Goal: Task Accomplishment & Management: Use online tool/utility

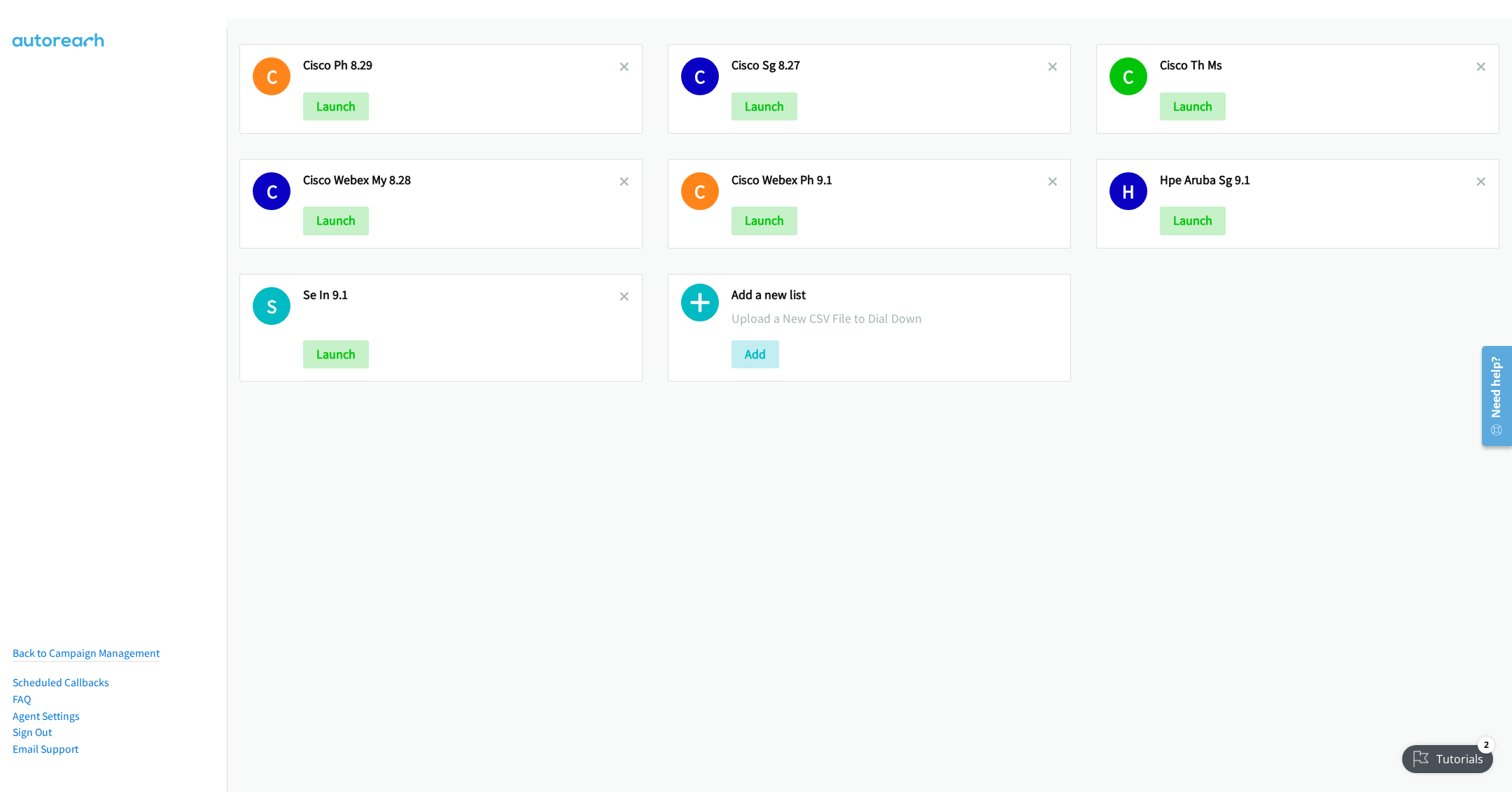
drag, startPoint x: 1038, startPoint y: 61, endPoint x: 1025, endPoint y: 70, distance: 15.8
click at [1048, 61] on link at bounding box center [1053, 67] width 10 height 16
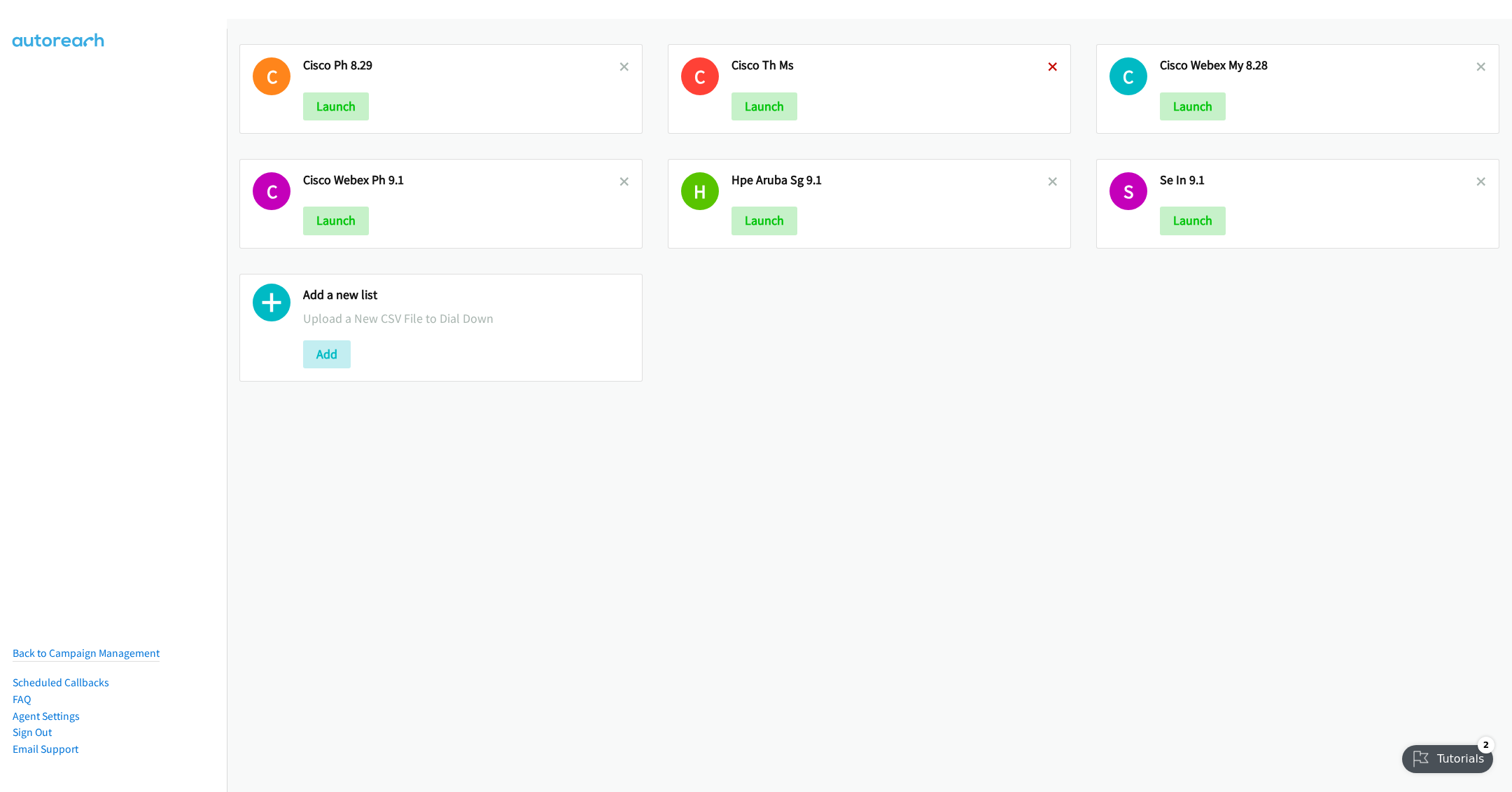
click at [1048, 67] on icon at bounding box center [1053, 68] width 10 height 10
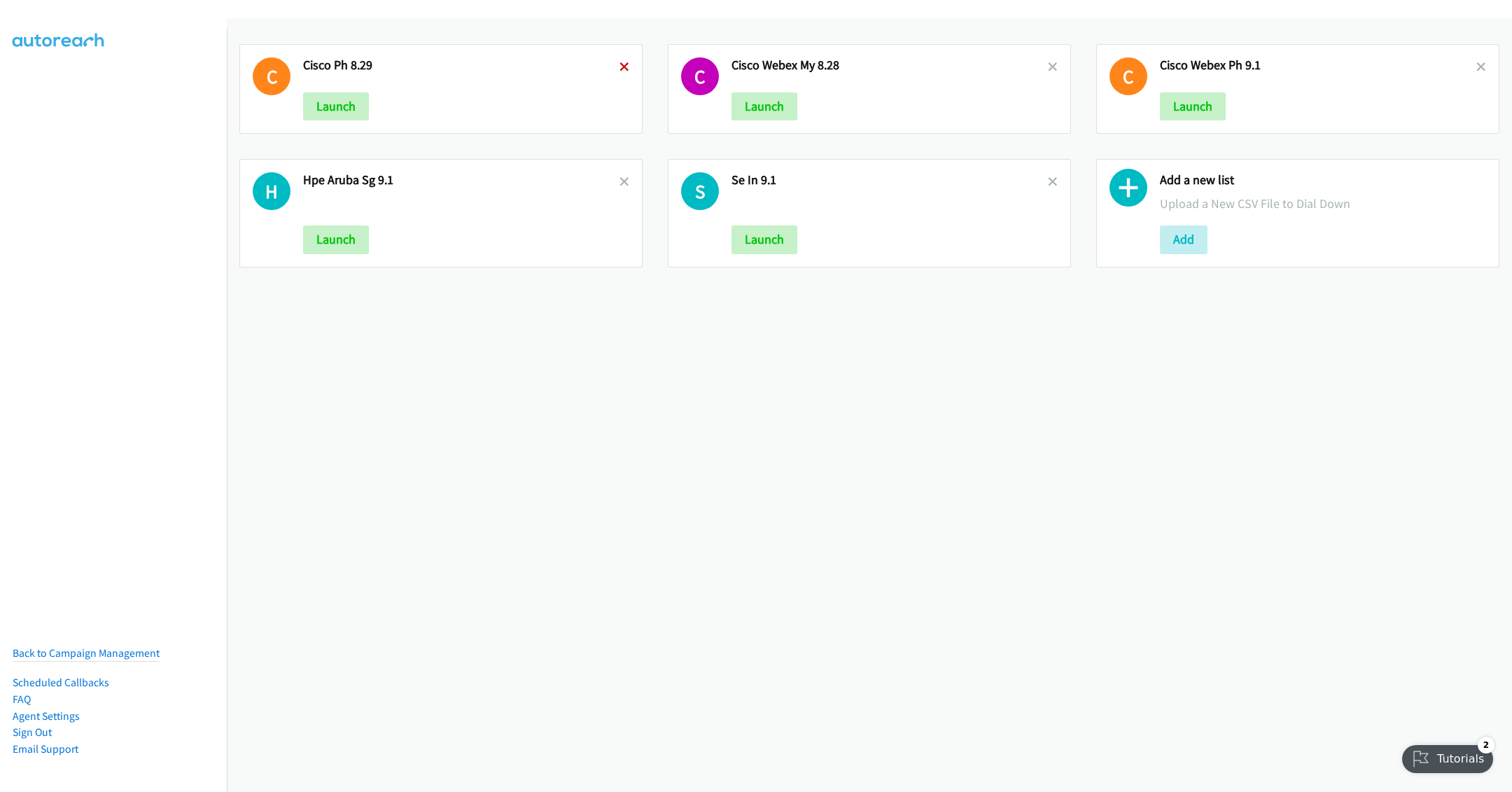
click at [620, 63] on icon at bounding box center [624, 68] width 10 height 10
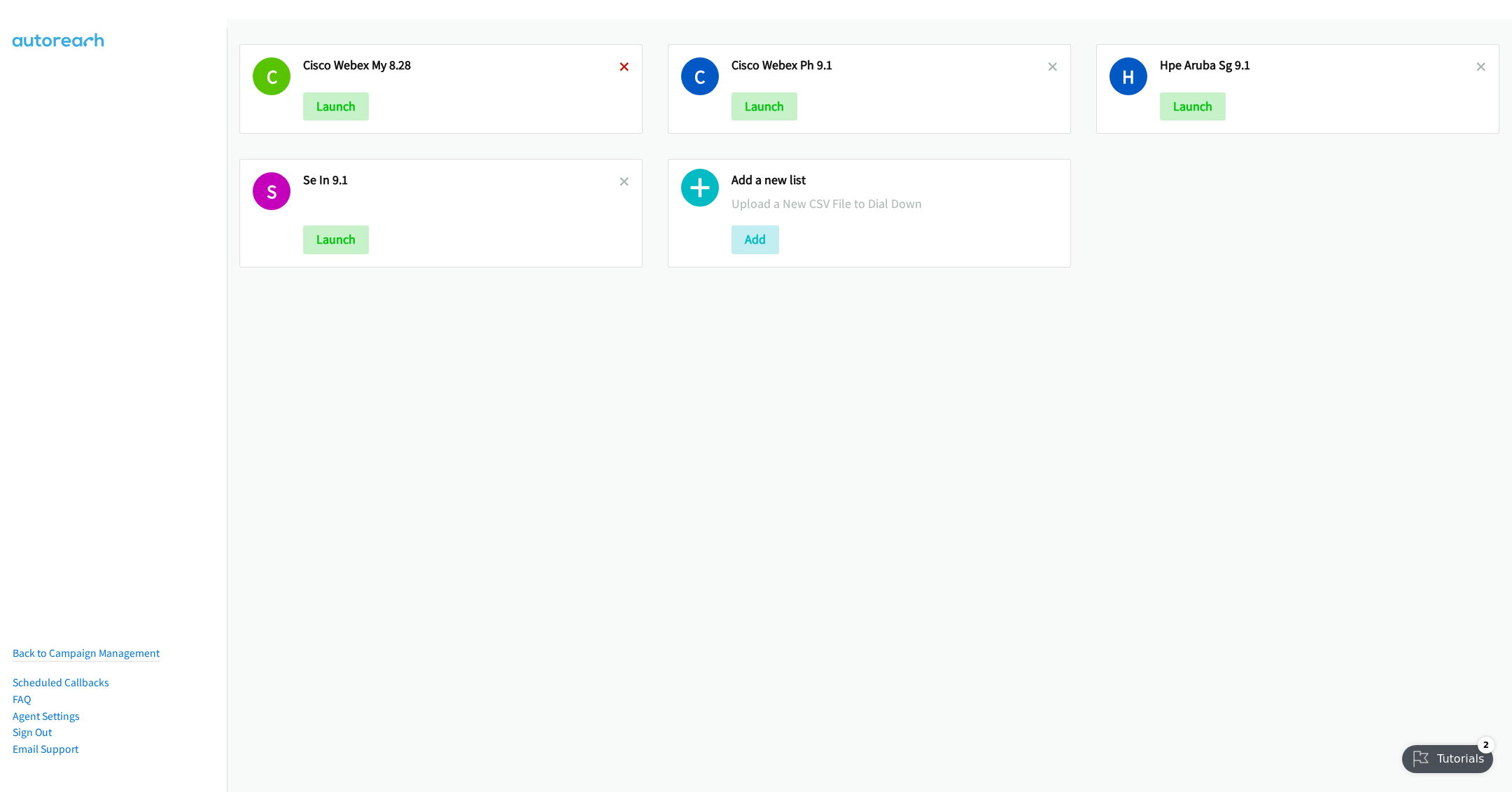
click at [620, 66] on icon at bounding box center [624, 68] width 10 height 10
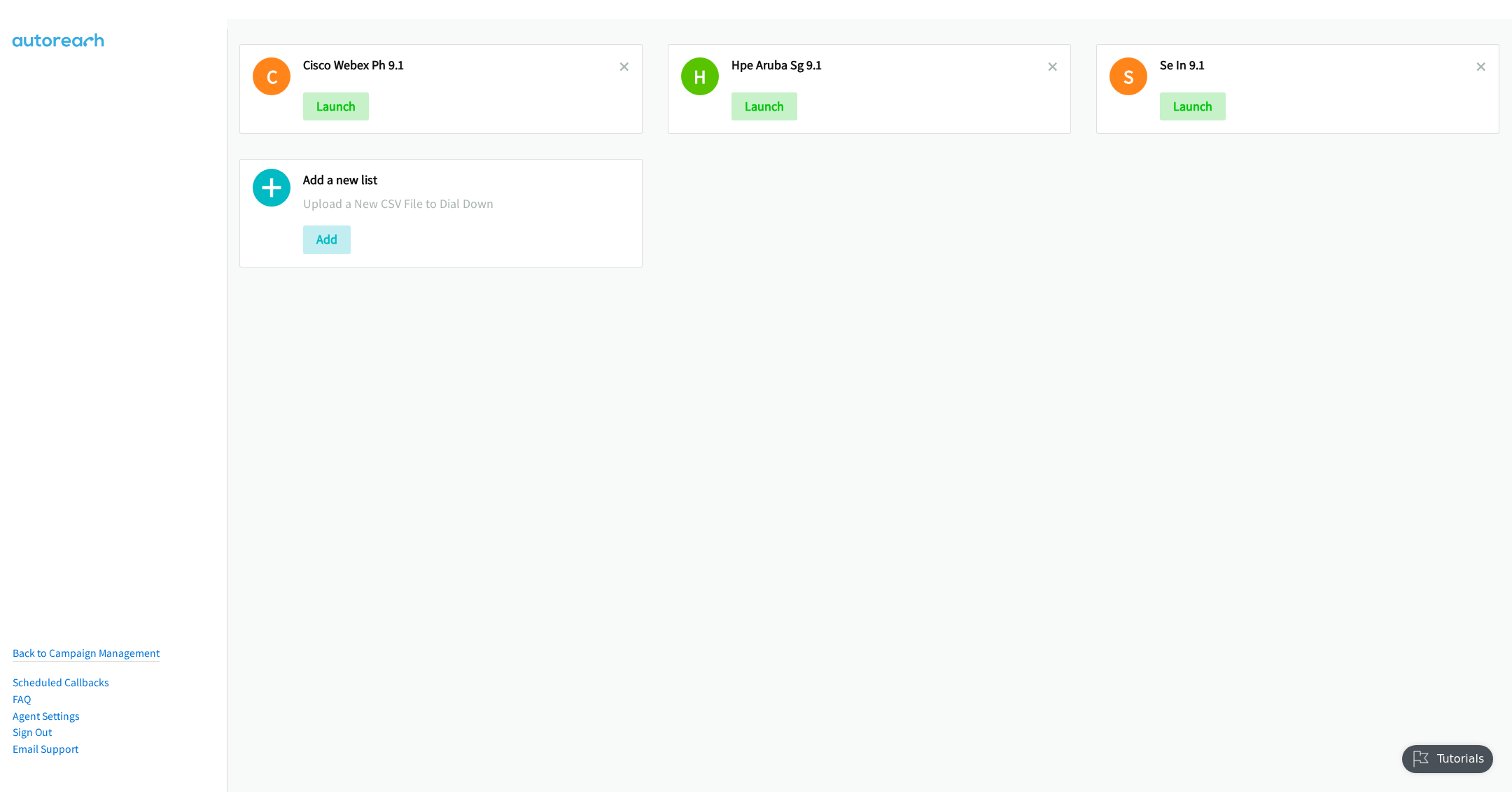
click at [328, 226] on div "Add a new list Upload a New CSV File to Dial Down Add" at bounding box center [466, 213] width 326 height 82
click at [329, 242] on button "Add" at bounding box center [327, 239] width 48 height 28
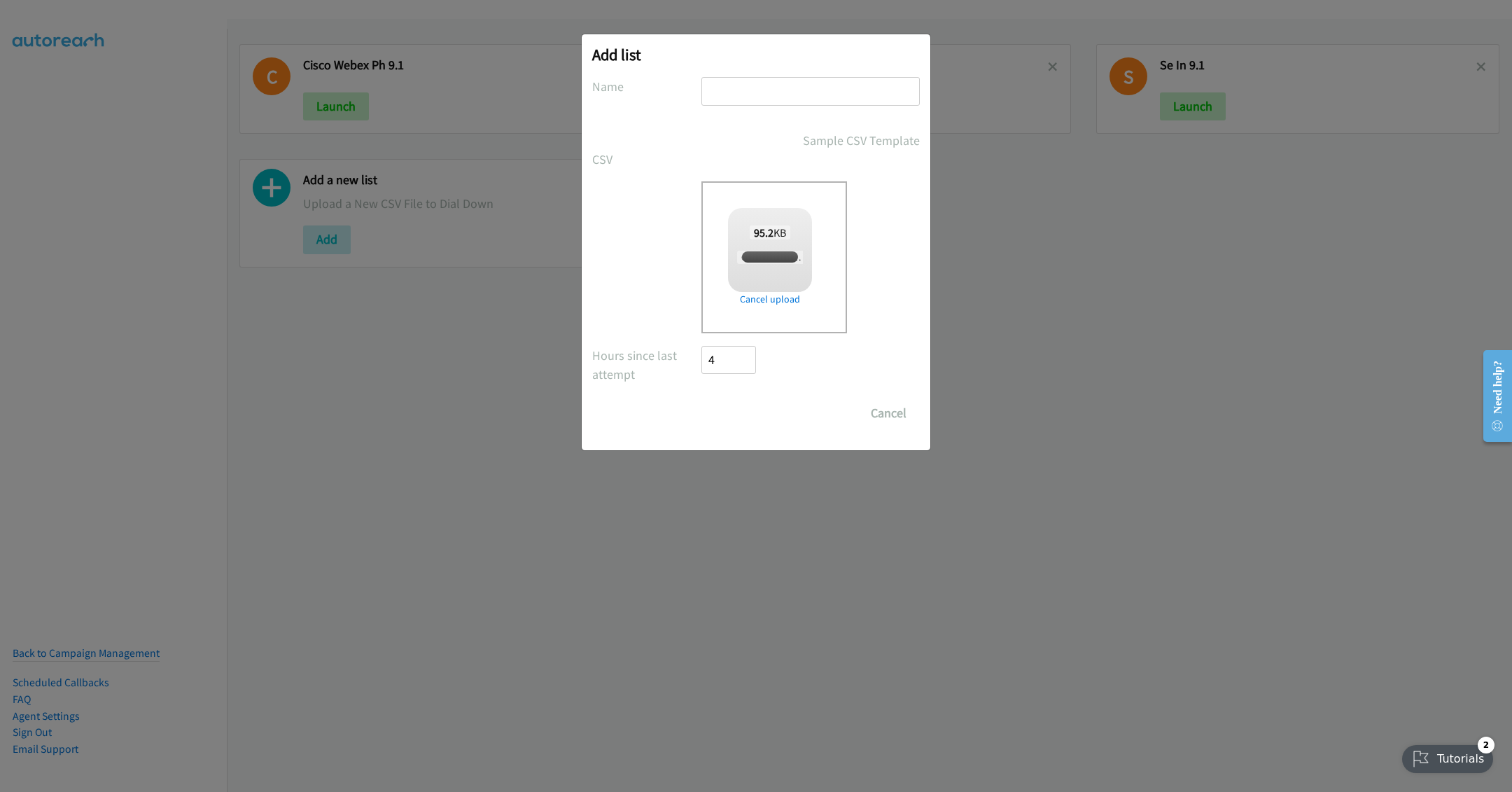
click at [772, 86] on input "text" at bounding box center [810, 91] width 218 height 29
checkbox input "true"
type input "Cisco PH 9.2"
click at [708, 416] on input "Save List" at bounding box center [738, 413] width 74 height 28
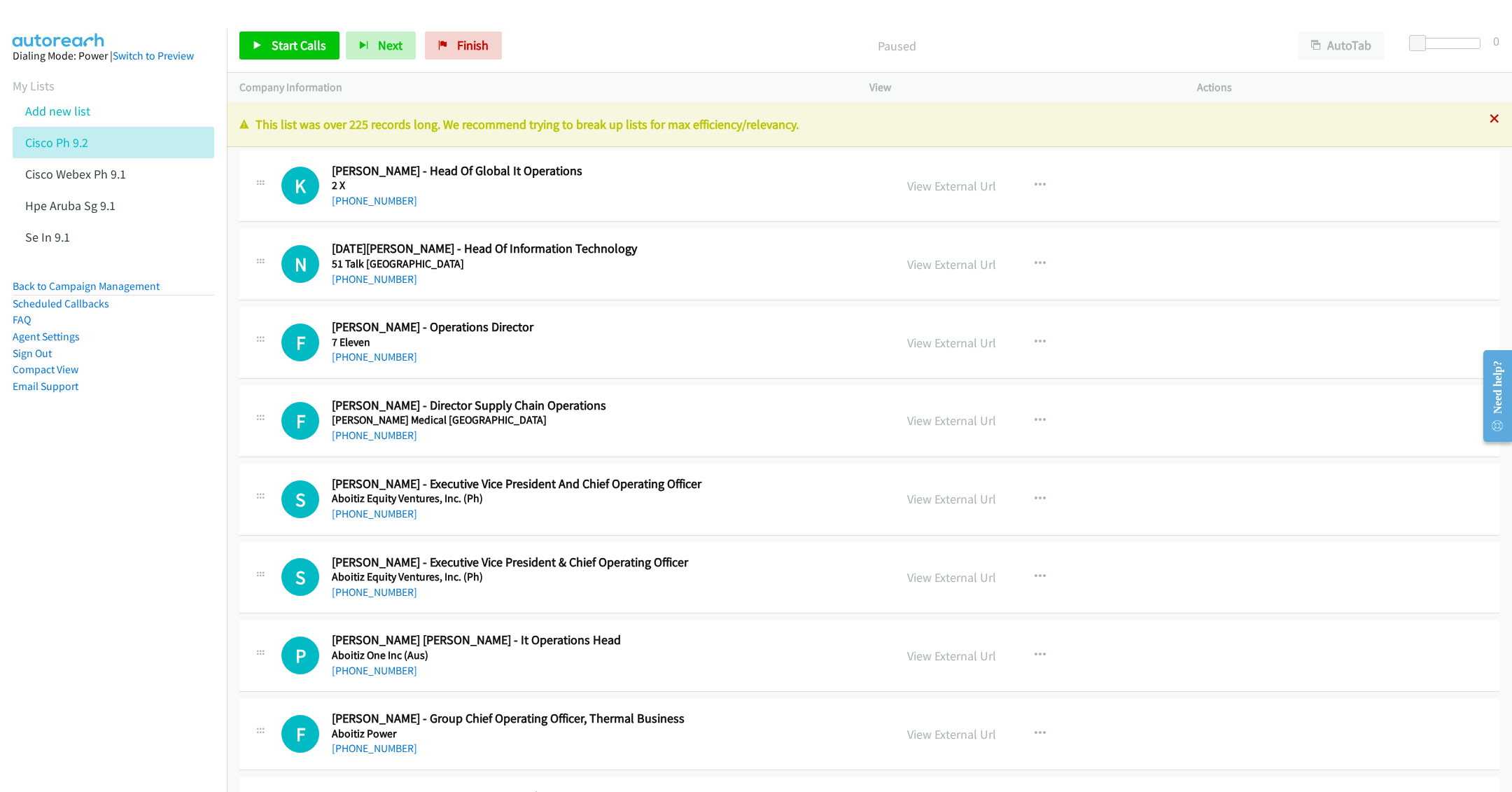
click at [1490, 122] on icon at bounding box center [1494, 120] width 10 height 10
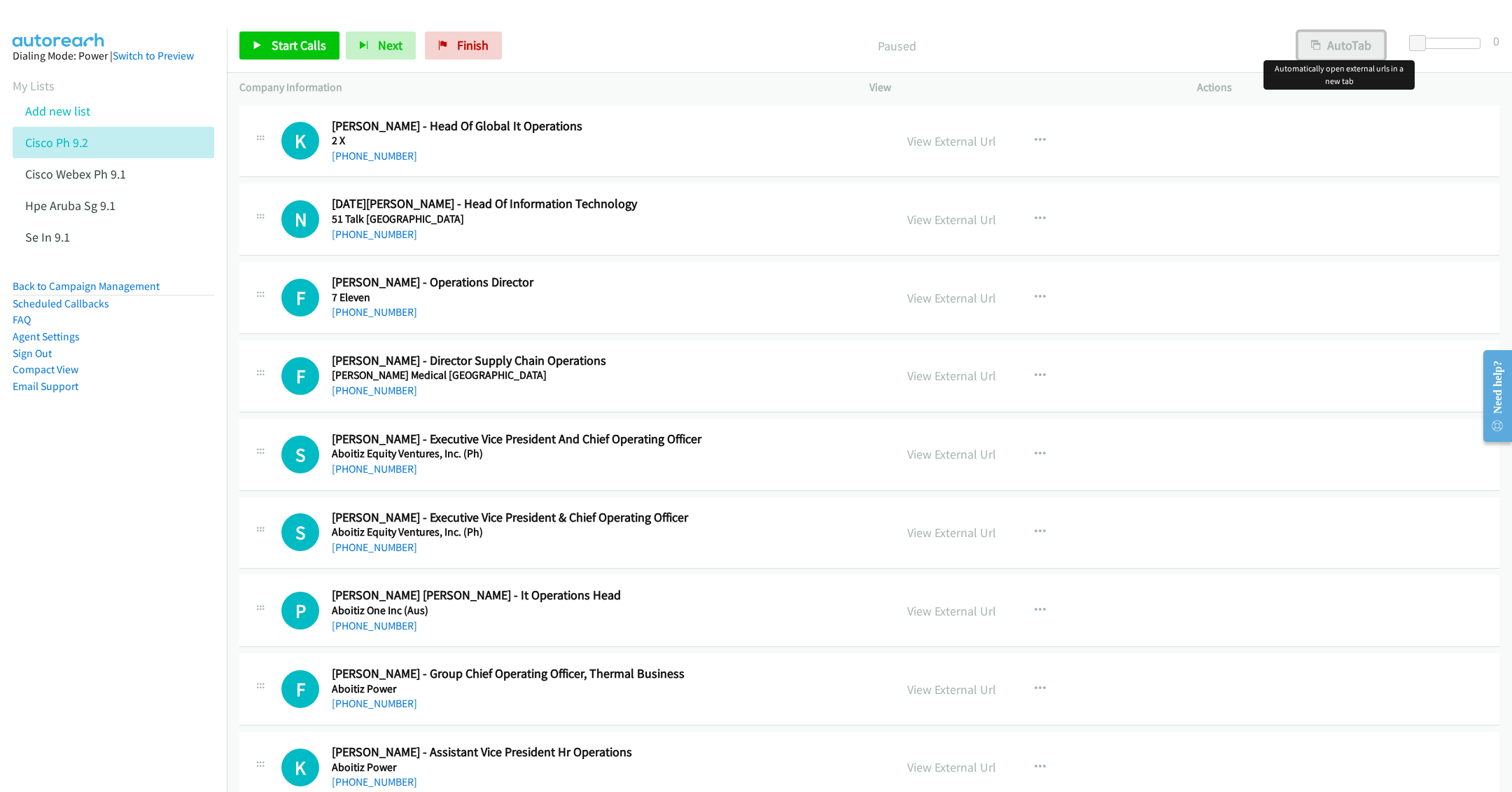
click at [1341, 45] on button "AutoTab" at bounding box center [1341, 45] width 87 height 28
click at [267, 37] on link "Start Calls" at bounding box center [289, 45] width 100 height 28
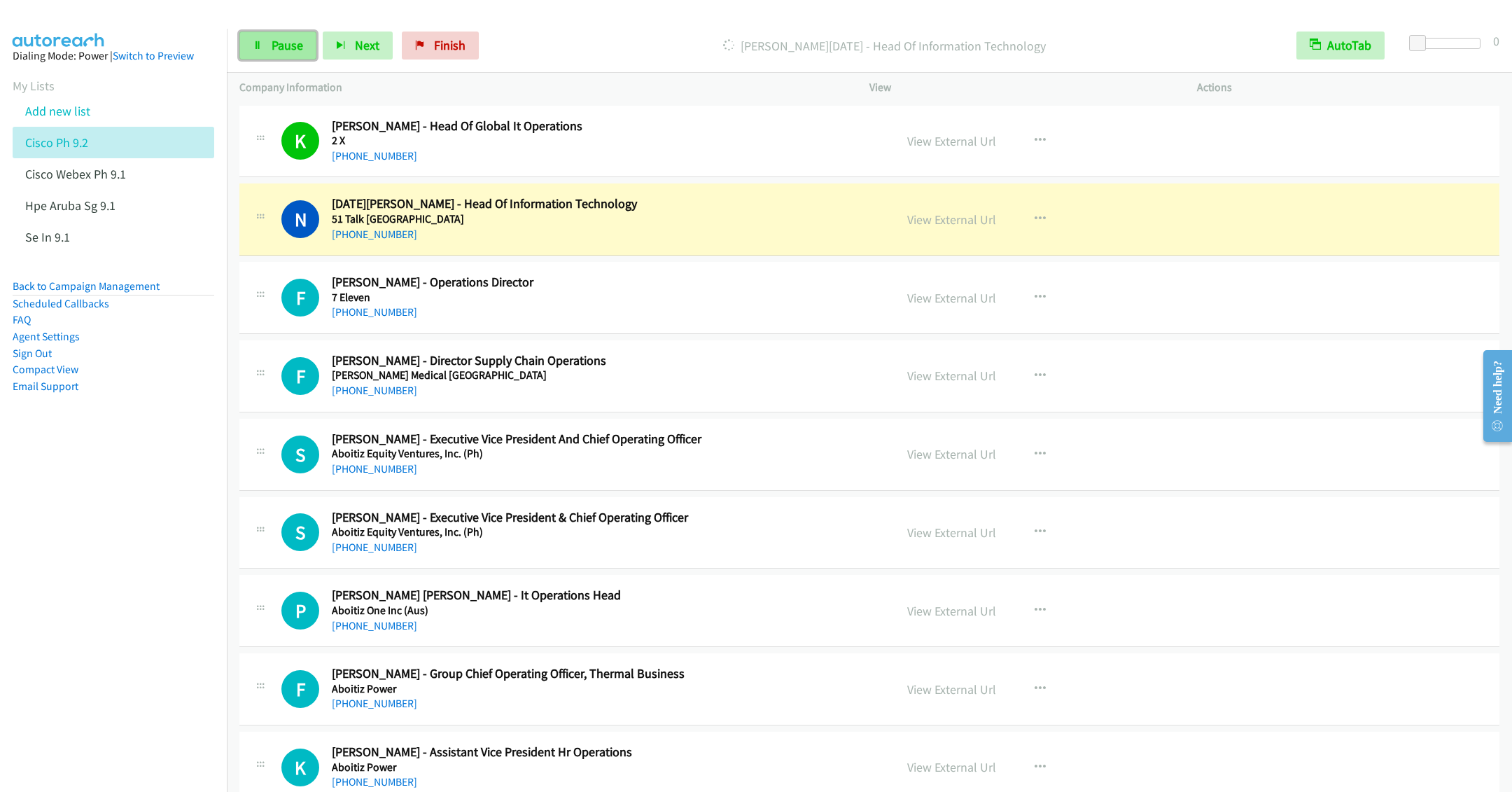
click at [275, 49] on span "Pause" at bounding box center [287, 45] width 31 height 16
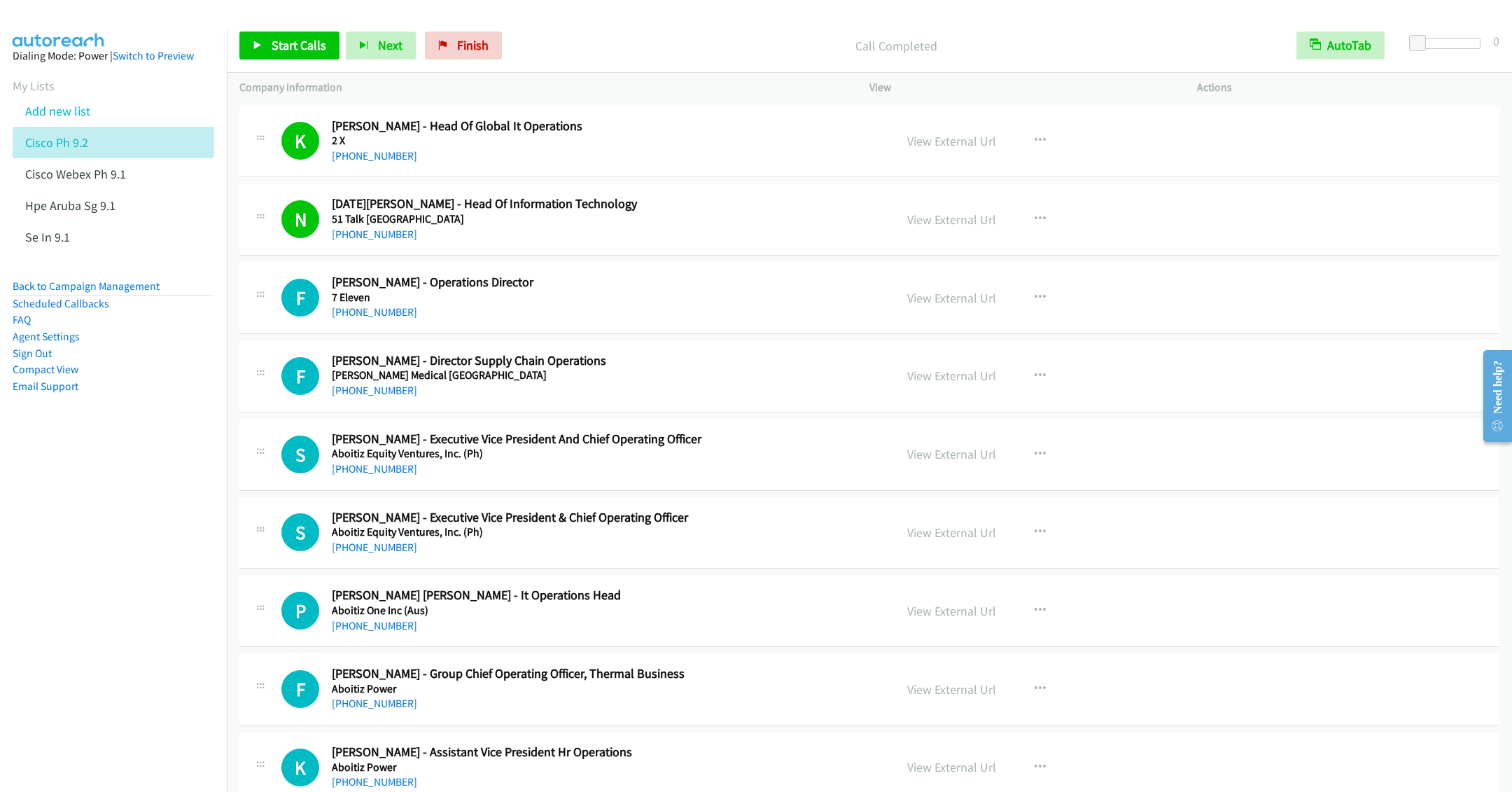
drag, startPoint x: 592, startPoint y: 48, endPoint x: 560, endPoint y: 57, distance: 33.2
click at [593, 48] on p "Call Completed" at bounding box center [896, 46] width 751 height 19
click at [279, 48] on span "Start Calls" at bounding box center [299, 45] width 54 height 16
click at [723, 398] on div "+63 917 774 8601" at bounding box center [603, 390] width 543 height 17
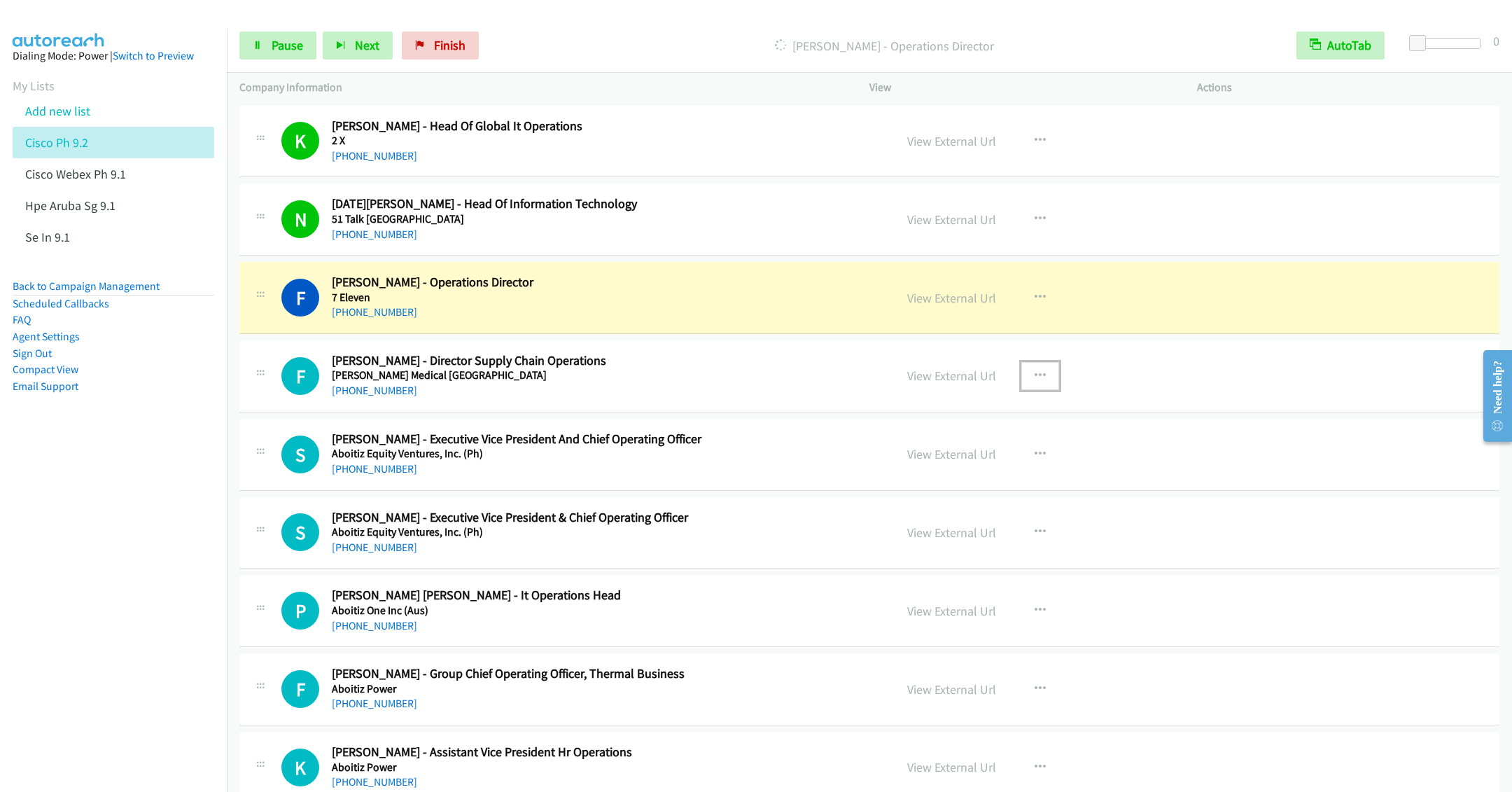
click at [1035, 370] on icon "button" at bounding box center [1040, 376] width 11 height 11
click at [950, 501] on link "Remove from list" at bounding box center [965, 495] width 186 height 28
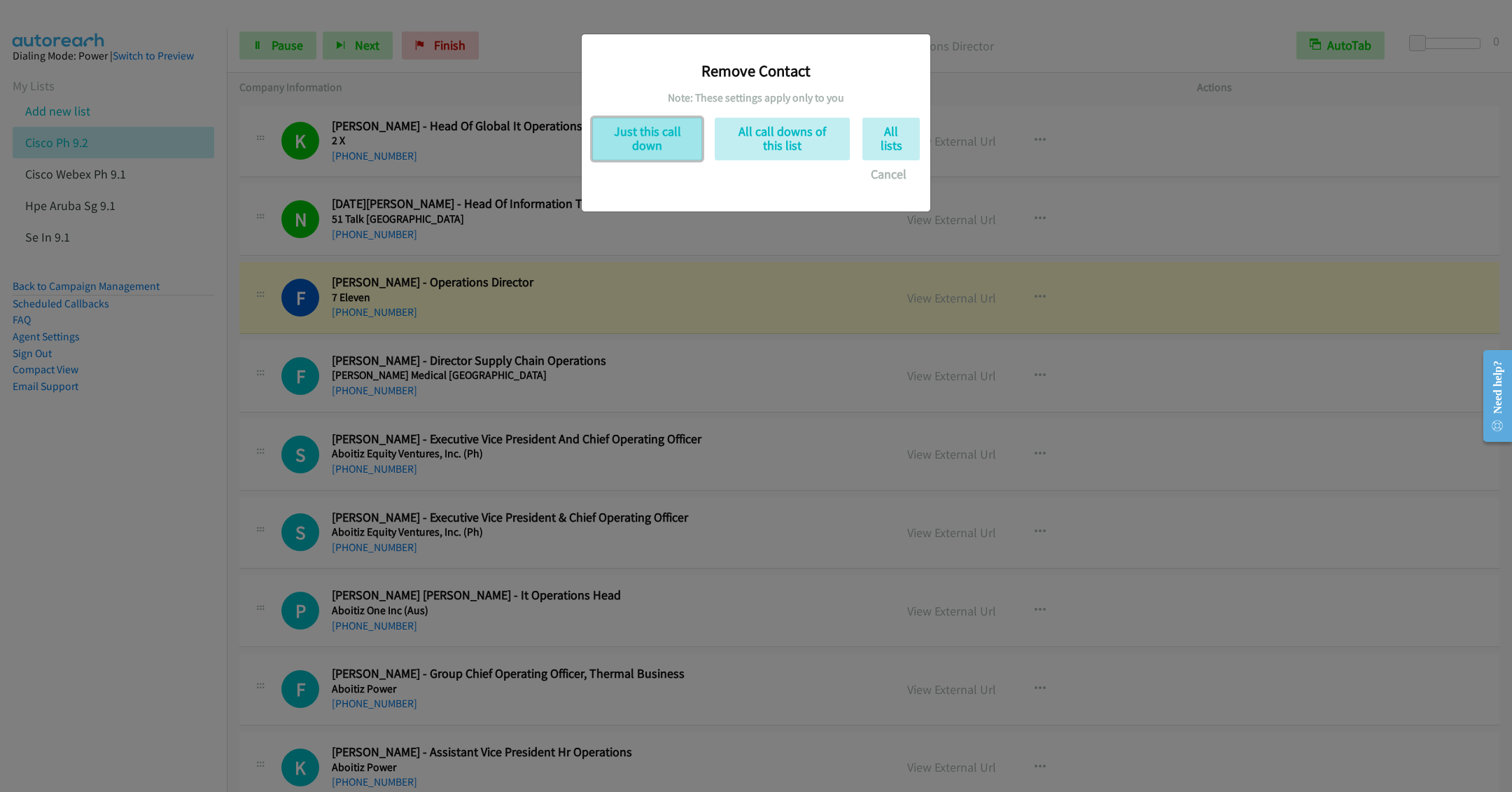
click at [656, 143] on button "Just this call down" at bounding box center [647, 138] width 110 height 42
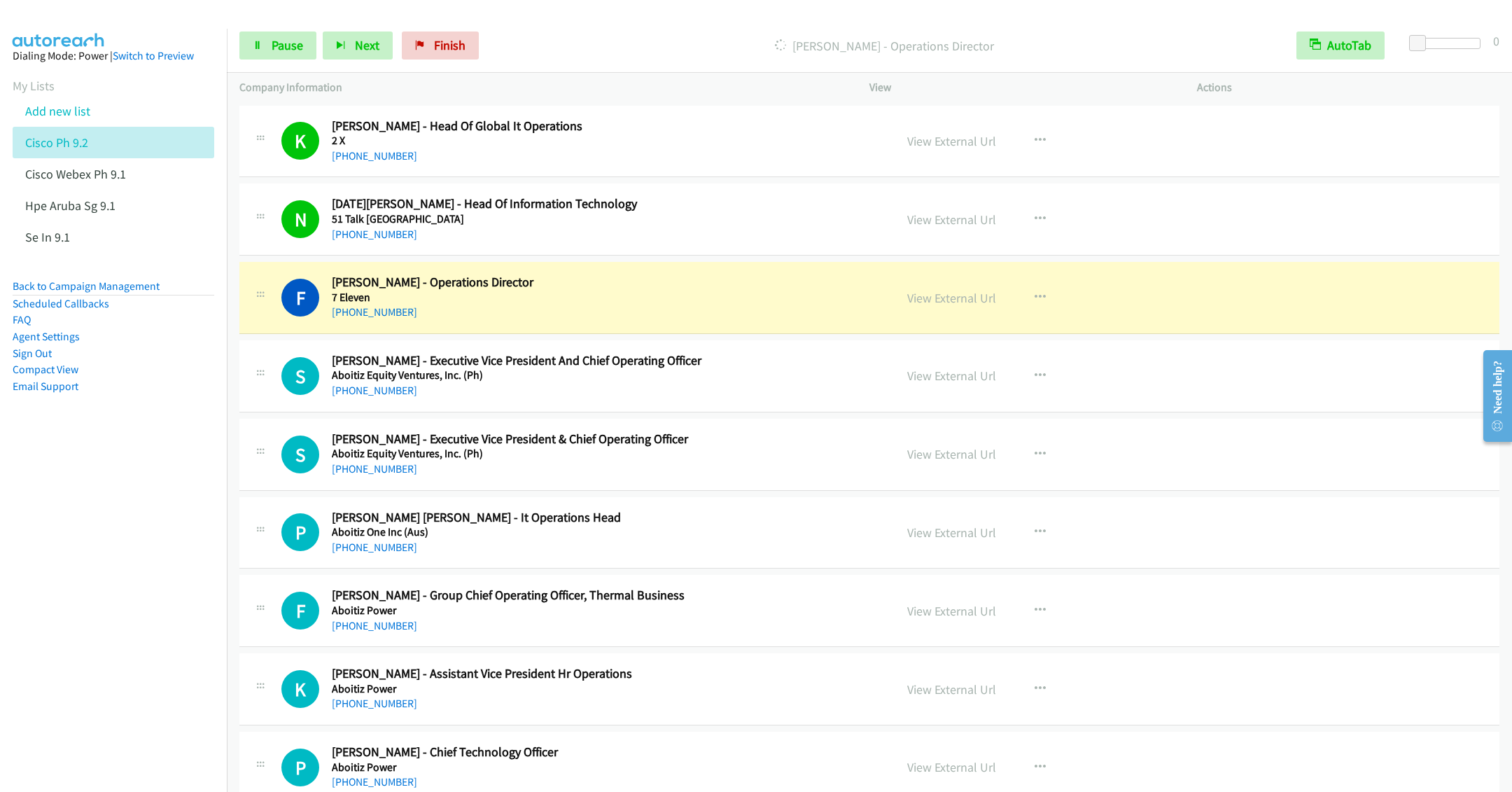
click at [736, 370] on h5 "Aboitiz Equity Ventures, Inc. (Ph)" at bounding box center [603, 376] width 543 height 14
click at [1035, 374] on icon "button" at bounding box center [1040, 376] width 11 height 11
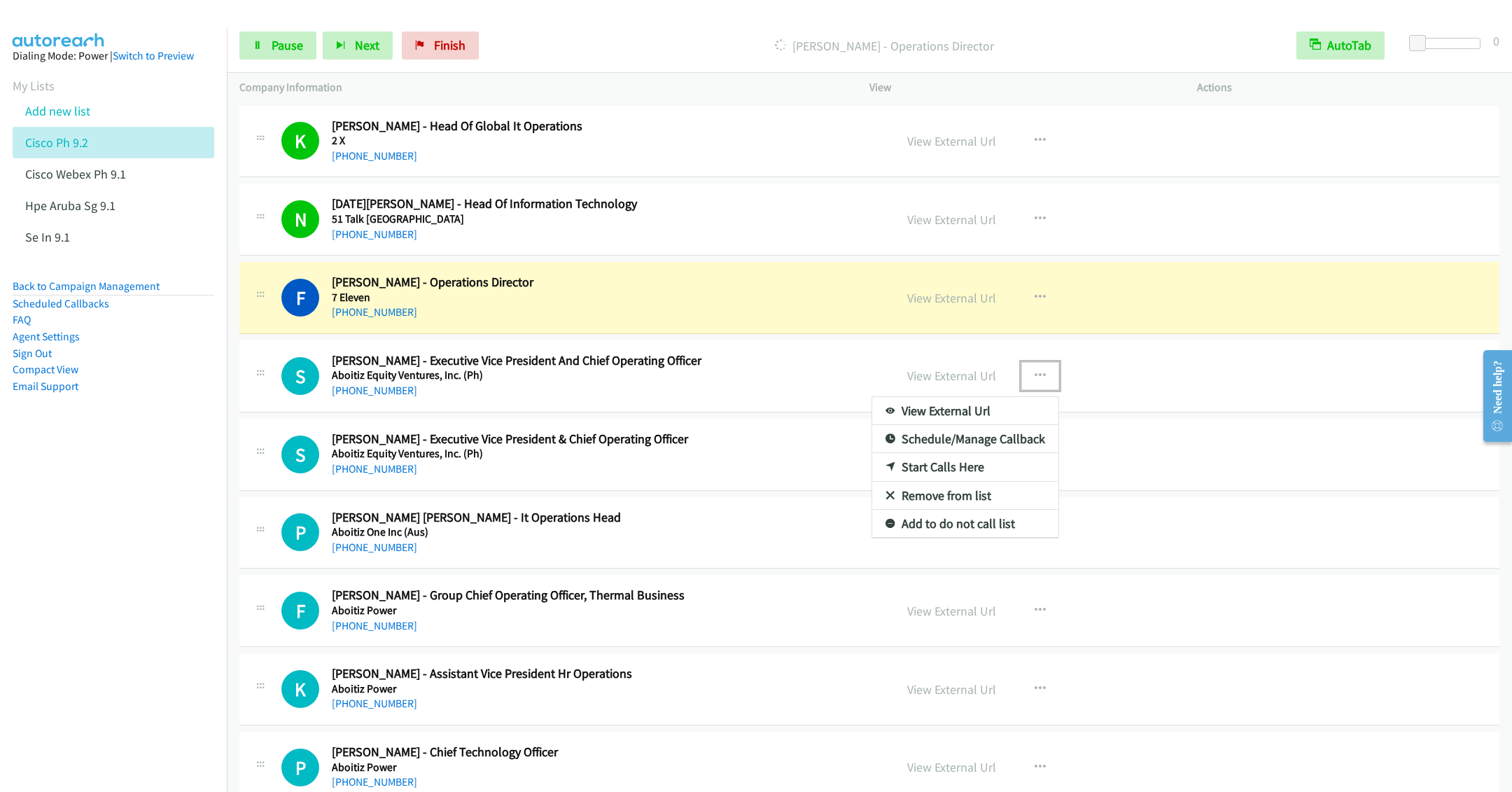
click at [950, 498] on link "Remove from list" at bounding box center [965, 495] width 186 height 28
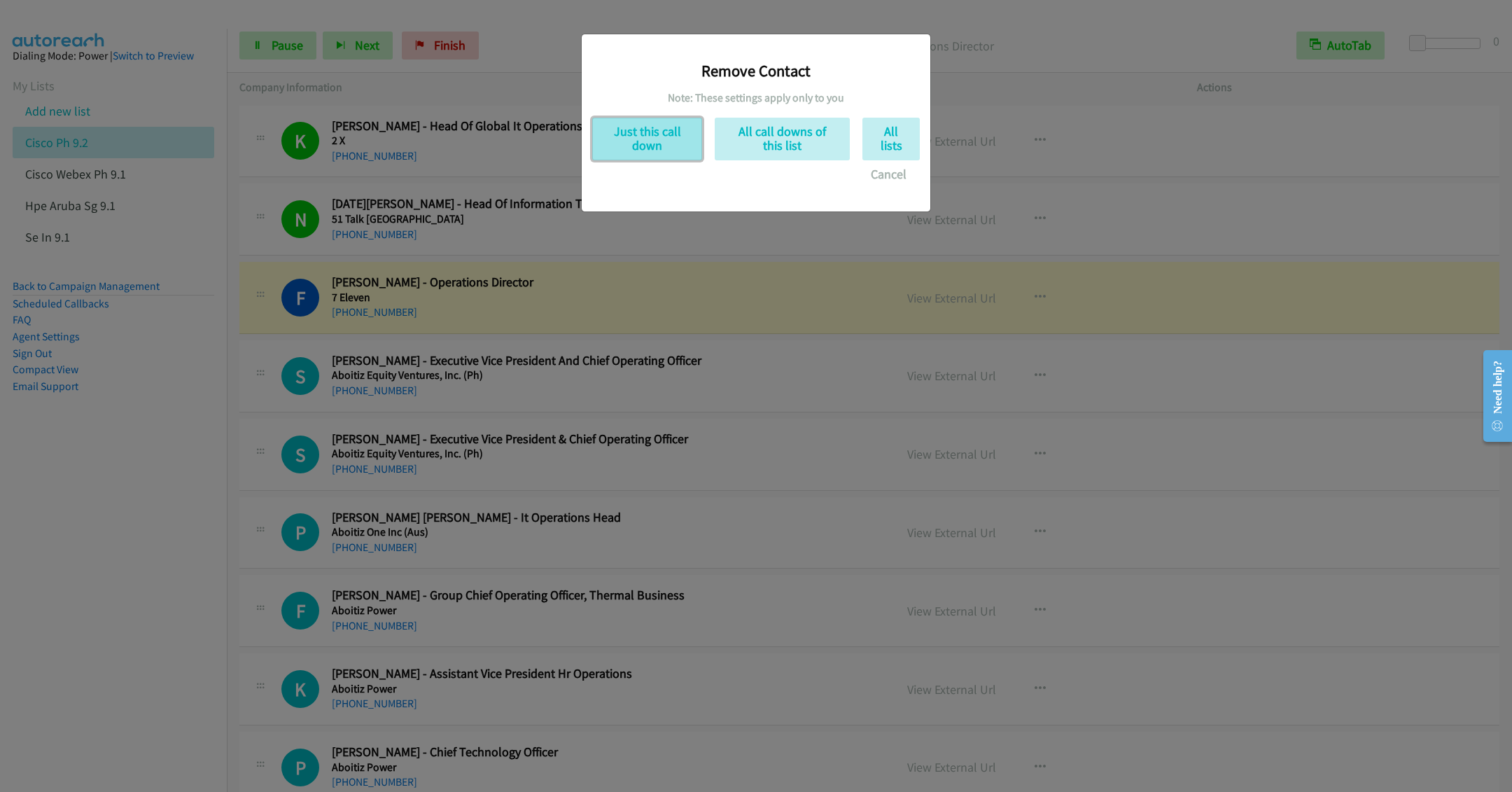
click at [649, 146] on button "Just this call down" at bounding box center [647, 138] width 110 height 42
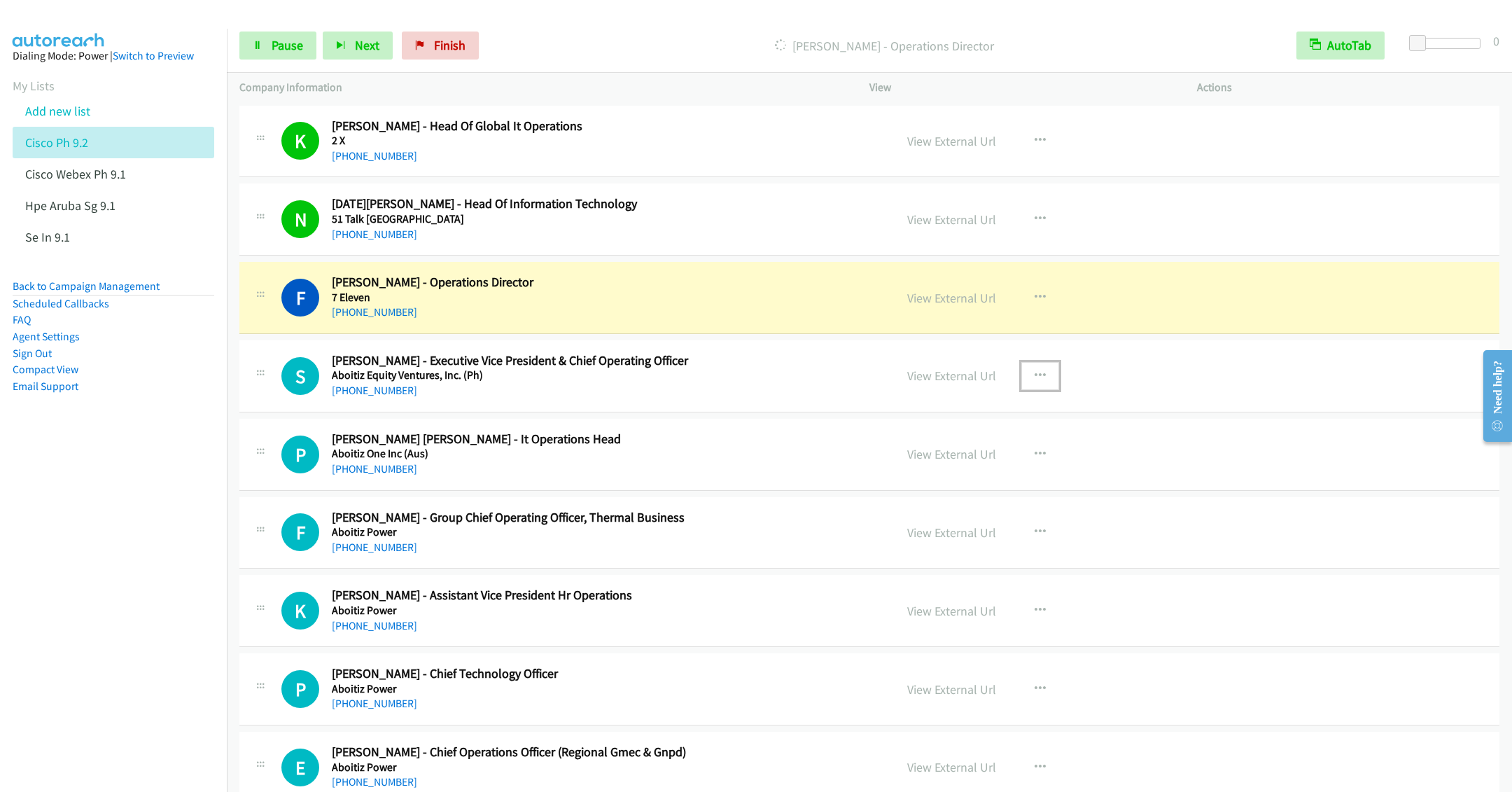
click at [1035, 379] on icon "button" at bounding box center [1040, 376] width 11 height 11
click at [954, 498] on link "Remove from list" at bounding box center [965, 495] width 186 height 28
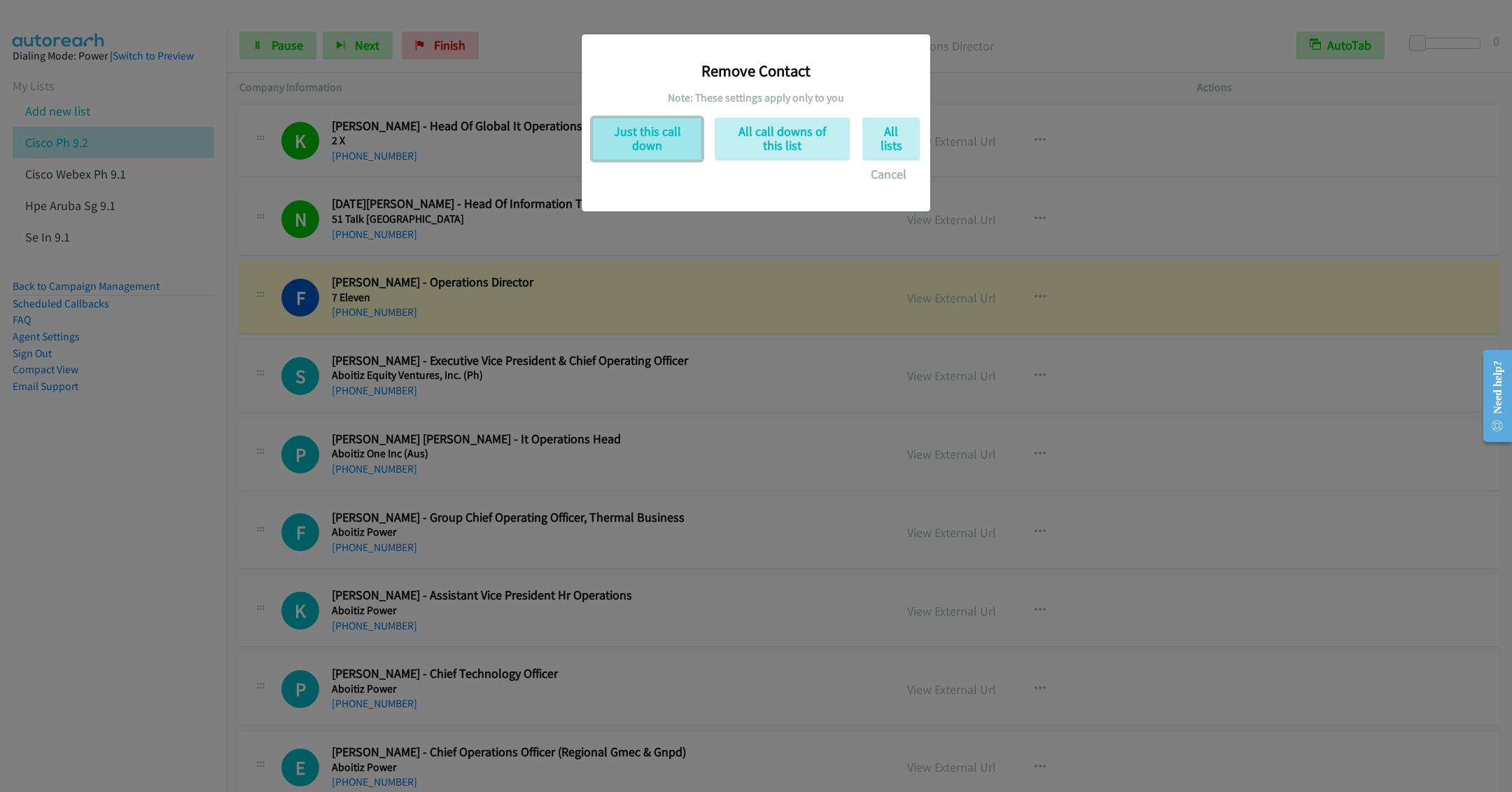
click at [622, 147] on button "Just this call down" at bounding box center [647, 138] width 110 height 42
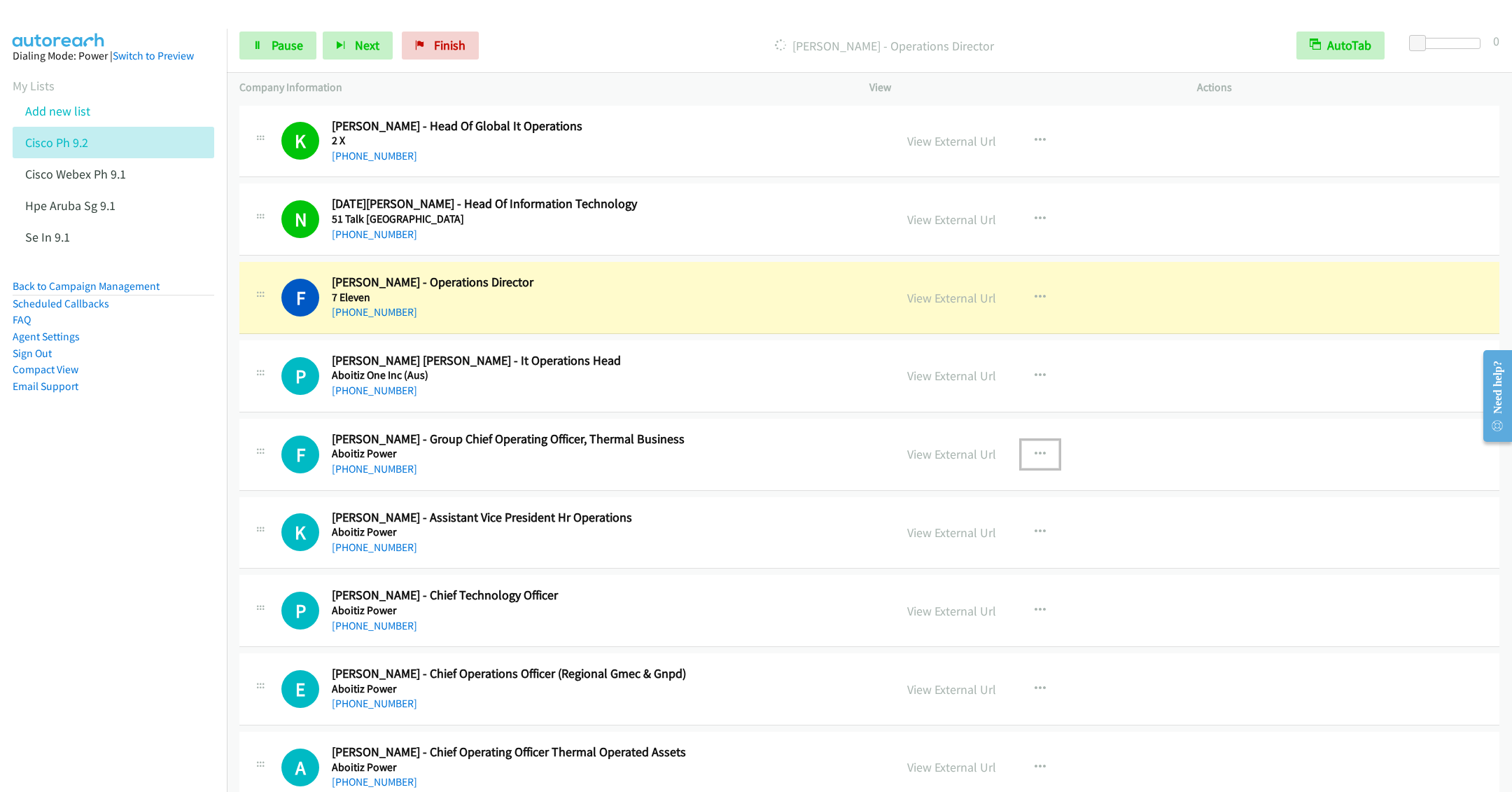
click at [1038, 450] on icon "button" at bounding box center [1040, 454] width 11 height 11
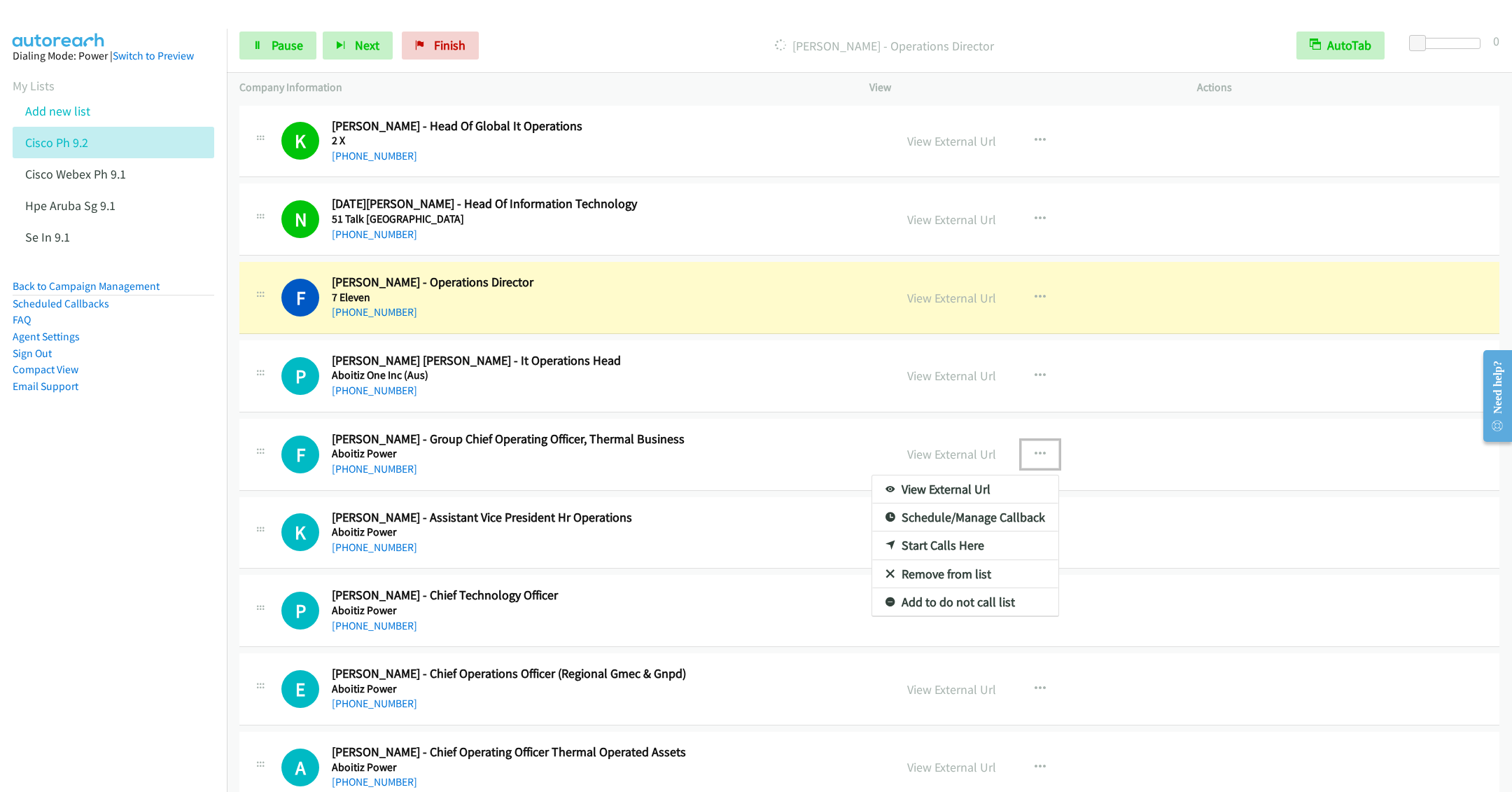
click at [932, 584] on link "Remove from list" at bounding box center [965, 574] width 186 height 28
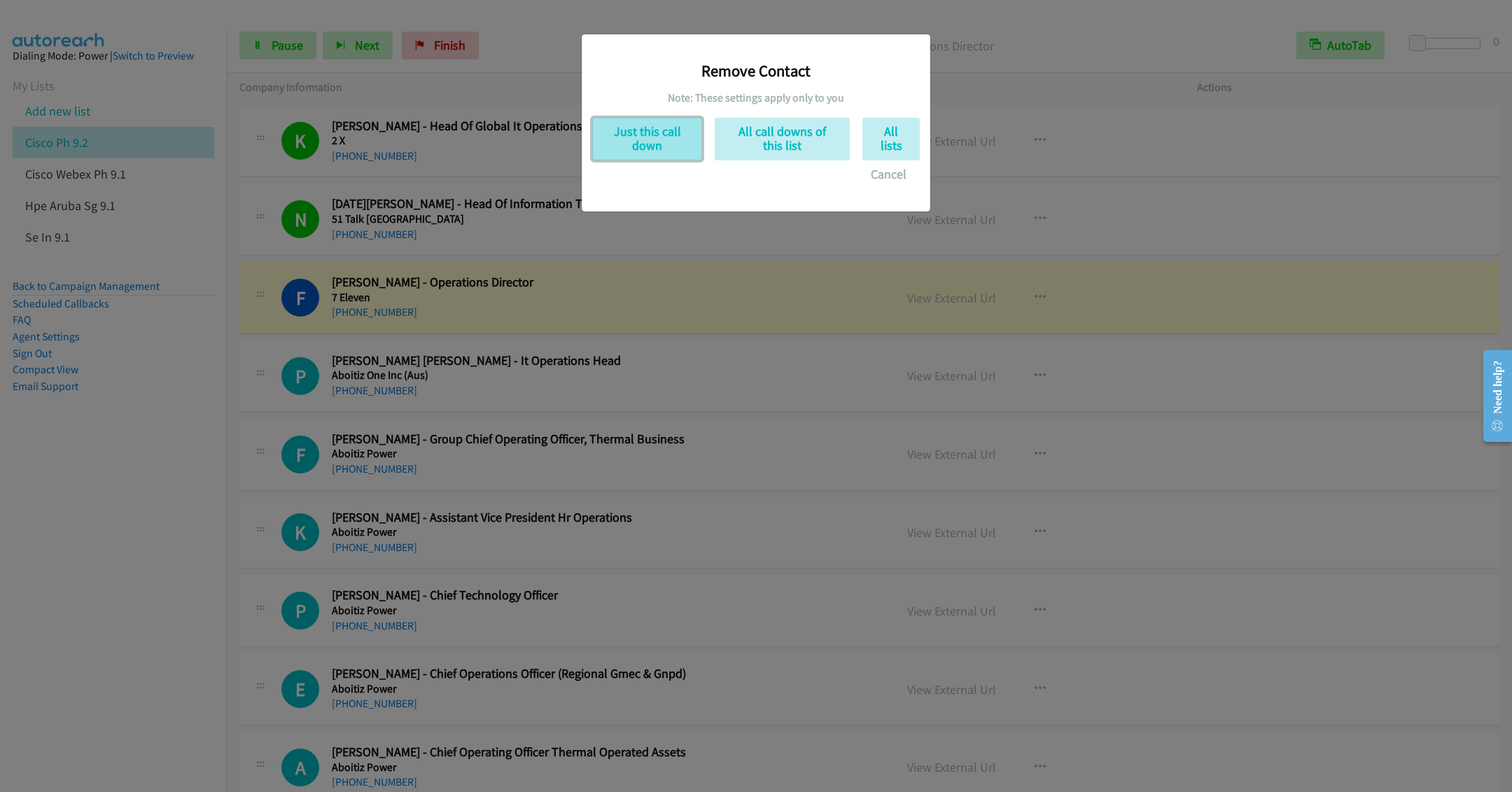
click at [636, 146] on button "Just this call down" at bounding box center [647, 138] width 110 height 42
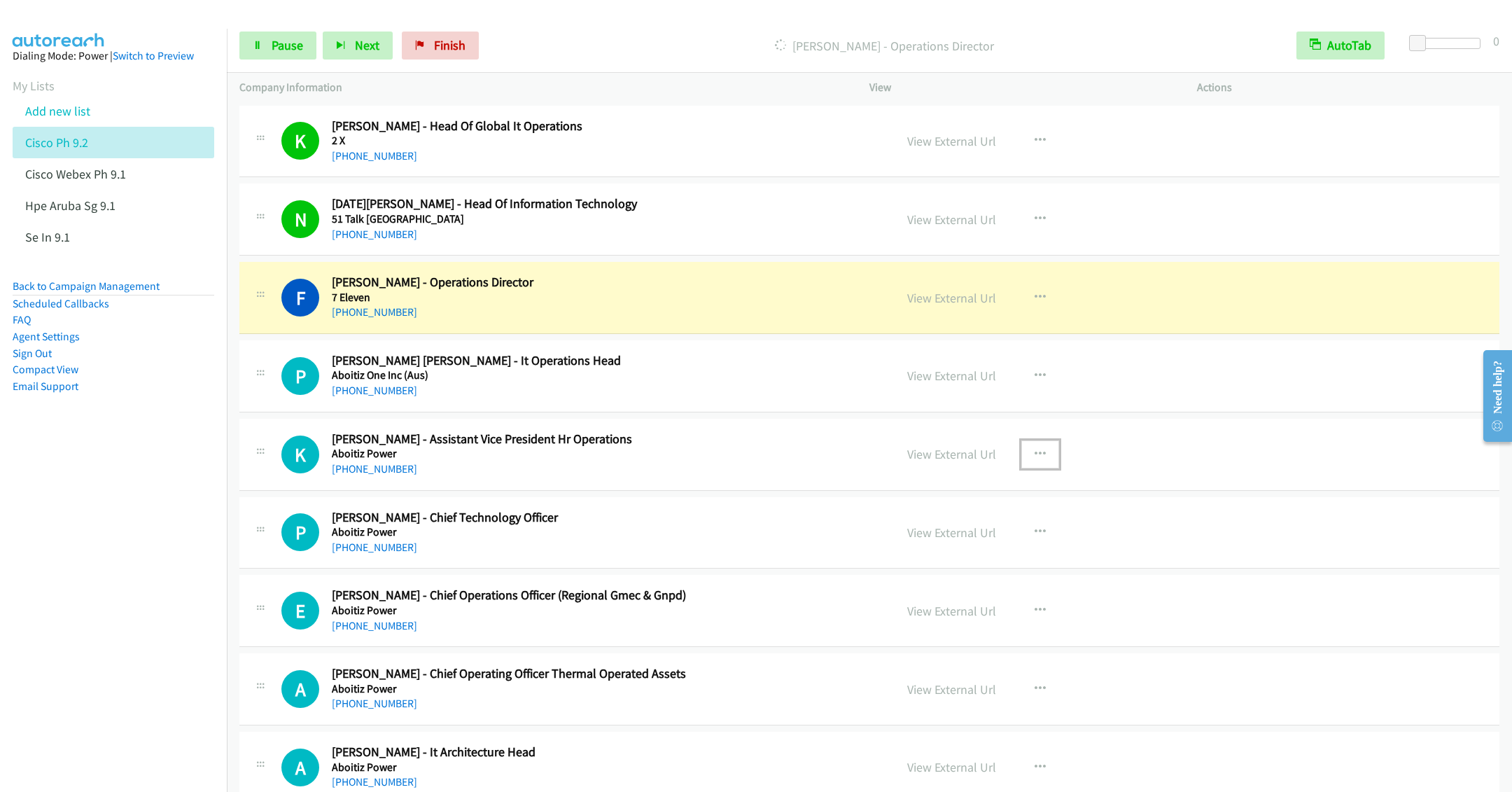
click at [1035, 452] on icon "button" at bounding box center [1040, 454] width 11 height 11
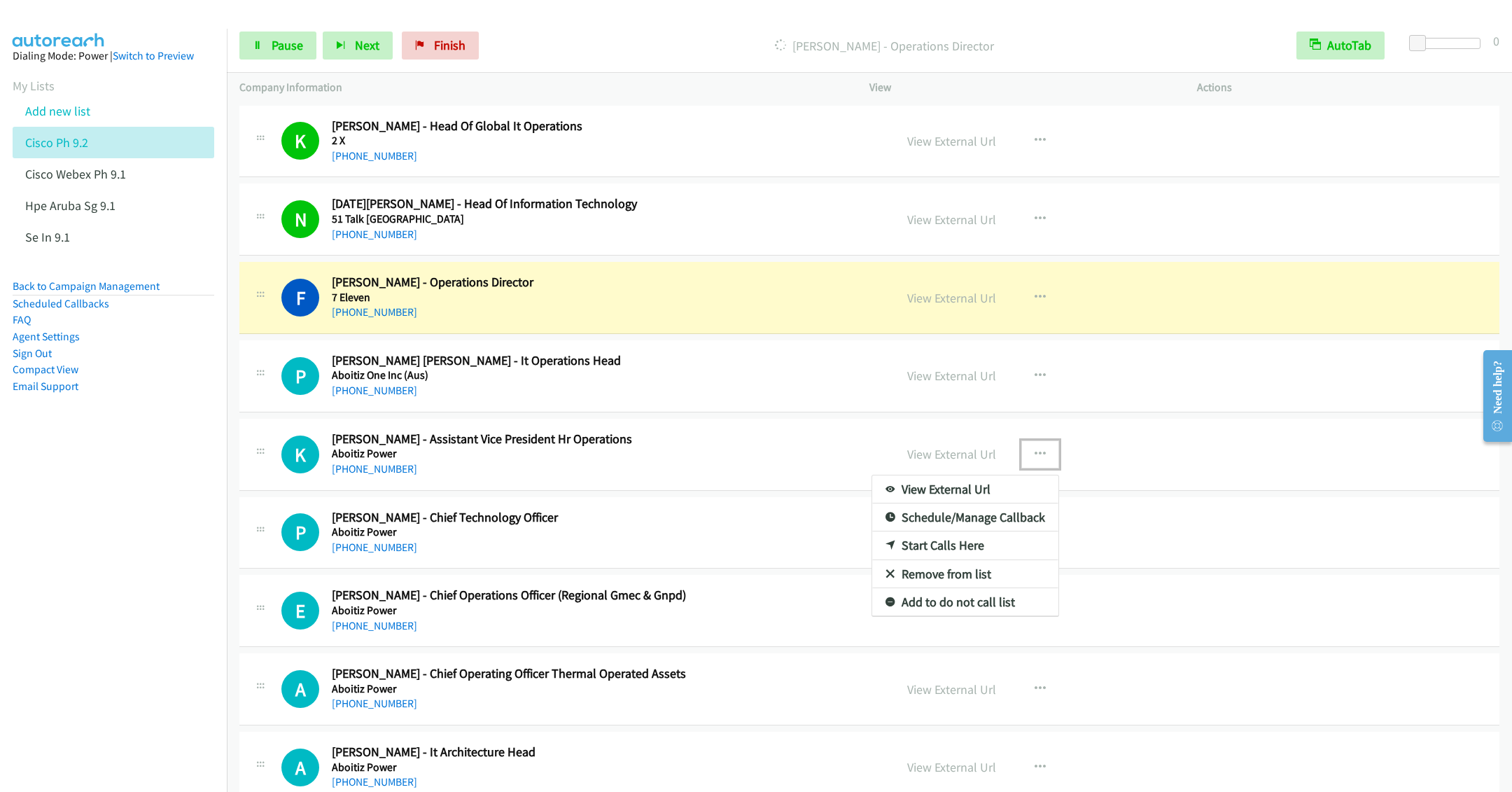
click at [924, 581] on link "Remove from list" at bounding box center [965, 574] width 186 height 28
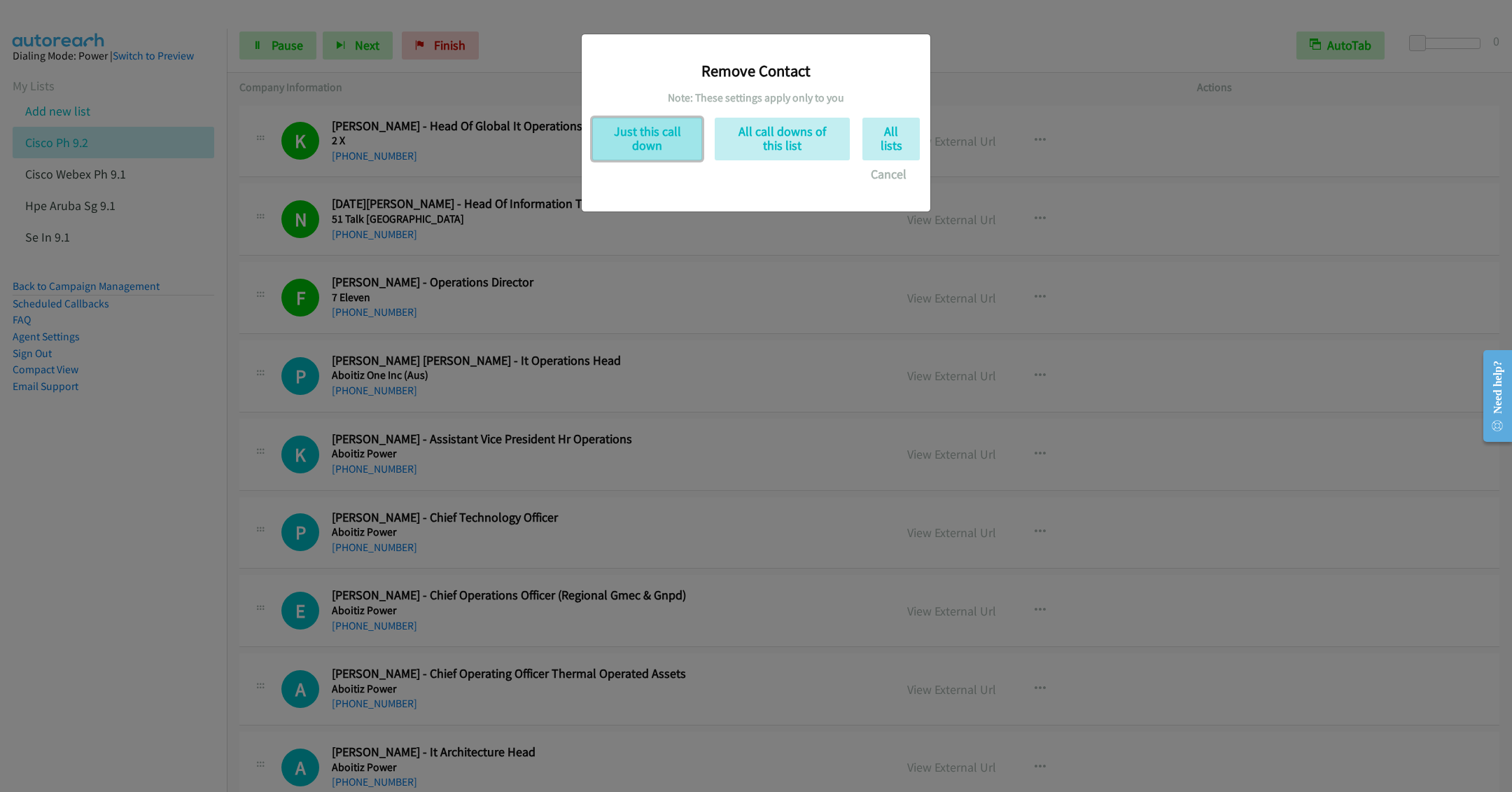
click at [644, 158] on button "Just this call down" at bounding box center [647, 138] width 110 height 42
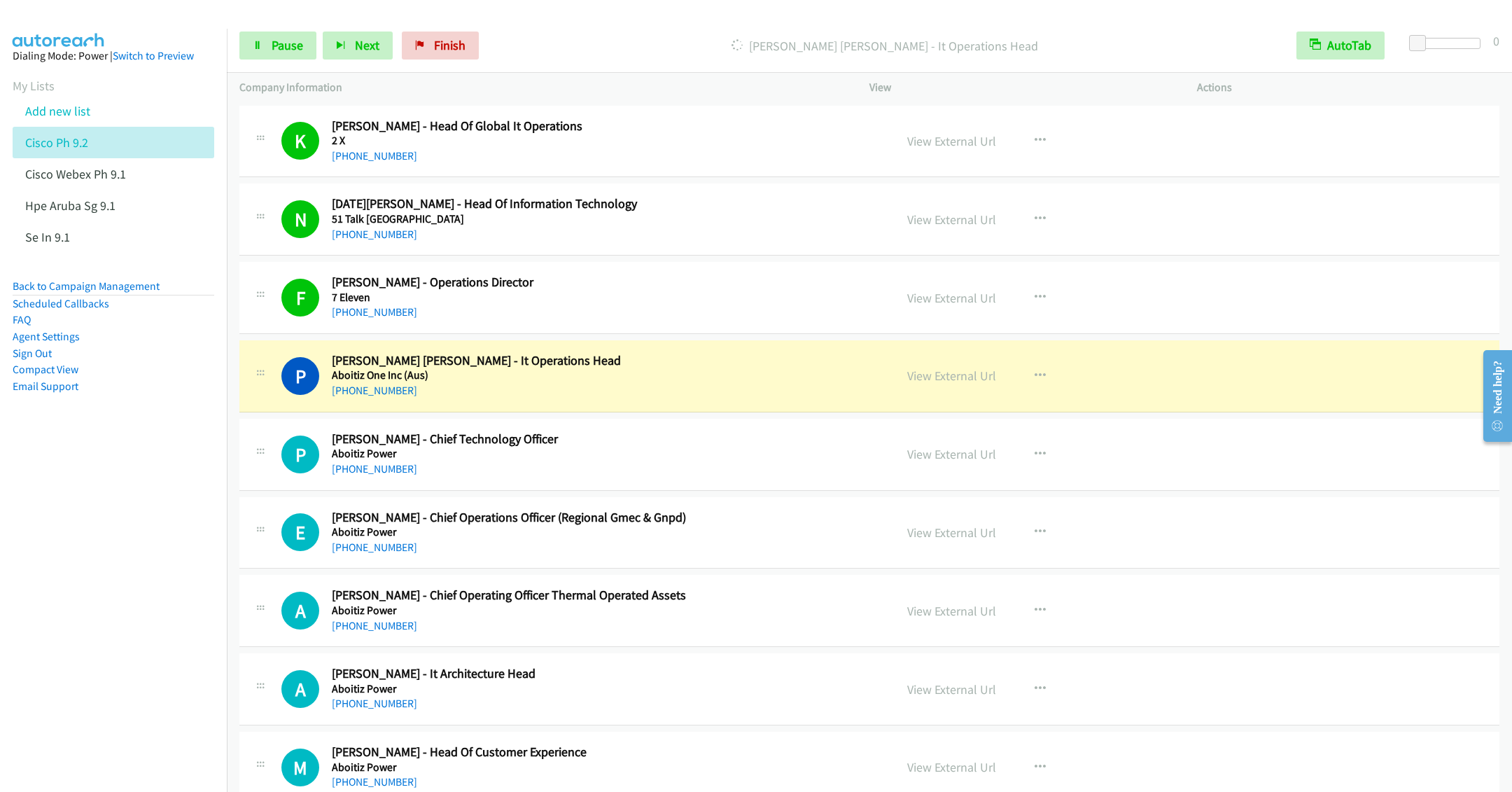
click at [695, 562] on div "E Callback Scheduled Emmanuel Lopez - Chief Operations Officer (Regional Gmec &…" at bounding box center [869, 534] width 1260 height 72
click at [267, 57] on link "Pause" at bounding box center [277, 45] width 77 height 28
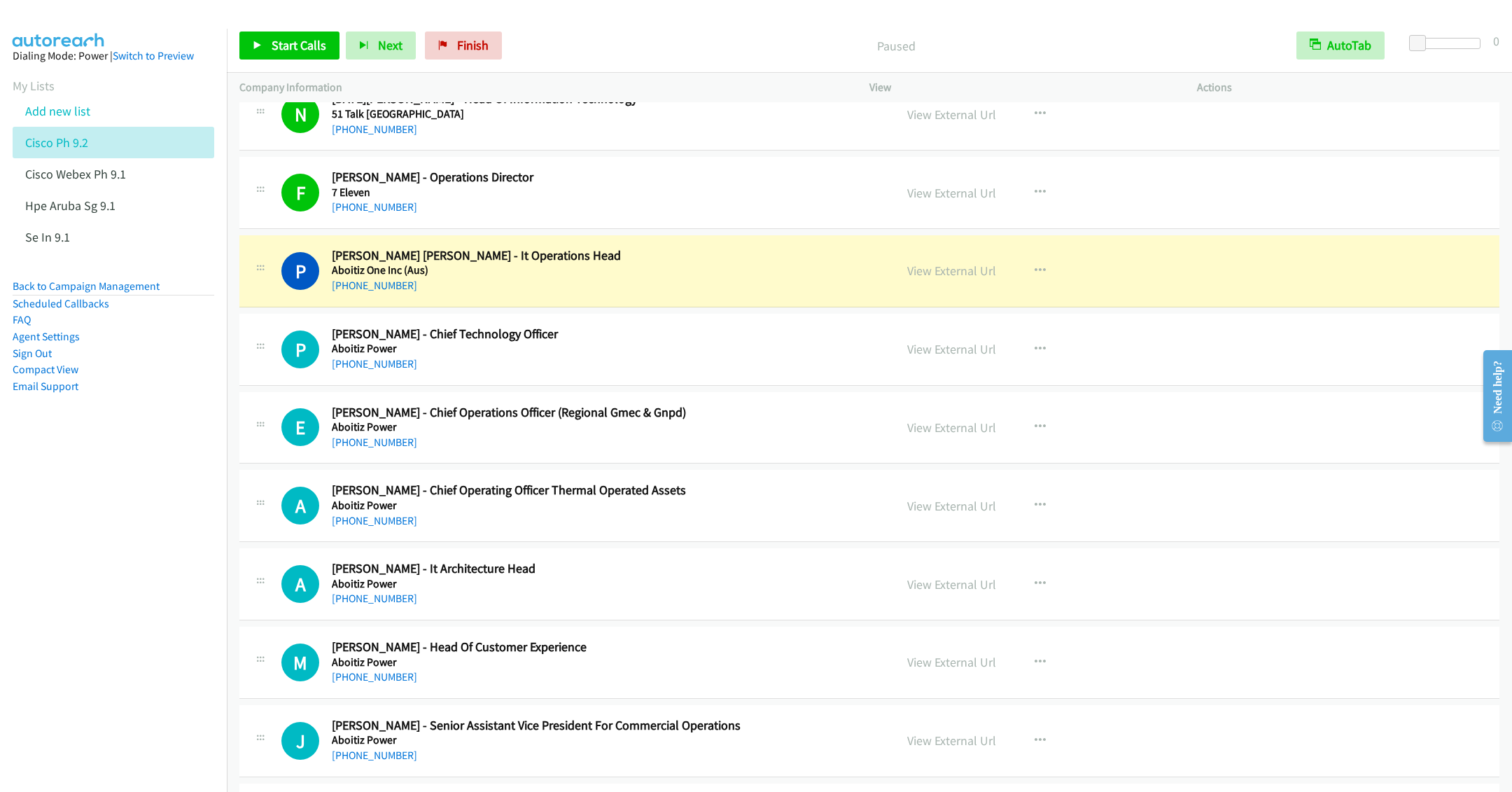
click at [519, 601] on div "[PHONE_NUMBER]" at bounding box center [603, 598] width 543 height 17
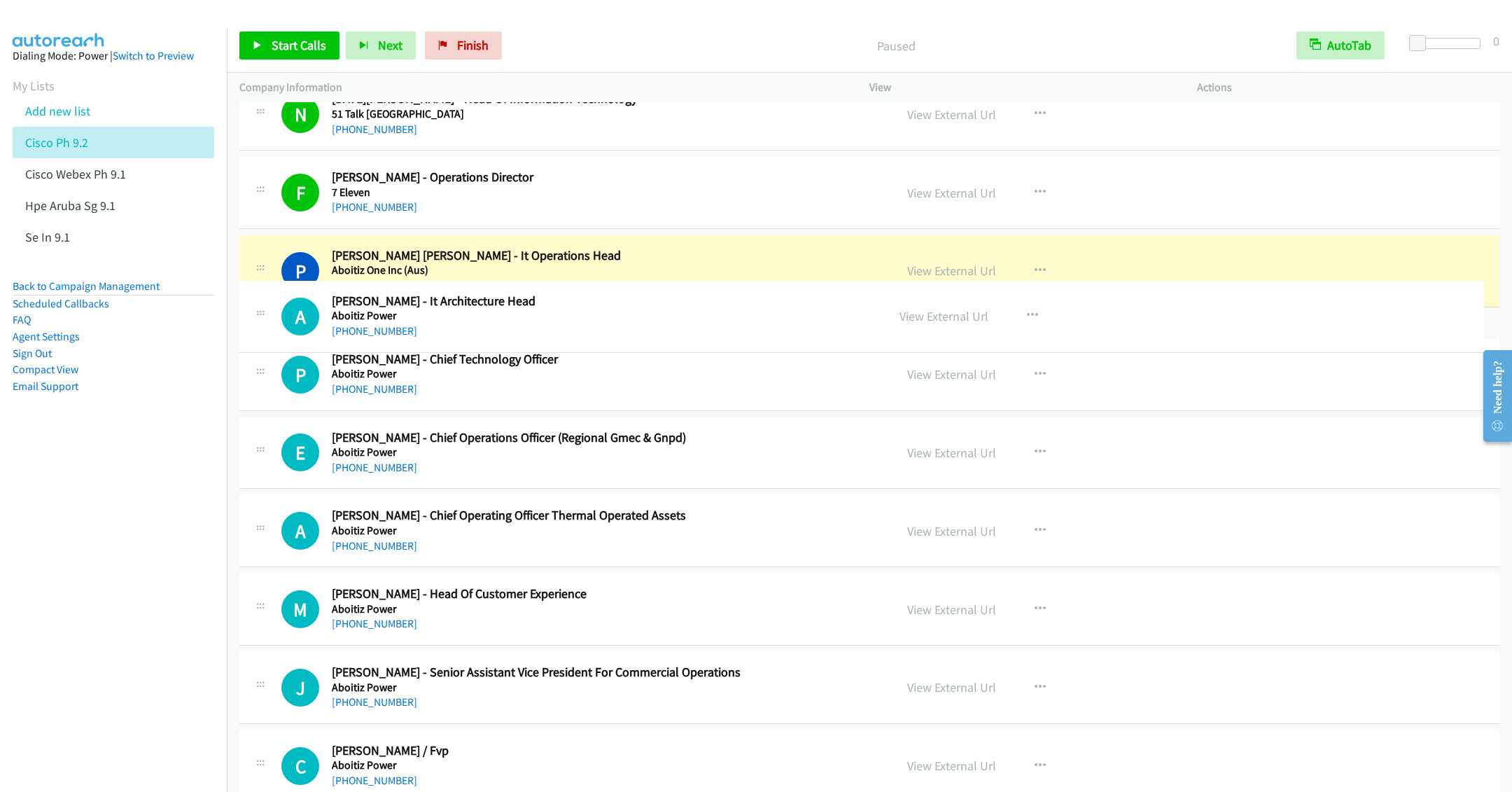
drag, startPoint x: 519, startPoint y: 601, endPoint x: 477, endPoint y: 330, distance: 274.2
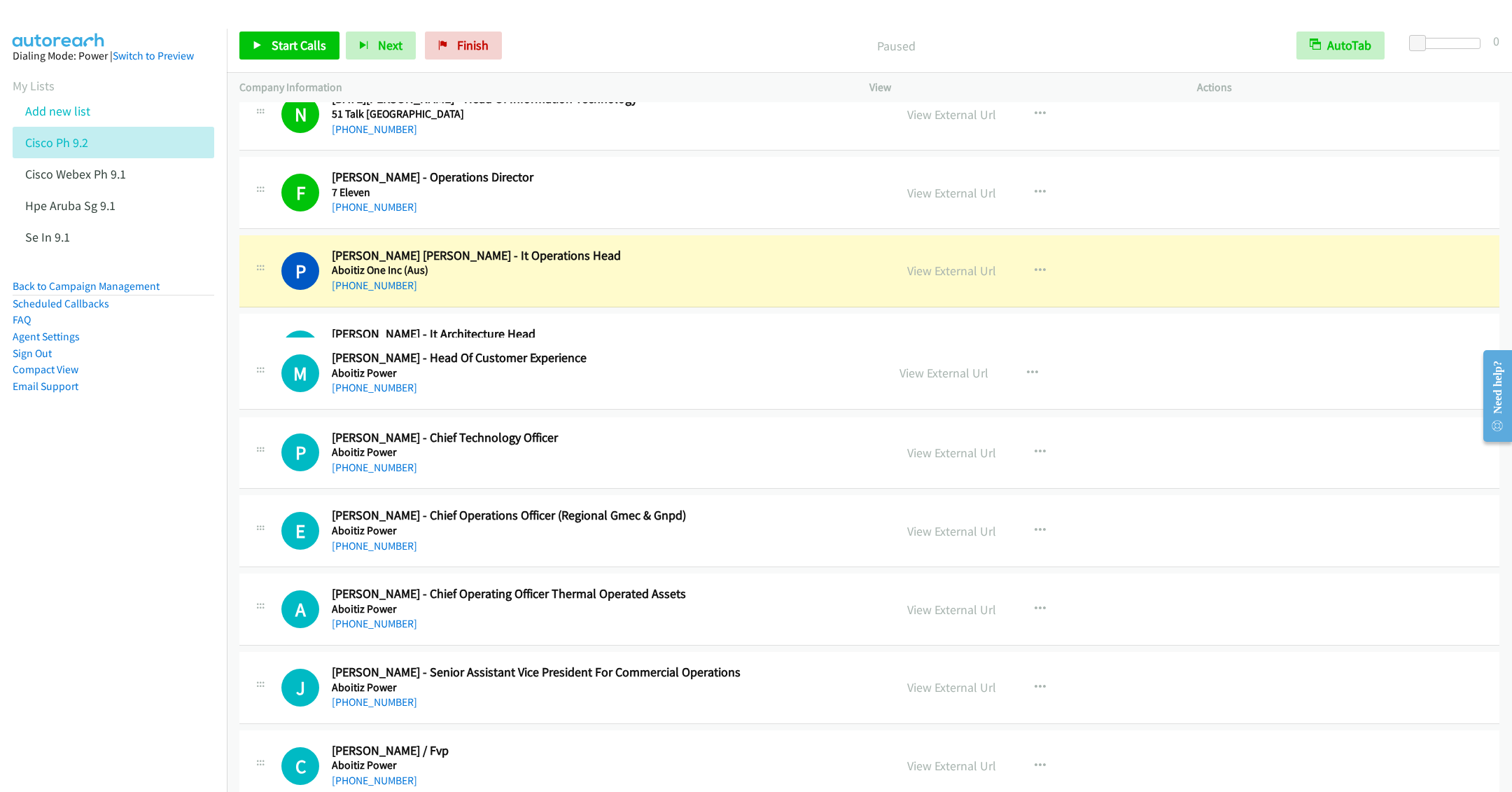
drag, startPoint x: 496, startPoint y: 668, endPoint x: 493, endPoint y: 369, distance: 299.0
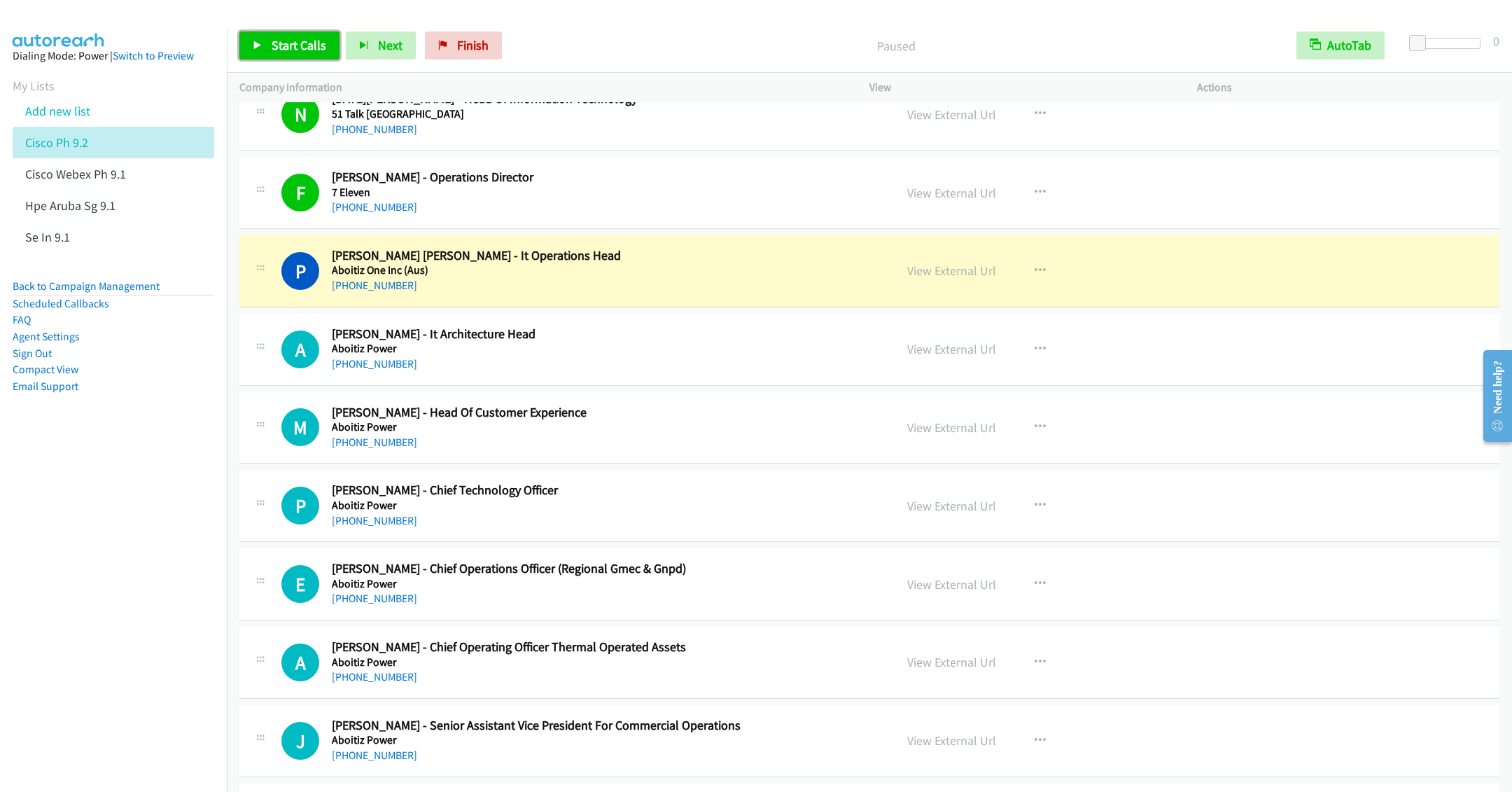
click at [277, 42] on span "Start Calls" at bounding box center [299, 45] width 54 height 16
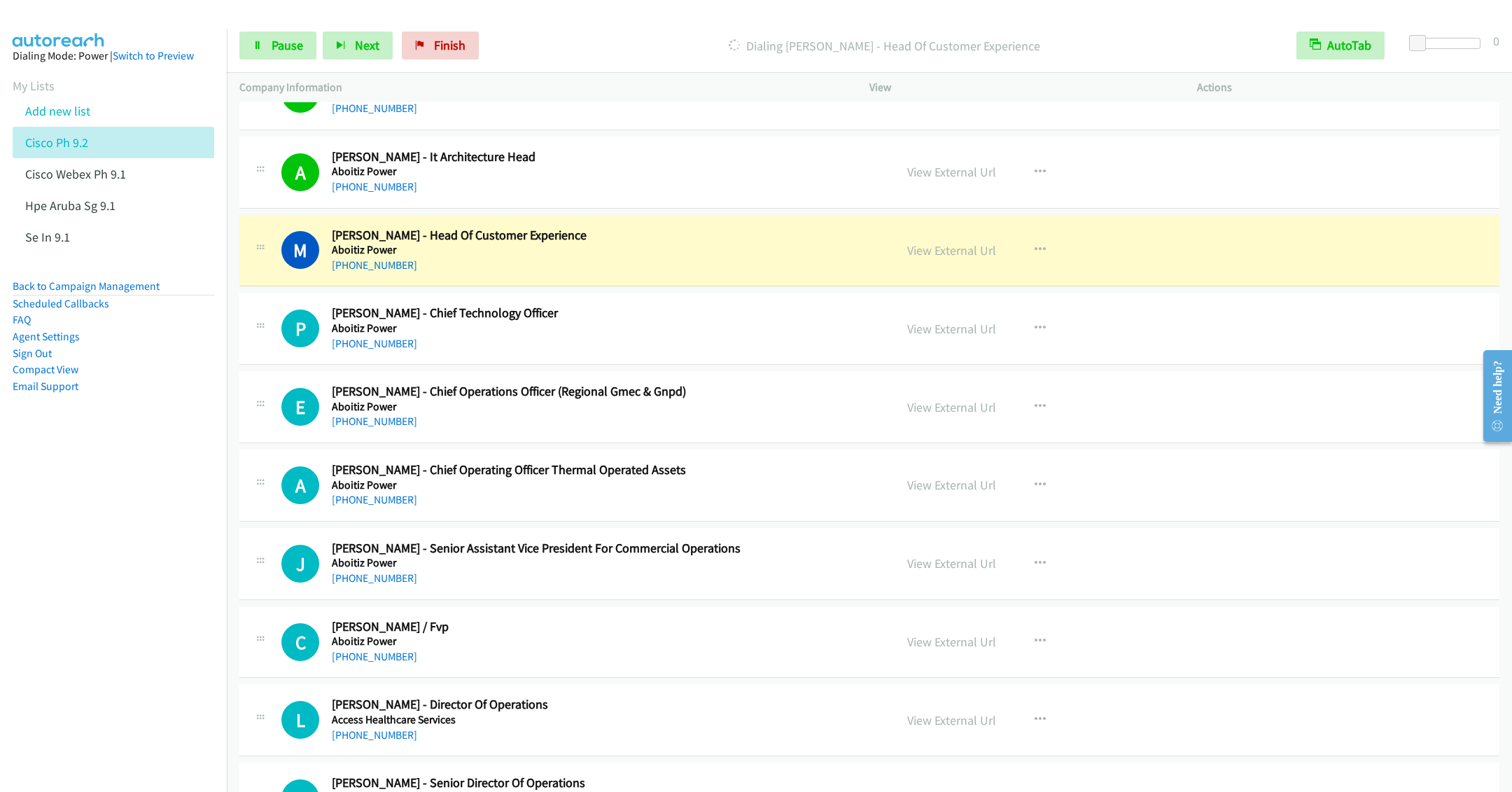
scroll to position [315, 0]
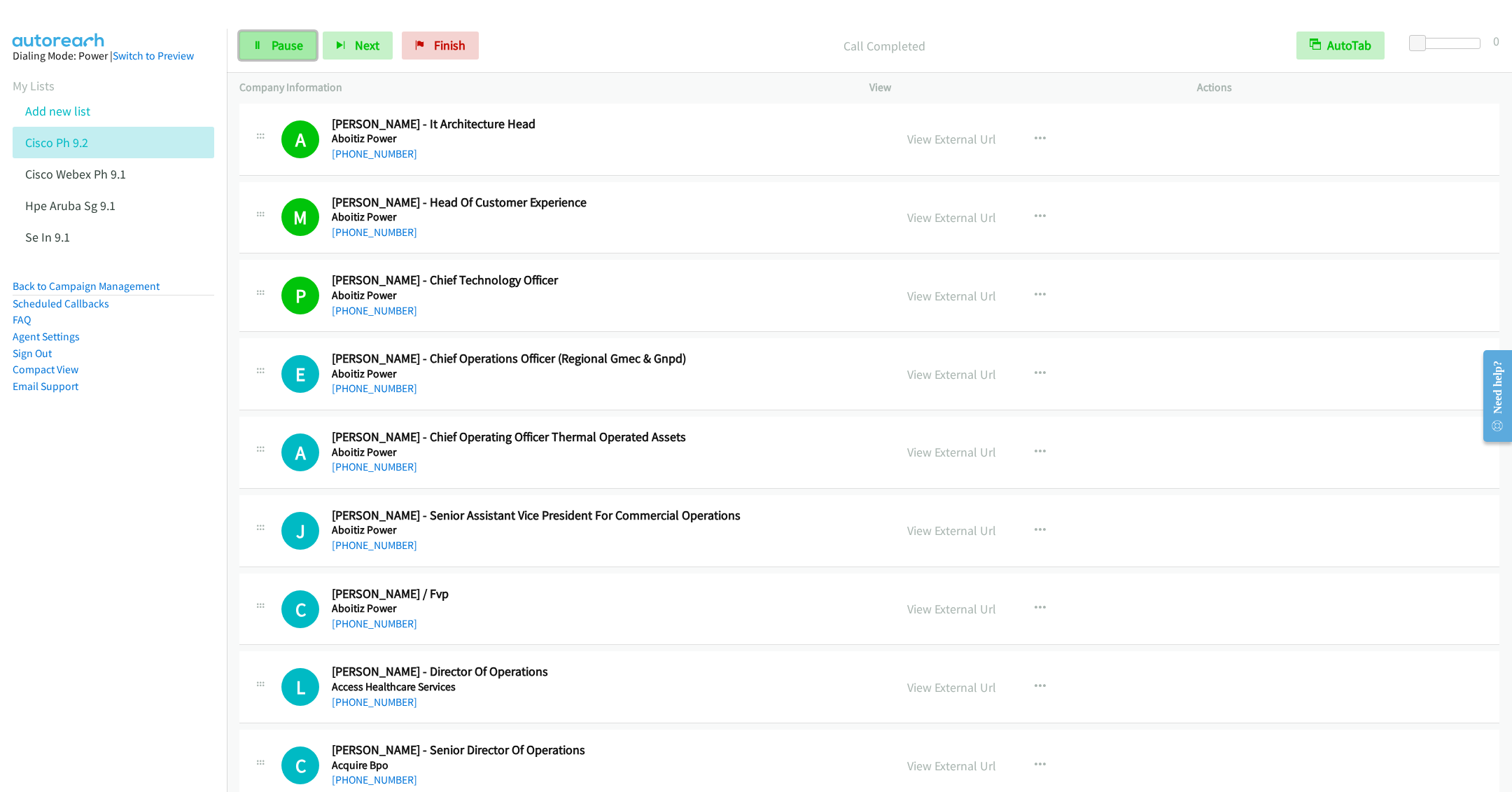
click at [261, 53] on link "Pause" at bounding box center [277, 45] width 77 height 28
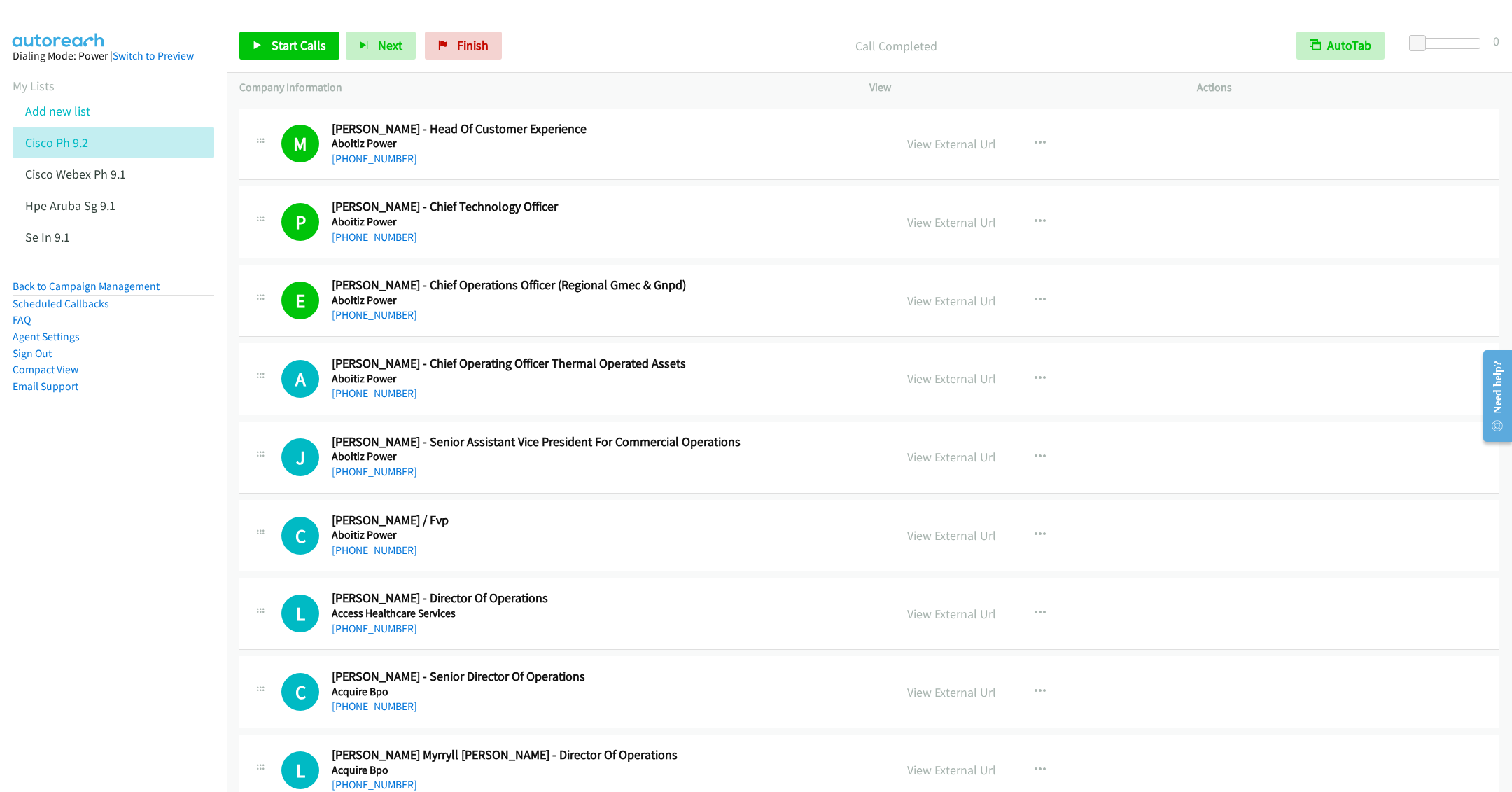
scroll to position [420, 0]
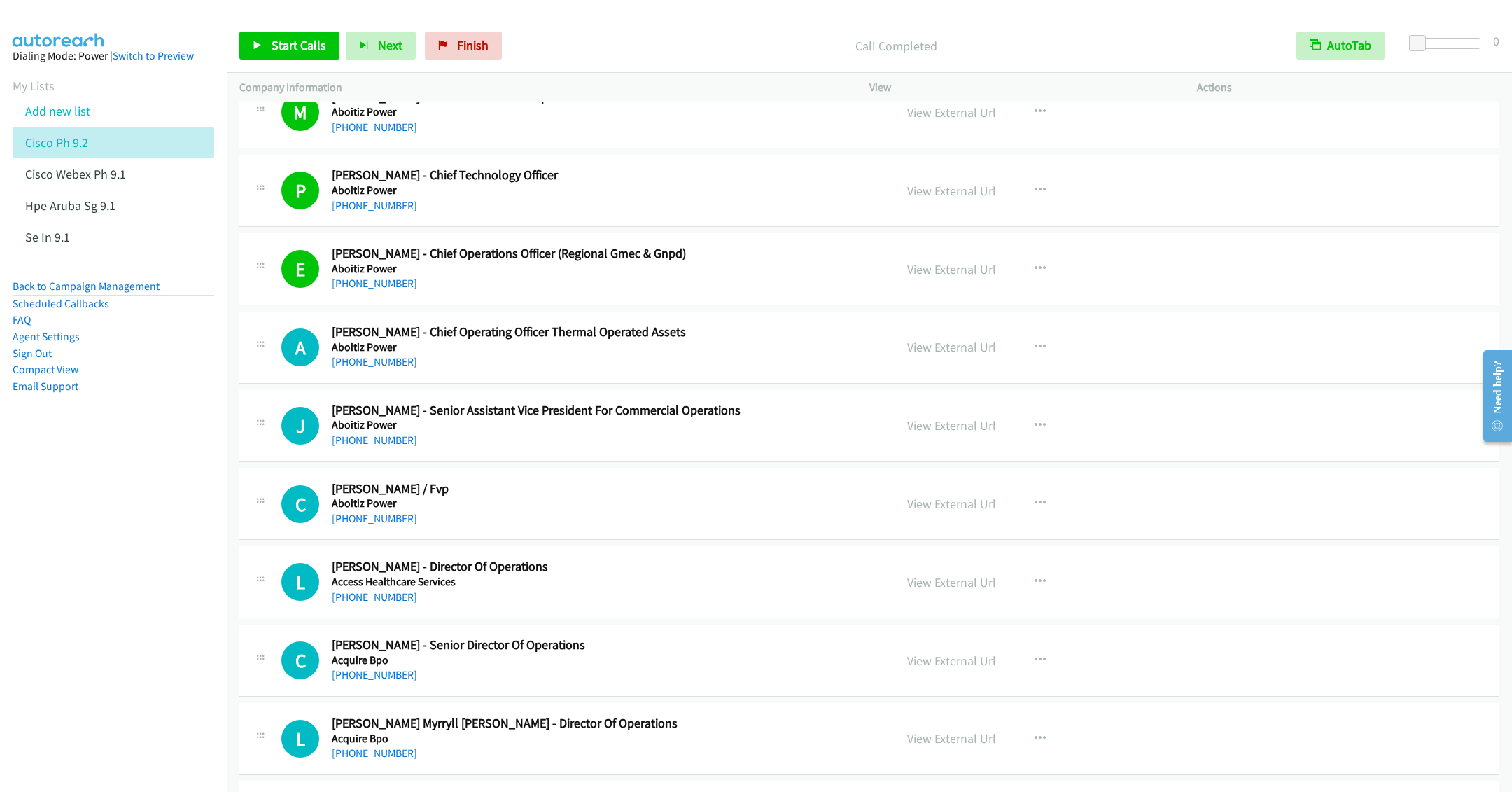
click at [617, 510] on h5 "Aboitiz Power" at bounding box center [603, 504] width 543 height 14
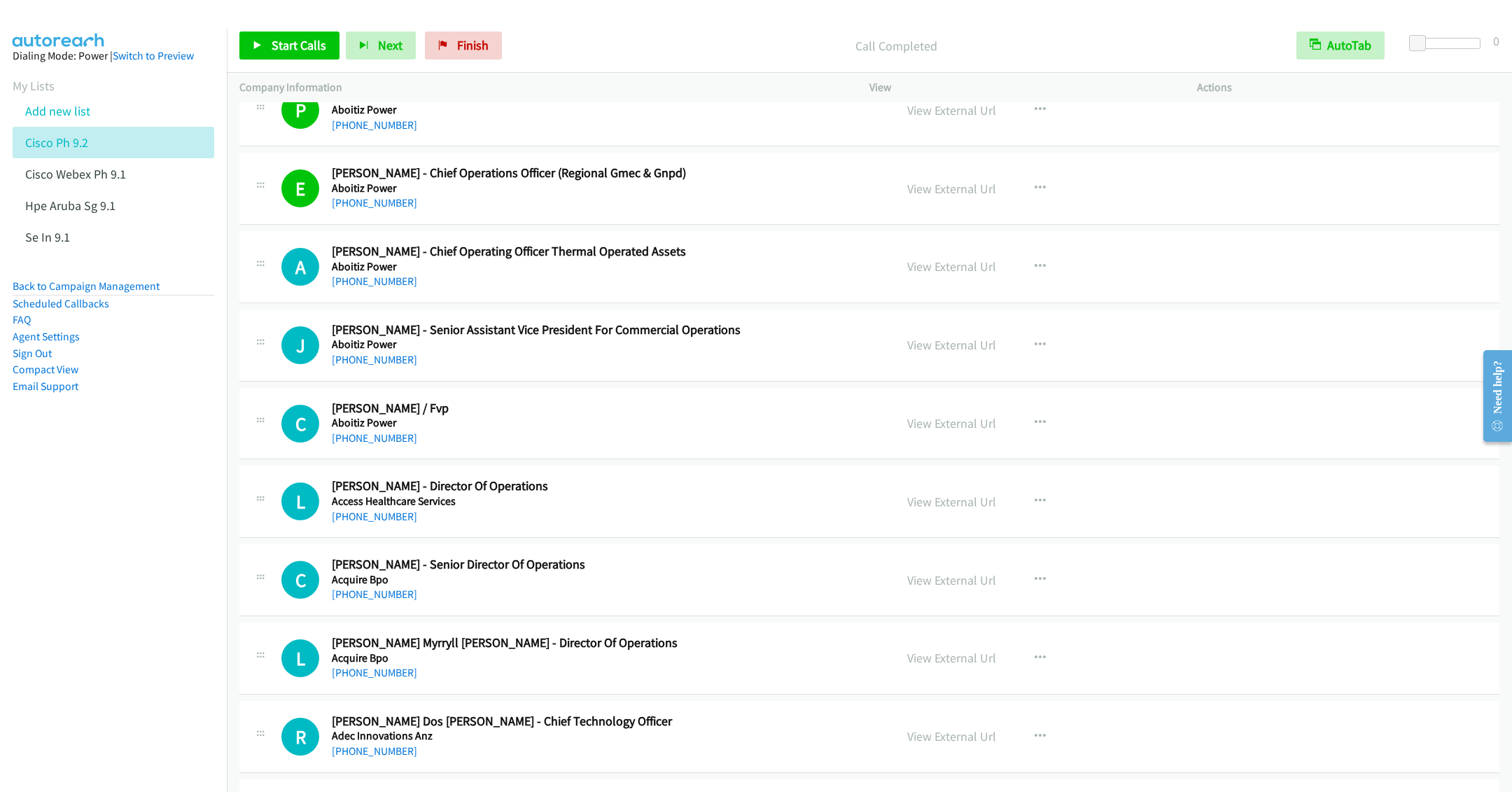
scroll to position [526, 0]
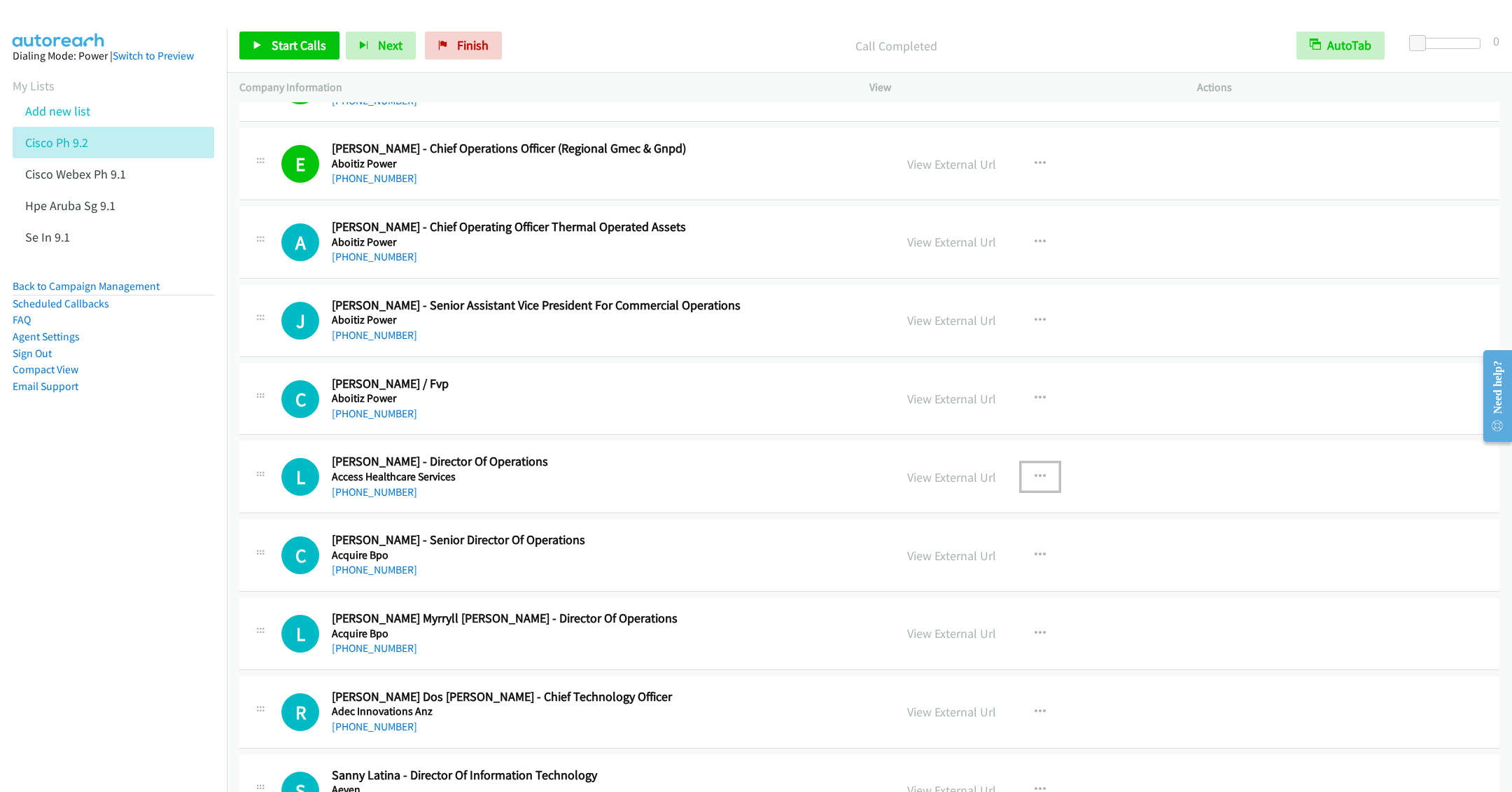
click at [1035, 475] on icon "button" at bounding box center [1040, 477] width 11 height 11
click at [922, 578] on link "Start Calls Here" at bounding box center [965, 568] width 186 height 28
click at [272, 42] on span "Start Calls" at bounding box center [299, 45] width 54 height 16
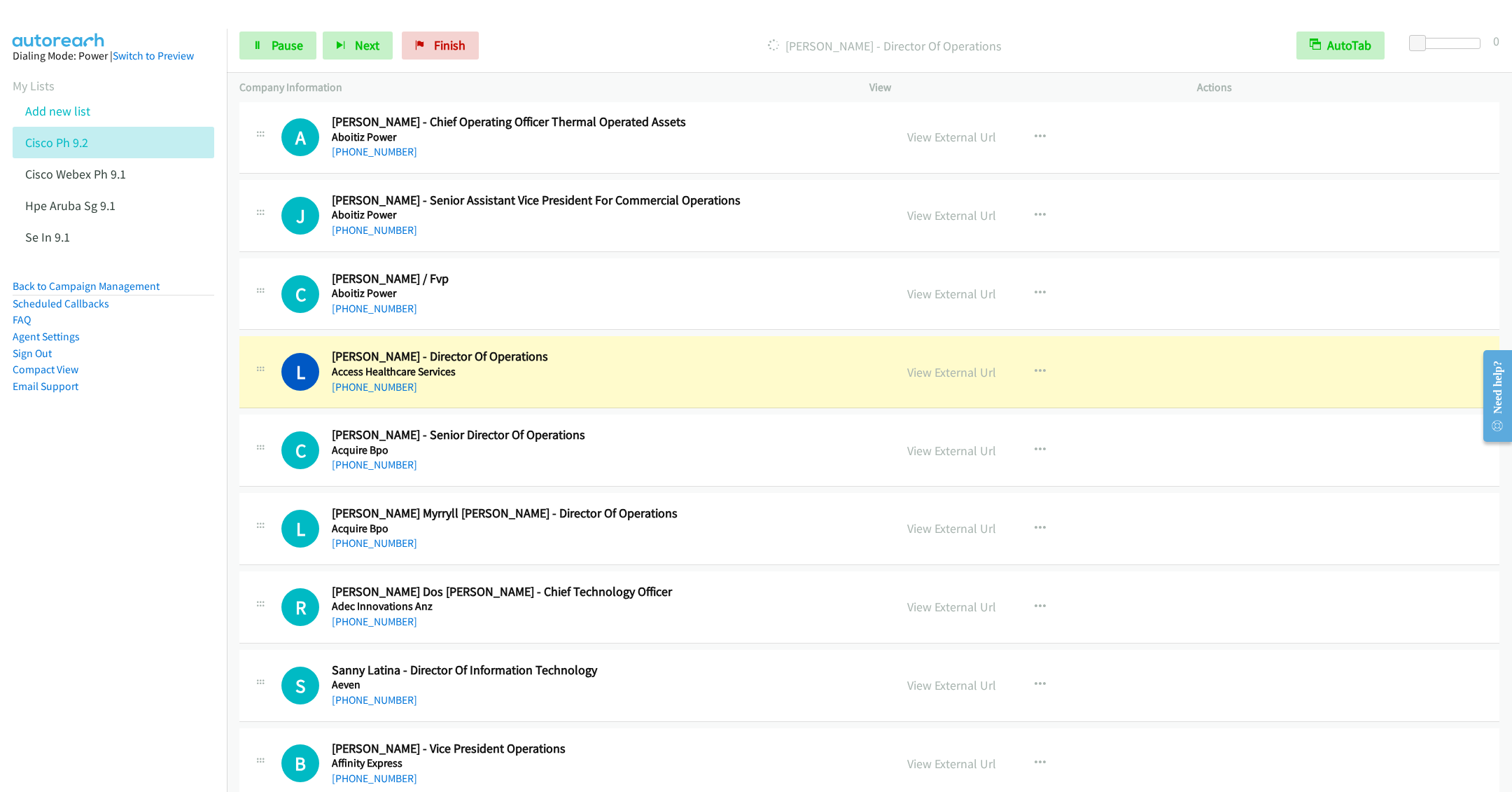
scroll to position [735, 0]
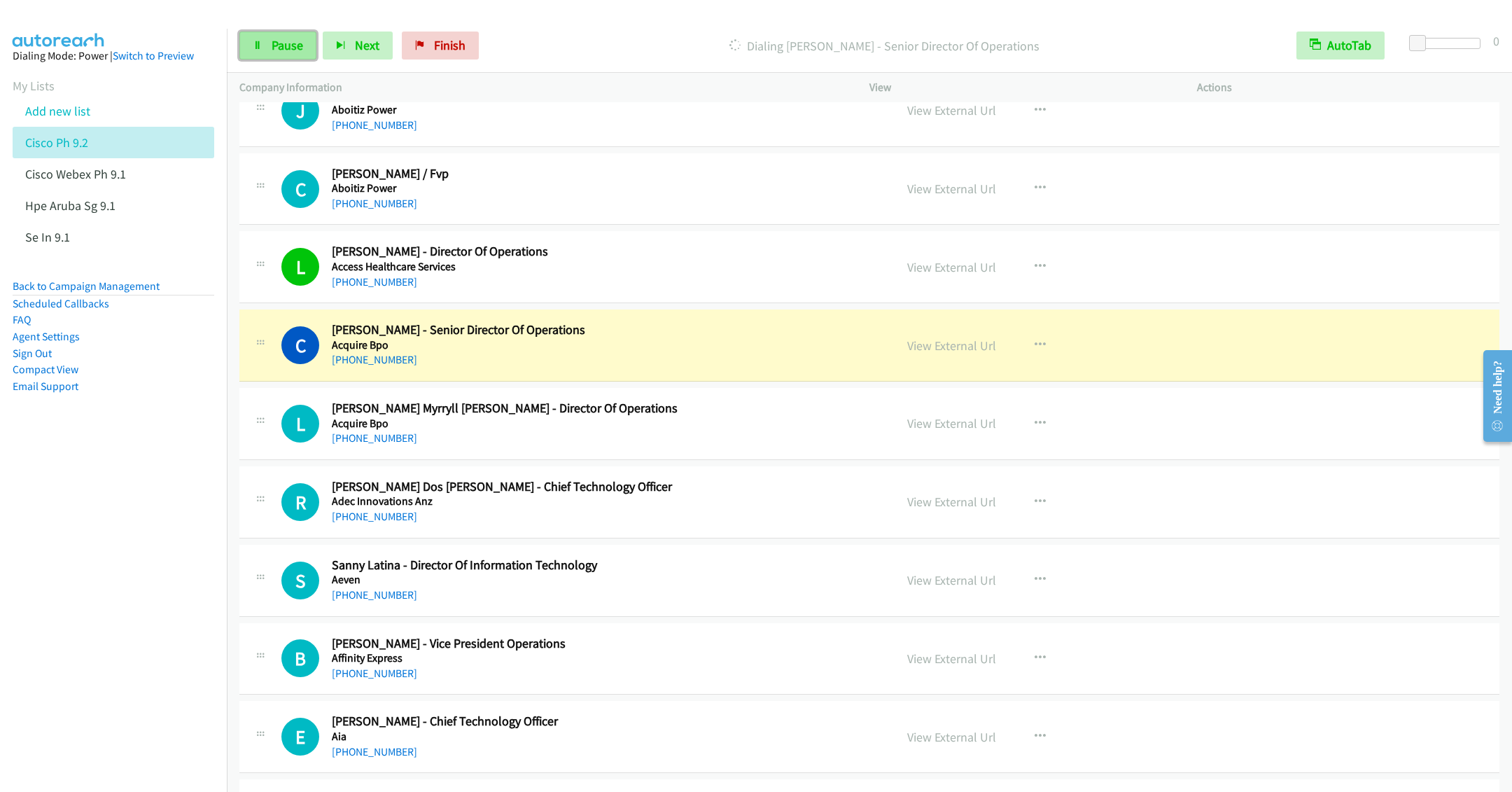
click at [279, 42] on span "Pause" at bounding box center [287, 45] width 31 height 16
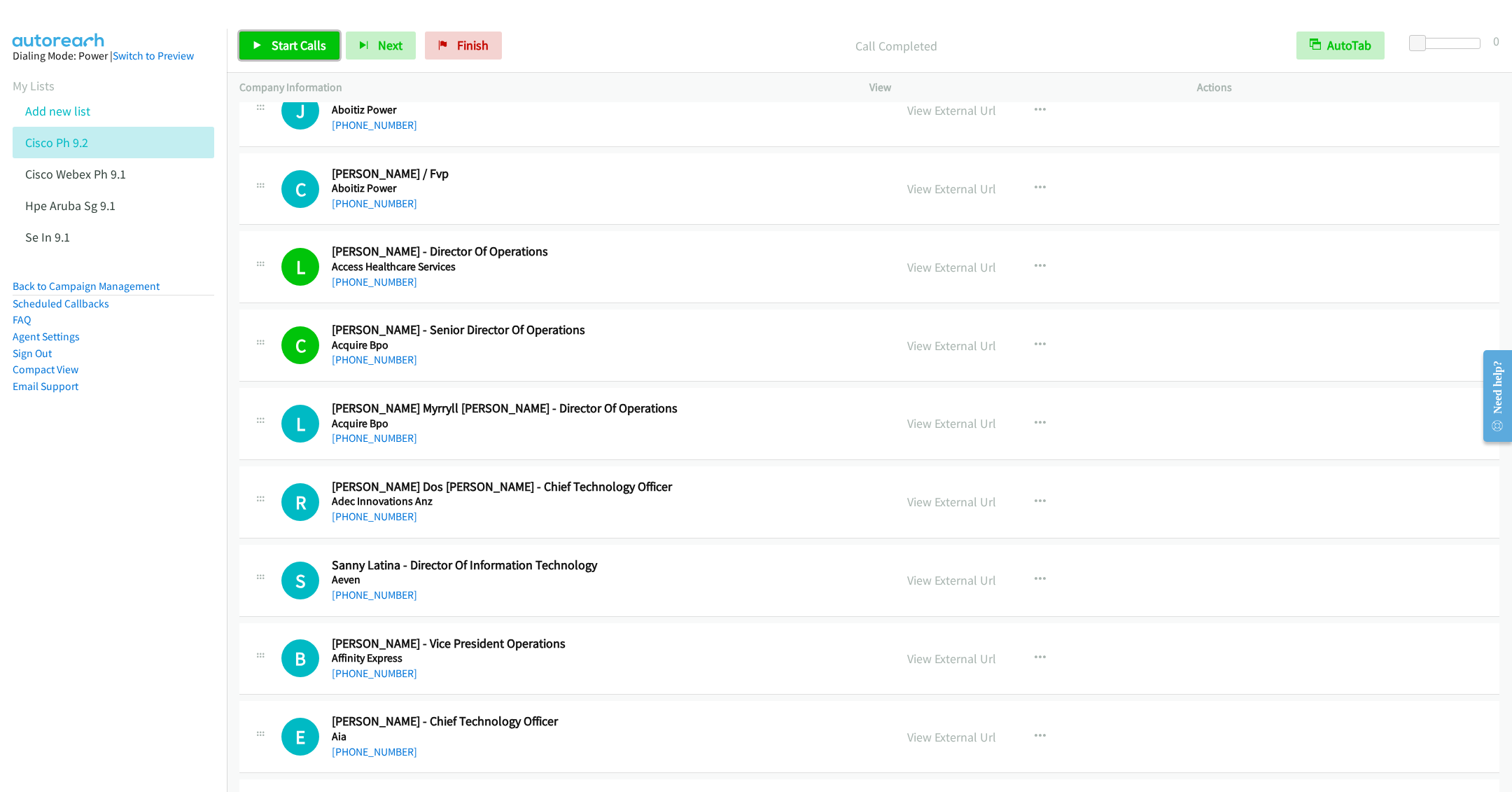
click at [280, 42] on span "Start Calls" at bounding box center [299, 45] width 54 height 16
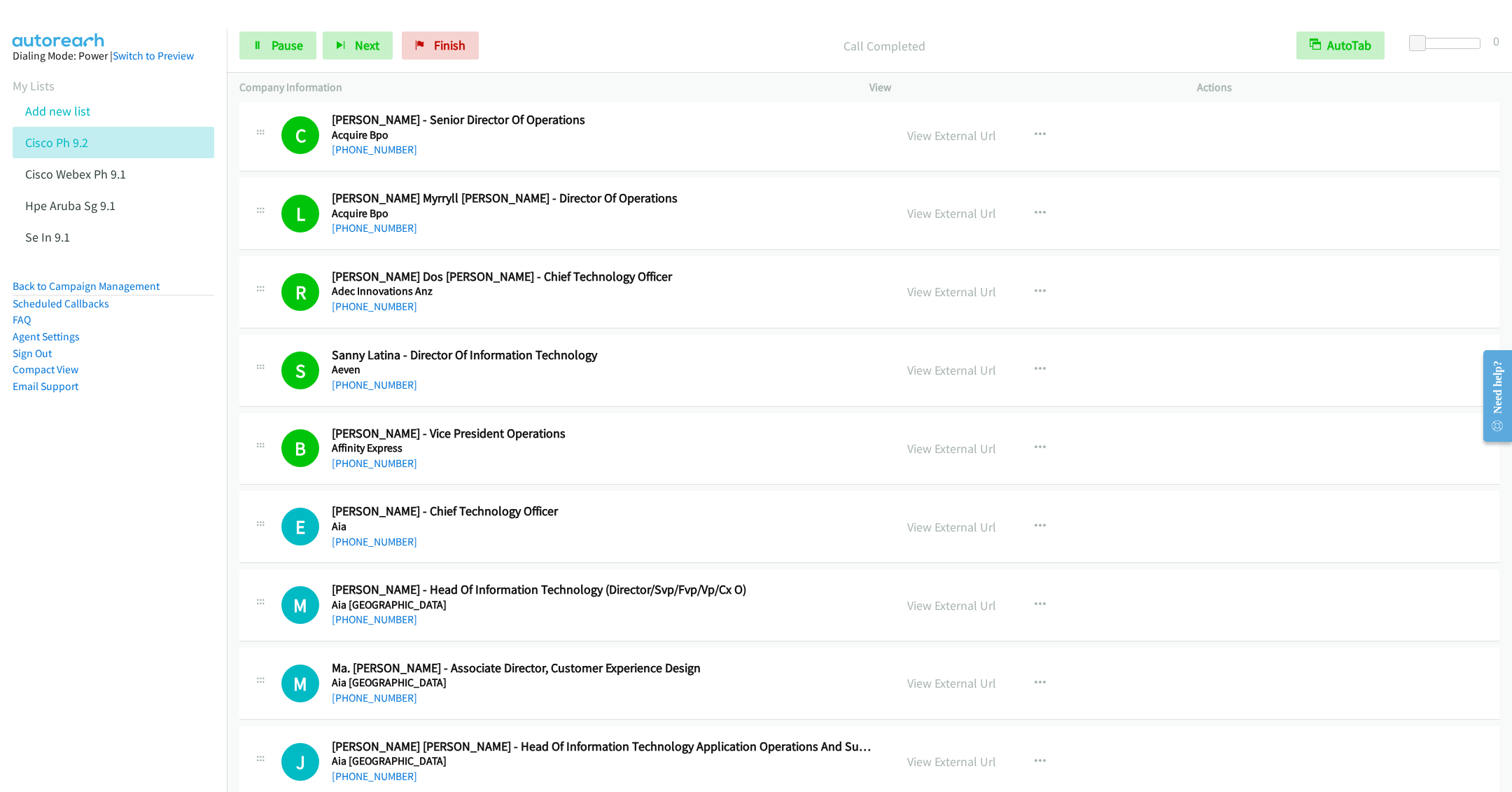
scroll to position [1050, 0]
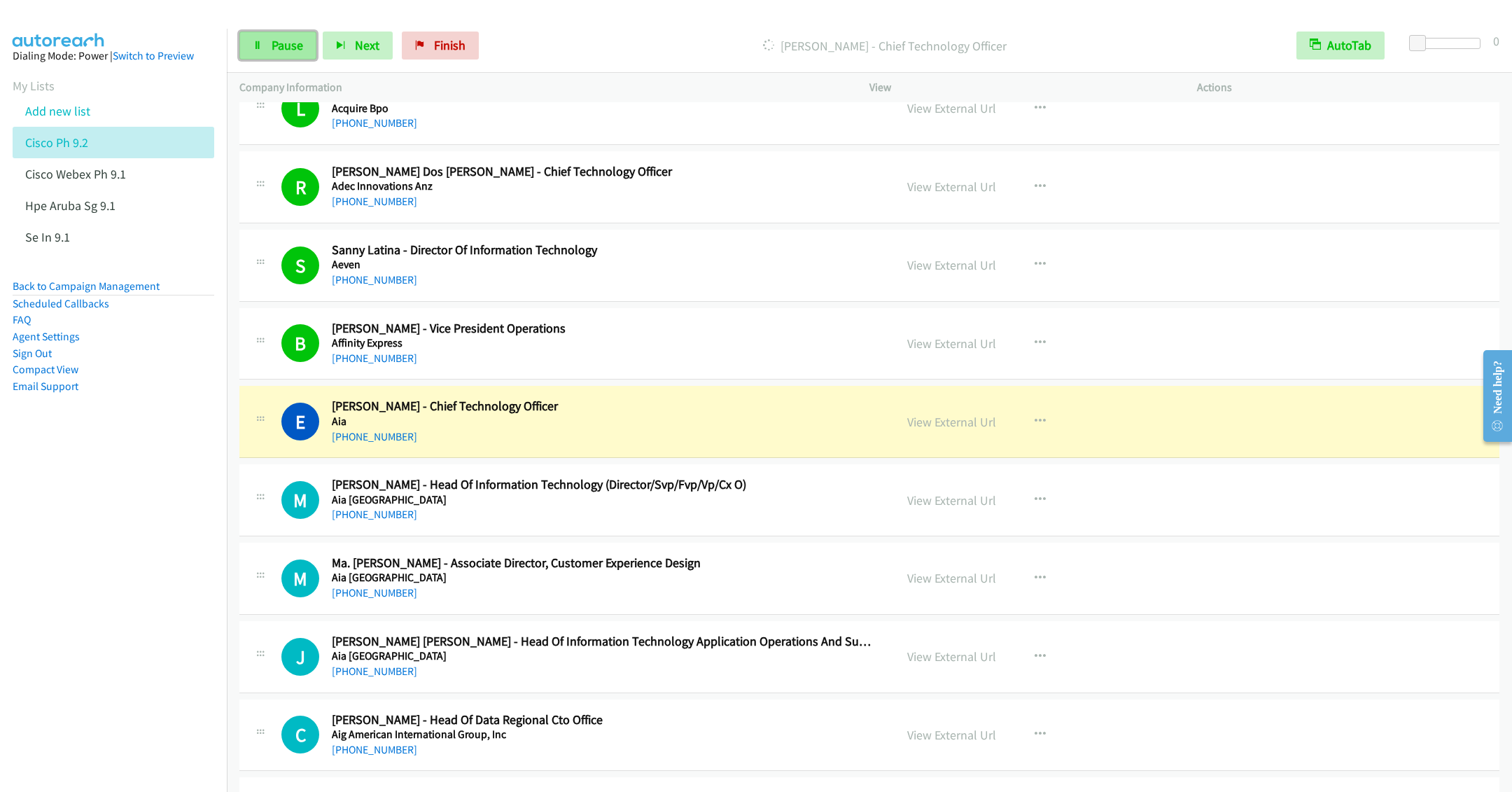
click at [272, 37] on link "Pause" at bounding box center [277, 45] width 77 height 28
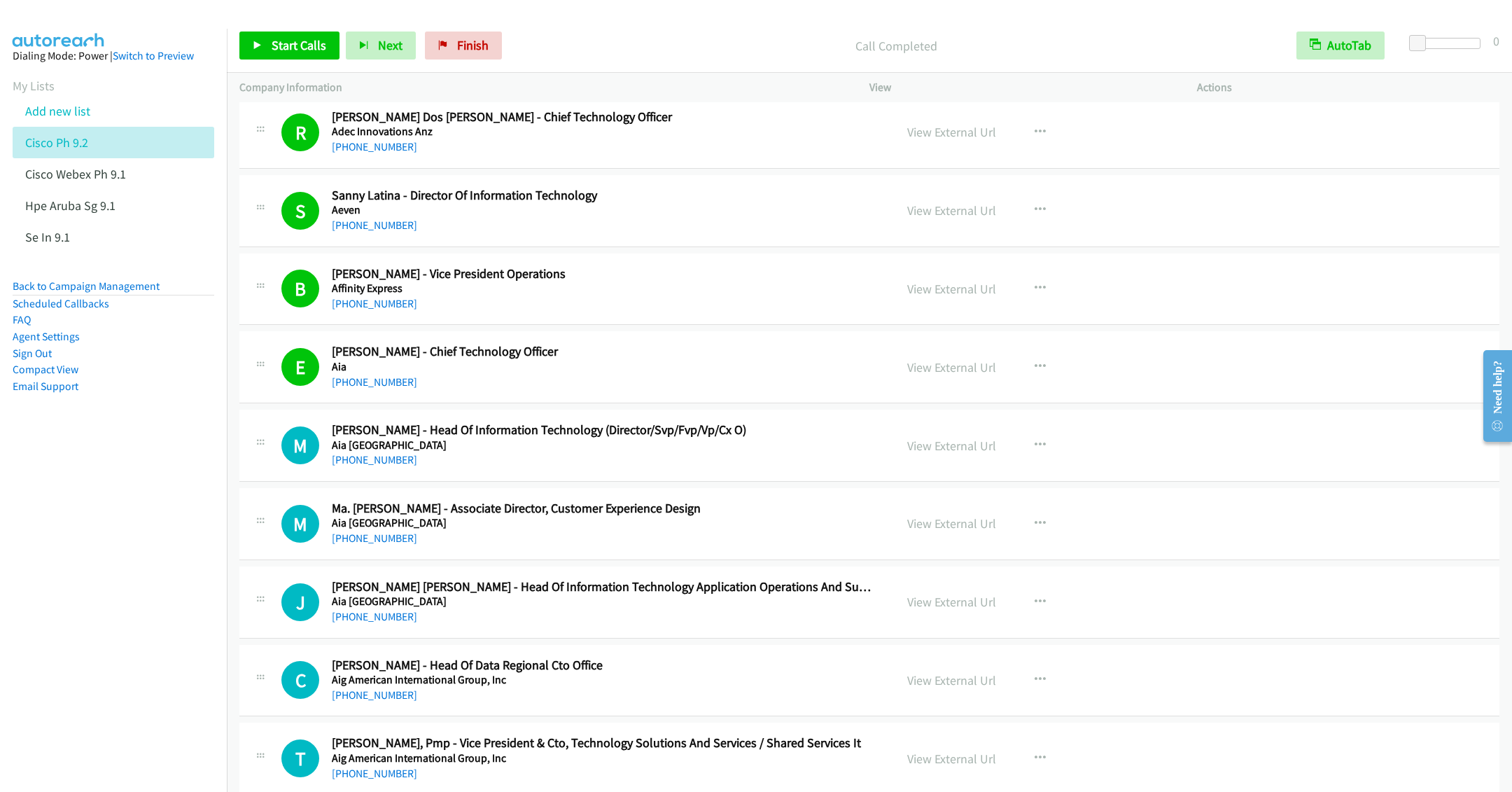
scroll to position [1261, 0]
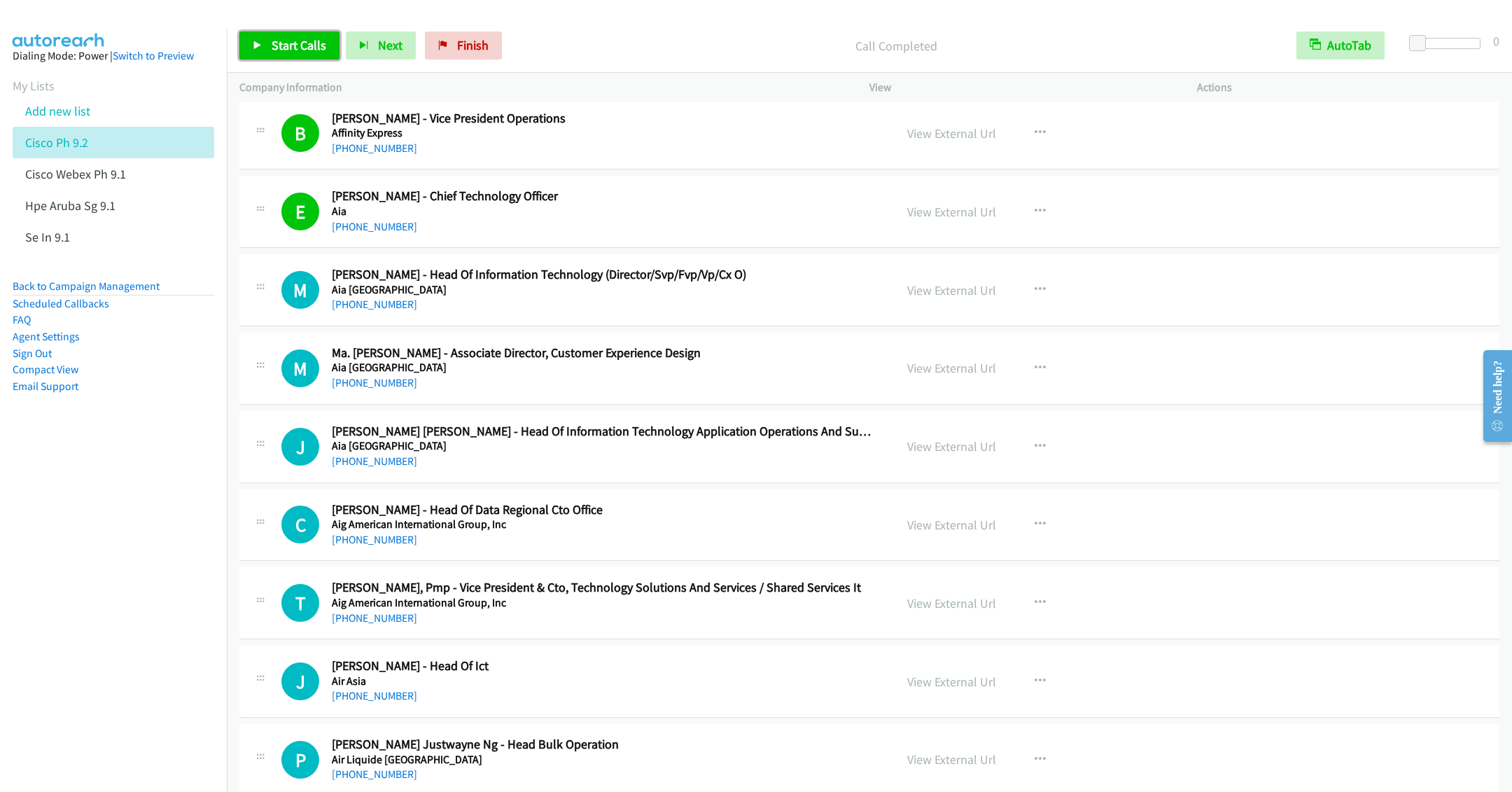
click at [273, 45] on span "Start Calls" at bounding box center [299, 45] width 54 height 16
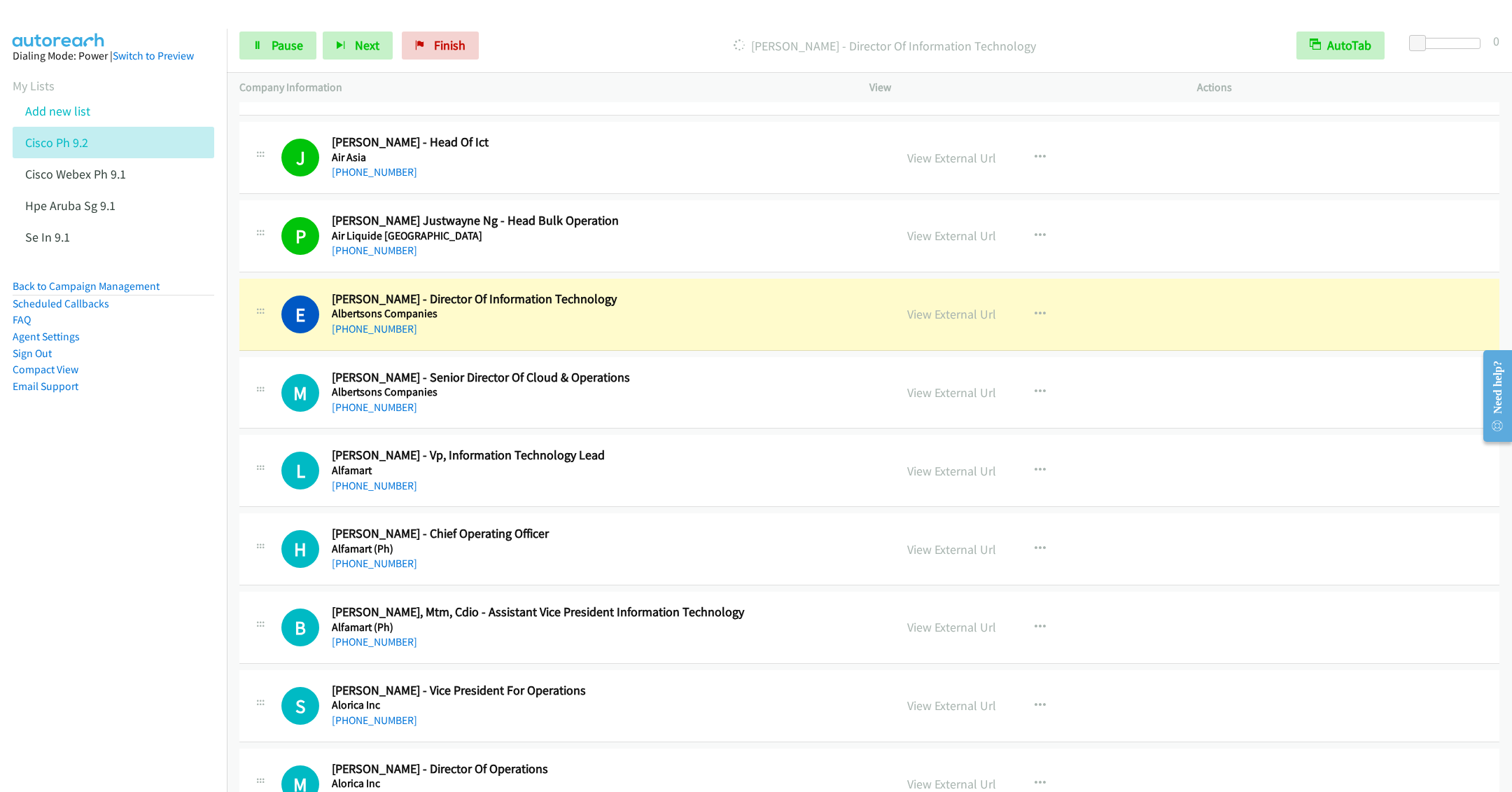
scroll to position [1786, 0]
click at [265, 48] on link "Pause" at bounding box center [277, 45] width 77 height 28
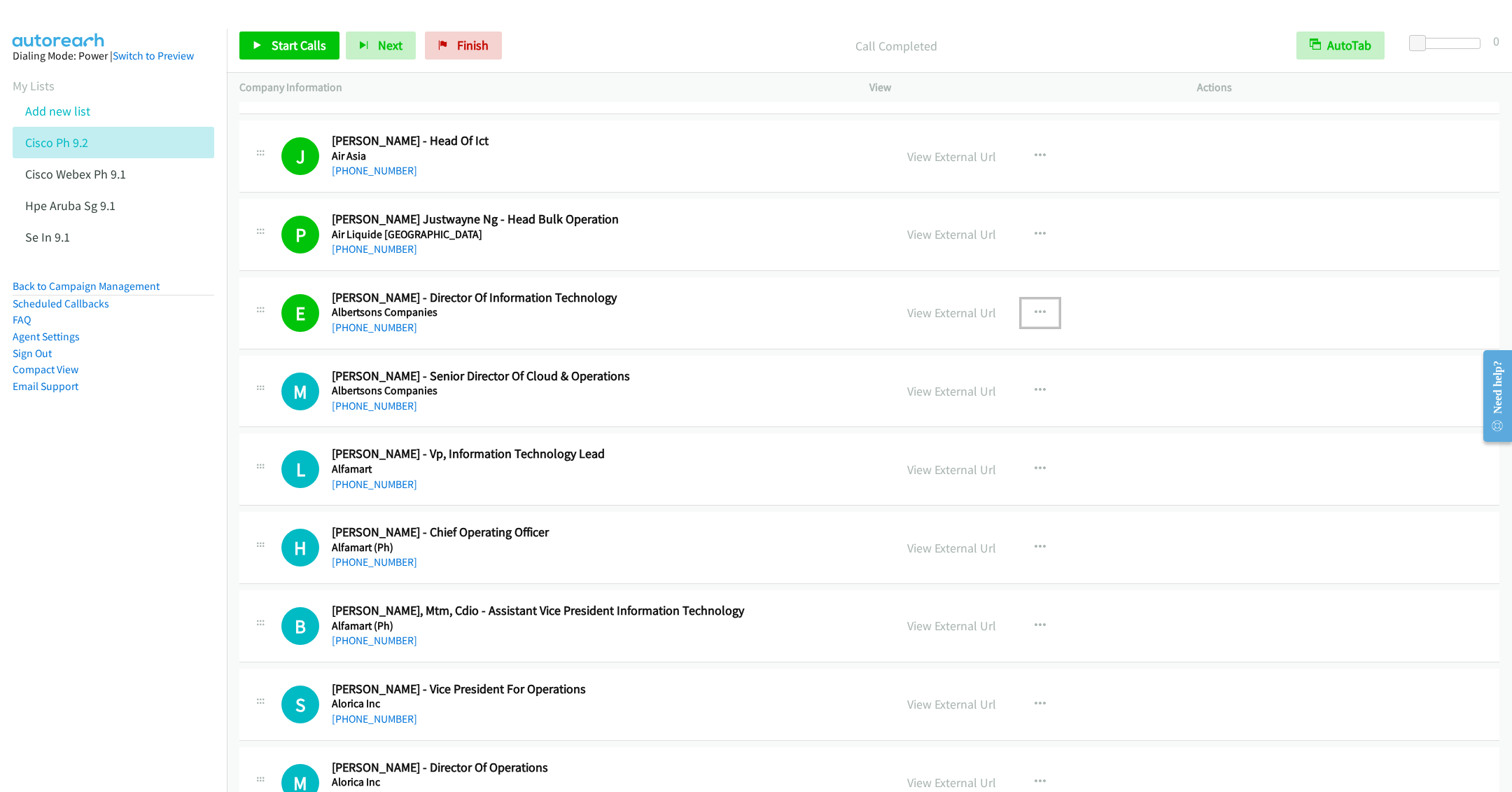
click at [1035, 318] on icon "button" at bounding box center [1040, 313] width 11 height 11
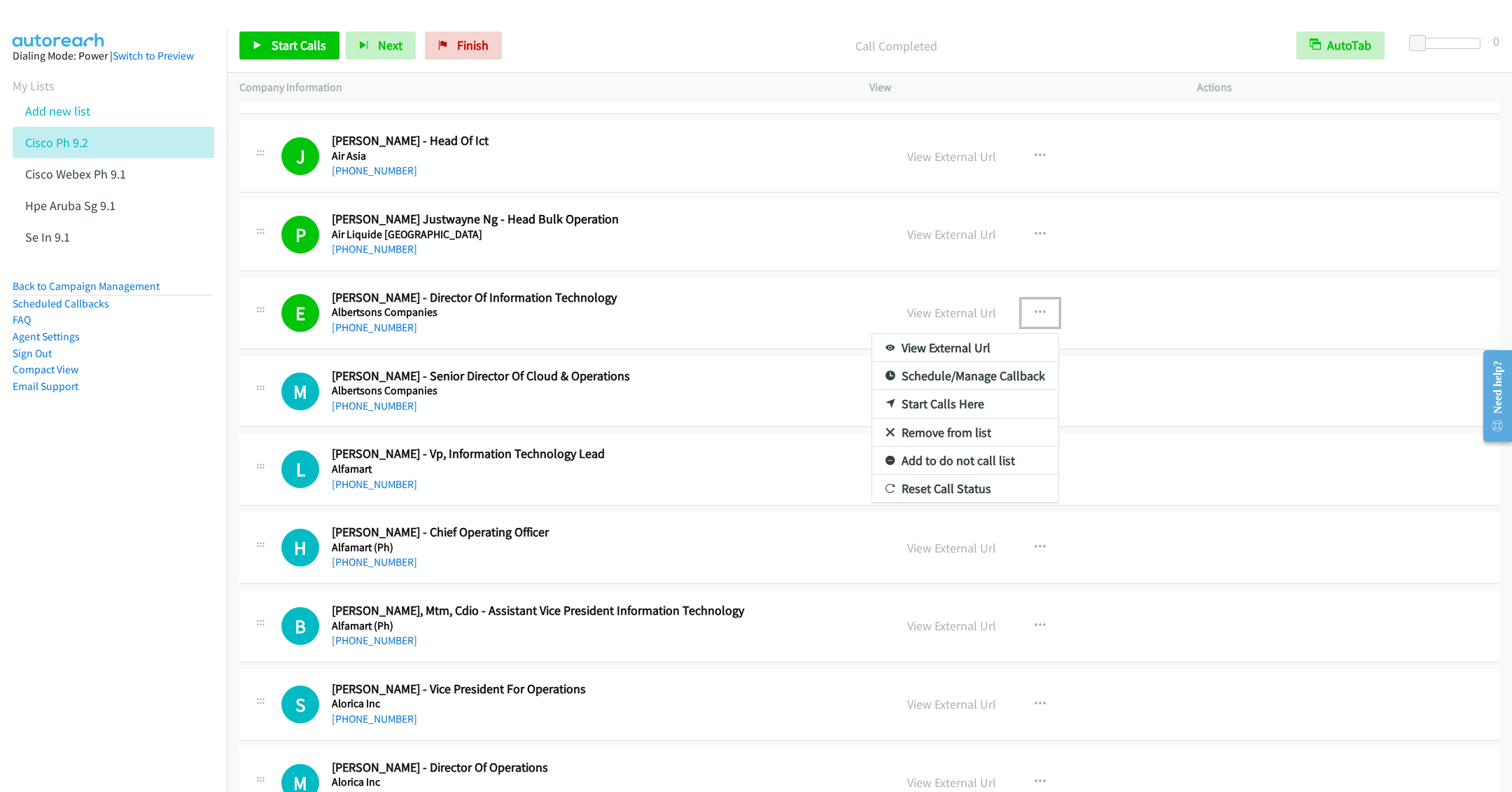
click at [939, 444] on link "Remove from list" at bounding box center [965, 433] width 186 height 28
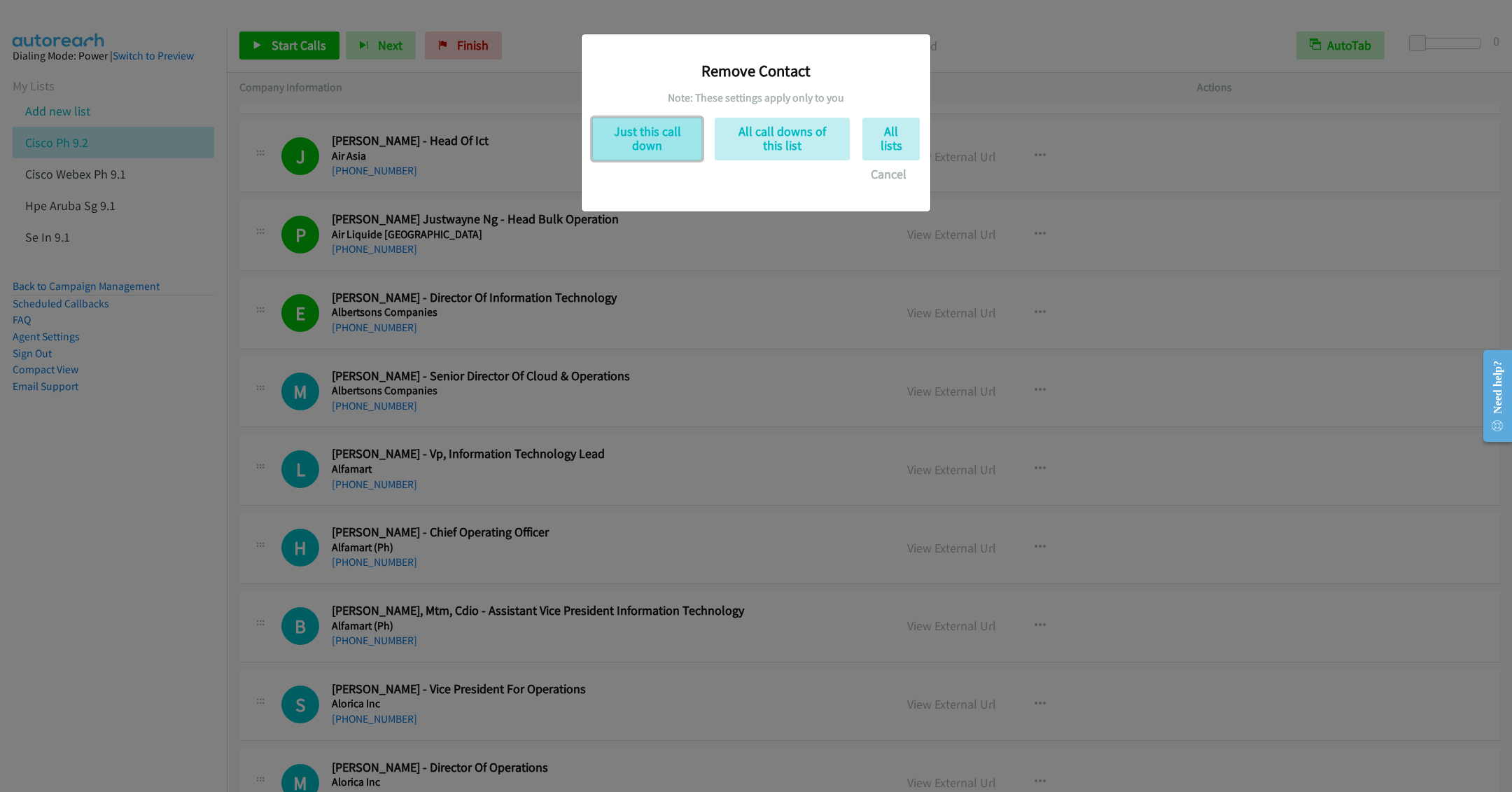
click at [661, 135] on button "Just this call down" at bounding box center [647, 138] width 110 height 42
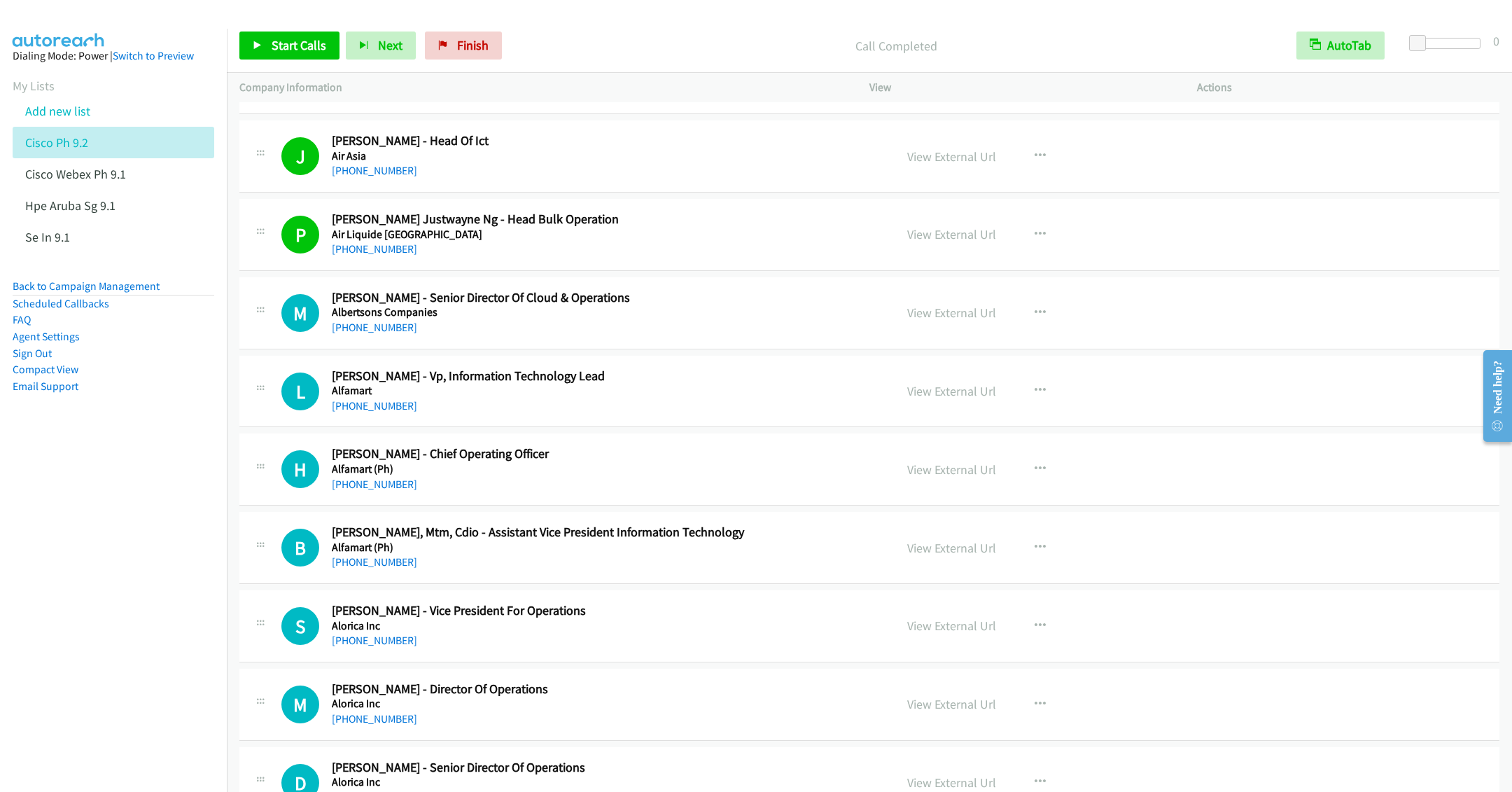
click at [675, 366] on div "L Callback Scheduled Lerry Sangalang - Vp, Information Technology Lead Alfamart…" at bounding box center [869, 392] width 1260 height 72
click at [1039, 400] on button "button" at bounding box center [1039, 390] width 38 height 28
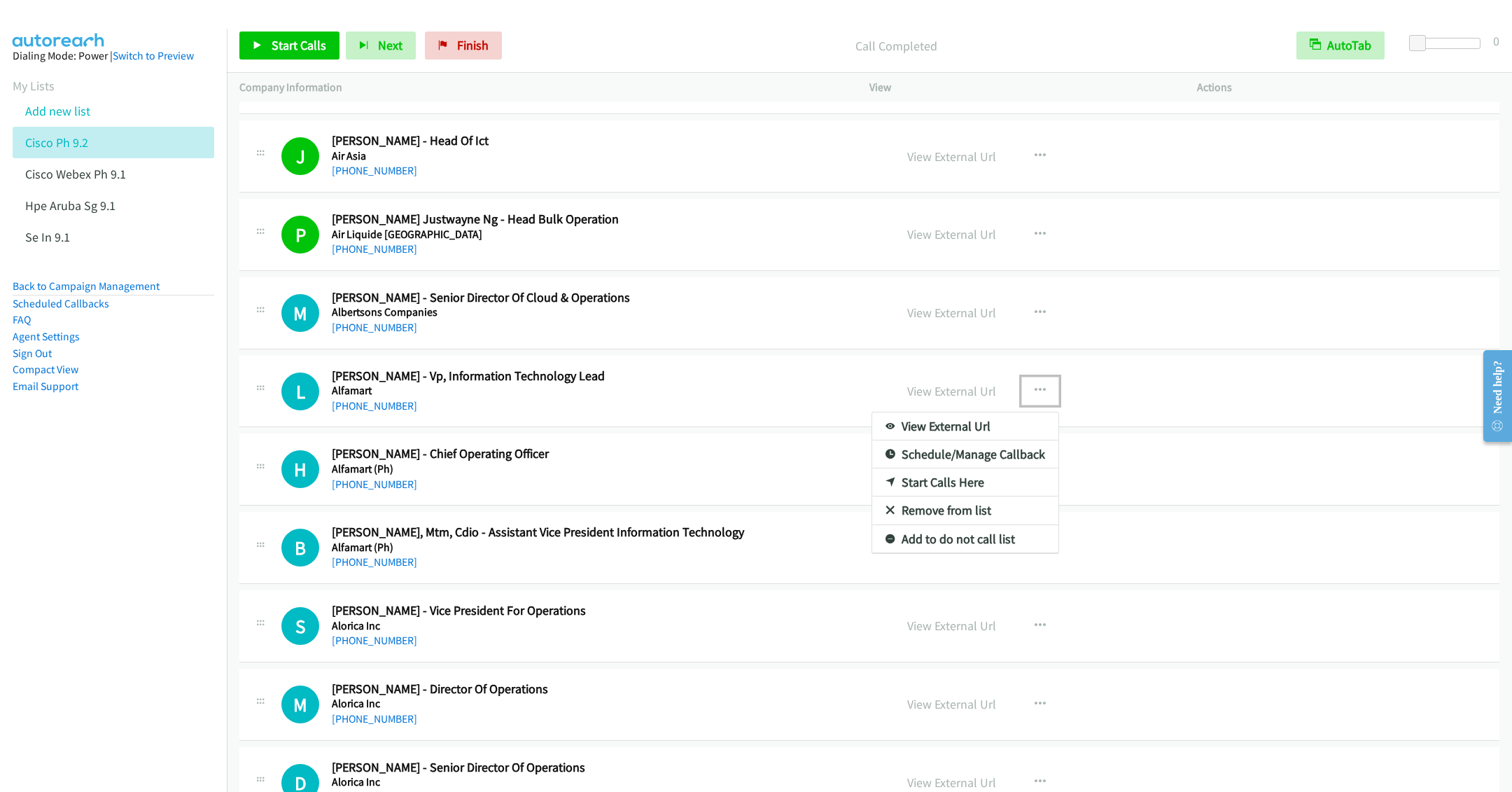
click at [922, 493] on link "Start Calls Here" at bounding box center [965, 482] width 186 height 28
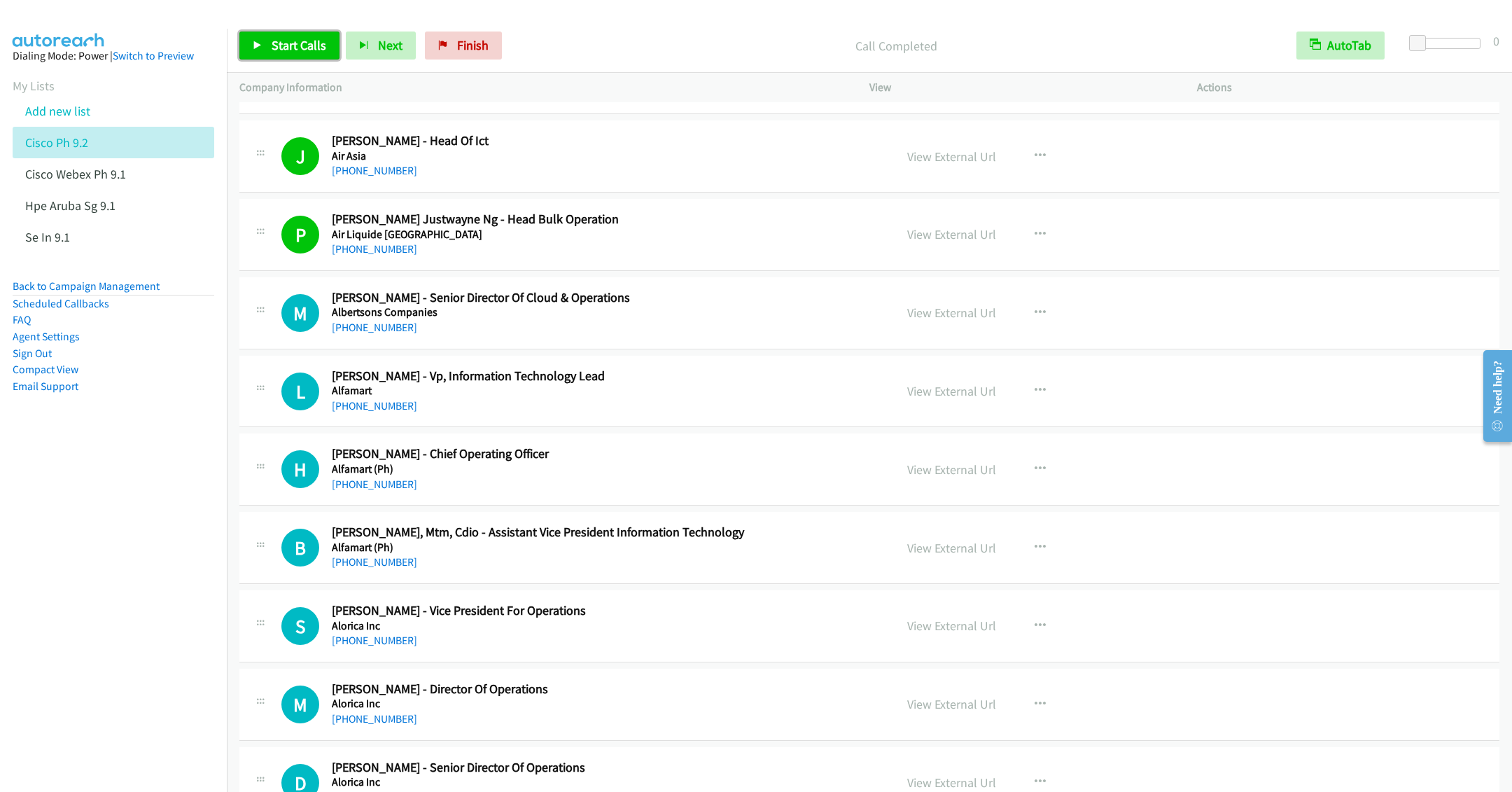
click at [292, 59] on link "Start Calls" at bounding box center [289, 45] width 100 height 28
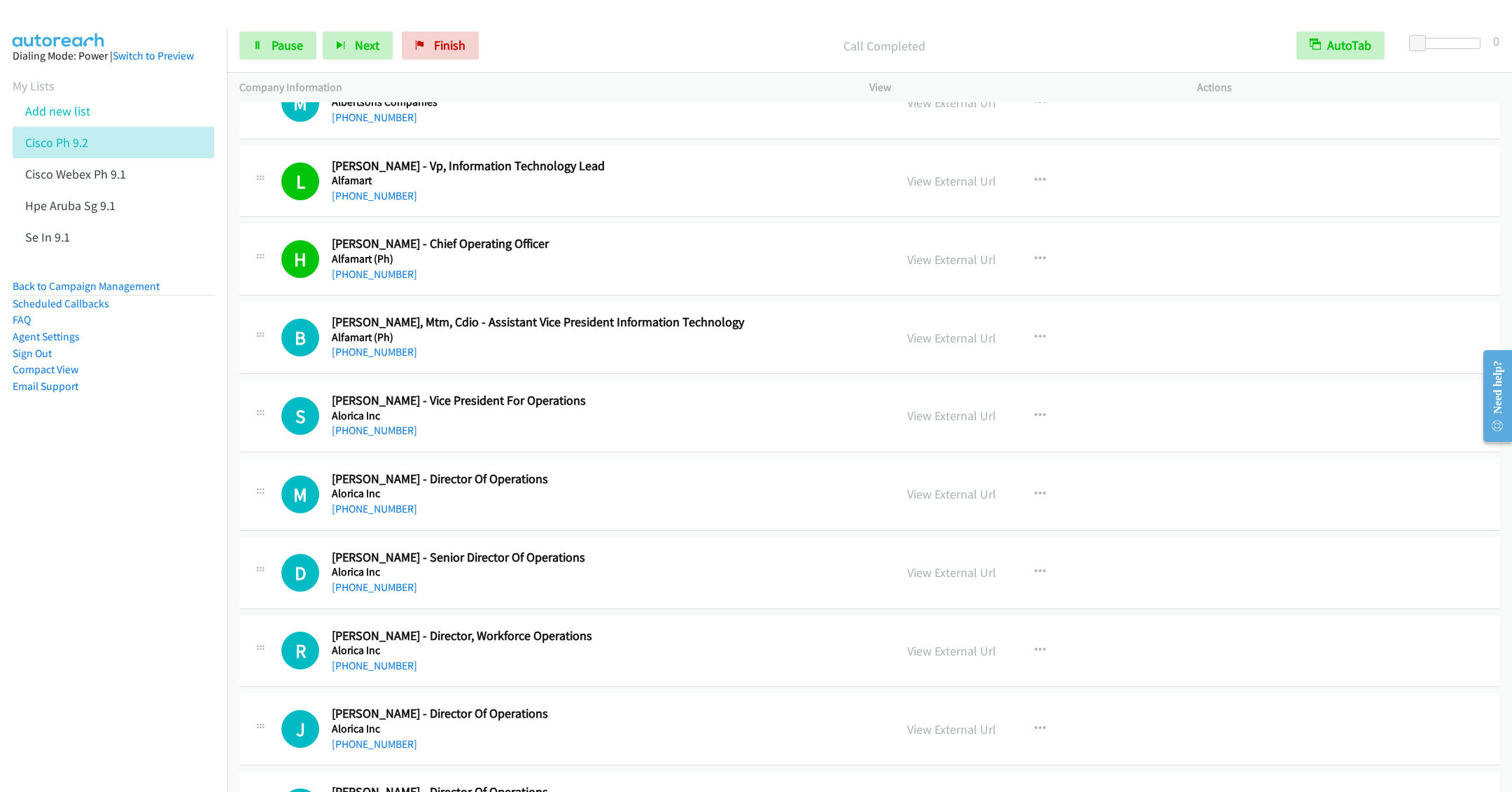
scroll to position [2102, 0]
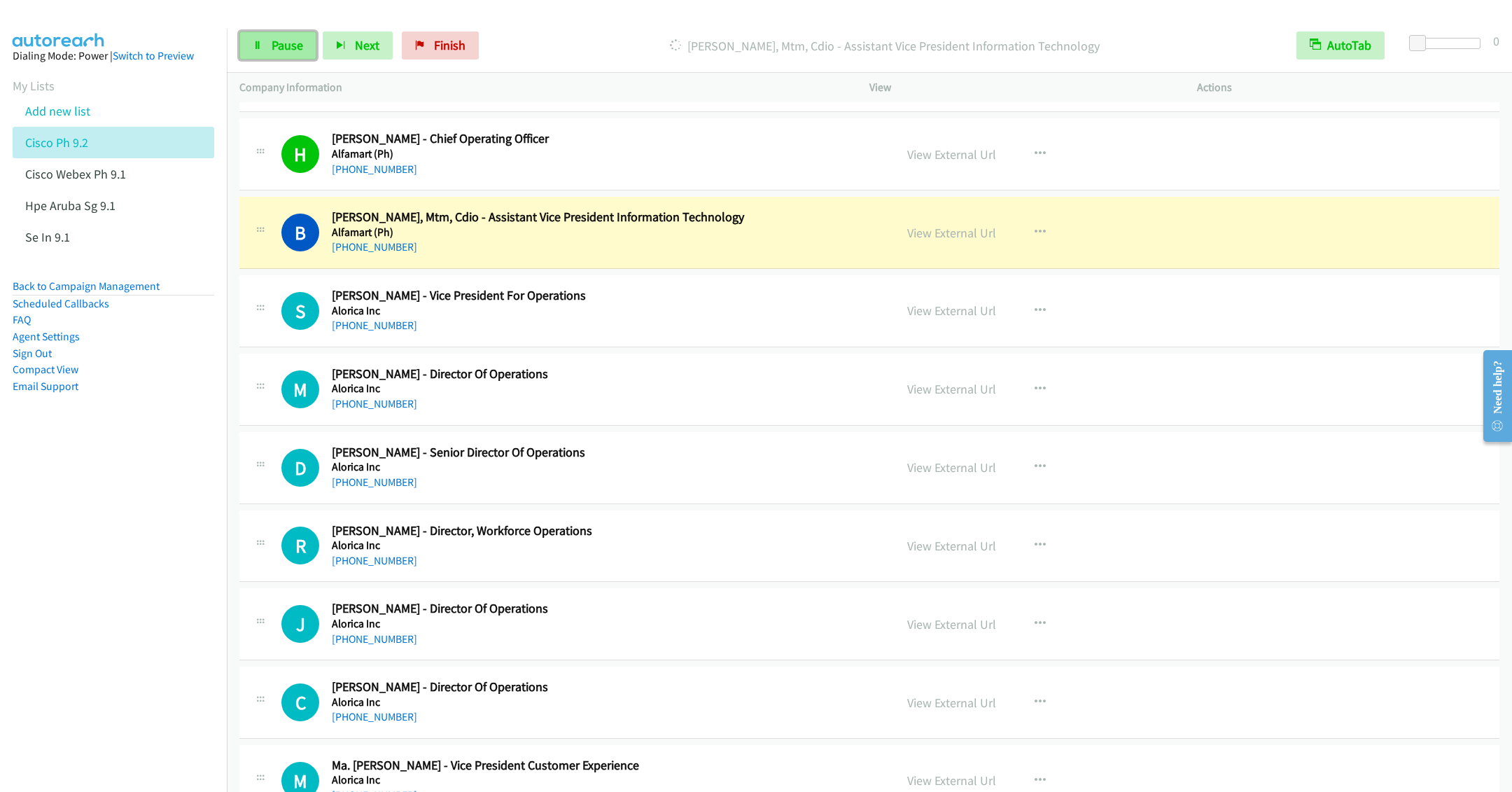
click at [269, 54] on link "Pause" at bounding box center [277, 45] width 77 height 28
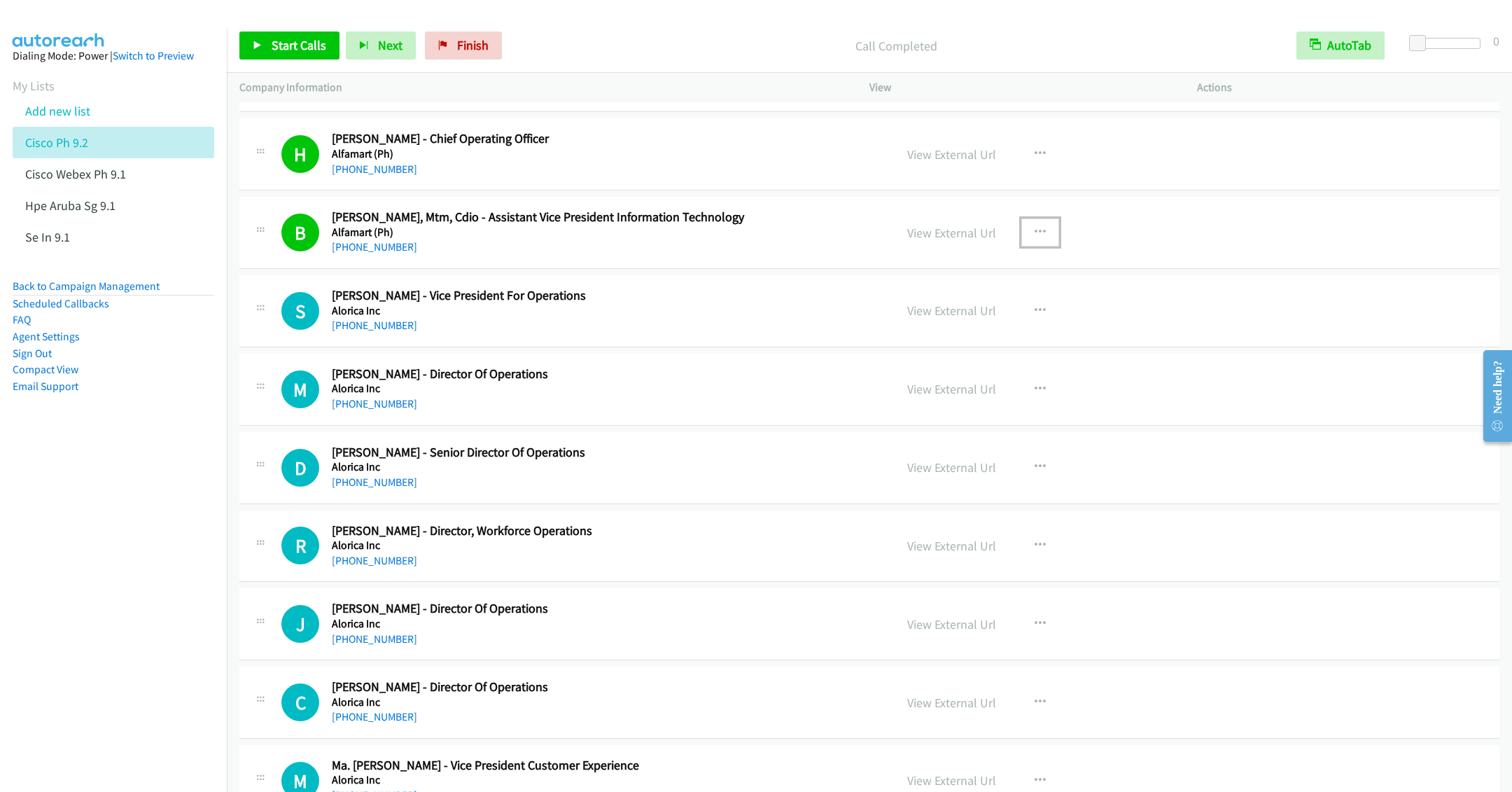
click at [1031, 232] on button "button" at bounding box center [1039, 232] width 38 height 28
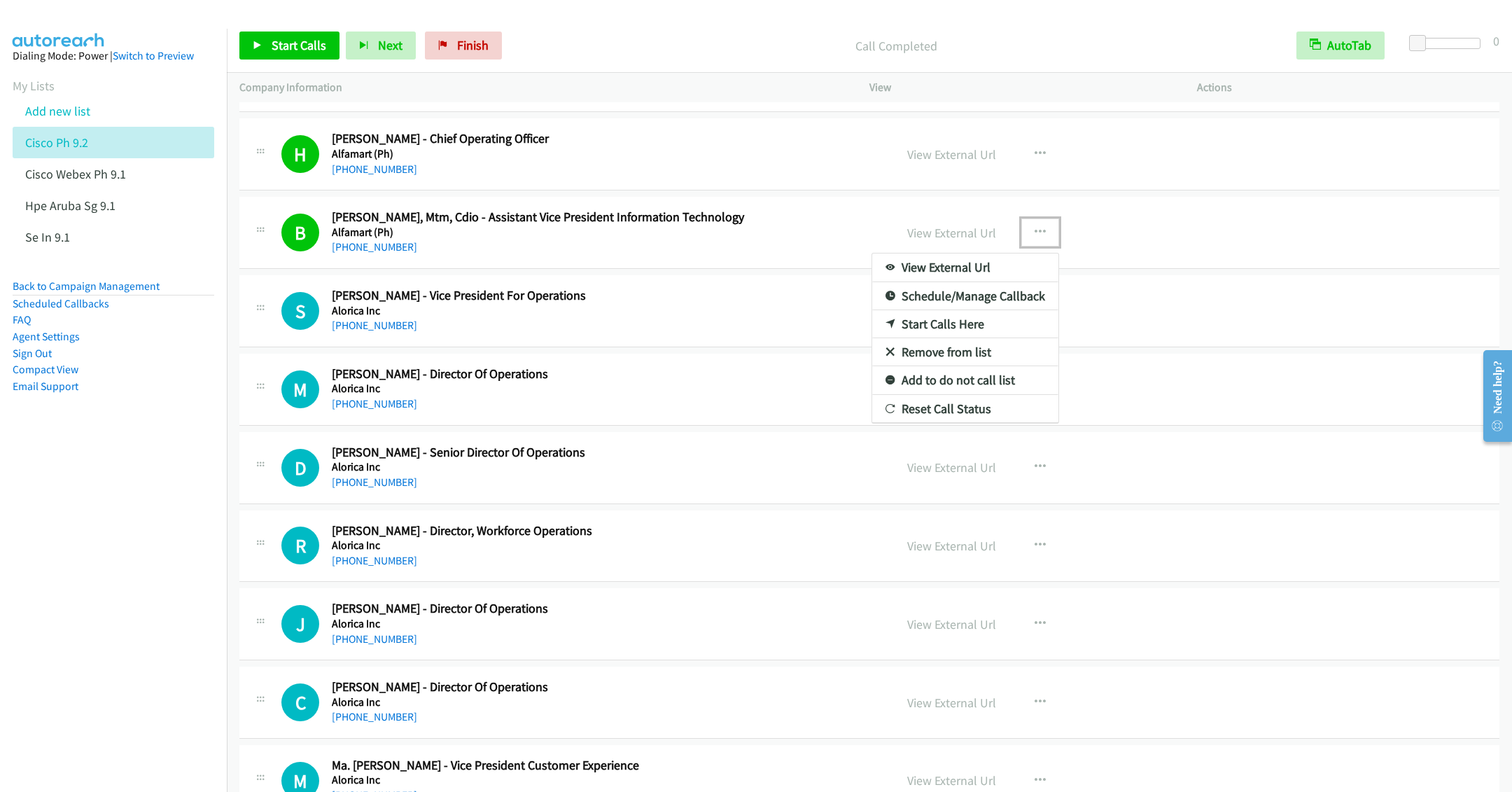
click at [931, 366] on link "Remove from list" at bounding box center [965, 352] width 186 height 28
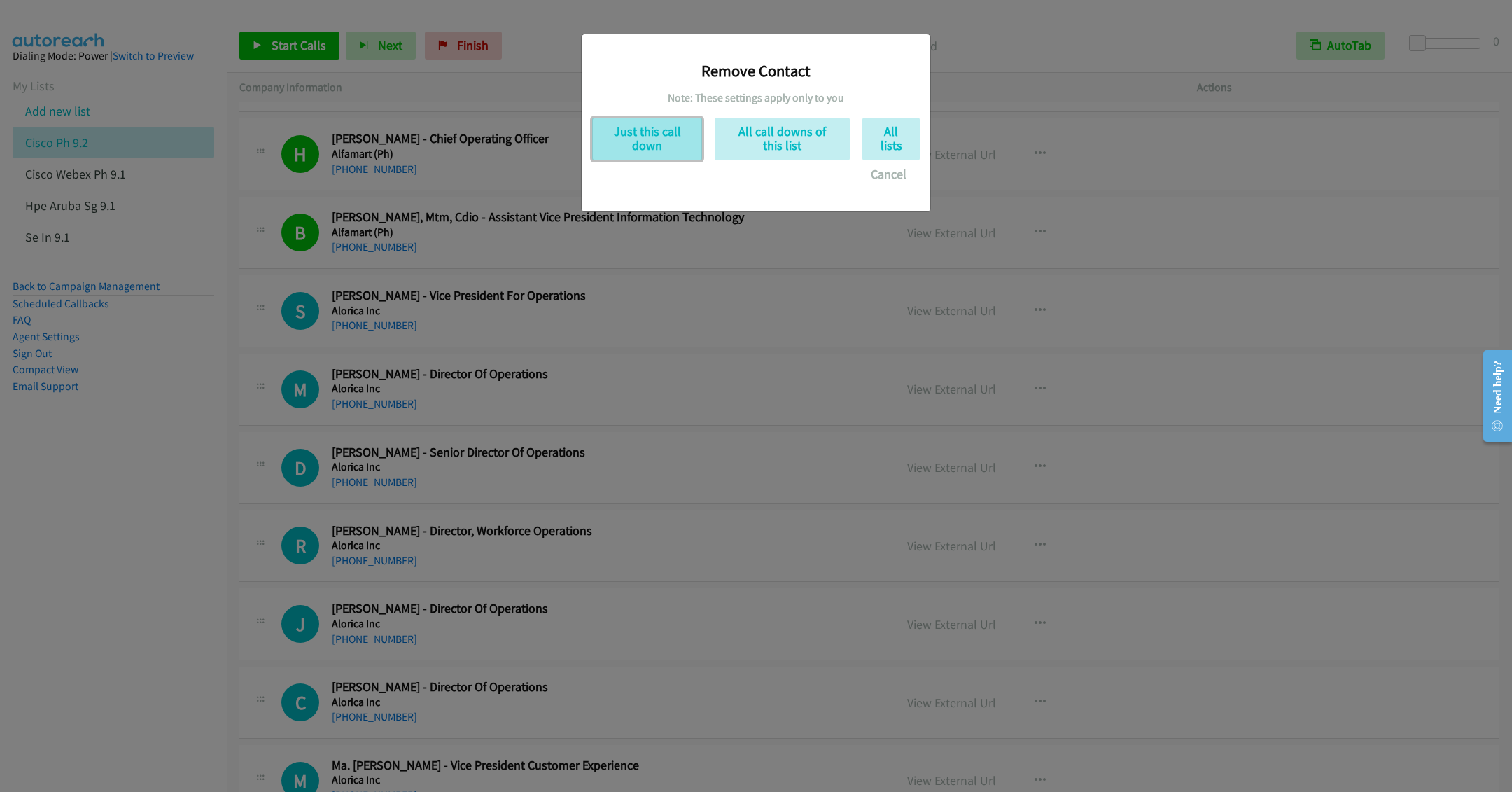
click at [626, 143] on button "Just this call down" at bounding box center [647, 138] width 110 height 42
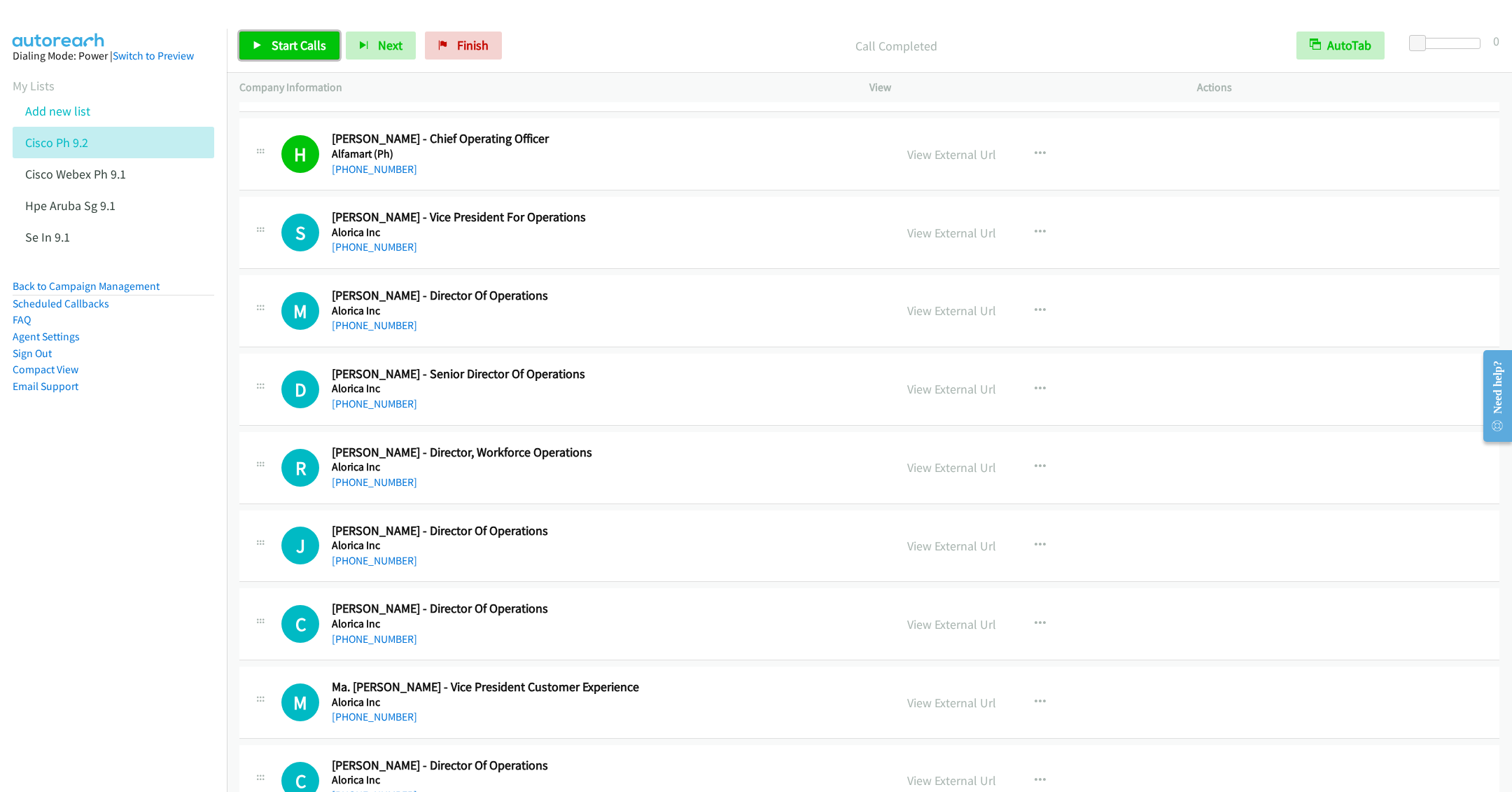
click at [290, 47] on span "Start Calls" at bounding box center [299, 45] width 54 height 16
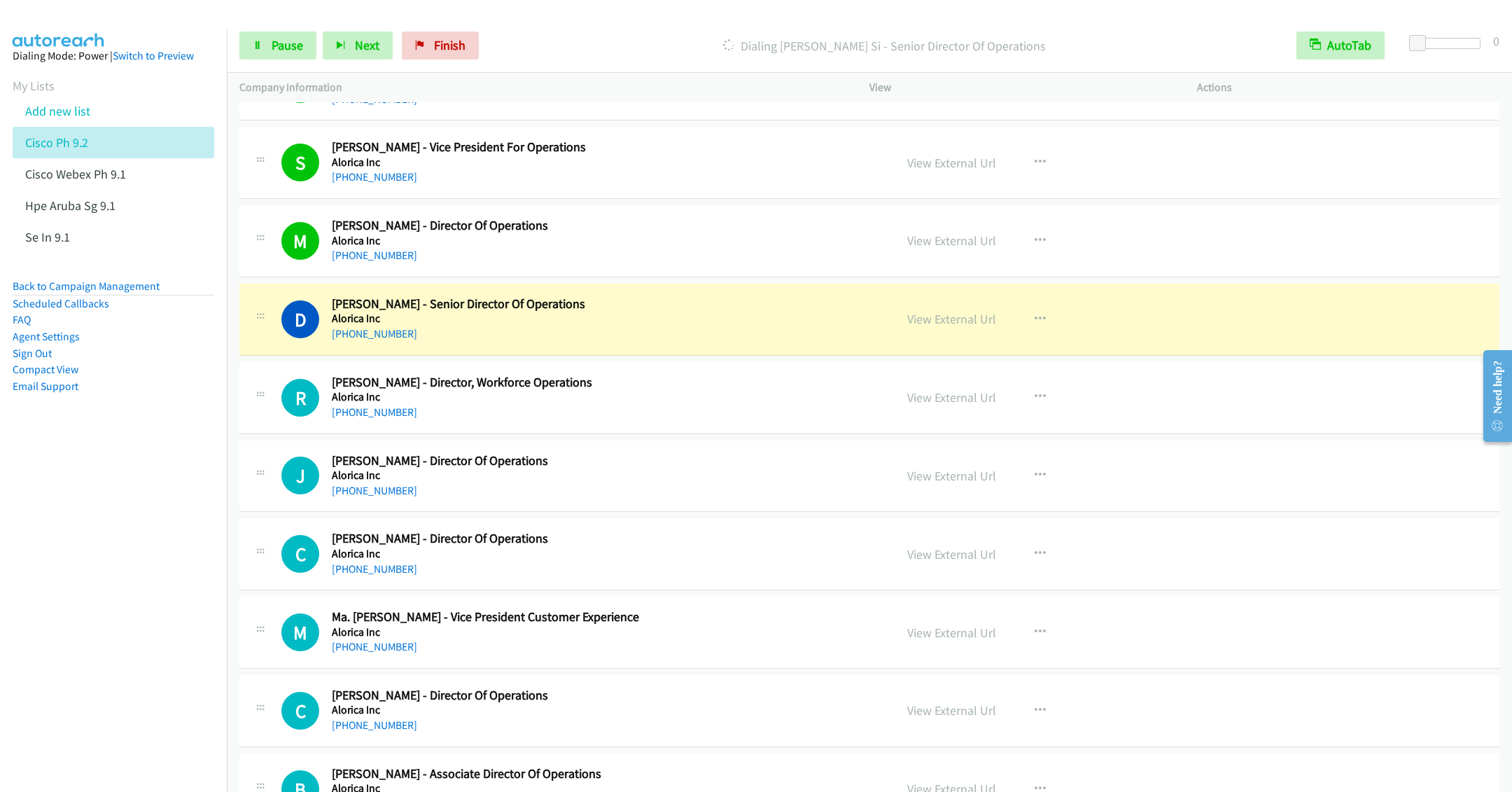
scroll to position [2206, 0]
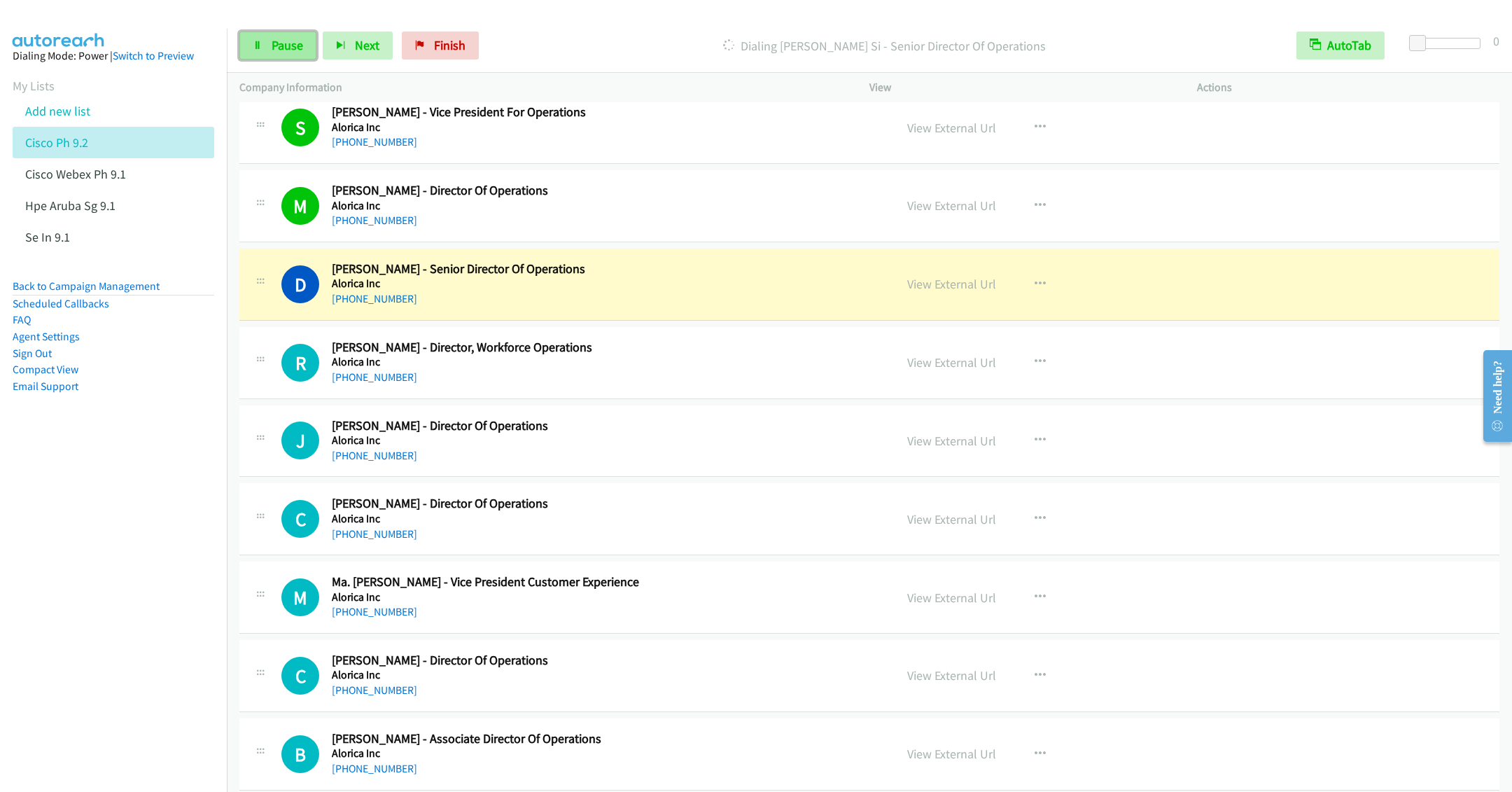
click at [278, 44] on span "Pause" at bounding box center [287, 45] width 31 height 16
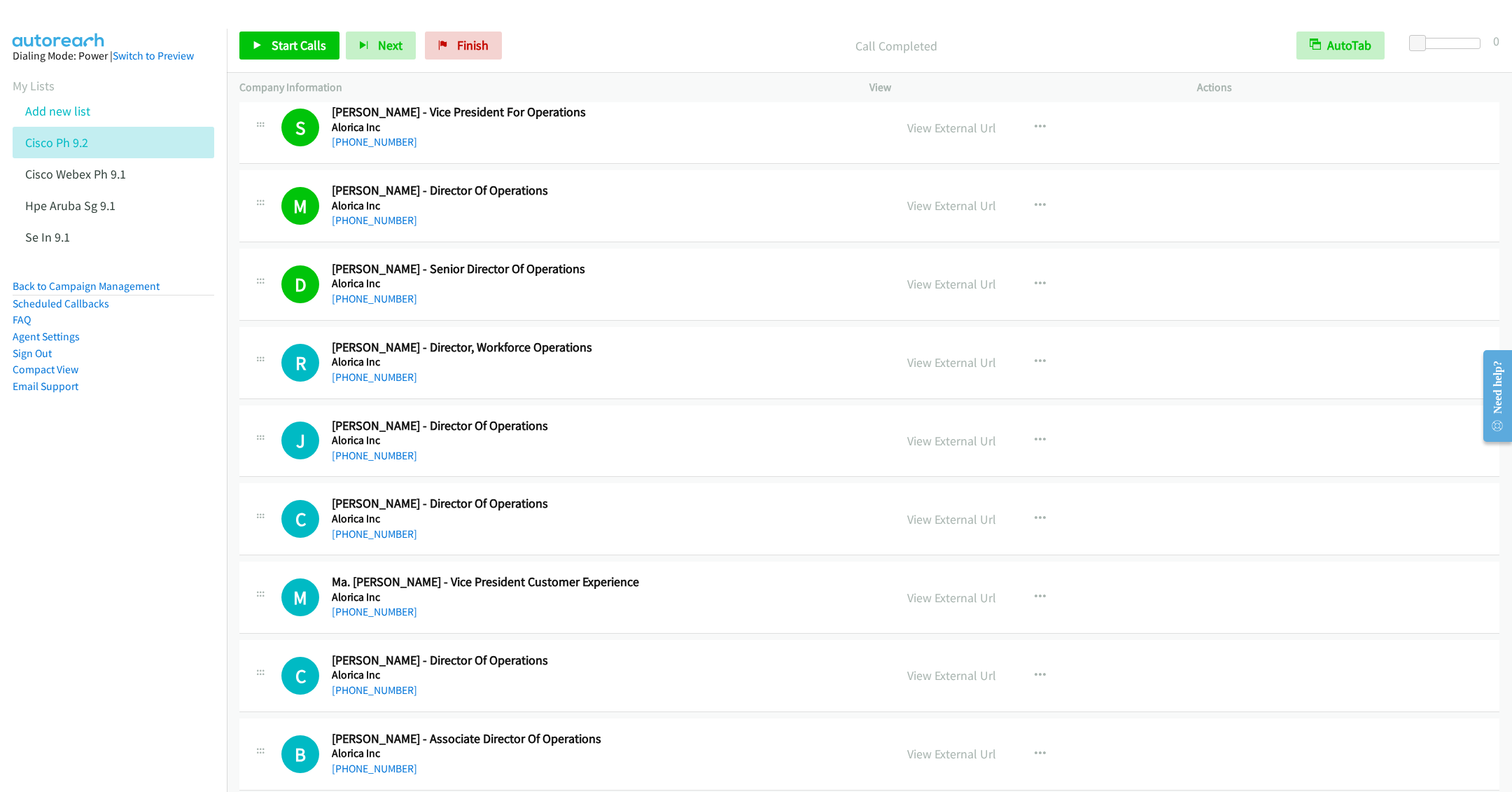
click at [656, 523] on h5 "Alorica Inc" at bounding box center [603, 519] width 543 height 14
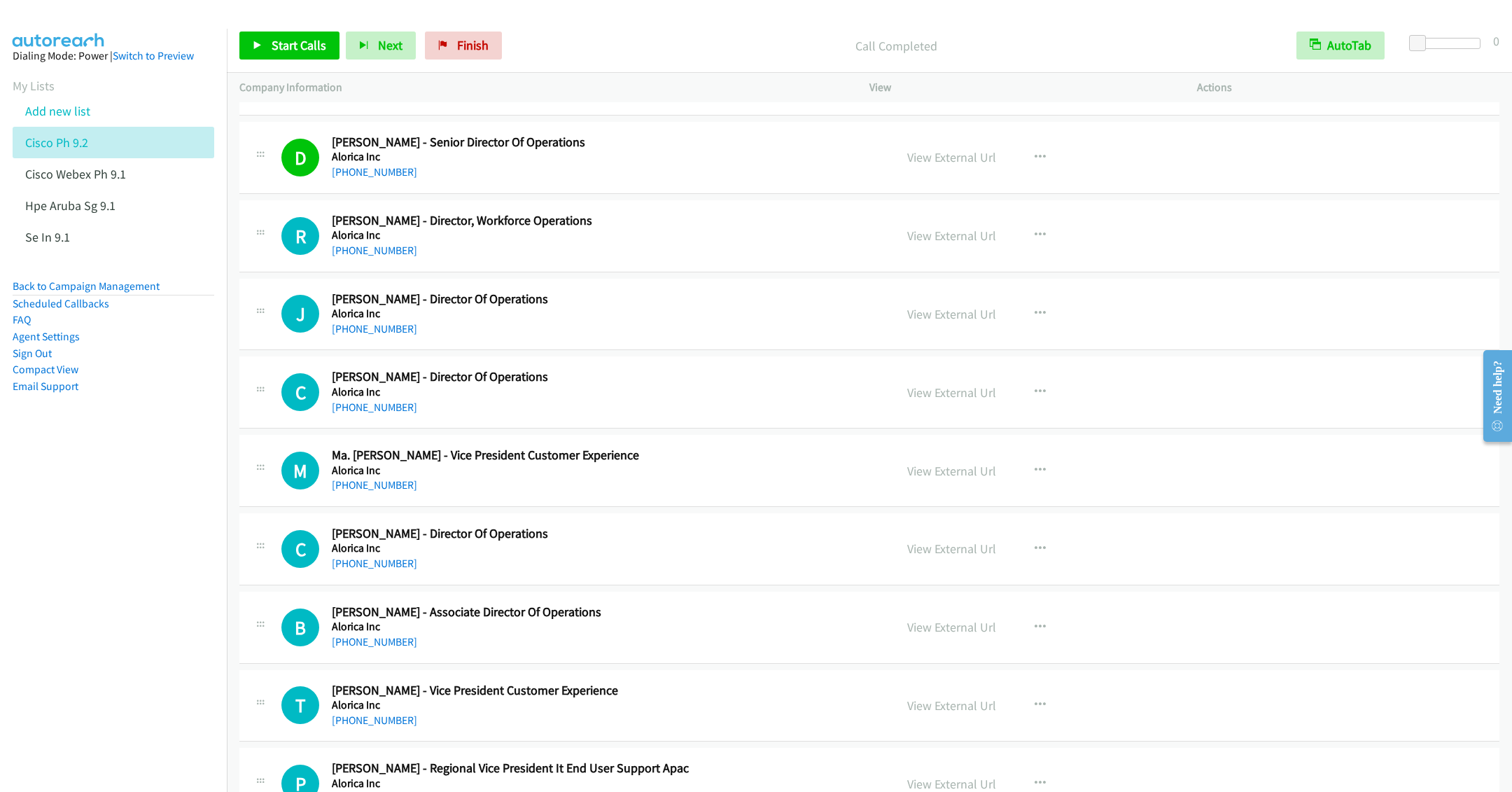
scroll to position [2417, 0]
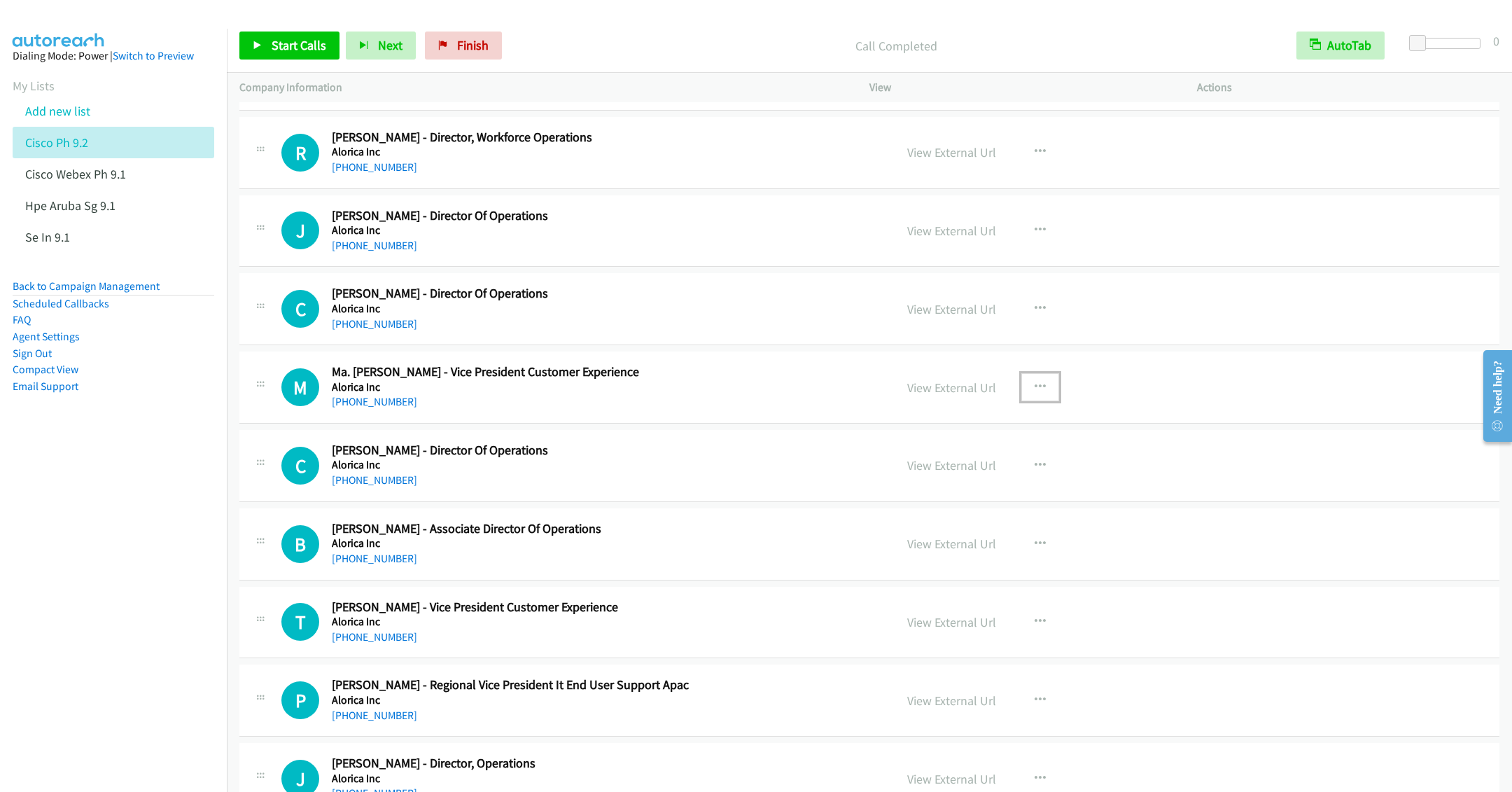
click at [1038, 393] on icon "button" at bounding box center [1040, 387] width 11 height 11
click at [920, 493] on link "Start Calls Here" at bounding box center [965, 478] width 186 height 28
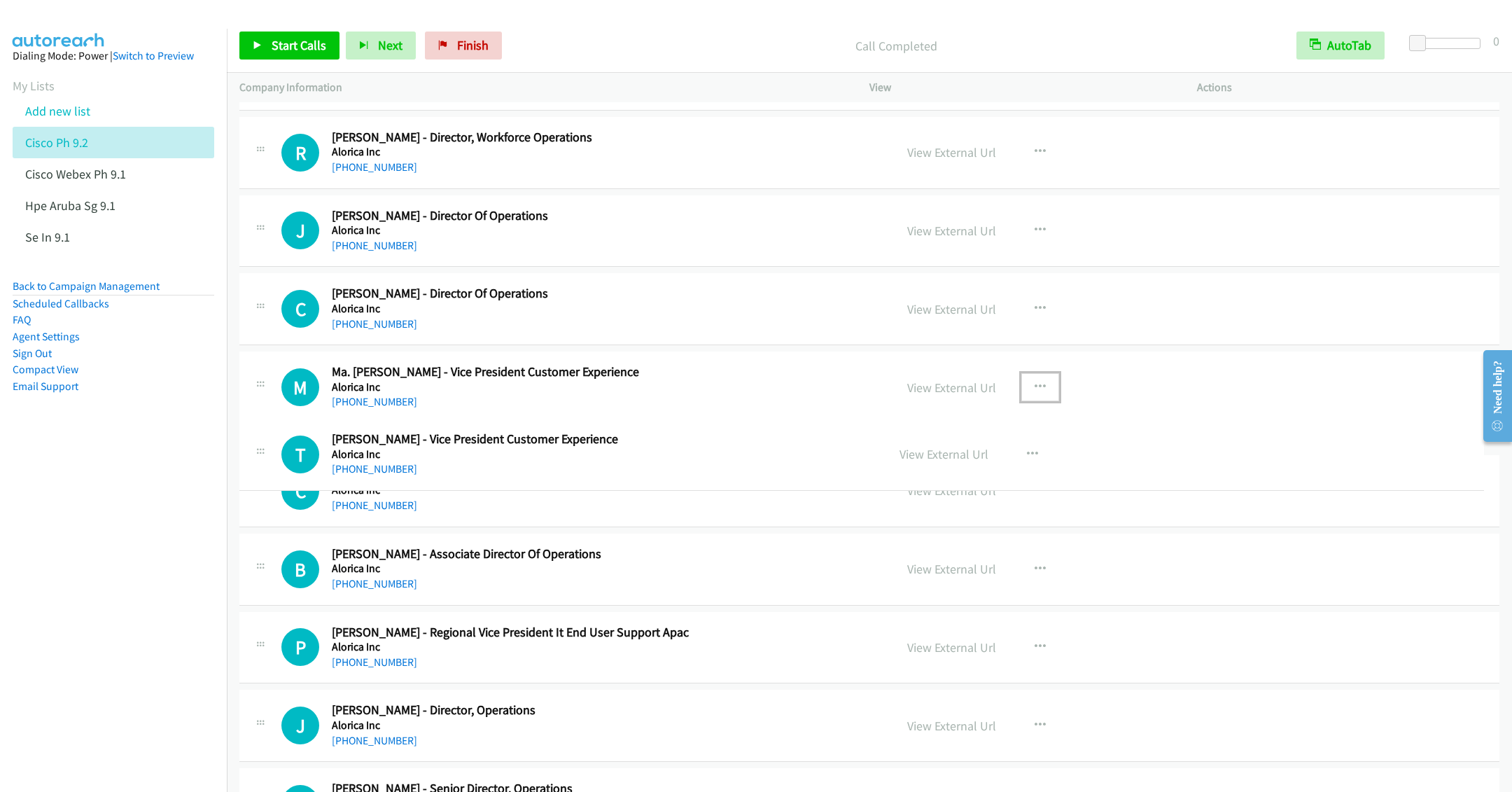
drag, startPoint x: 433, startPoint y: 626, endPoint x: 467, endPoint y: 446, distance: 183.2
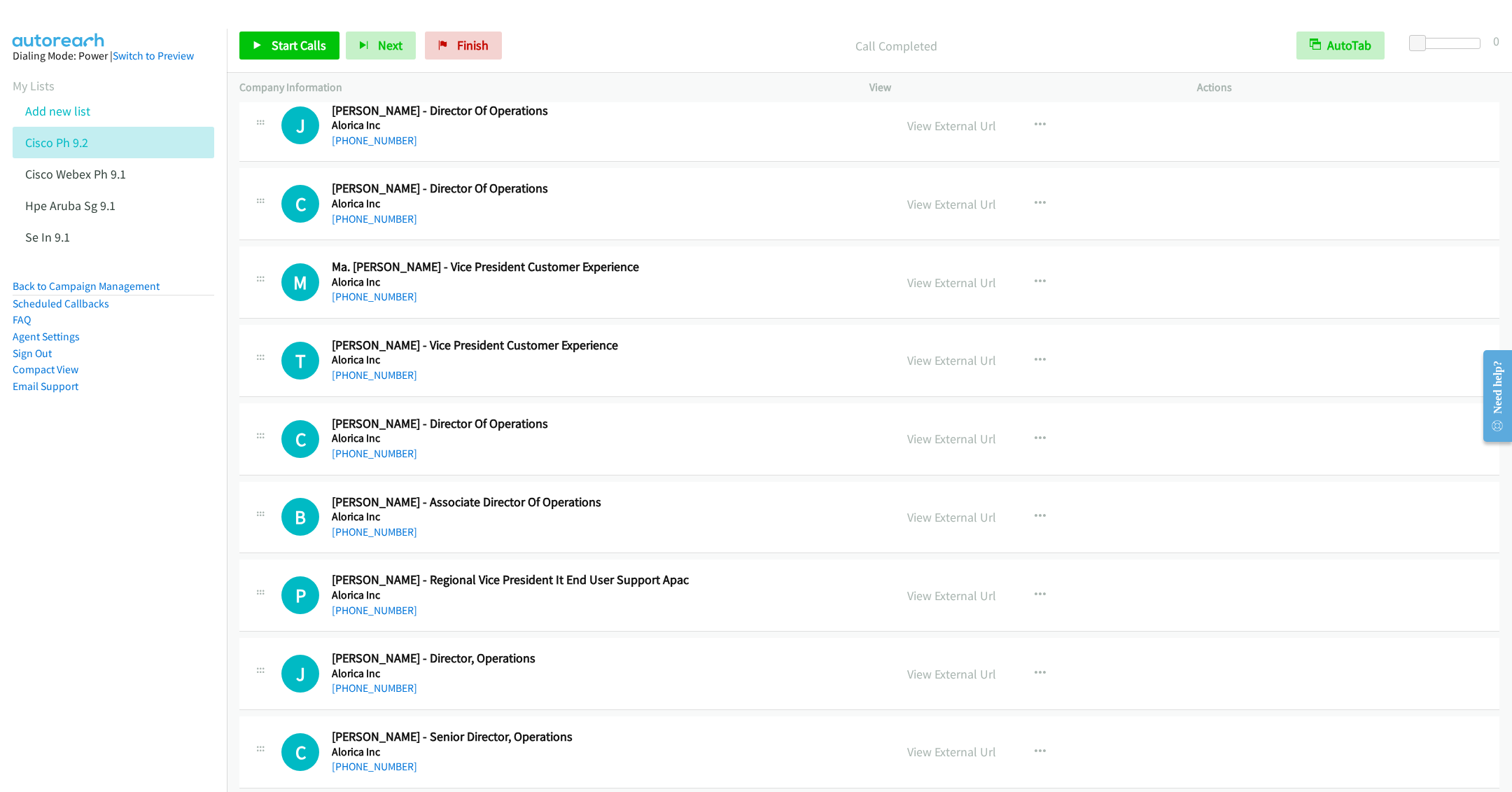
scroll to position [2626, 0]
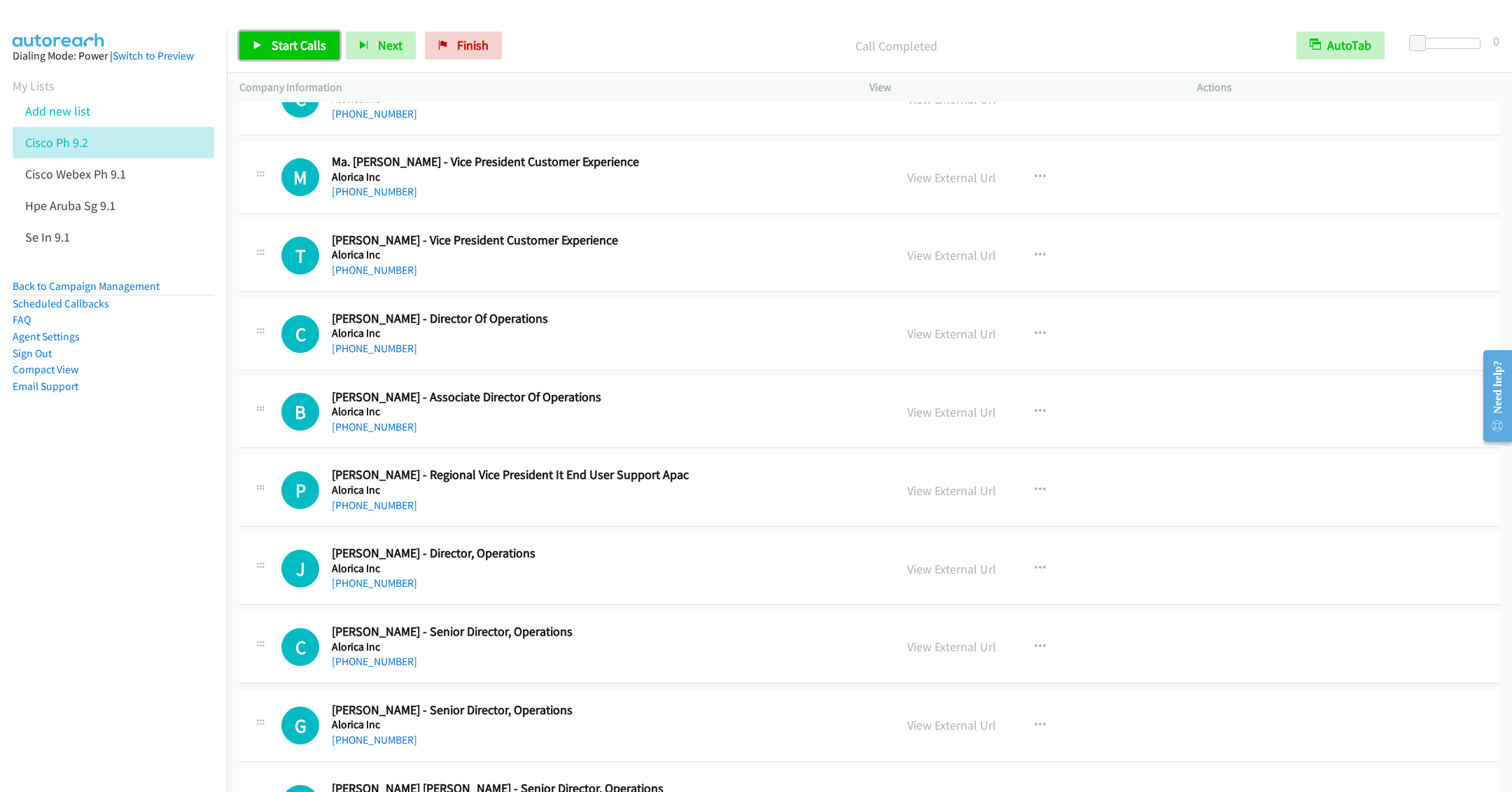
click at [282, 40] on span "Start Calls" at bounding box center [299, 45] width 54 height 16
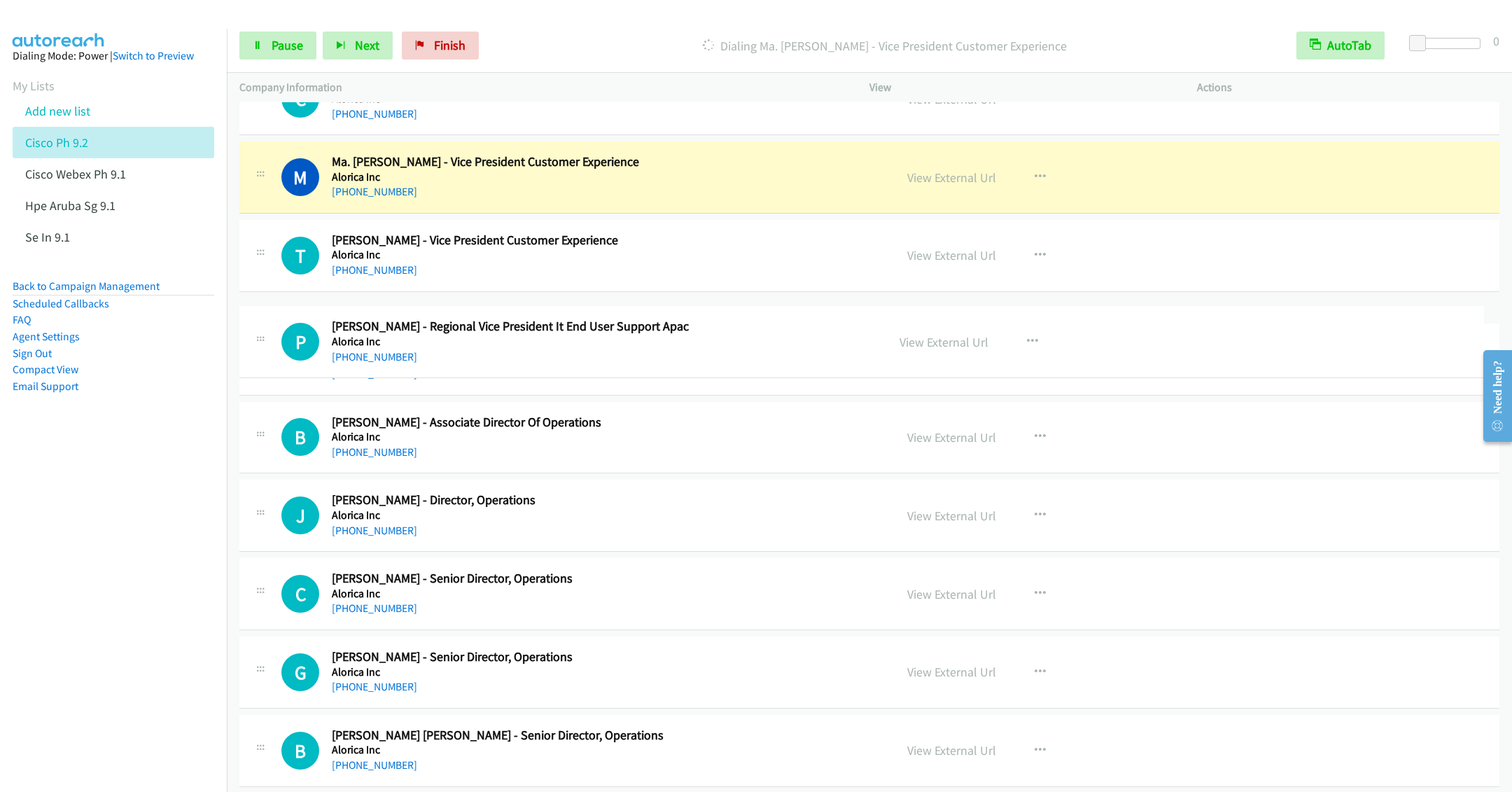
drag, startPoint x: 513, startPoint y: 496, endPoint x: 557, endPoint y: 312, distance: 189.2
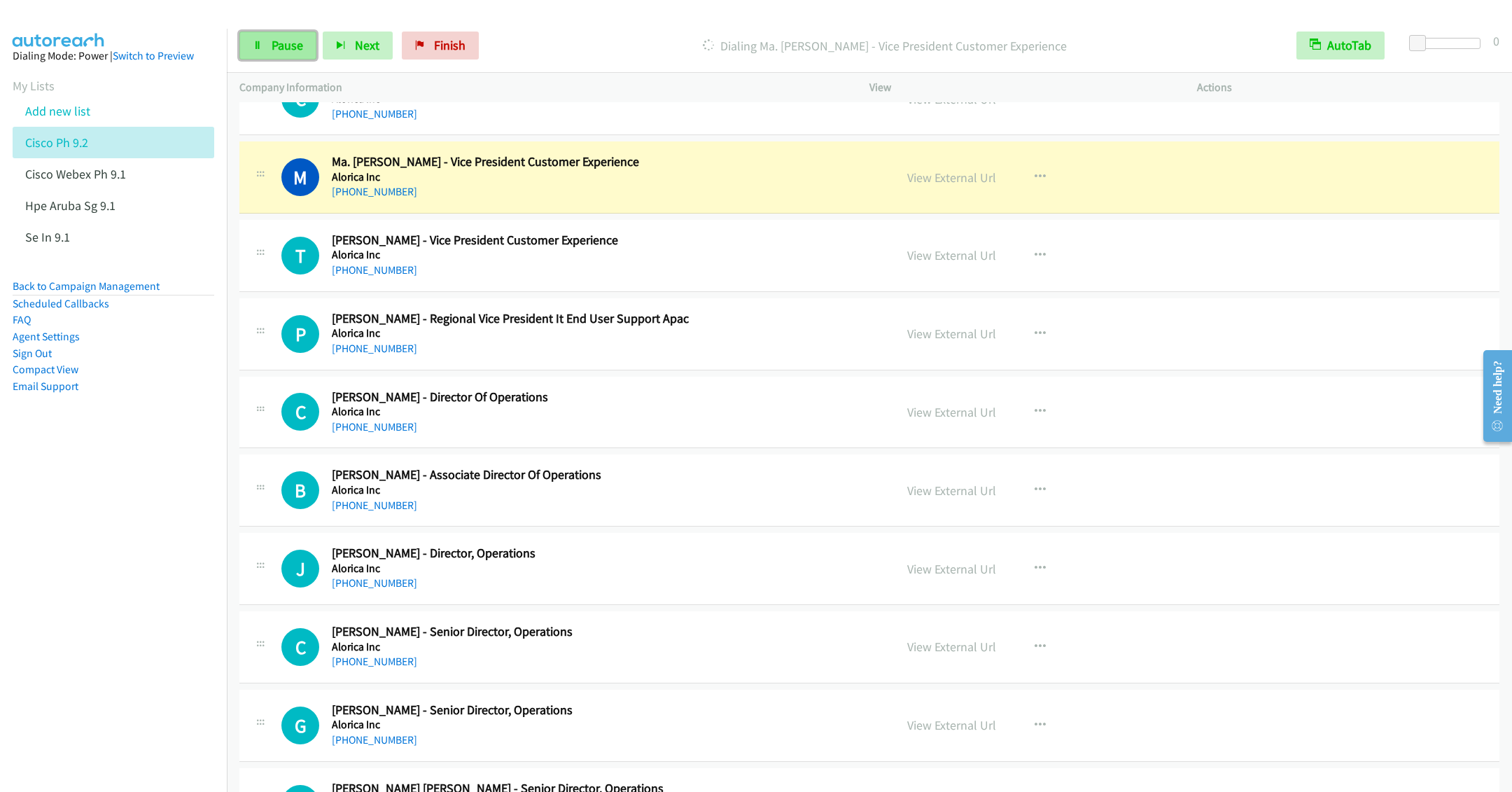
click at [249, 38] on link "Pause" at bounding box center [277, 45] width 77 height 28
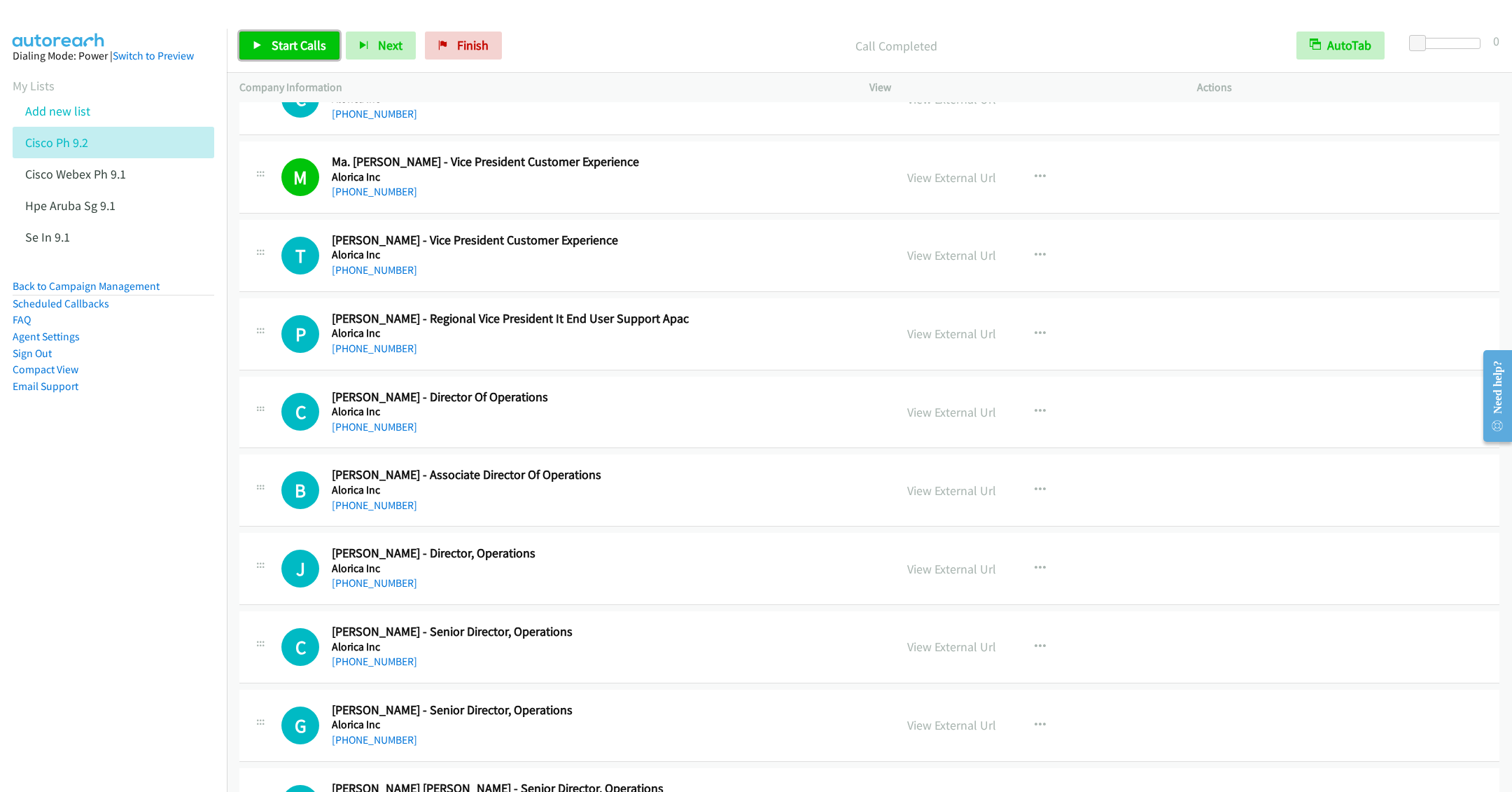
click at [305, 34] on link "Start Calls" at bounding box center [289, 45] width 100 height 28
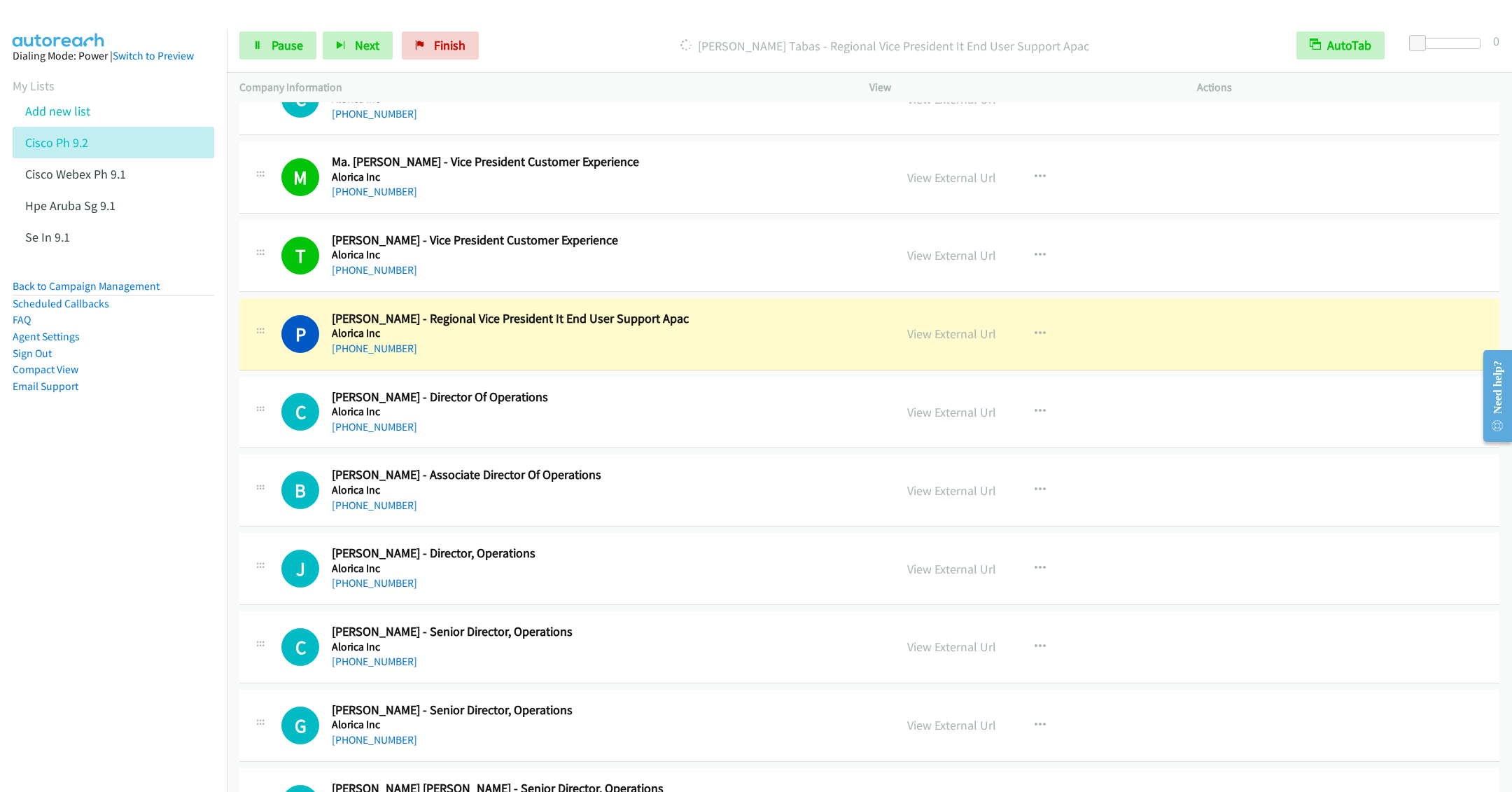
scroll to position [2732, 0]
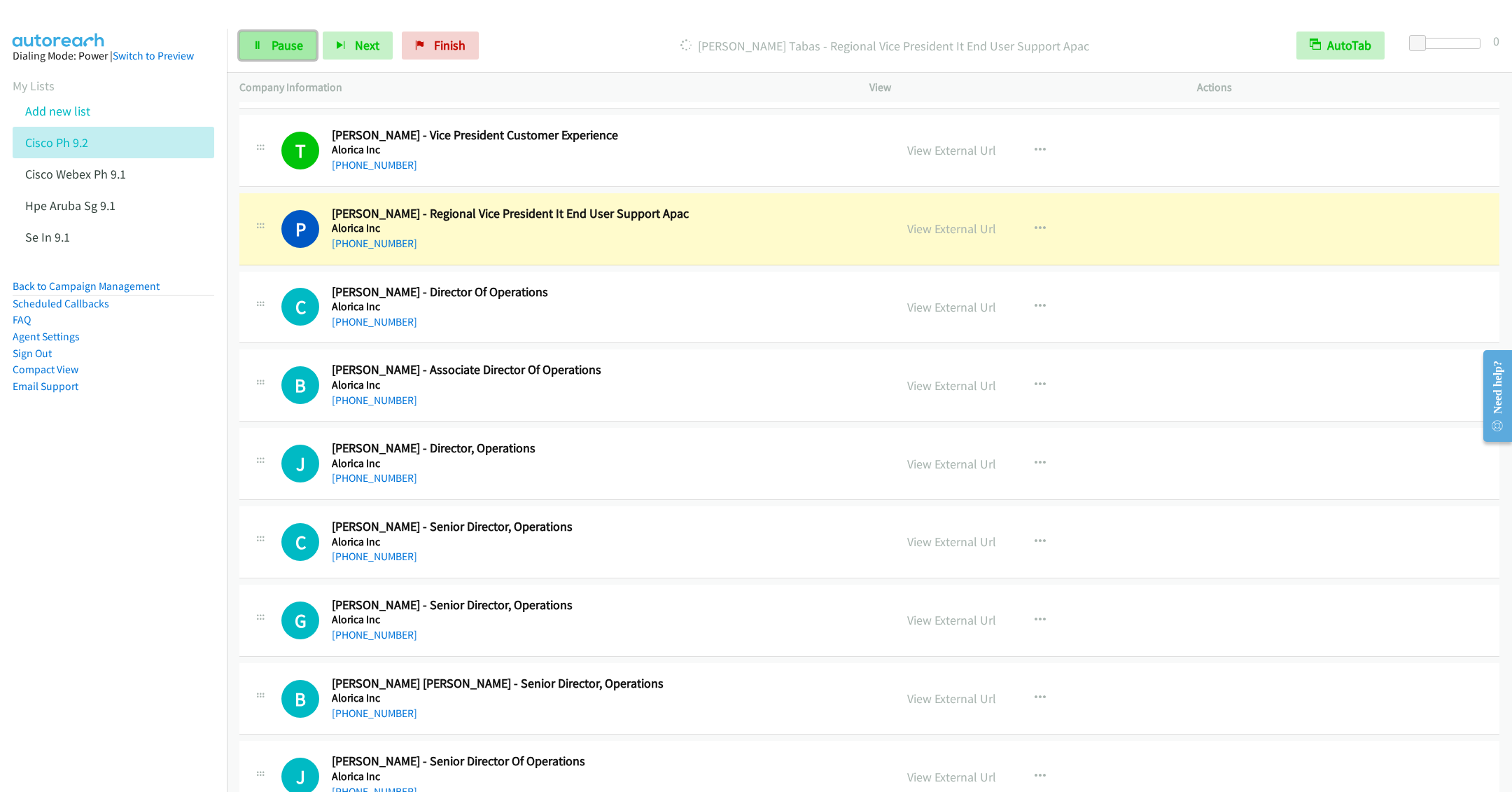
click at [267, 42] on link "Pause" at bounding box center [277, 45] width 77 height 28
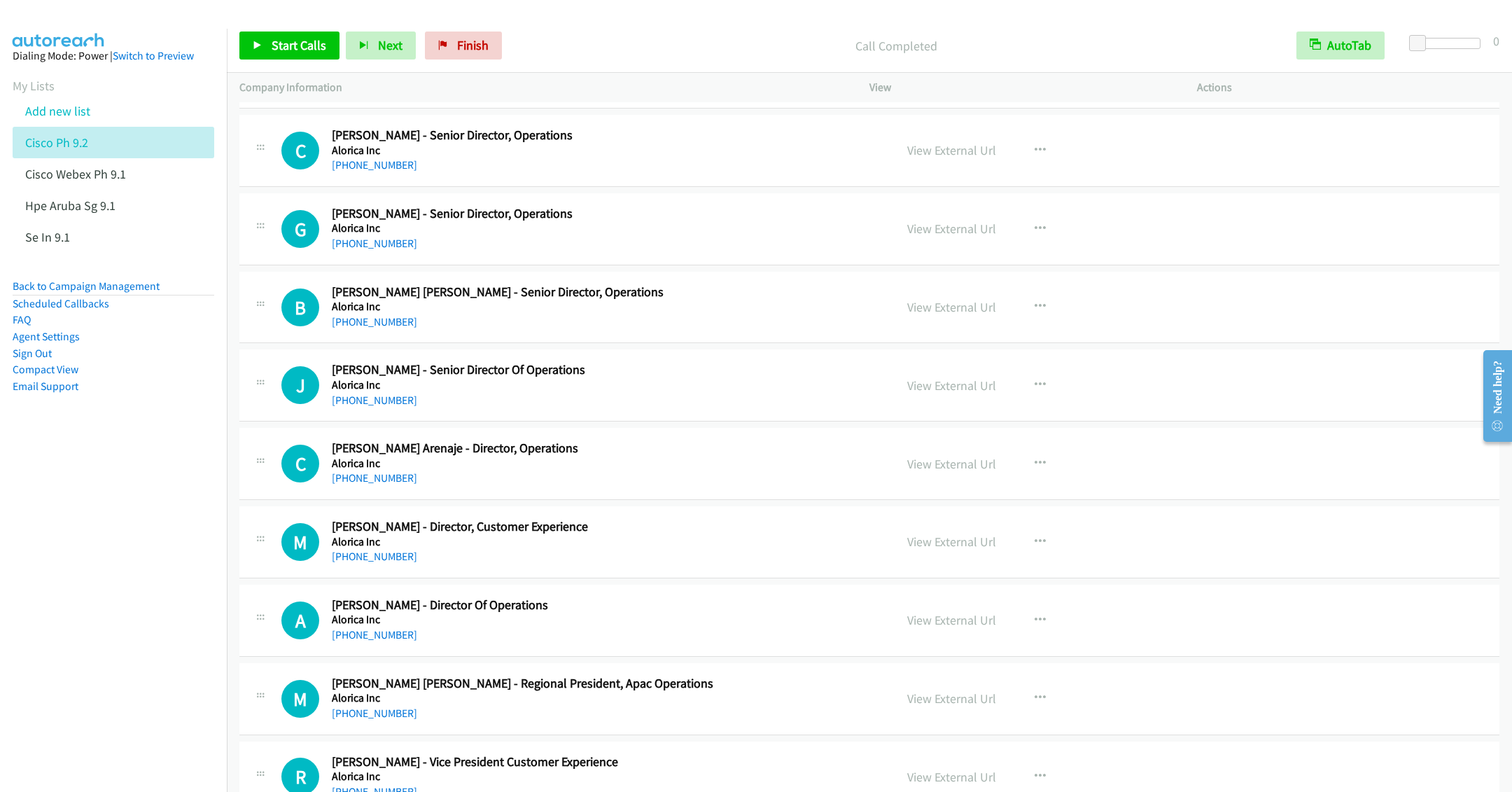
scroll to position [3257, 0]
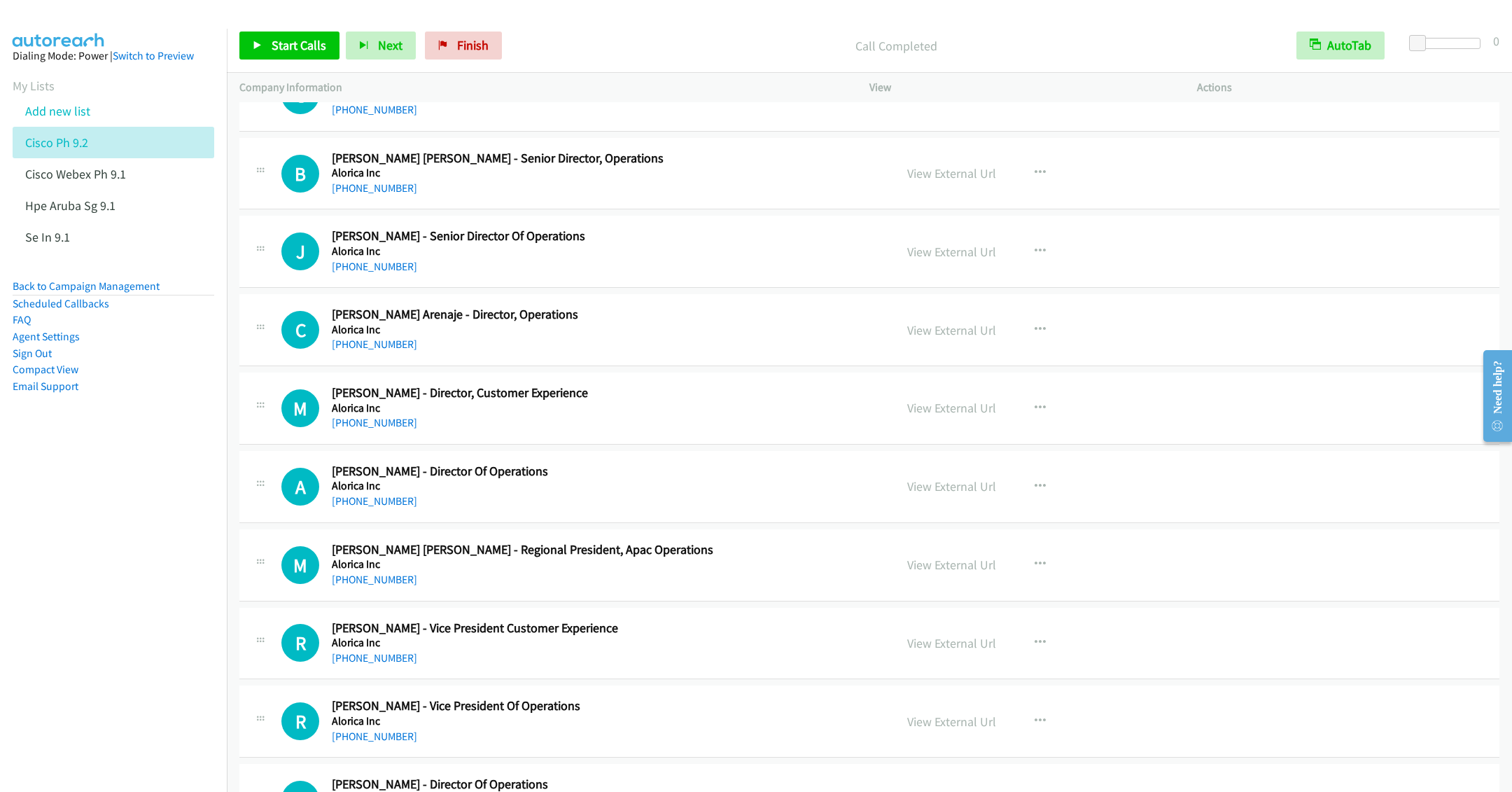
click at [660, 415] on h5 "Alorica Inc" at bounding box center [603, 409] width 543 height 14
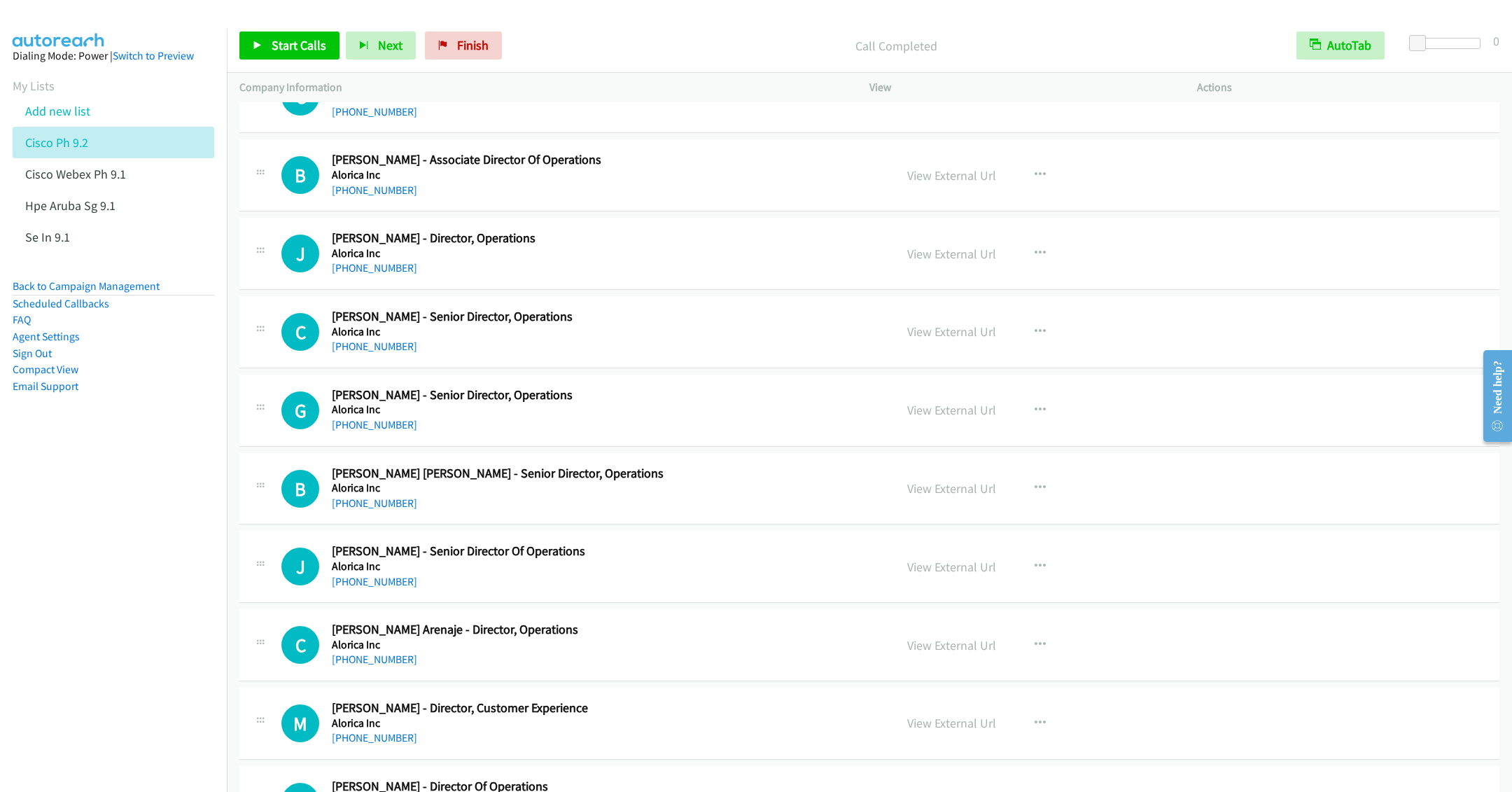
scroll to position [2626, 0]
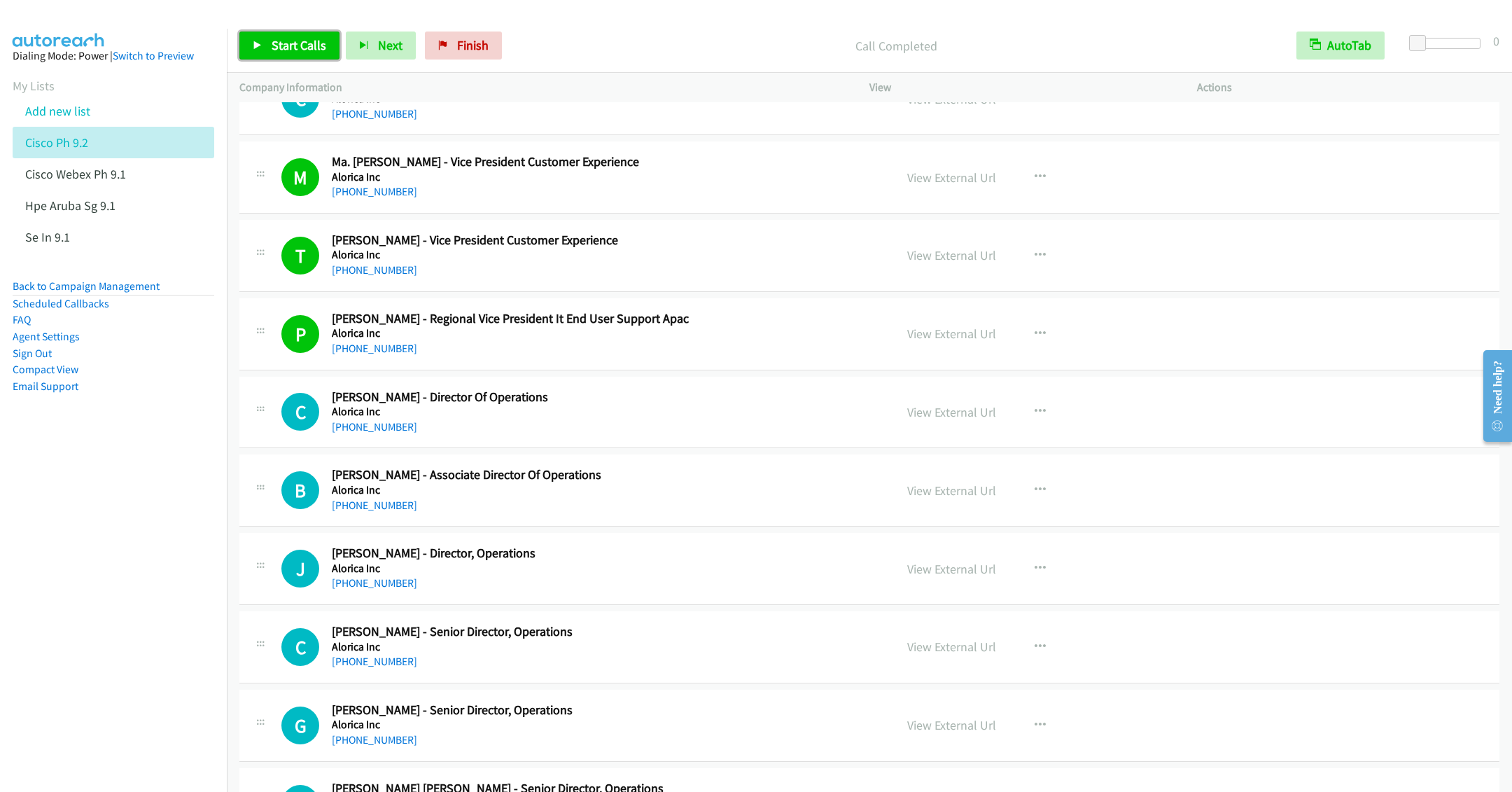
click at [301, 49] on span "Start Calls" at bounding box center [299, 45] width 54 height 16
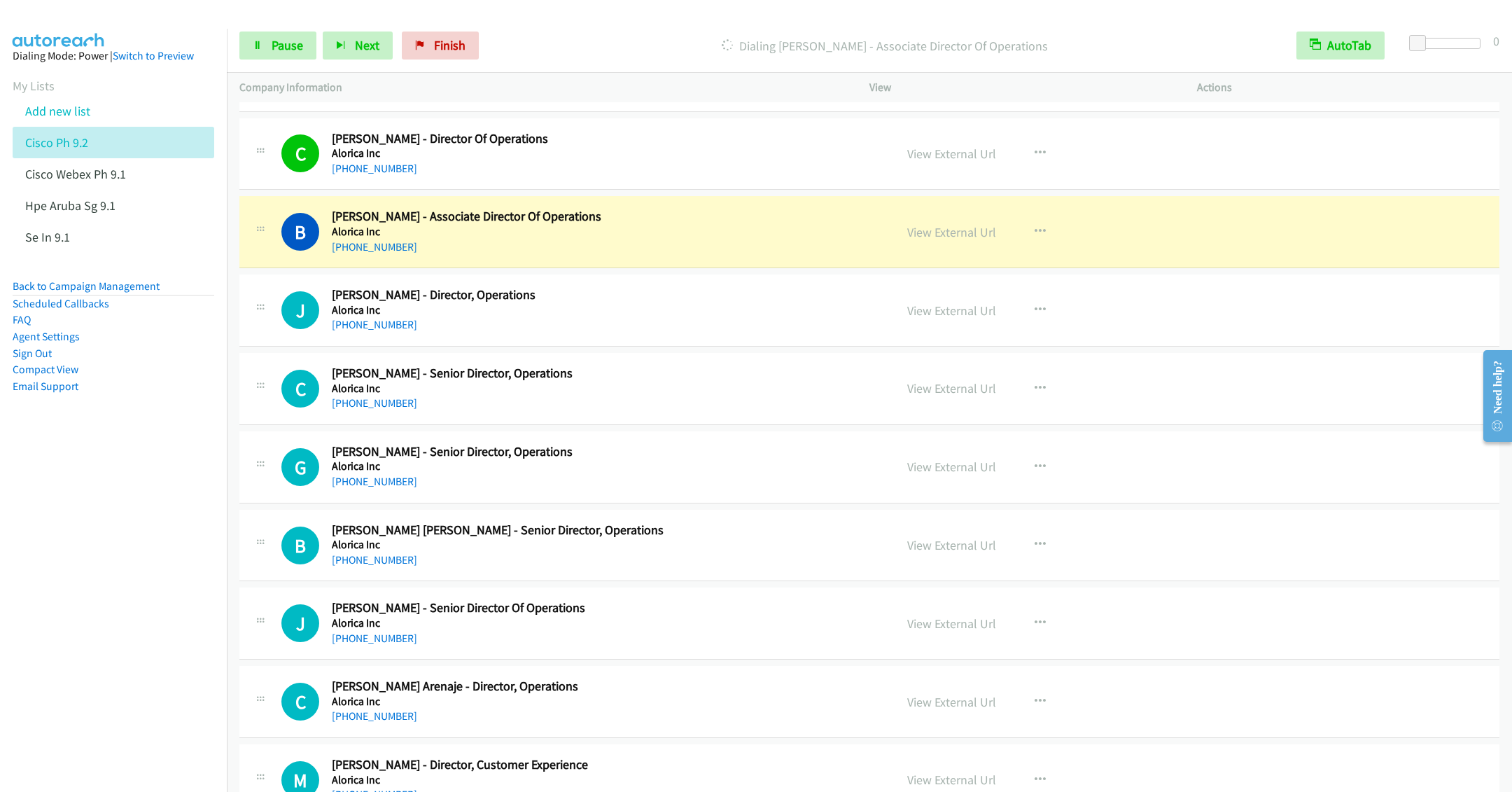
scroll to position [2942, 0]
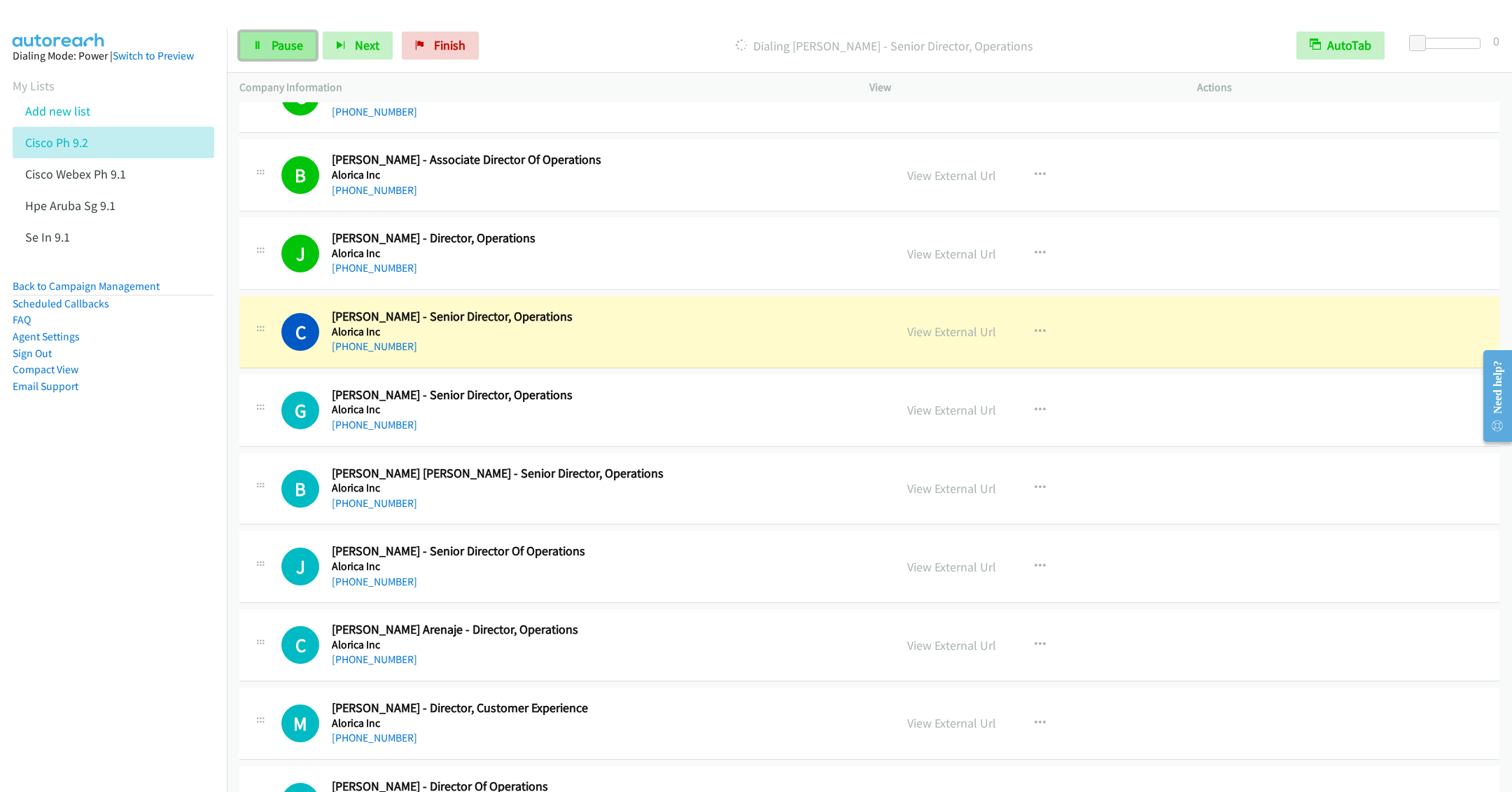
click at [272, 53] on span "Pause" at bounding box center [287, 45] width 31 height 16
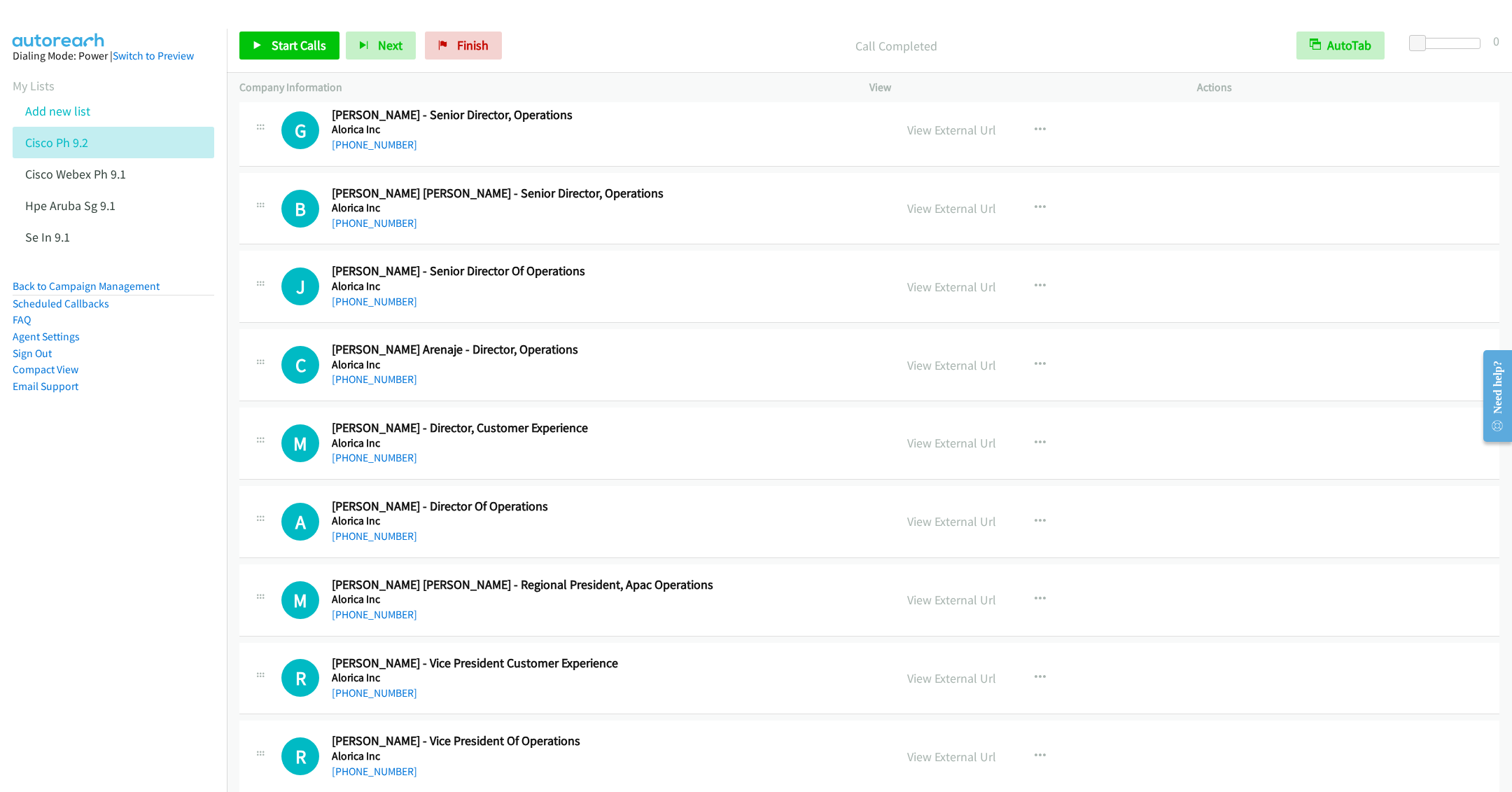
scroll to position [3257, 0]
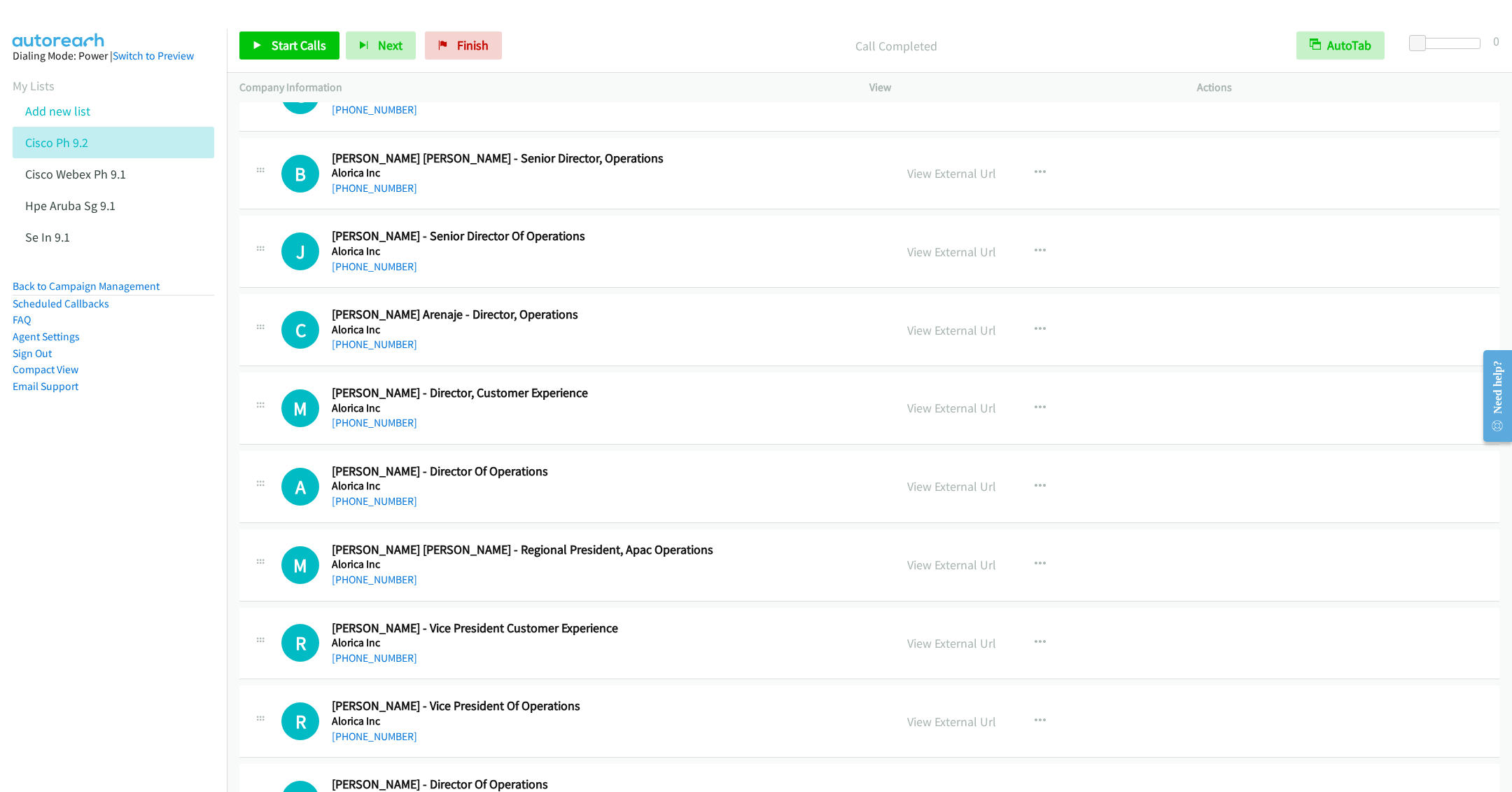
click at [662, 431] on div "[PHONE_NUMBER]" at bounding box center [603, 422] width 543 height 17
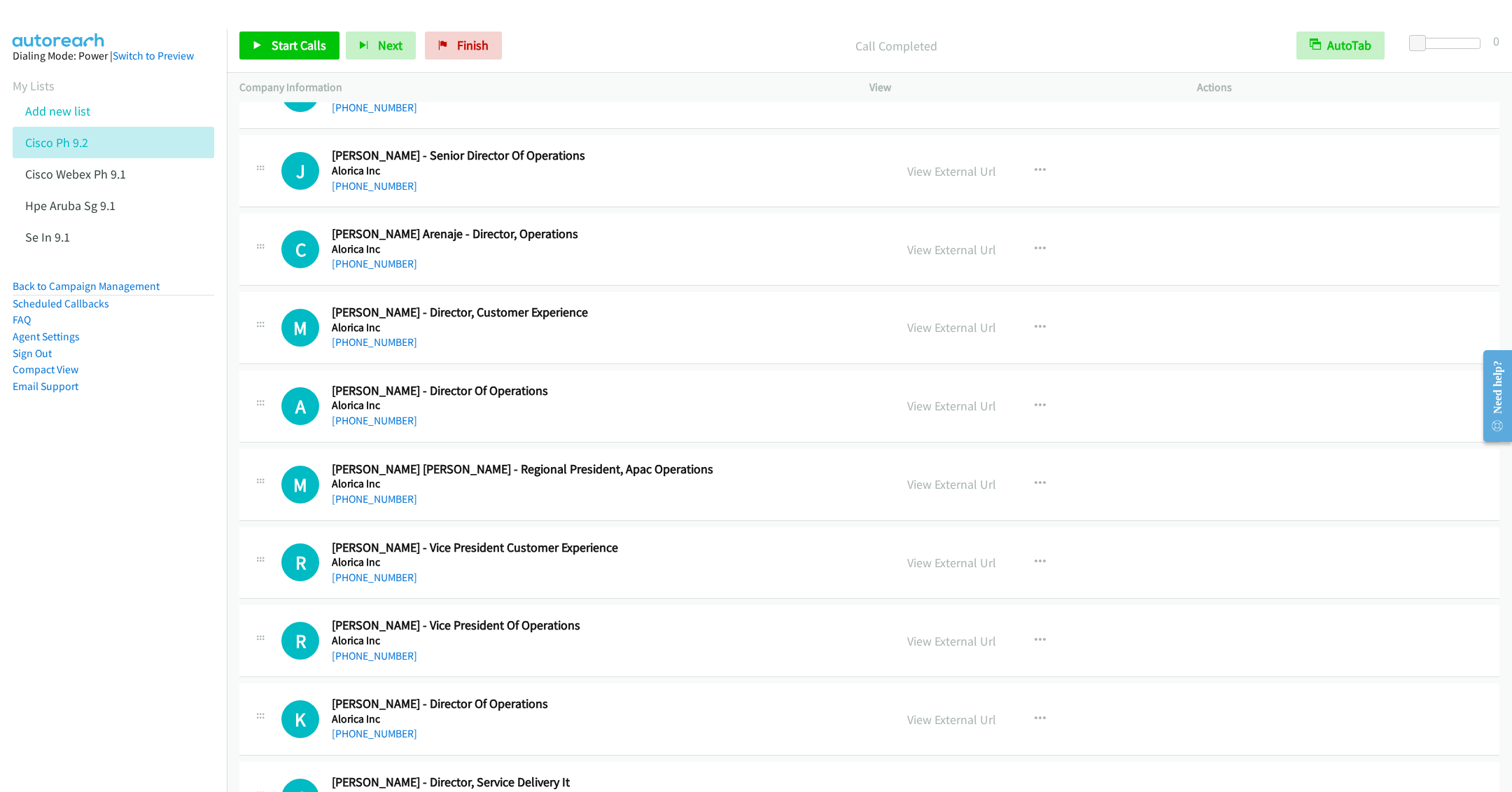
scroll to position [3362, 0]
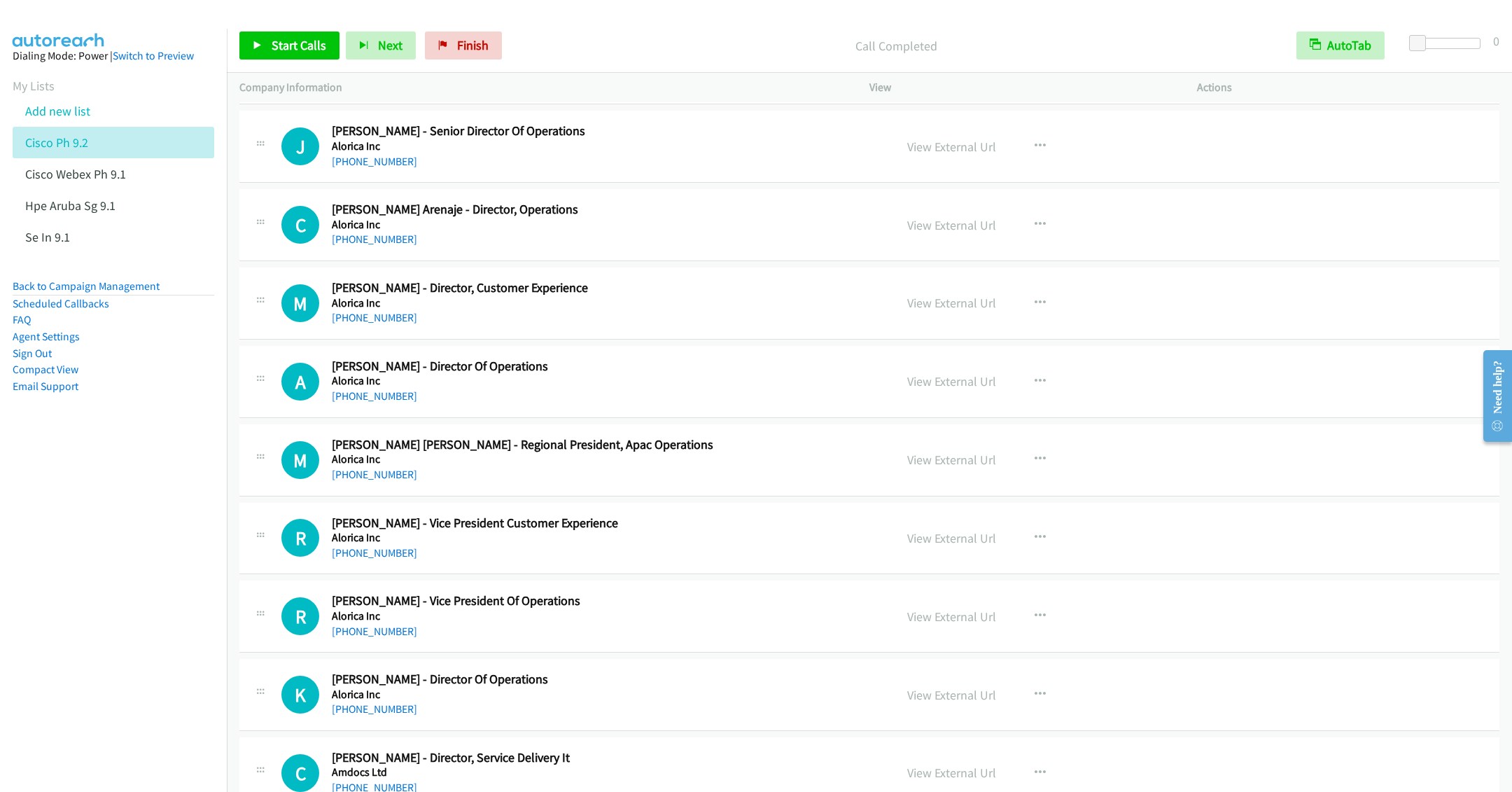
click at [759, 466] on h5 "Alorica Inc" at bounding box center [603, 460] width 543 height 14
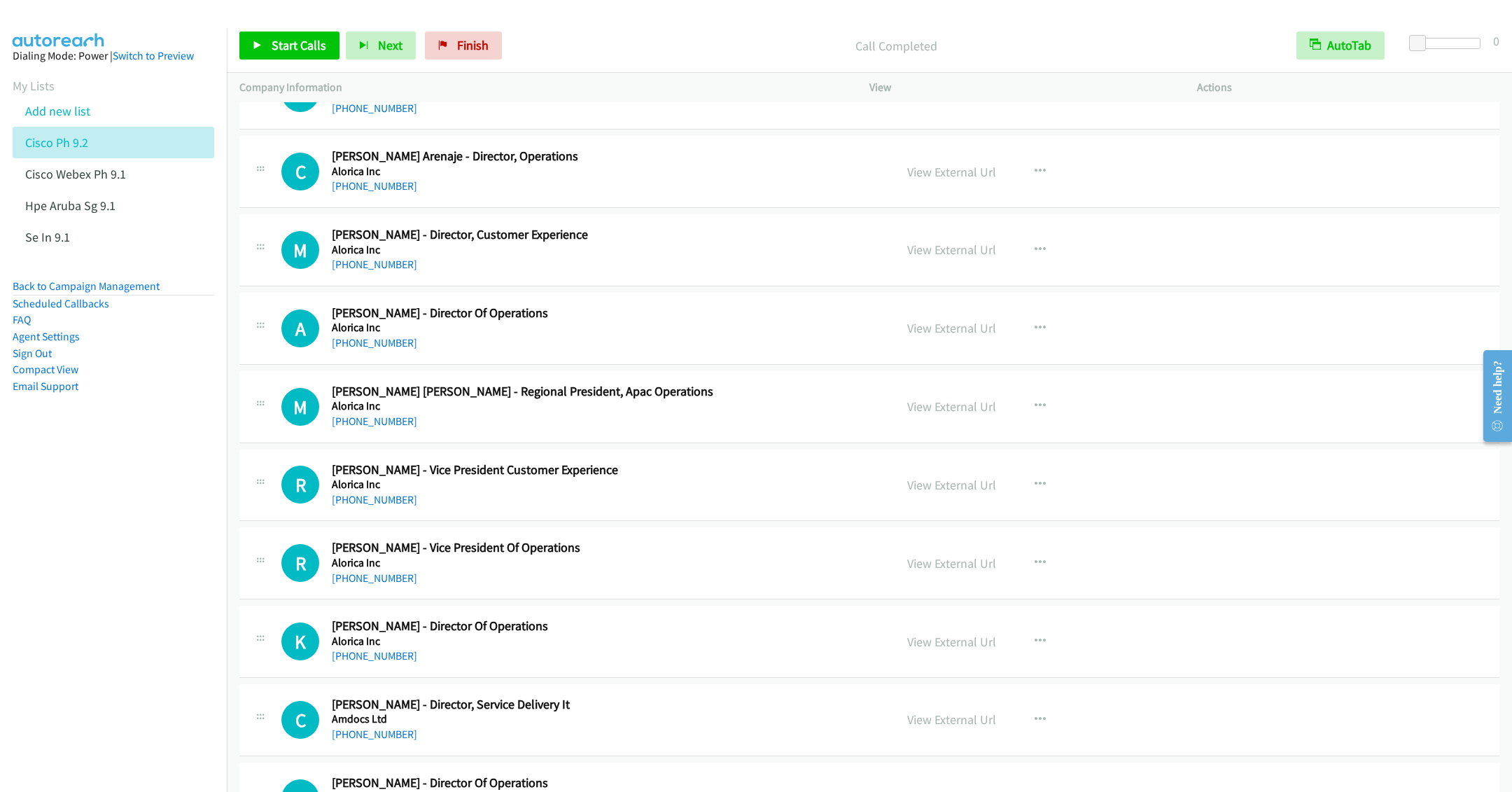
scroll to position [3467, 0]
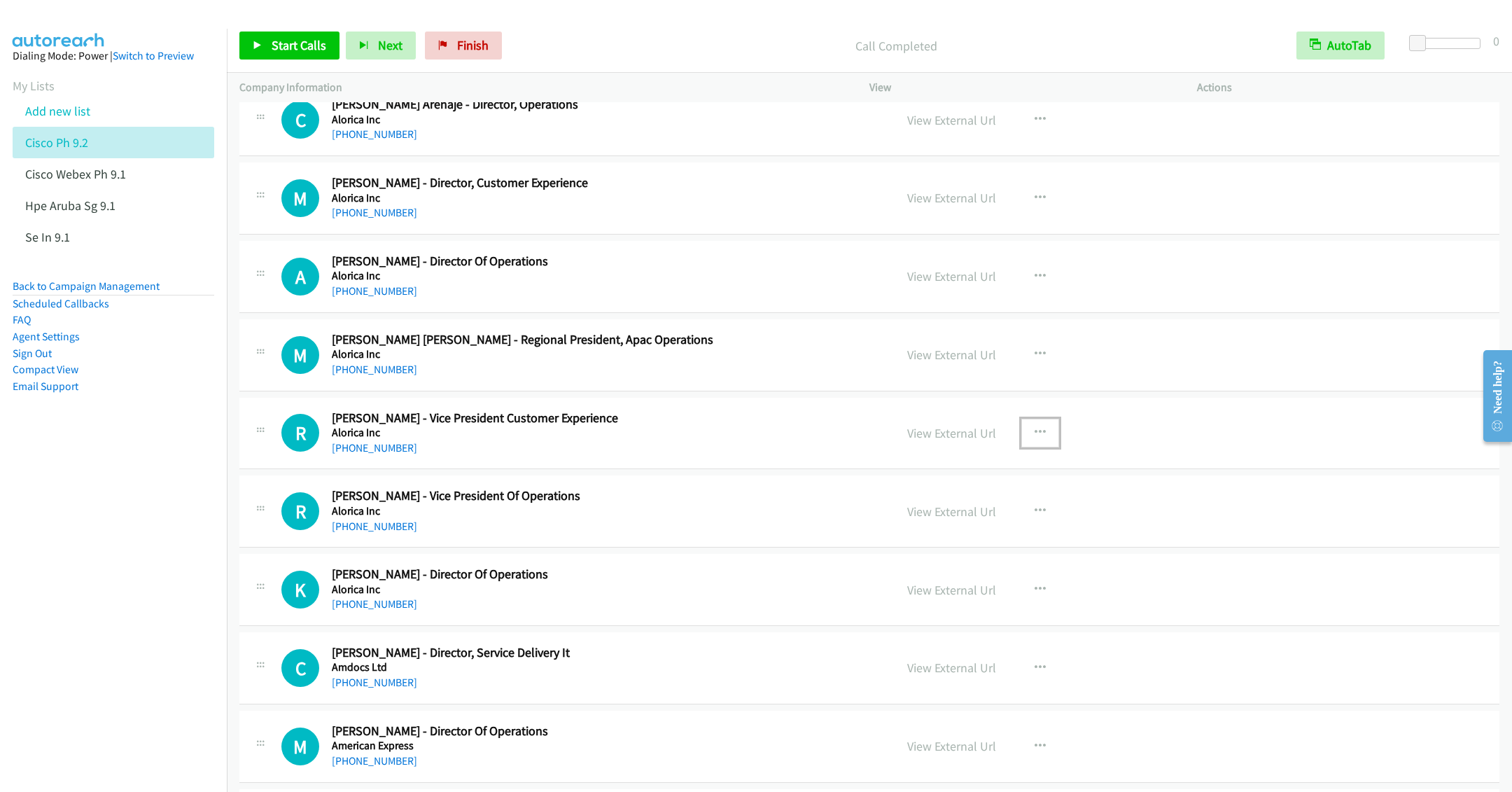
click at [1035, 438] on icon "button" at bounding box center [1040, 433] width 11 height 11
click at [920, 538] on link "Start Calls Here" at bounding box center [965, 524] width 186 height 28
click at [285, 38] on span "Start Calls" at bounding box center [299, 45] width 54 height 16
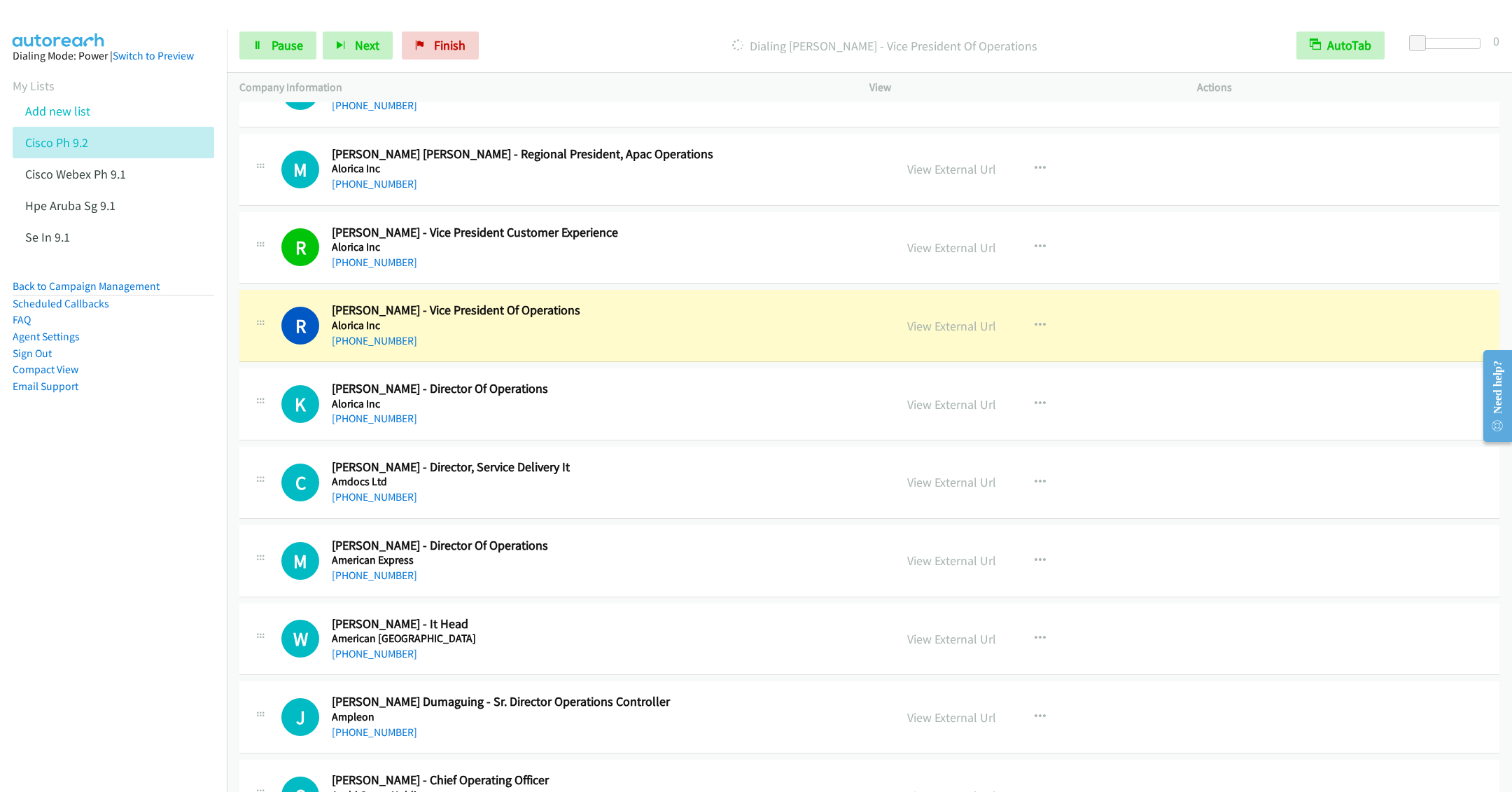
scroll to position [3678, 0]
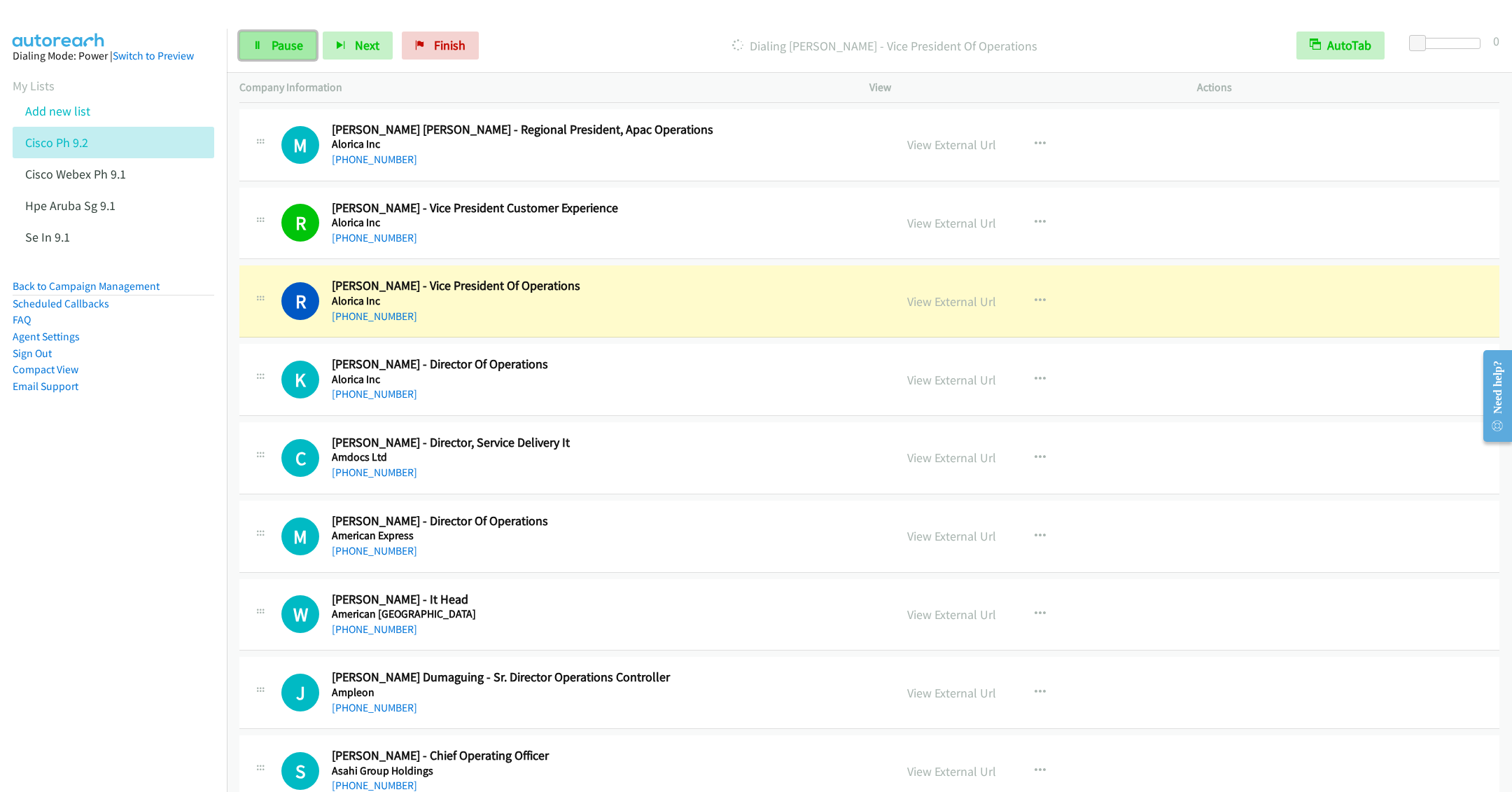
click at [281, 41] on span "Pause" at bounding box center [287, 45] width 31 height 16
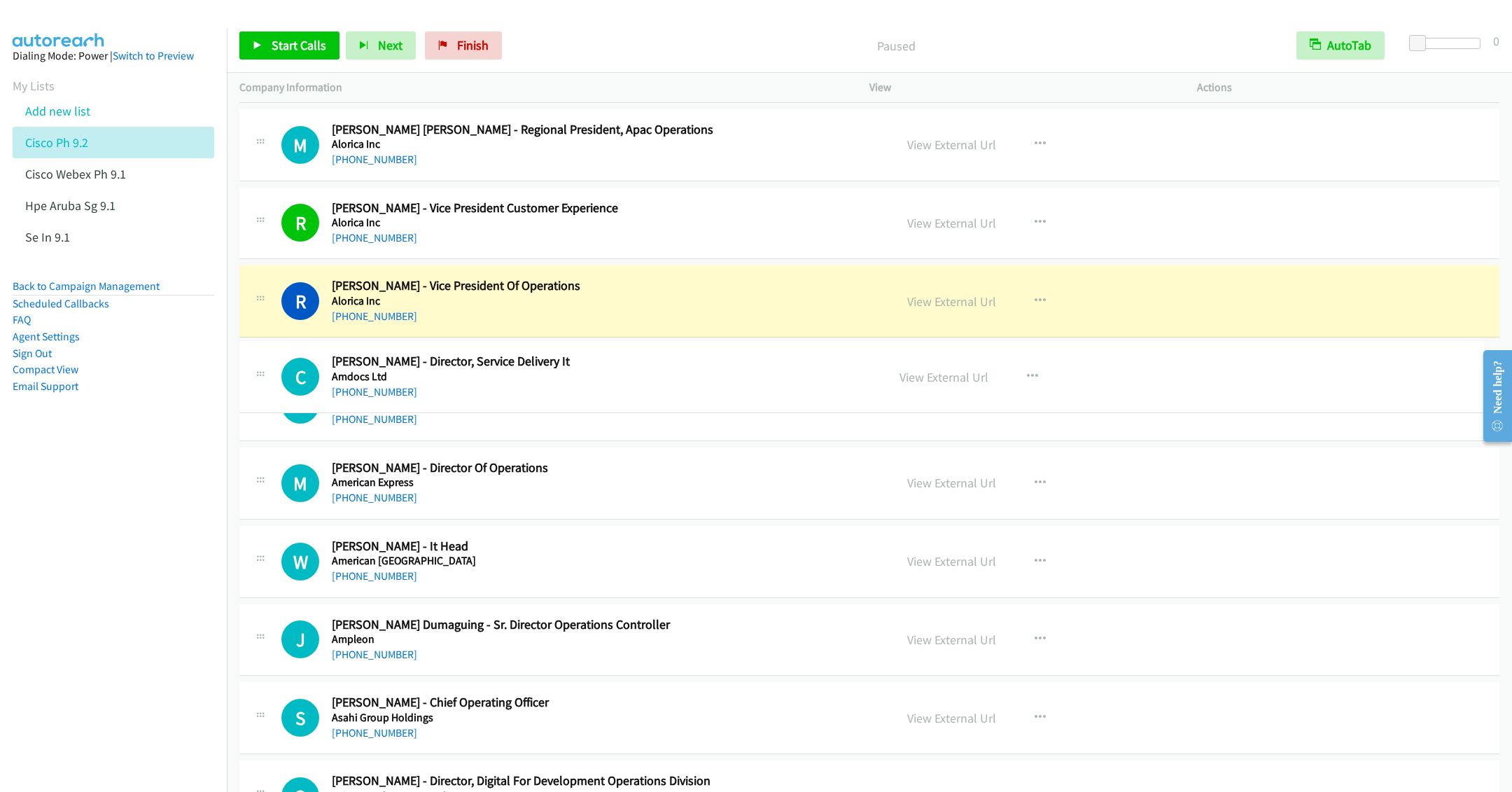
drag, startPoint x: 644, startPoint y: 482, endPoint x: 651, endPoint y: 382, distance: 100.2
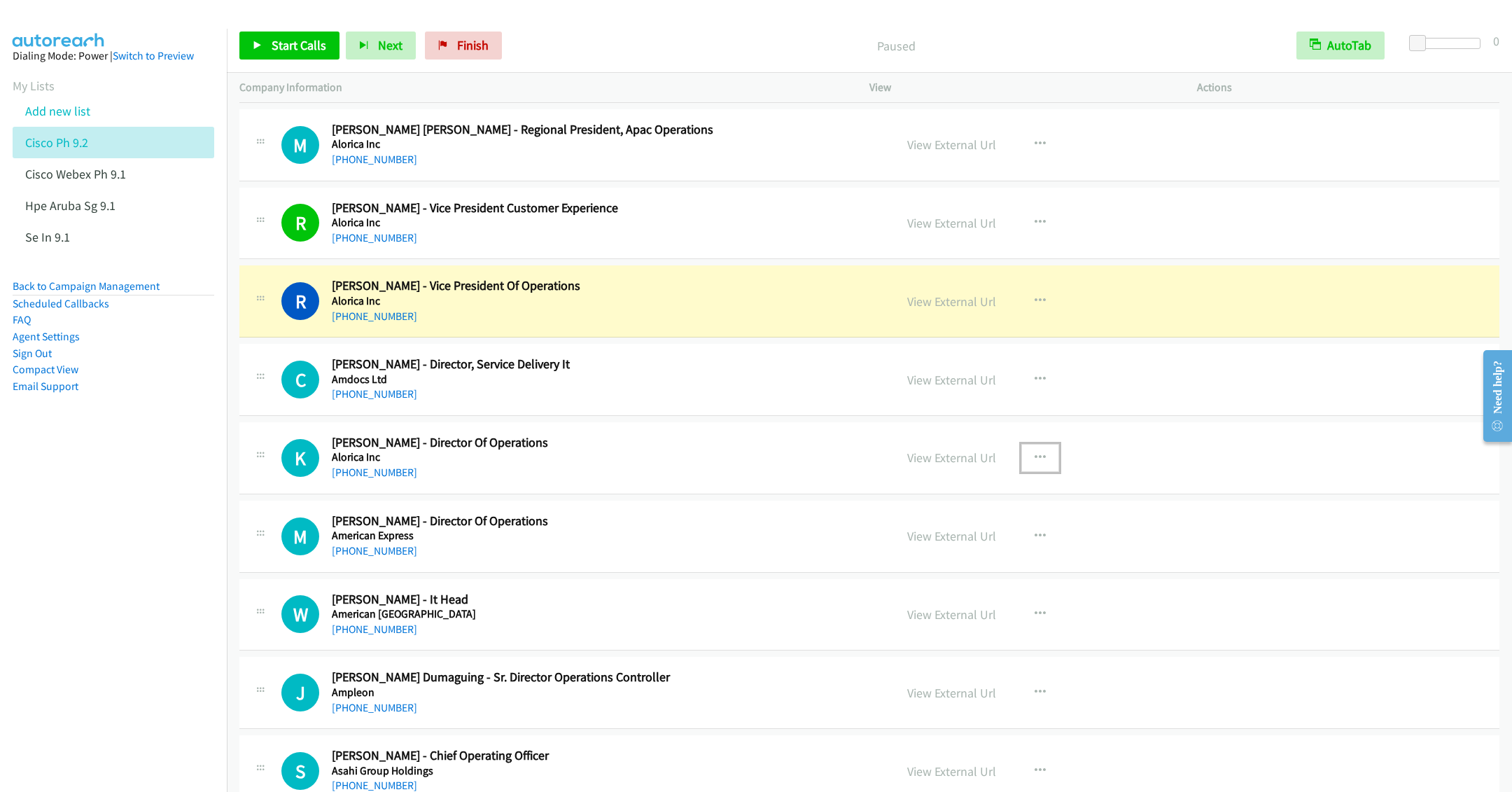
click at [1035, 464] on icon "button" at bounding box center [1040, 458] width 11 height 11
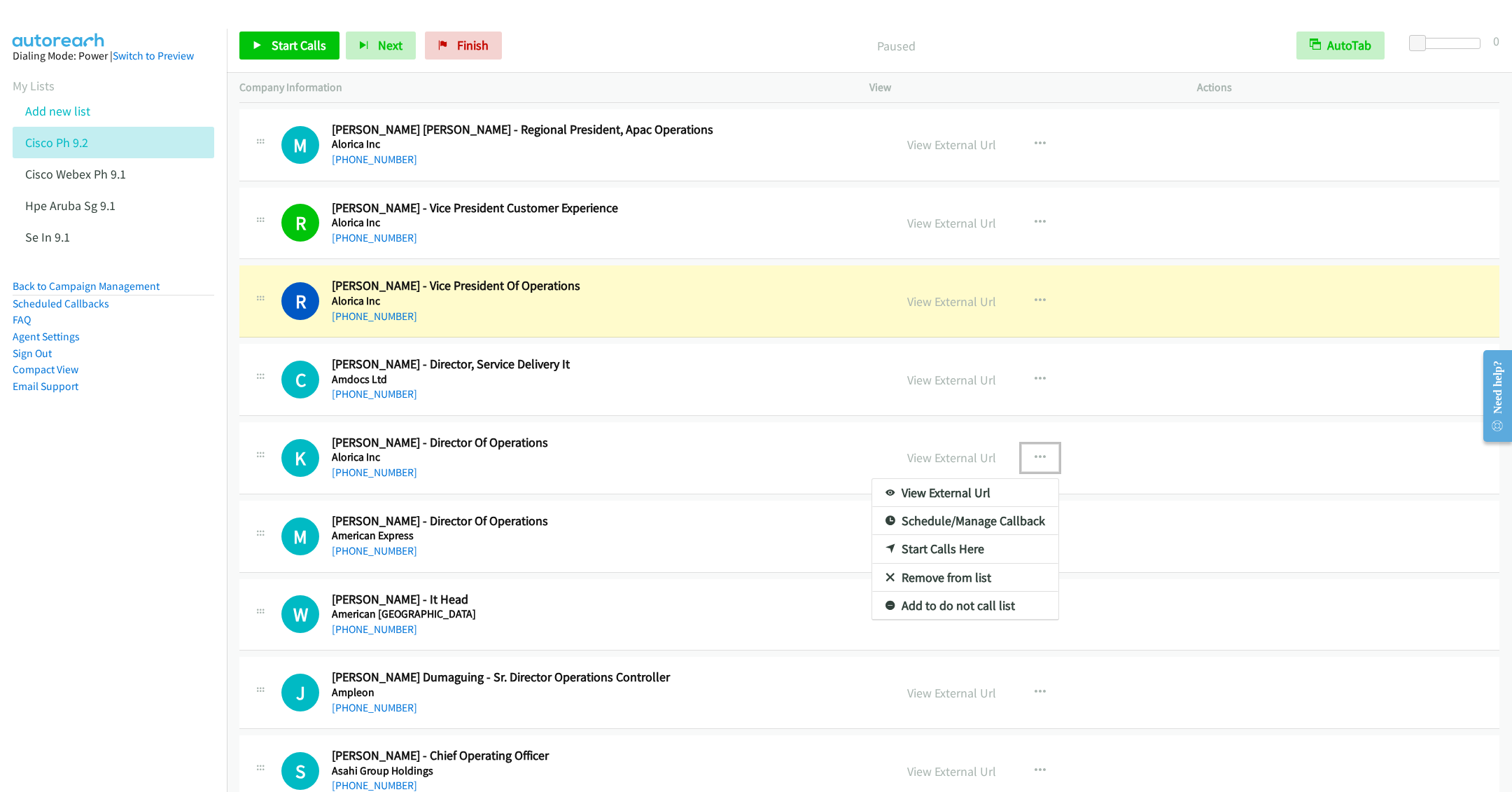
click at [955, 592] on link "Remove from list" at bounding box center [965, 578] width 186 height 28
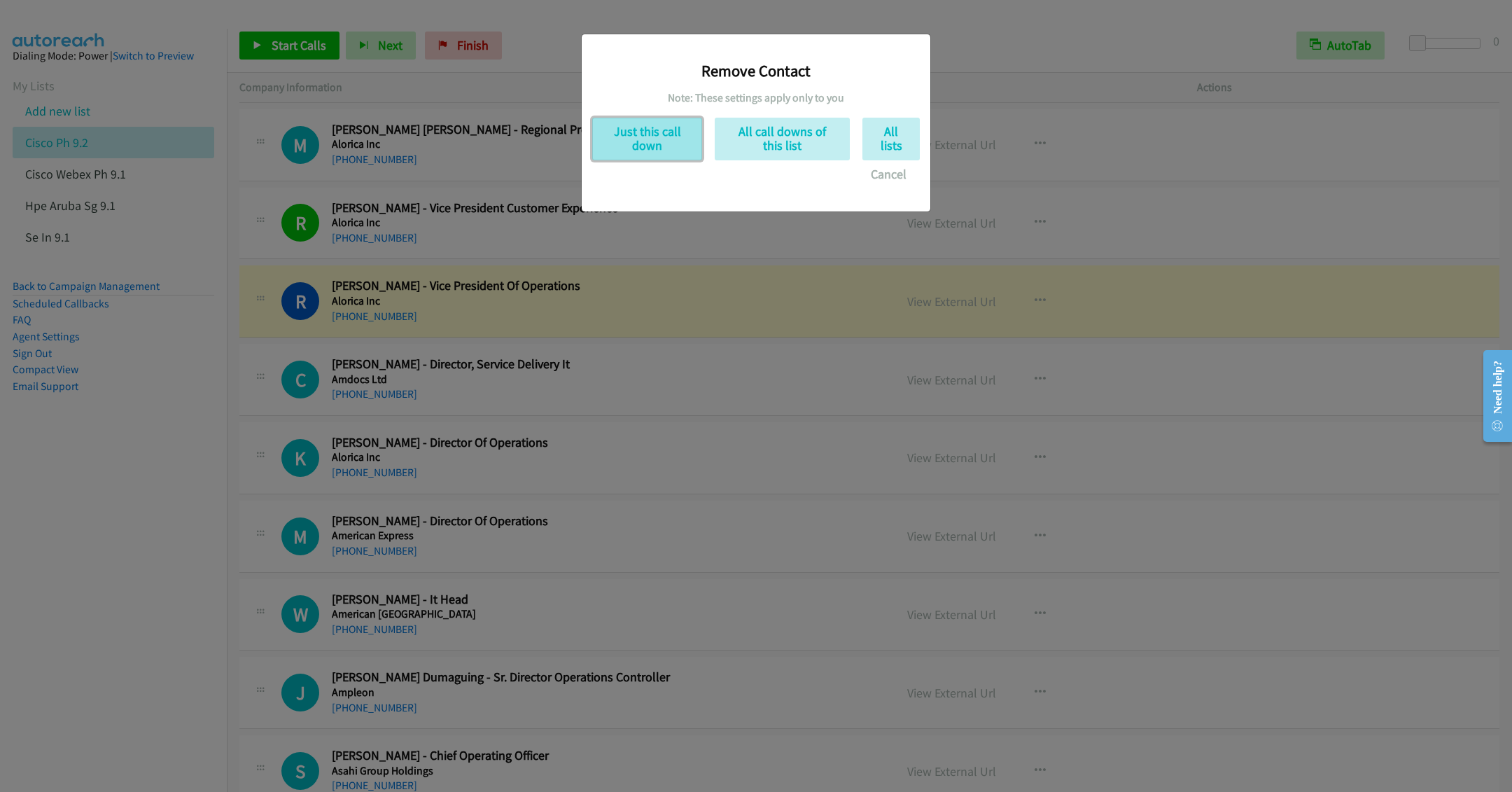
click at [641, 137] on button "Just this call down" at bounding box center [647, 138] width 110 height 42
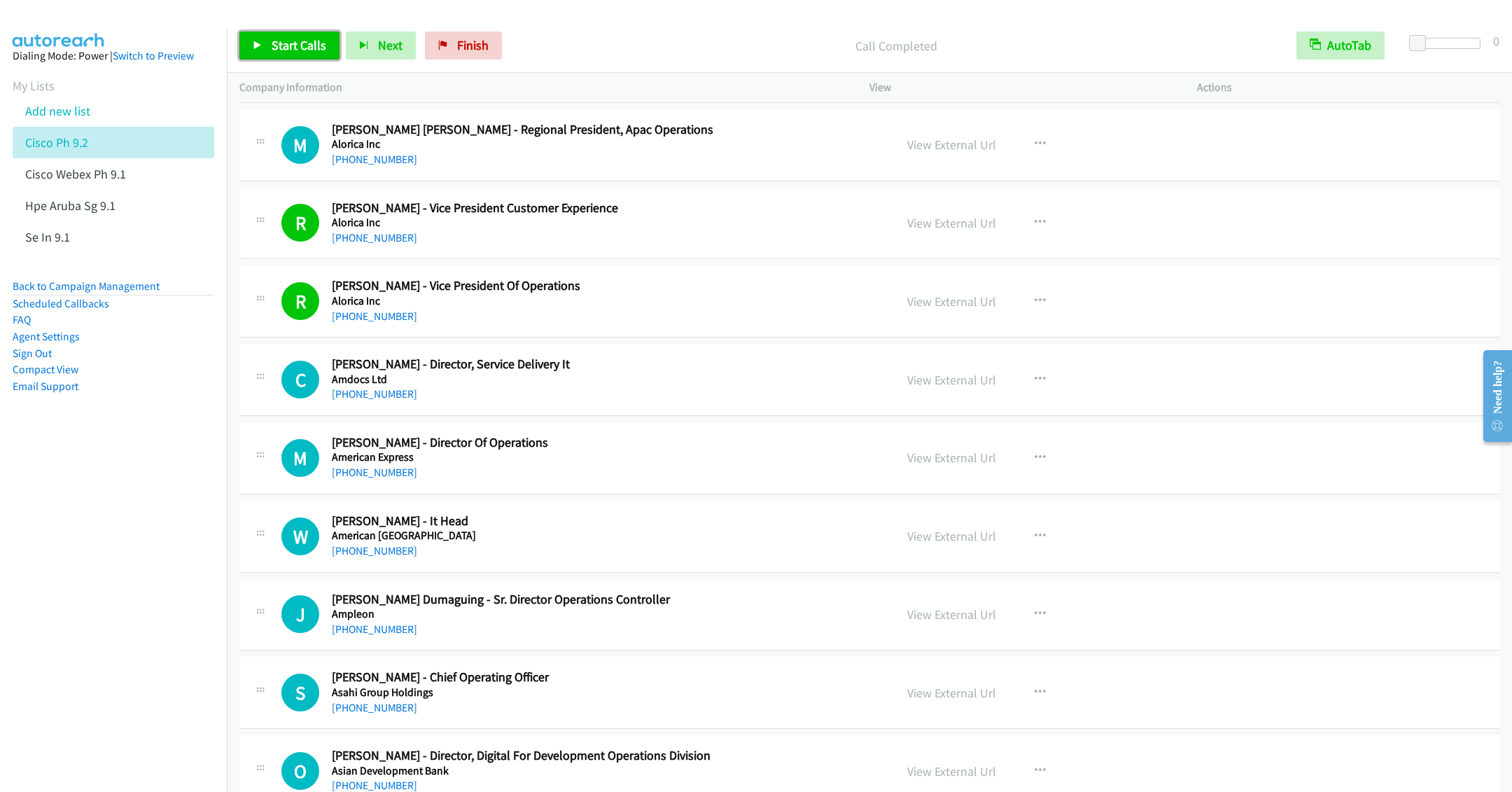
click at [275, 48] on span "Start Calls" at bounding box center [299, 45] width 54 height 16
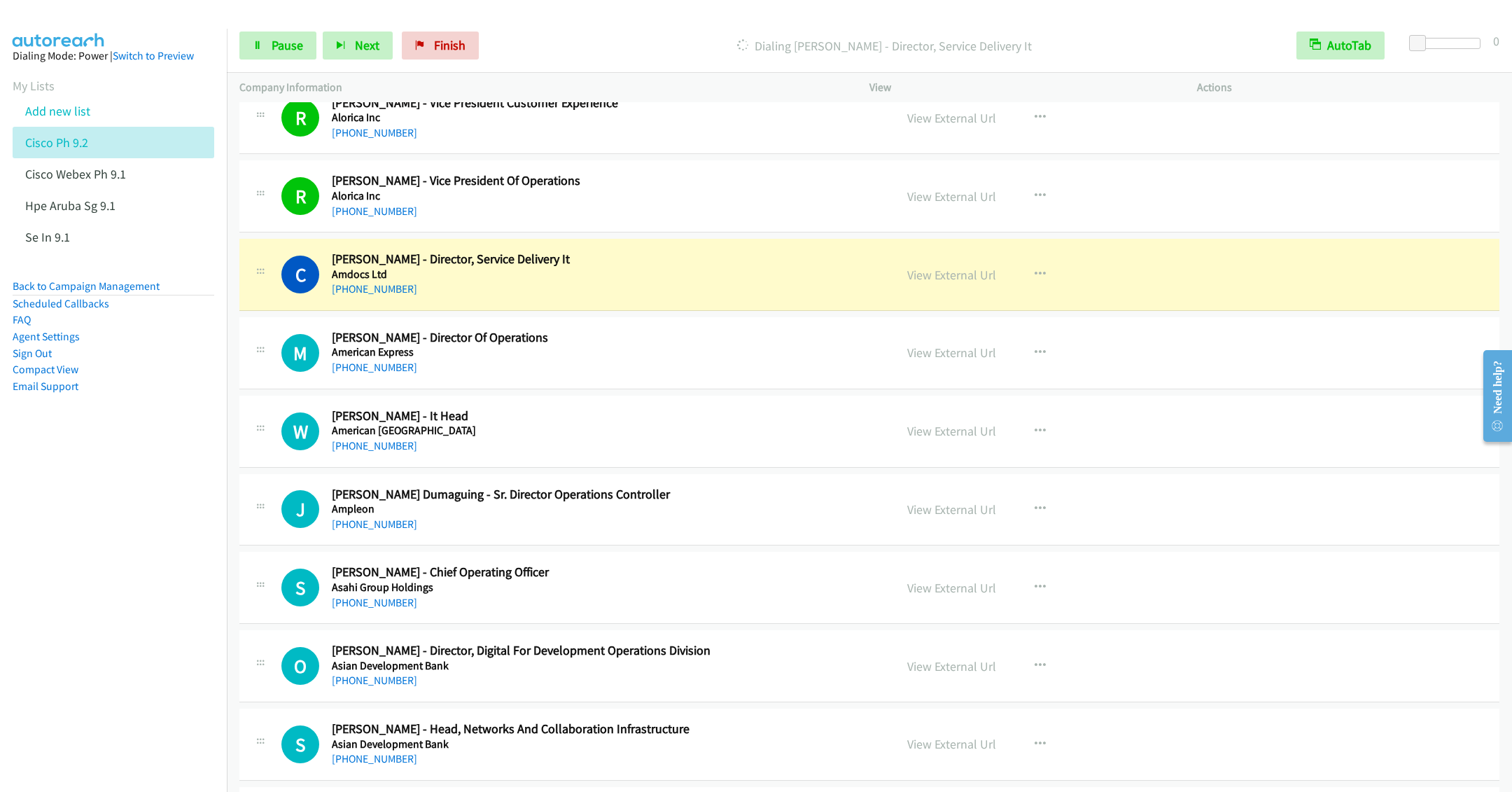
click at [672, 359] on h5 "American Express" at bounding box center [603, 353] width 543 height 14
click at [1035, 358] on icon "button" at bounding box center [1040, 353] width 11 height 11
click at [924, 487] on link "Remove from list" at bounding box center [965, 472] width 186 height 28
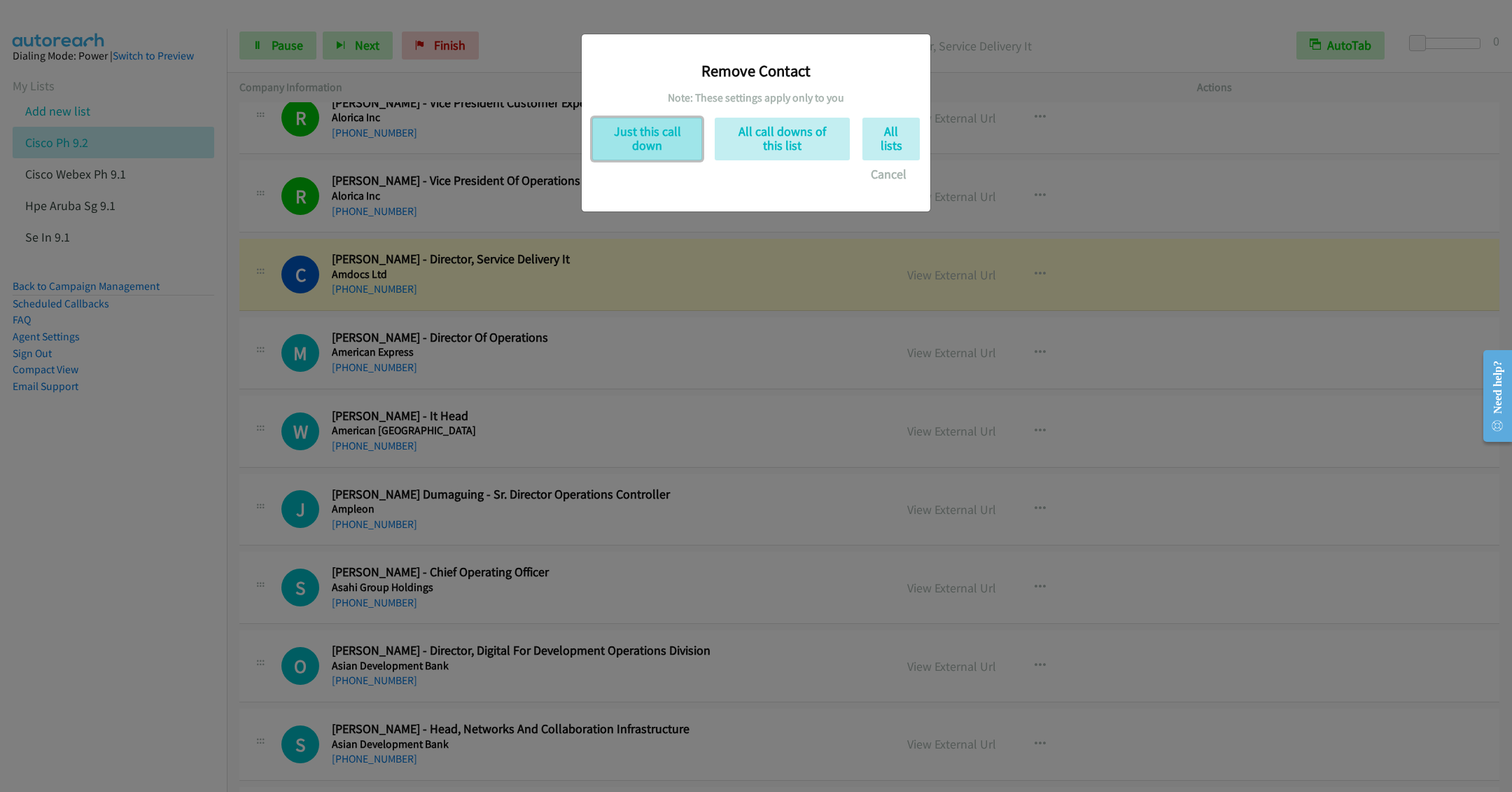
click at [662, 143] on button "Just this call down" at bounding box center [647, 138] width 110 height 42
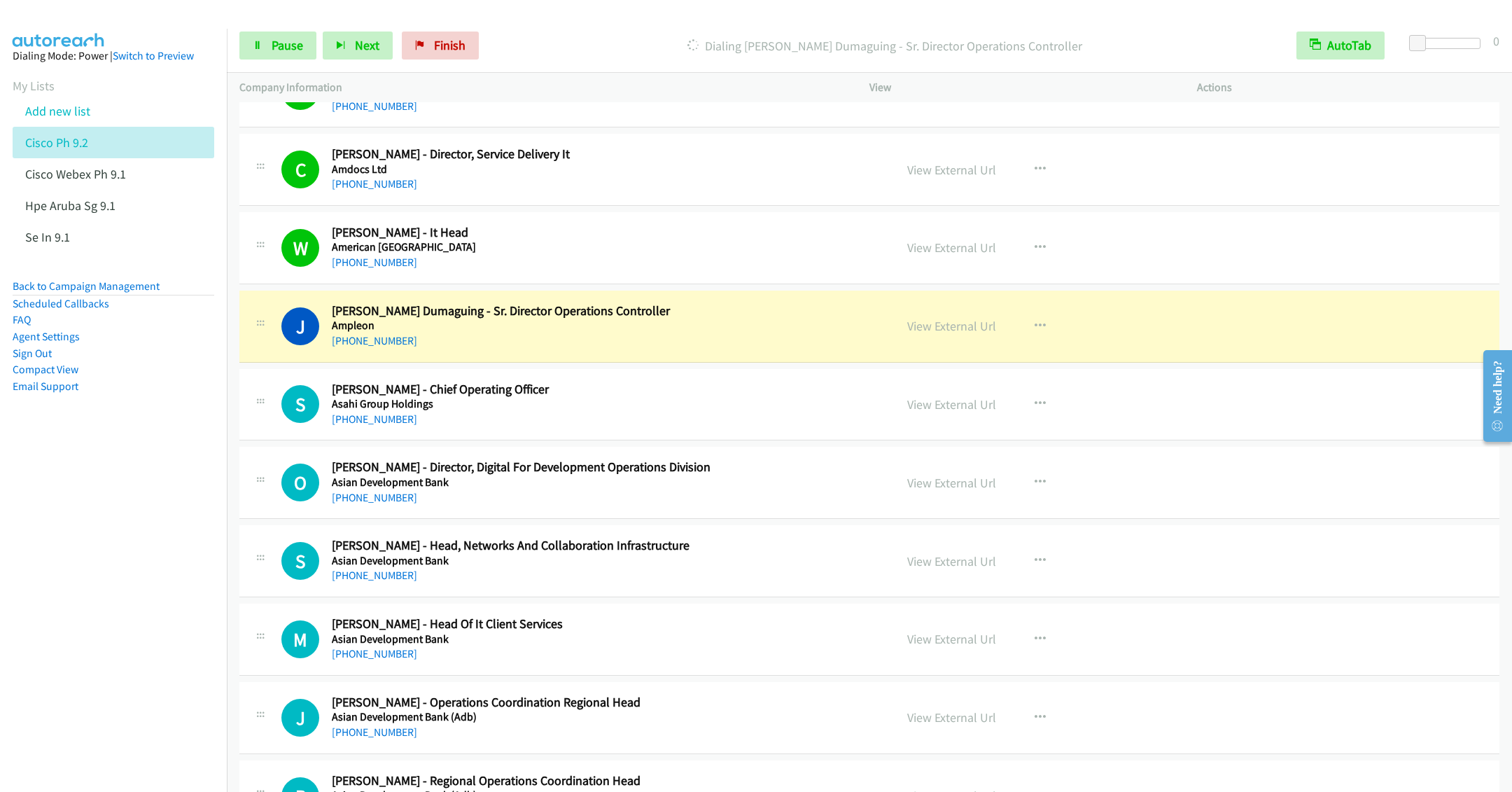
scroll to position [3993, 0]
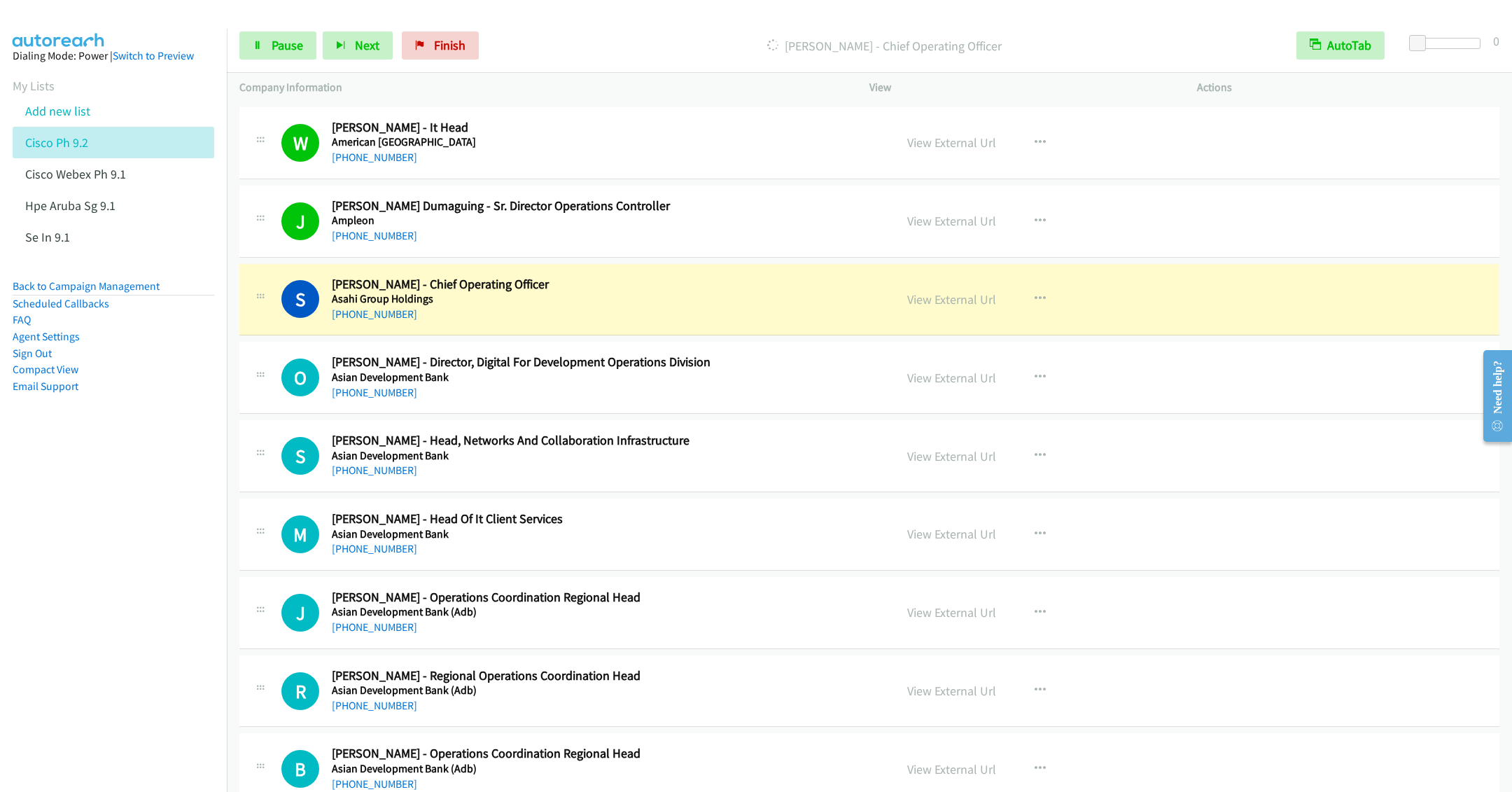
click at [597, 306] on h5 "Asahi Group Holdings" at bounding box center [603, 299] width 543 height 14
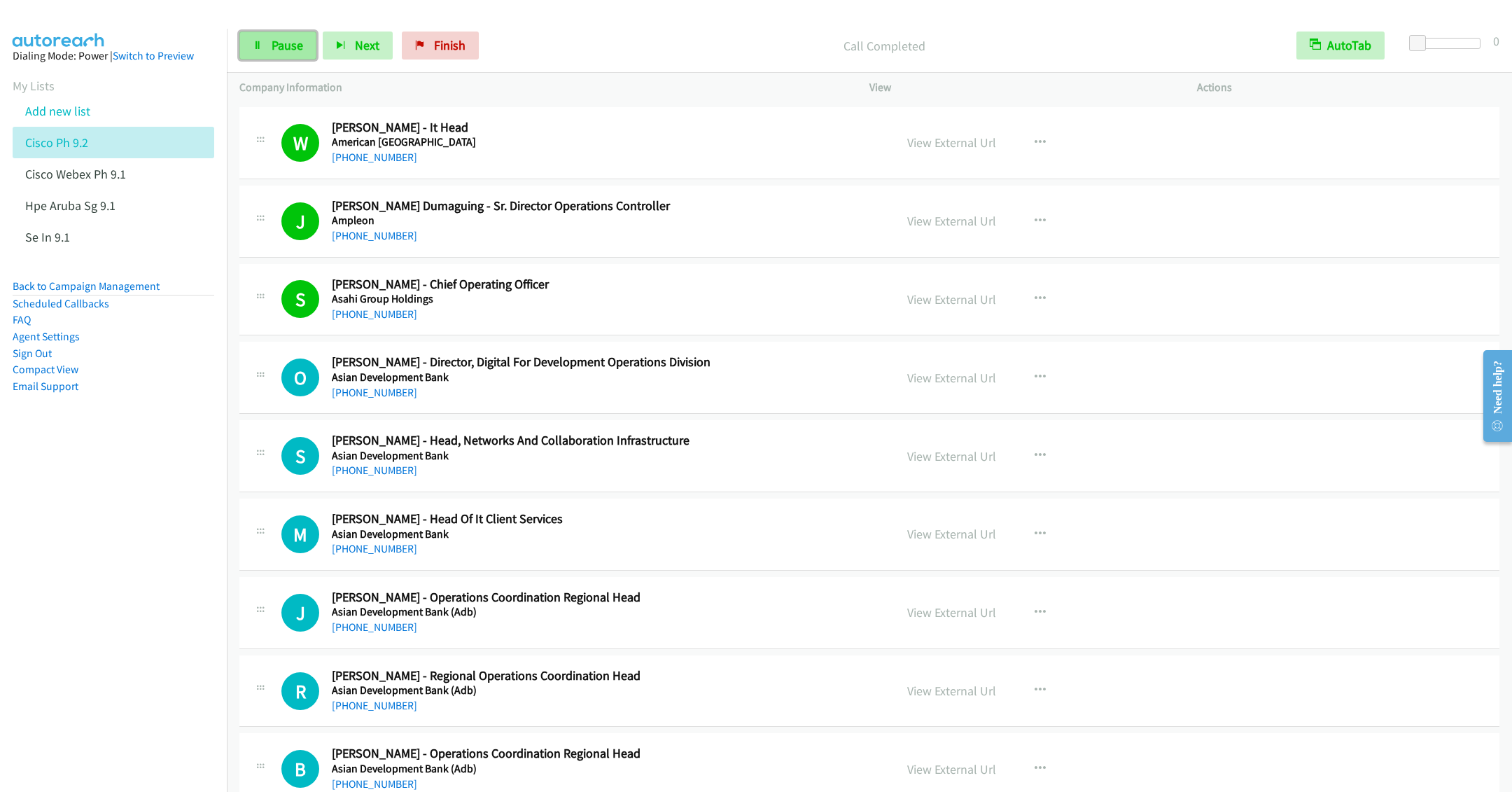
drag, startPoint x: 281, startPoint y: 48, endPoint x: 256, endPoint y: 55, distance: 26.0
click at [281, 48] on span "Pause" at bounding box center [287, 45] width 31 height 16
click at [599, 306] on h5 "Asahi Group Holdings" at bounding box center [603, 299] width 543 height 14
click at [943, 307] on link "View External Url" at bounding box center [951, 299] width 89 height 16
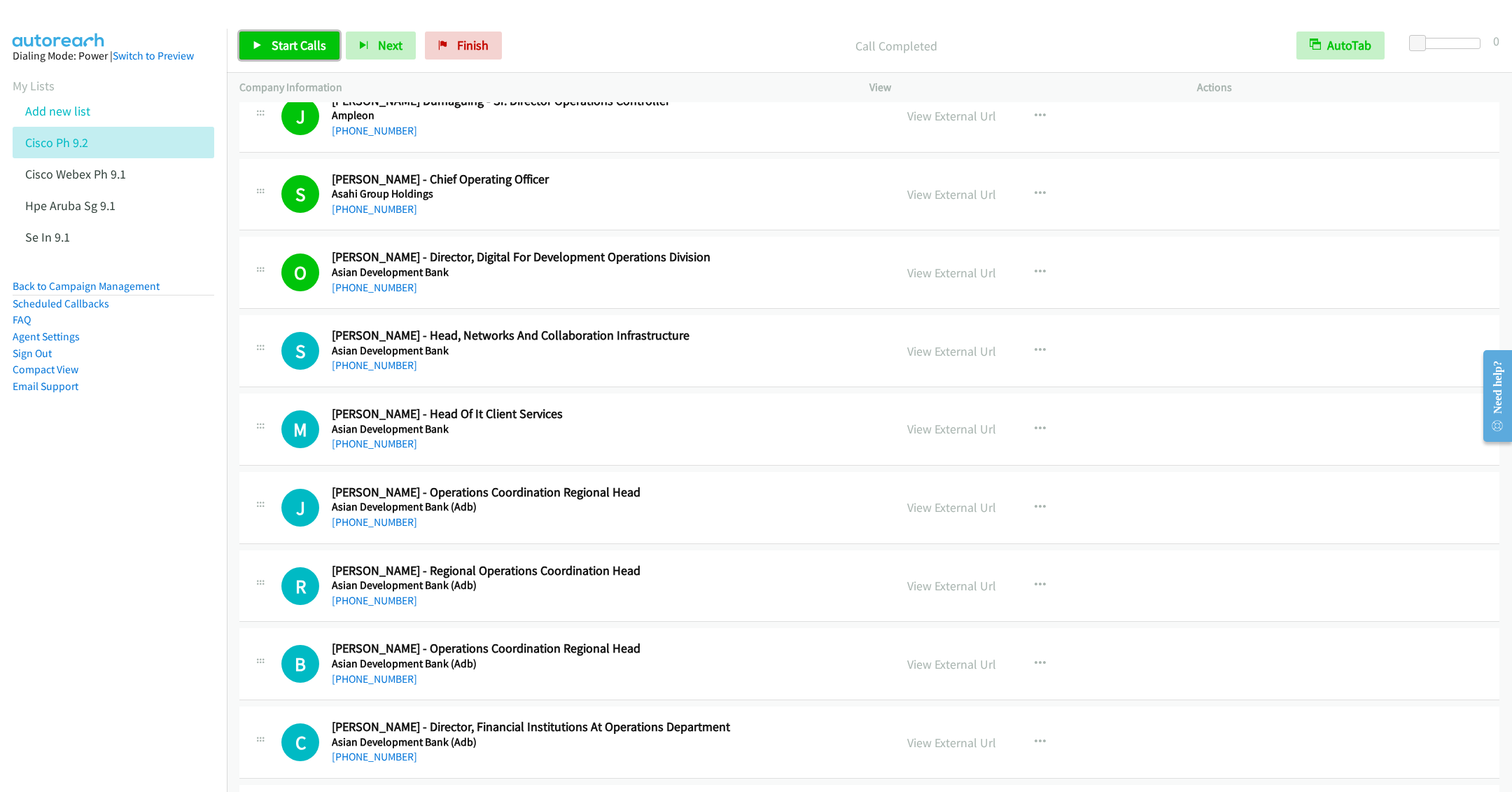
click at [289, 47] on span "Start Calls" at bounding box center [299, 45] width 54 height 16
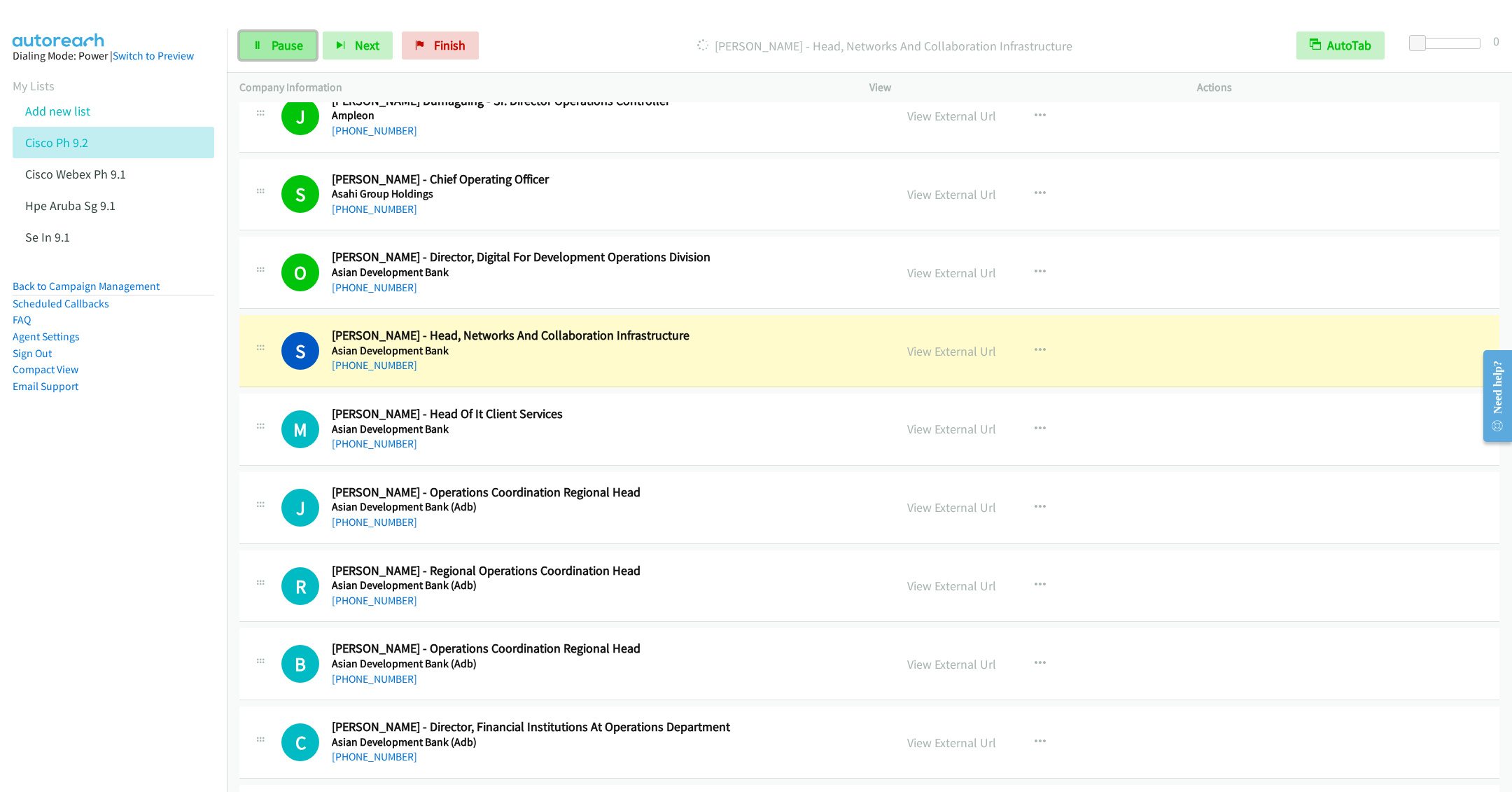
click at [267, 45] on link "Pause" at bounding box center [277, 45] width 77 height 28
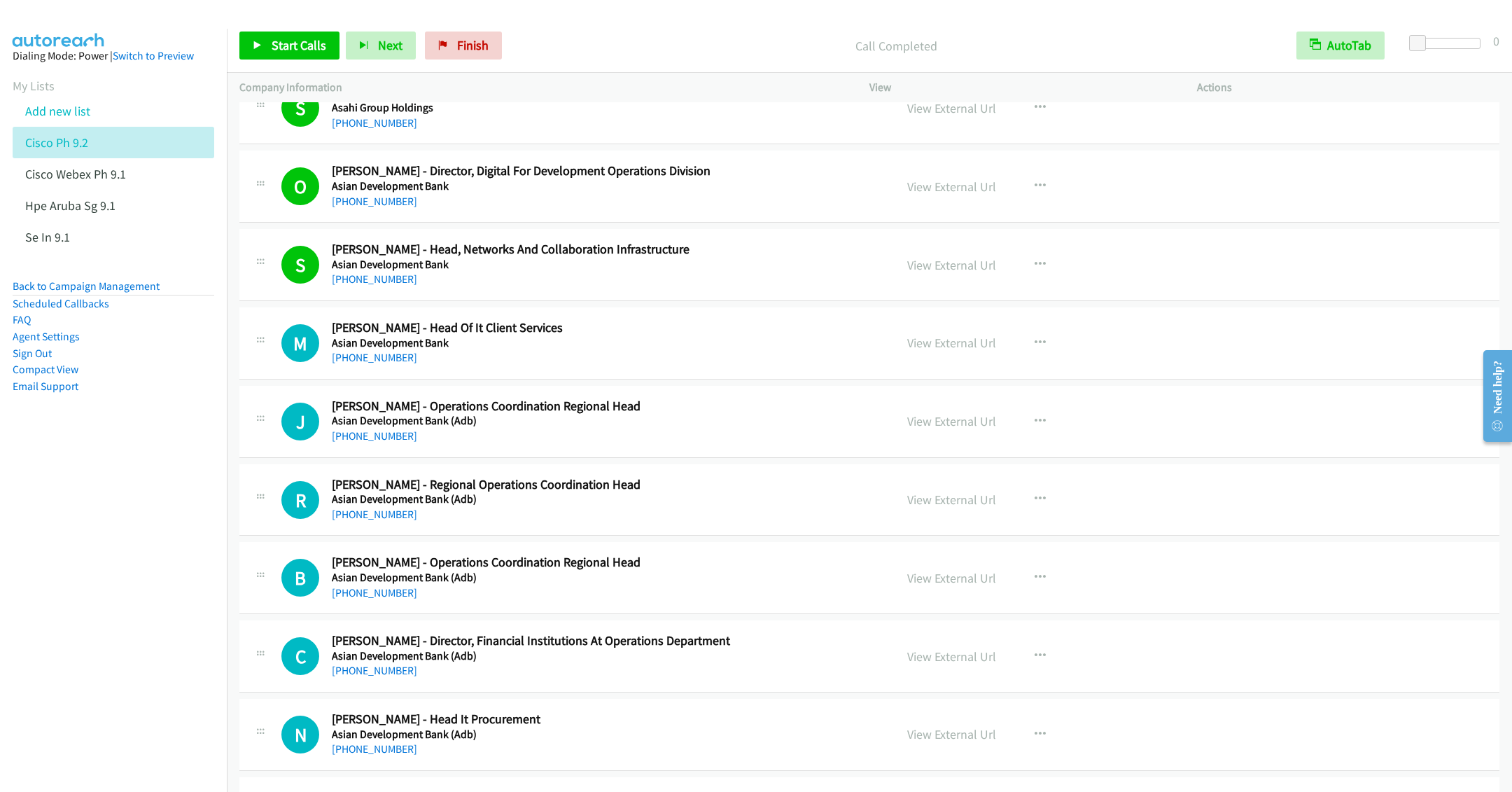
scroll to position [4202, 0]
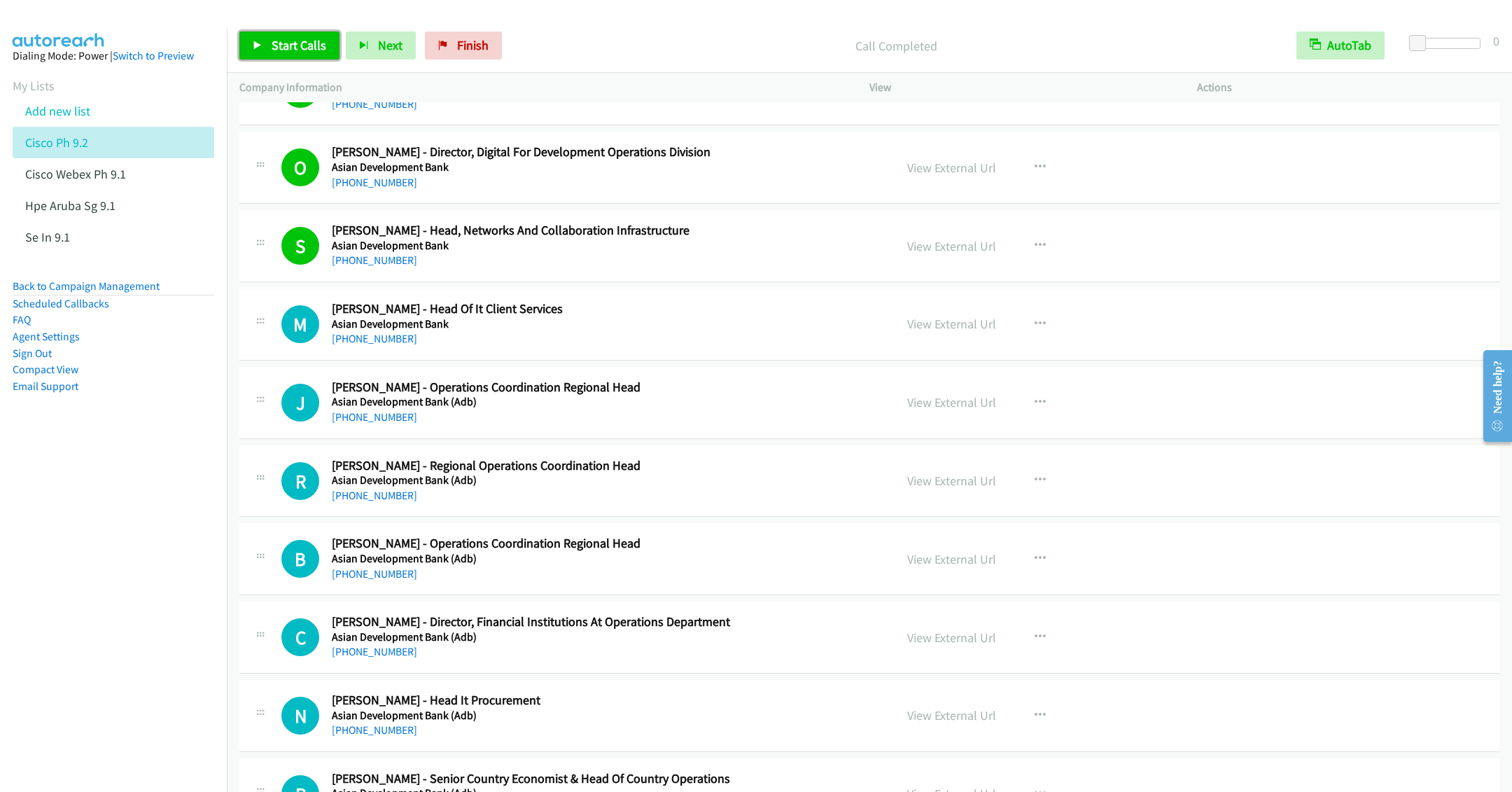
click at [276, 50] on span "Start Calls" at bounding box center [299, 45] width 54 height 16
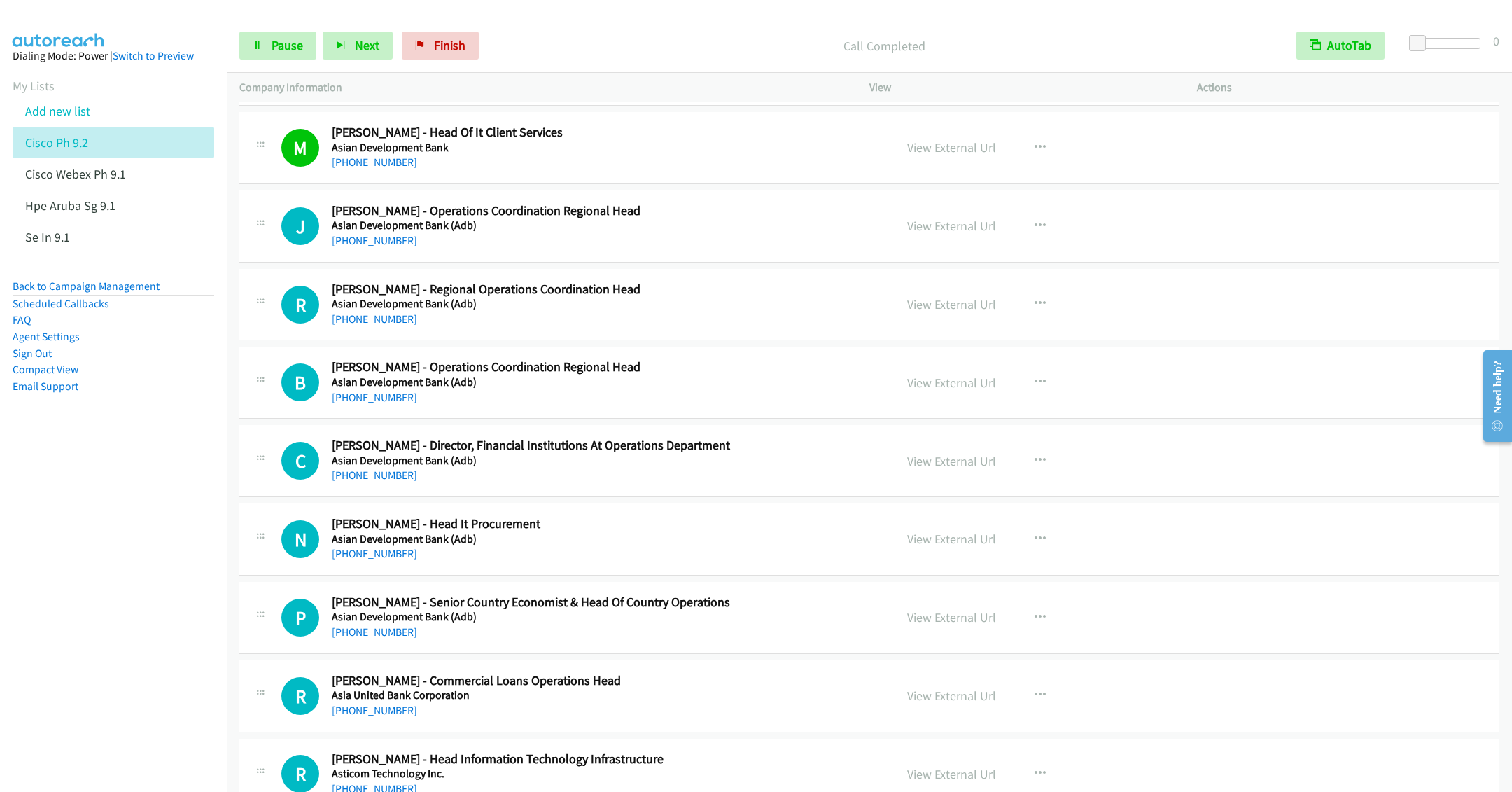
scroll to position [4413, 0]
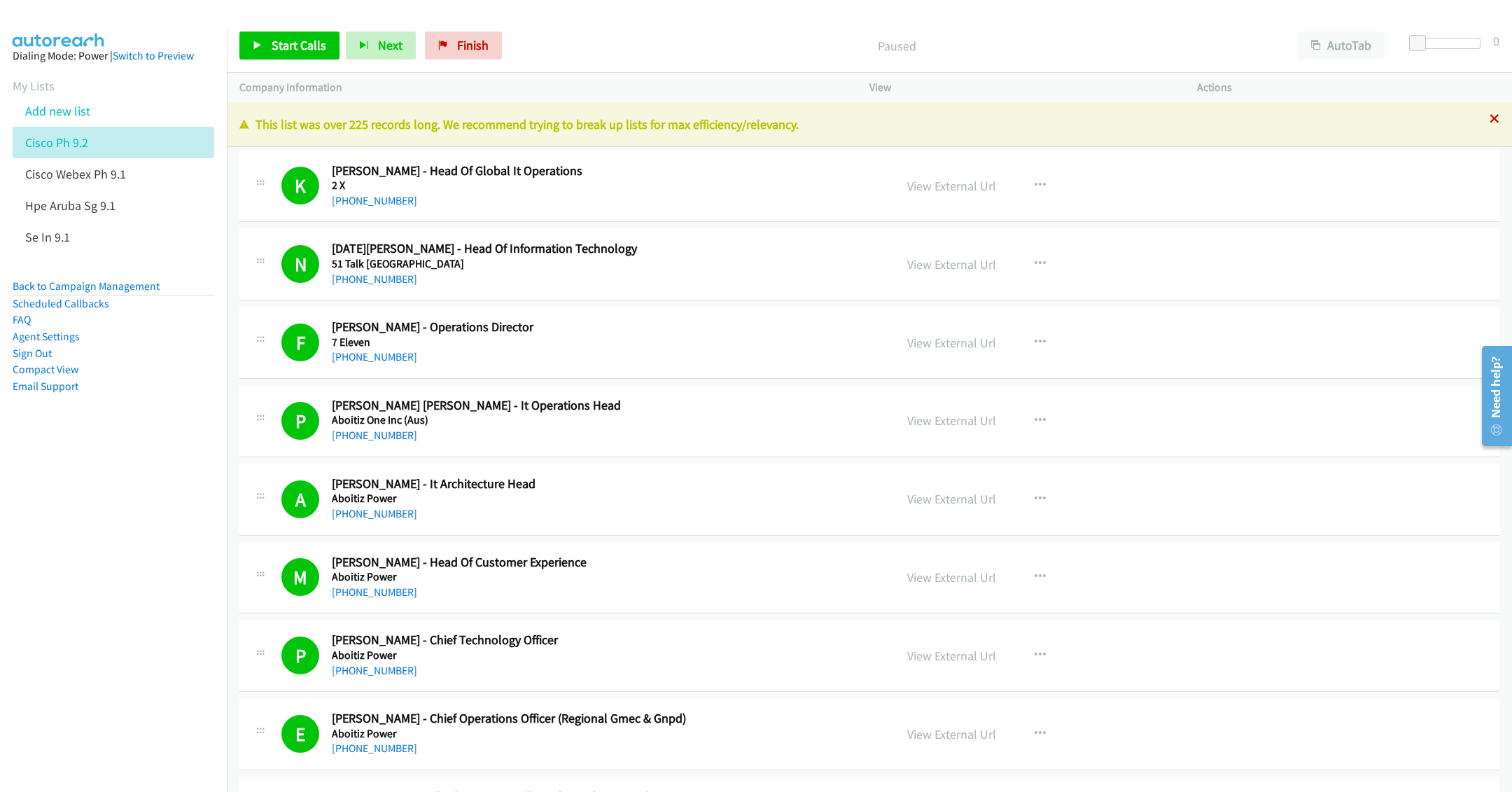
click at [1490, 115] on icon at bounding box center [1494, 120] width 10 height 10
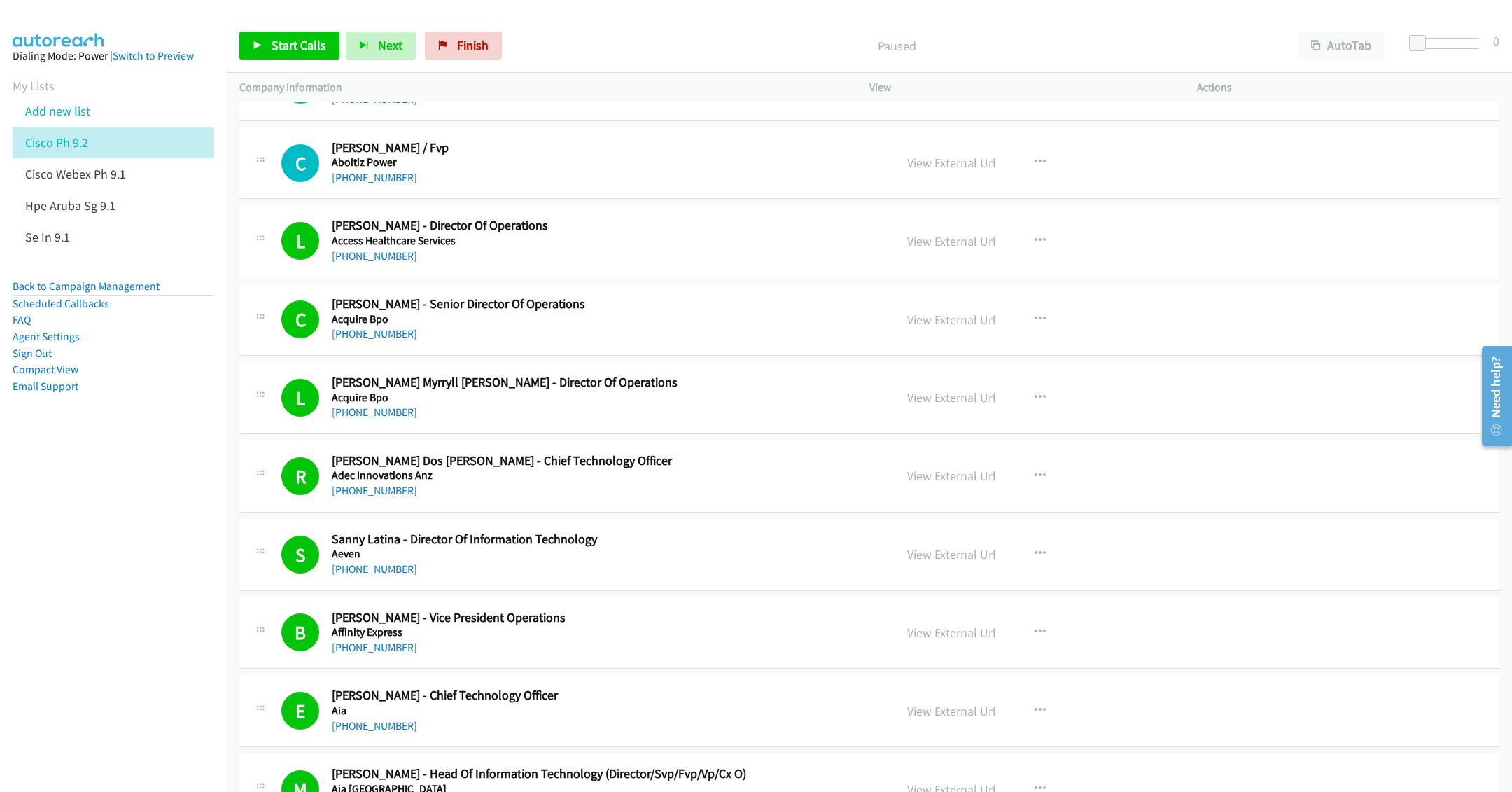
scroll to position [946, 0]
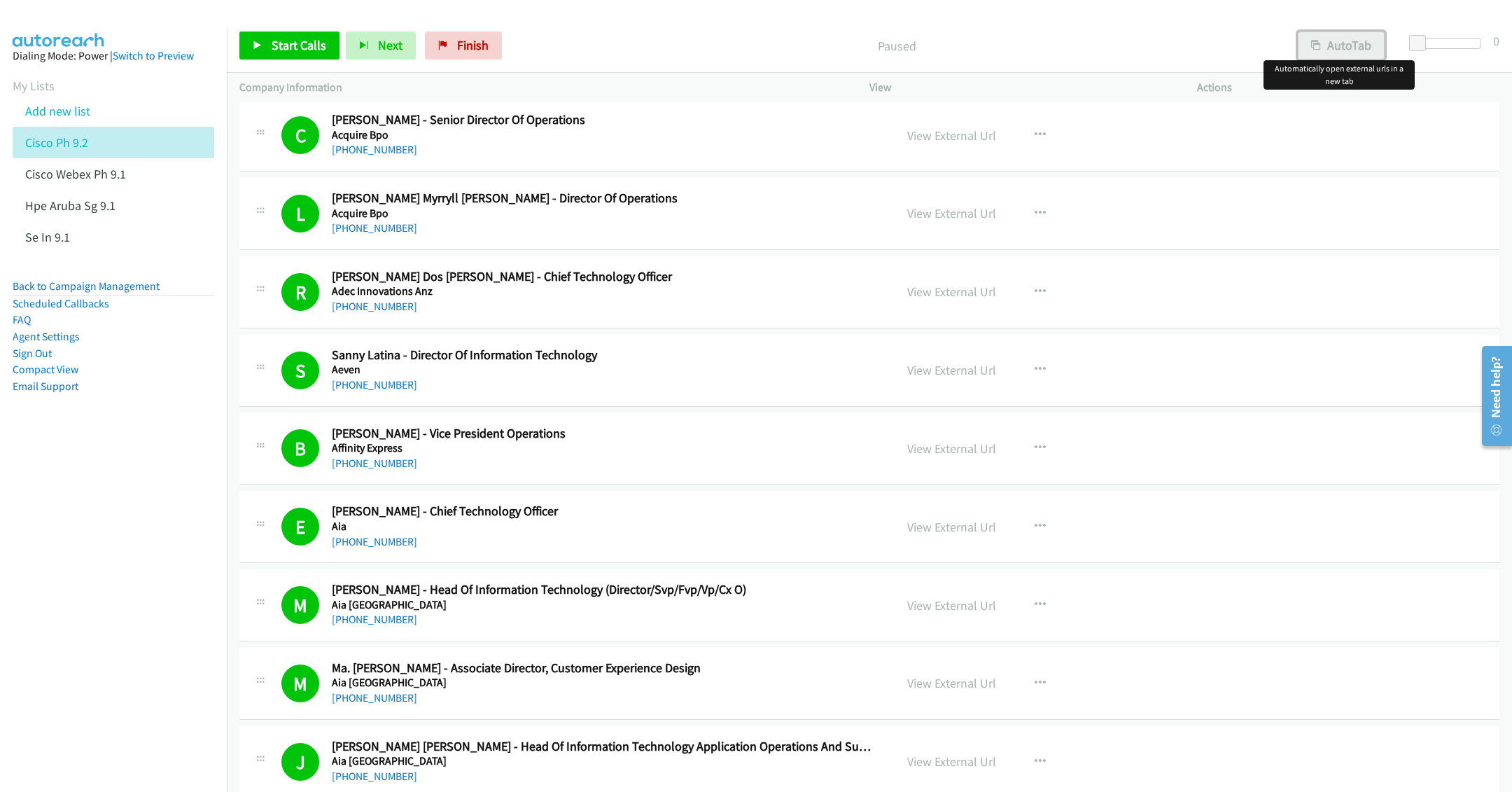
click at [1331, 36] on button "AutoTab" at bounding box center [1341, 45] width 87 height 28
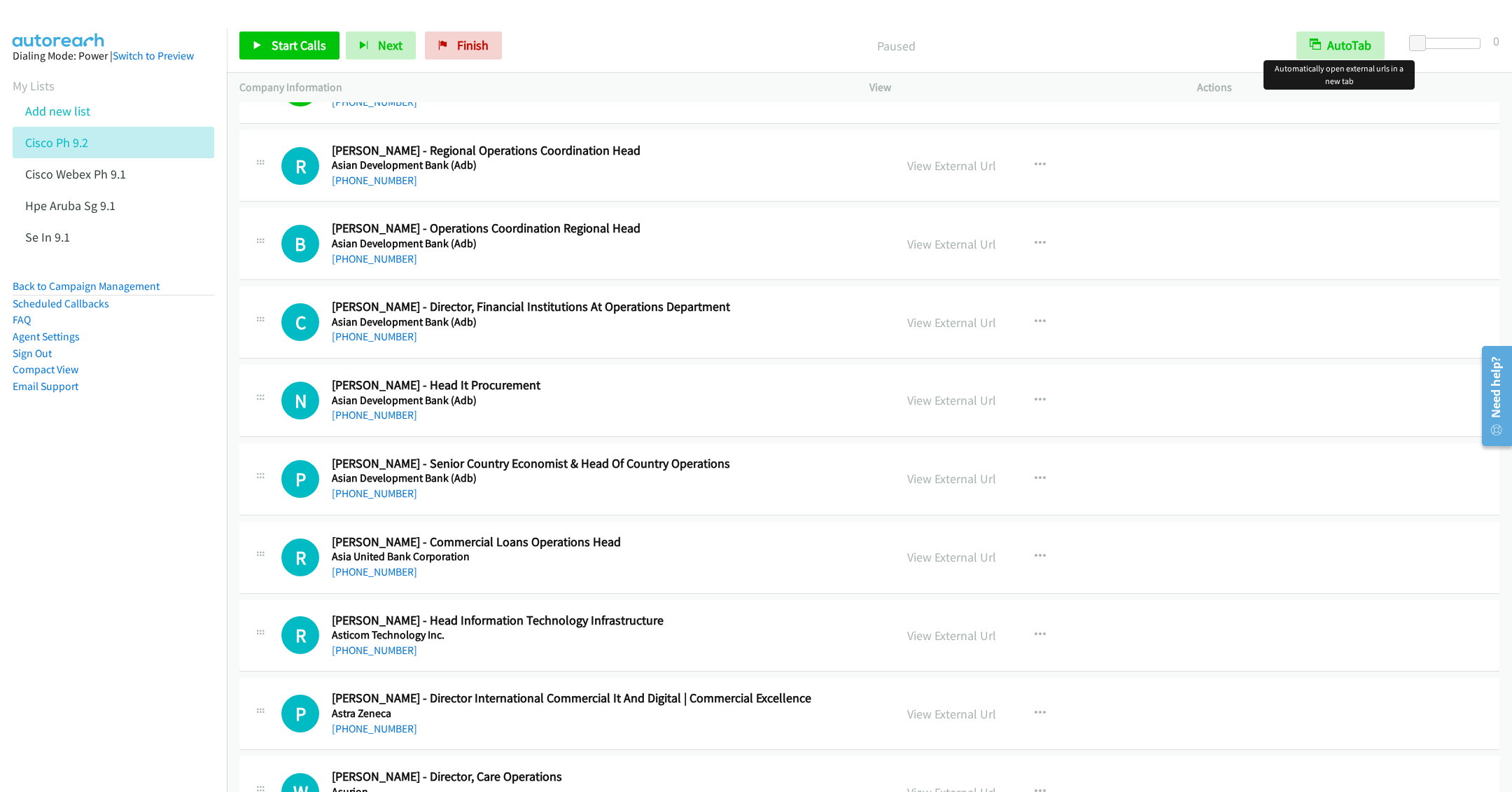
scroll to position [4413, 0]
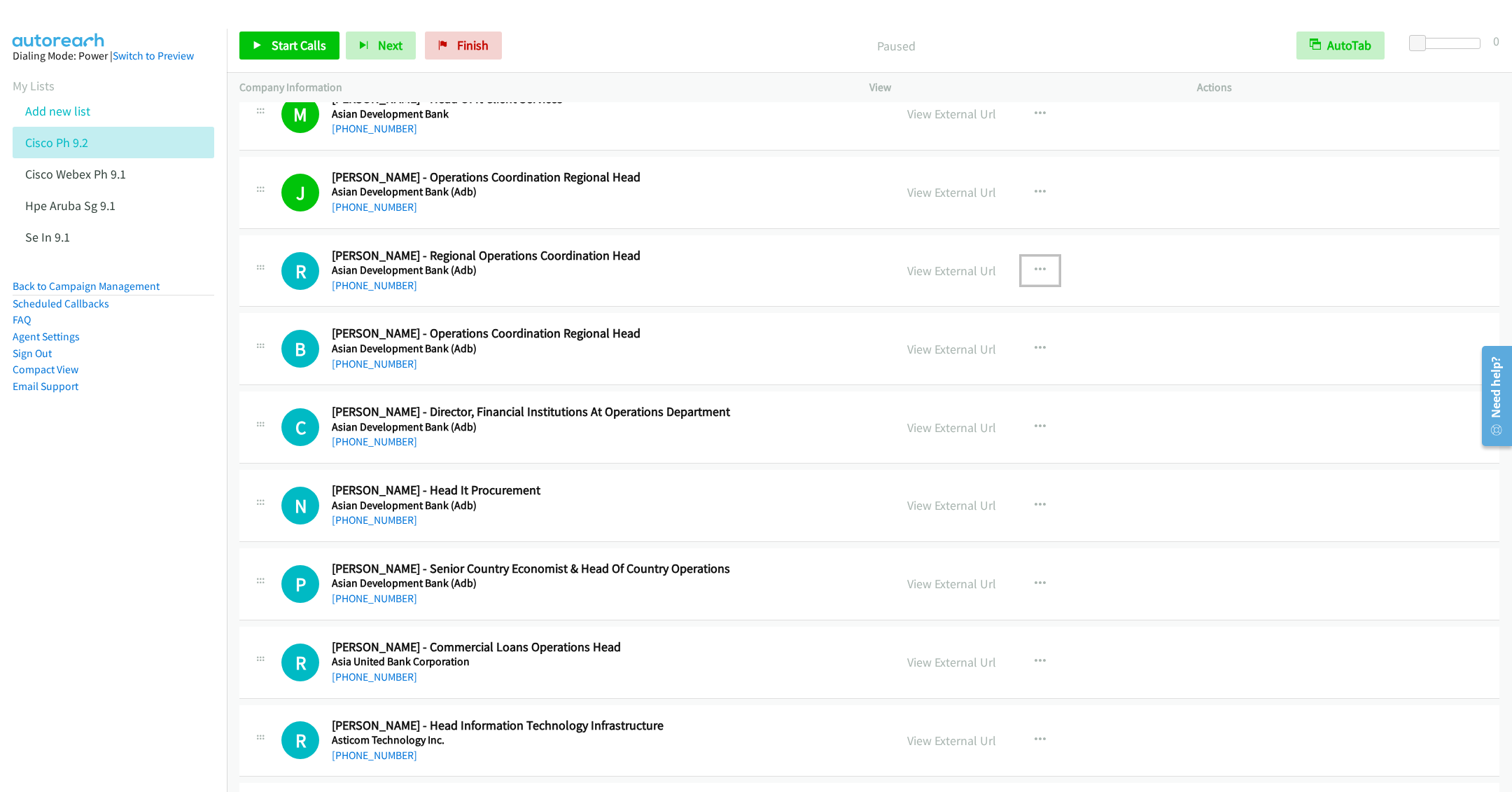
click at [1027, 284] on button "button" at bounding box center [1039, 270] width 38 height 28
click at [914, 376] on link "Start Calls Here" at bounding box center [965, 362] width 186 height 28
click at [305, 48] on span "Start Calls" at bounding box center [299, 45] width 54 height 16
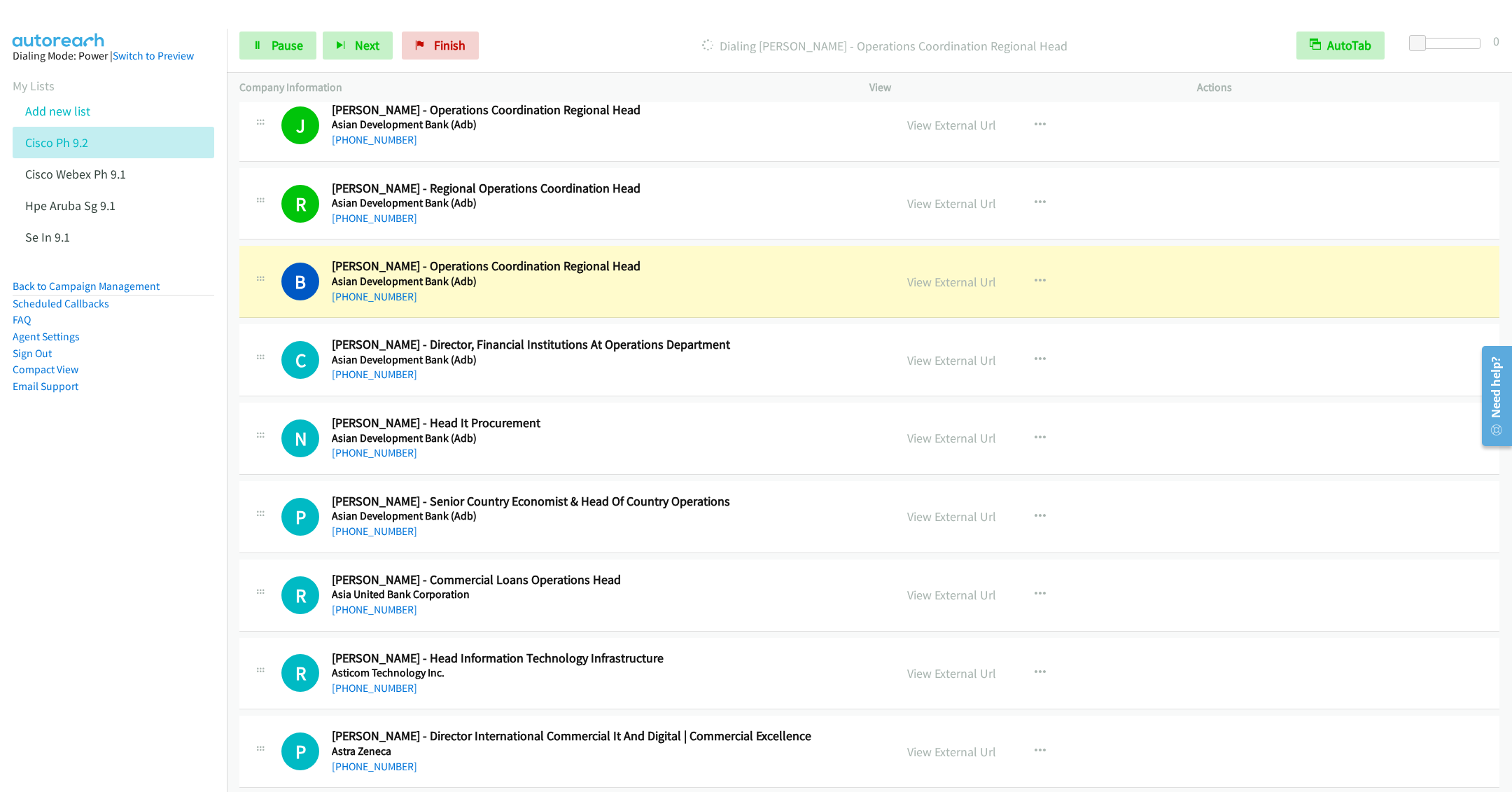
scroll to position [4518, 0]
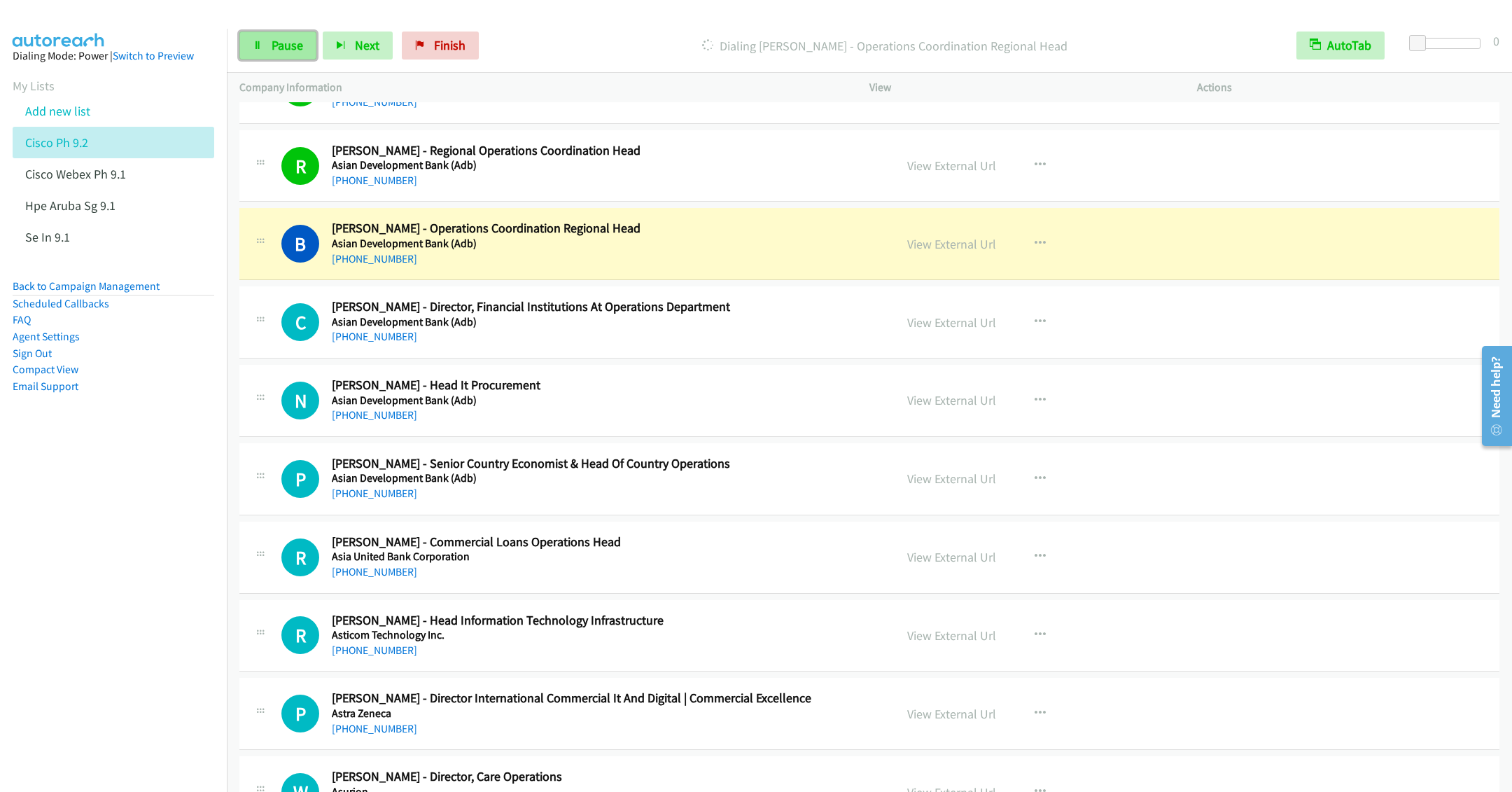
click at [280, 53] on span "Pause" at bounding box center [287, 45] width 31 height 16
click at [565, 408] on h5 "Asian Development Bank (Adb)" at bounding box center [603, 401] width 543 height 14
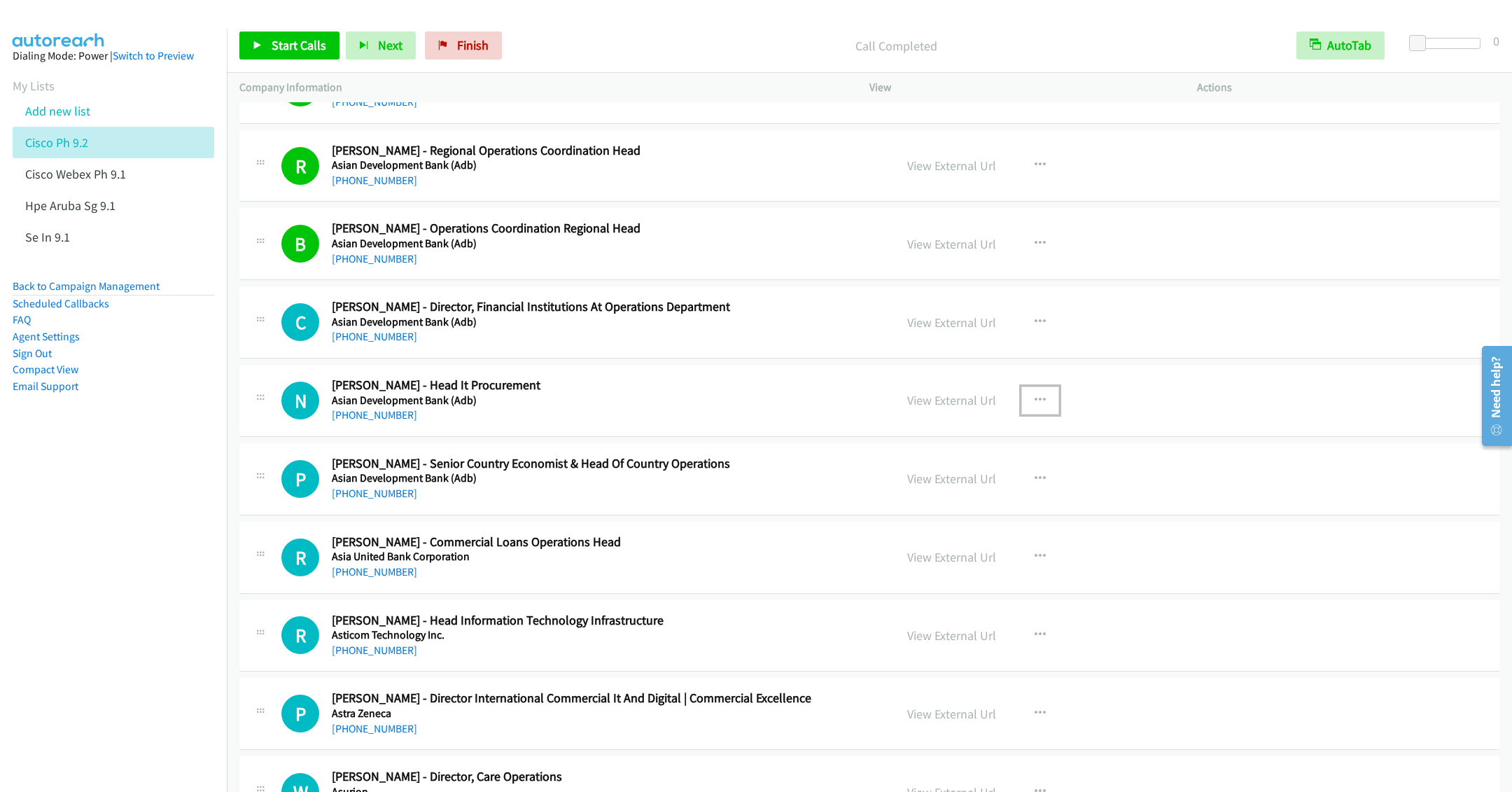
click at [1035, 406] on icon "button" at bounding box center [1040, 401] width 11 height 11
click at [946, 506] on link "Start Calls Here" at bounding box center [965, 492] width 186 height 28
click at [273, 45] on span "Start Calls" at bounding box center [299, 45] width 54 height 16
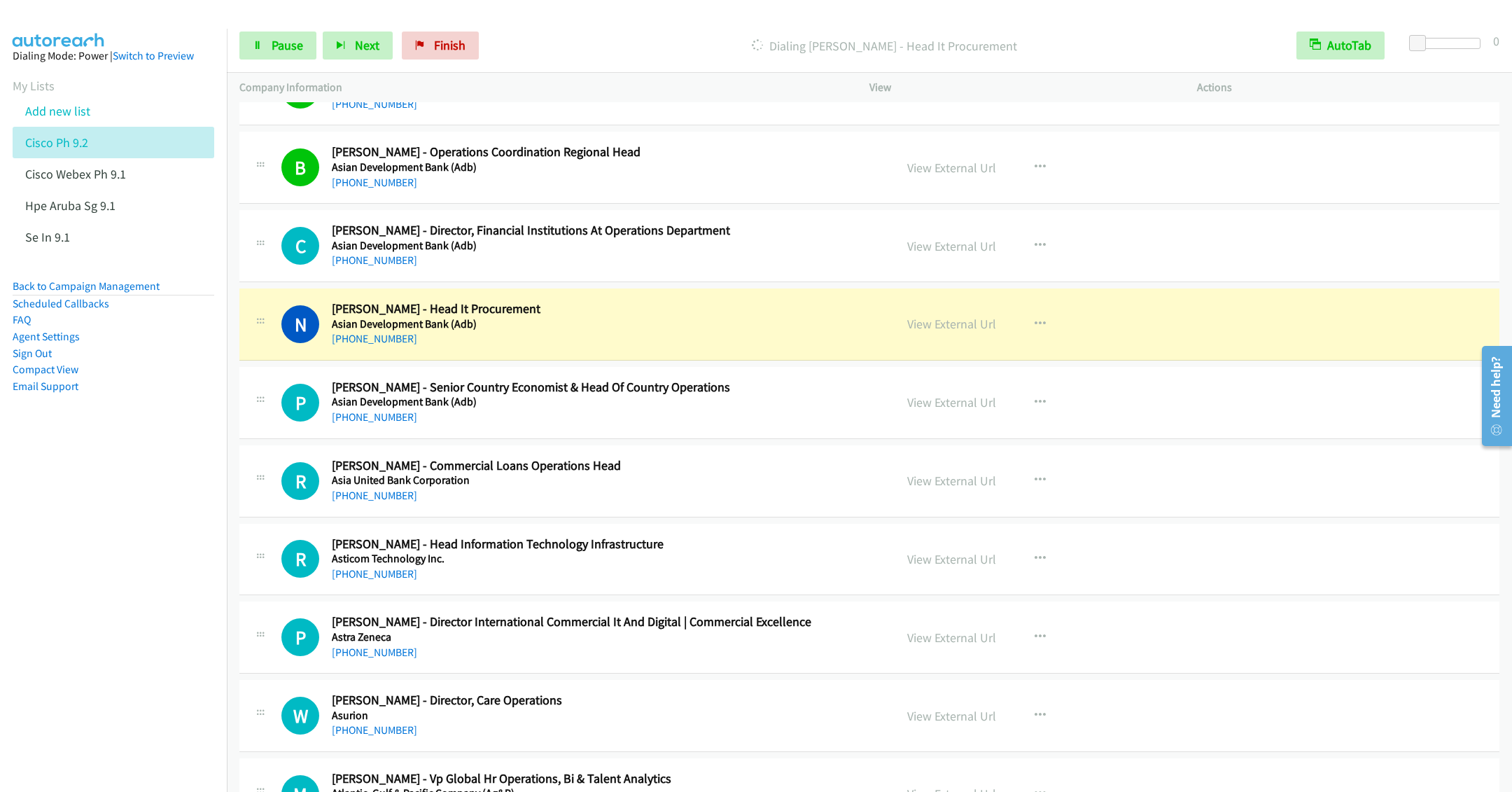
scroll to position [4728, 0]
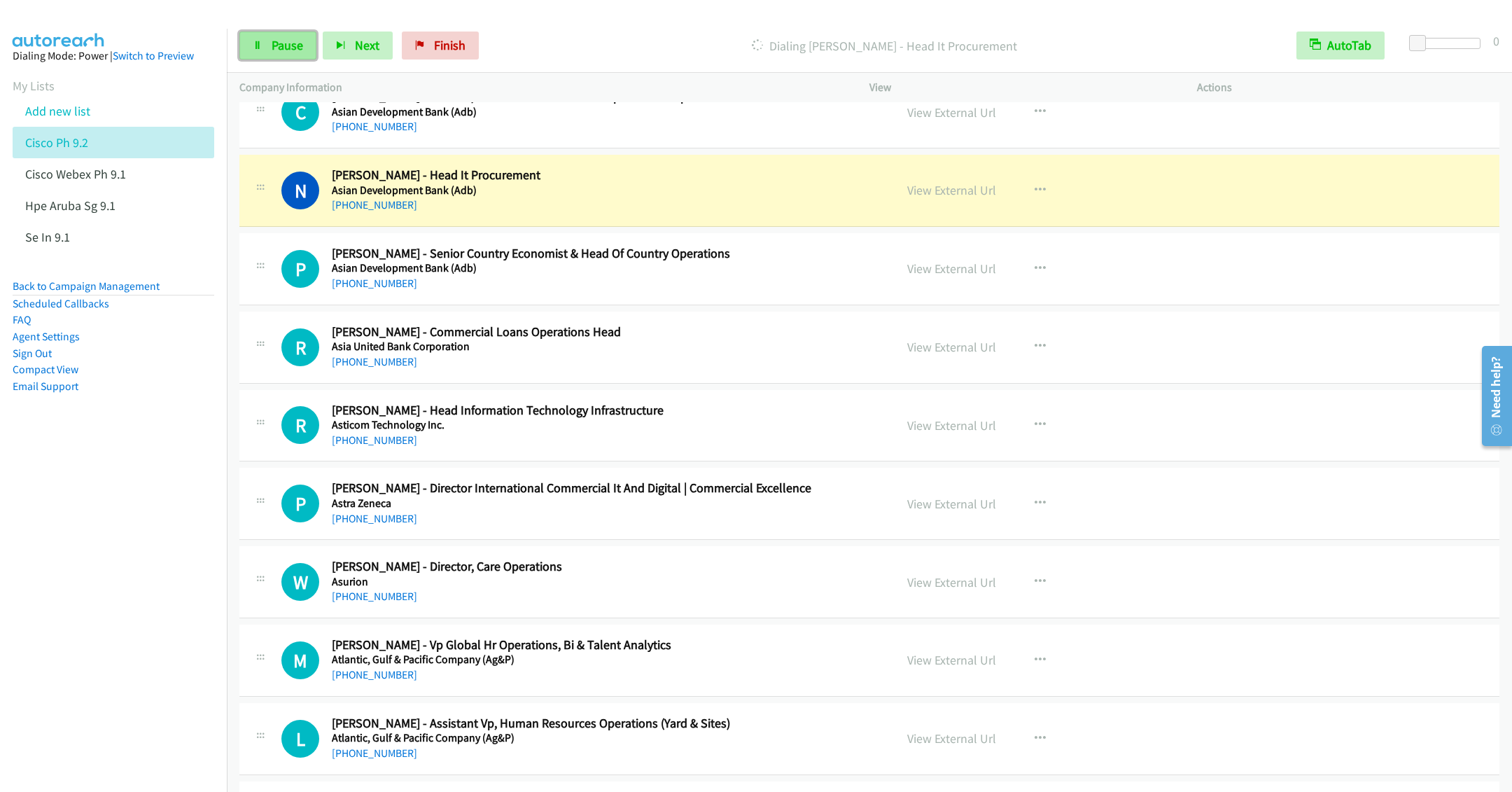
click at [276, 42] on span "Pause" at bounding box center [287, 45] width 31 height 16
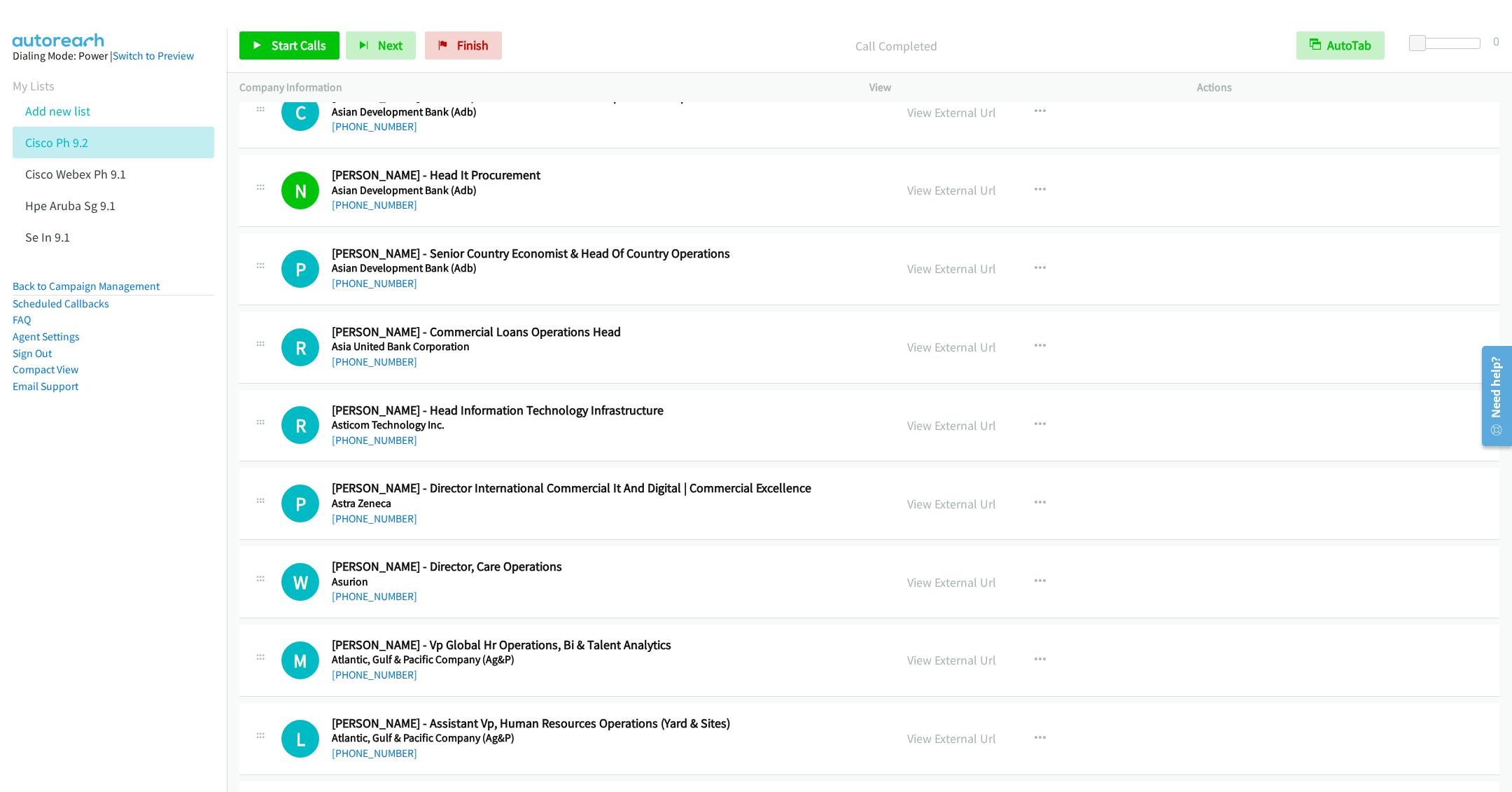
click at [678, 370] on div "[PHONE_NUMBER]" at bounding box center [603, 362] width 543 height 17
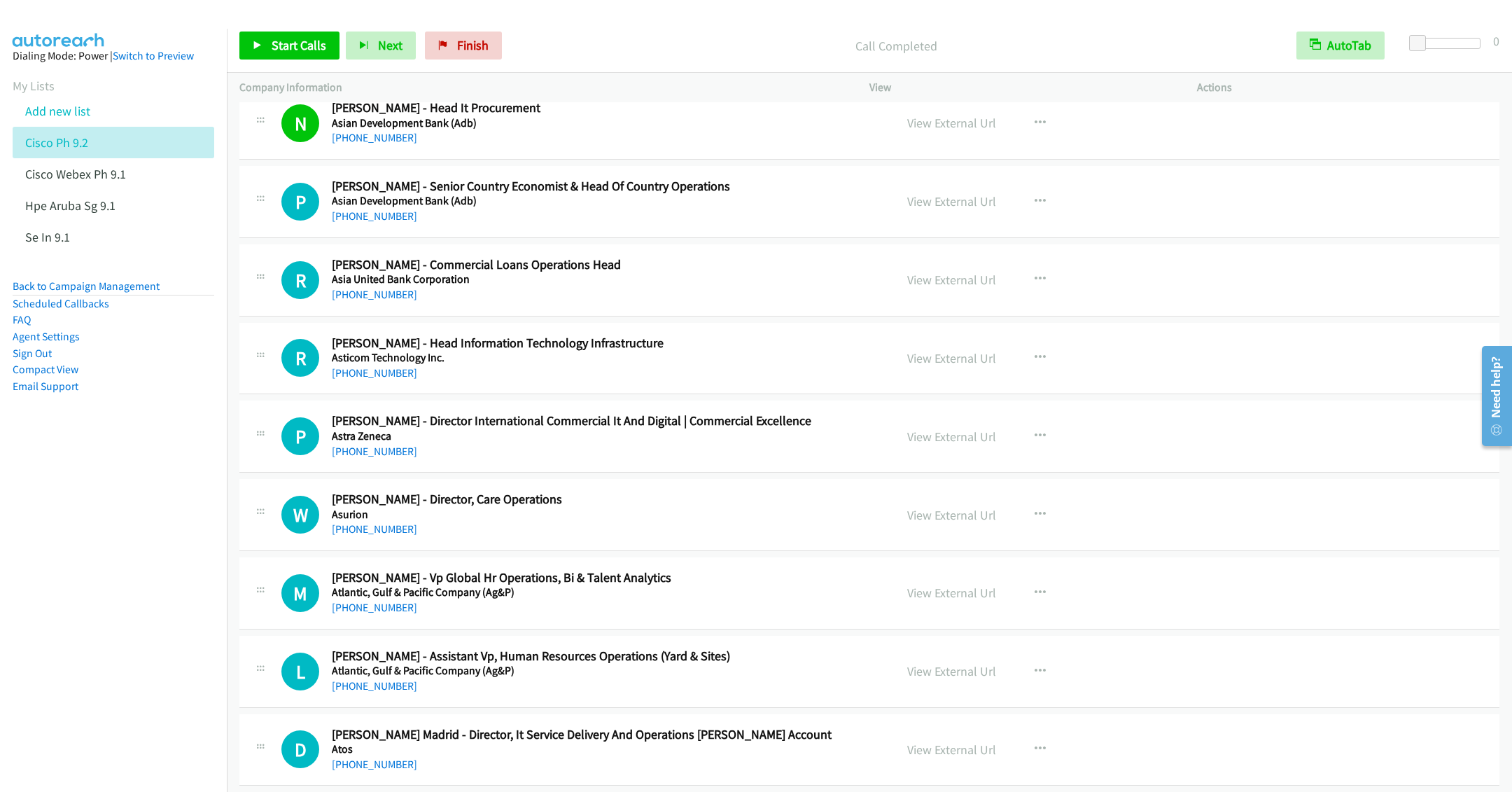
scroll to position [4833, 0]
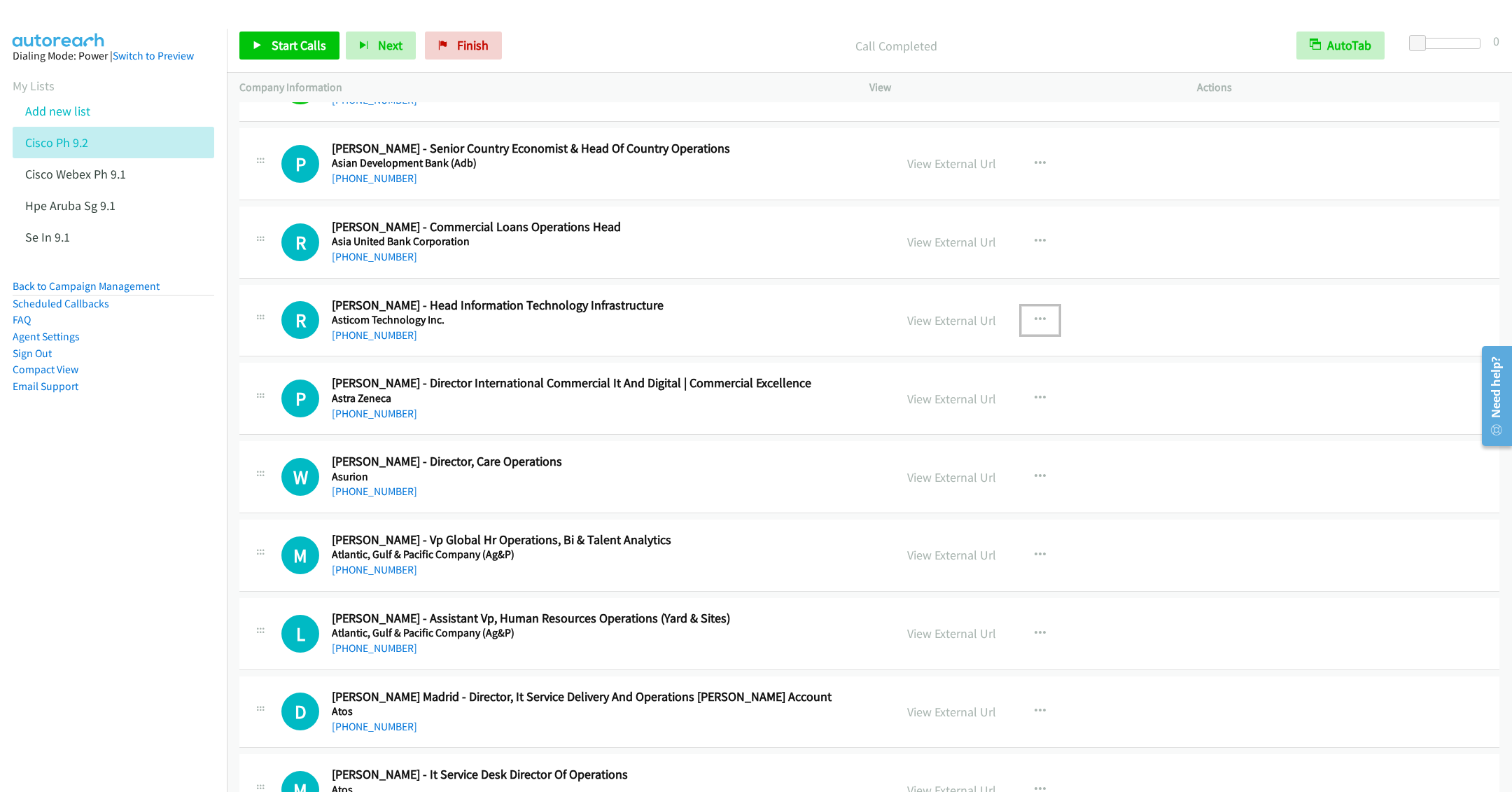
click at [1035, 326] on icon "button" at bounding box center [1040, 320] width 11 height 11
click at [935, 426] on link "Start Calls Here" at bounding box center [965, 411] width 186 height 28
click at [282, 49] on span "Start Calls" at bounding box center [299, 45] width 54 height 16
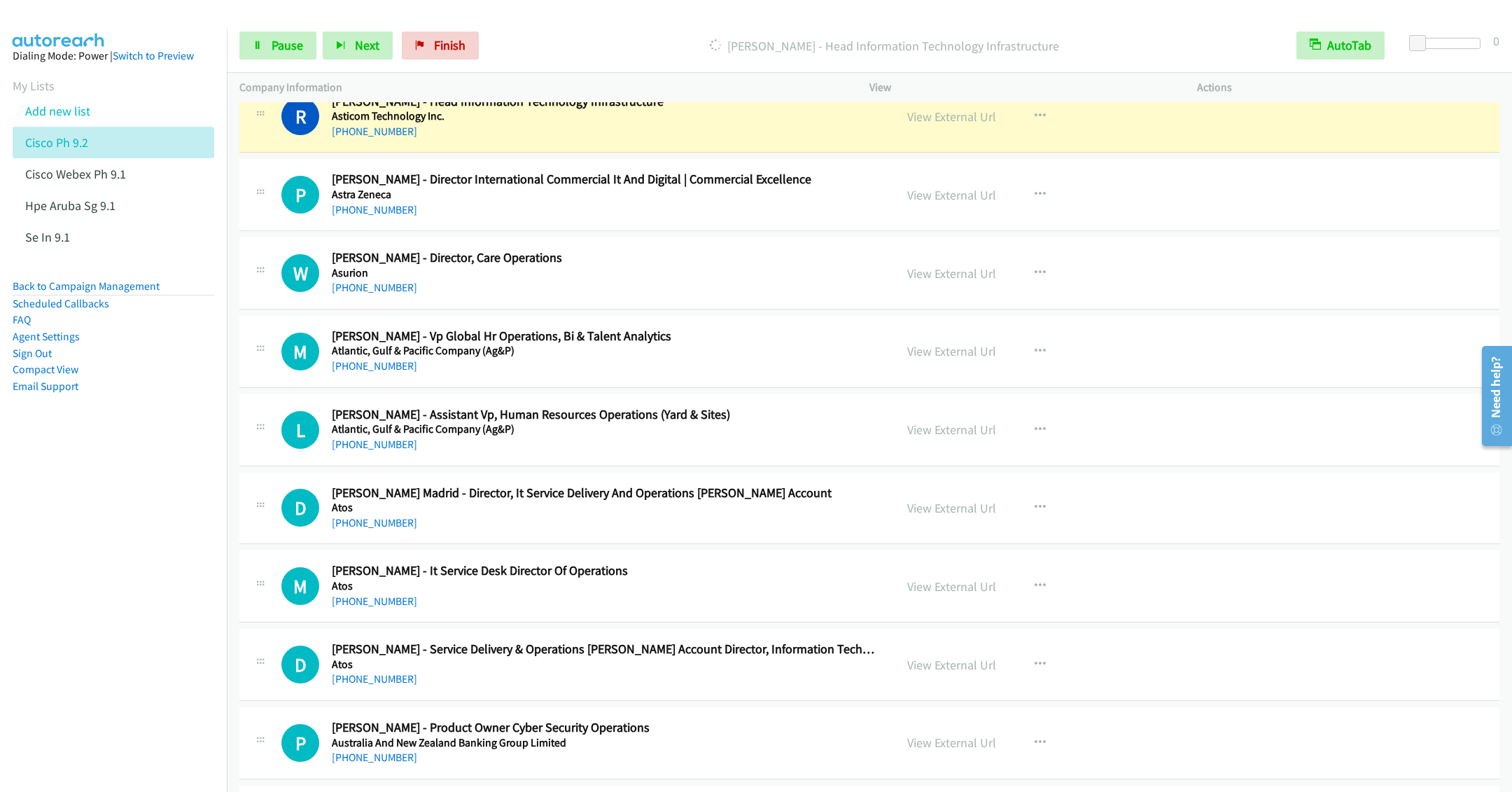
scroll to position [5043, 0]
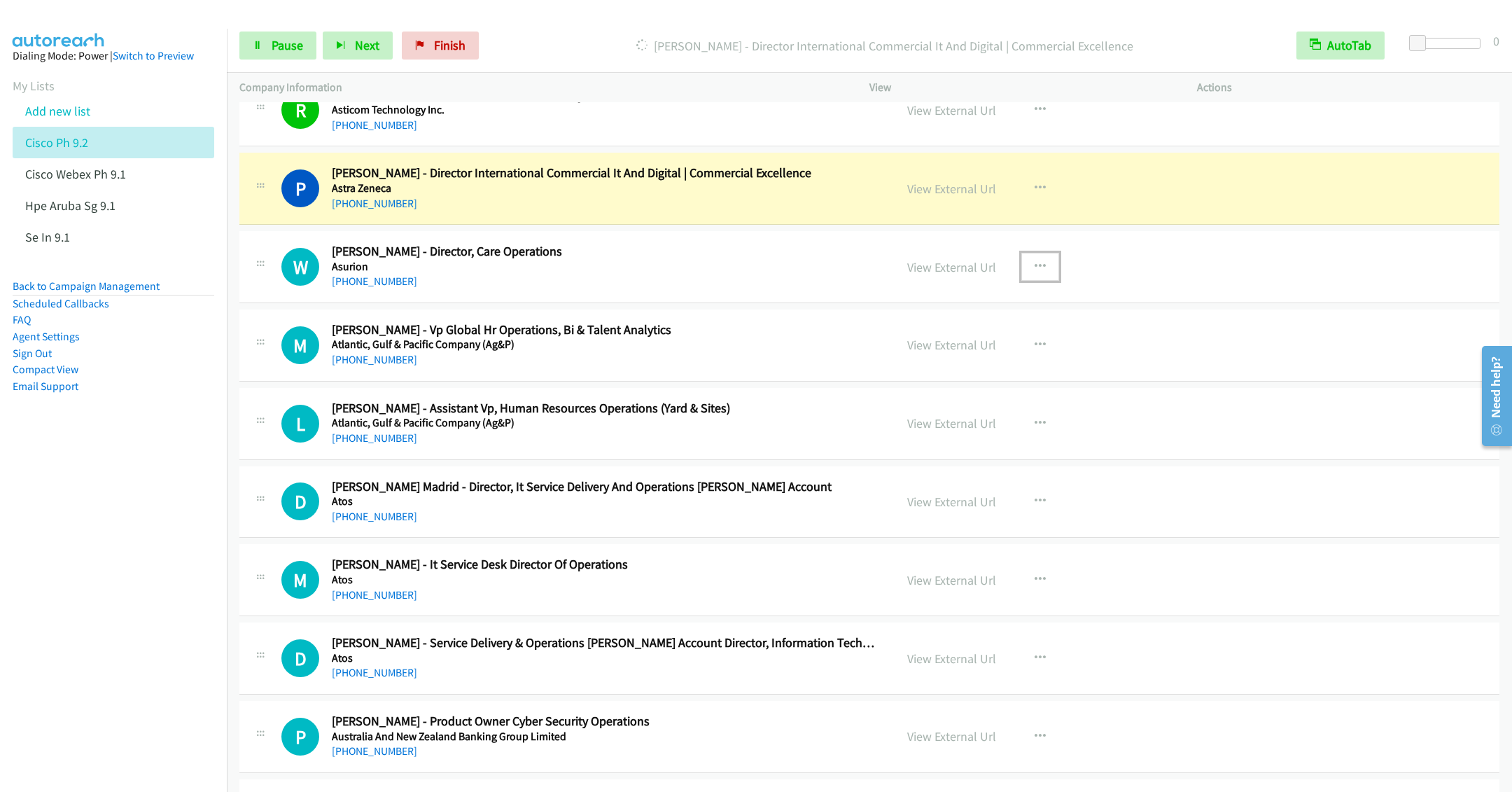
click at [1025, 281] on button "button" at bounding box center [1039, 266] width 38 height 28
click at [942, 401] on link "Remove from list" at bounding box center [965, 386] width 186 height 28
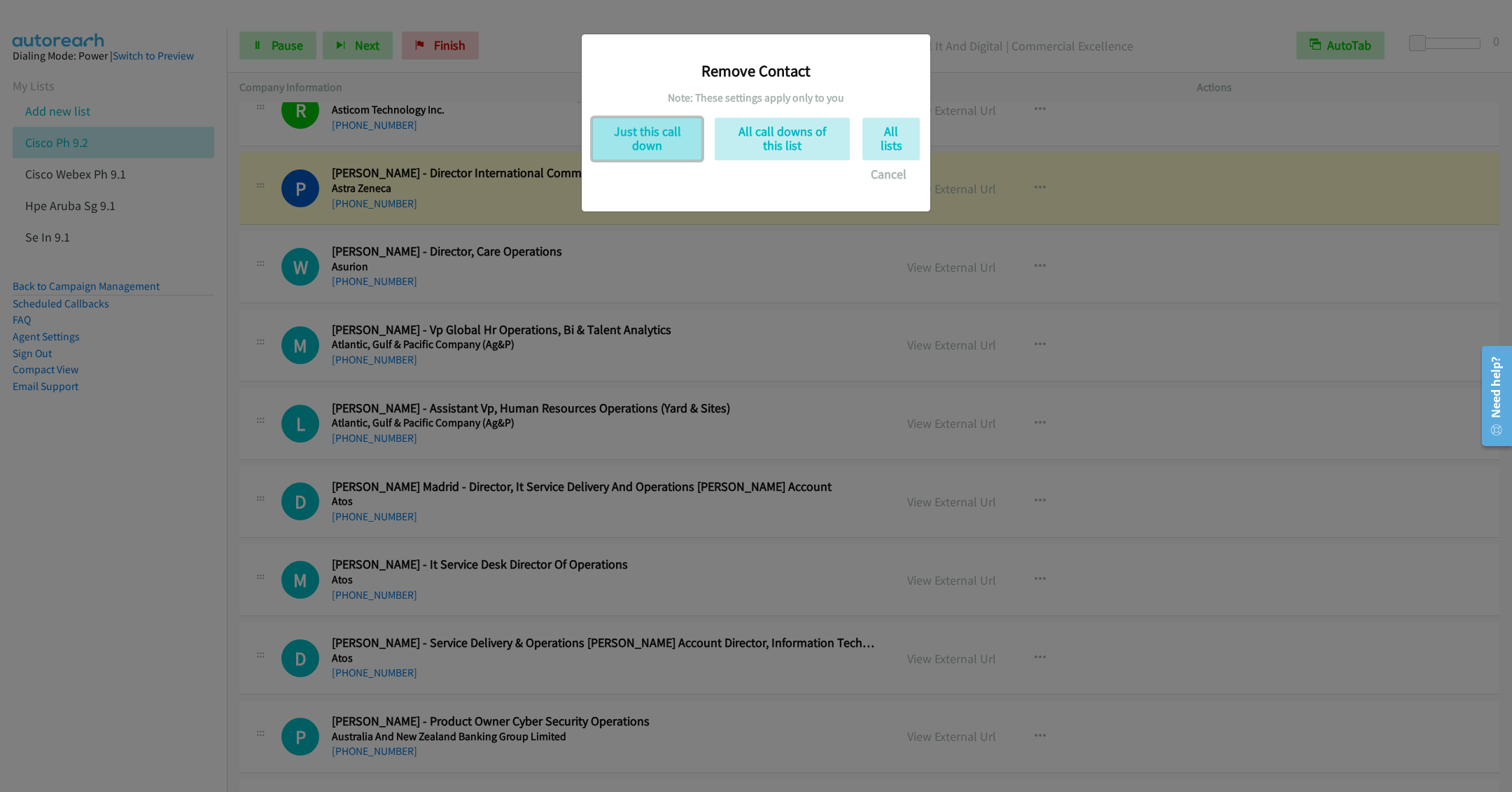
click at [647, 141] on button "Just this call down" at bounding box center [647, 138] width 110 height 42
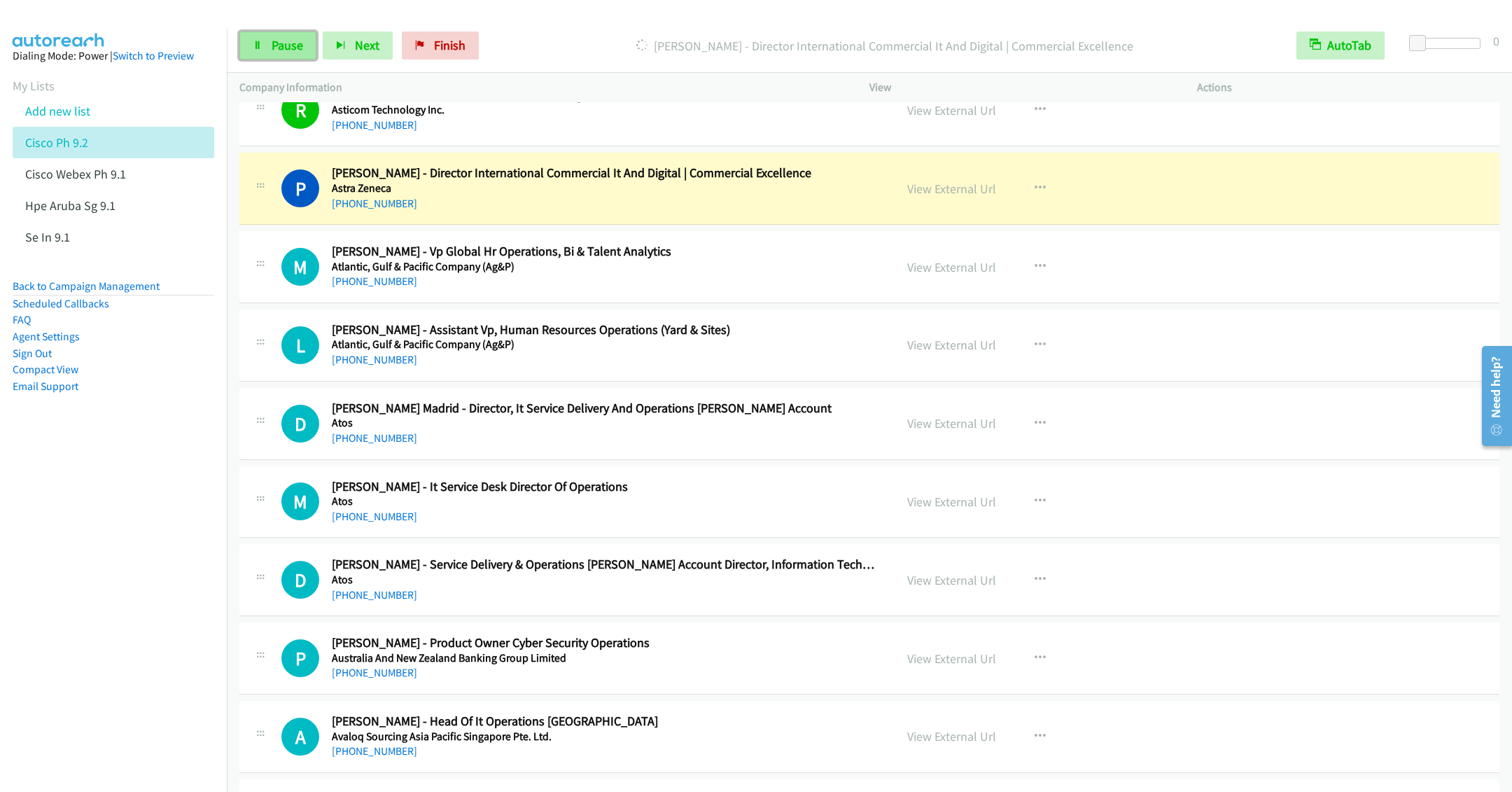
click at [281, 42] on span "Pause" at bounding box center [287, 45] width 31 height 16
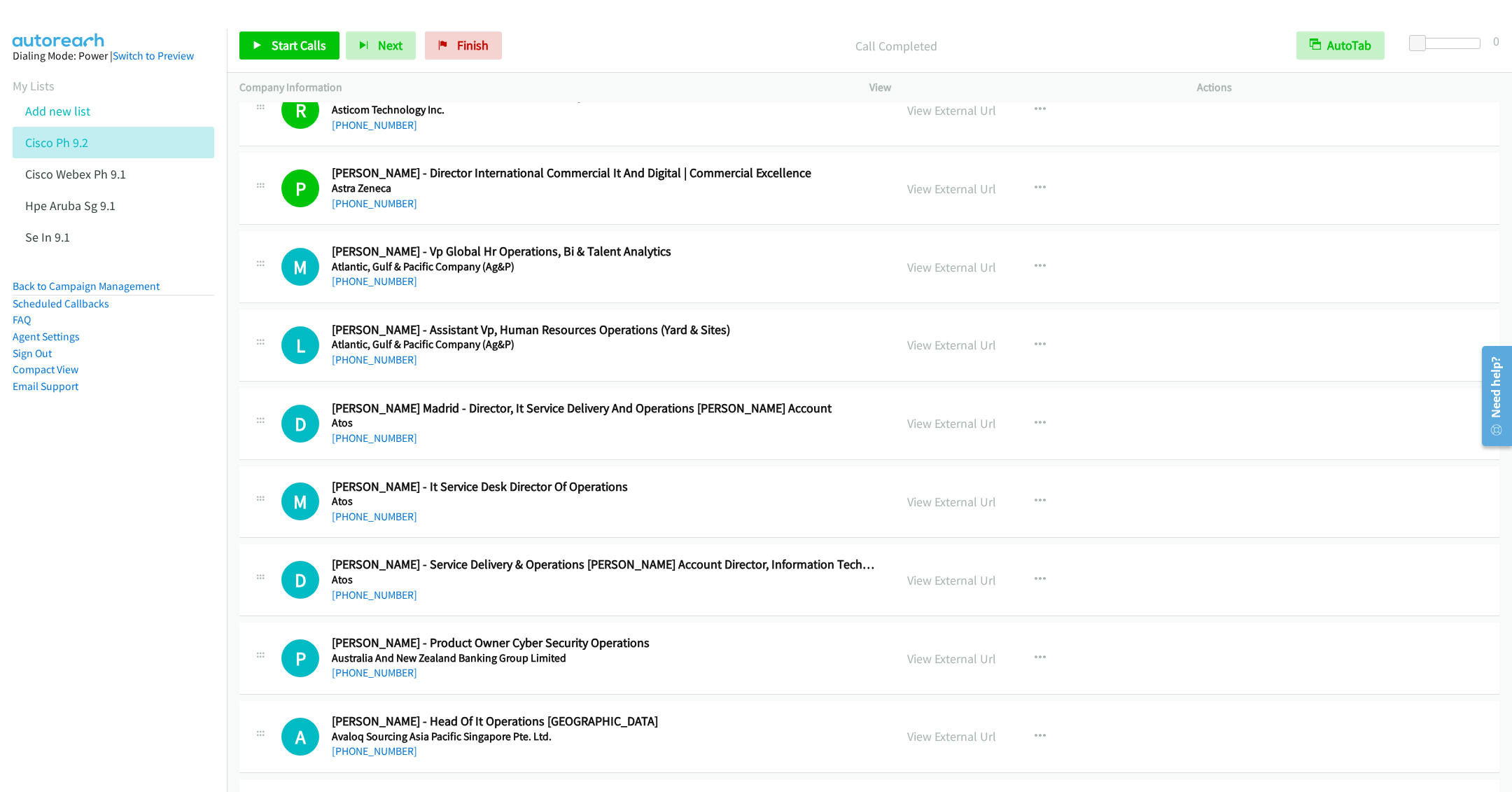
click at [752, 290] on div "[PHONE_NUMBER]" at bounding box center [603, 281] width 543 height 17
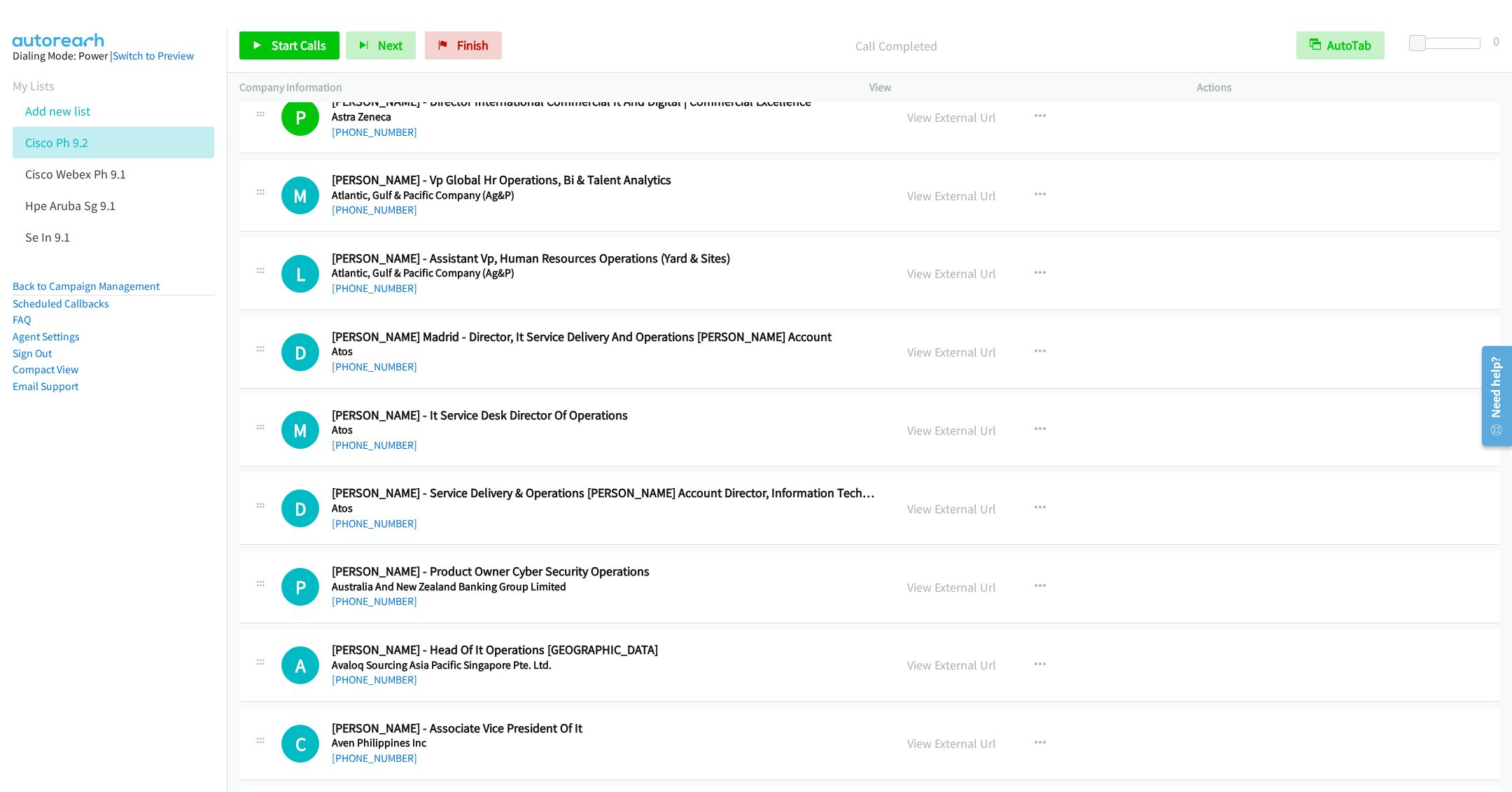
scroll to position [5148, 0]
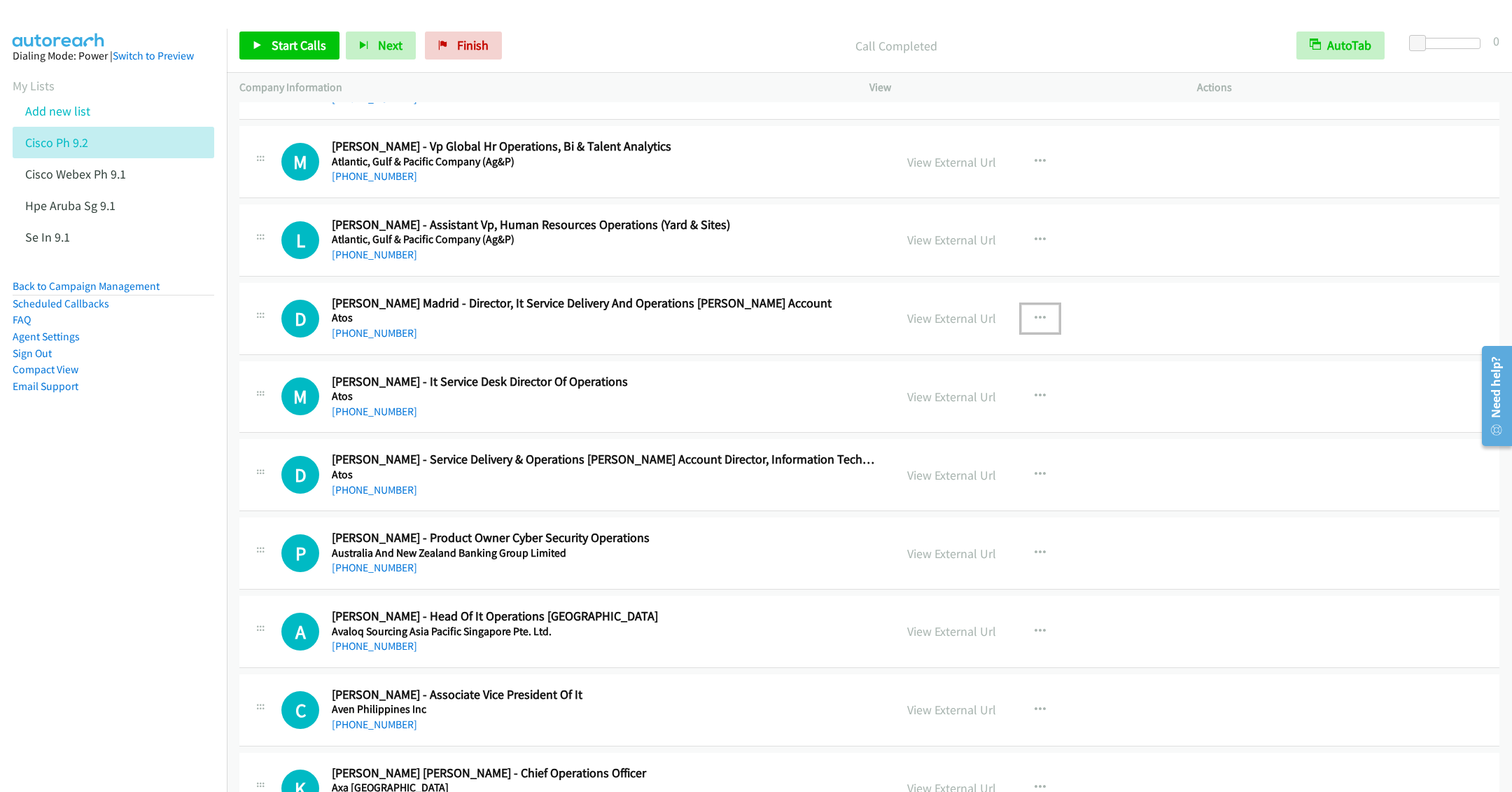
click at [1044, 330] on button "button" at bounding box center [1039, 318] width 38 height 28
click at [912, 424] on link "Start Calls Here" at bounding box center [965, 410] width 186 height 28
click at [284, 54] on link "Start Calls" at bounding box center [289, 45] width 100 height 28
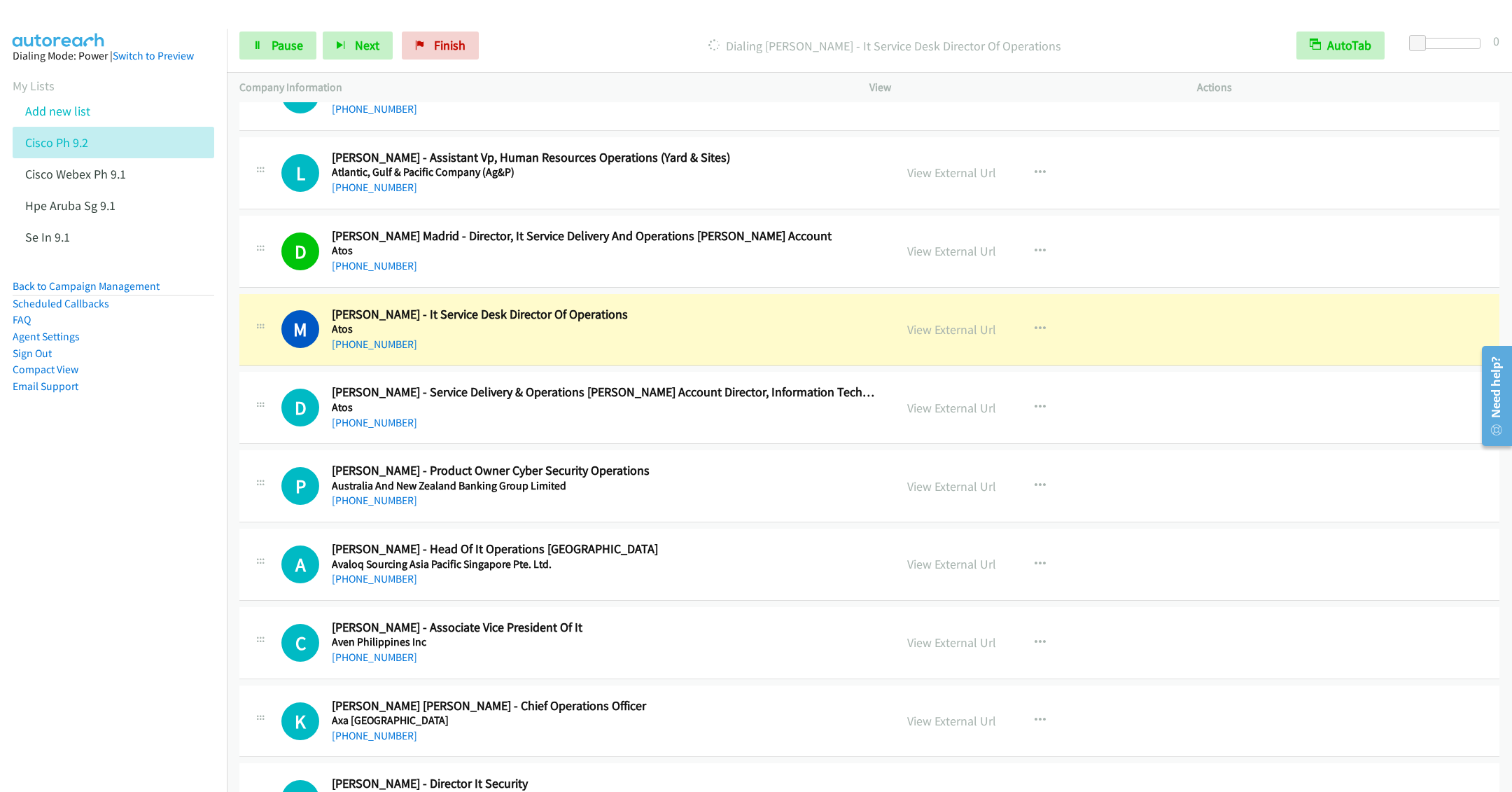
scroll to position [5254, 0]
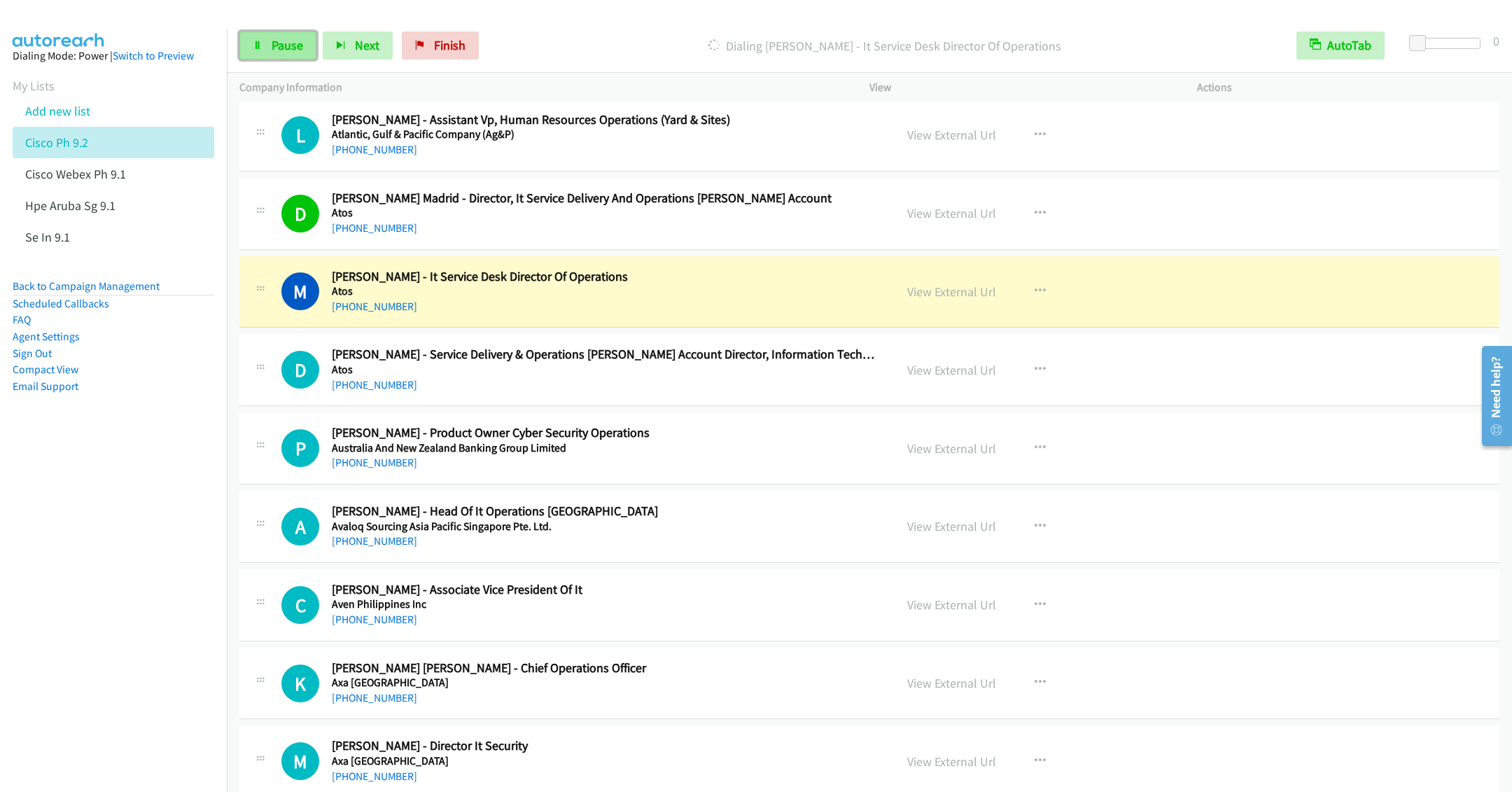
click at [267, 34] on link "Pause" at bounding box center [277, 45] width 77 height 28
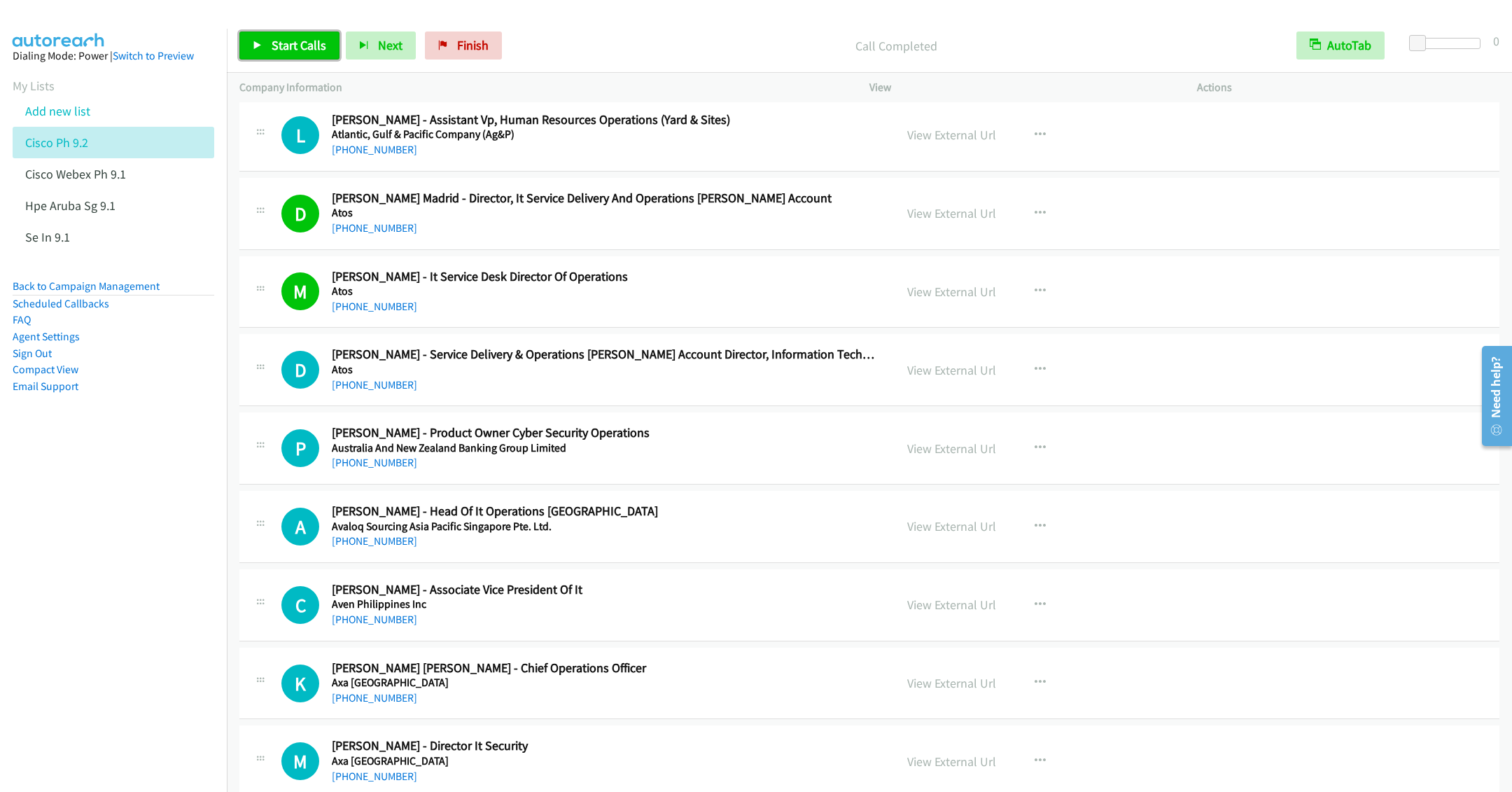
click at [280, 42] on span "Start Calls" at bounding box center [299, 45] width 54 height 16
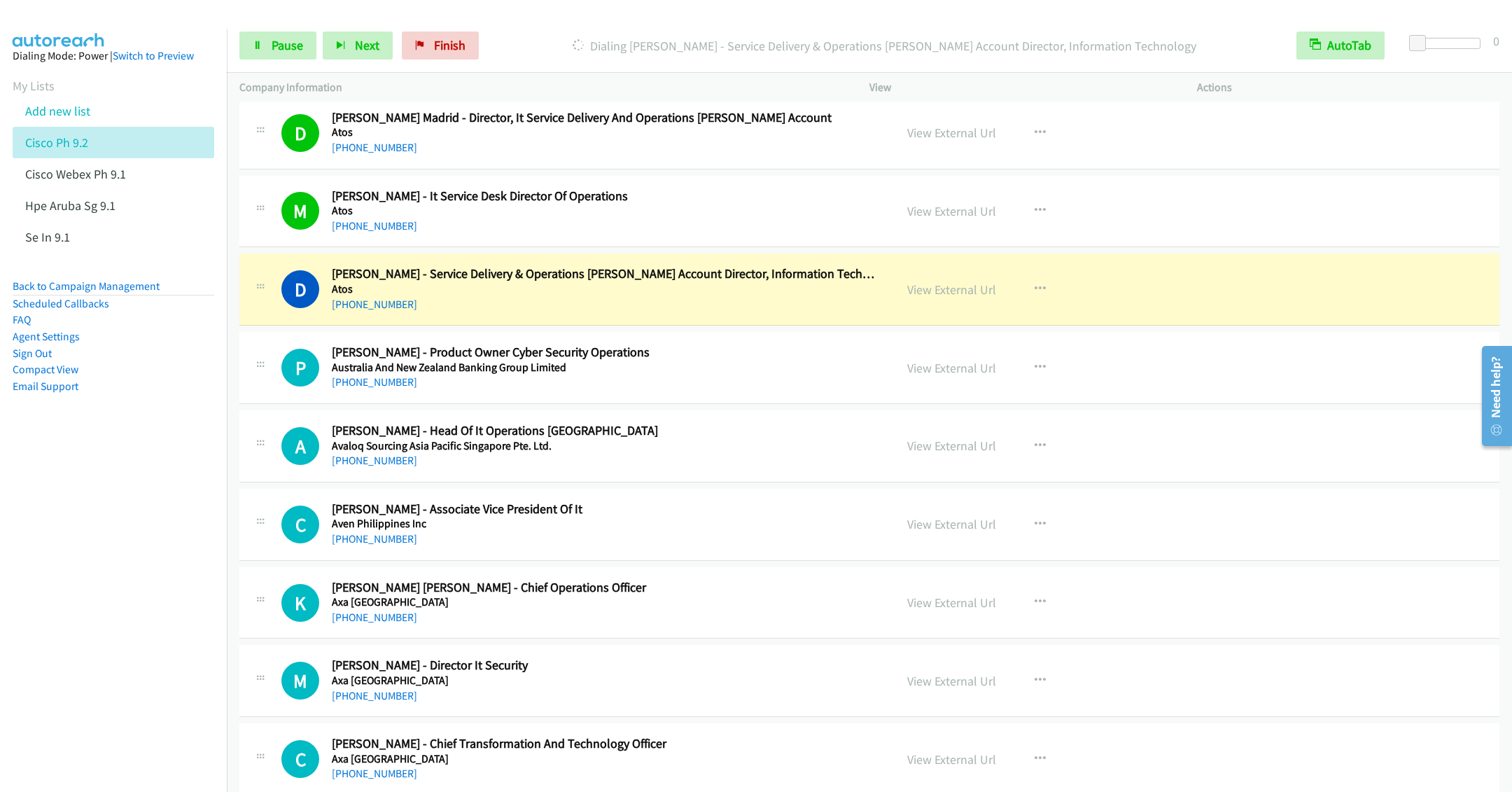
scroll to position [5358, 0]
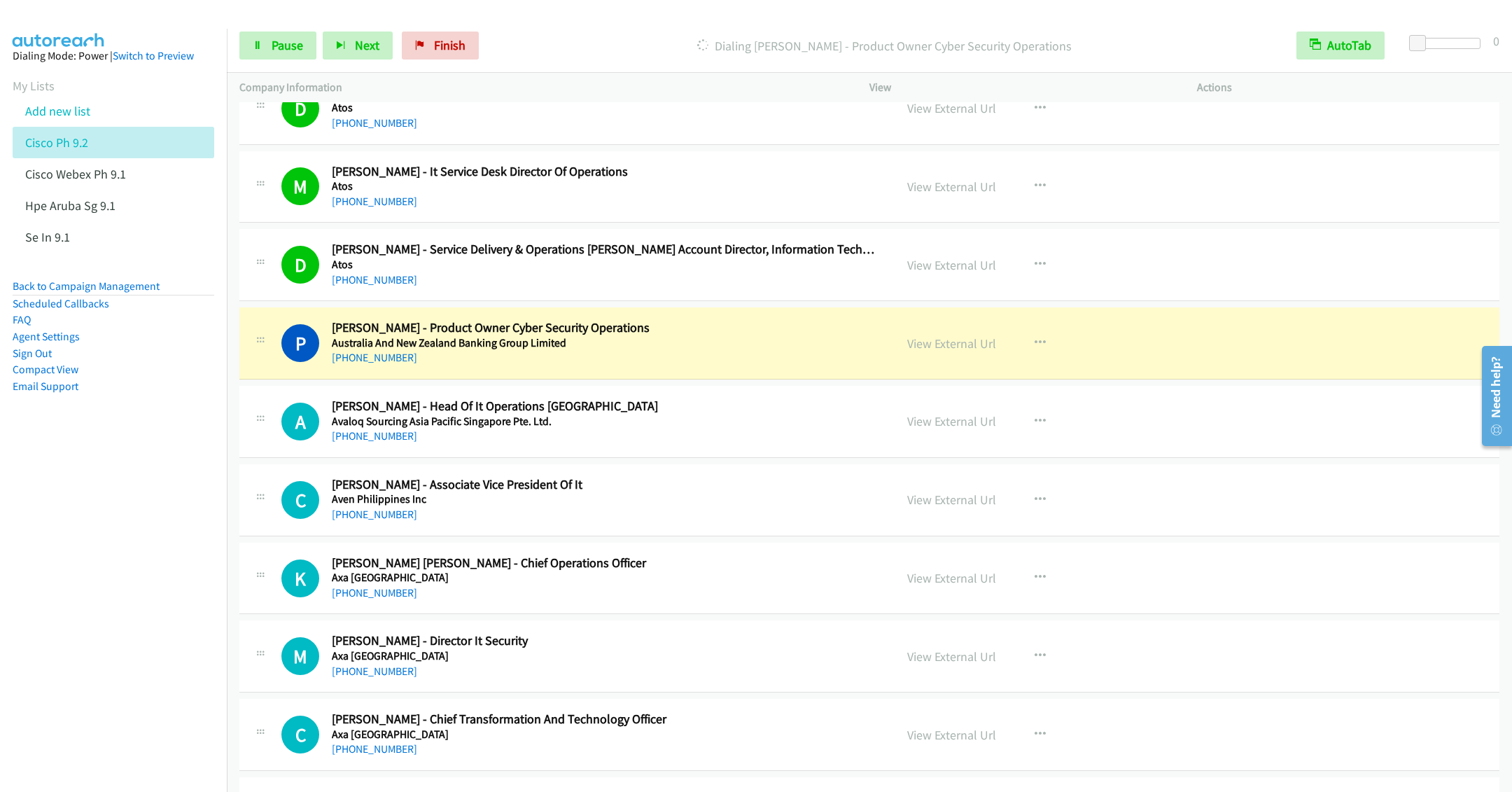
click at [644, 429] on h5 "Avaloq Sourcing Asia Pacific Singapore Pte. Ltd." at bounding box center [603, 422] width 543 height 14
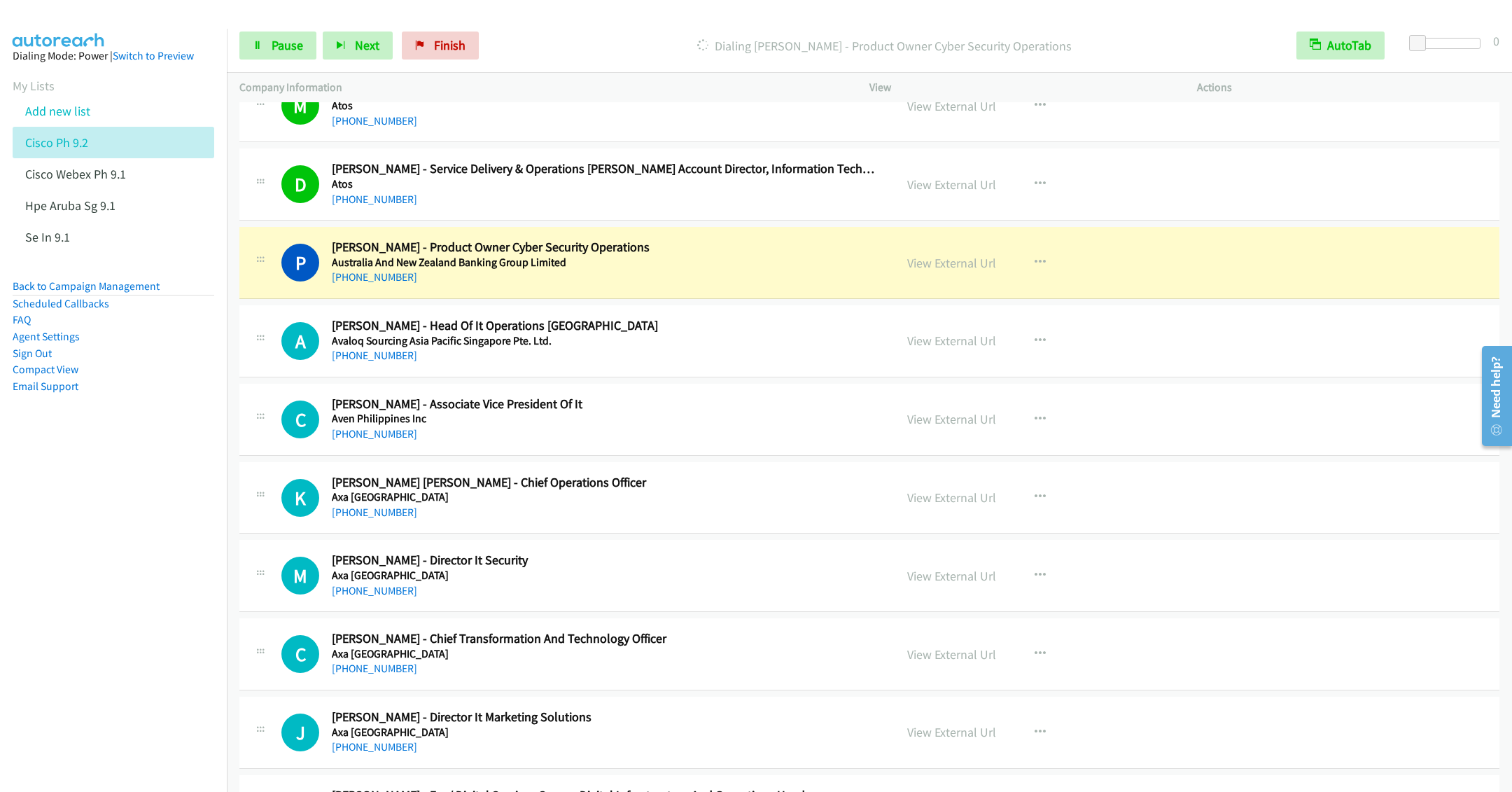
scroll to position [5463, 0]
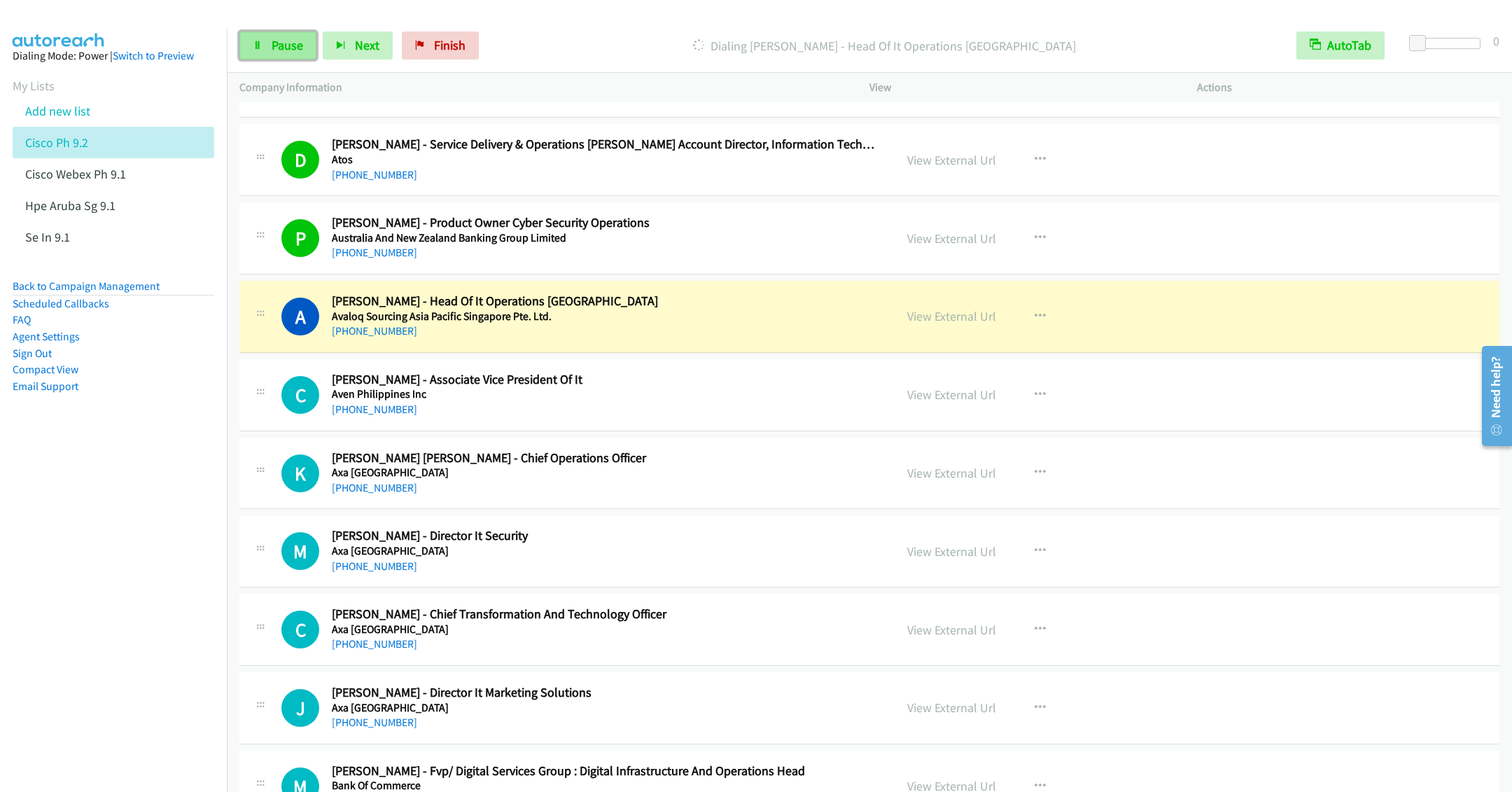
click at [284, 41] on span "Pause" at bounding box center [287, 45] width 31 height 16
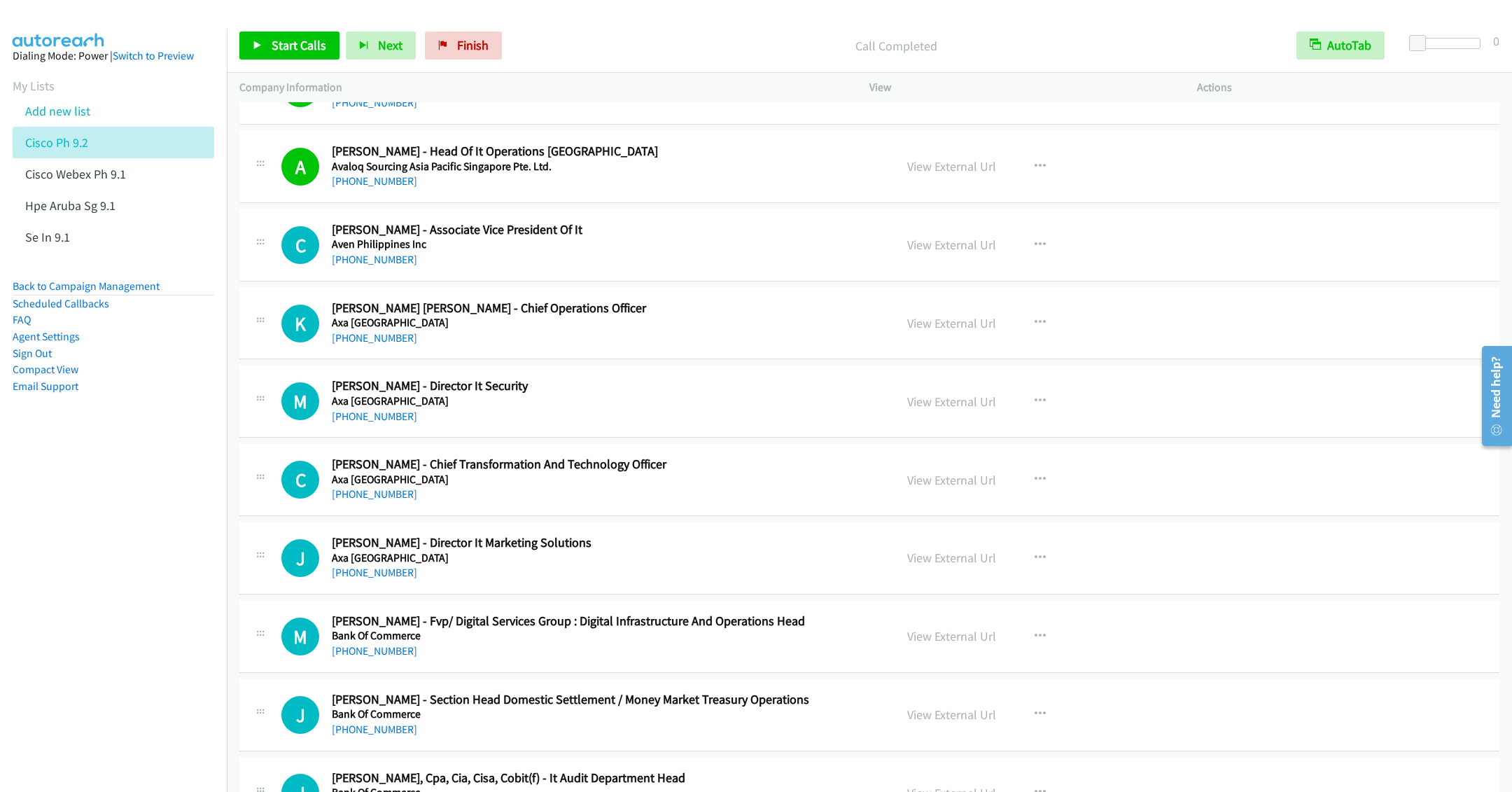
scroll to position [5674, 0]
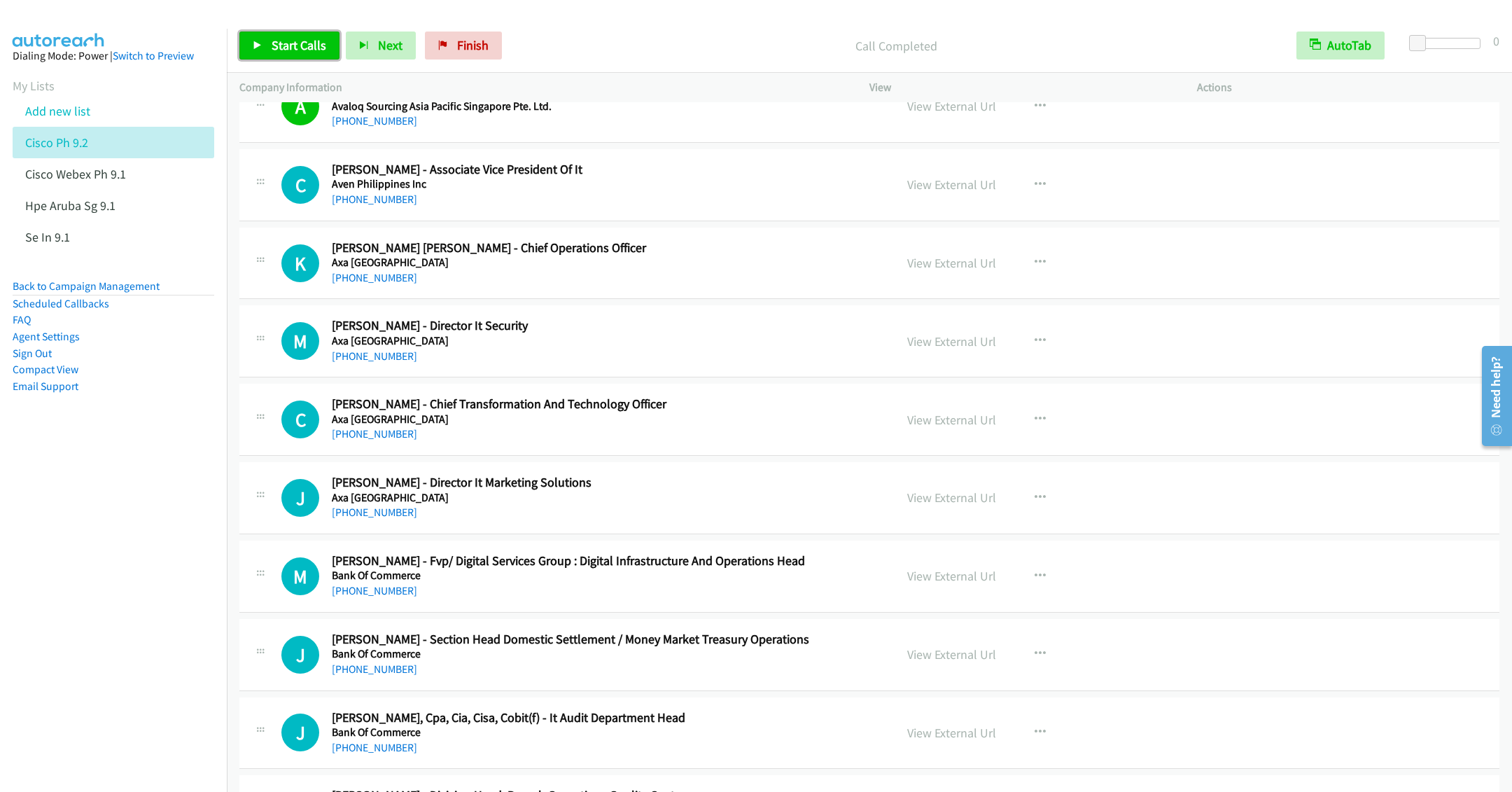
click at [272, 49] on span "Start Calls" at bounding box center [299, 45] width 54 height 16
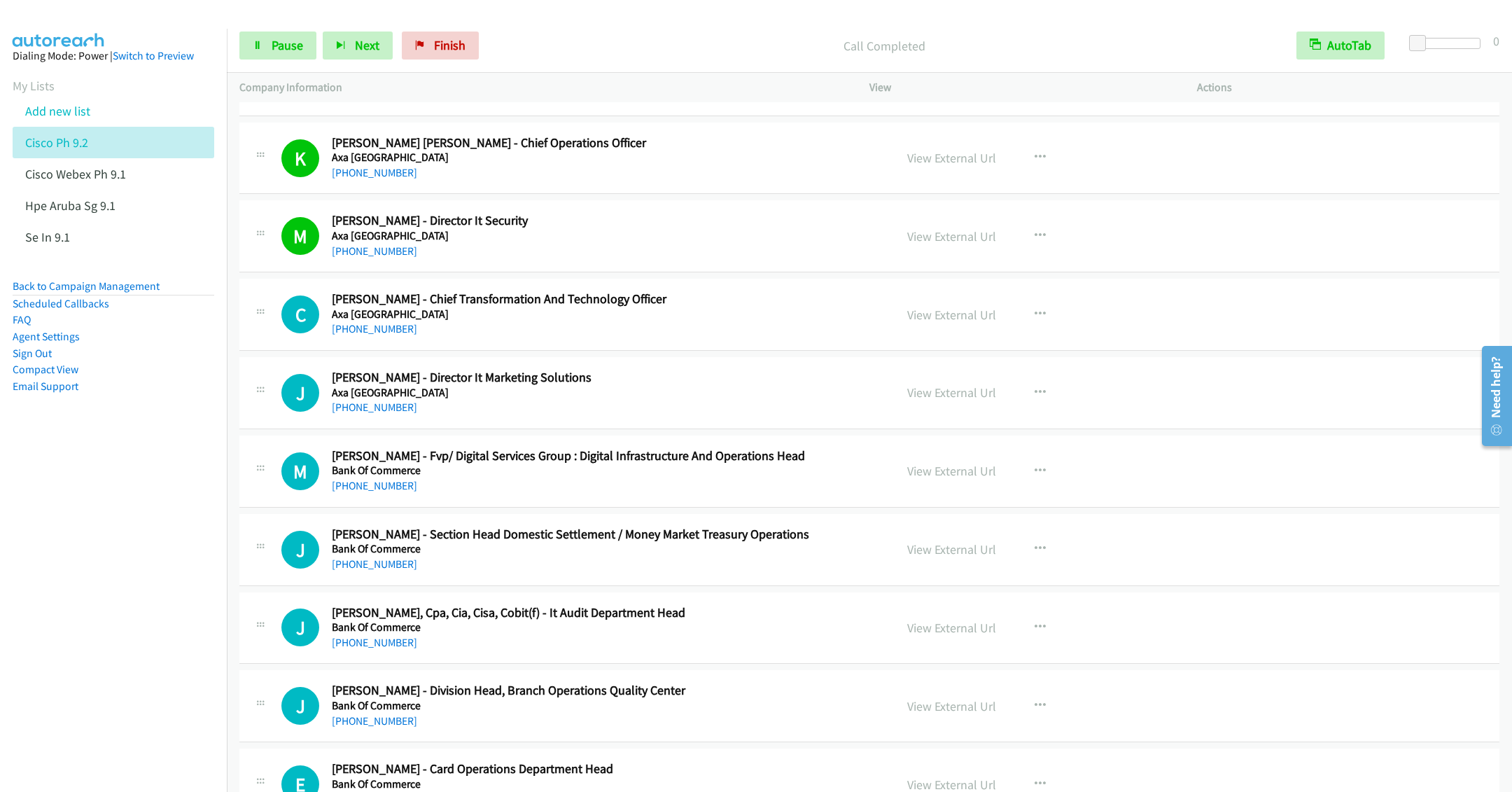
scroll to position [5884, 0]
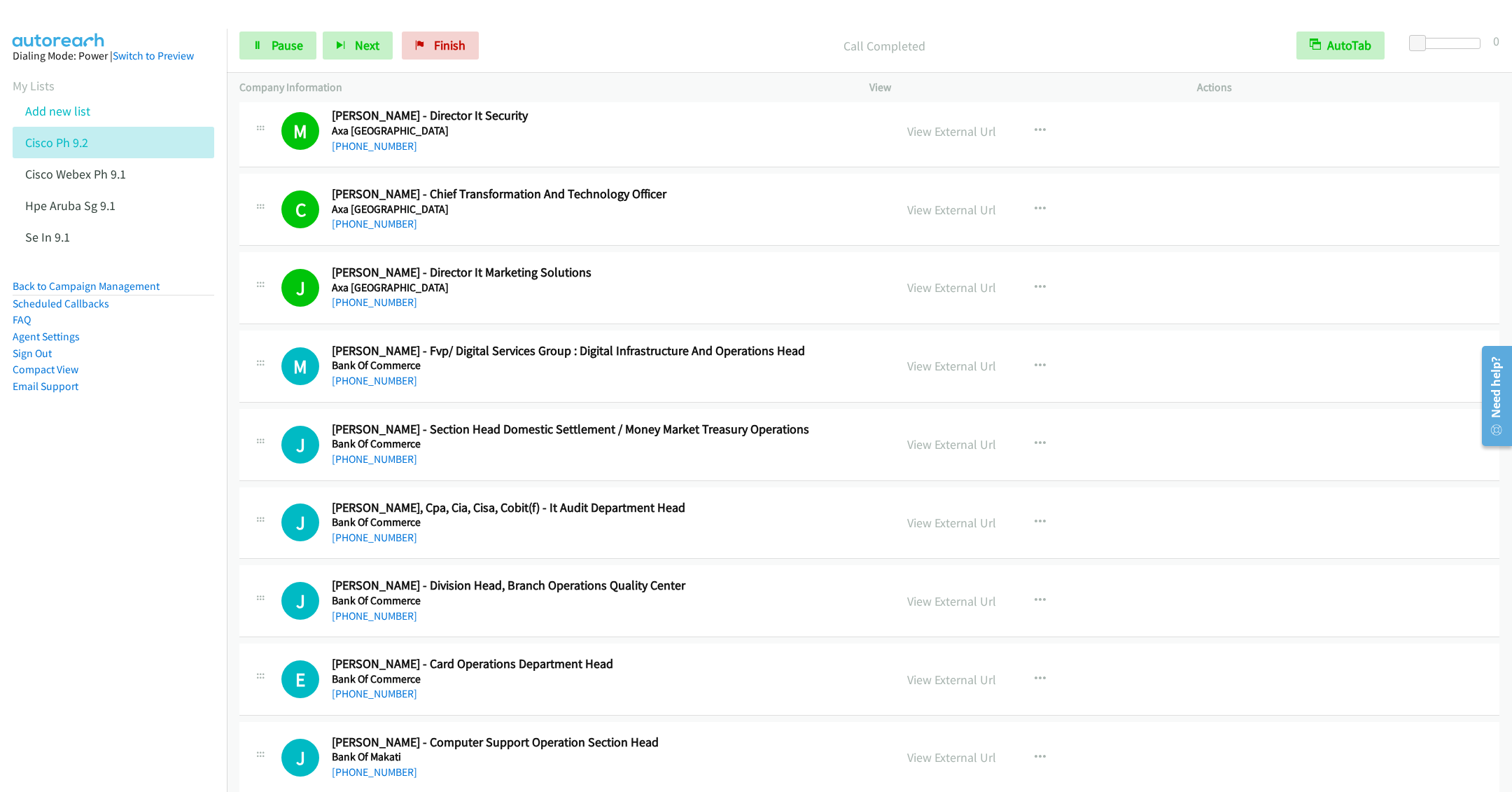
click at [544, 390] on div "[PHONE_NUMBER]" at bounding box center [603, 381] width 543 height 17
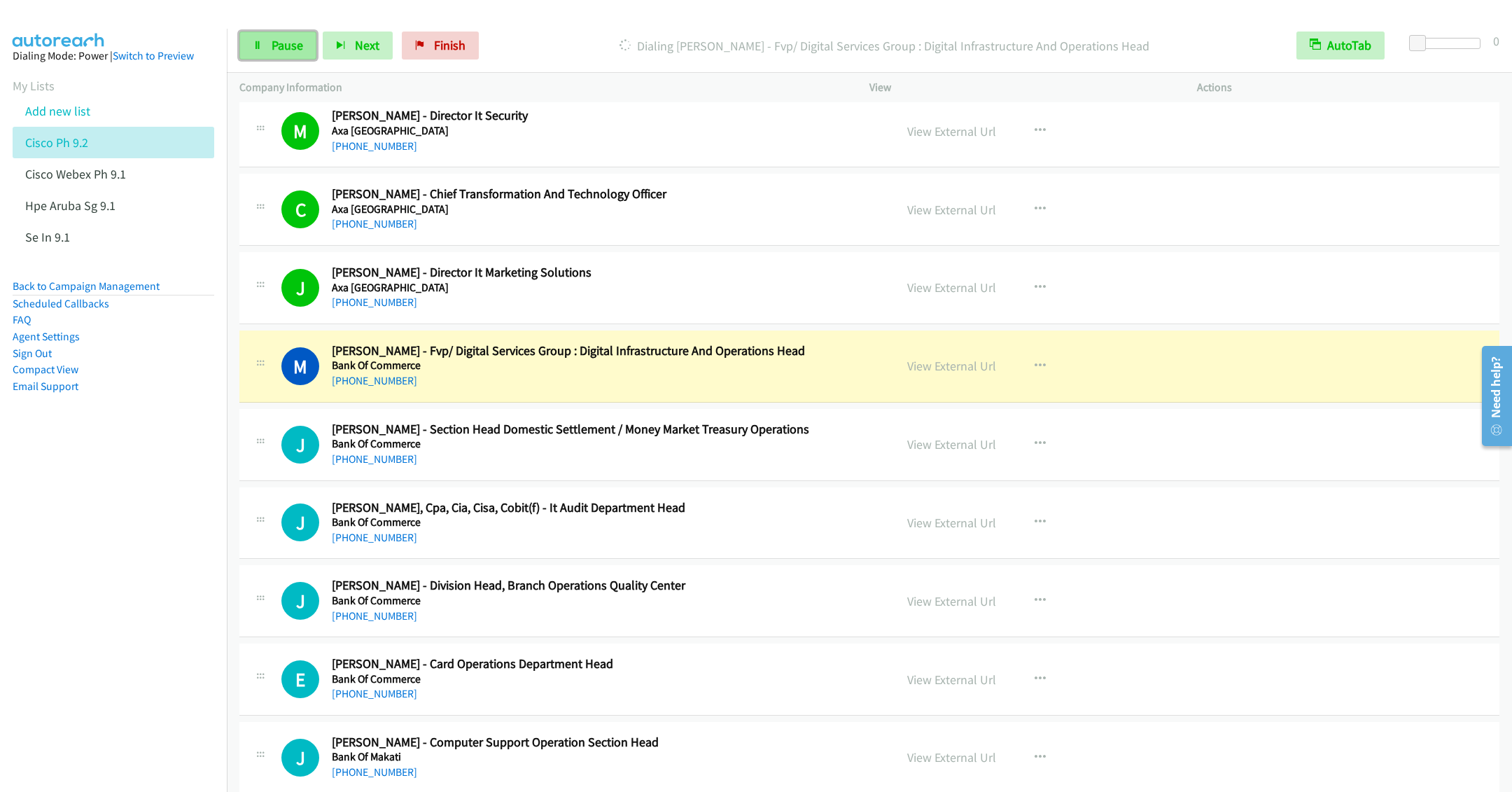
click at [297, 49] on span "Pause" at bounding box center [287, 45] width 31 height 16
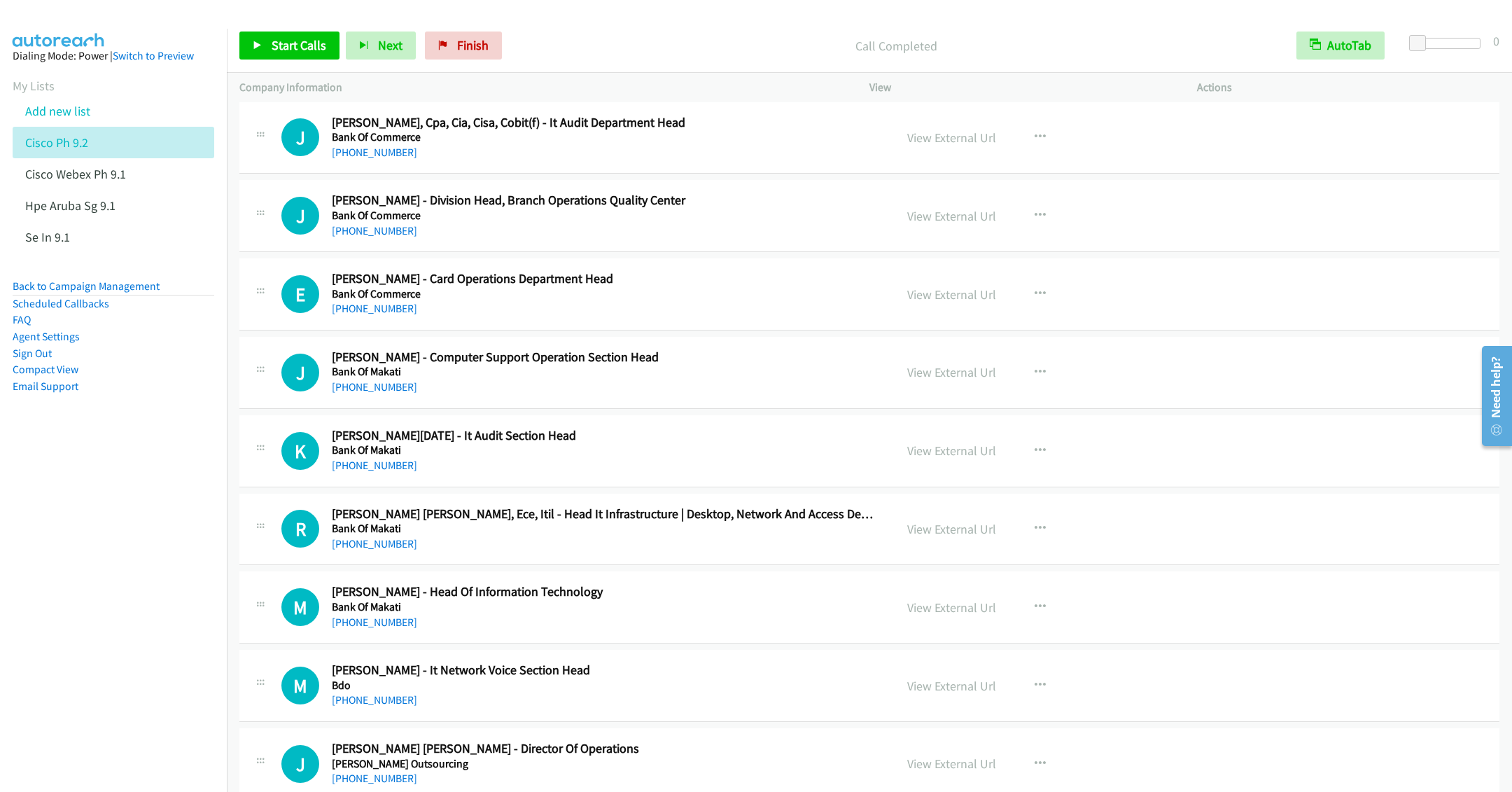
scroll to position [6304, 0]
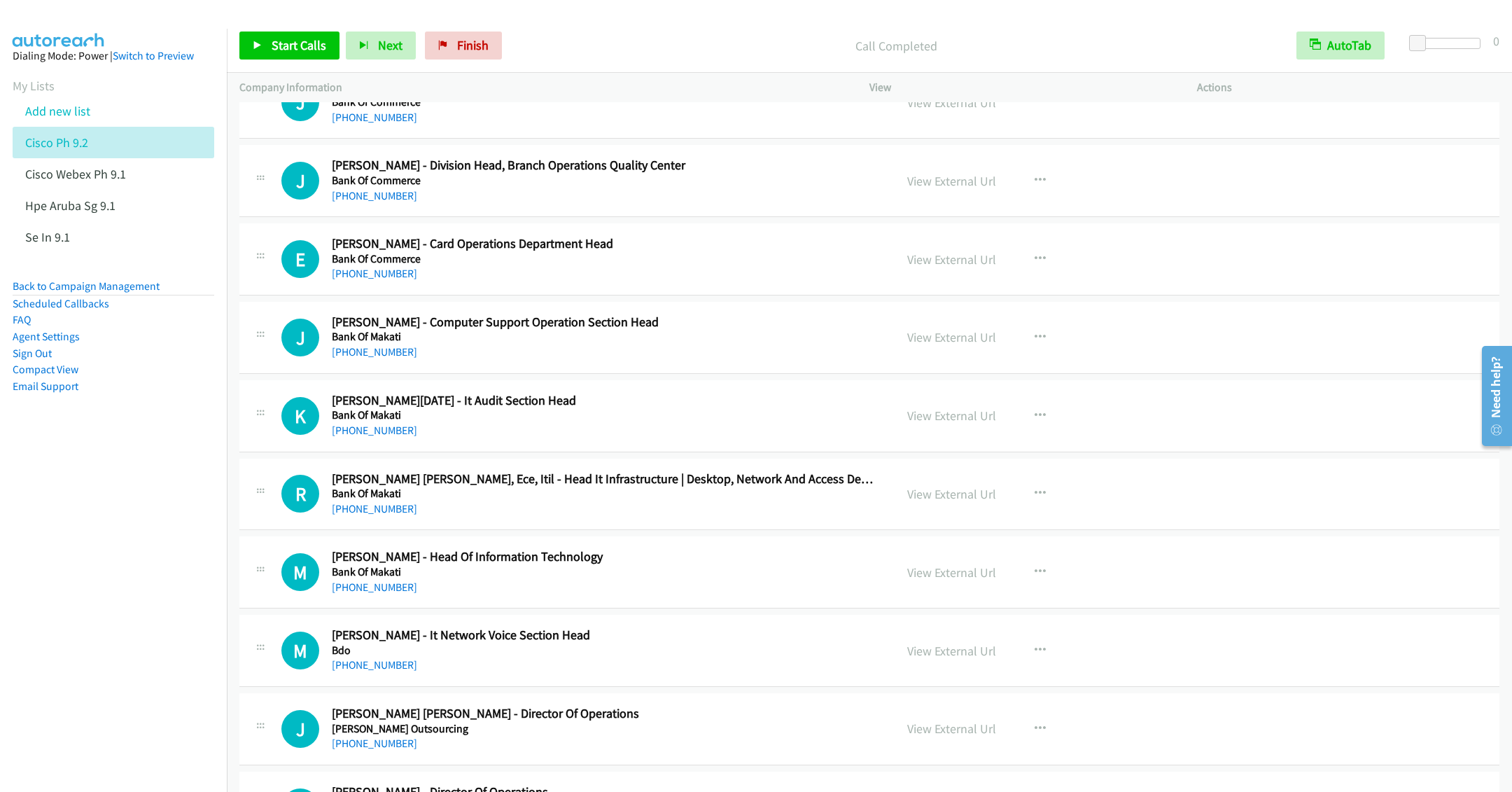
click at [767, 361] on div "[PHONE_NUMBER]" at bounding box center [603, 352] width 543 height 17
click at [1036, 343] on icon "button" at bounding box center [1040, 338] width 11 height 11
click at [926, 442] on link "Start Calls Here" at bounding box center [965, 428] width 186 height 28
click at [279, 49] on span "Start Calls" at bounding box center [299, 45] width 54 height 16
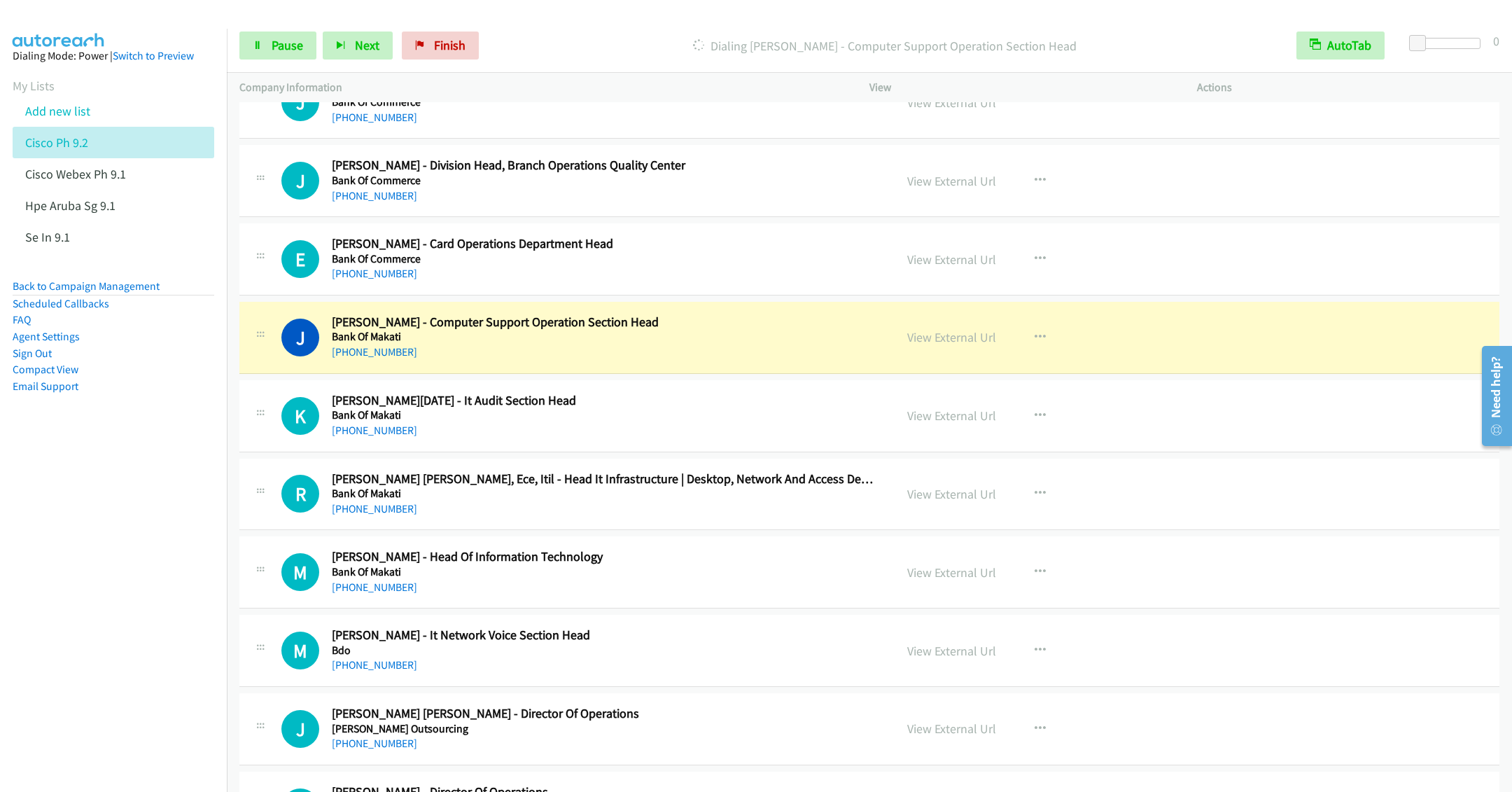
scroll to position [6409, 0]
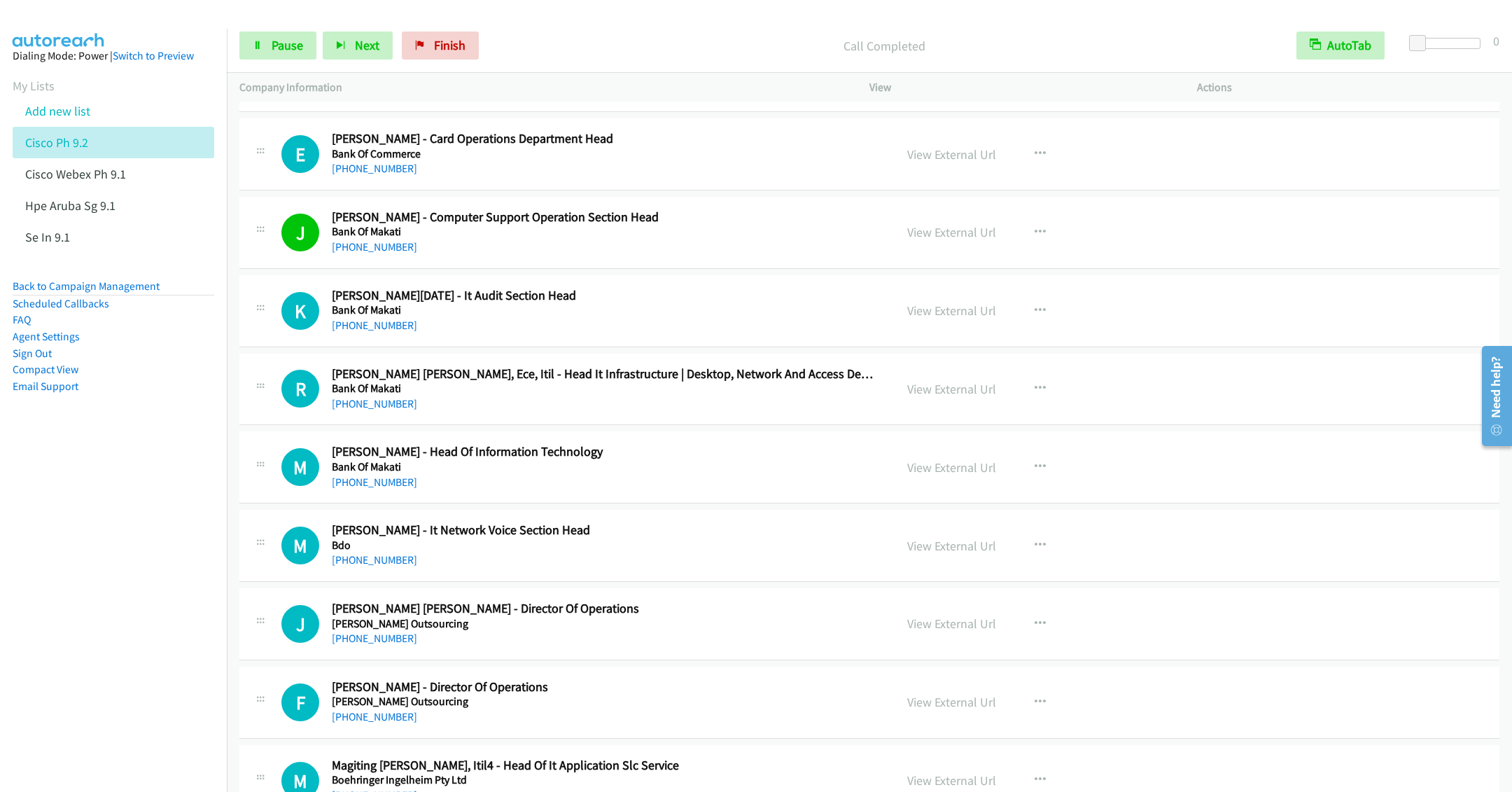
click at [616, 413] on div "[PHONE_NUMBER]" at bounding box center [603, 404] width 543 height 17
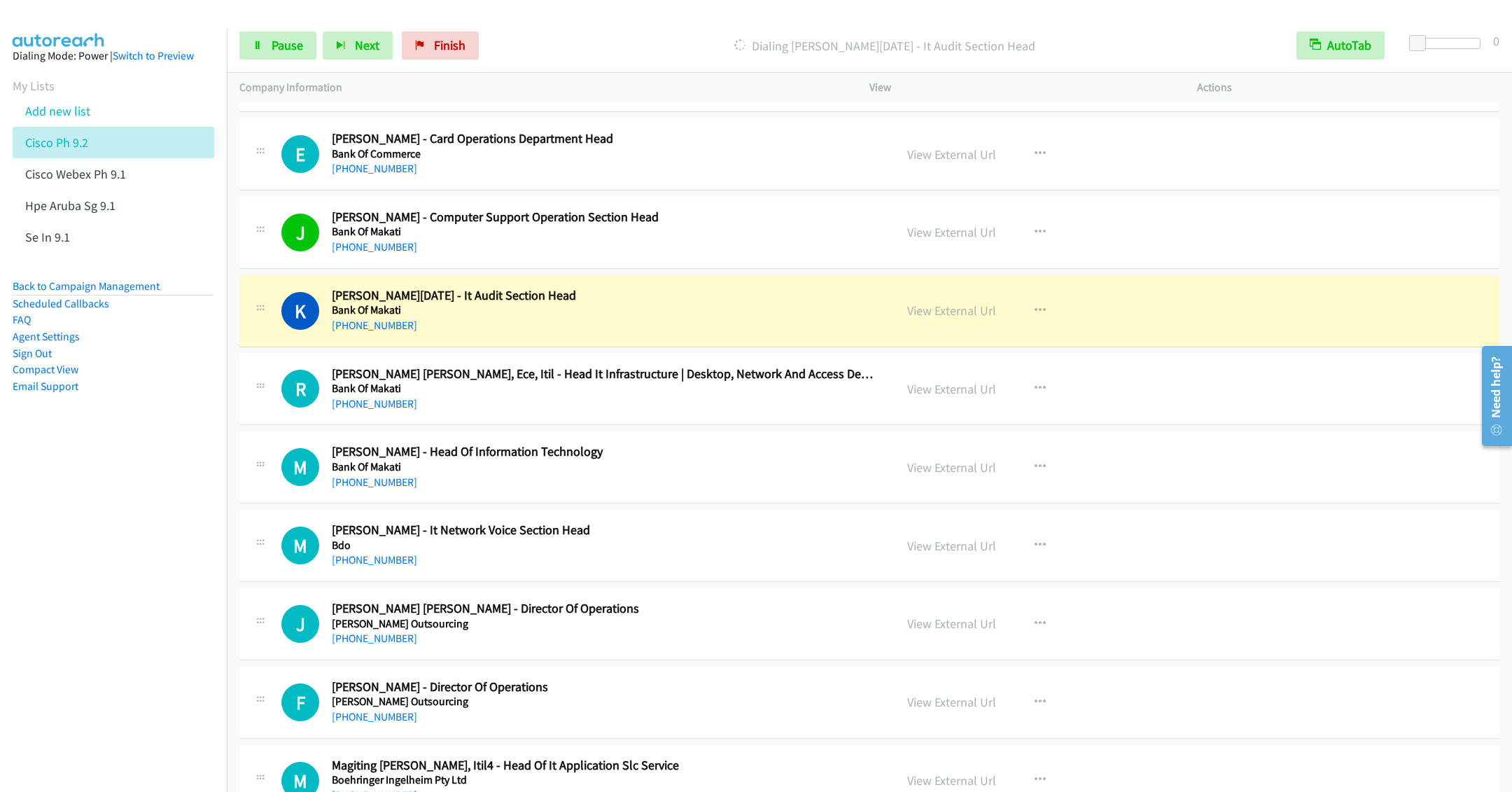
click at [620, 426] on div "R Callback Scheduled Ross Ann Castro, Ece, Itil - Head It Infrastructure | Desk…" at bounding box center [869, 390] width 1260 height 72
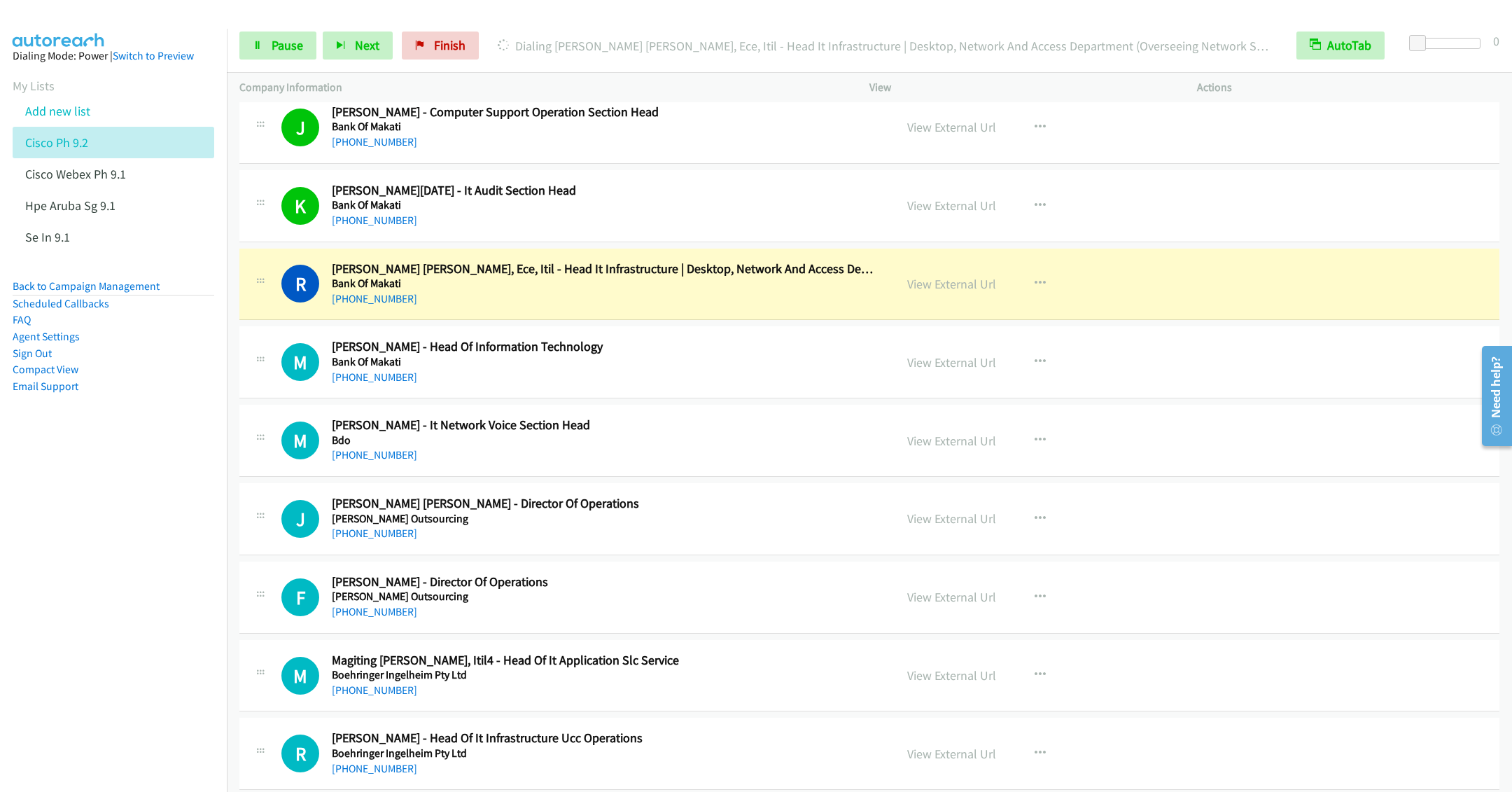
scroll to position [6619, 0]
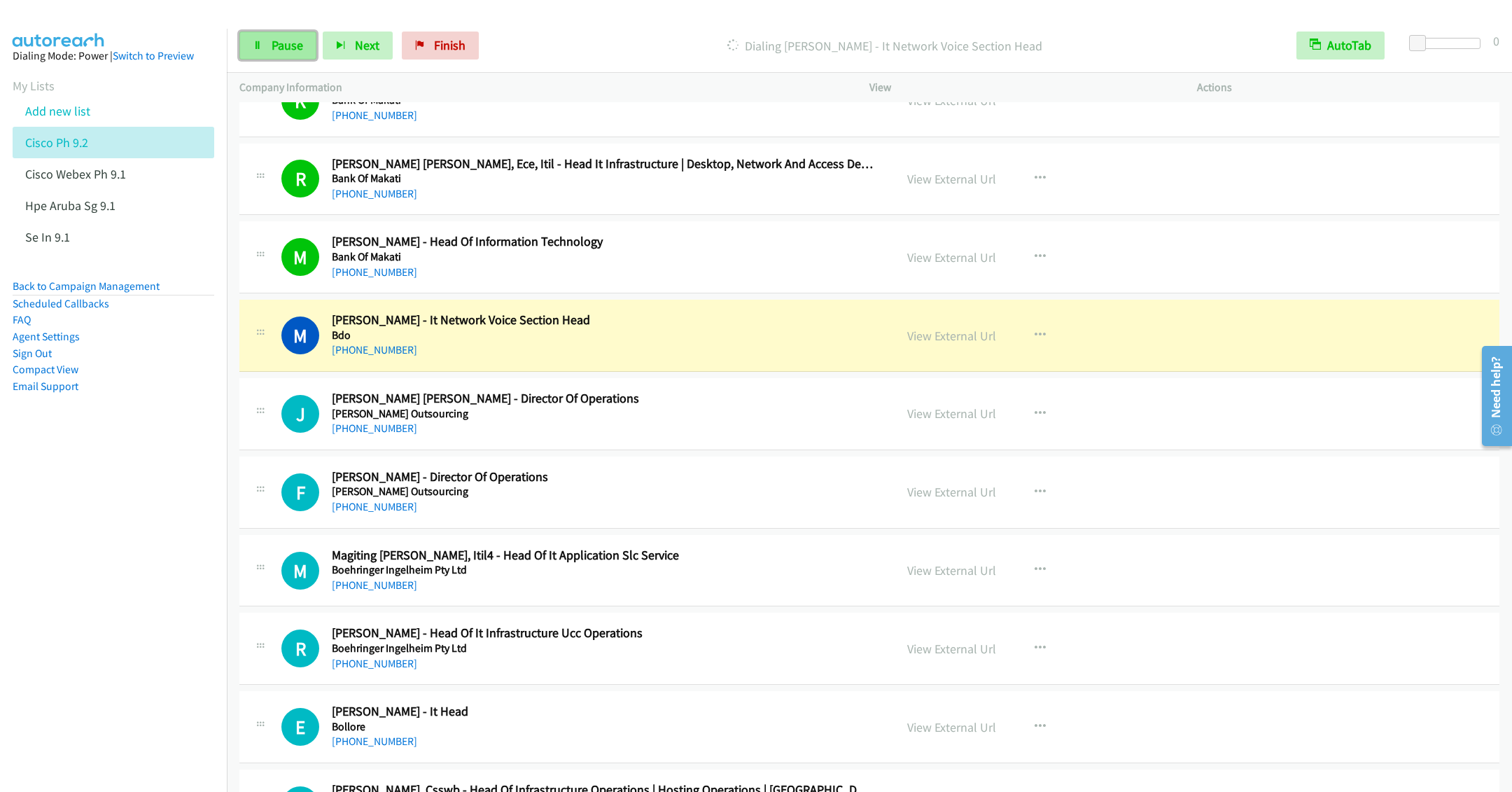
click at [273, 38] on span "Pause" at bounding box center [287, 45] width 31 height 16
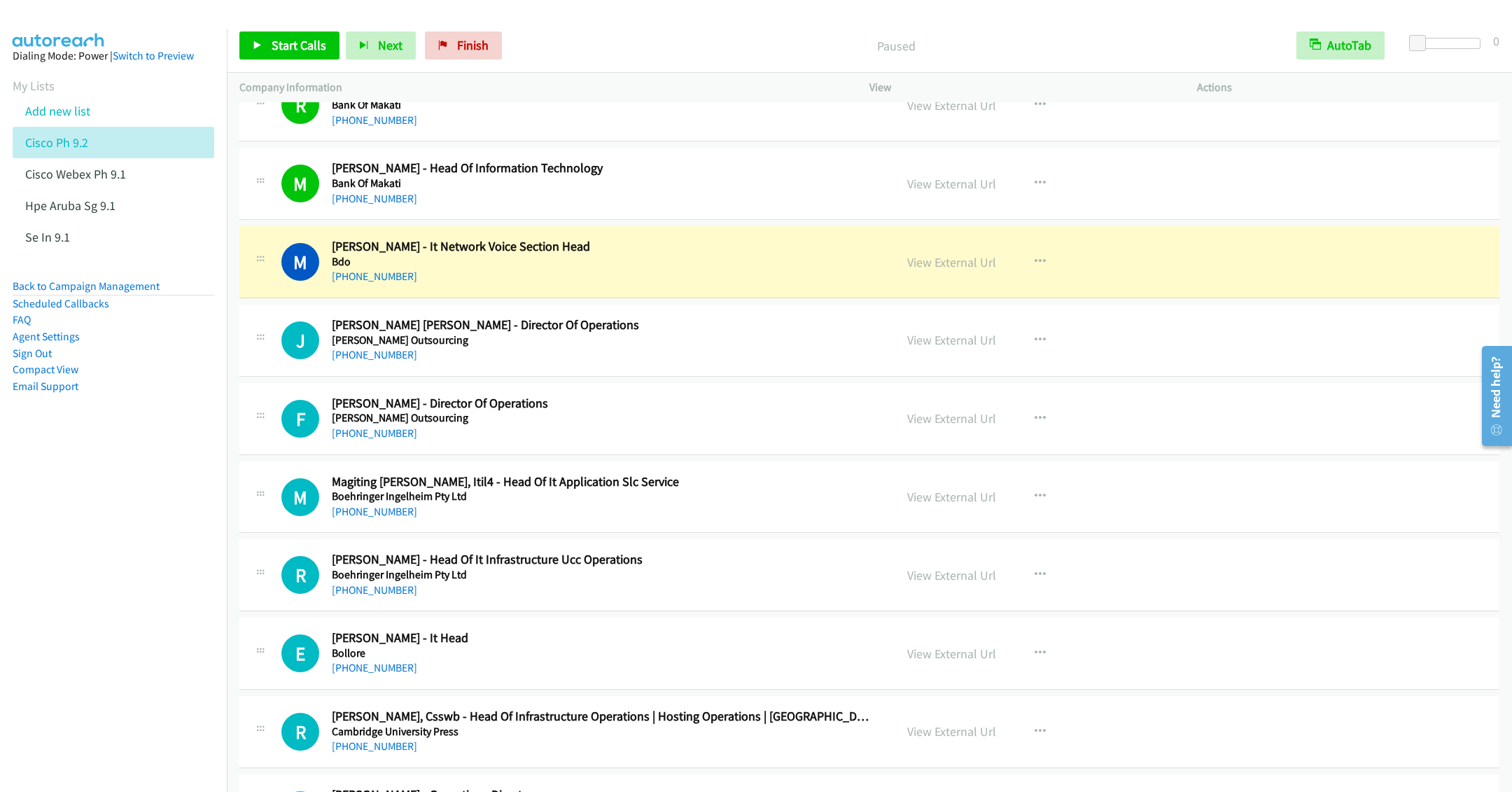
scroll to position [6724, 0]
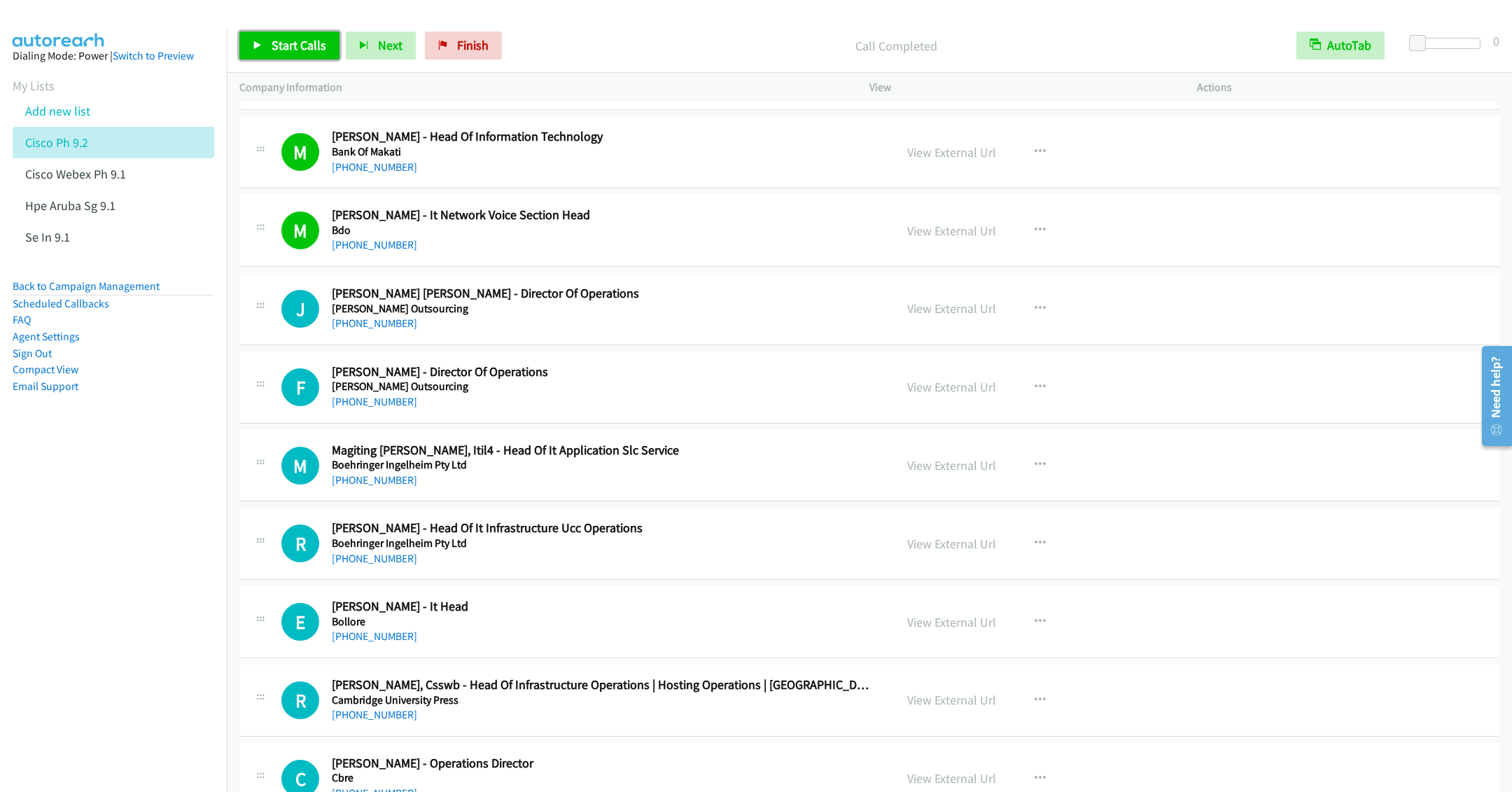
click at [285, 44] on span "Start Calls" at bounding box center [299, 45] width 54 height 16
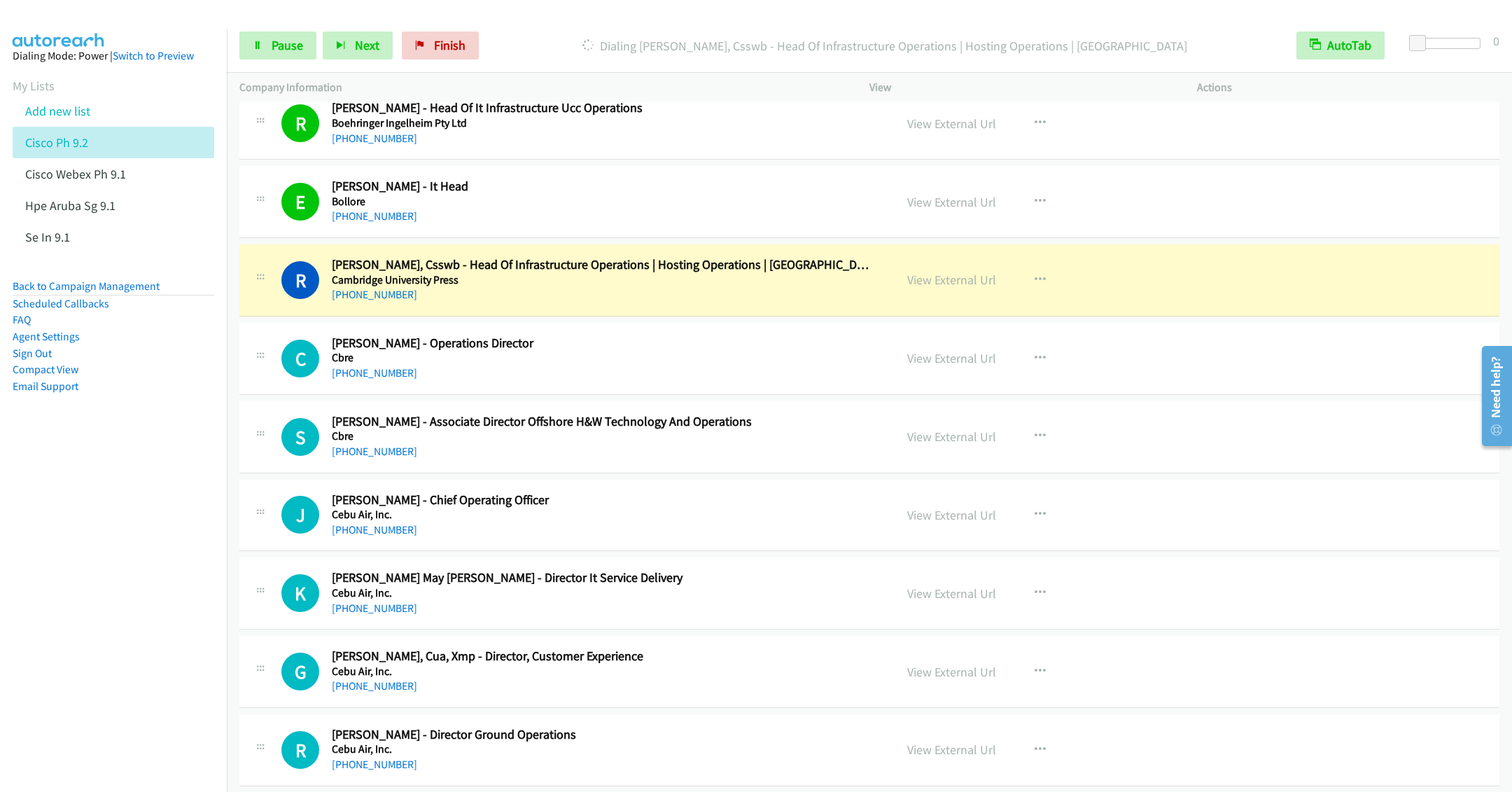
scroll to position [7250, 0]
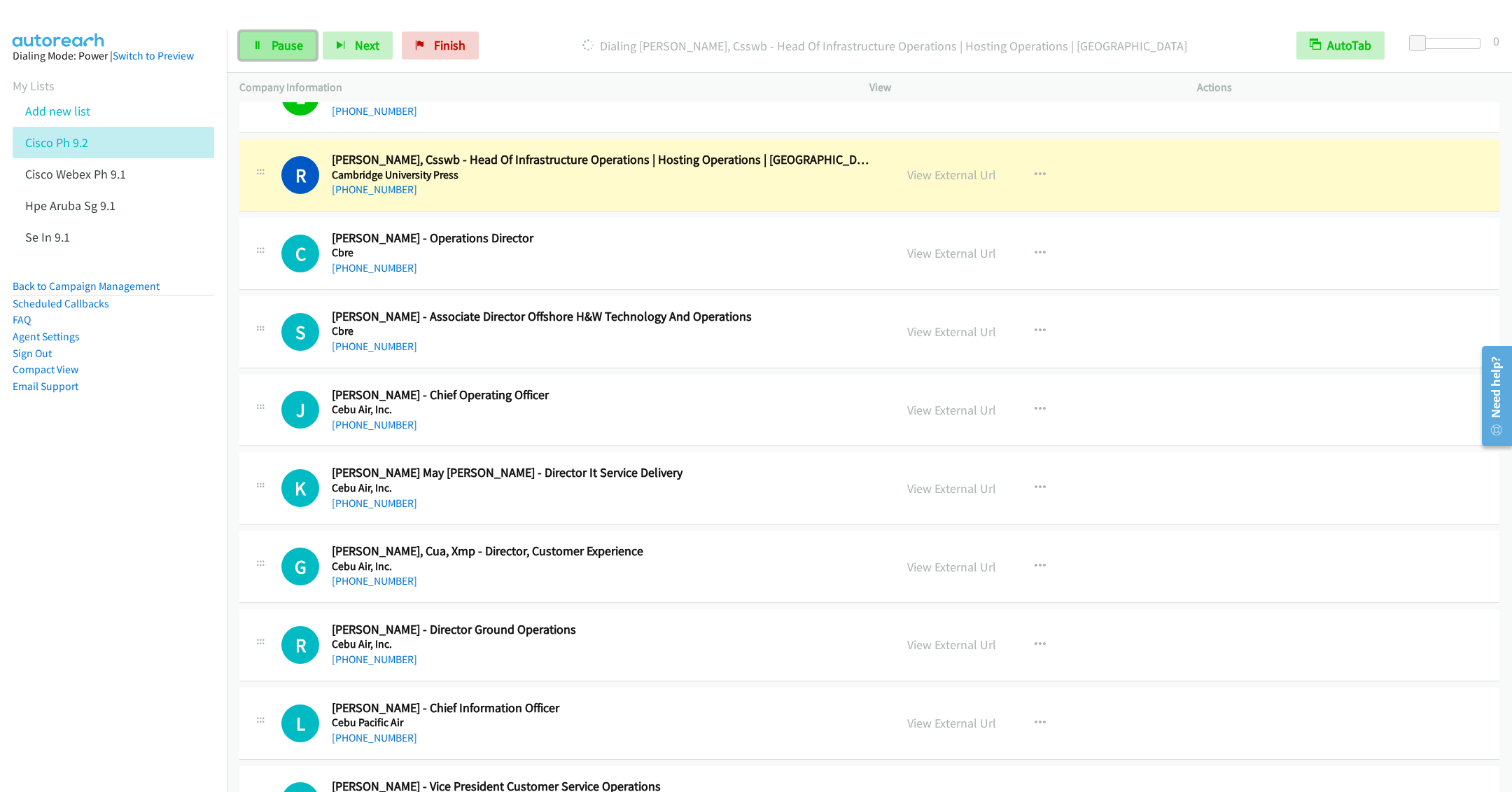
click at [285, 54] on link "Pause" at bounding box center [277, 45] width 77 height 28
click at [923, 340] on link "View External Url" at bounding box center [951, 332] width 89 height 16
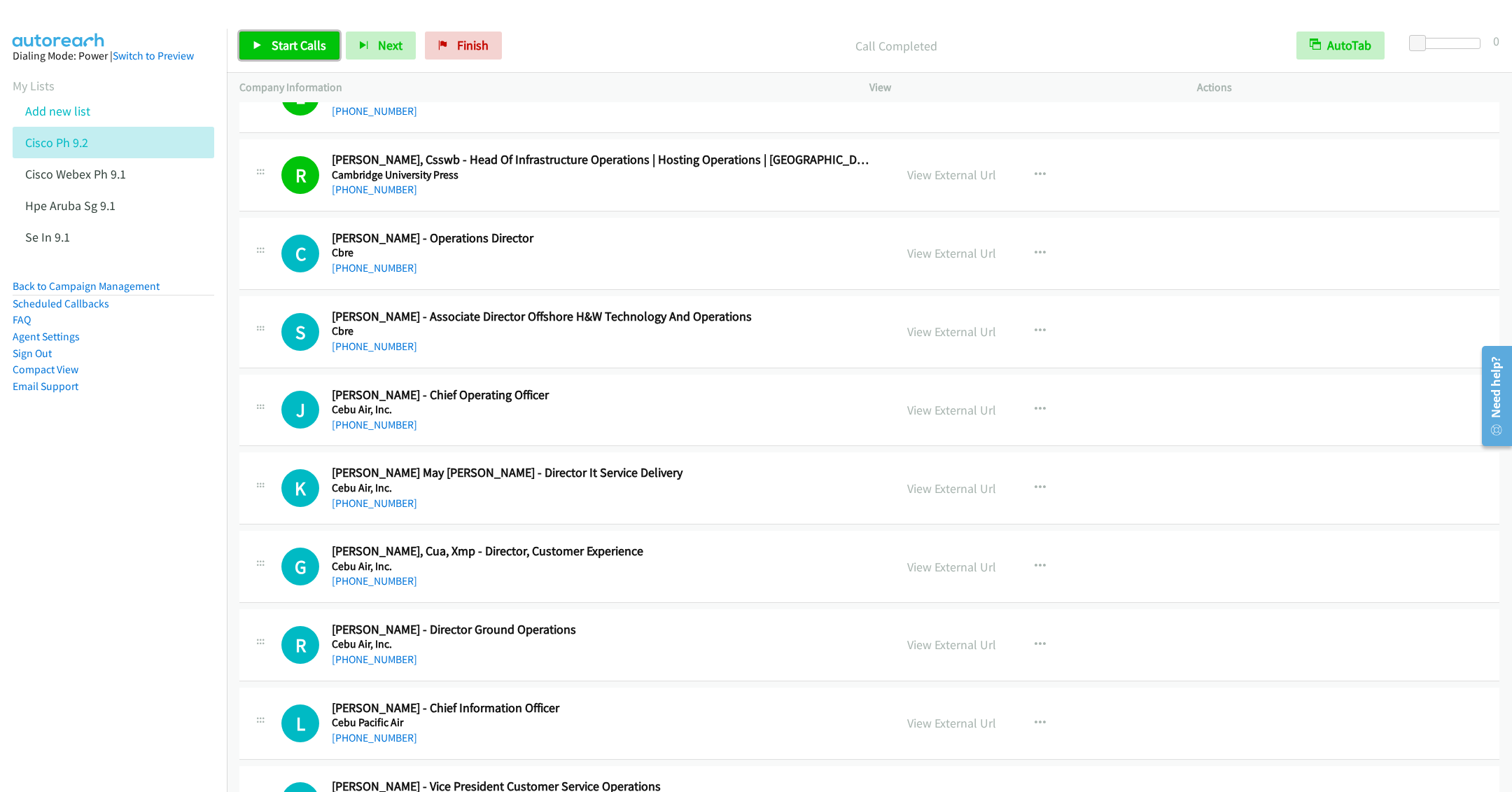
click at [279, 47] on span "Start Calls" at bounding box center [299, 45] width 54 height 16
click at [489, 355] on div "+63 917 594 3890" at bounding box center [603, 346] width 543 height 17
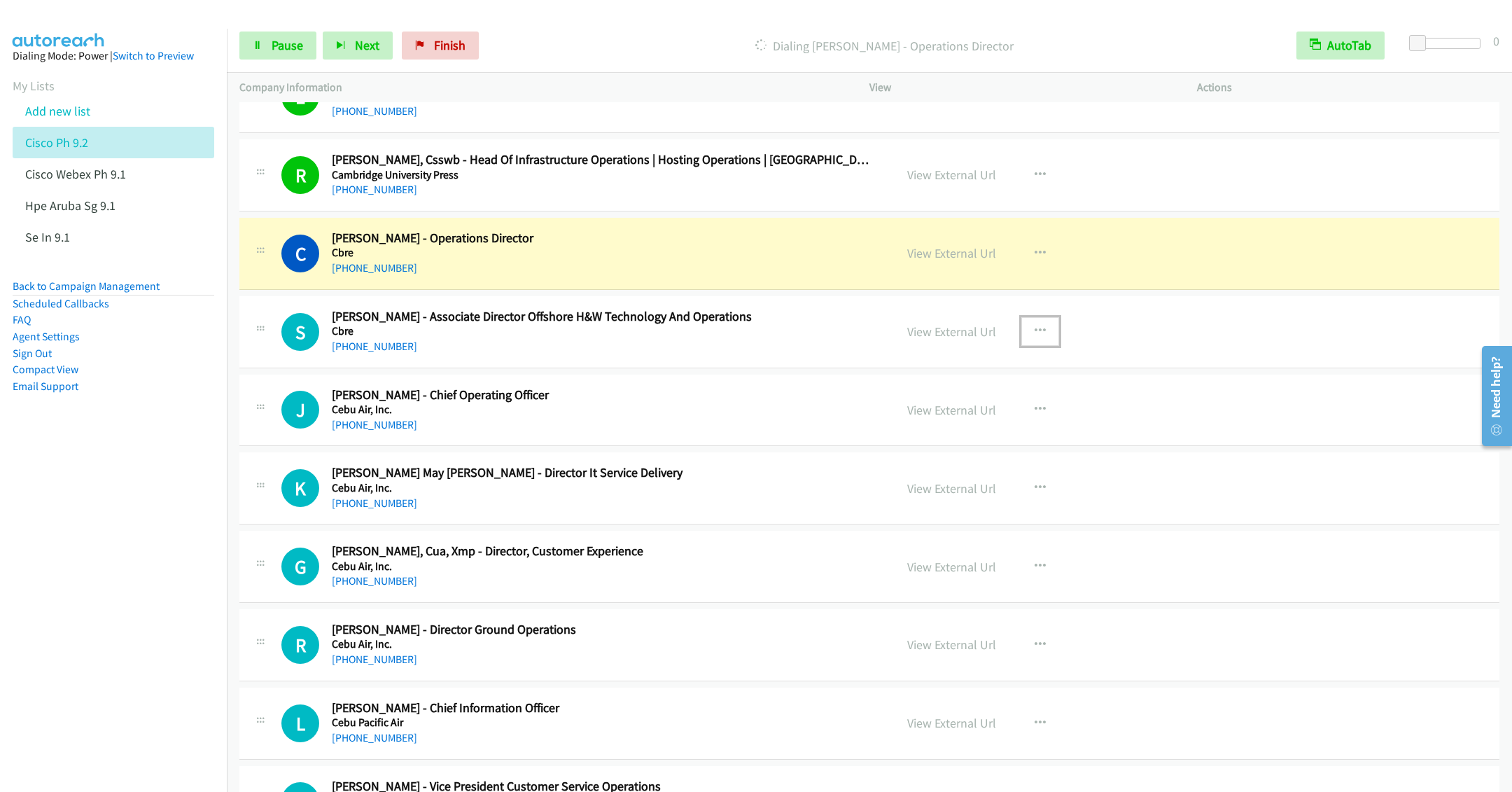
click at [1021, 346] on button "button" at bounding box center [1039, 331] width 38 height 28
click at [918, 465] on link "Remove from list" at bounding box center [965, 450] width 186 height 28
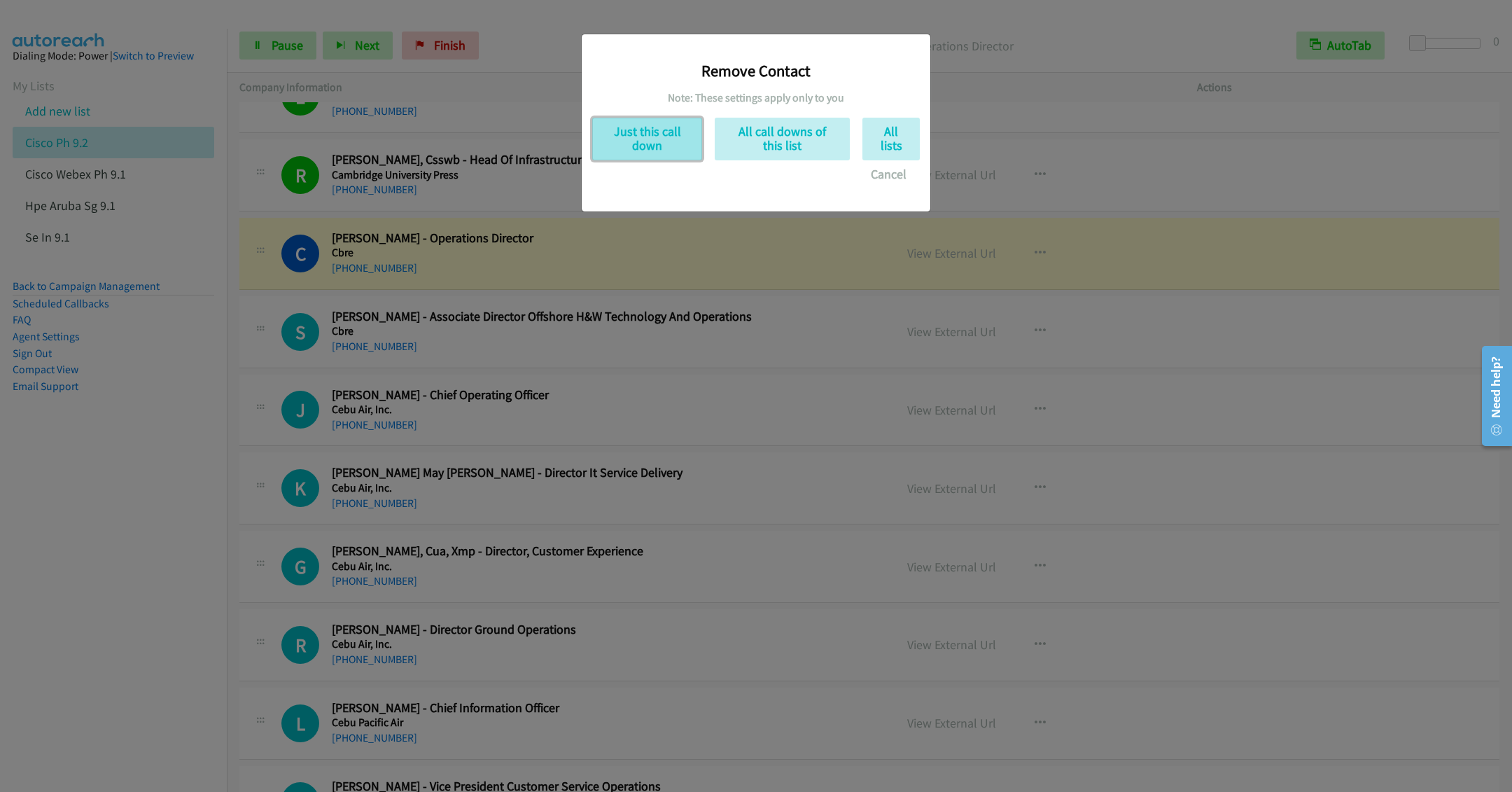
click at [654, 146] on button "Just this call down" at bounding box center [647, 138] width 110 height 42
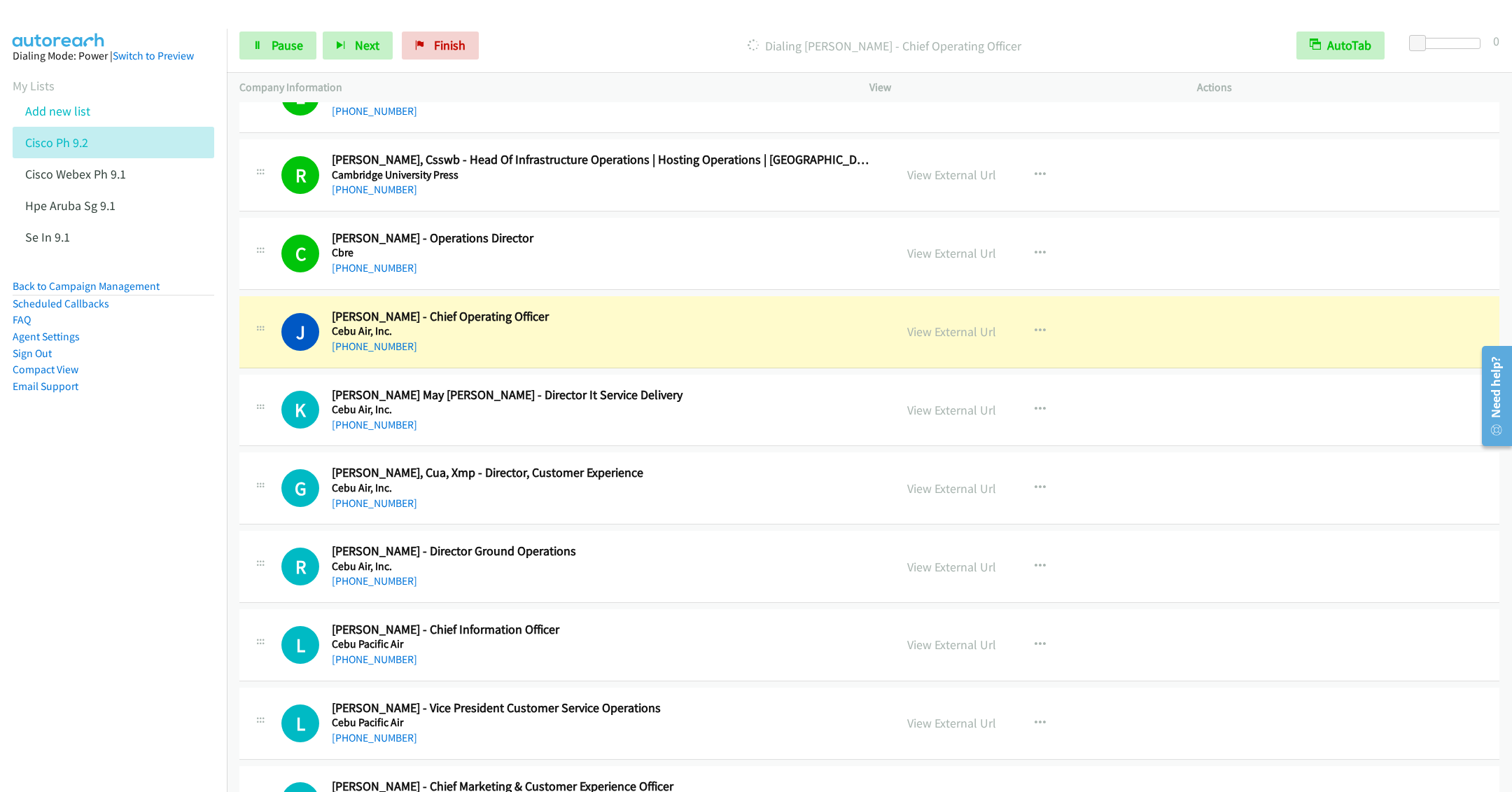
scroll to position [7354, 0]
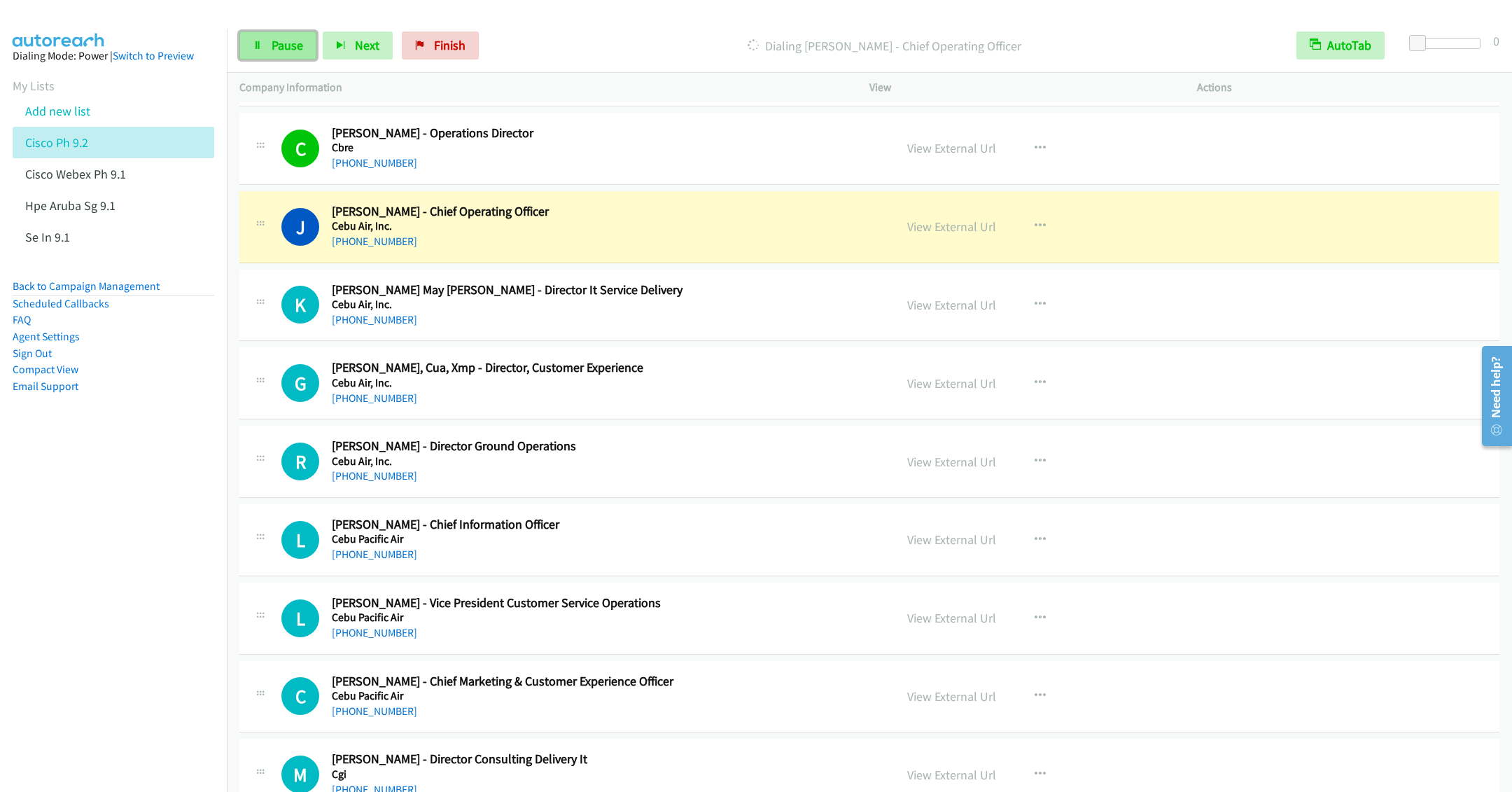
click at [273, 59] on link "Pause" at bounding box center [277, 45] width 77 height 28
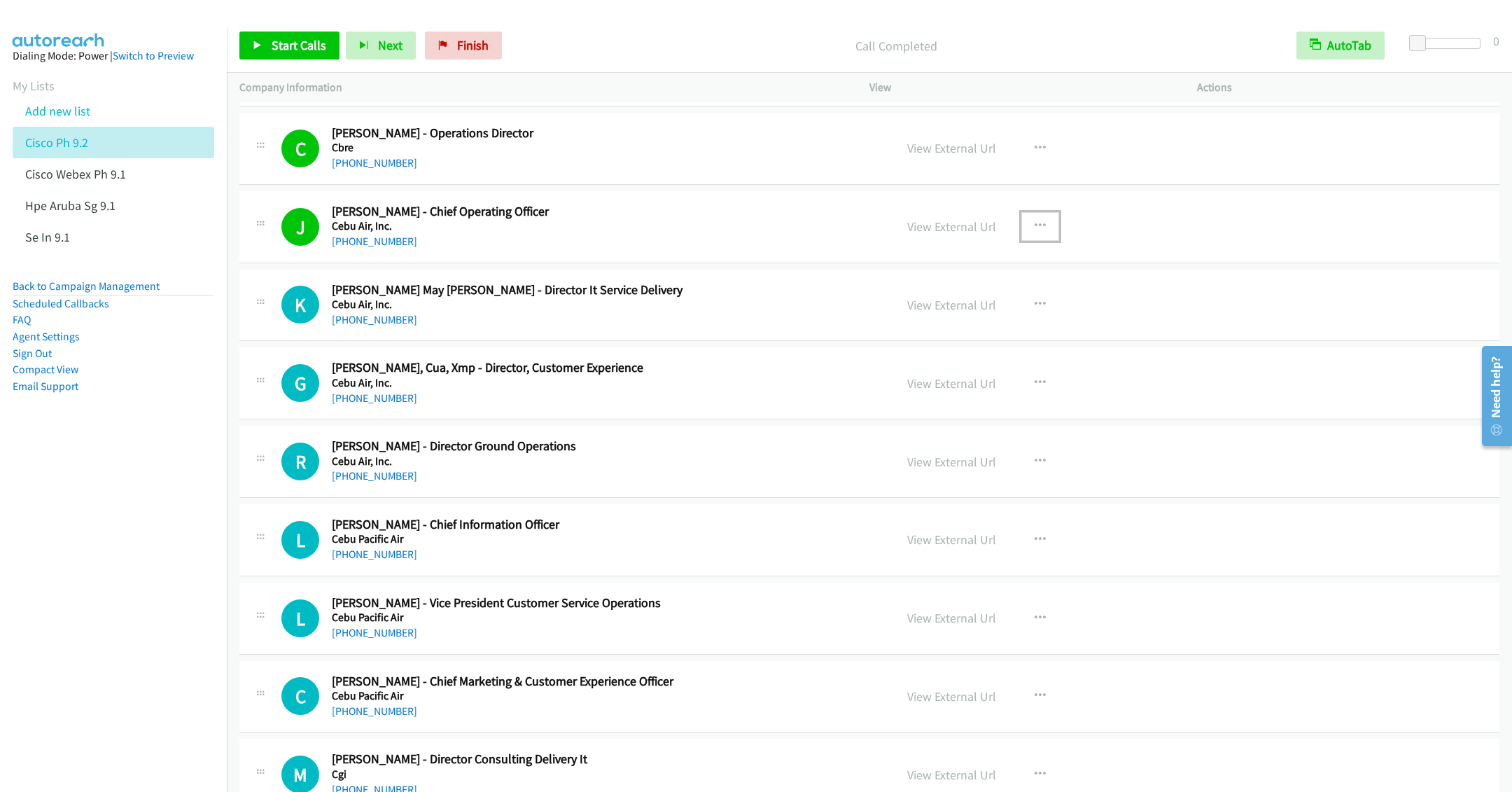
click at [1034, 240] on button "button" at bounding box center [1039, 226] width 38 height 28
click at [943, 389] on link "Add to do not call list" at bounding box center [965, 374] width 186 height 28
click at [280, 46] on span "Start Calls" at bounding box center [299, 45] width 54 height 16
click at [718, 485] on div "+63 999 227 3631" at bounding box center [603, 476] width 543 height 17
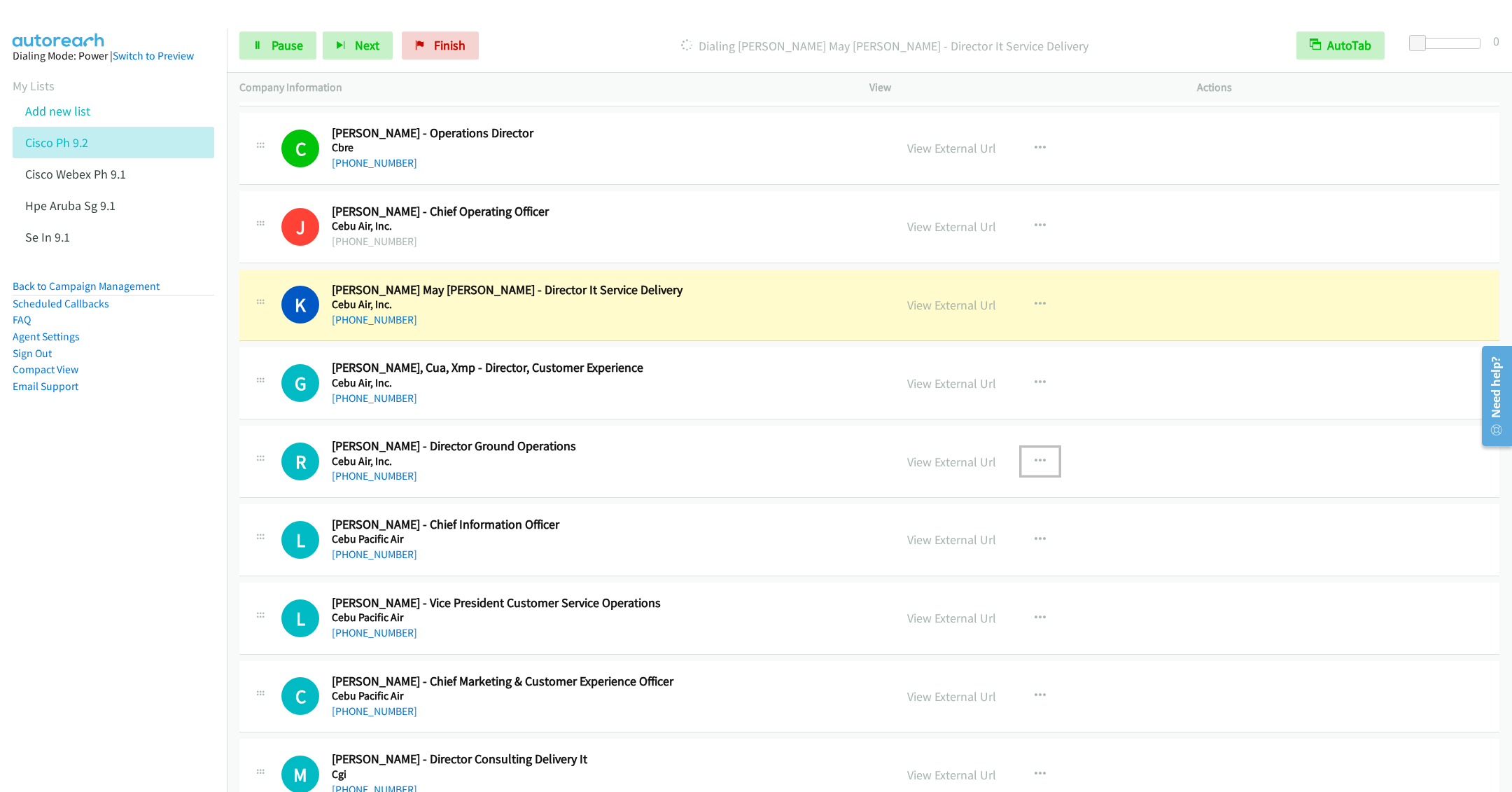
click at [1031, 476] on button "button" at bounding box center [1039, 461] width 38 height 28
click at [920, 595] on link "Remove from list" at bounding box center [965, 581] width 186 height 28
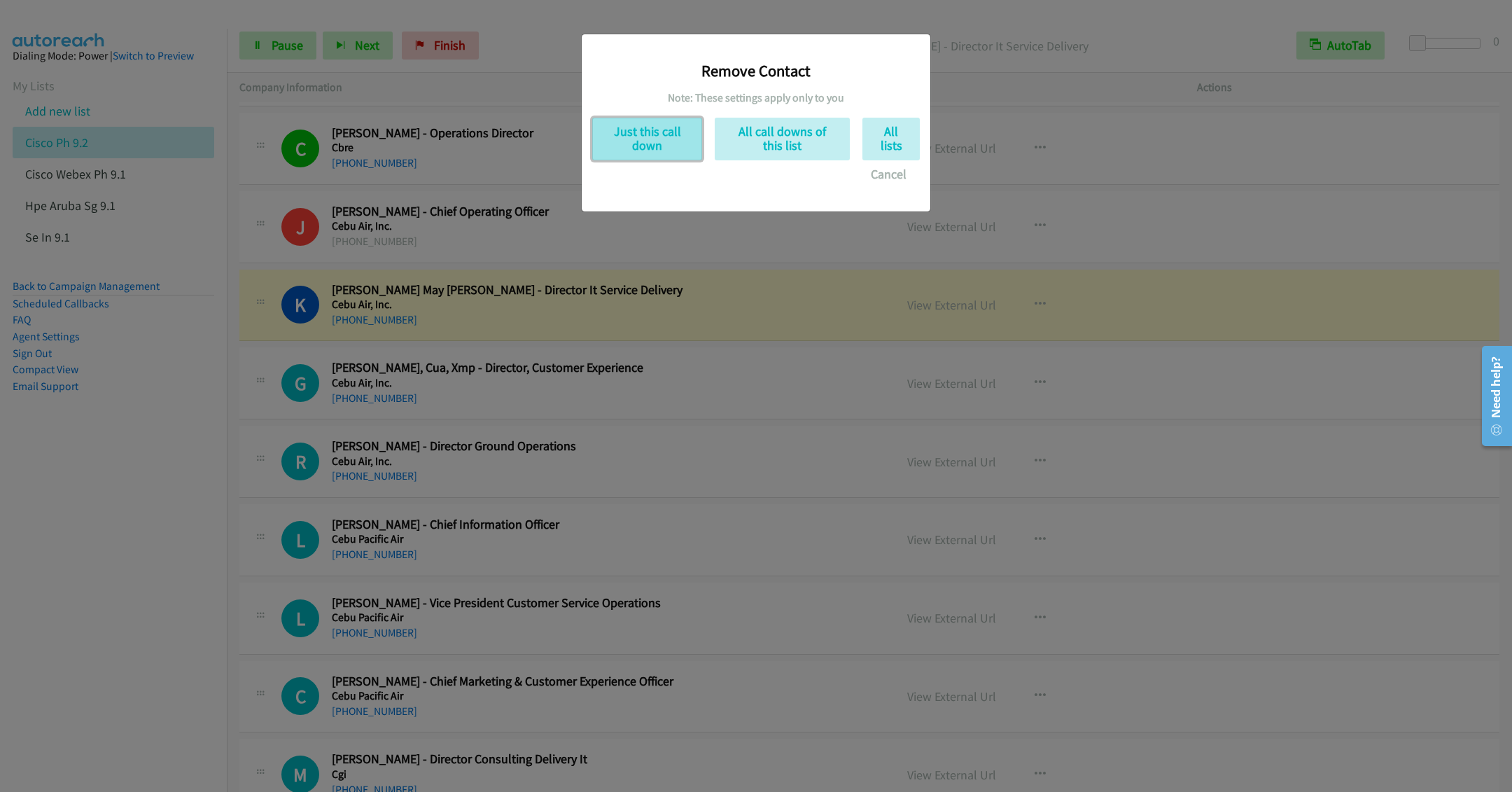
click at [658, 131] on button "Just this call down" at bounding box center [647, 138] width 110 height 42
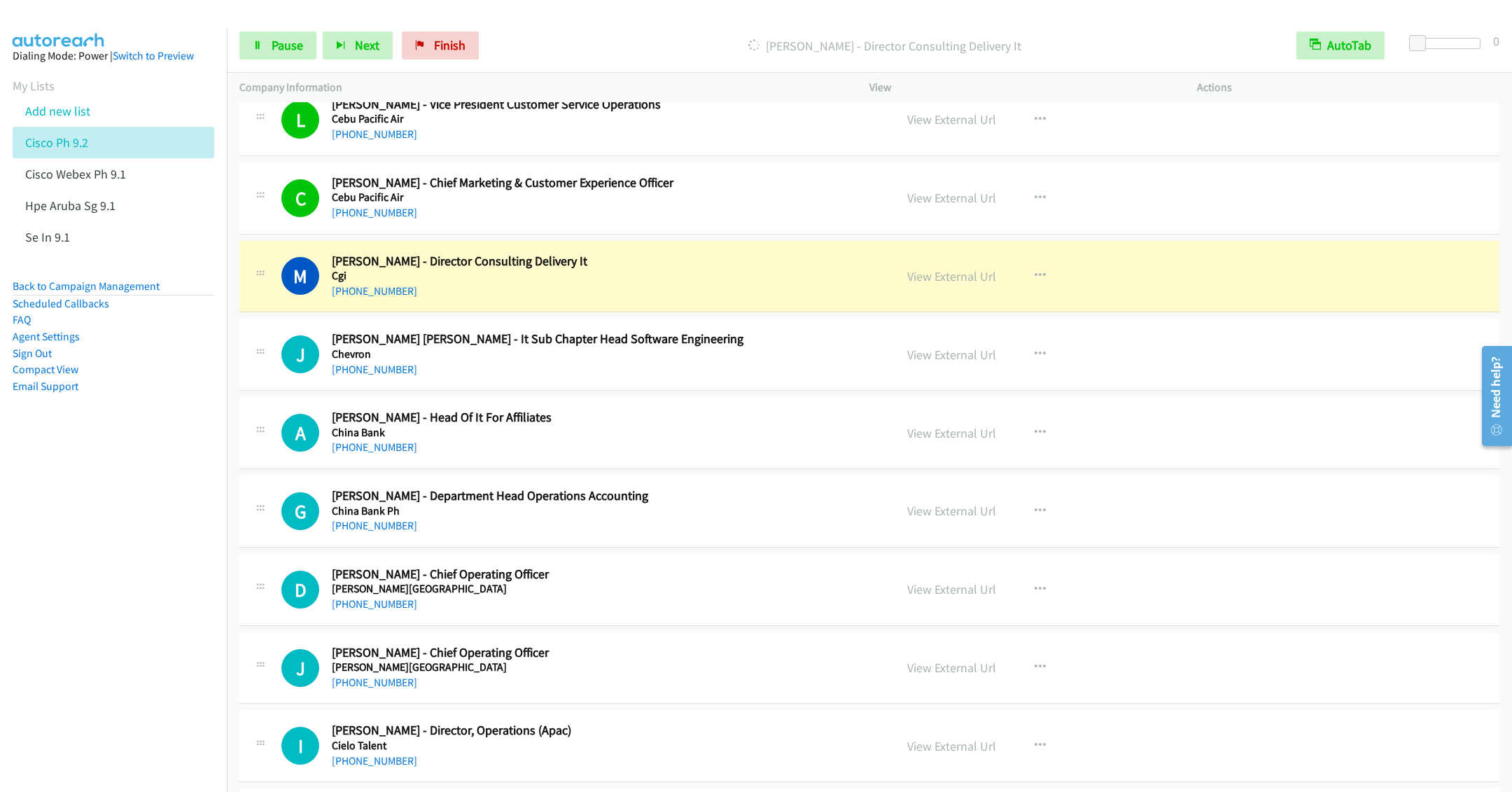
scroll to position [7880, 0]
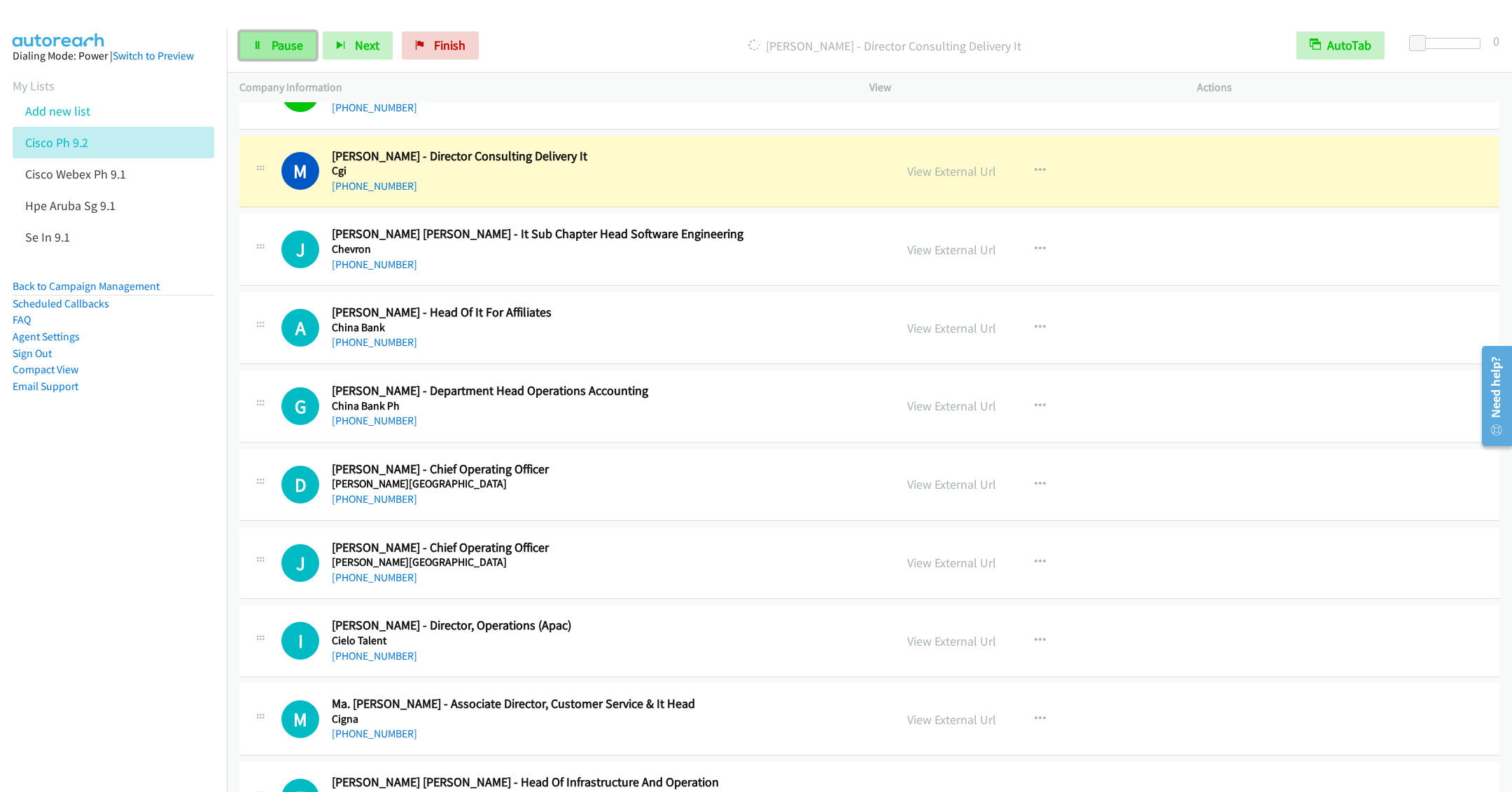
click at [276, 54] on link "Pause" at bounding box center [277, 45] width 77 height 28
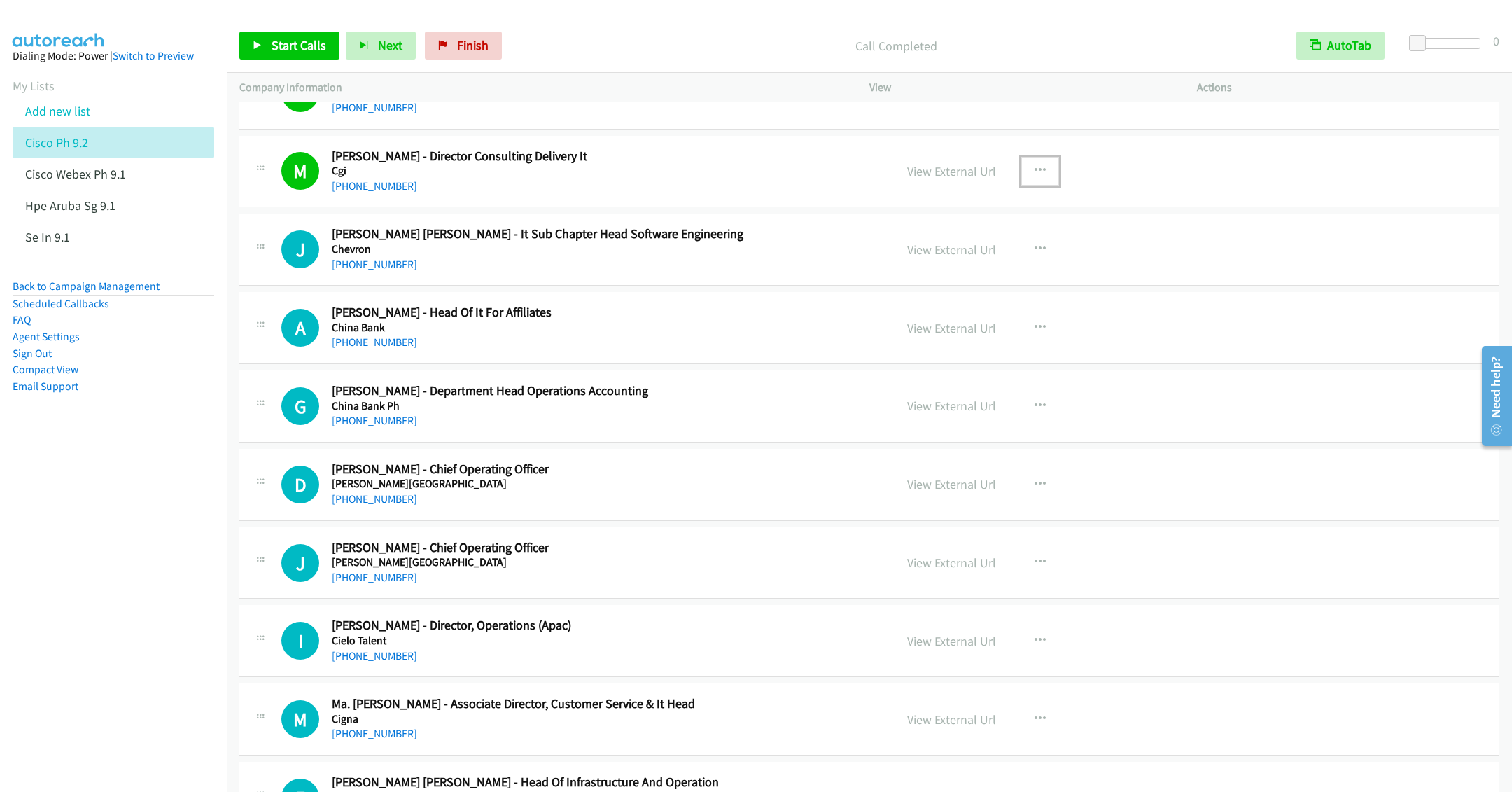
click at [1035, 177] on icon "button" at bounding box center [1040, 171] width 11 height 11
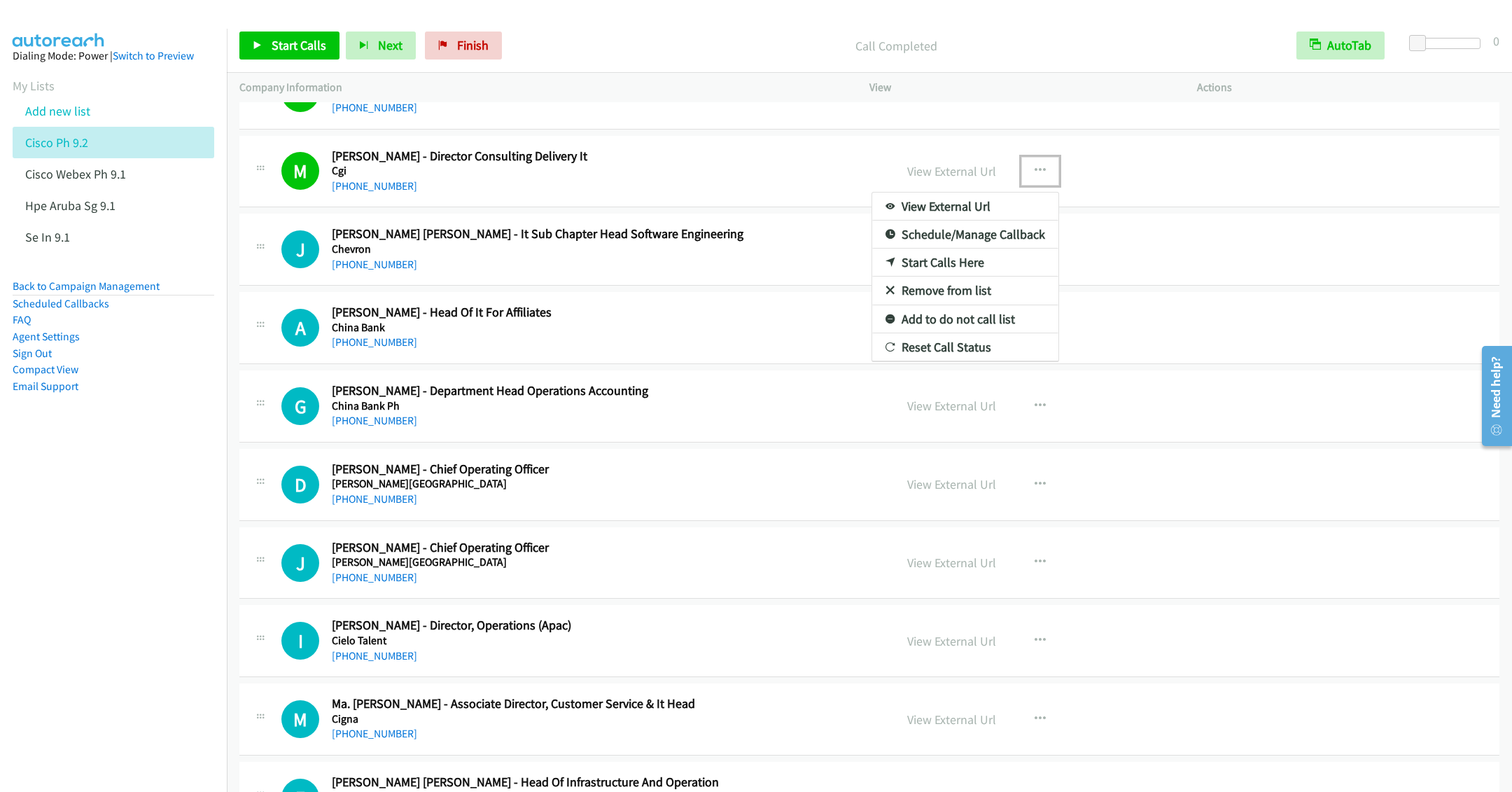
click at [924, 305] on link "Remove from list" at bounding box center [965, 290] width 186 height 28
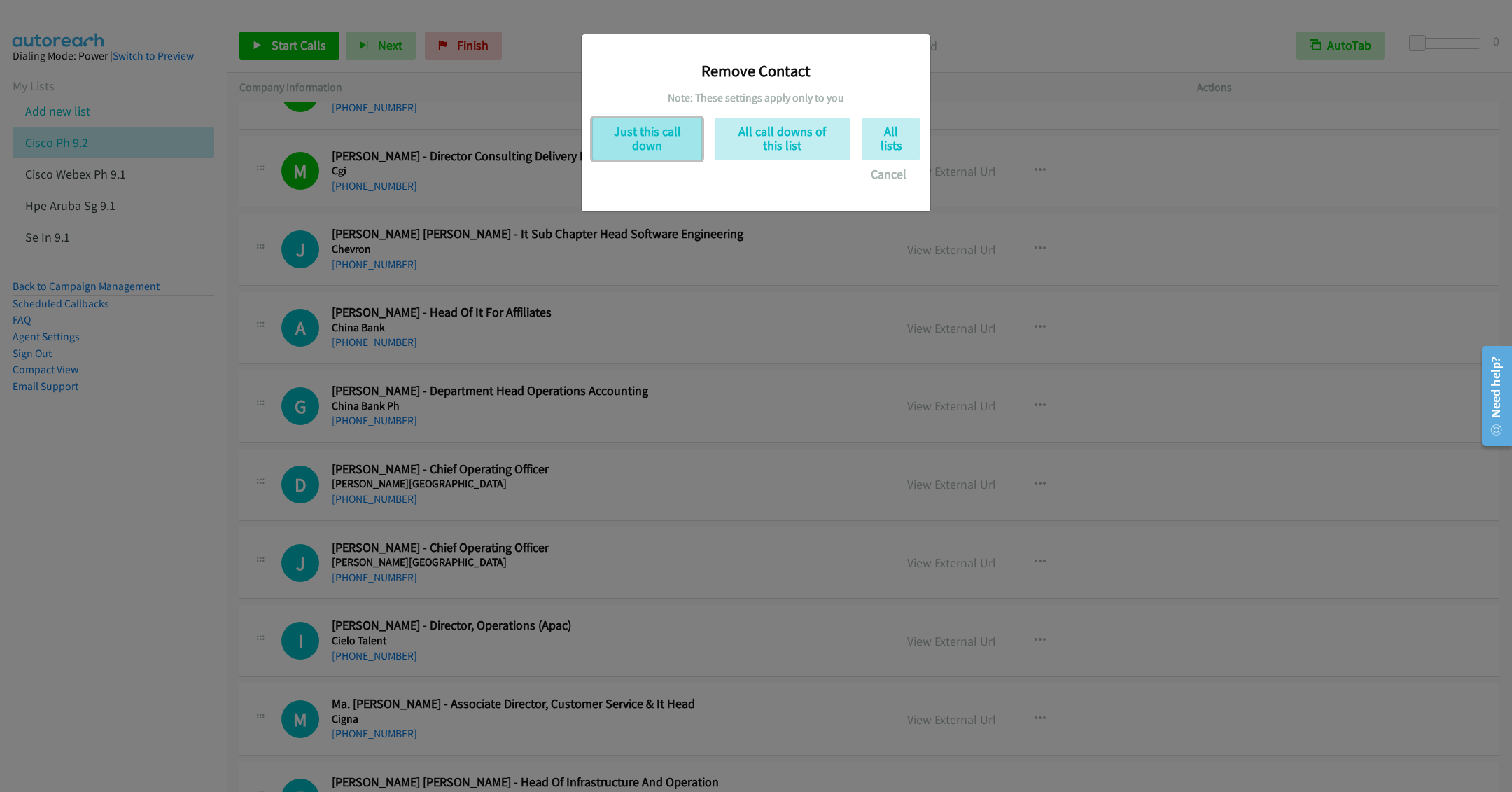
click at [661, 147] on button "Just this call down" at bounding box center [647, 138] width 110 height 42
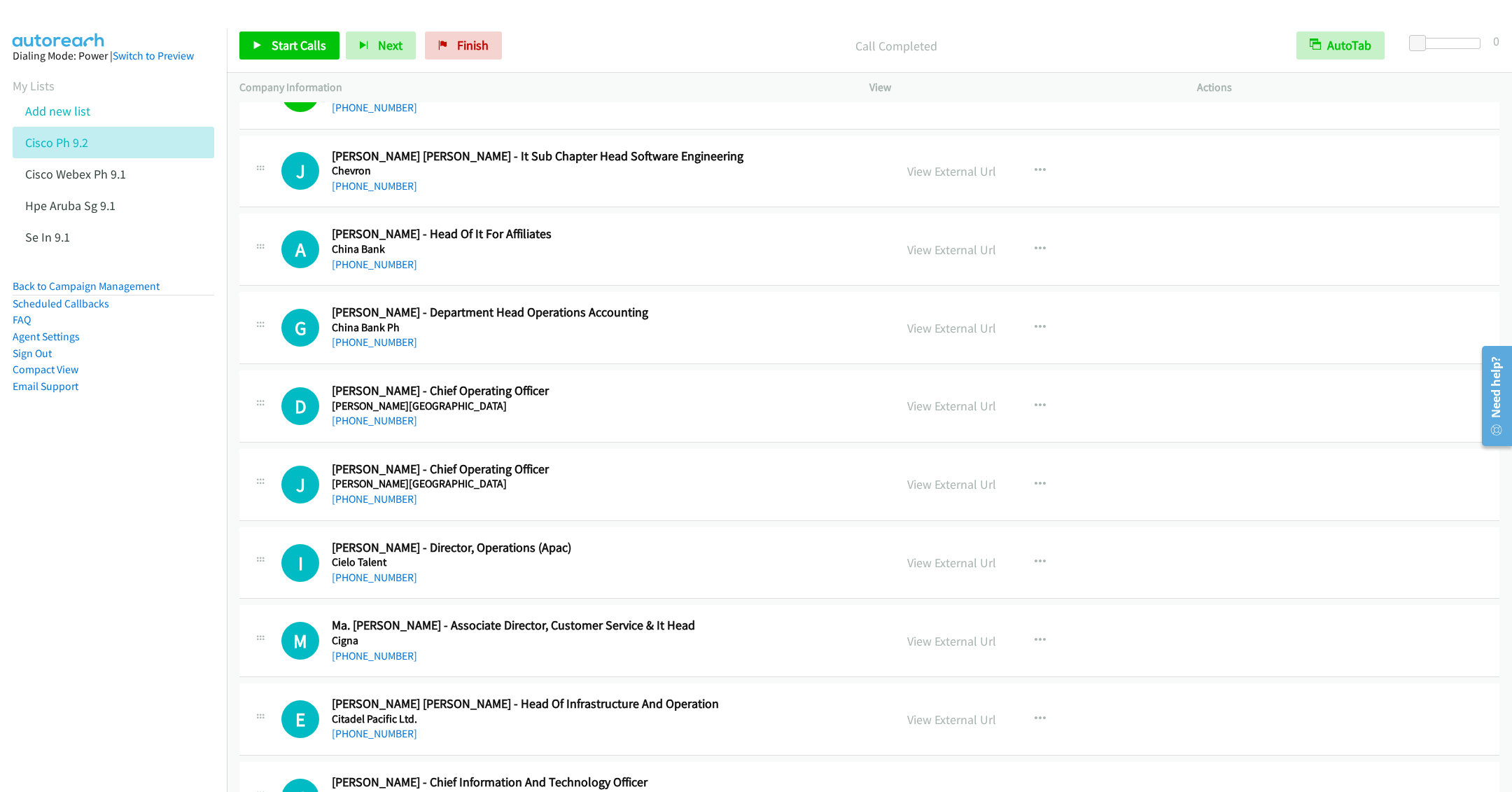
click at [504, 194] on div "[PHONE_NUMBER]" at bounding box center [603, 186] width 543 height 17
click at [280, 38] on span "Start Calls" at bounding box center [299, 45] width 54 height 16
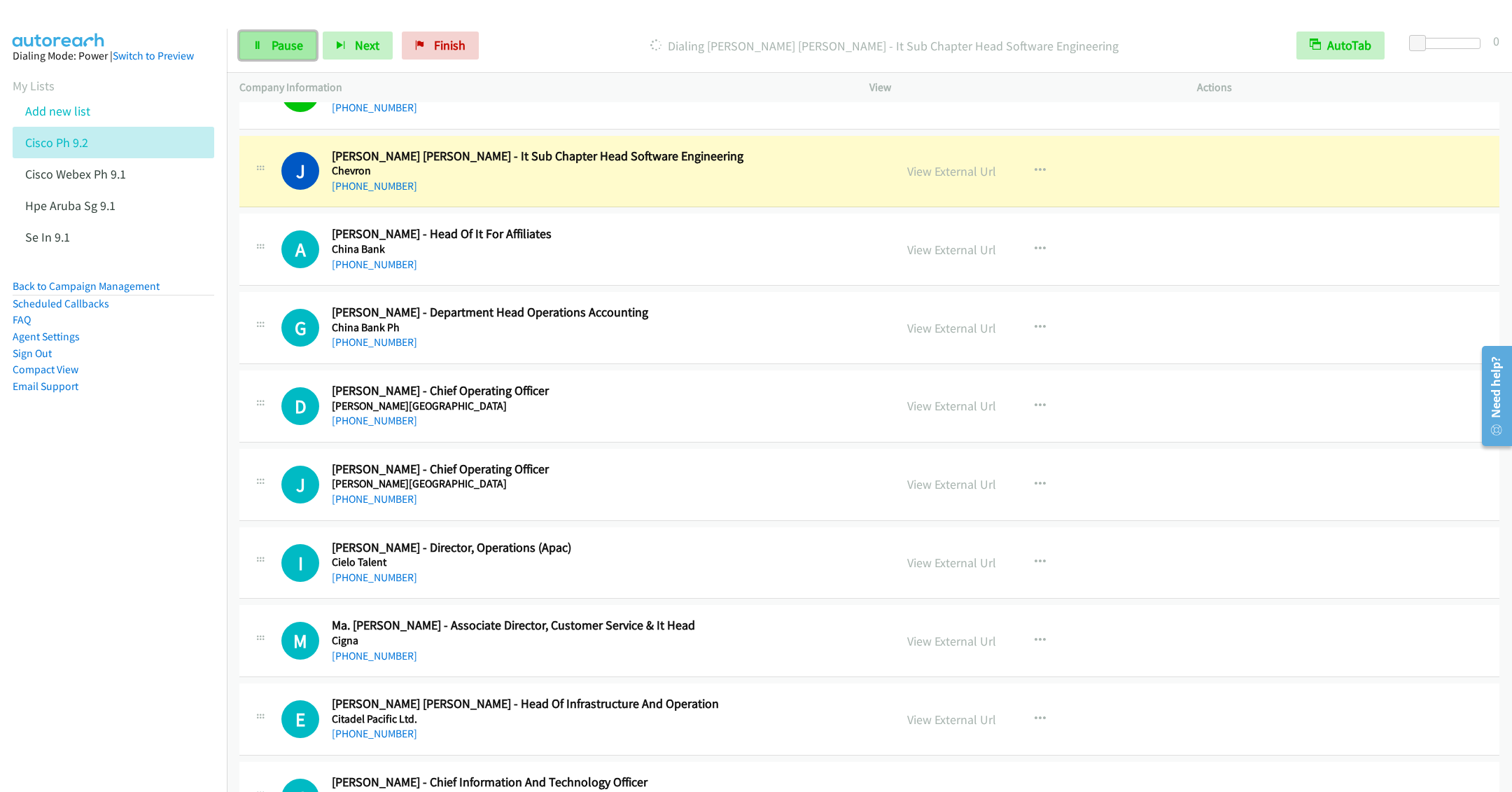
click at [289, 38] on span "Pause" at bounding box center [287, 45] width 31 height 16
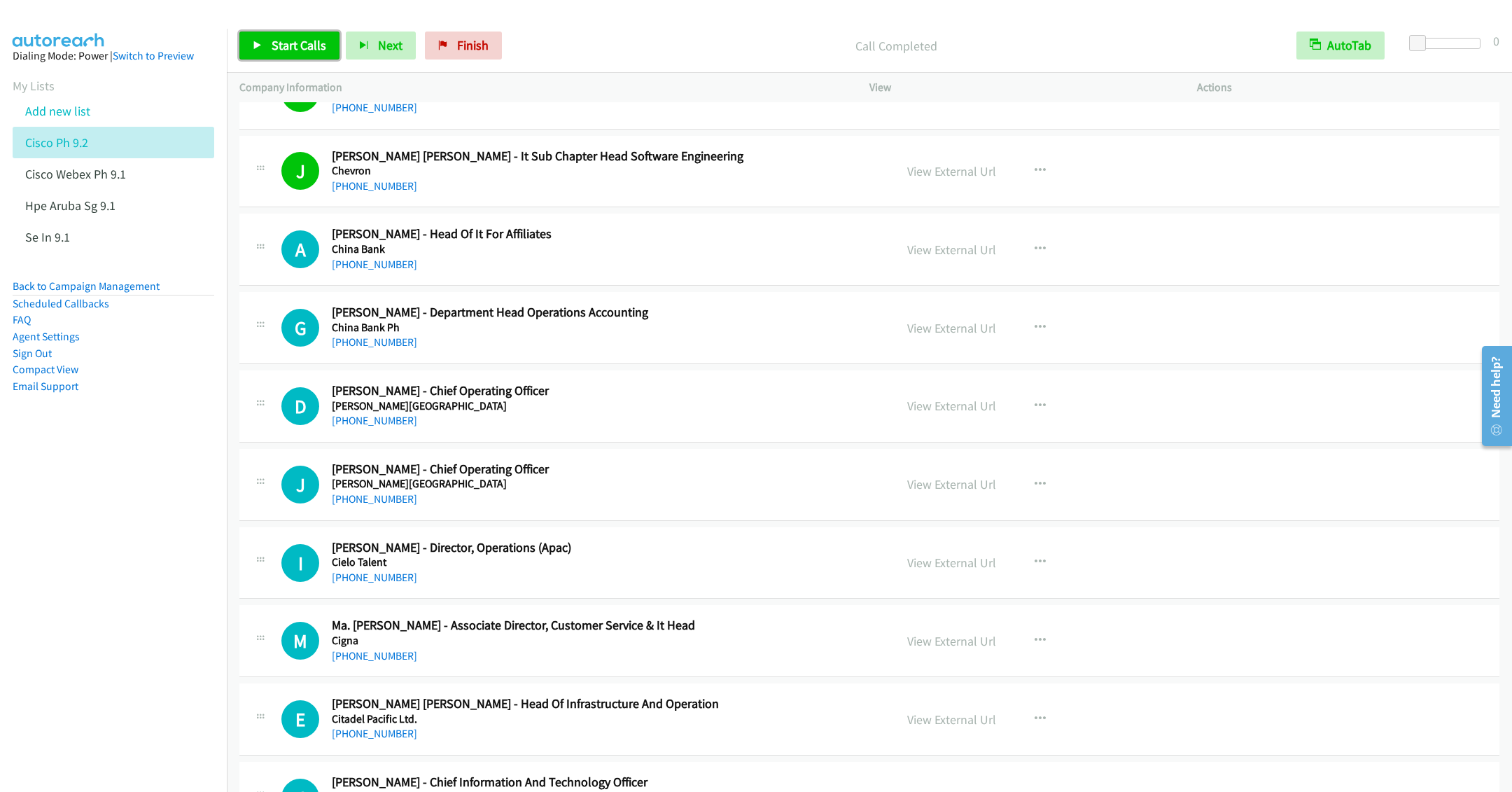
click at [298, 42] on span "Start Calls" at bounding box center [299, 45] width 54 height 16
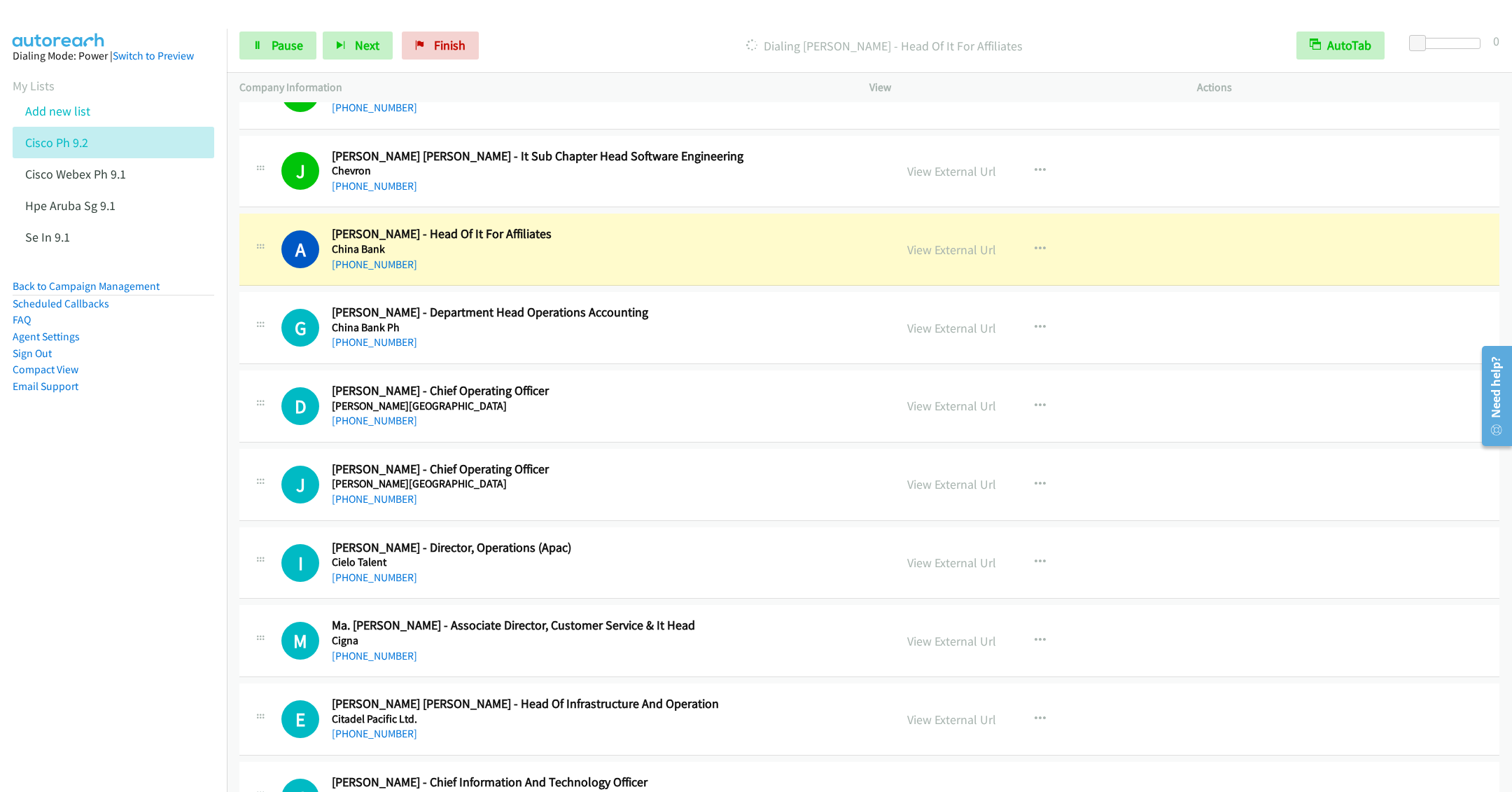
click at [724, 351] on div "+63 917 527 7715" at bounding box center [603, 342] width 543 height 17
click at [1021, 342] on button "button" at bounding box center [1039, 327] width 38 height 28
click at [944, 462] on link "Remove from list" at bounding box center [965, 447] width 186 height 28
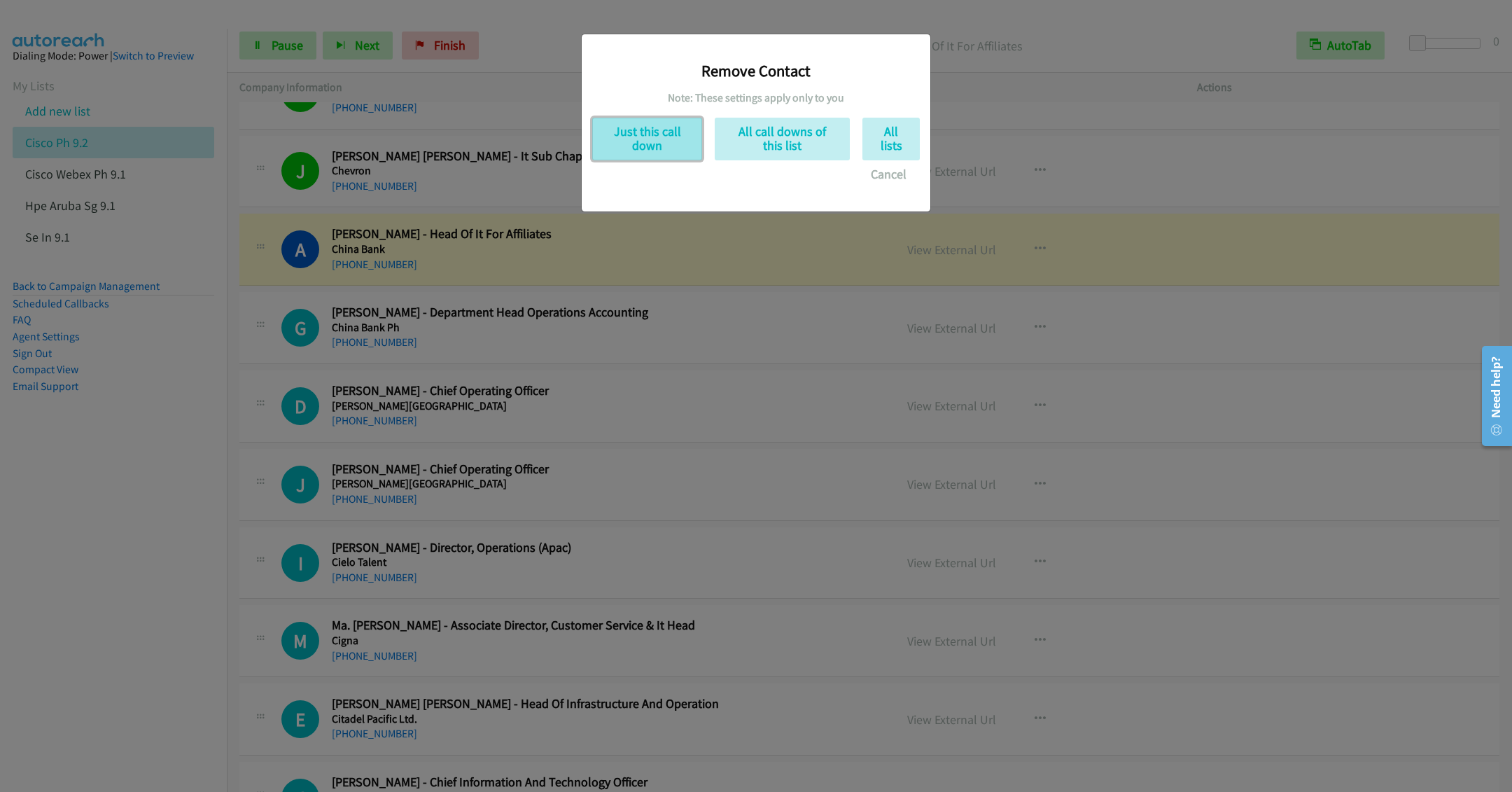
click at [662, 139] on button "Just this call down" at bounding box center [647, 138] width 110 height 42
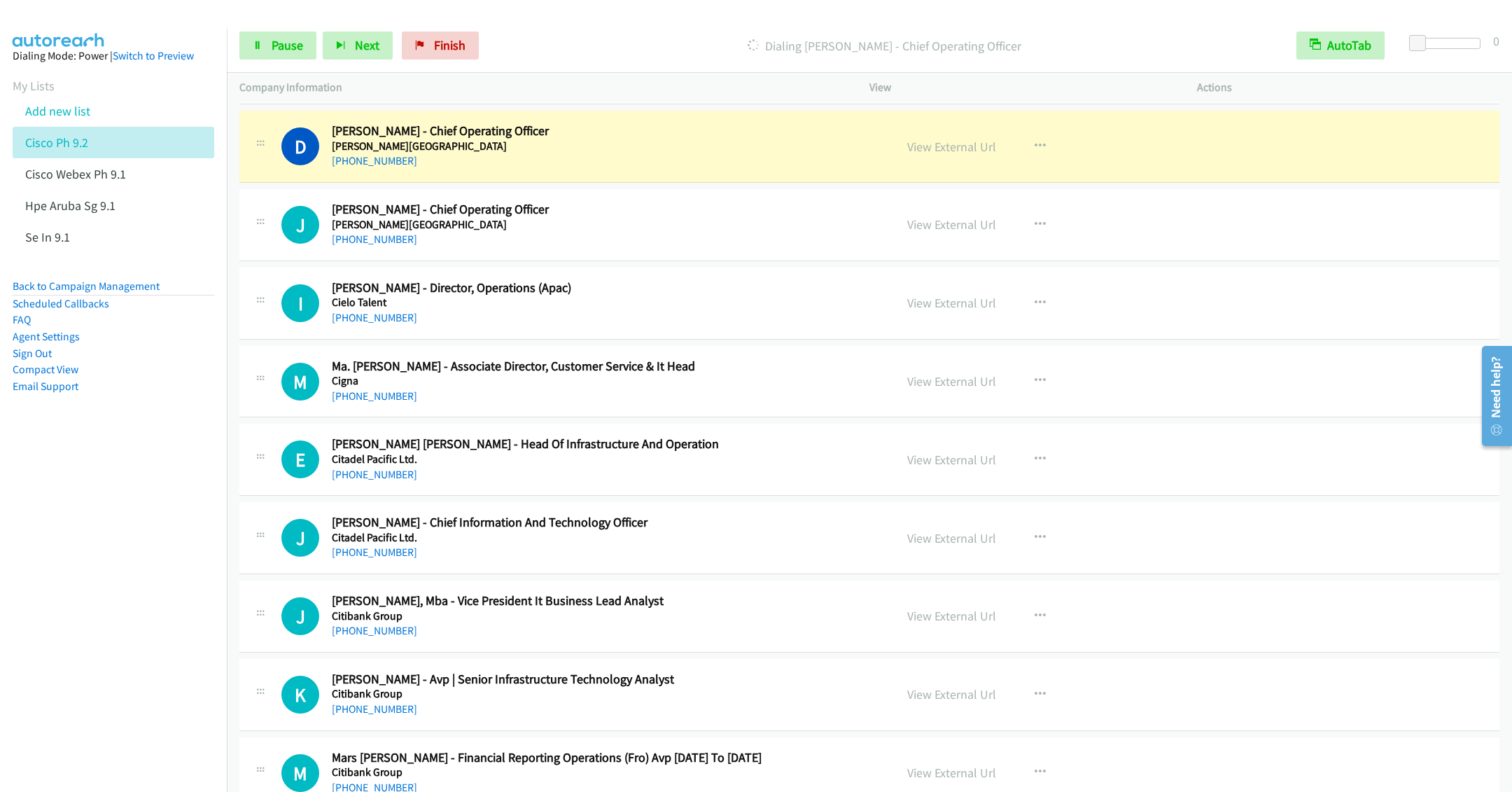
scroll to position [8090, 0]
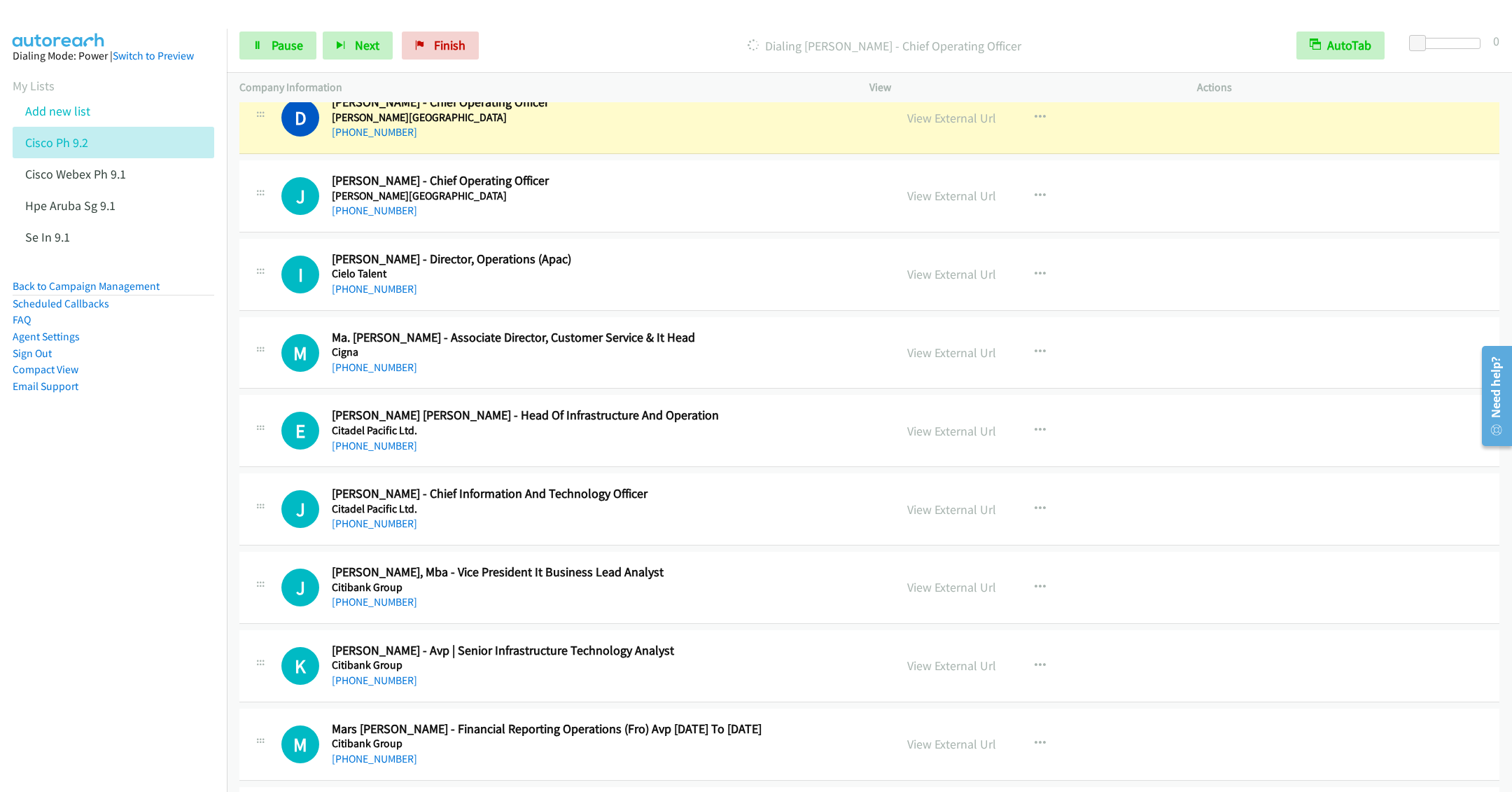
click at [616, 219] on div "[PHONE_NUMBER]" at bounding box center [603, 210] width 543 height 17
click at [267, 48] on link "Pause" at bounding box center [277, 45] width 77 height 28
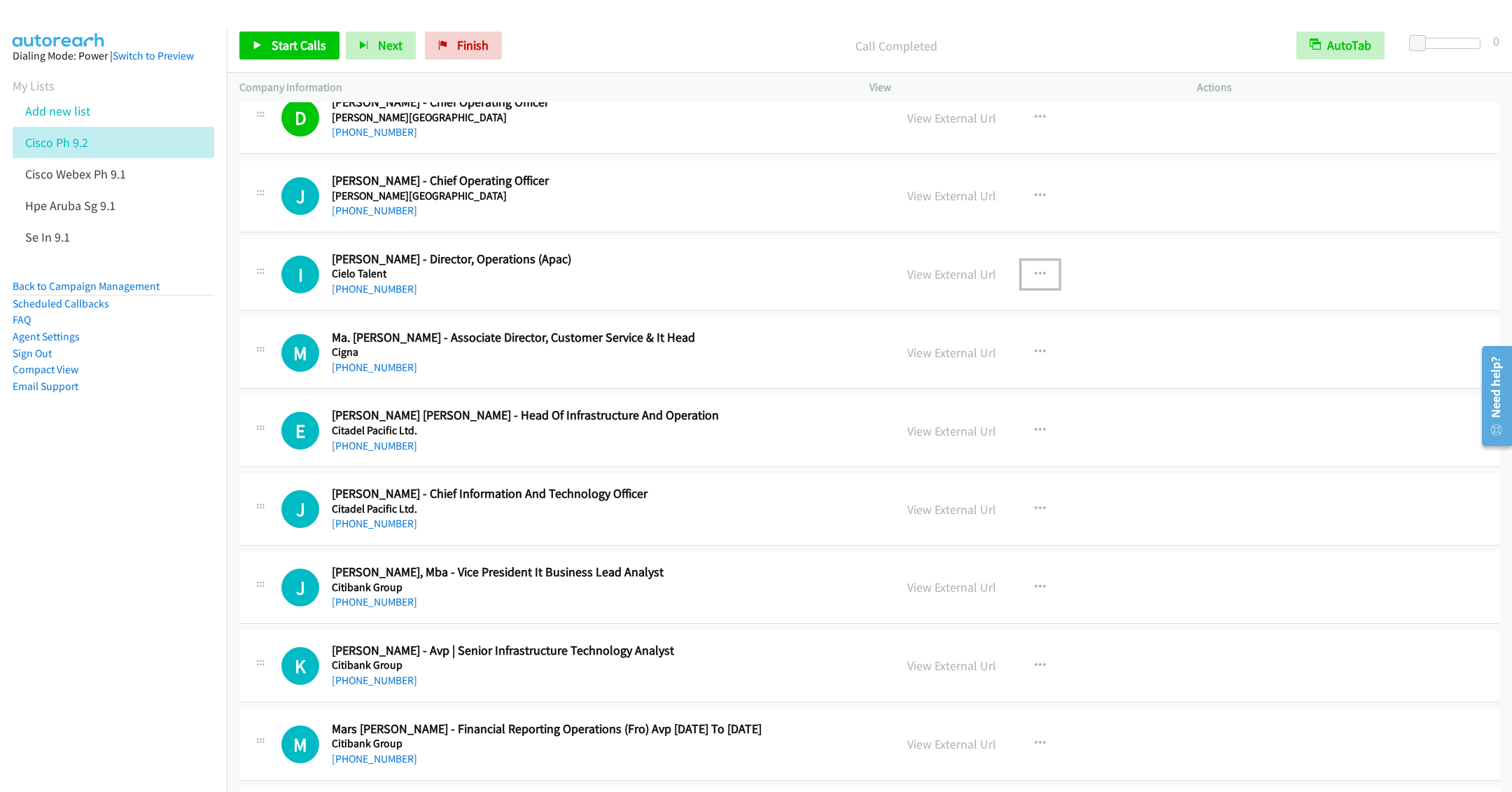
click at [1043, 289] on button "button" at bounding box center [1039, 274] width 38 height 28
click at [281, 42] on div at bounding box center [756, 396] width 1512 height 792
click at [269, 45] on link "Start Calls" at bounding box center [289, 45] width 100 height 28
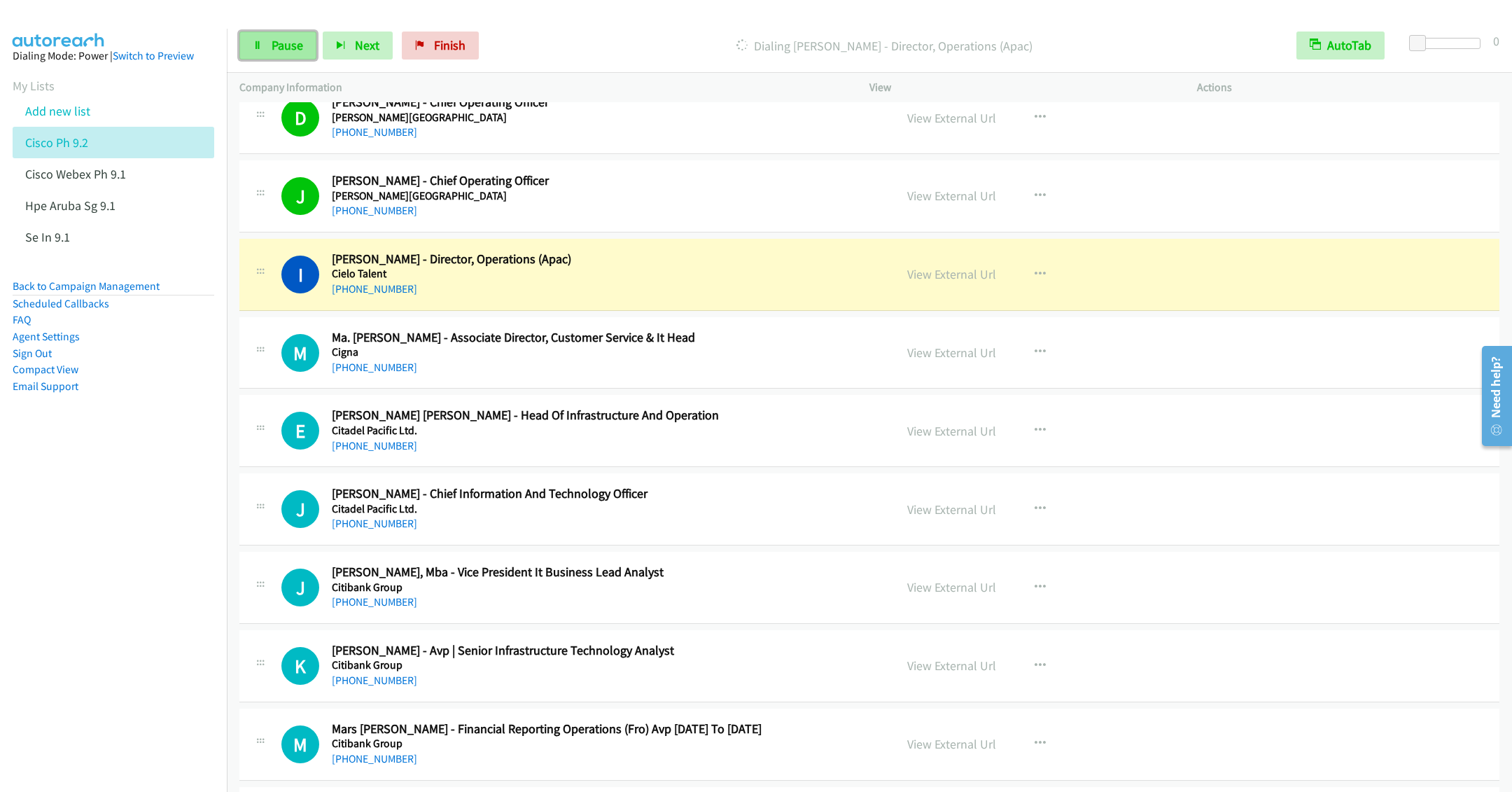
click at [267, 38] on link "Pause" at bounding box center [277, 45] width 77 height 28
click at [971, 361] on link "View External Url" at bounding box center [951, 353] width 89 height 16
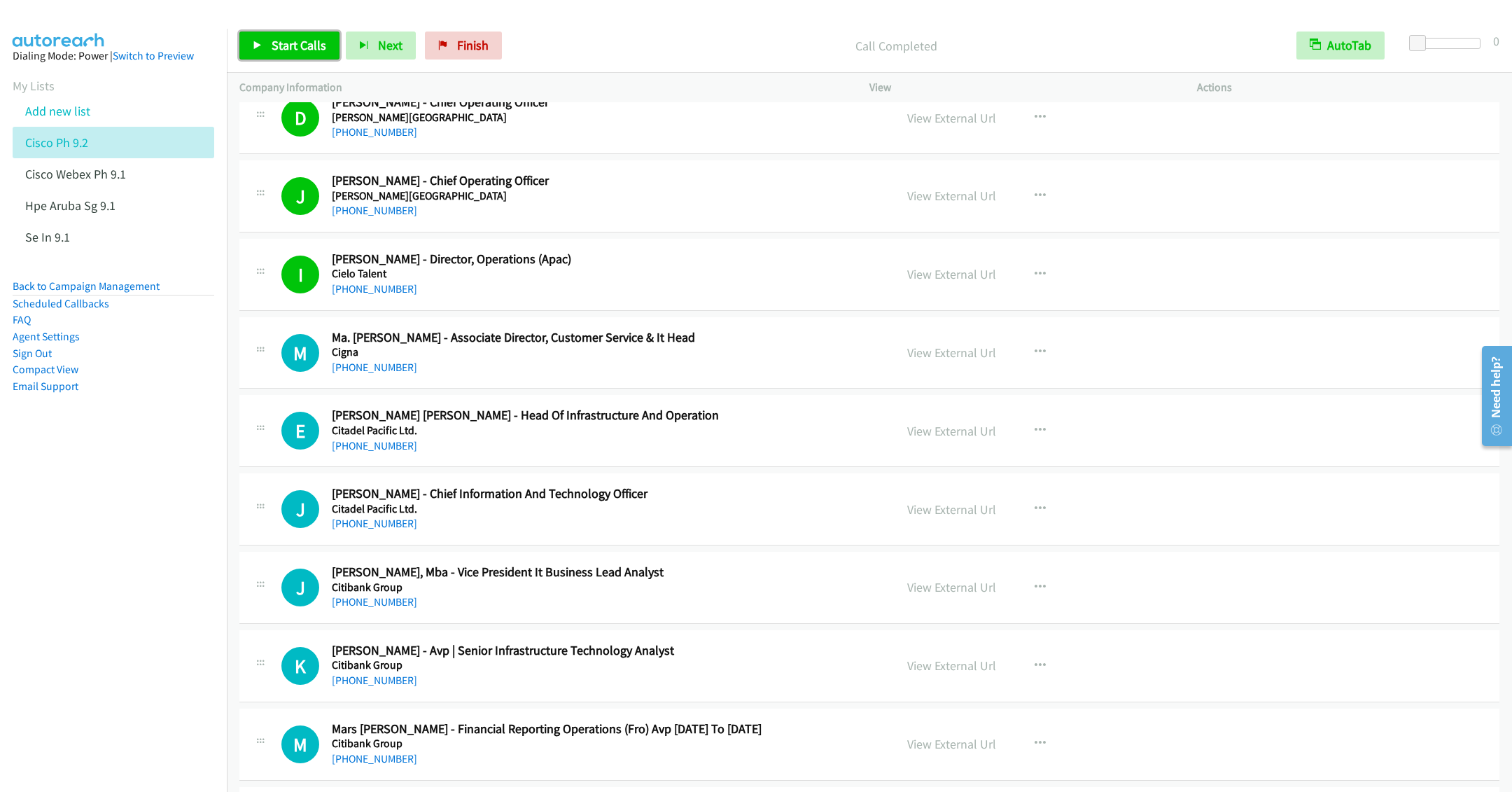
click at [288, 47] on span "Start Calls" at bounding box center [299, 45] width 54 height 16
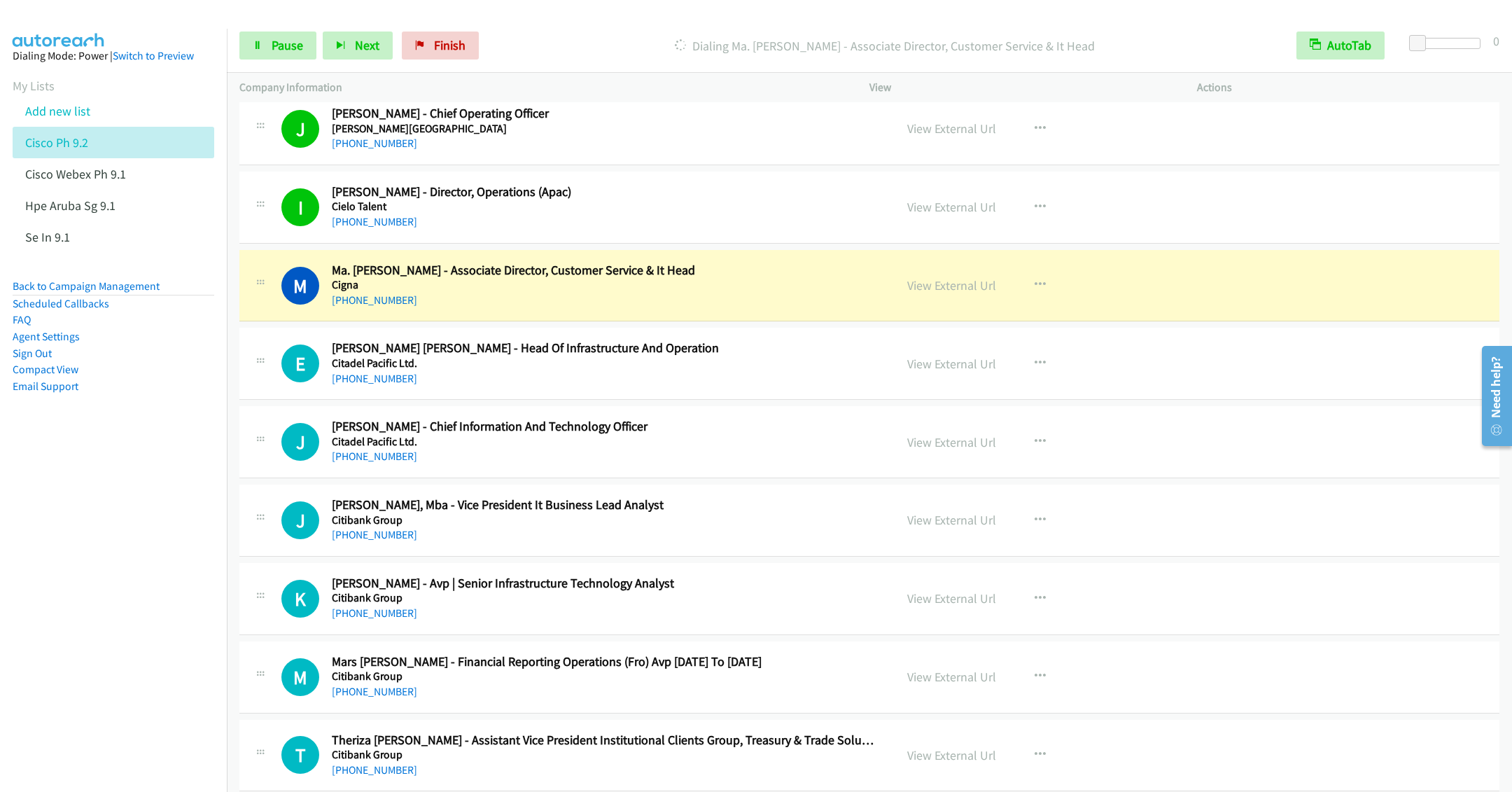
scroll to position [8195, 0]
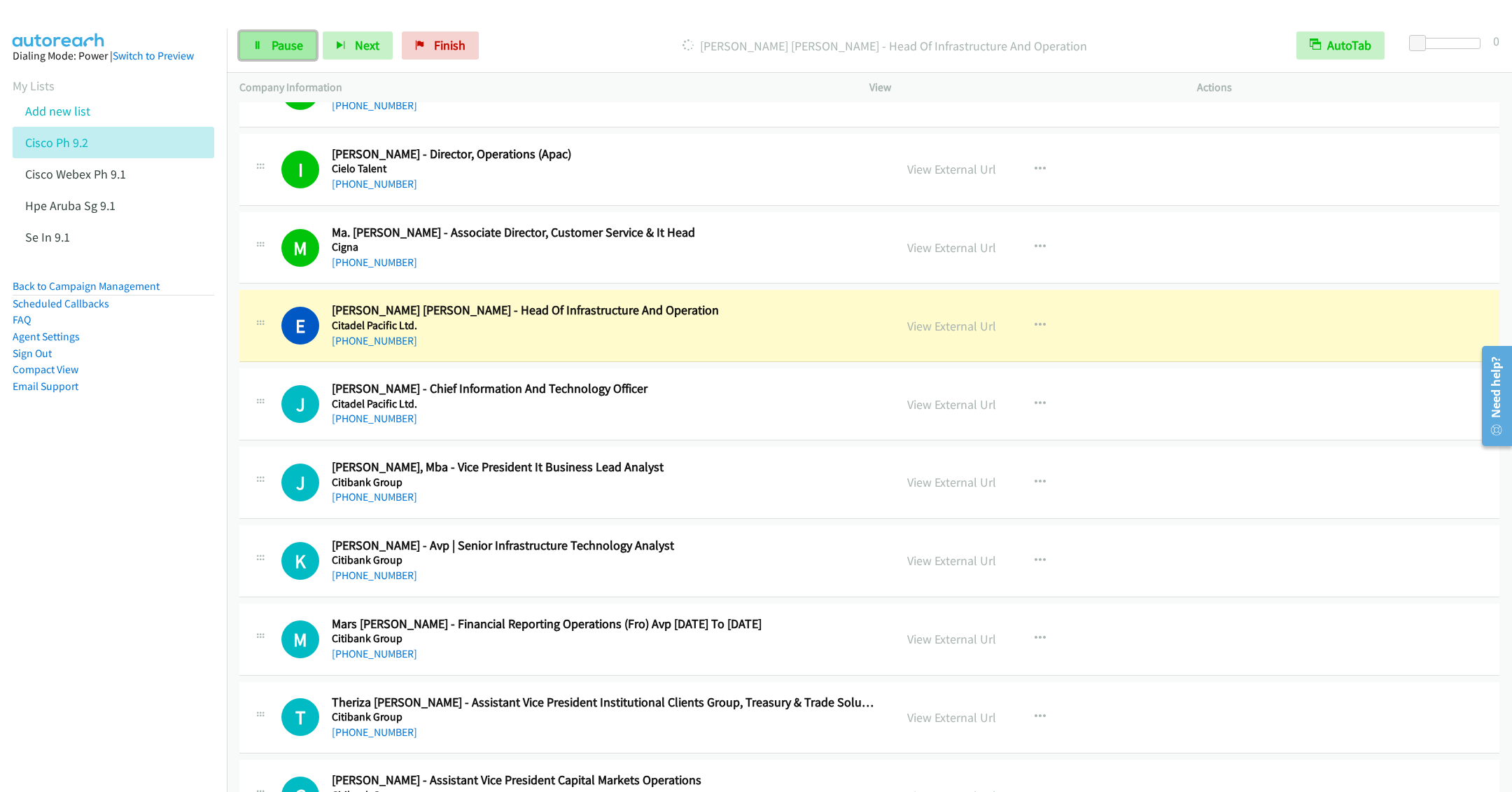
click at [269, 48] on link "Pause" at bounding box center [277, 45] width 77 height 28
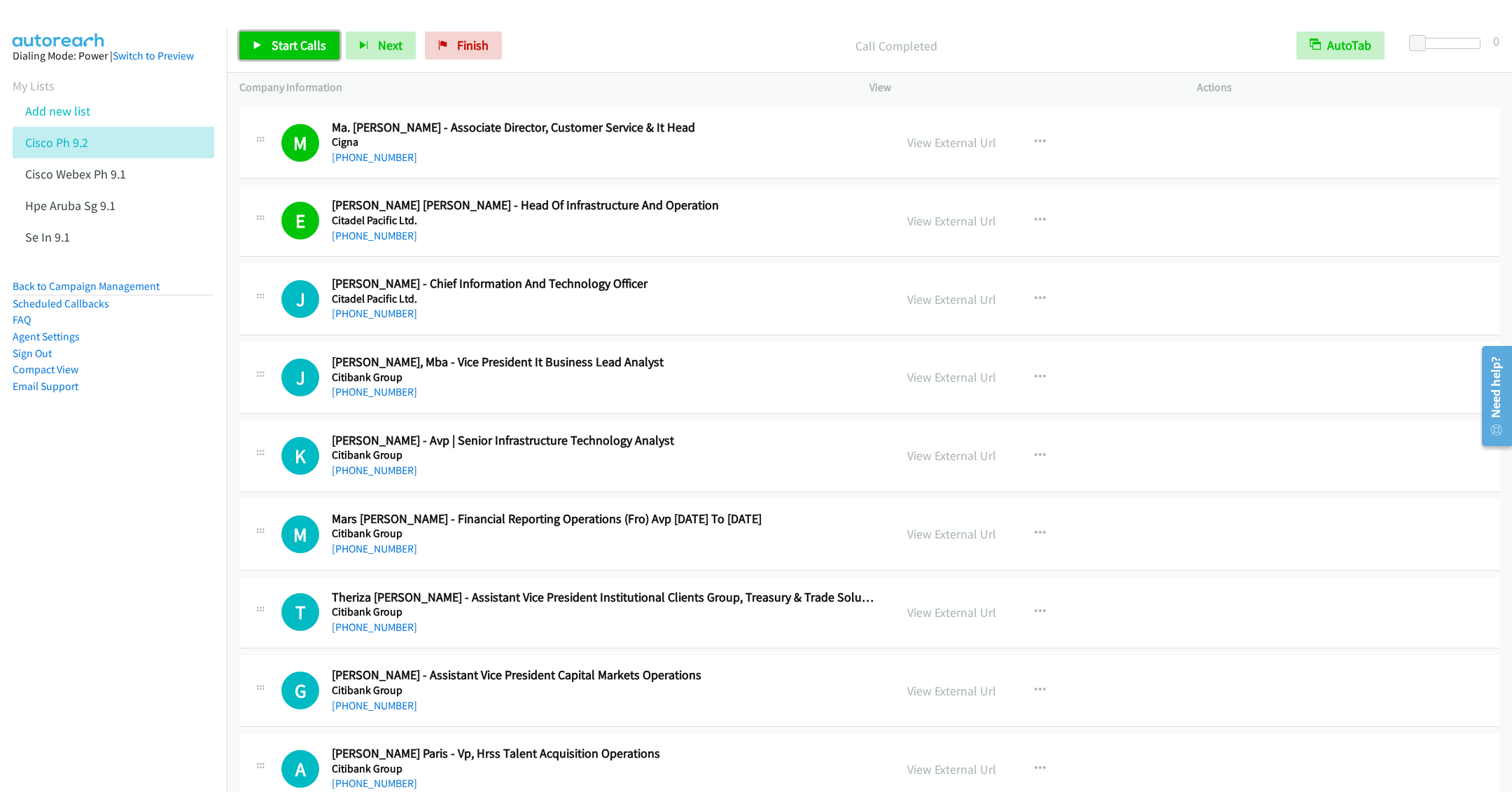
click at [276, 46] on span "Start Calls" at bounding box center [299, 45] width 54 height 16
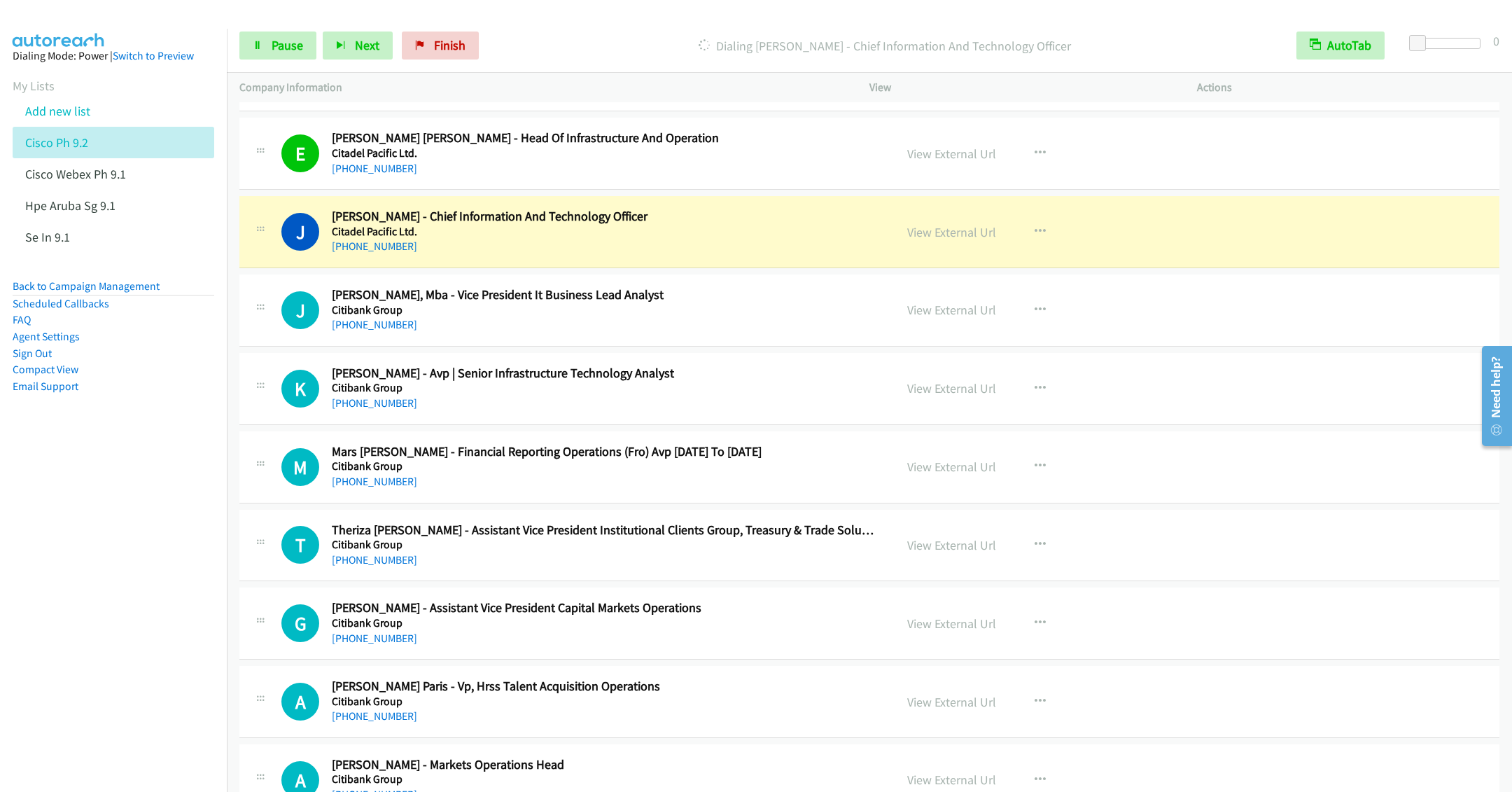
scroll to position [8406, 0]
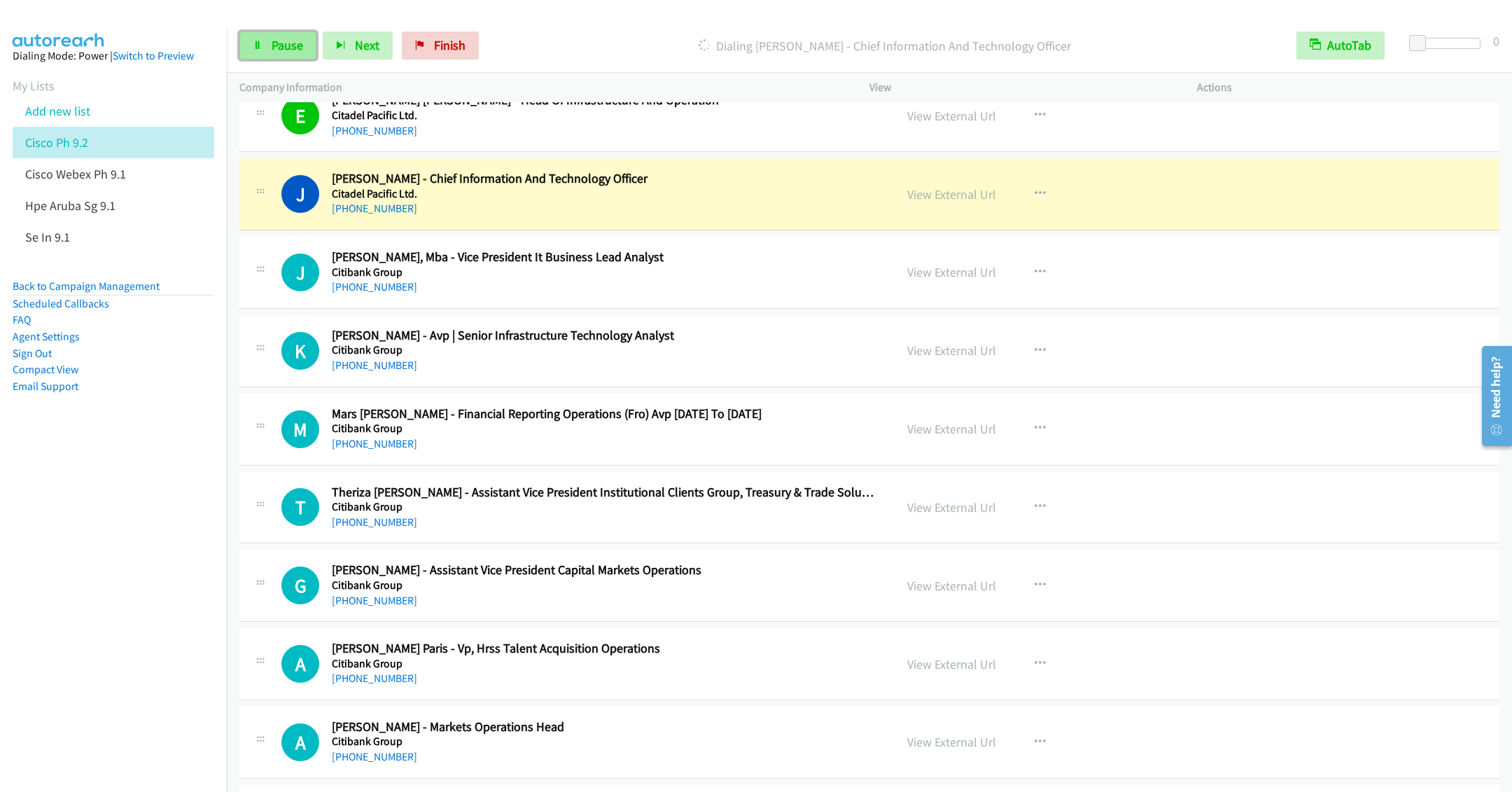
click at [265, 45] on link "Pause" at bounding box center [277, 45] width 77 height 28
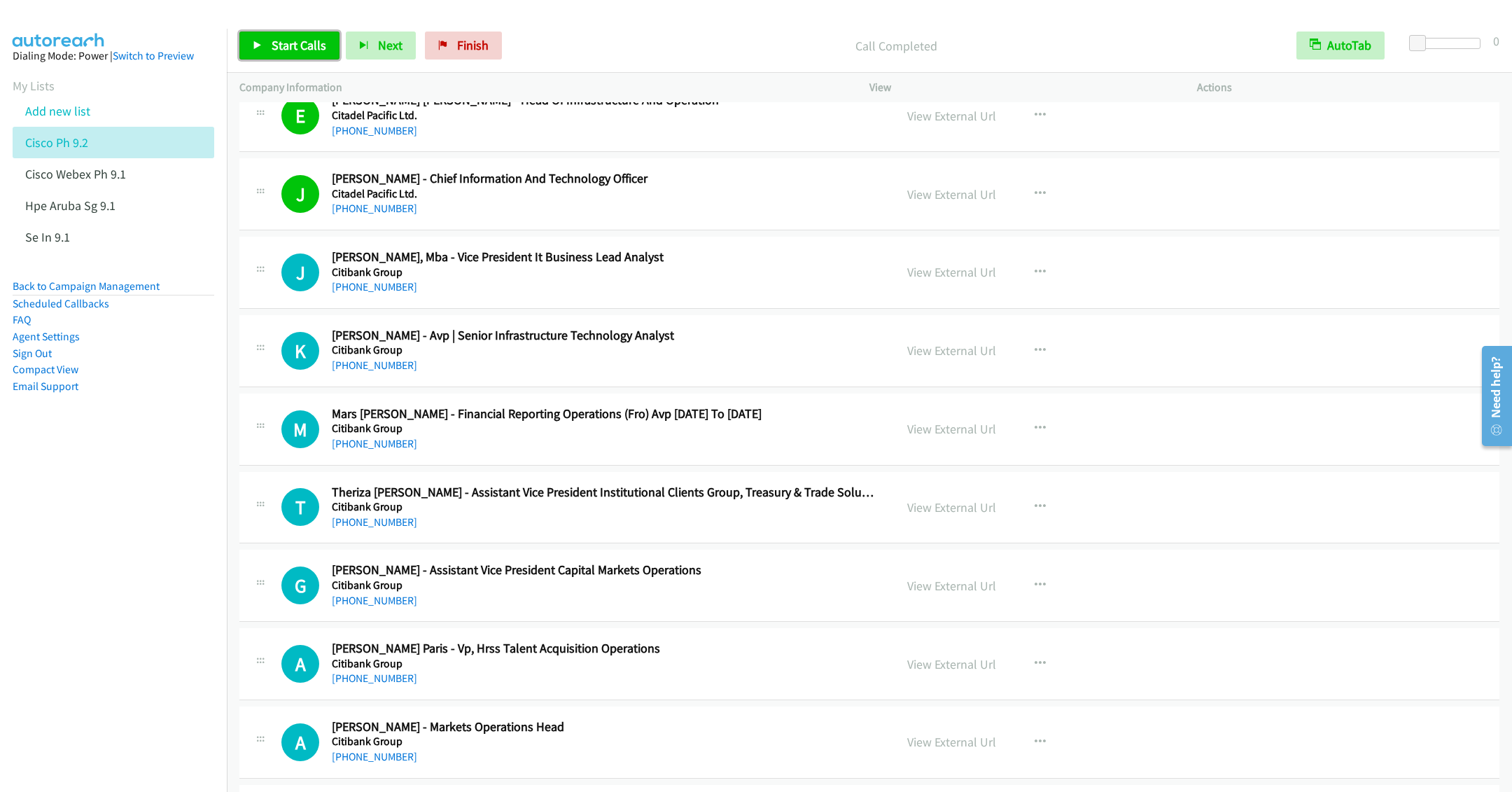
click at [269, 48] on link "Start Calls" at bounding box center [289, 45] width 100 height 28
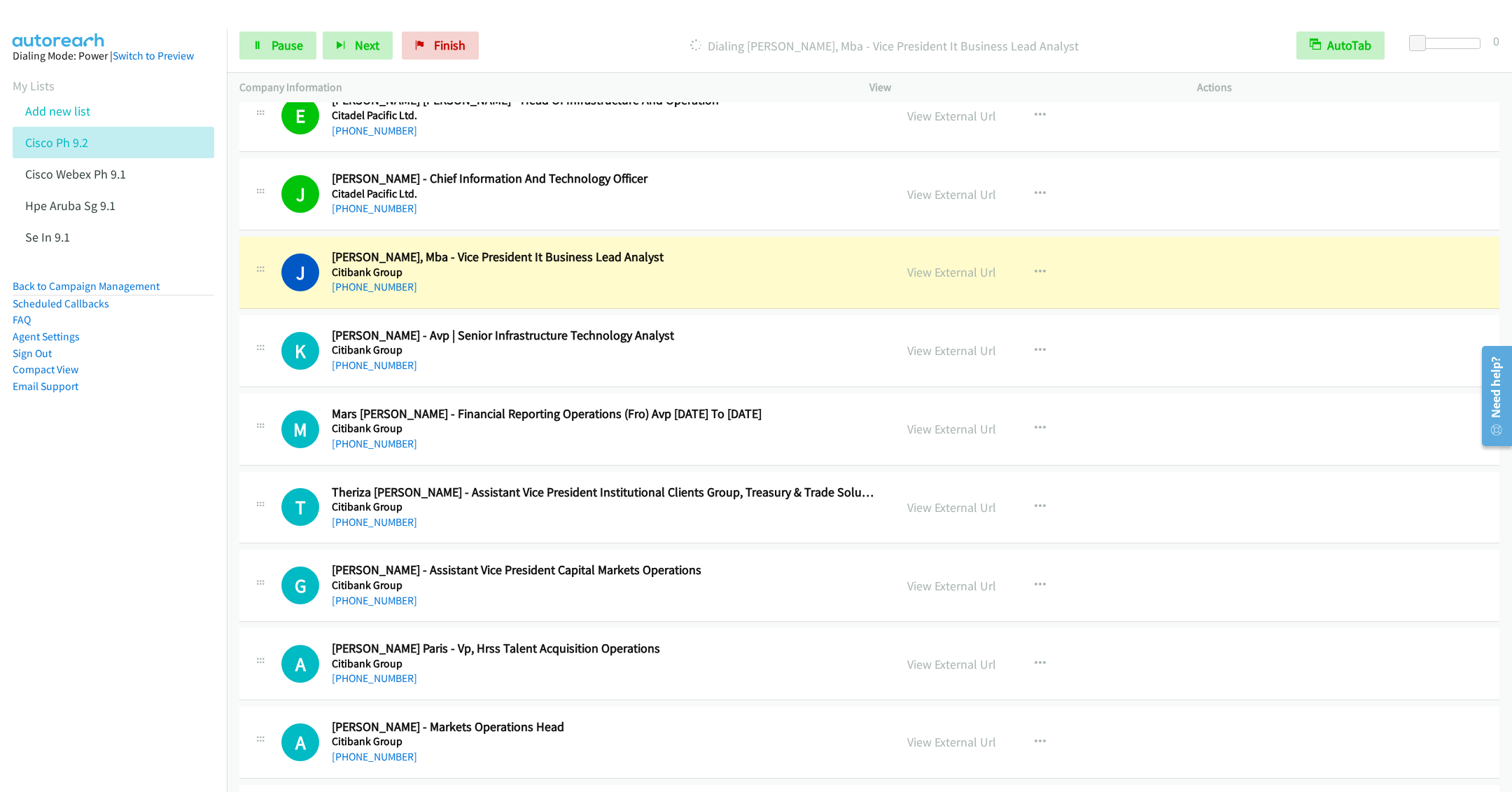
scroll to position [8510, 0]
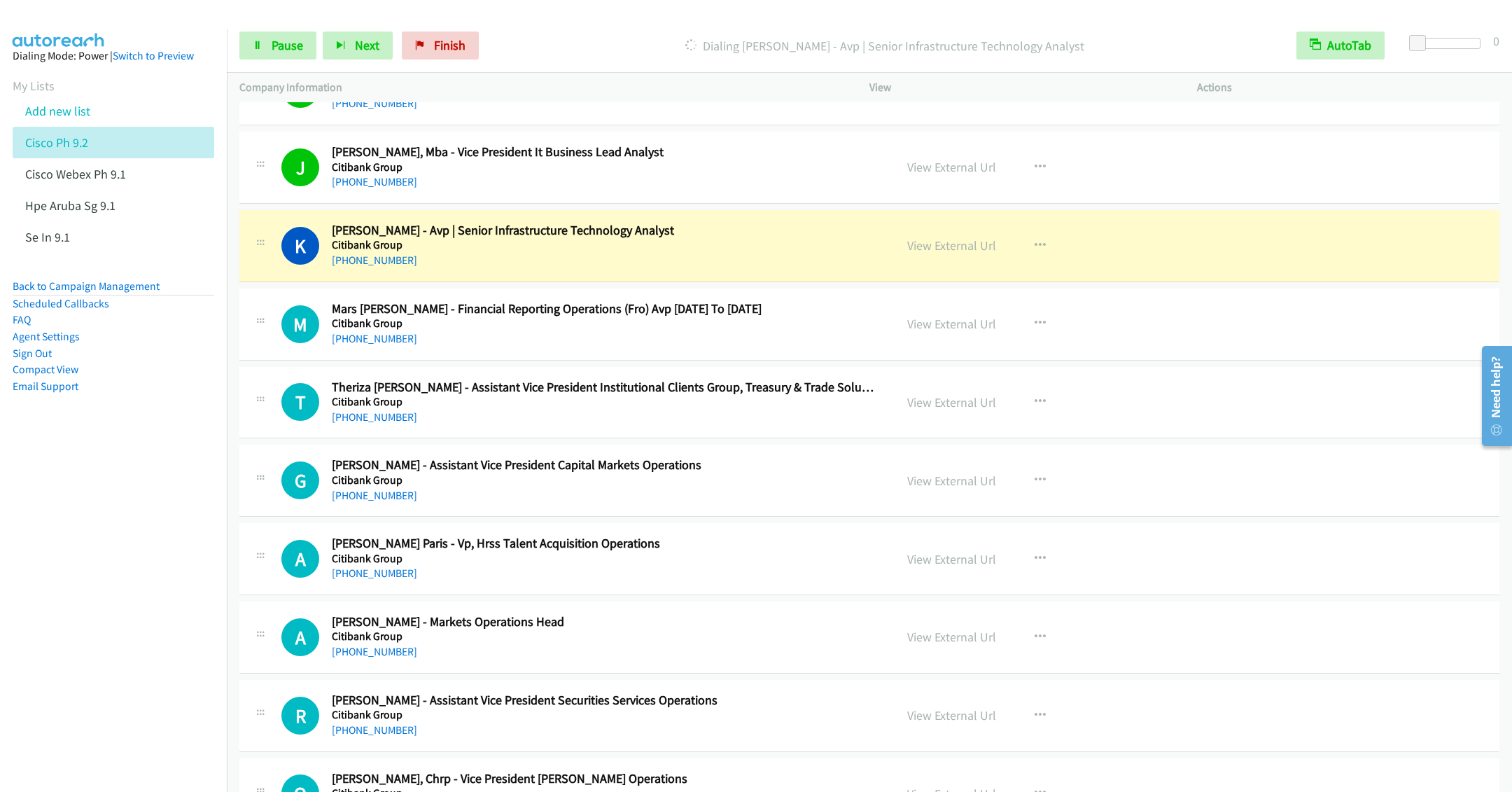
drag, startPoint x: 519, startPoint y: 381, endPoint x: 644, endPoint y: 362, distance: 126.4
click at [281, 42] on span "Pause" at bounding box center [287, 45] width 31 height 16
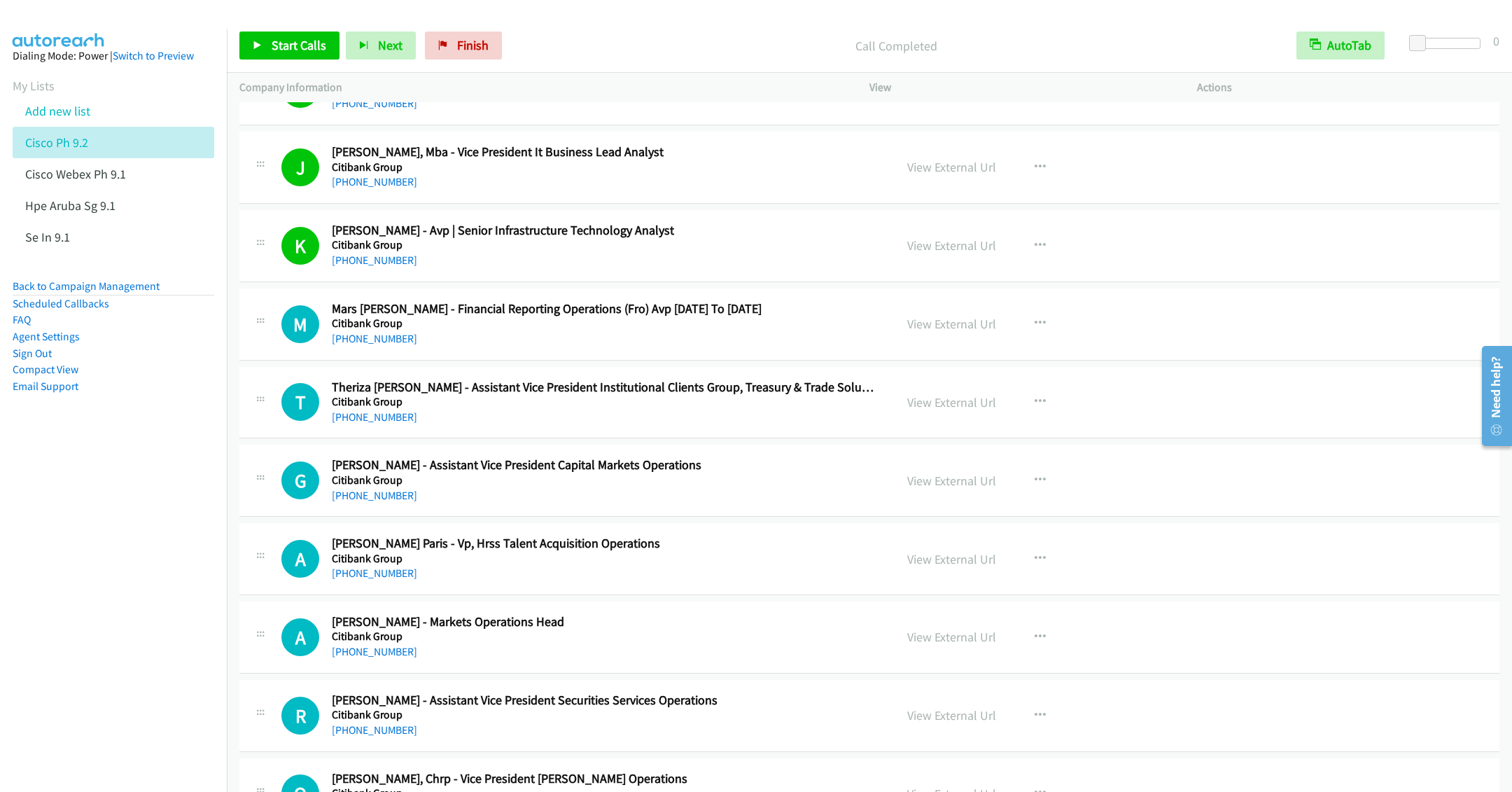
click at [708, 347] on div "+63 917 539 0509" at bounding box center [603, 338] width 543 height 17
click at [1025, 338] on button "button" at bounding box center [1039, 323] width 38 height 28
click at [936, 458] on link "Remove from list" at bounding box center [965, 443] width 186 height 28
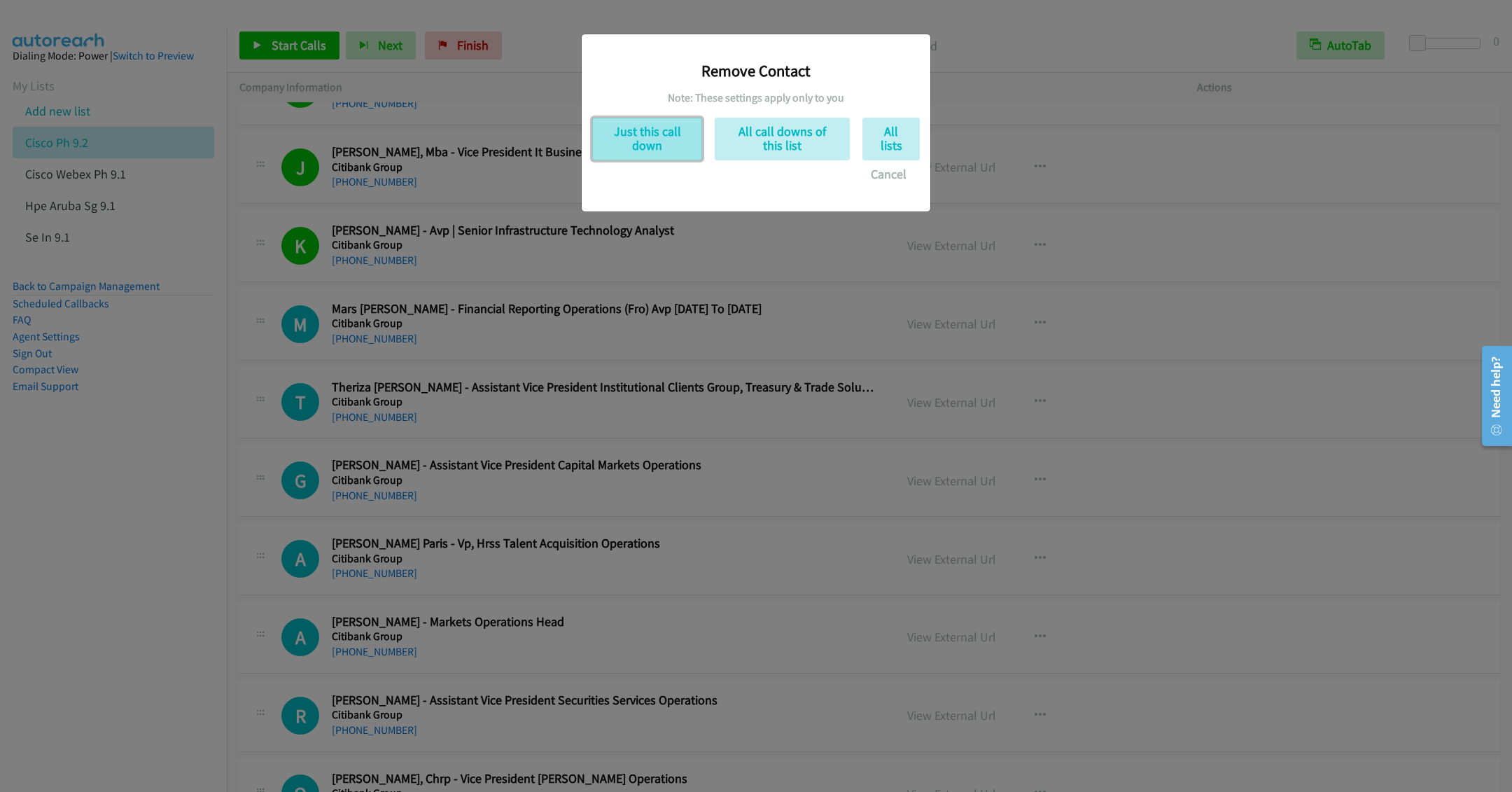
click at [639, 132] on button "Just this call down" at bounding box center [647, 138] width 110 height 42
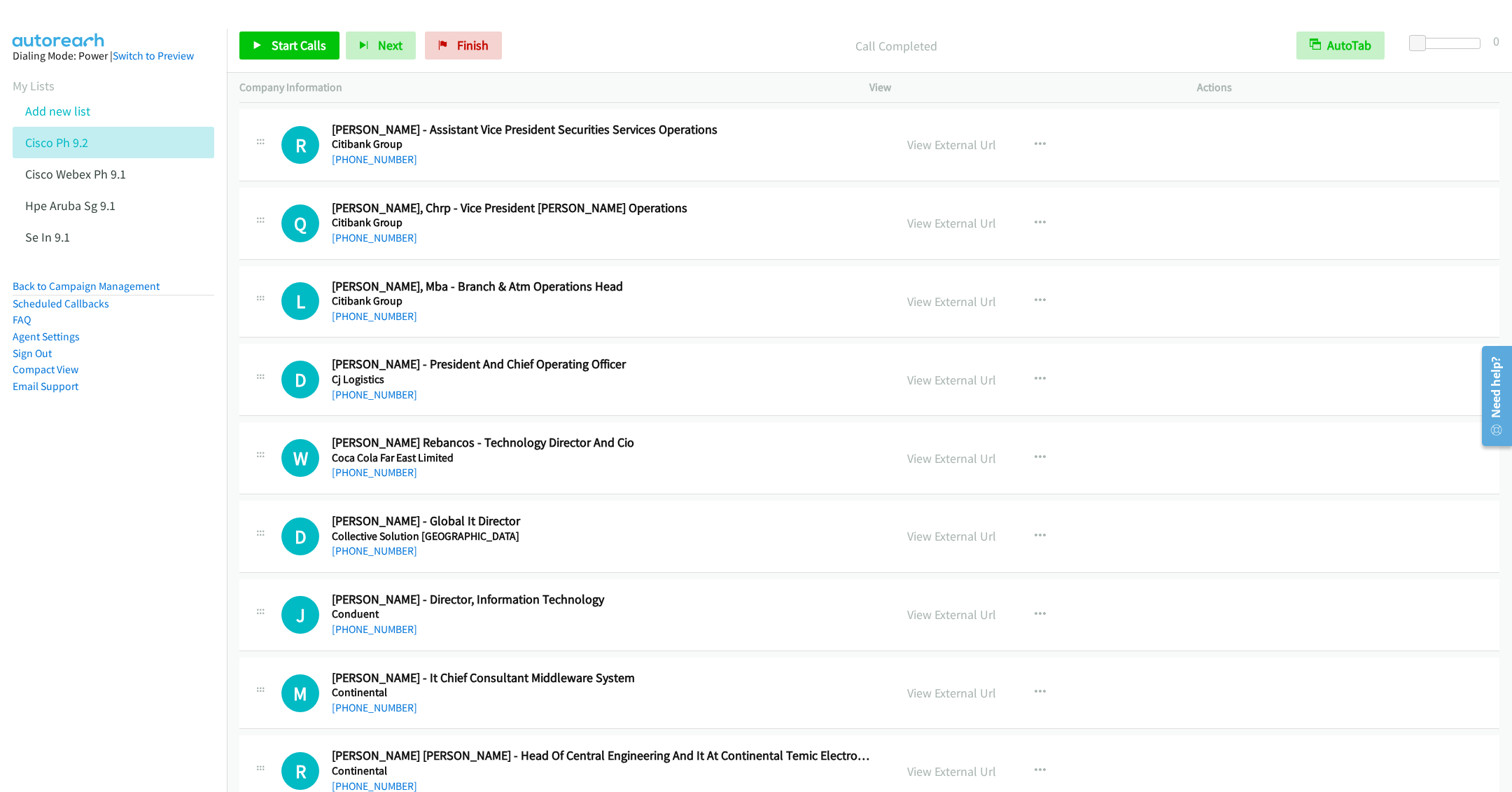
scroll to position [9036, 0]
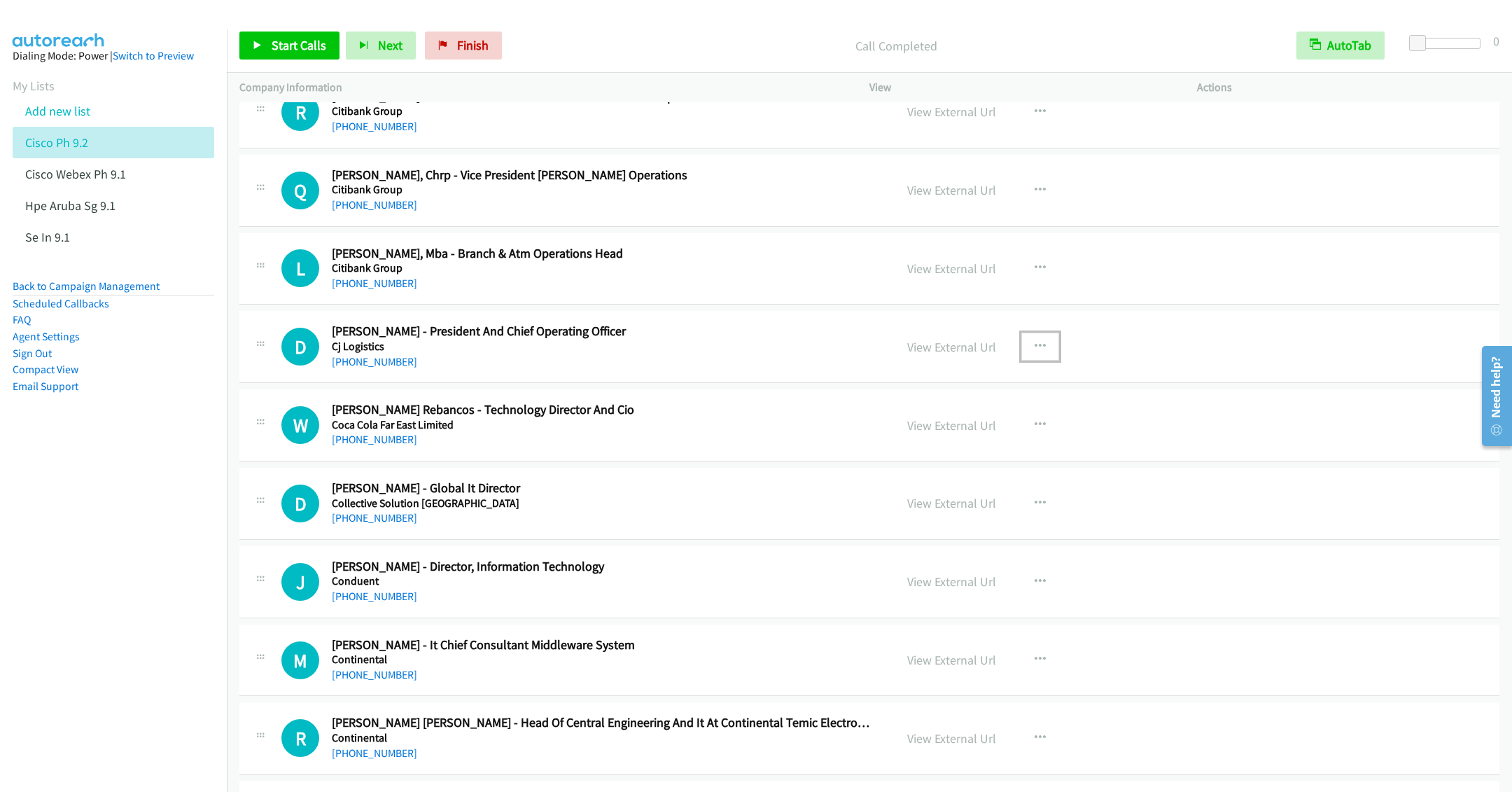
click at [1035, 352] on icon "button" at bounding box center [1040, 346] width 11 height 11
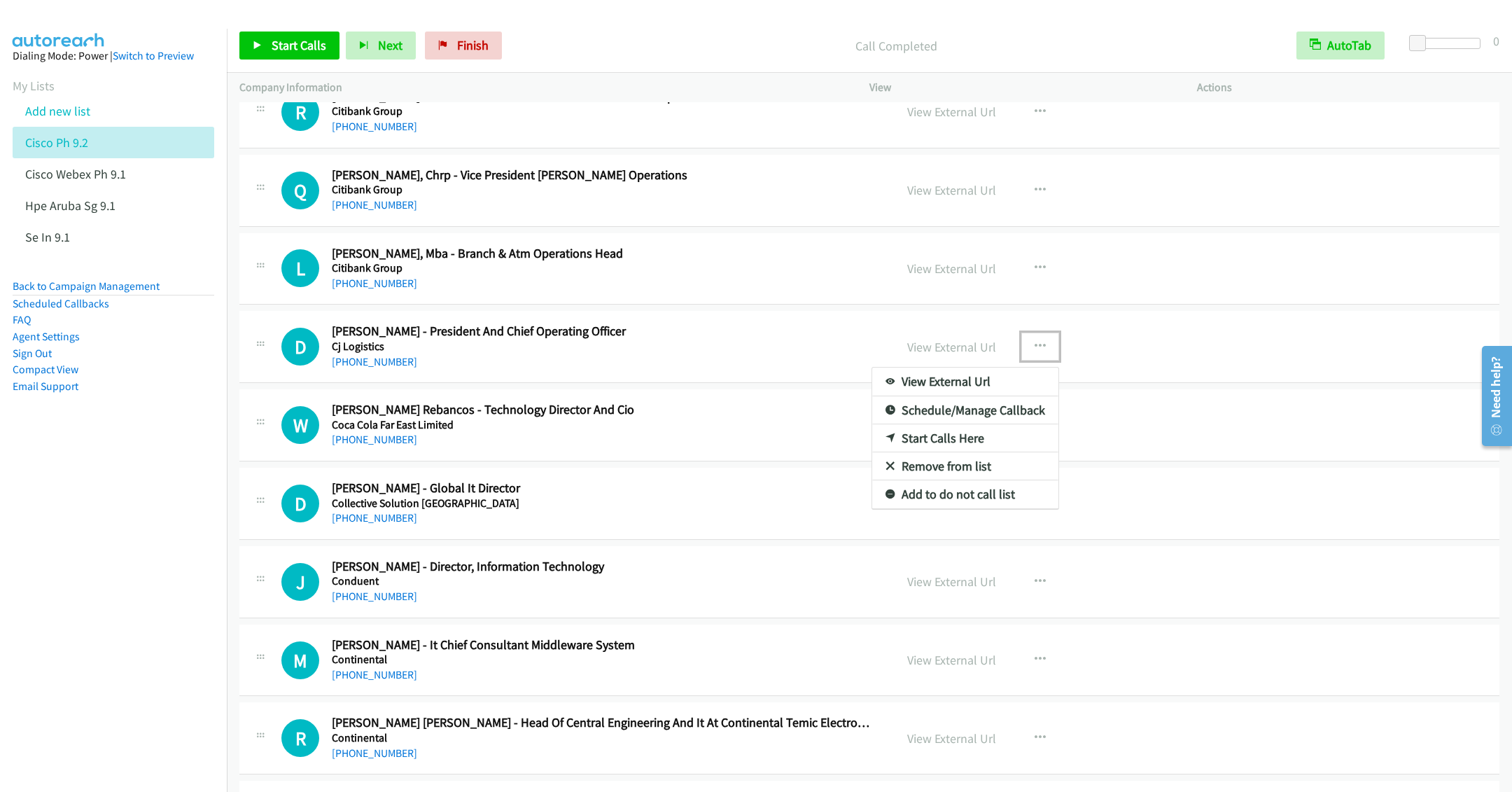
click at [914, 453] on link "Start Calls Here" at bounding box center [965, 438] width 186 height 28
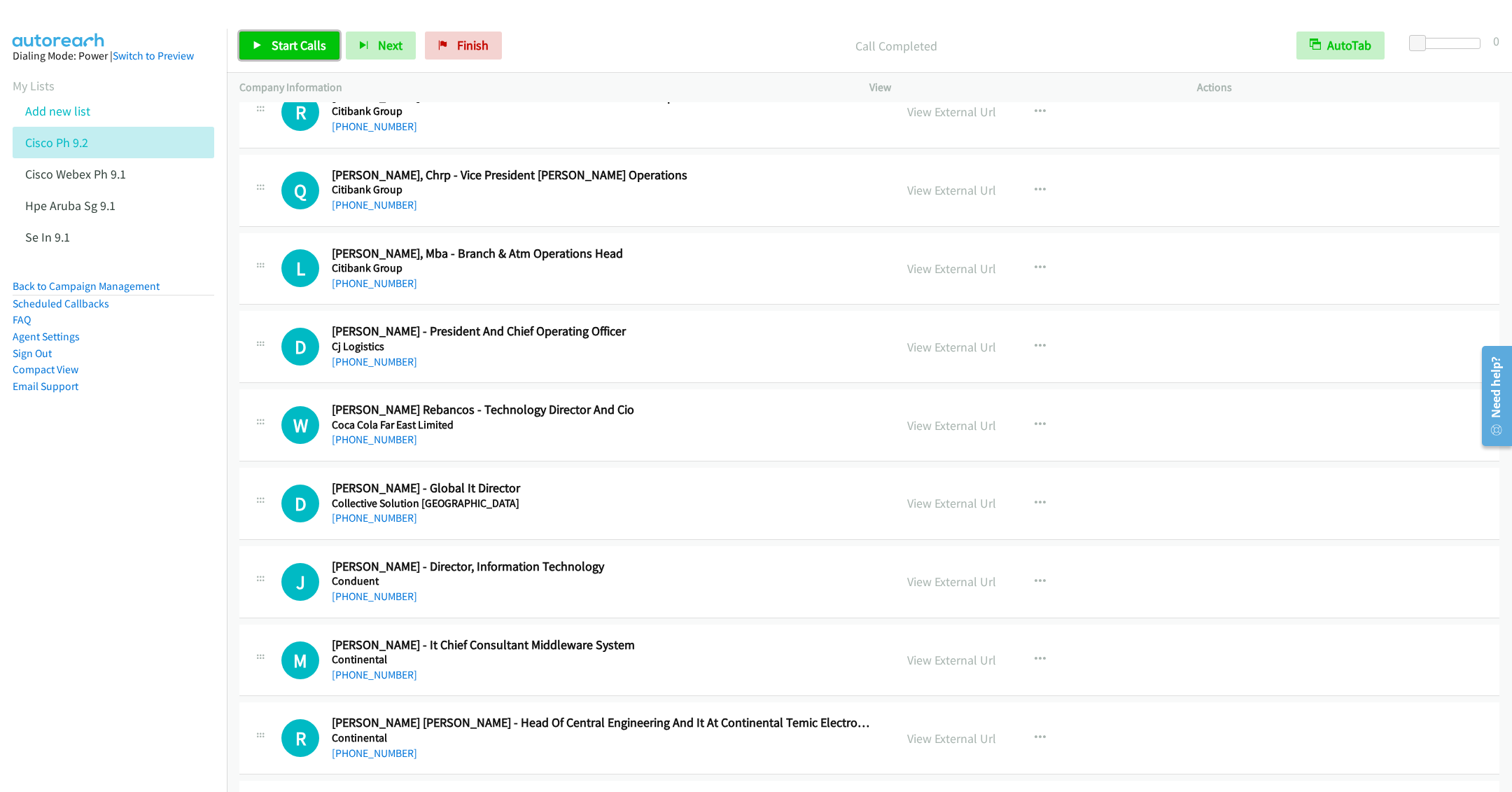
click at [277, 36] on link "Start Calls" at bounding box center [289, 45] width 100 height 28
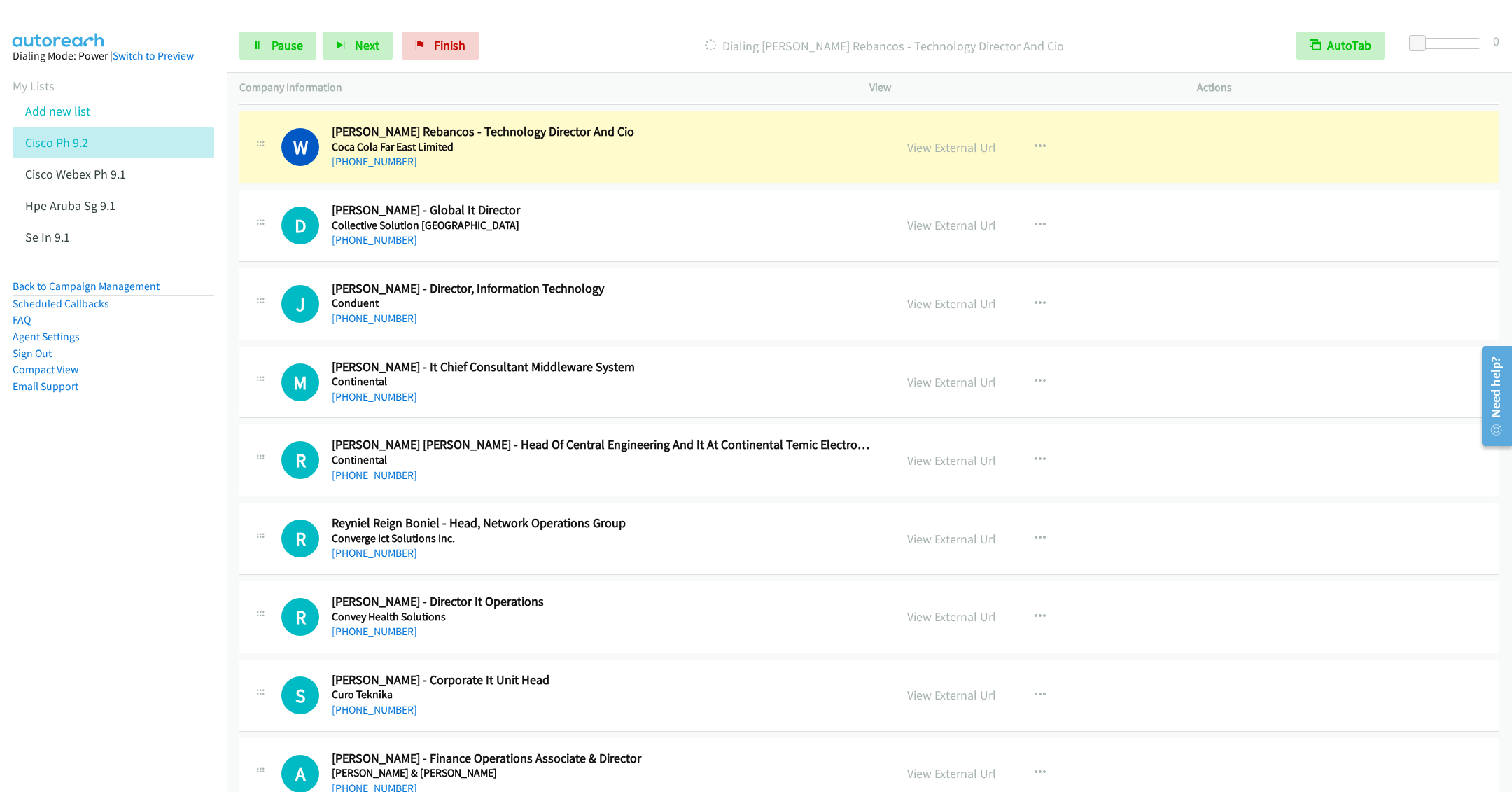
scroll to position [9351, 0]
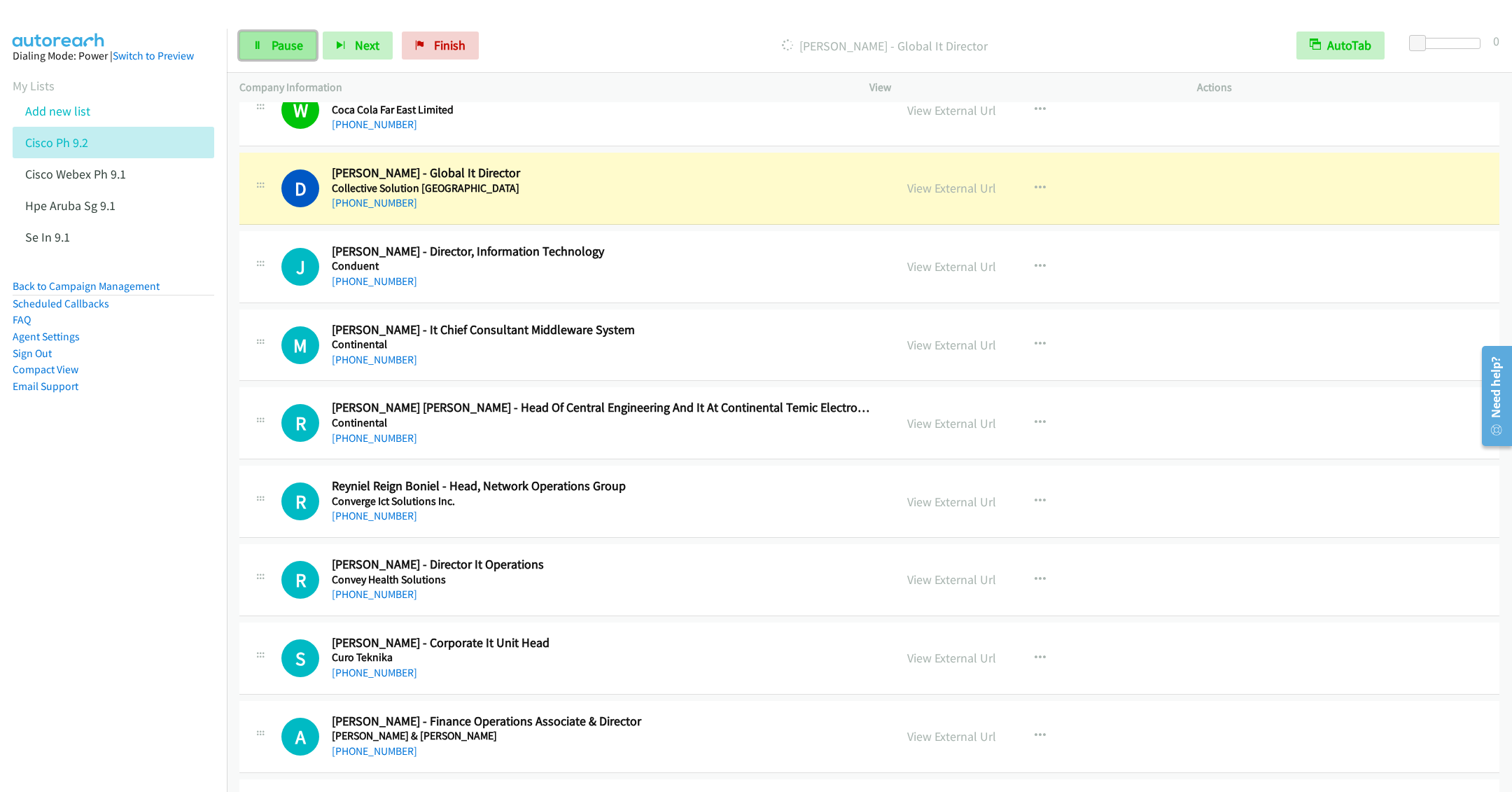
click at [265, 59] on link "Pause" at bounding box center [277, 45] width 77 height 28
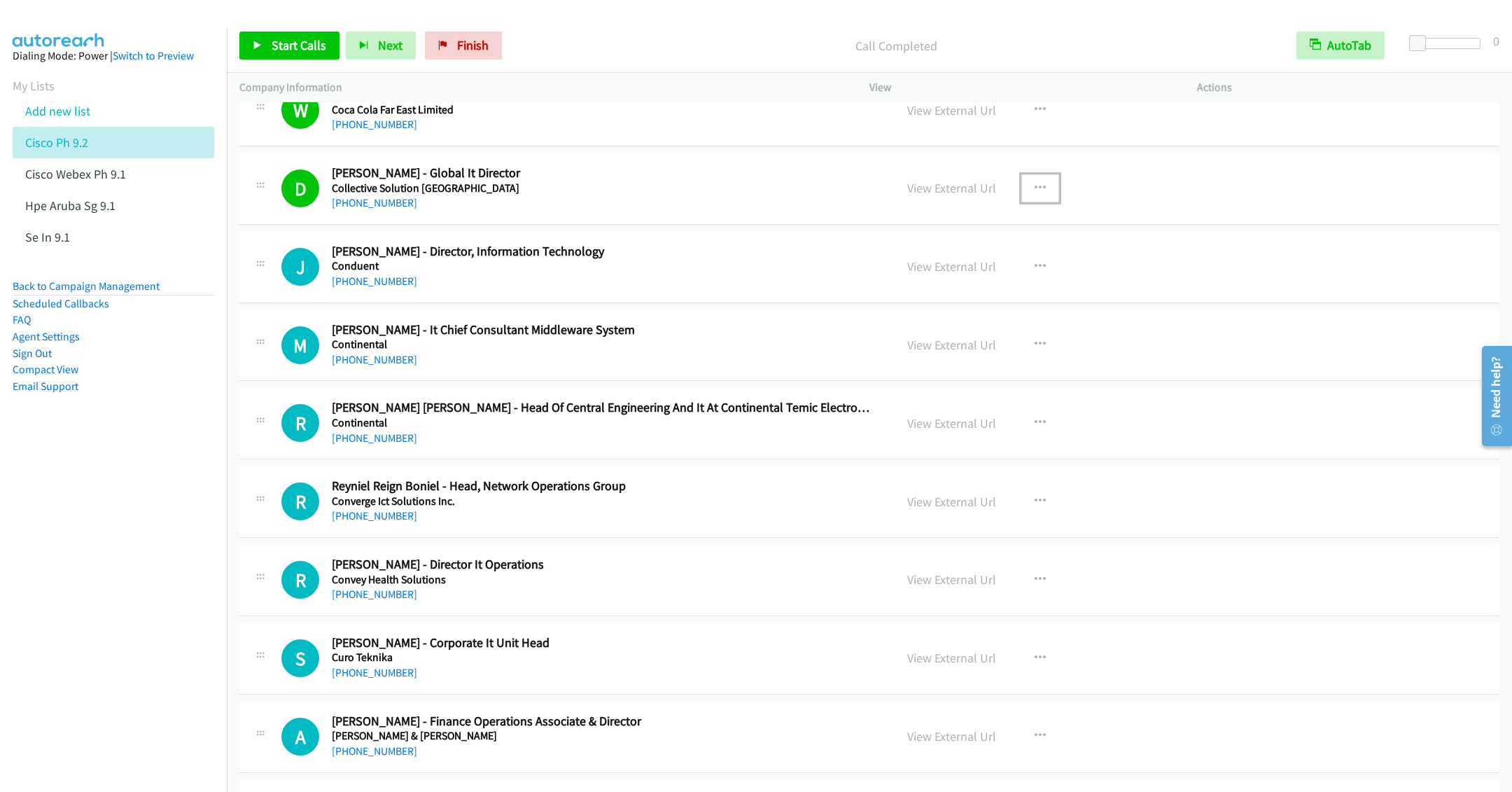
click at [1035, 194] on icon "button" at bounding box center [1040, 189] width 11 height 11
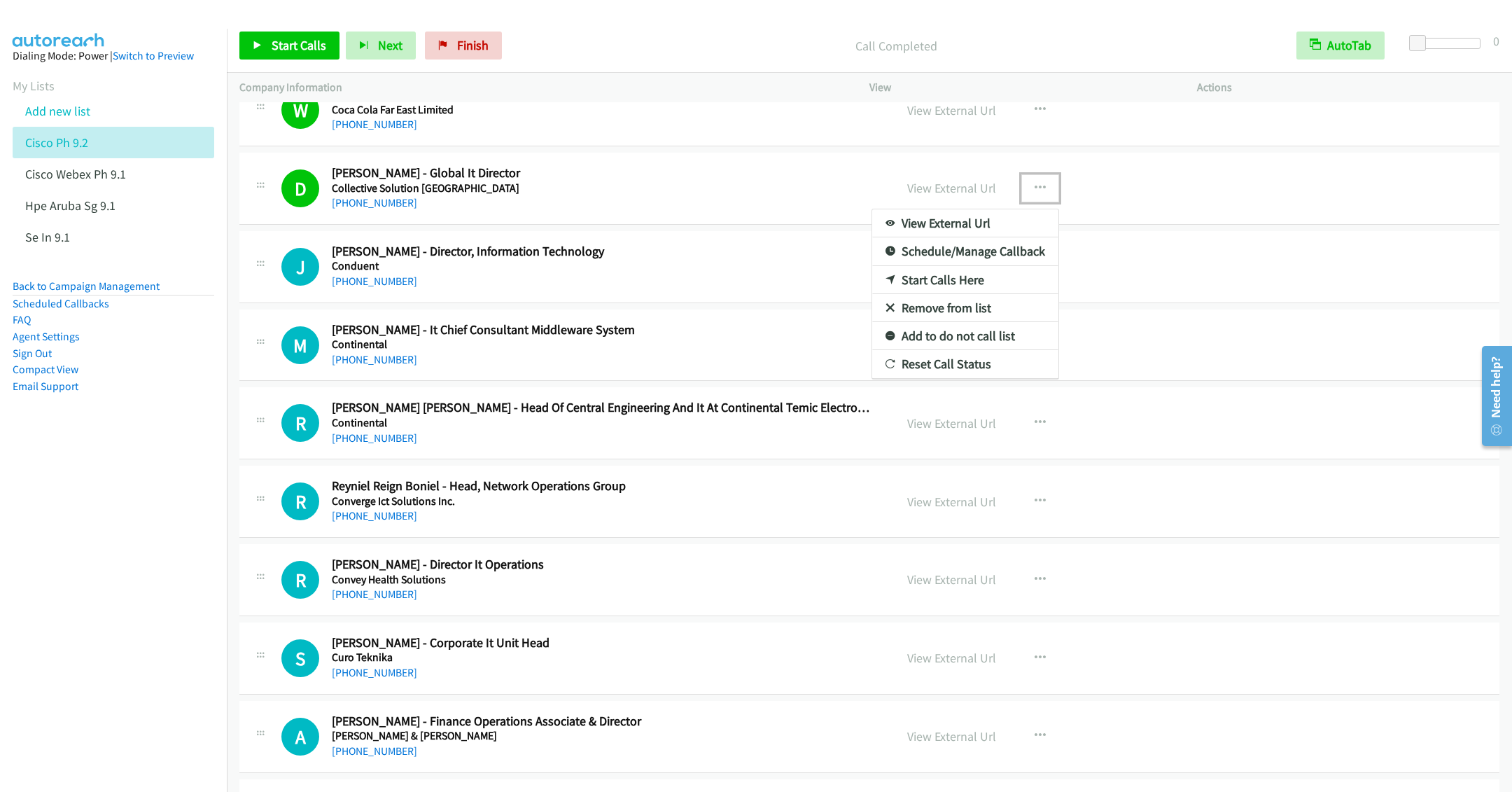
click at [920, 322] on link "Remove from list" at bounding box center [965, 308] width 186 height 28
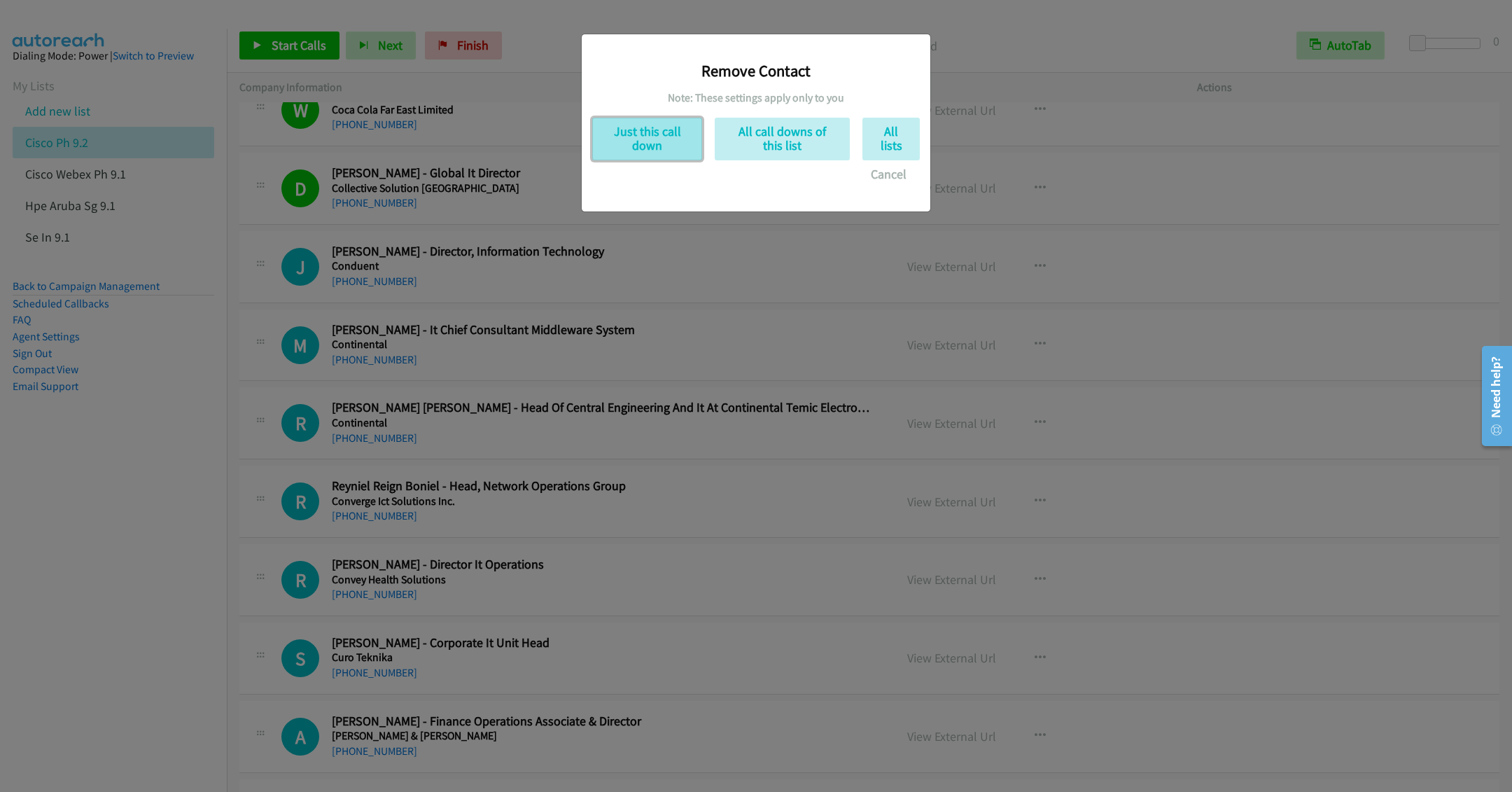
click at [641, 143] on button "Just this call down" at bounding box center [647, 138] width 110 height 42
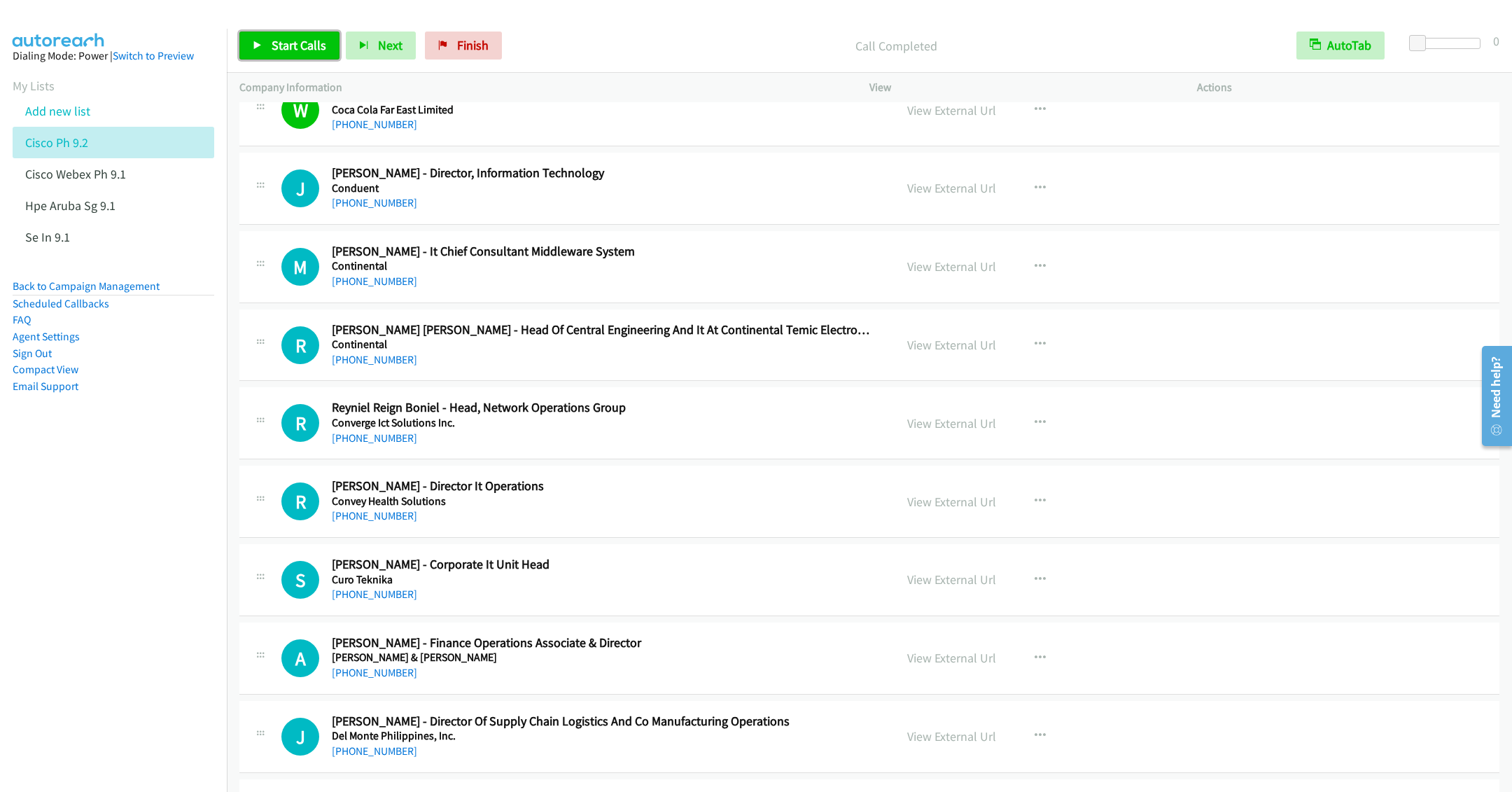
click at [289, 49] on span "Start Calls" at bounding box center [299, 45] width 54 height 16
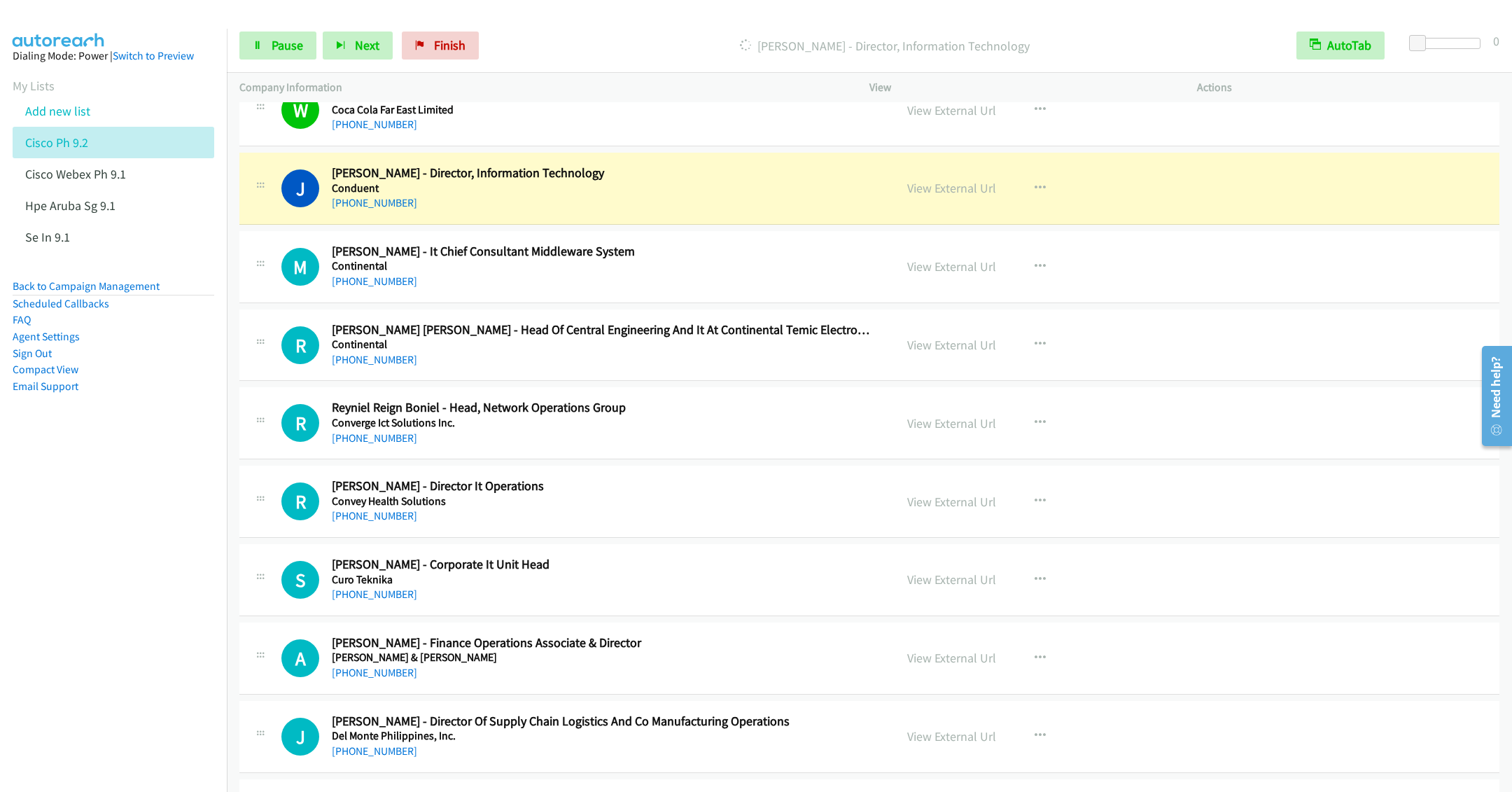
click at [517, 290] on div "[PHONE_NUMBER]" at bounding box center [603, 281] width 543 height 17
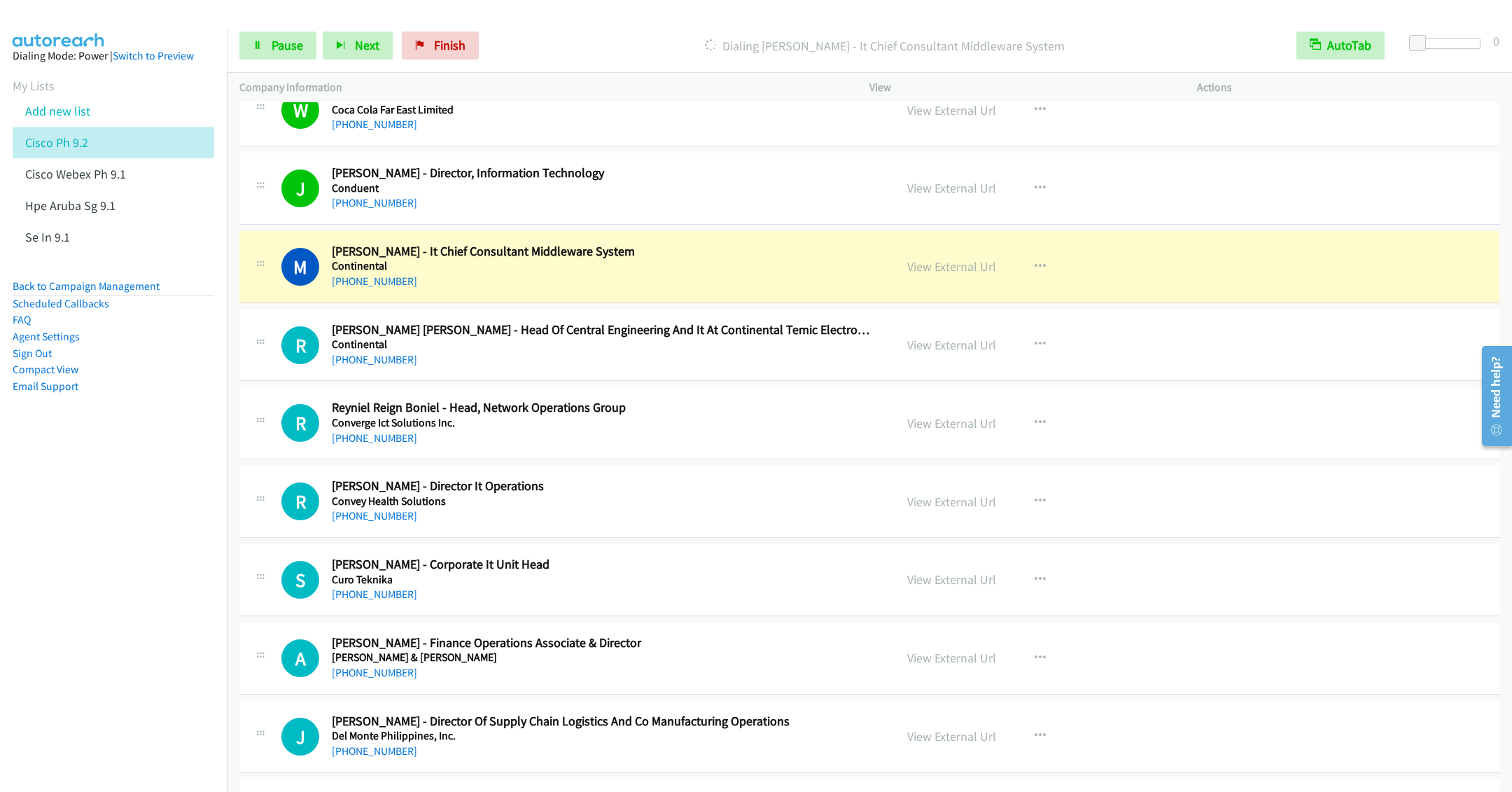
click at [626, 382] on div "R Callback Scheduled Redmond Ritualo - Head Of Central Engineering And It At Co…" at bounding box center [869, 346] width 1260 height 72
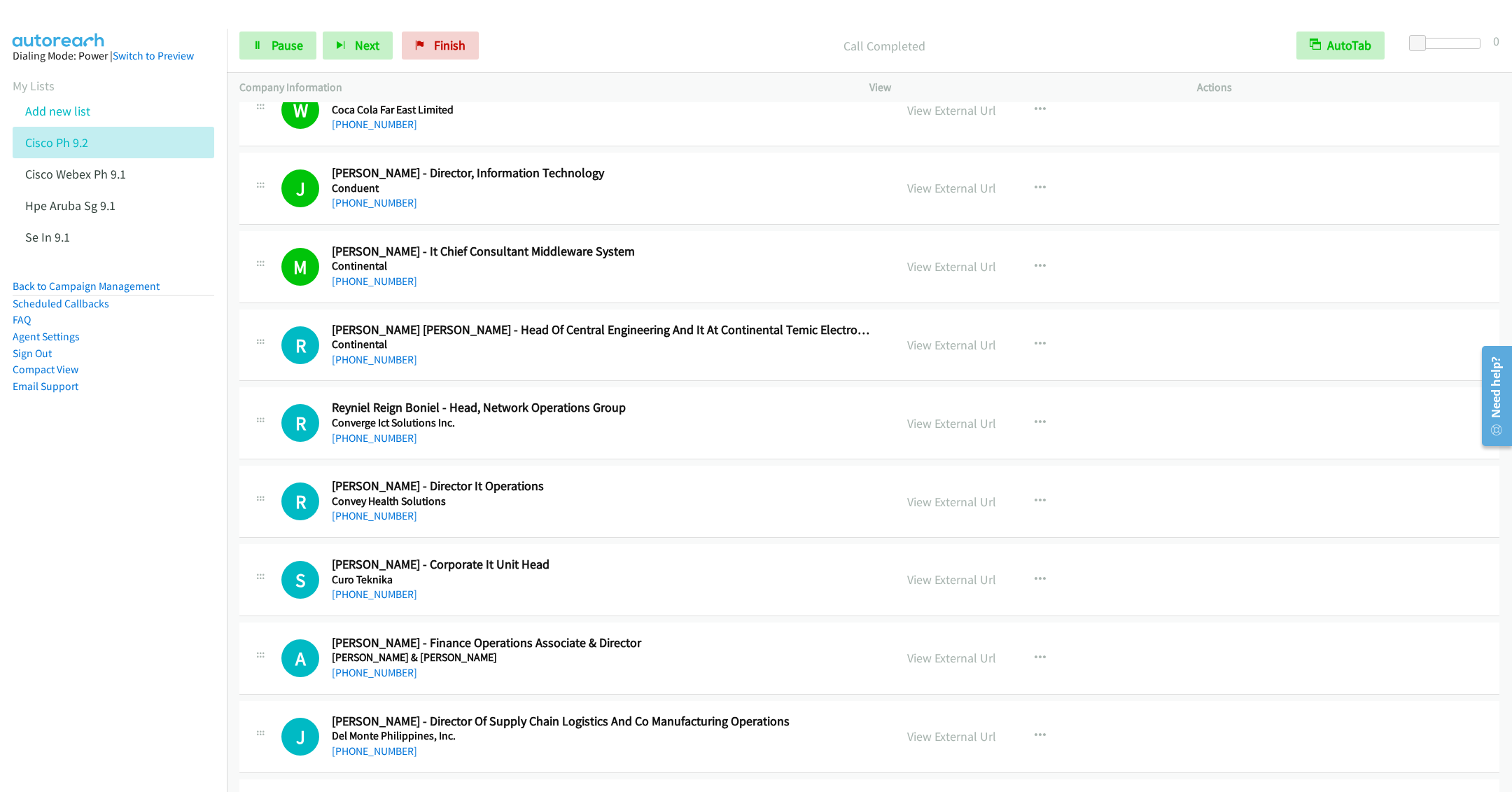
click at [650, 382] on div "R Callback Scheduled Redmond Ritualo - Head Of Central Engineering And It At Co…" at bounding box center [869, 346] width 1260 height 72
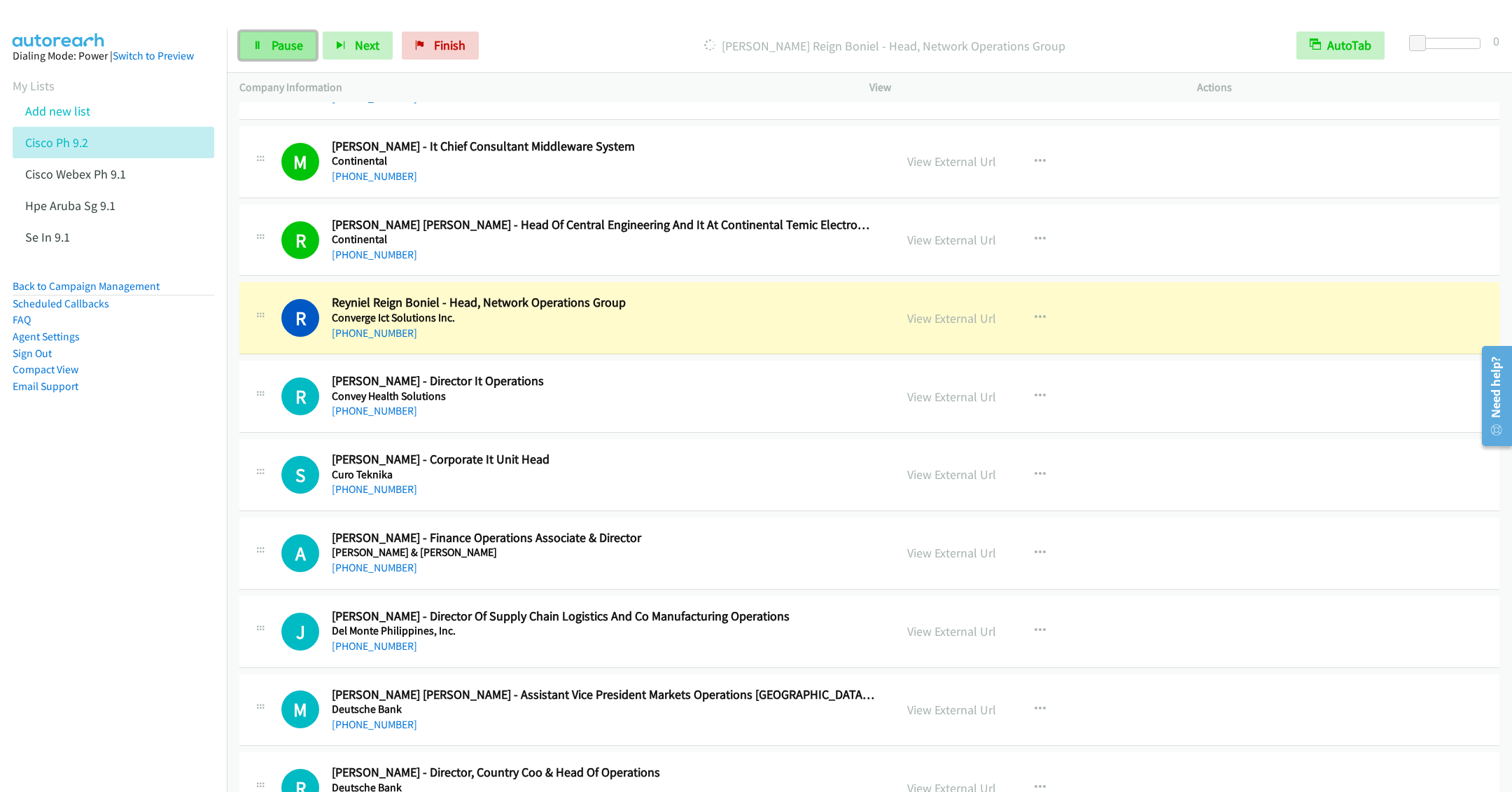
click at [282, 48] on span "Pause" at bounding box center [287, 45] width 31 height 16
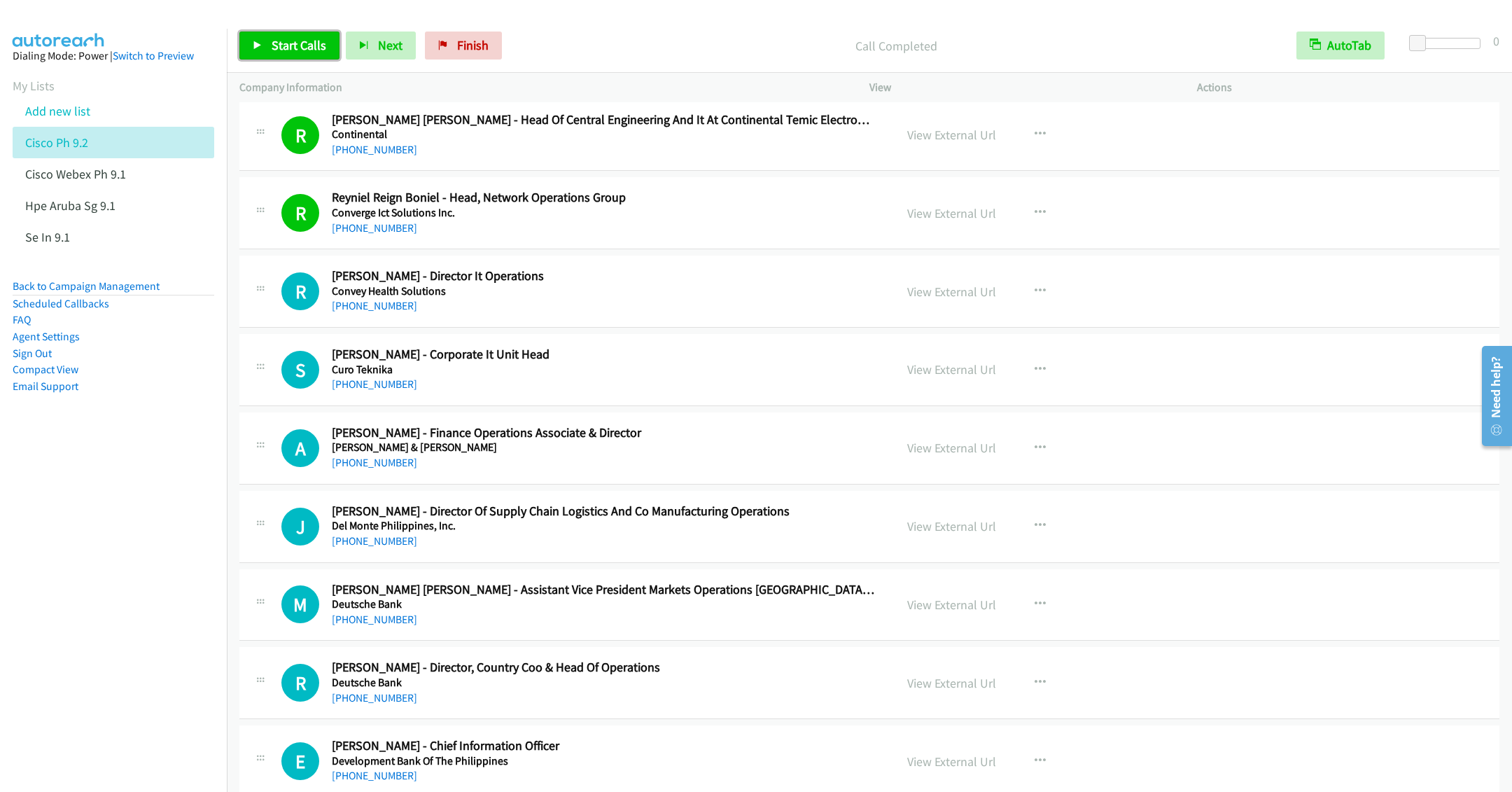
click at [282, 46] on span "Start Calls" at bounding box center [299, 45] width 54 height 16
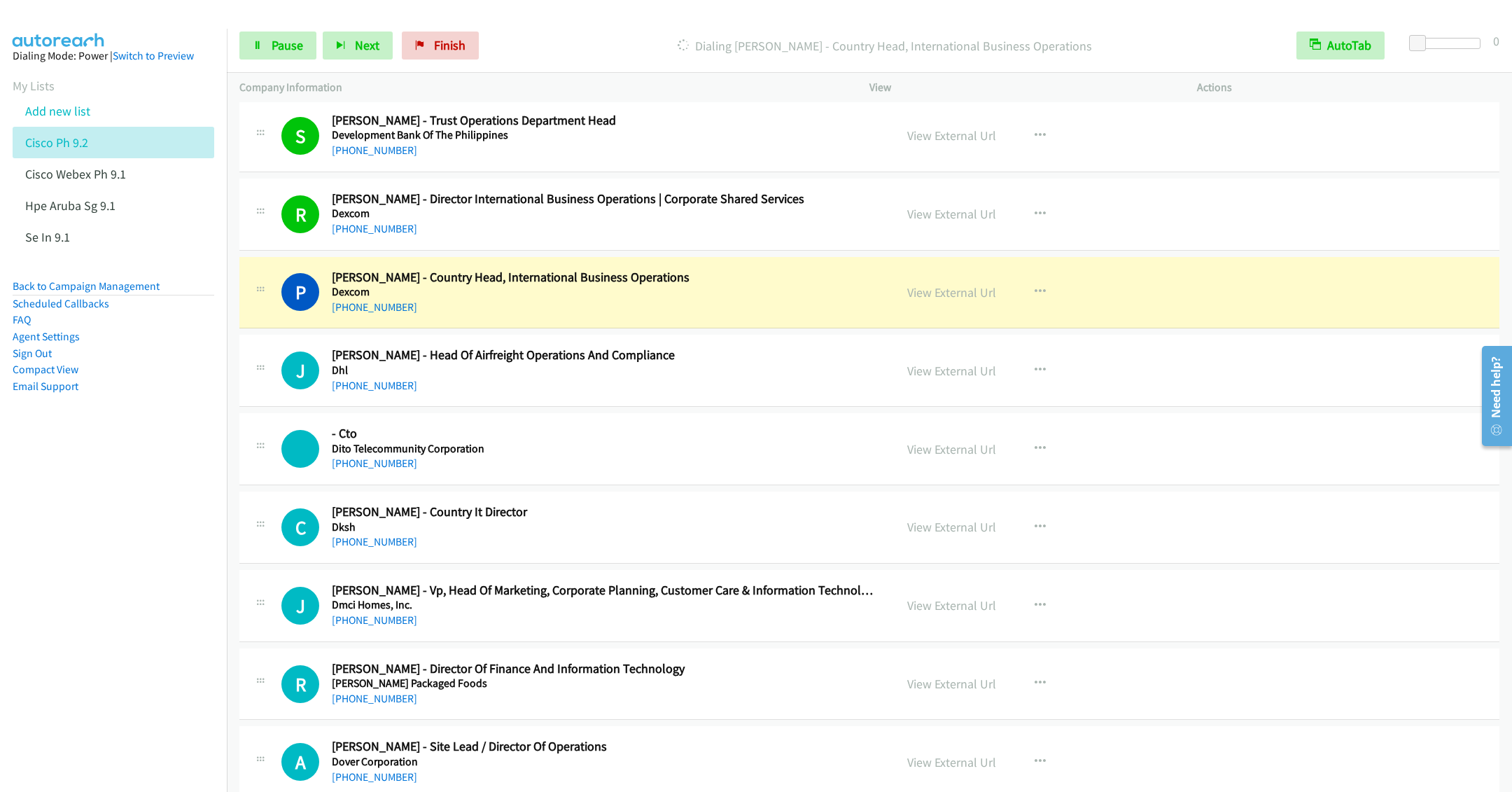
scroll to position [10297, 0]
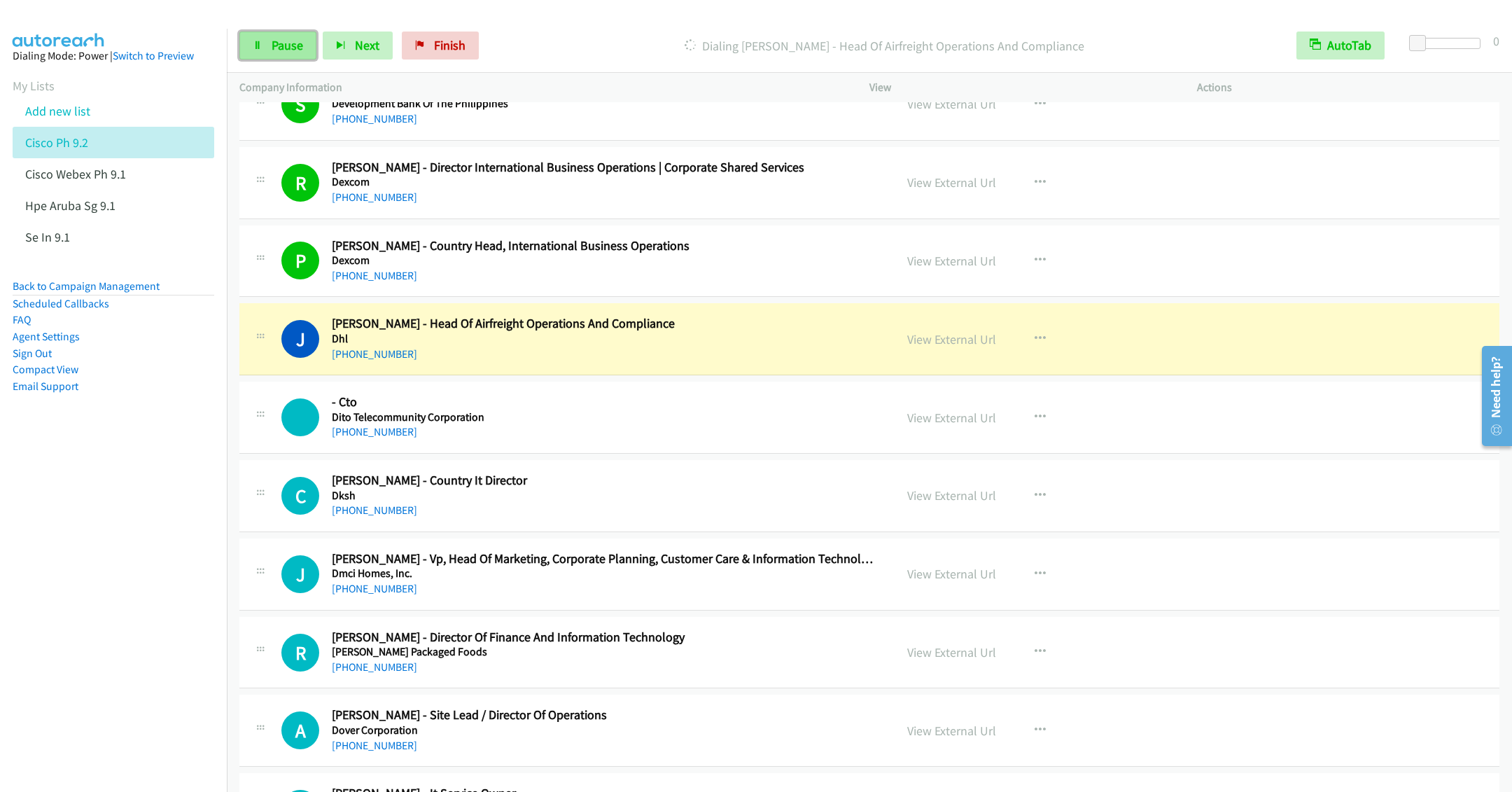
click at [280, 41] on span "Pause" at bounding box center [287, 45] width 31 height 16
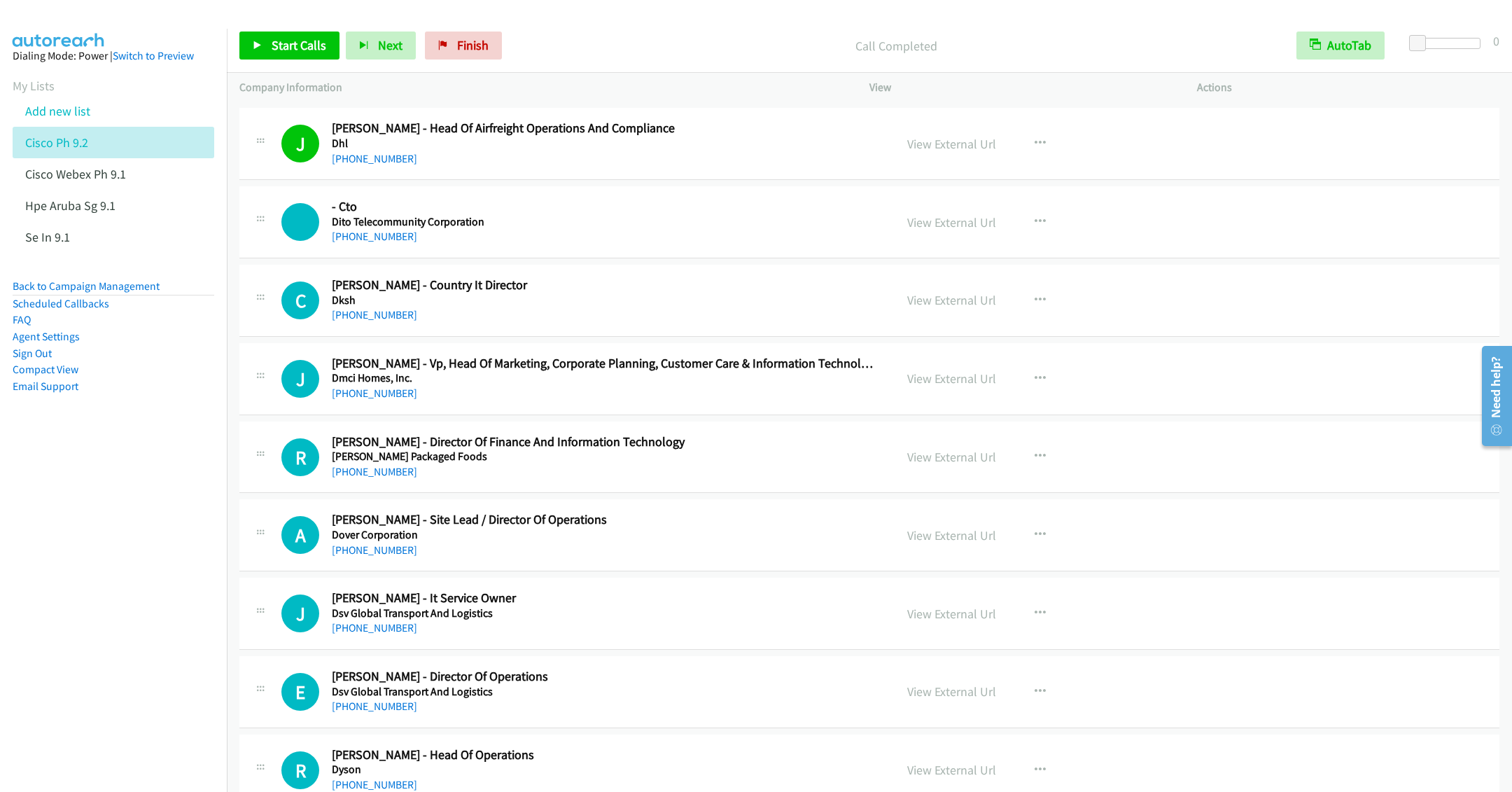
scroll to position [10506, 0]
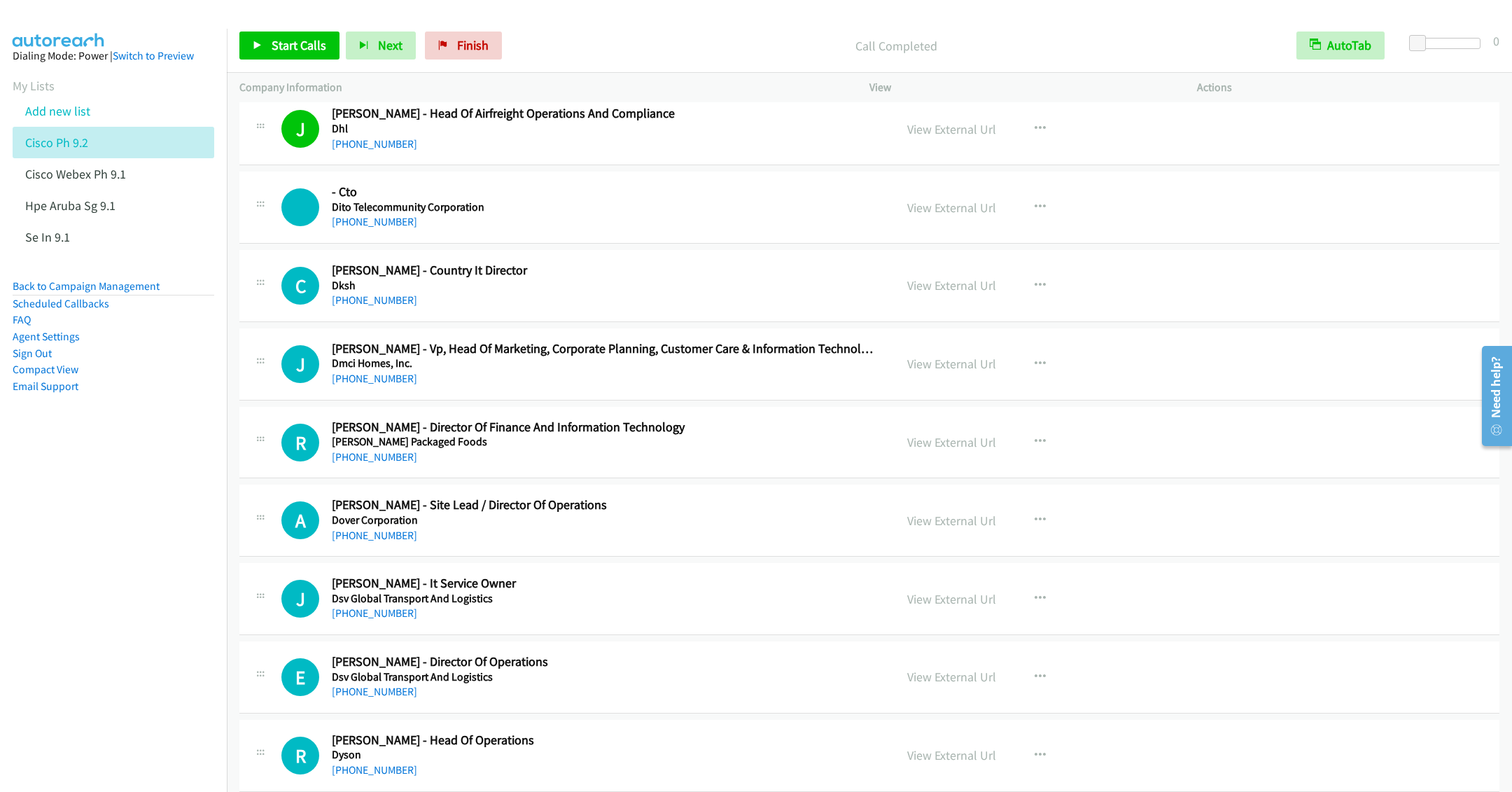
click at [624, 293] on h5 "Dksh" at bounding box center [603, 286] width 543 height 14
click at [1035, 291] on icon "button" at bounding box center [1040, 286] width 11 height 11
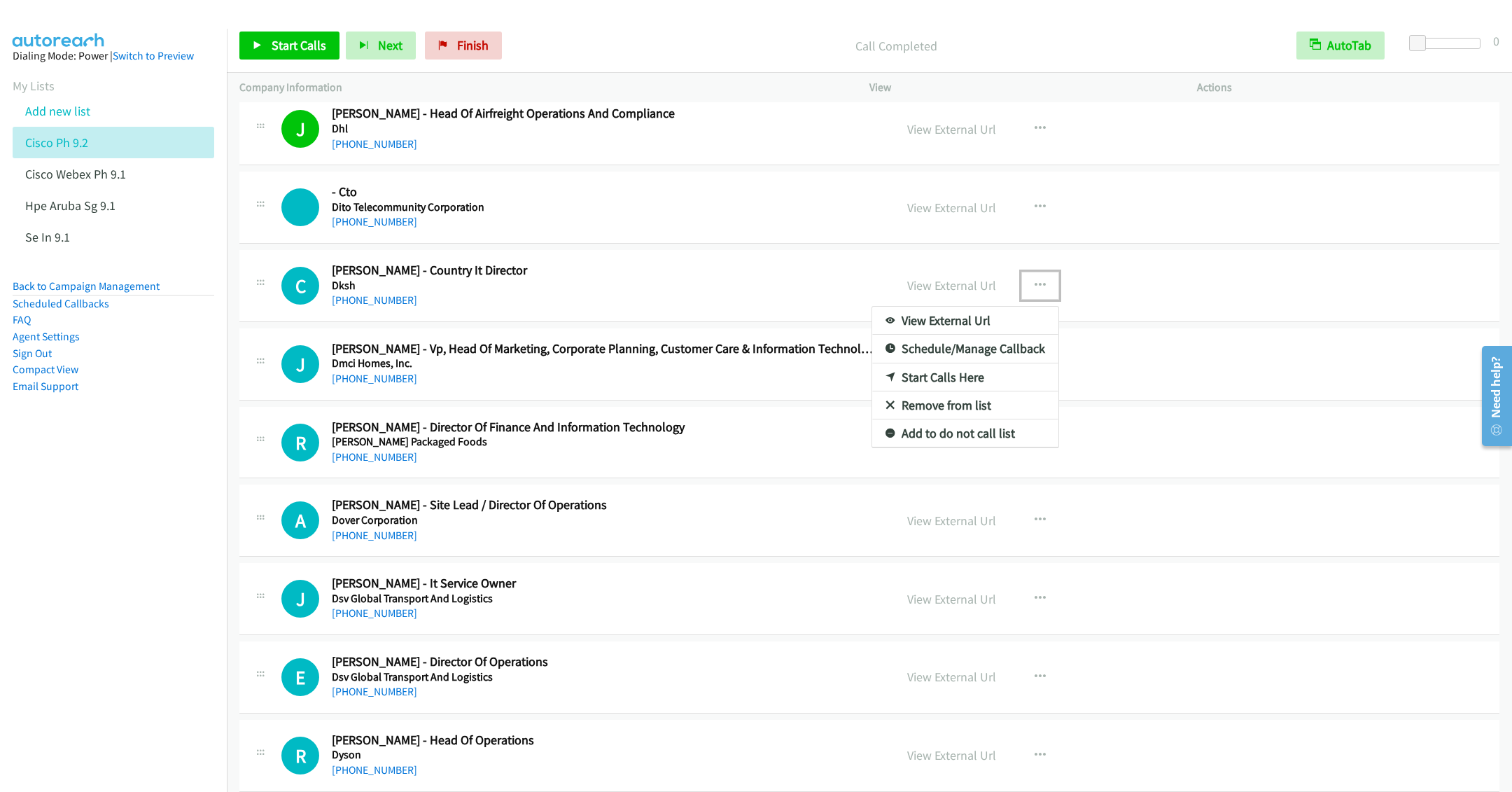
click at [897, 391] on link "Start Calls Here" at bounding box center [965, 377] width 186 height 28
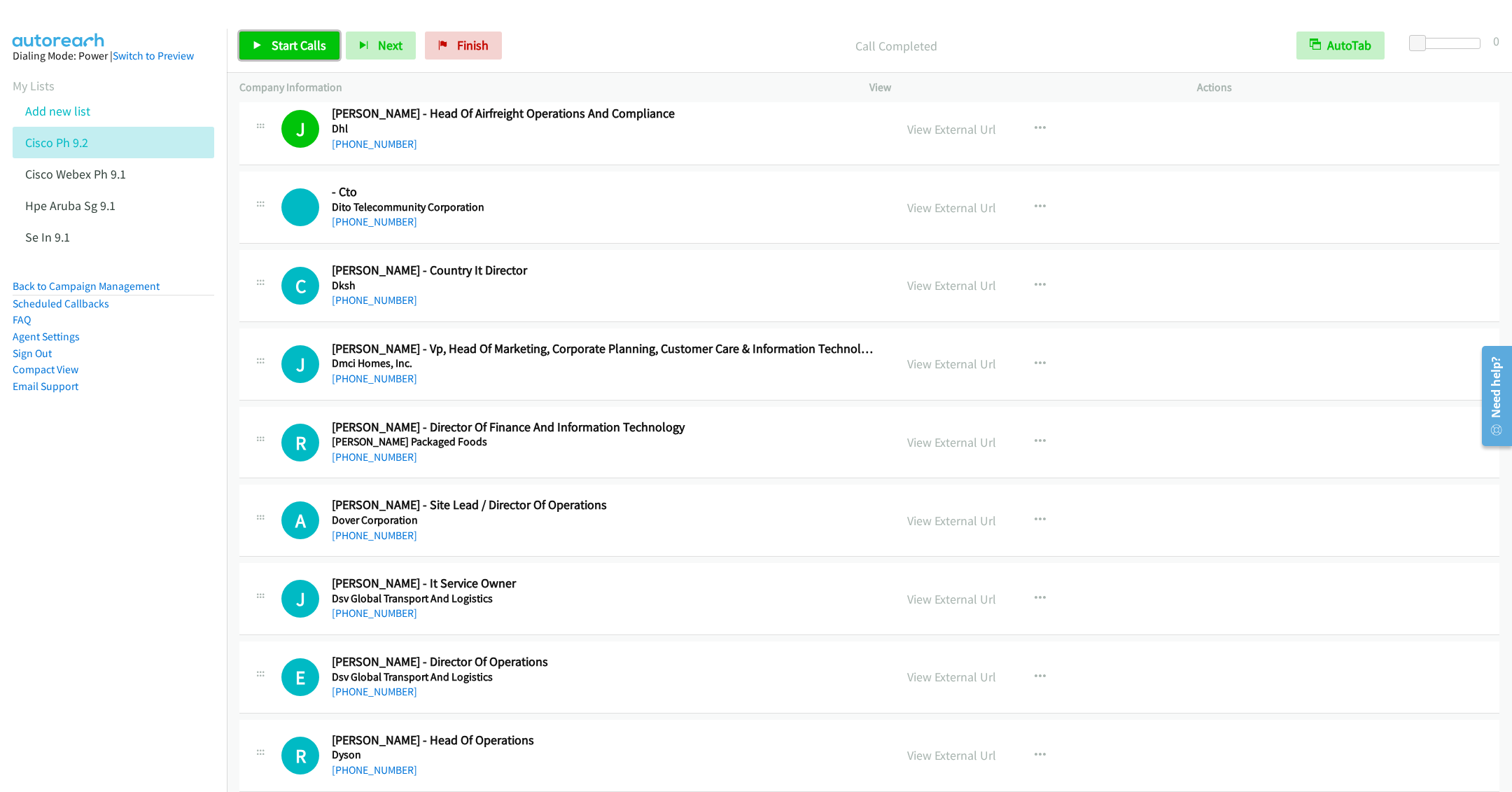
click at [275, 46] on span "Start Calls" at bounding box center [299, 45] width 54 height 16
click at [594, 387] on div "[PHONE_NUMBER]" at bounding box center [603, 378] width 543 height 17
click at [657, 387] on div "[PHONE_NUMBER]" at bounding box center [603, 378] width 543 height 17
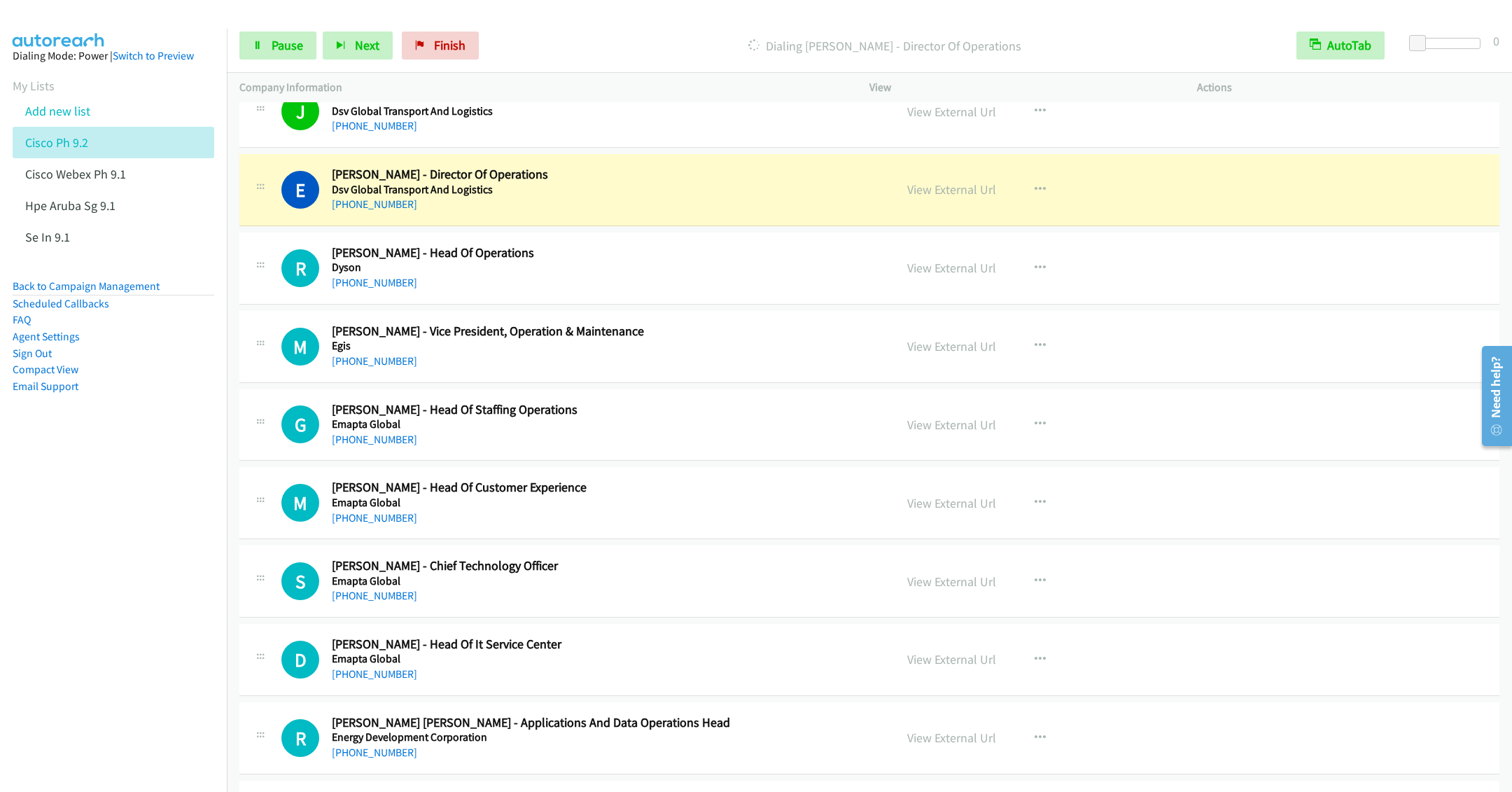
scroll to position [11032, 0]
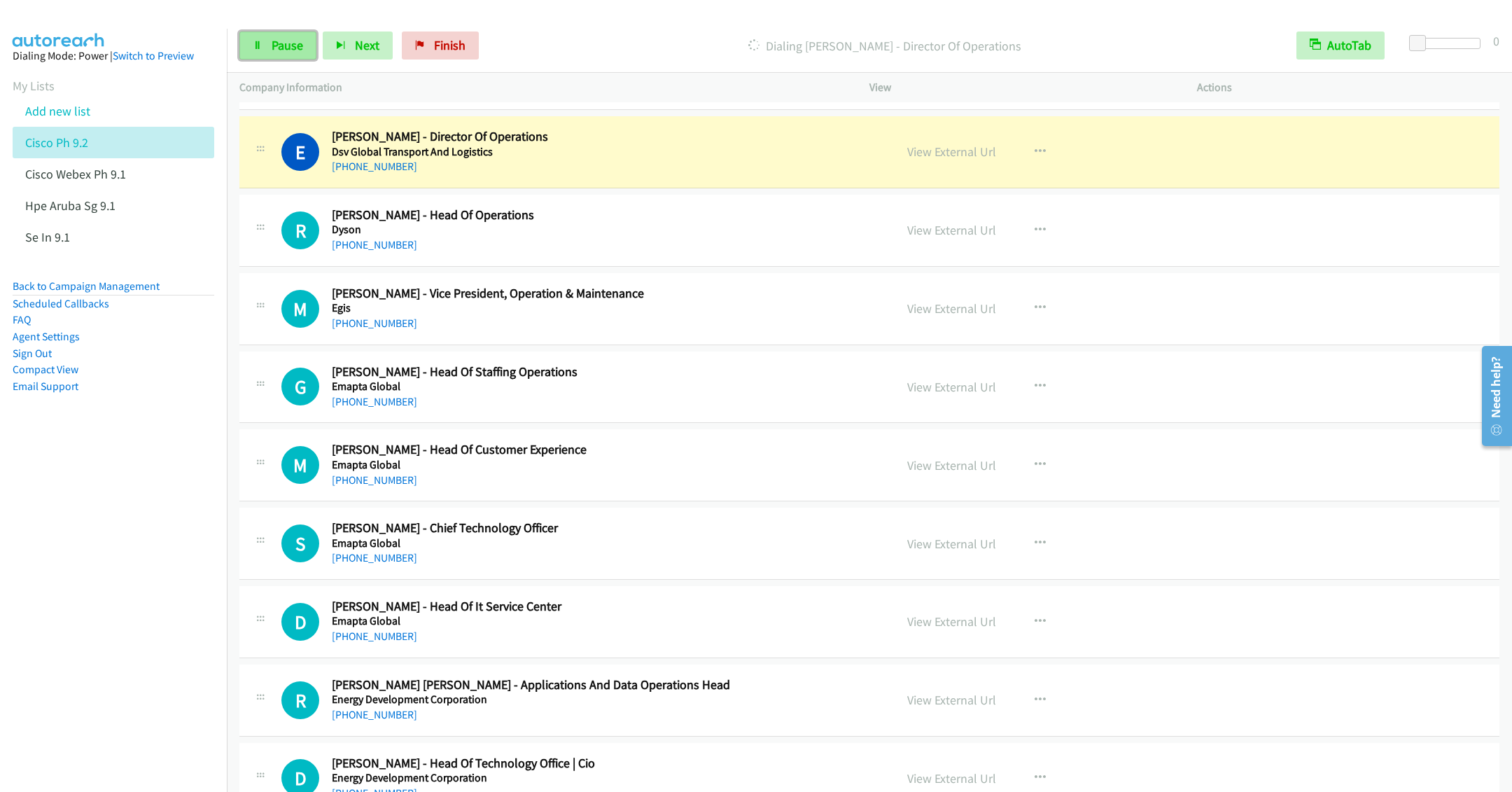
click at [273, 53] on span "Pause" at bounding box center [287, 45] width 31 height 16
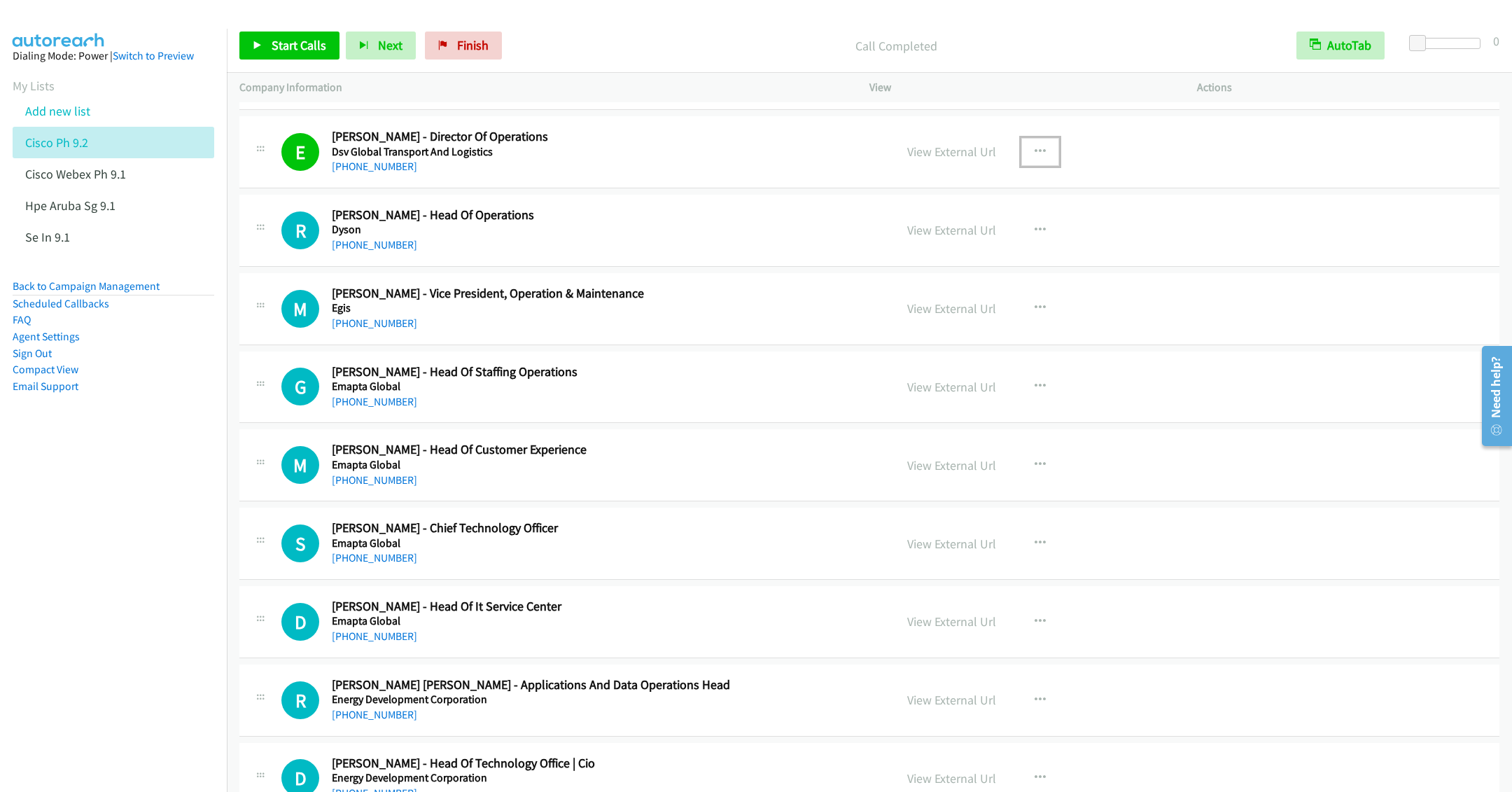
click at [1035, 158] on icon "button" at bounding box center [1040, 152] width 11 height 11
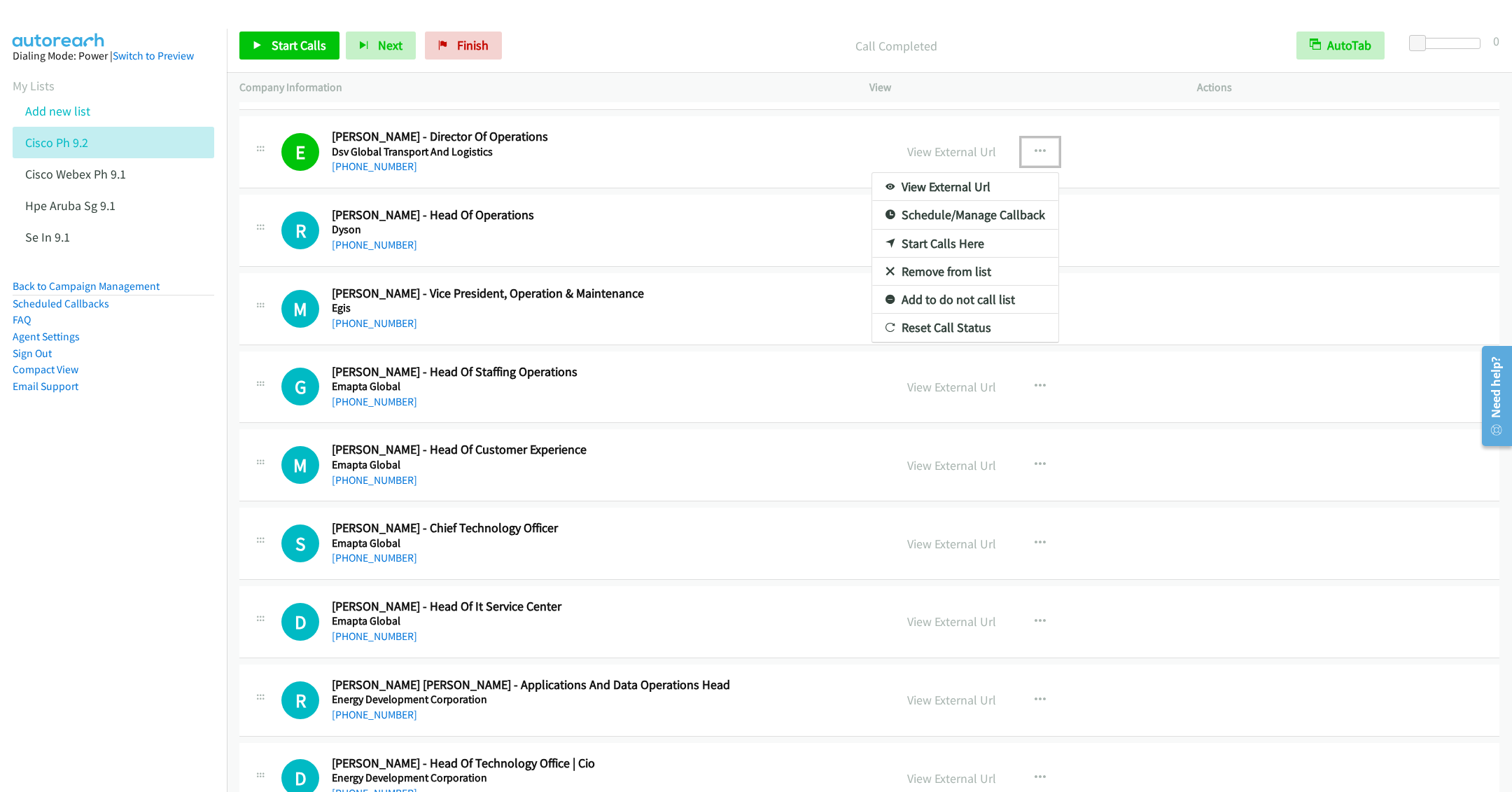
click at [951, 286] on link "Remove from list" at bounding box center [965, 271] width 186 height 28
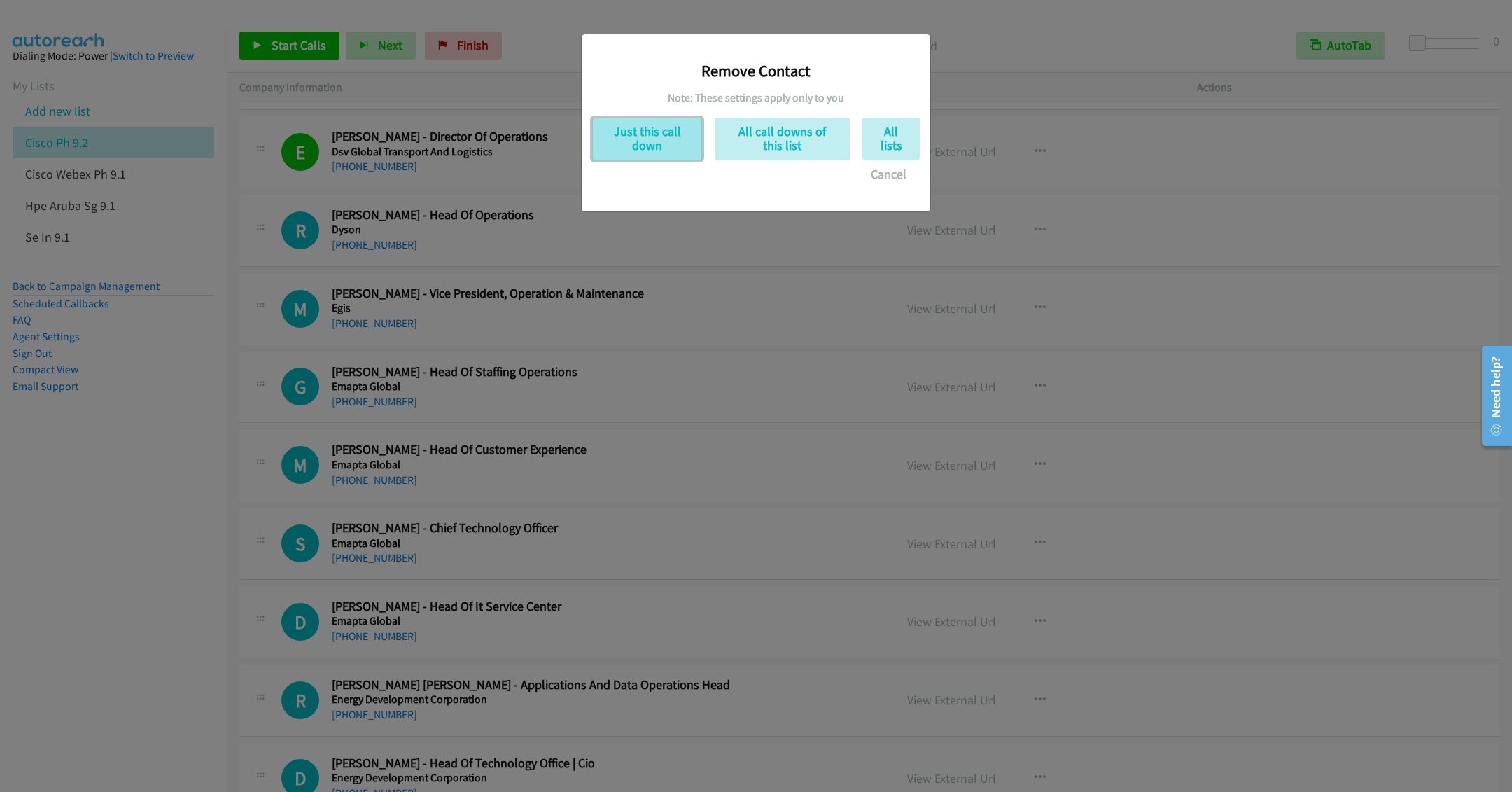
click at [627, 130] on button "Just this call down" at bounding box center [647, 138] width 110 height 42
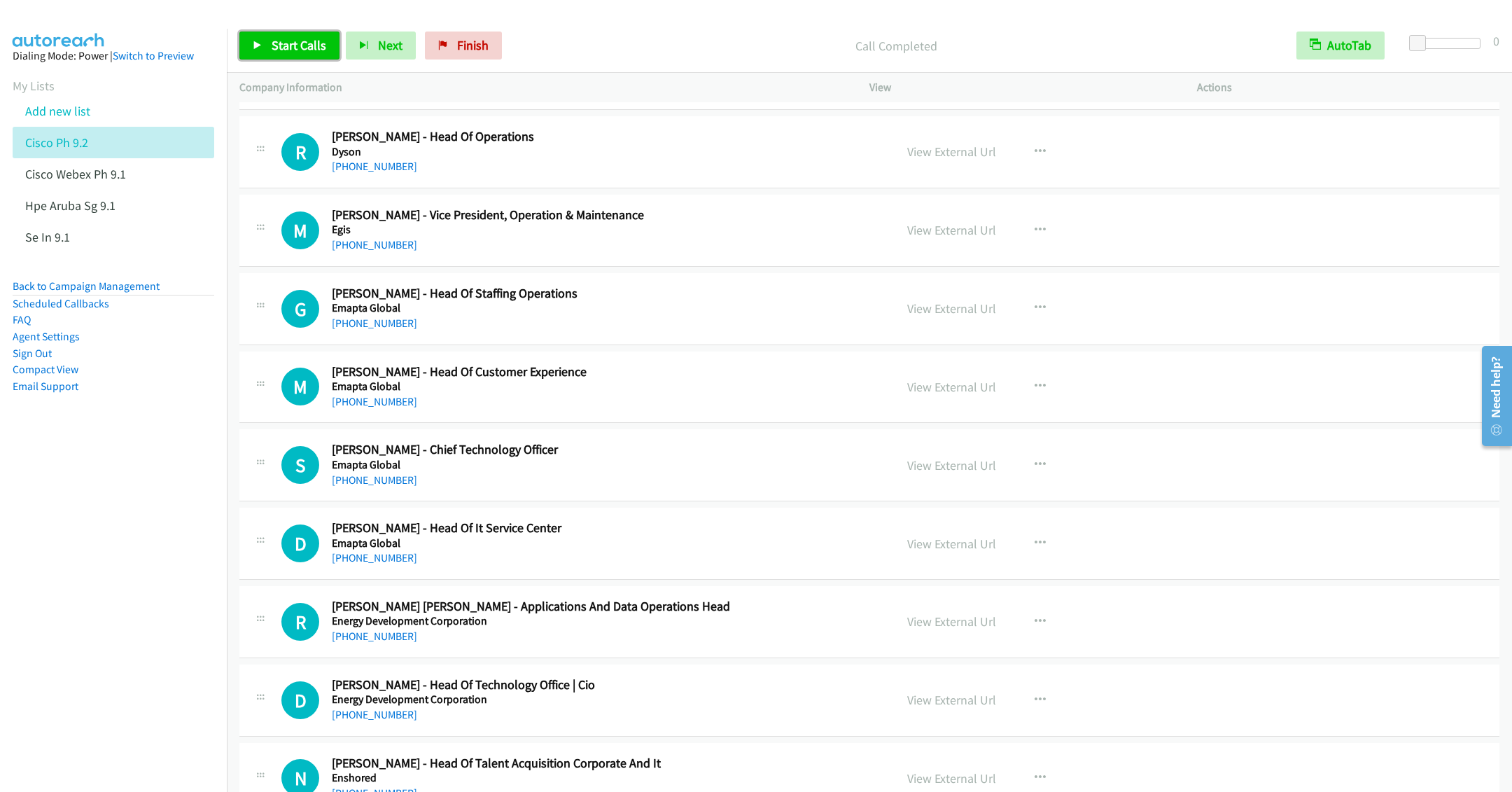
click at [282, 58] on link "Start Calls" at bounding box center [289, 45] width 100 height 28
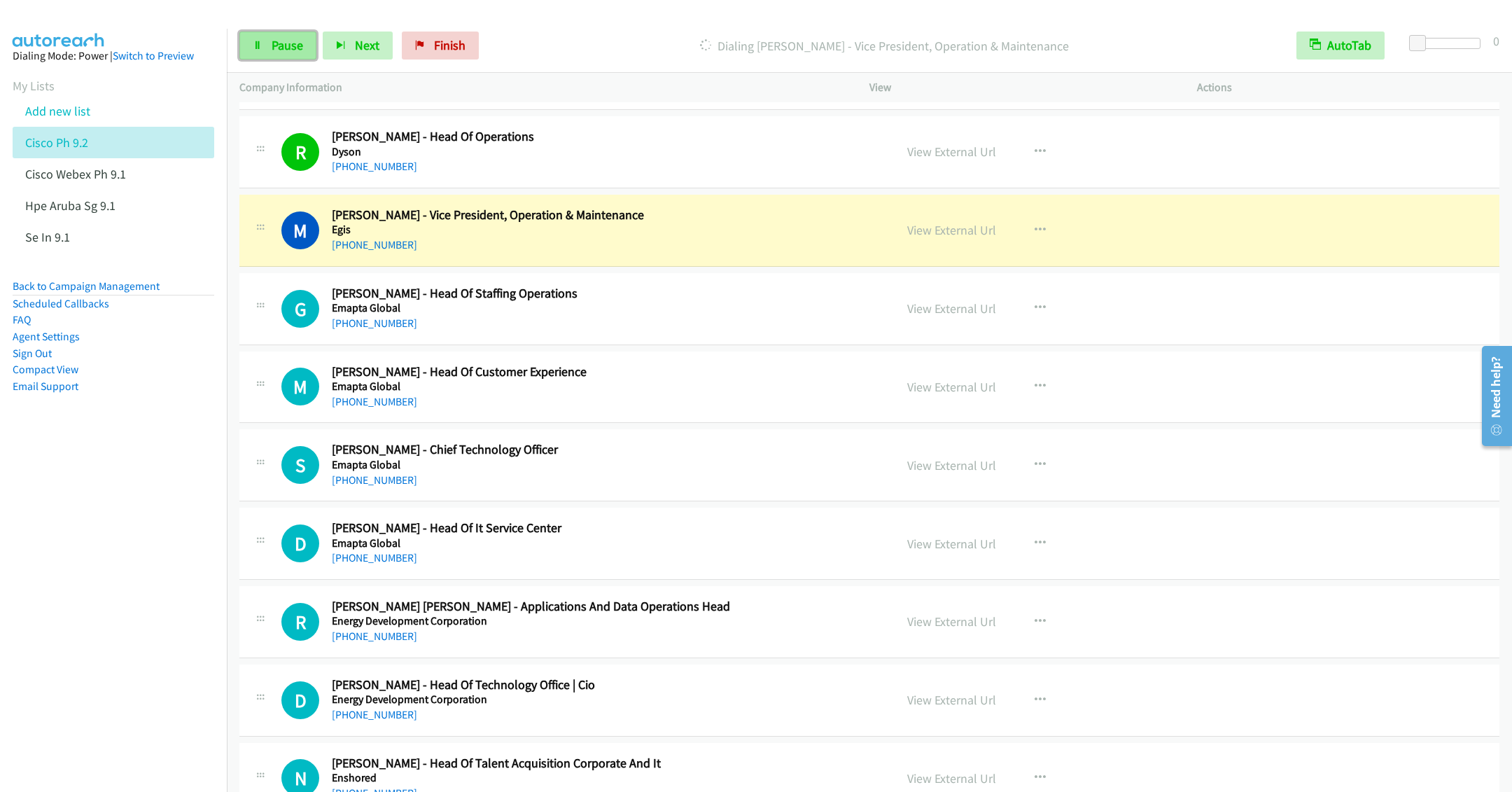
click at [281, 38] on span "Pause" at bounding box center [287, 45] width 31 height 16
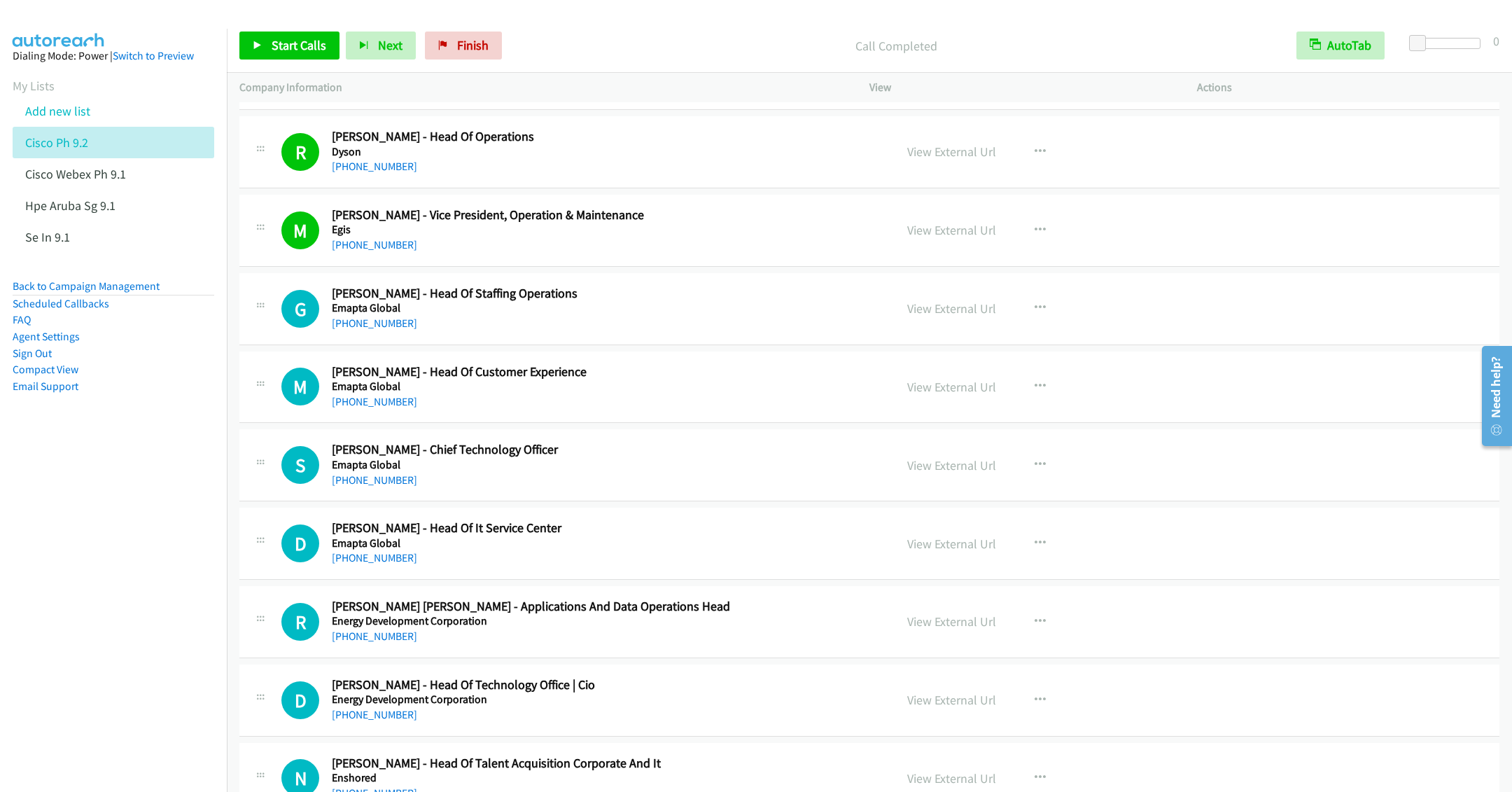
click at [612, 332] on div "+63 917 844 3895" at bounding box center [603, 323] width 543 height 17
click at [1035, 314] on icon "button" at bounding box center [1040, 308] width 11 height 11
click at [929, 442] on link "Remove from list" at bounding box center [965, 427] width 186 height 28
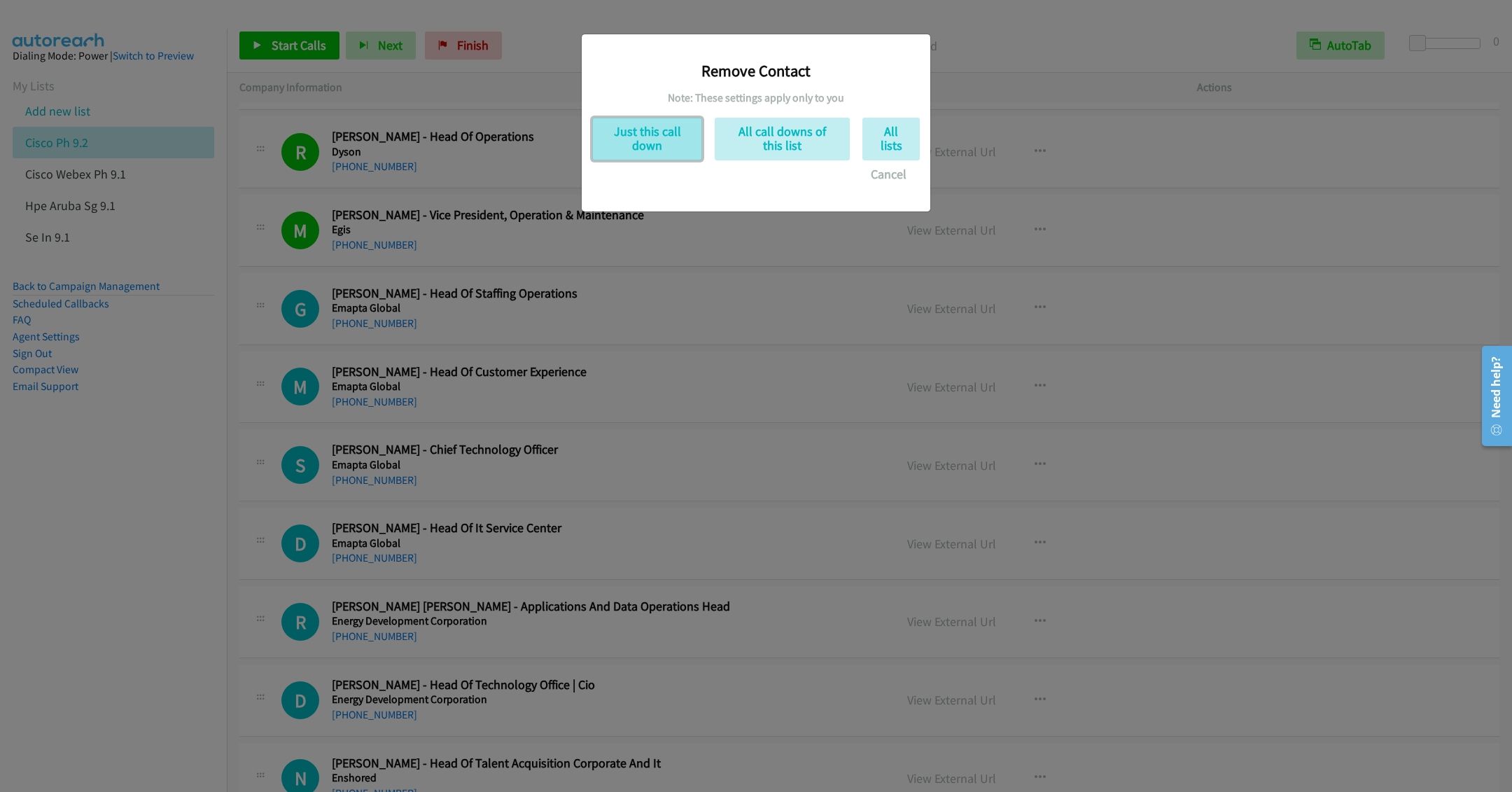
click at [624, 146] on button "Just this call down" at bounding box center [647, 138] width 110 height 42
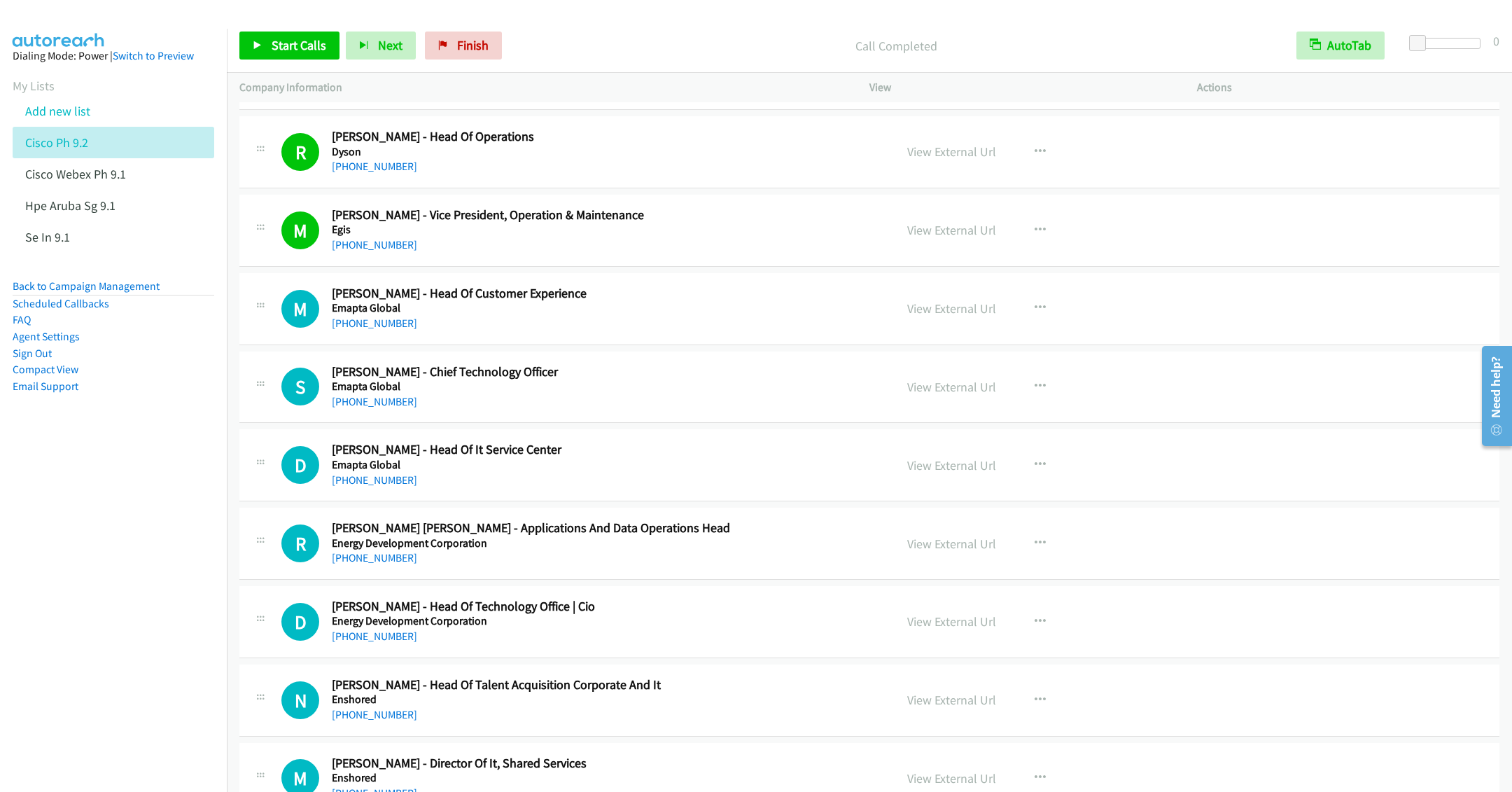
scroll to position [11137, 0]
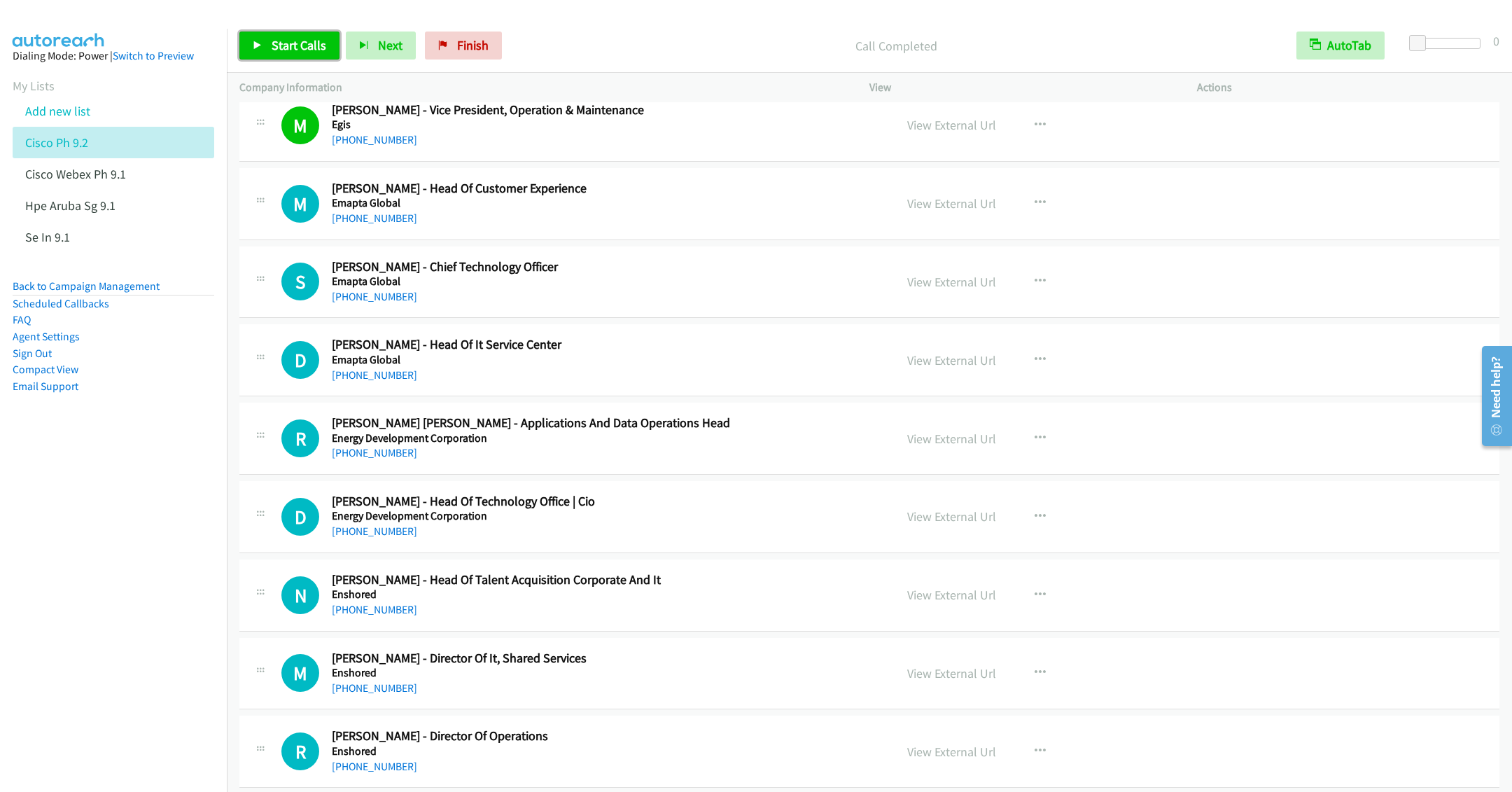
click at [263, 34] on link "Start Calls" at bounding box center [289, 45] width 100 height 28
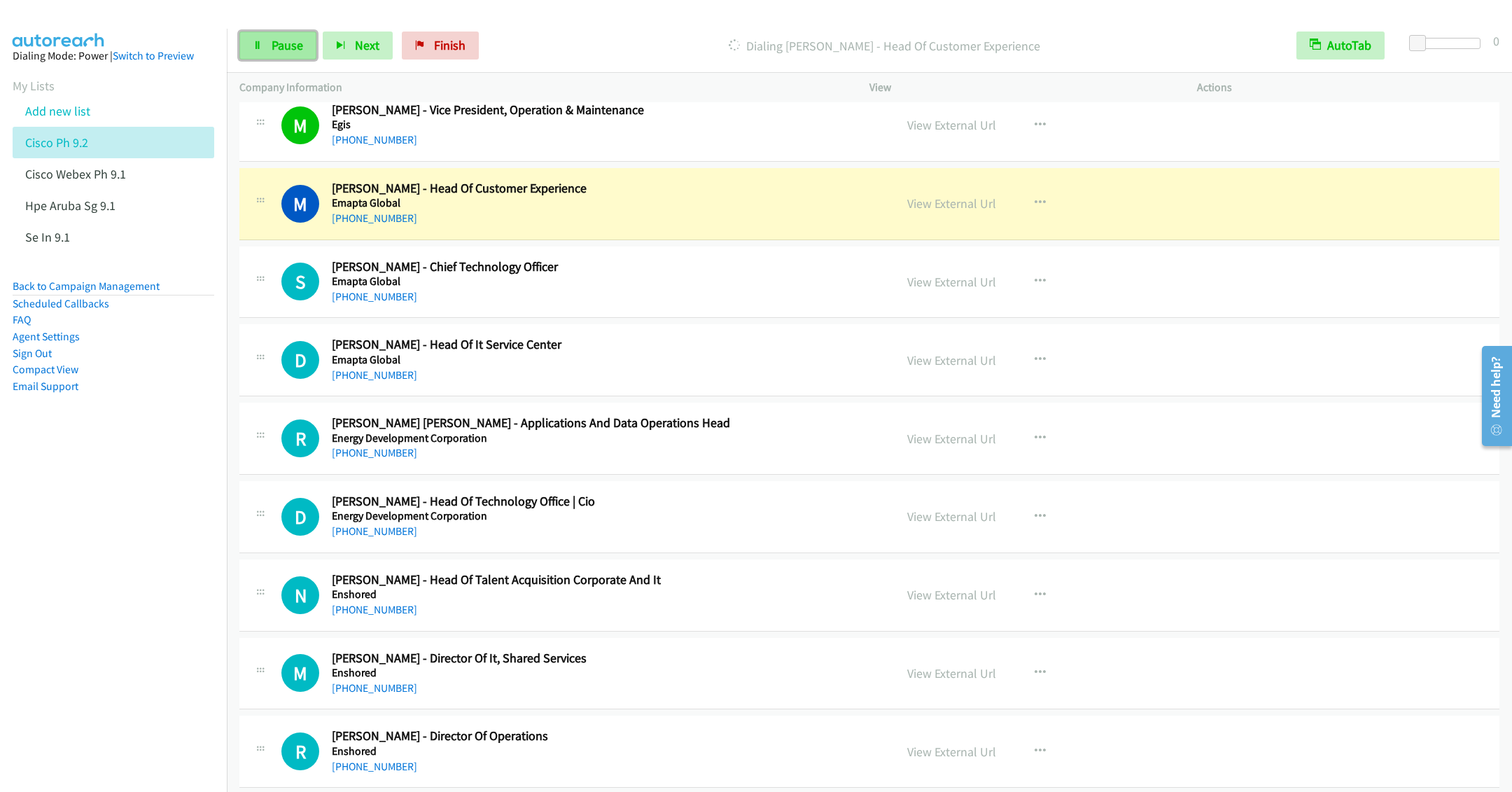
click at [269, 55] on link "Pause" at bounding box center [277, 45] width 77 height 28
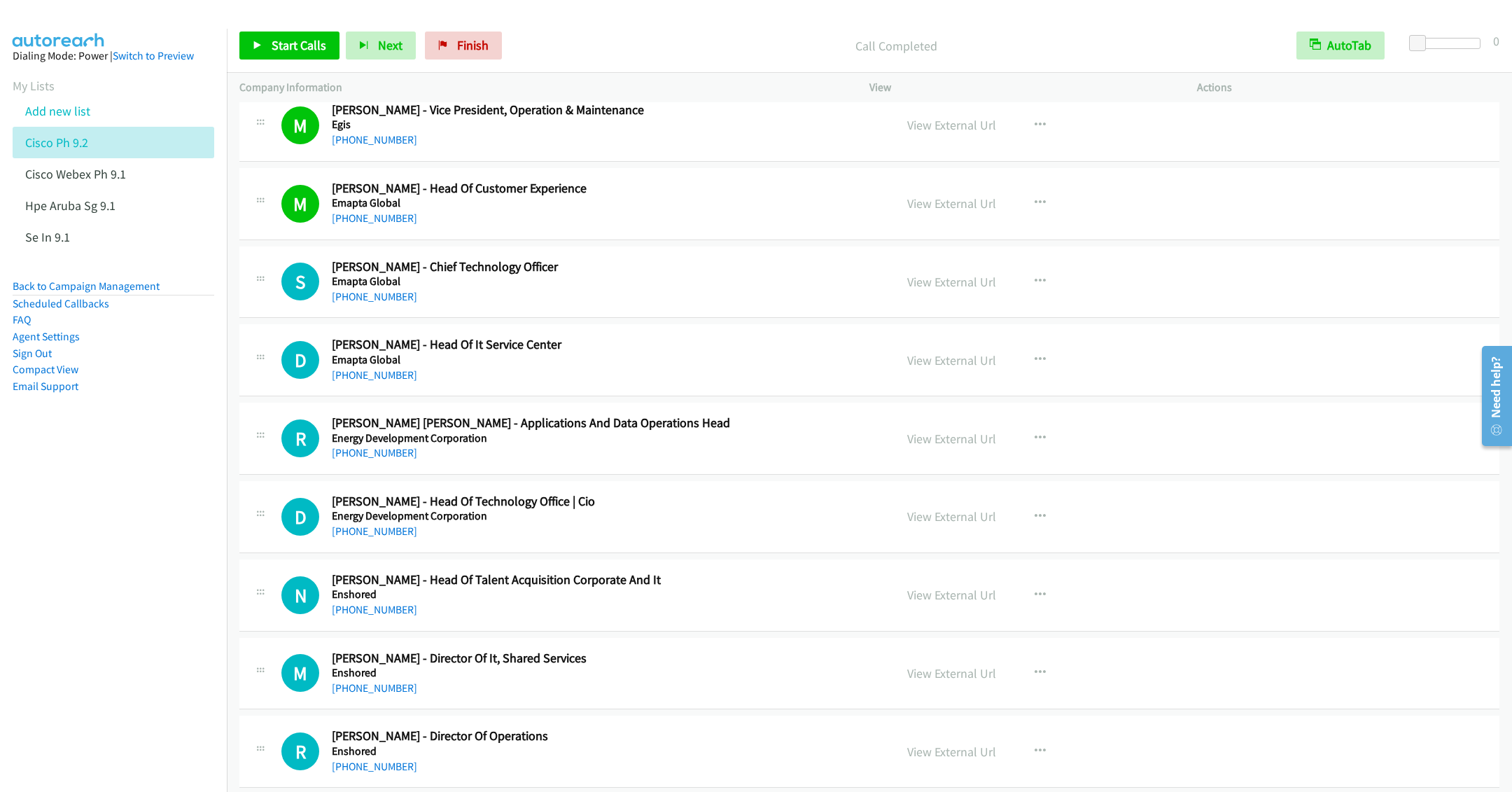
scroll to position [11242, 0]
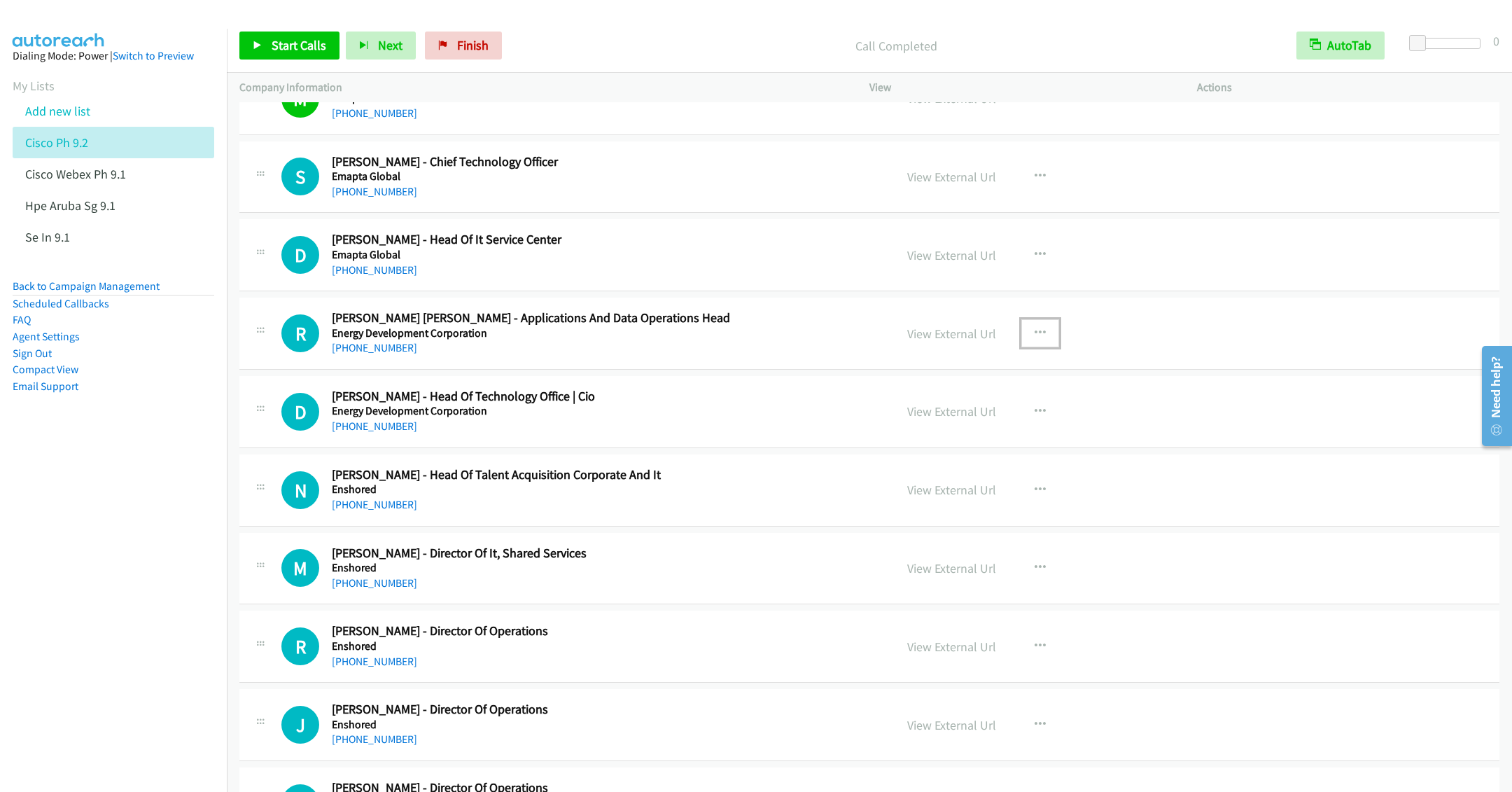
click at [1036, 339] on icon "button" at bounding box center [1040, 334] width 11 height 11
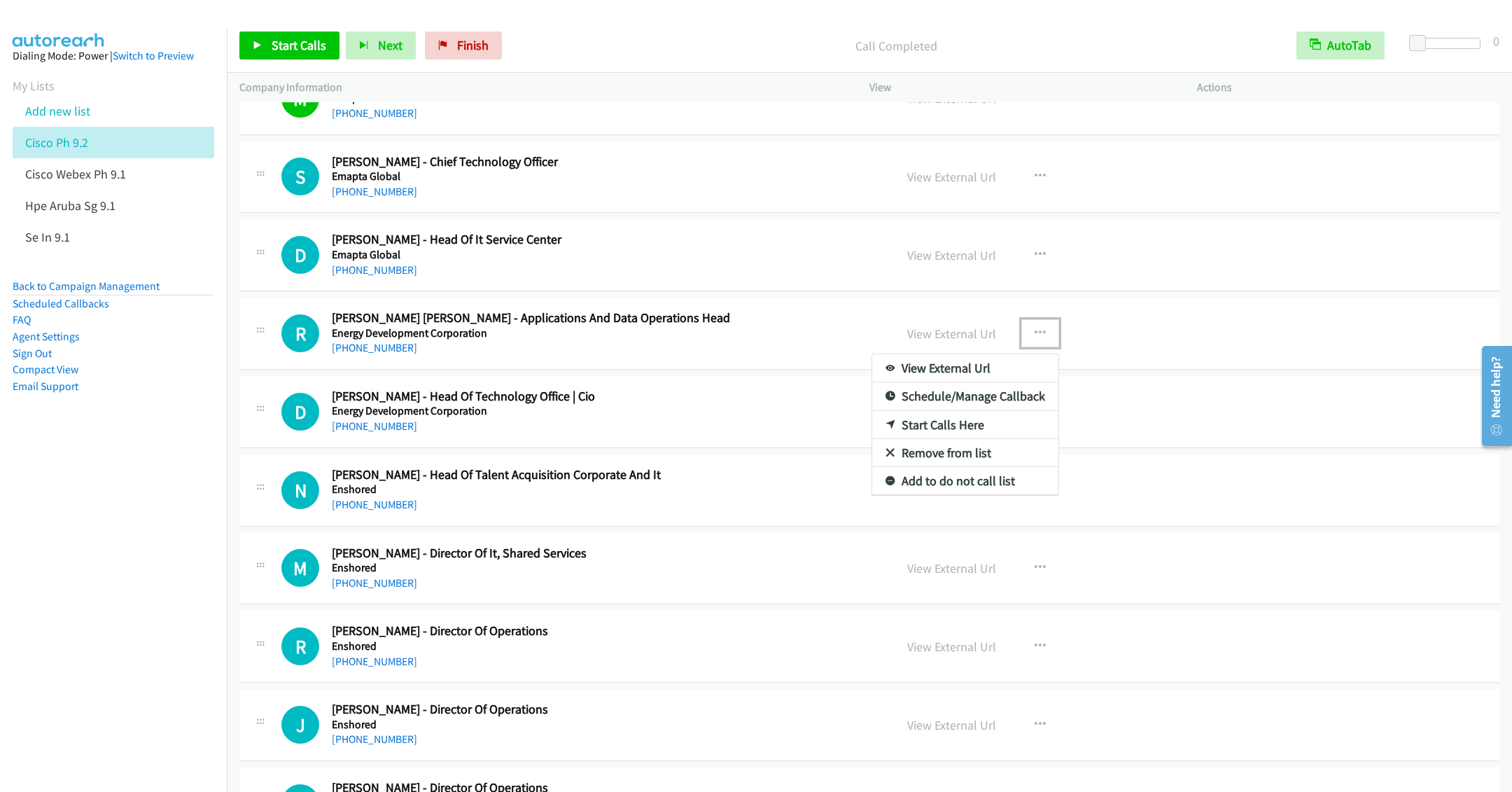
click at [1042, 146] on div at bounding box center [756, 396] width 1512 height 792
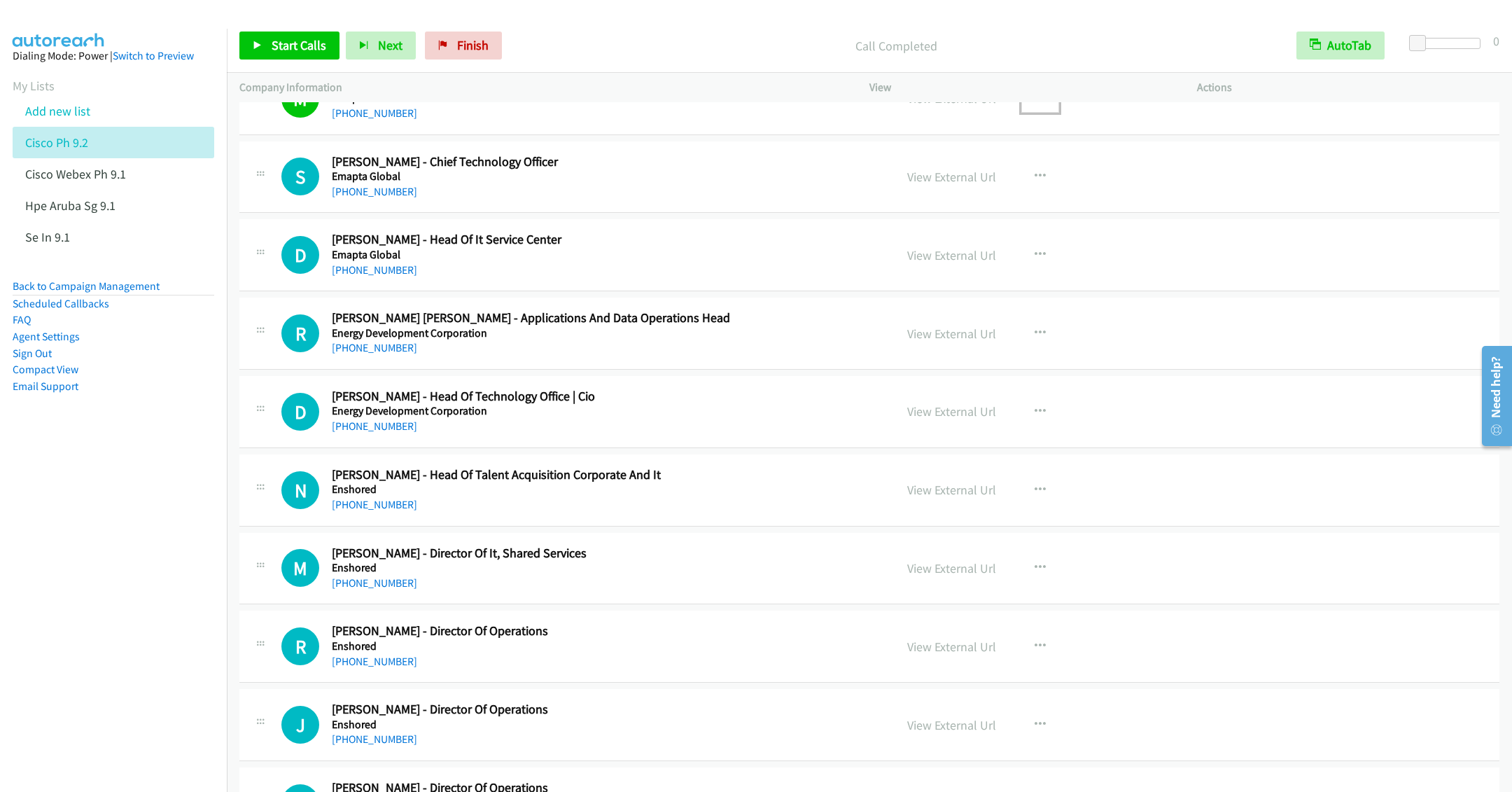
click at [1035, 104] on icon "button" at bounding box center [1040, 98] width 11 height 11
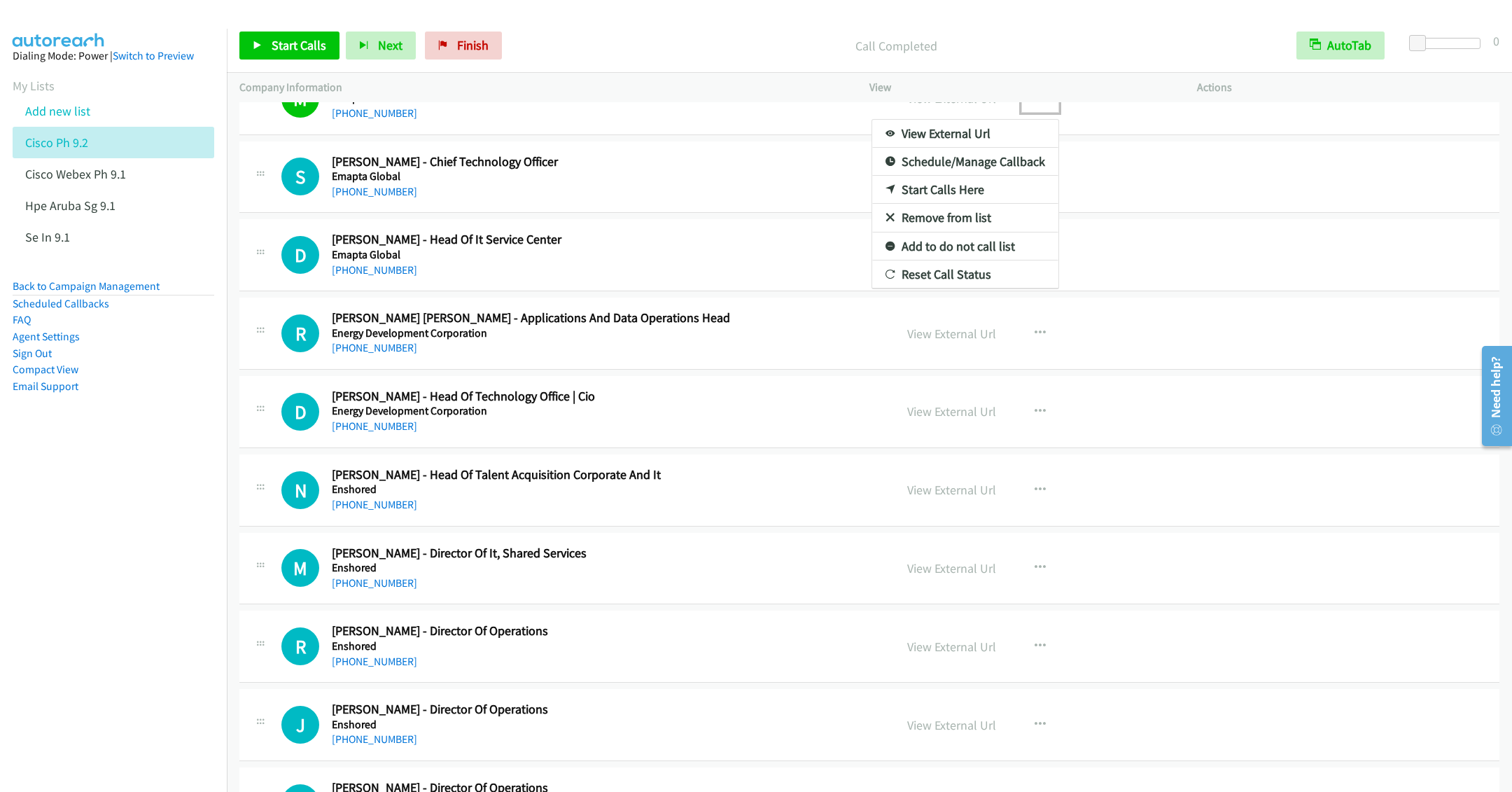
click at [909, 232] on link "Remove from list" at bounding box center [965, 218] width 186 height 28
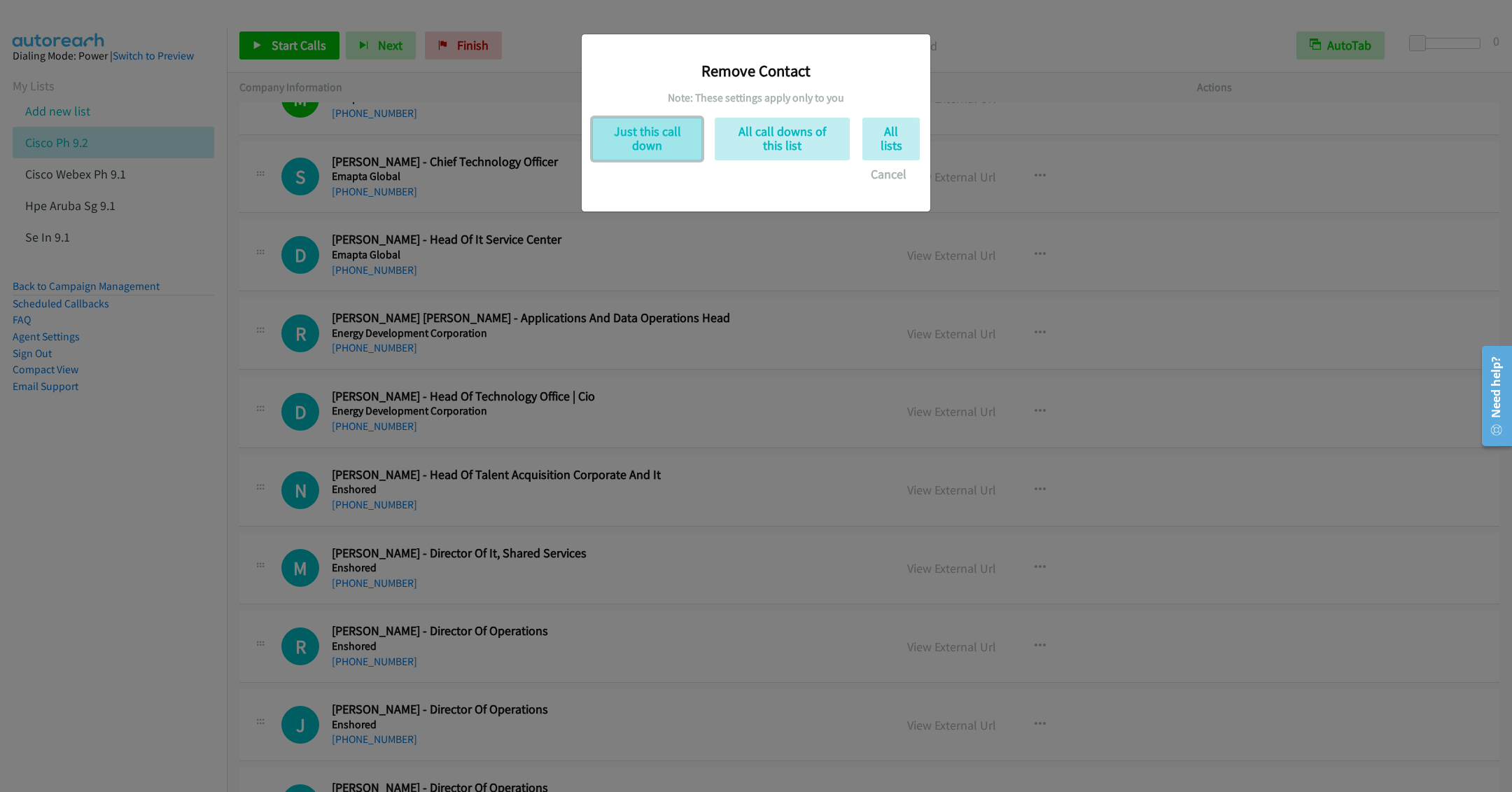
click at [617, 137] on button "Just this call down" at bounding box center [647, 138] width 110 height 42
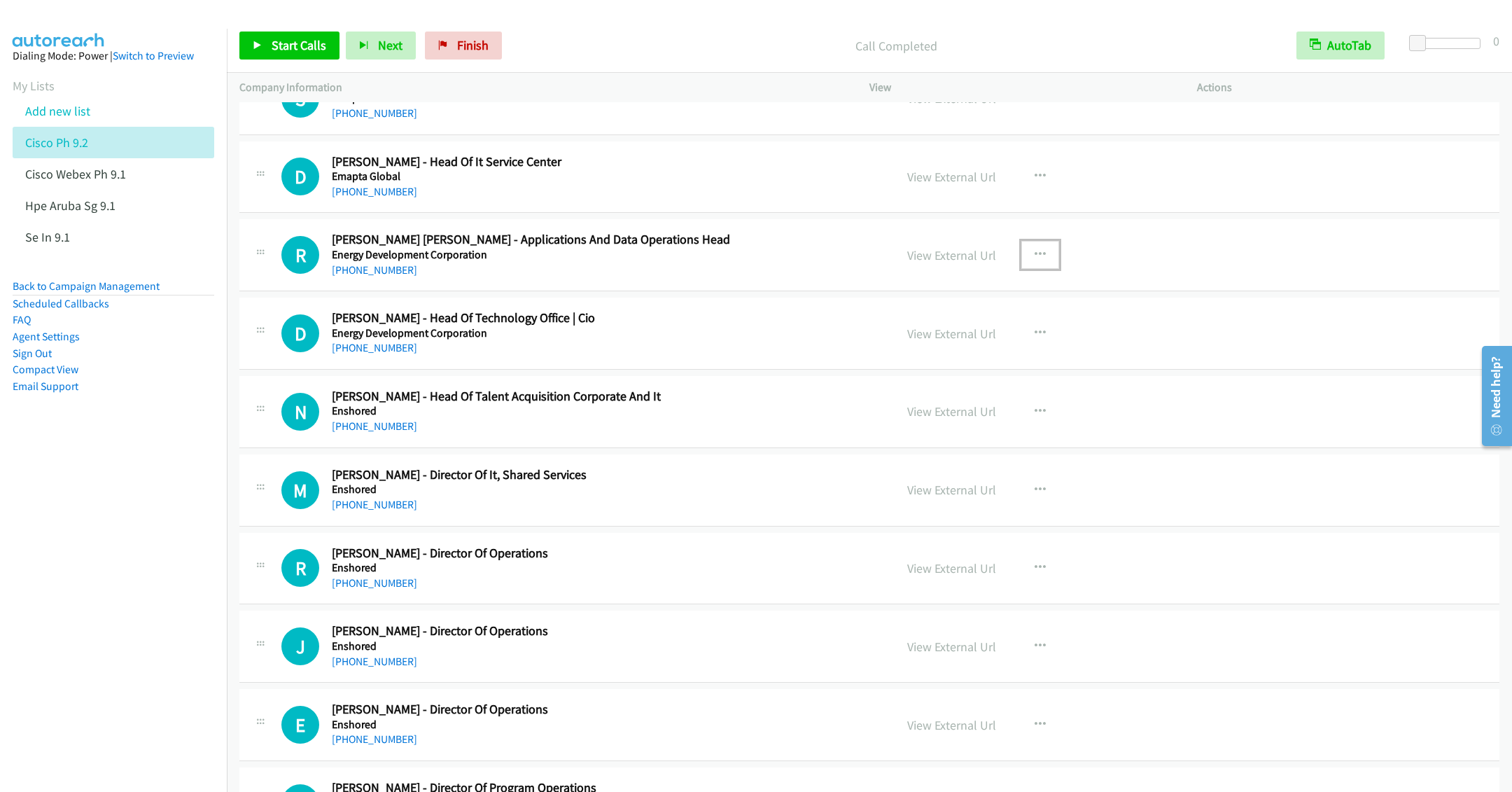
click at [1035, 261] on icon "button" at bounding box center [1040, 255] width 11 height 11
click at [916, 361] on link "Start Calls Here" at bounding box center [965, 346] width 186 height 28
click at [275, 54] on link "Start Calls" at bounding box center [289, 45] width 100 height 28
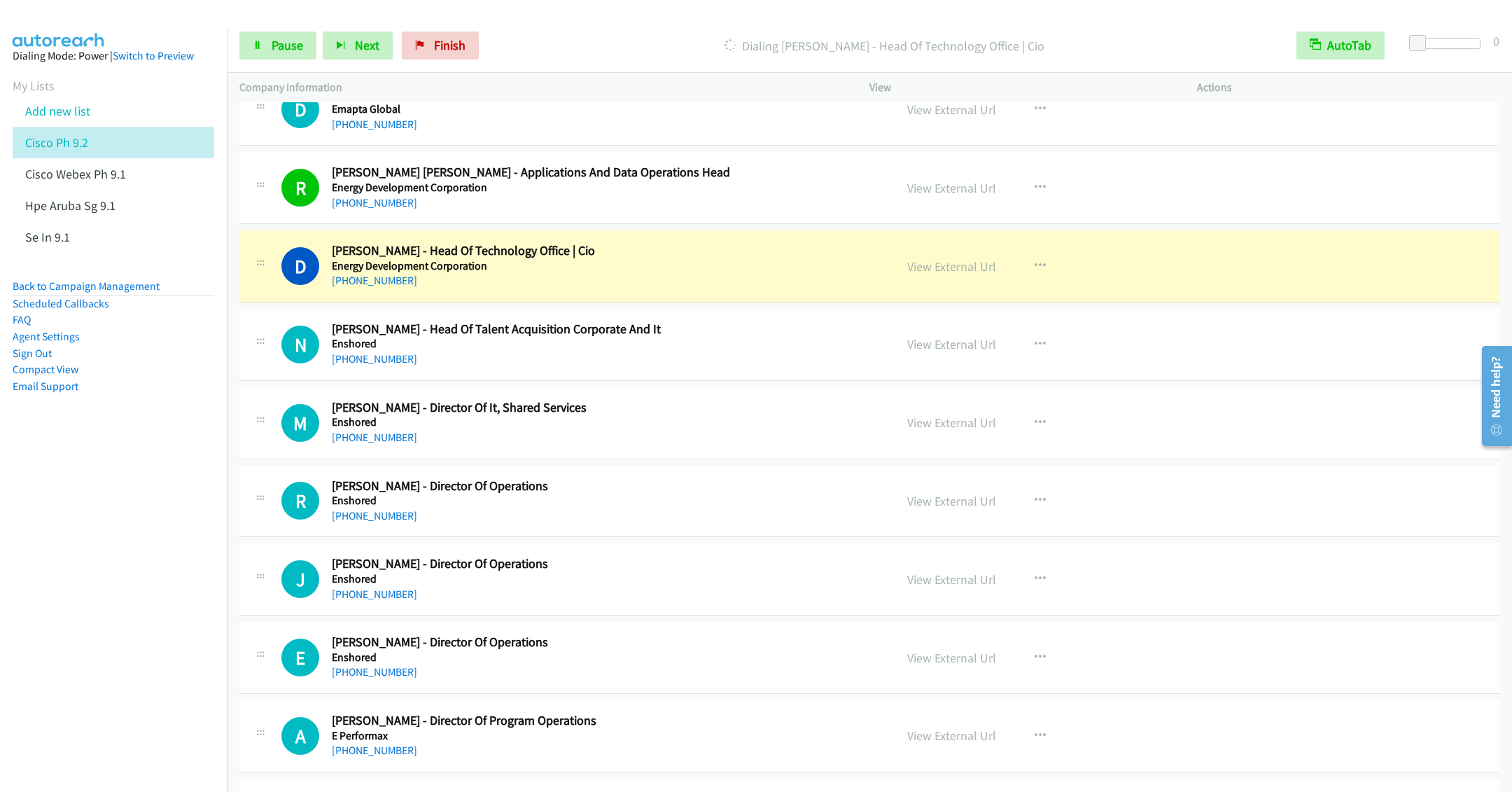
scroll to position [11347, 0]
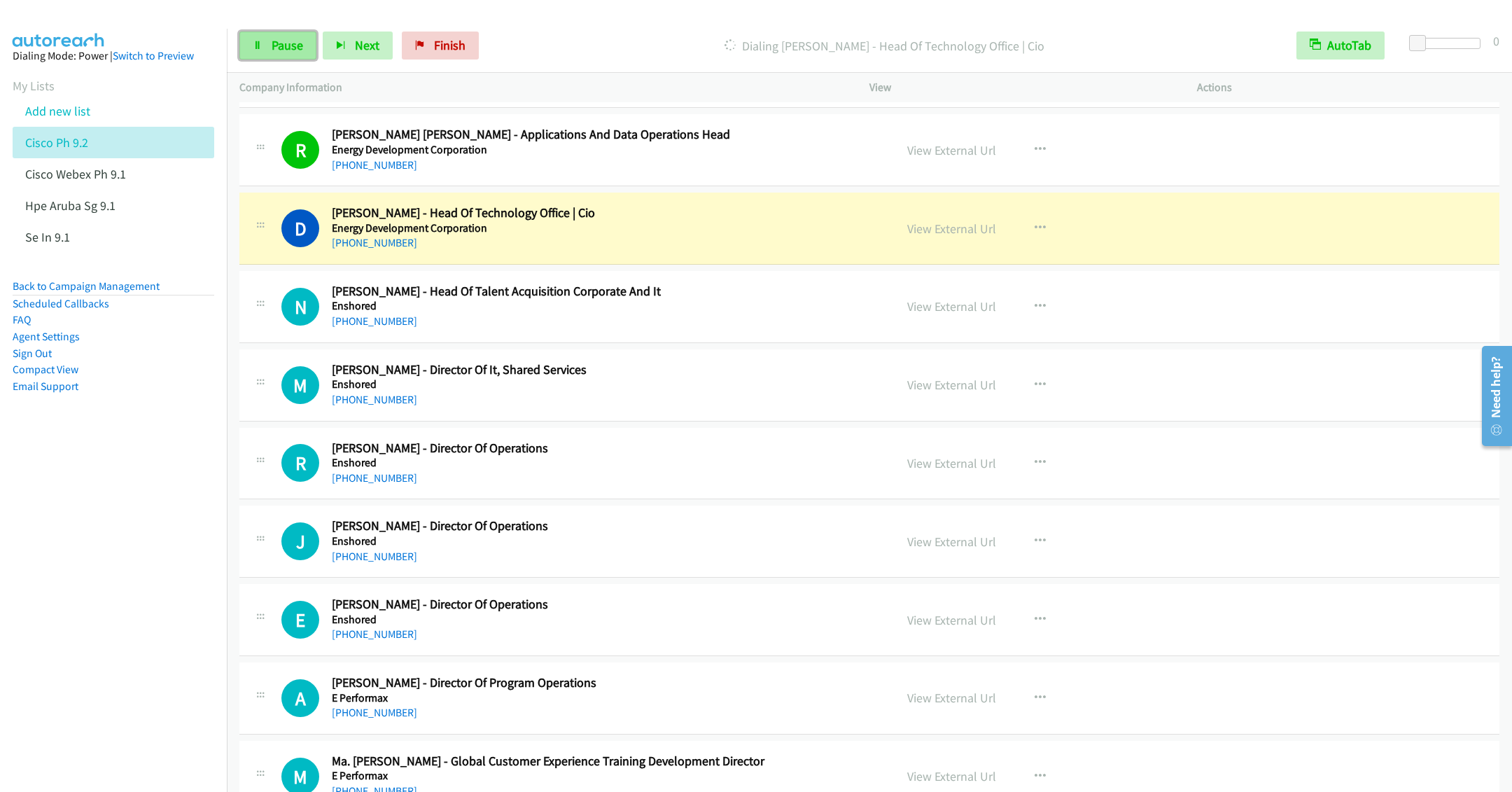
click at [275, 50] on span "Pause" at bounding box center [287, 45] width 31 height 16
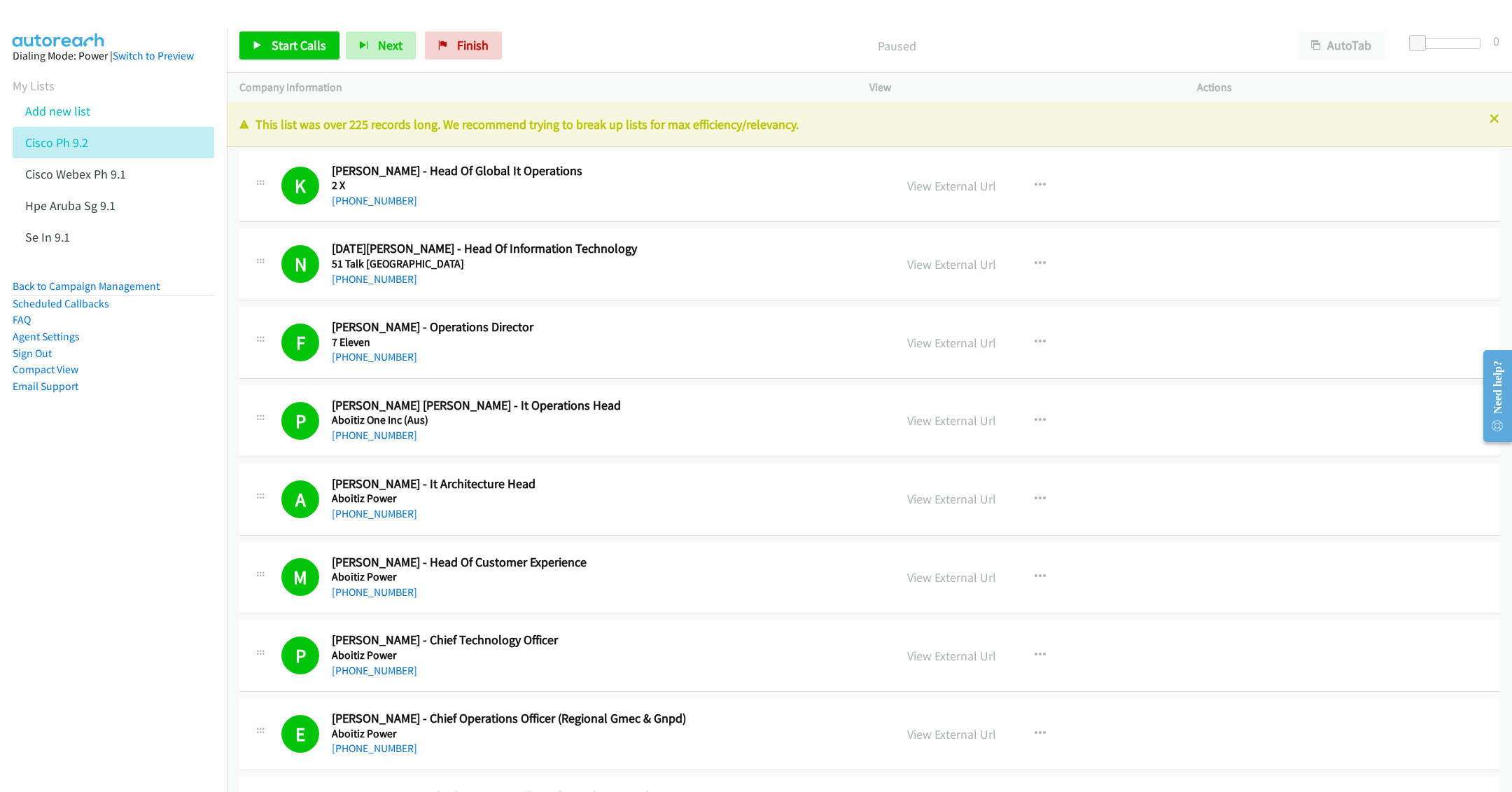
click at [1473, 122] on p "This list was over 225 records long. We recommend trying to break up lists for …" at bounding box center [869, 125] width 1260 height 19
click at [1490, 120] on icon at bounding box center [1494, 120] width 10 height 10
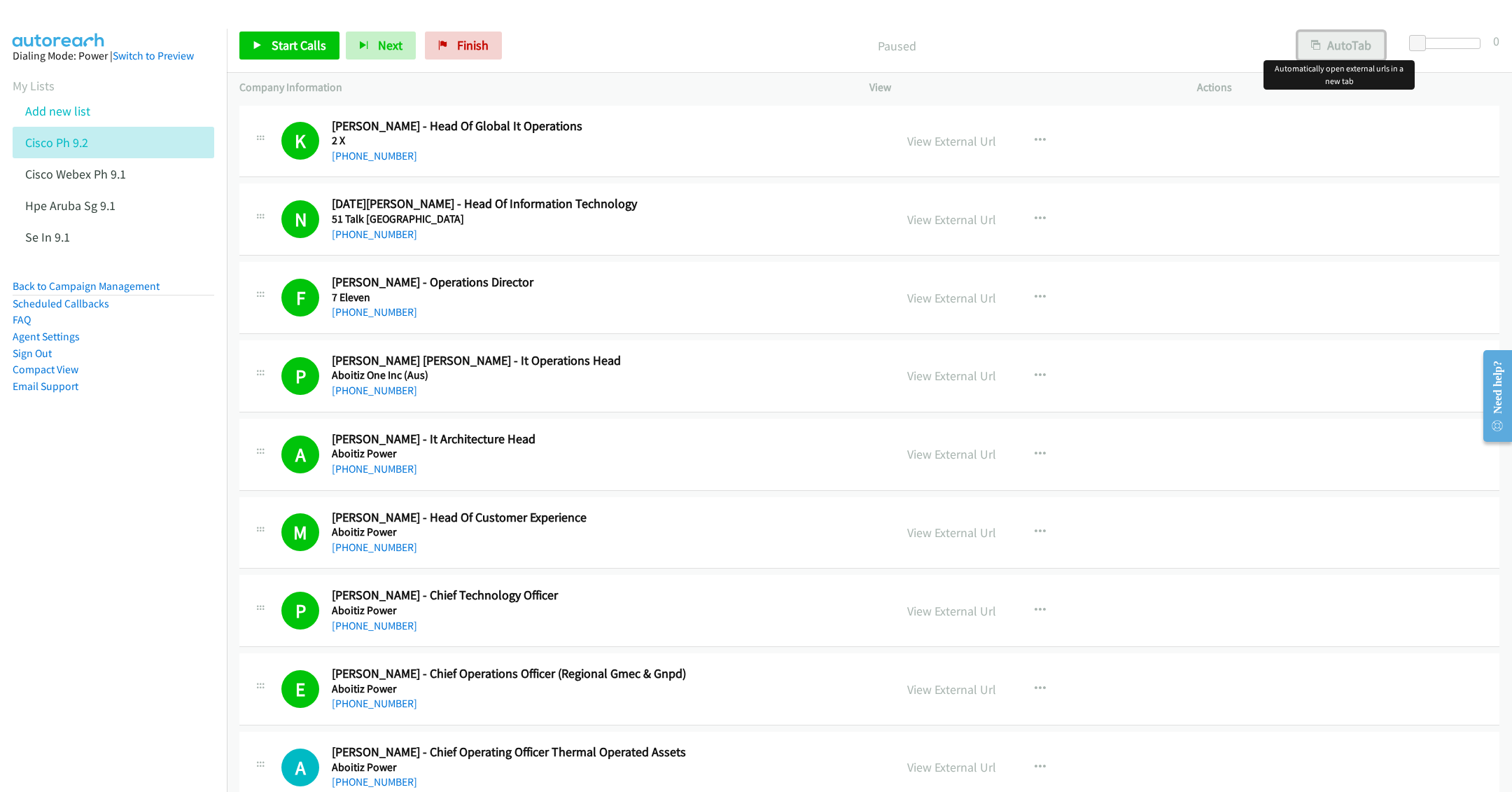
click at [1334, 47] on button "AutoTab" at bounding box center [1341, 45] width 87 height 28
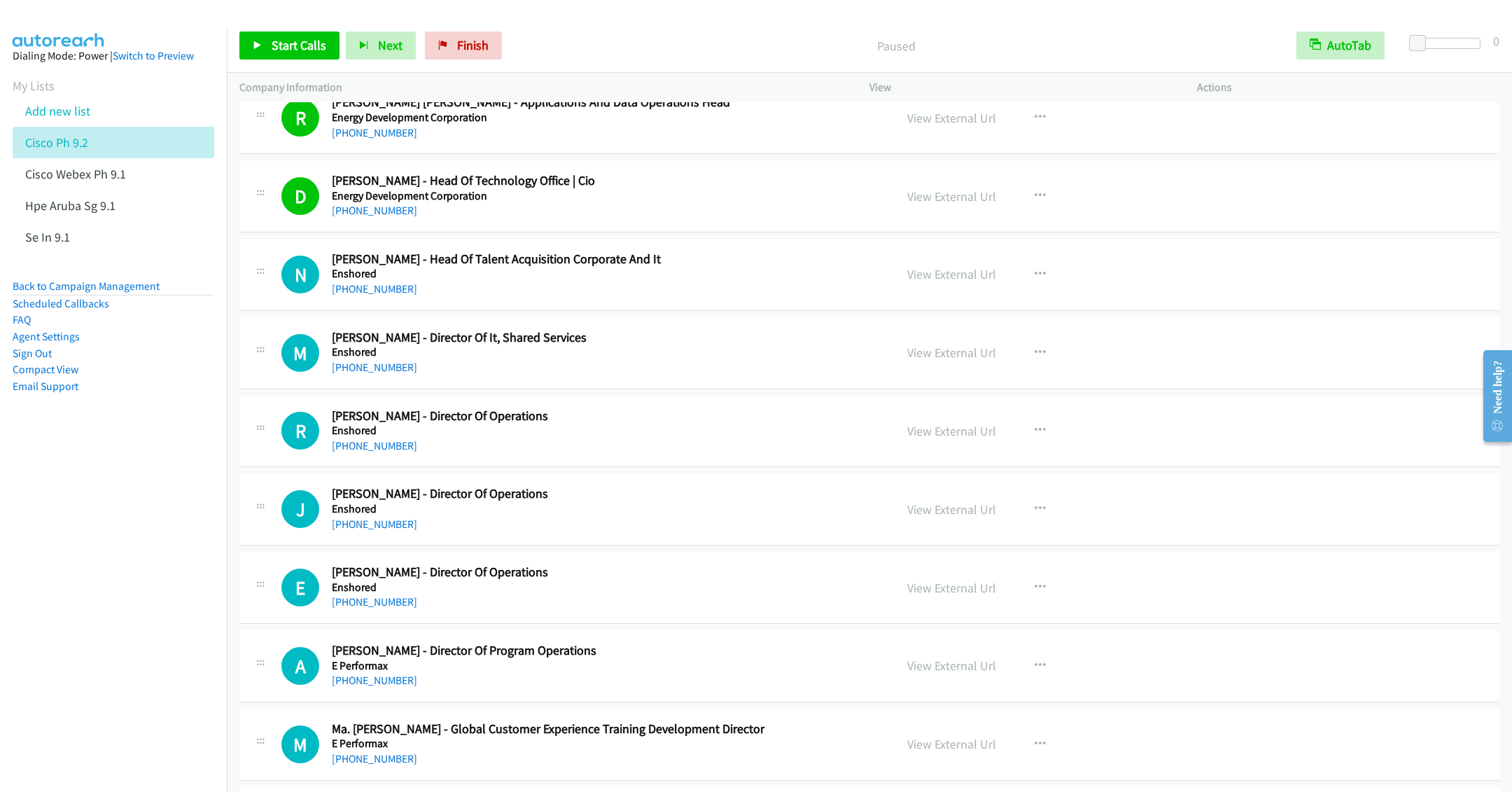
scroll to position [11382, 0]
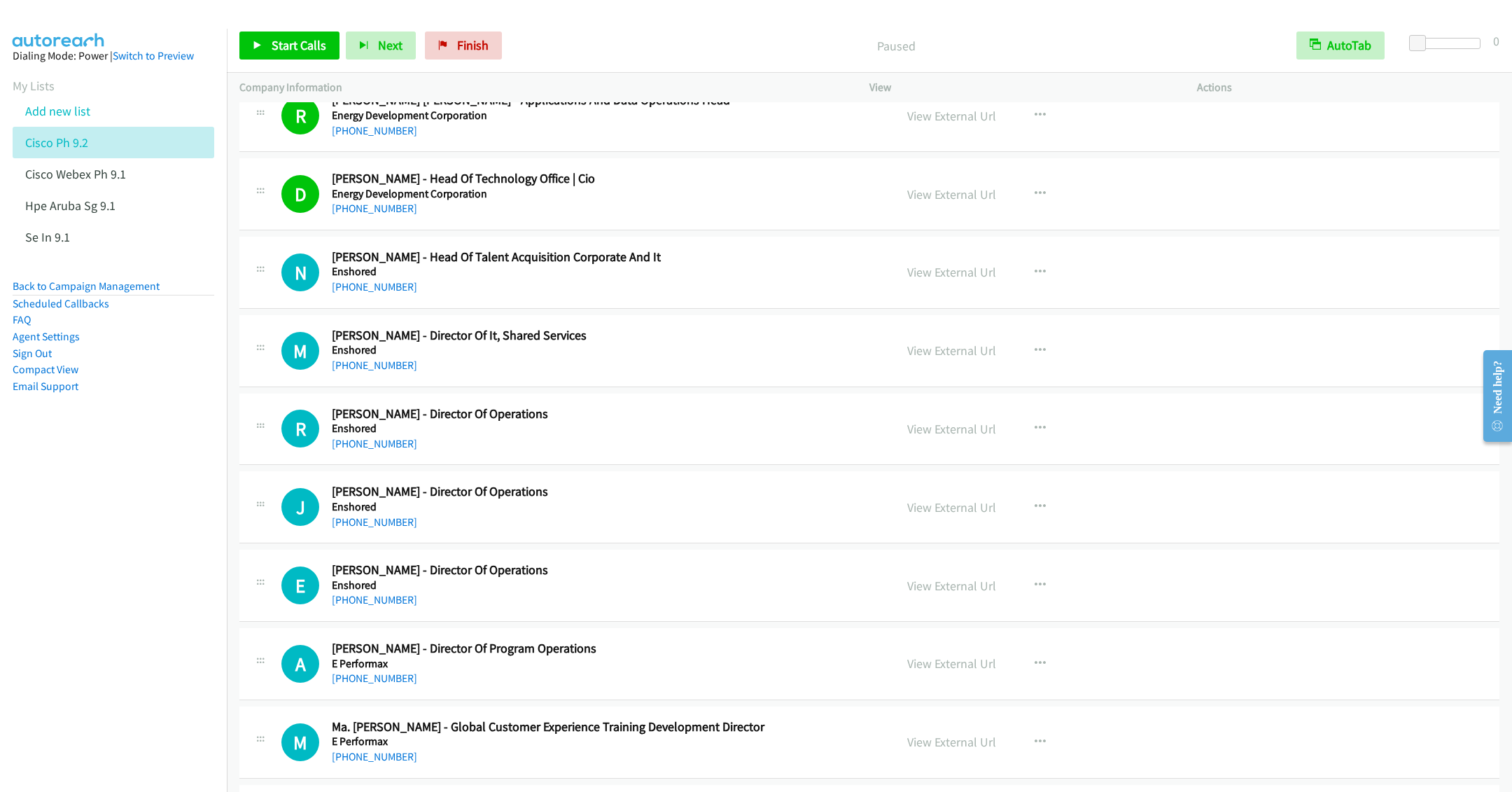
click at [710, 295] on div "[PHONE_NUMBER]" at bounding box center [603, 286] width 543 height 17
click at [278, 53] on span "Start Calls" at bounding box center [299, 45] width 54 height 16
click at [281, 50] on span "Pause" at bounding box center [287, 45] width 31 height 16
click at [704, 94] on p "Company Information" at bounding box center [541, 87] width 604 height 17
click at [1035, 278] on icon "button" at bounding box center [1040, 273] width 11 height 11
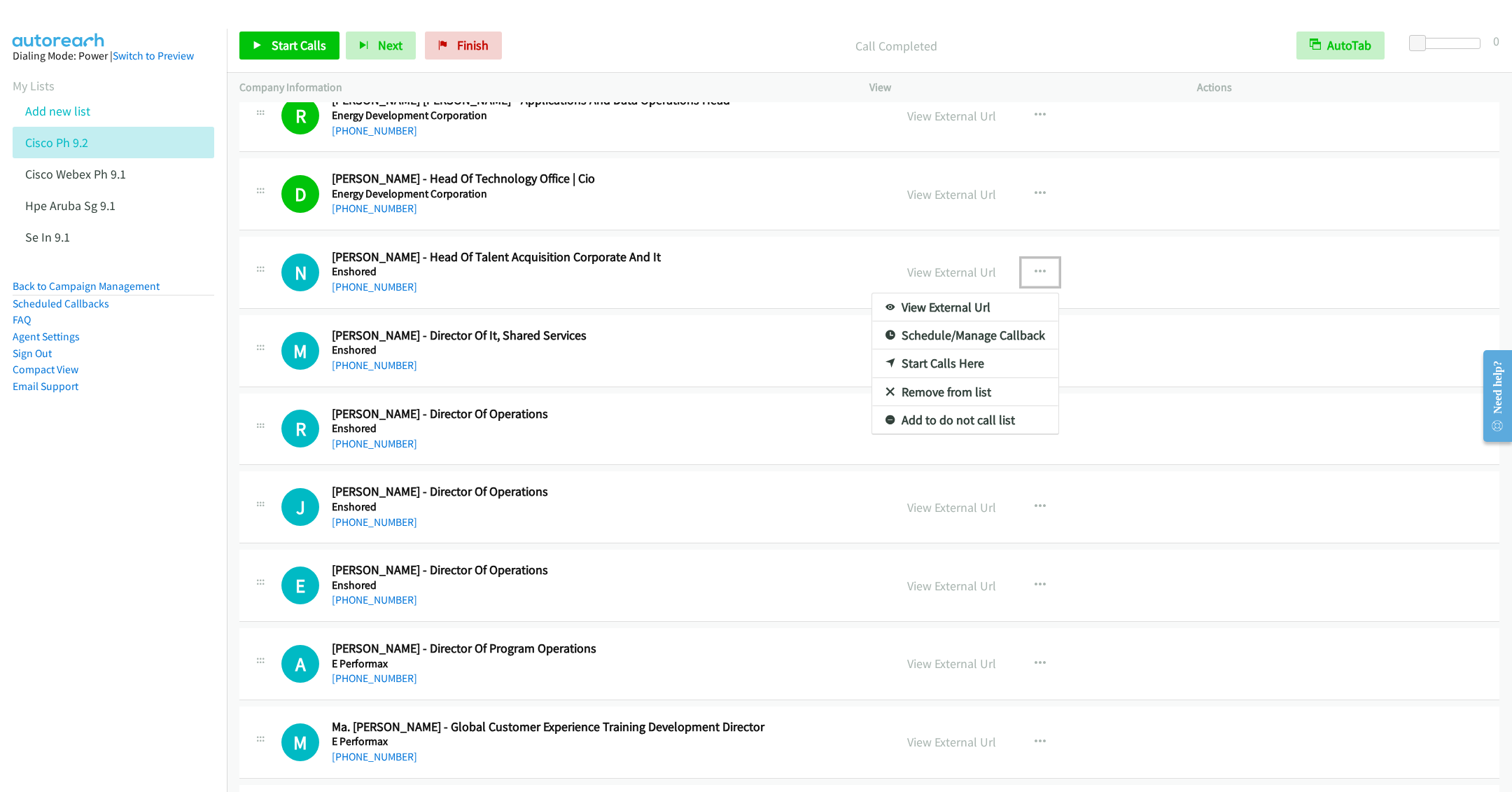
click at [947, 378] on link "Start Calls Here" at bounding box center [965, 363] width 186 height 28
click at [282, 34] on link "Start Calls" at bounding box center [289, 45] width 100 height 28
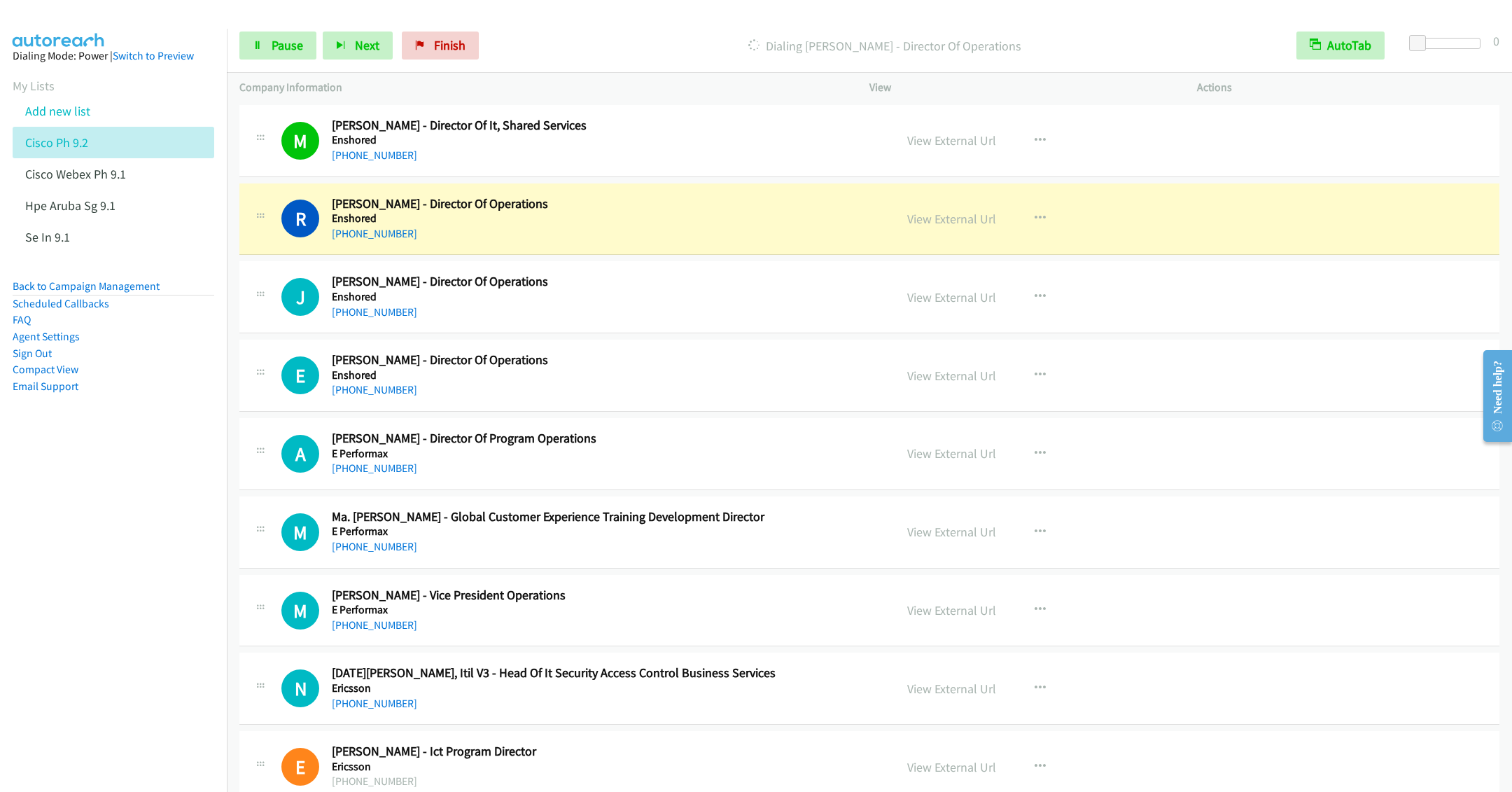
scroll to position [11697, 0]
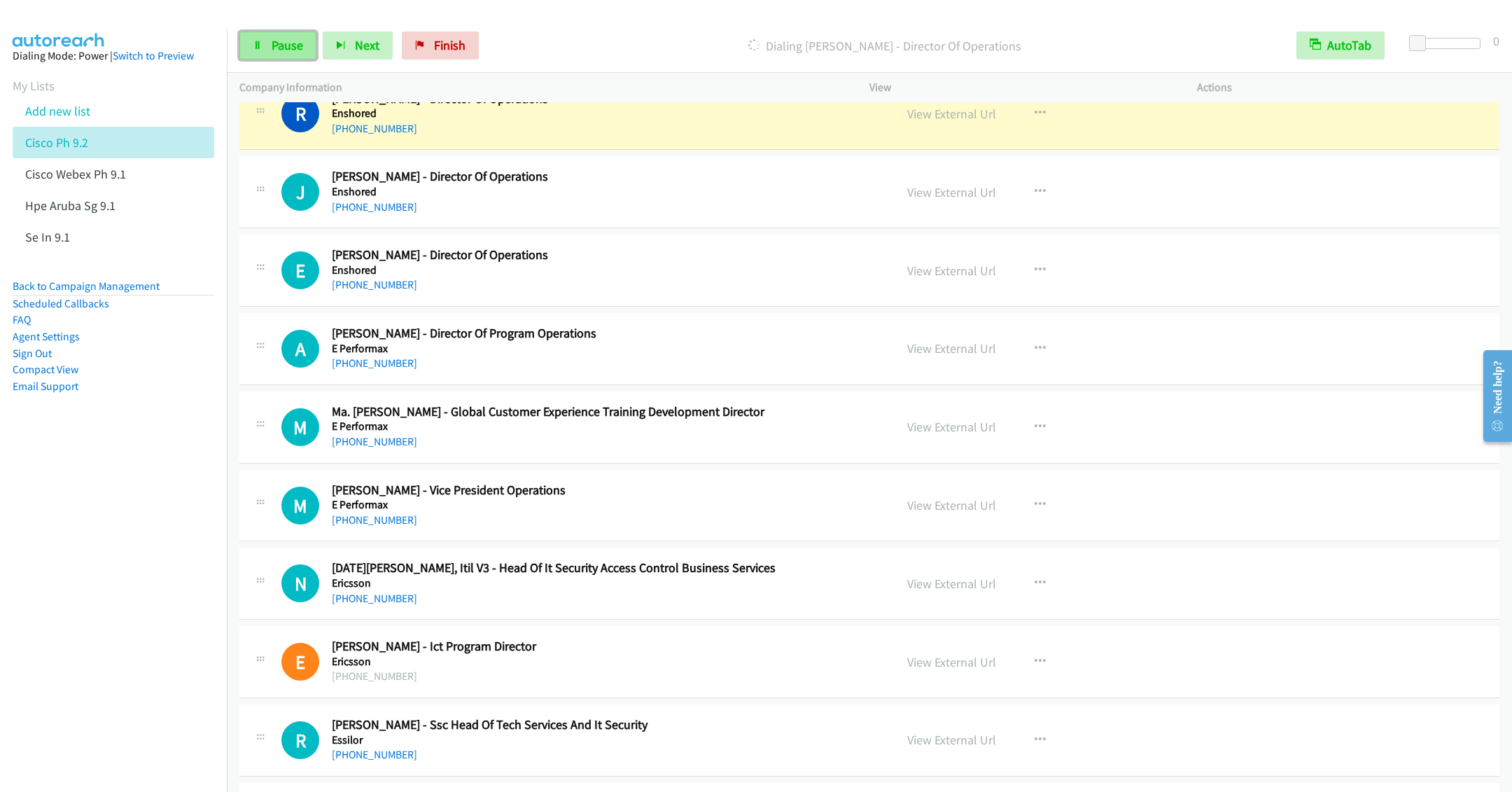
click at [275, 55] on link "Pause" at bounding box center [277, 45] width 77 height 28
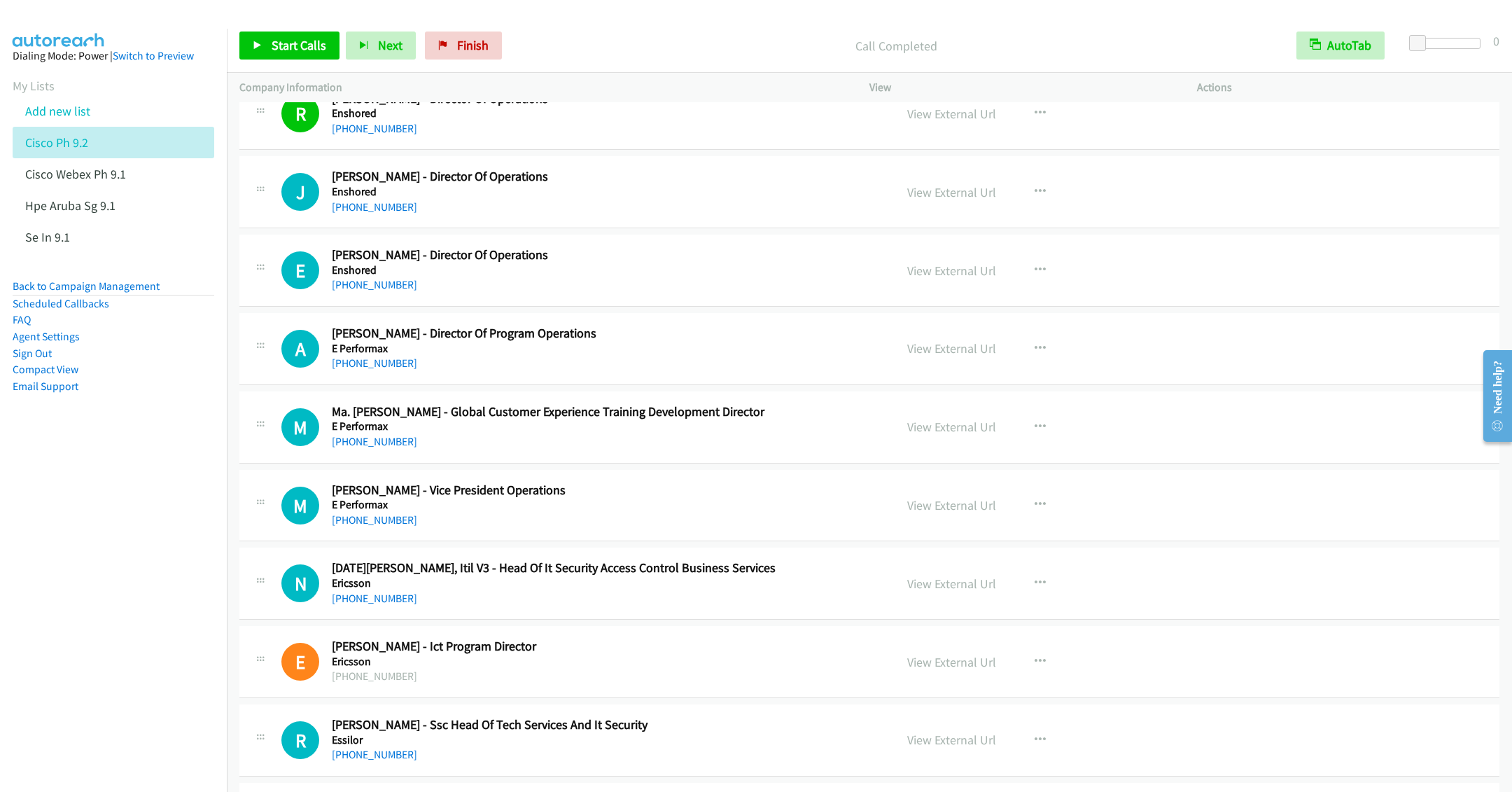
scroll to position [11802, 0]
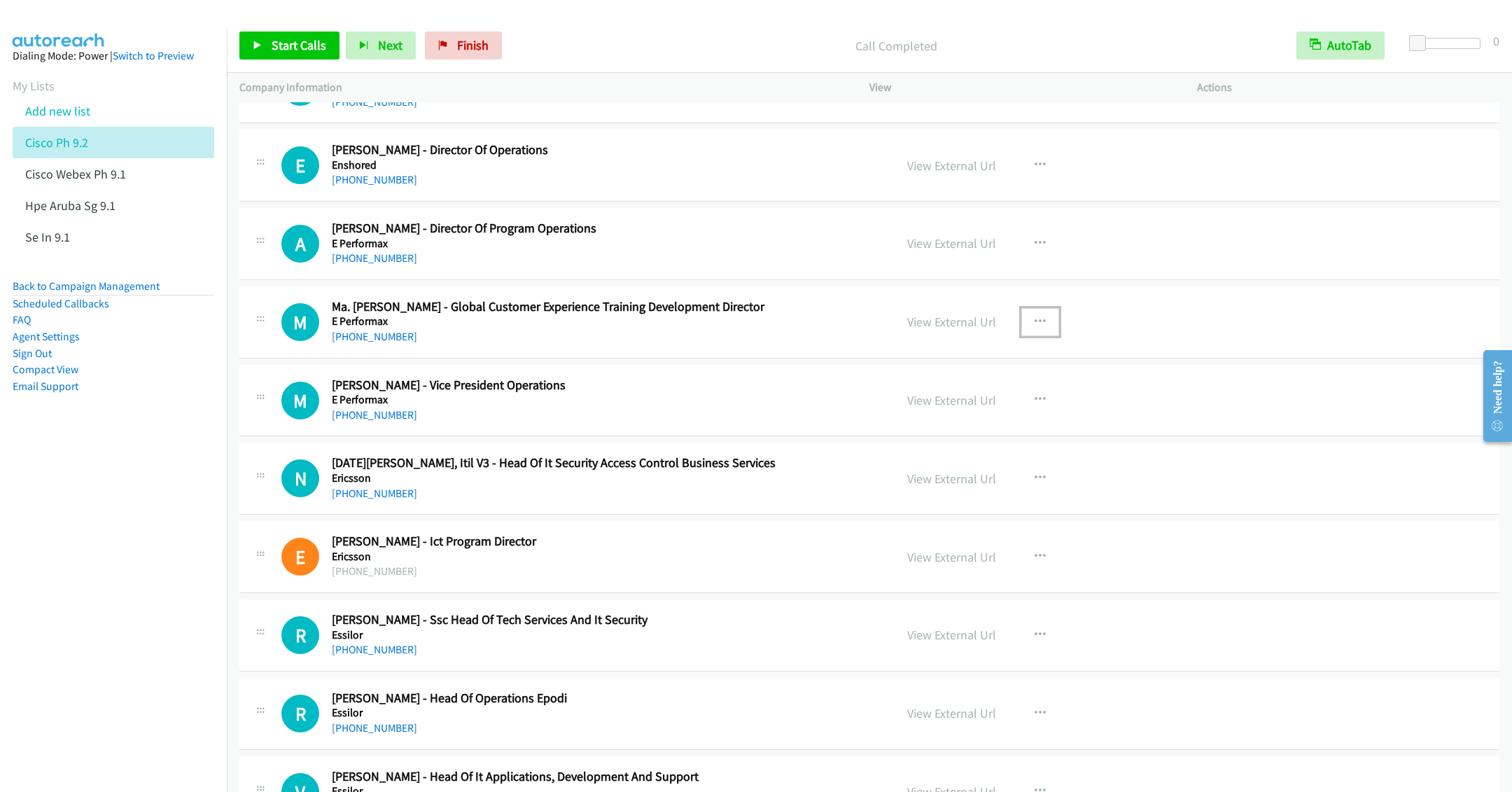
click at [1035, 328] on icon "button" at bounding box center [1040, 322] width 11 height 11
click at [918, 427] on link "Start Calls Here" at bounding box center [965, 413] width 186 height 28
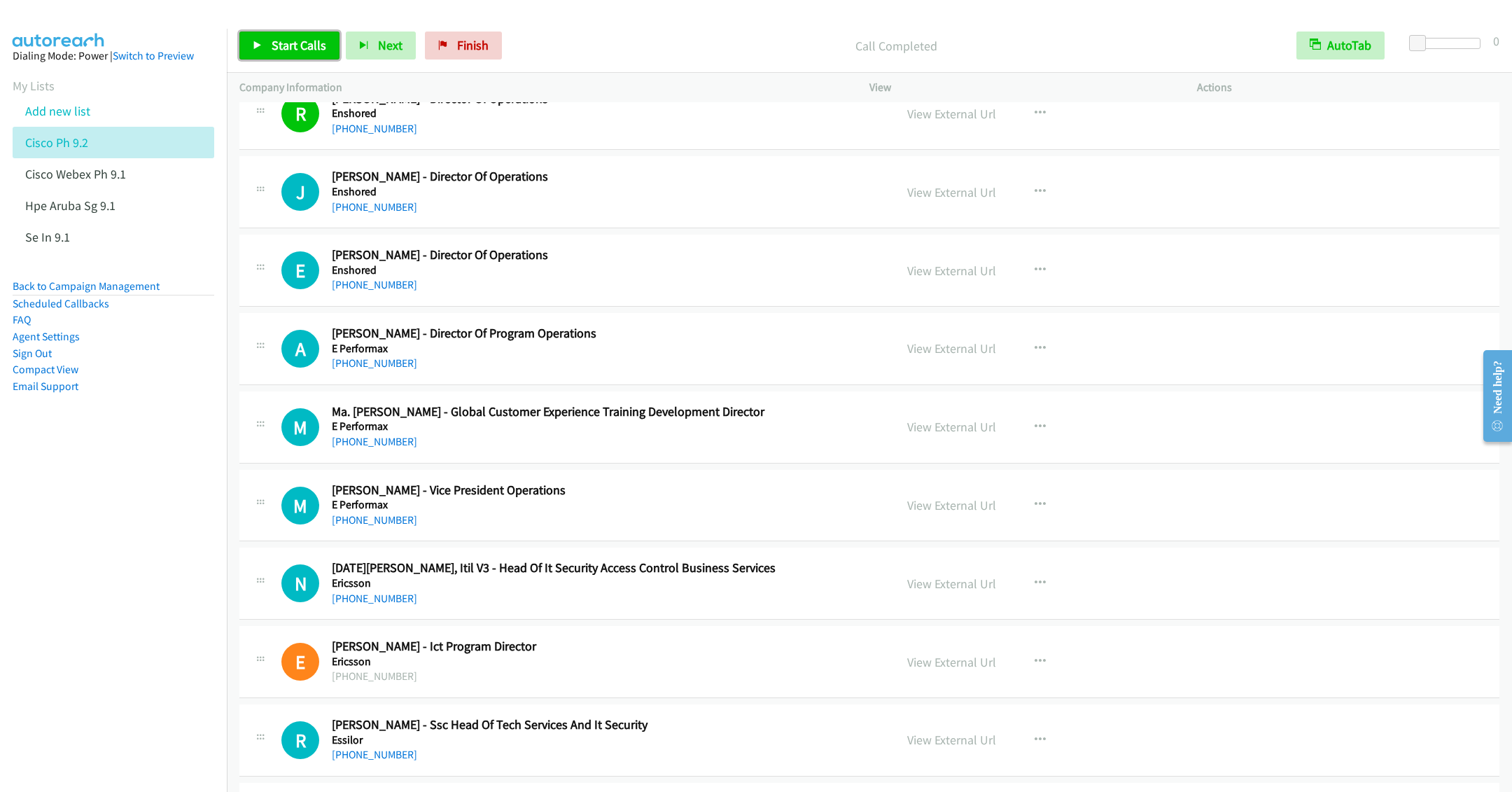
click at [275, 47] on span "Start Calls" at bounding box center [299, 45] width 54 height 16
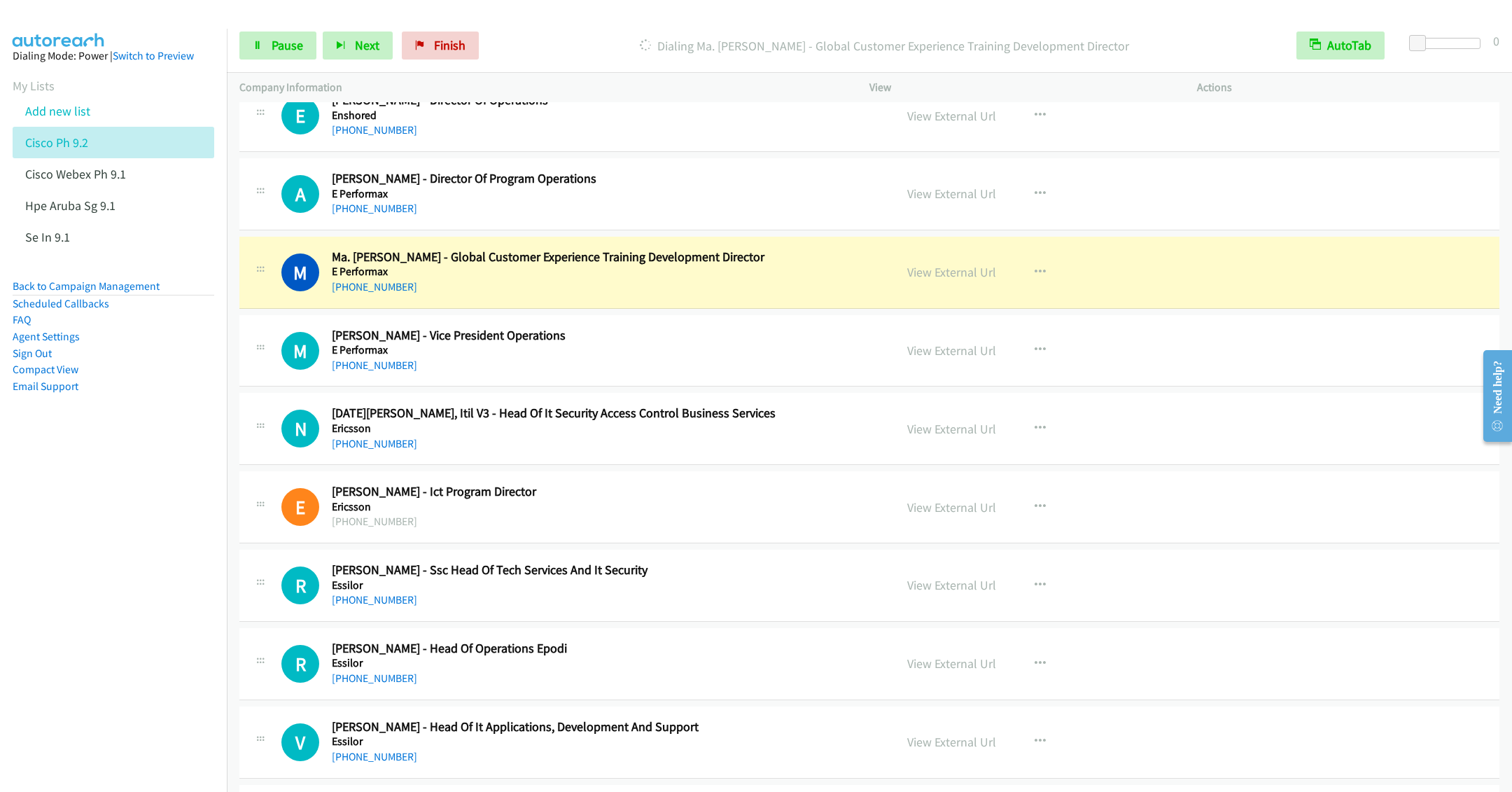
scroll to position [11907, 0]
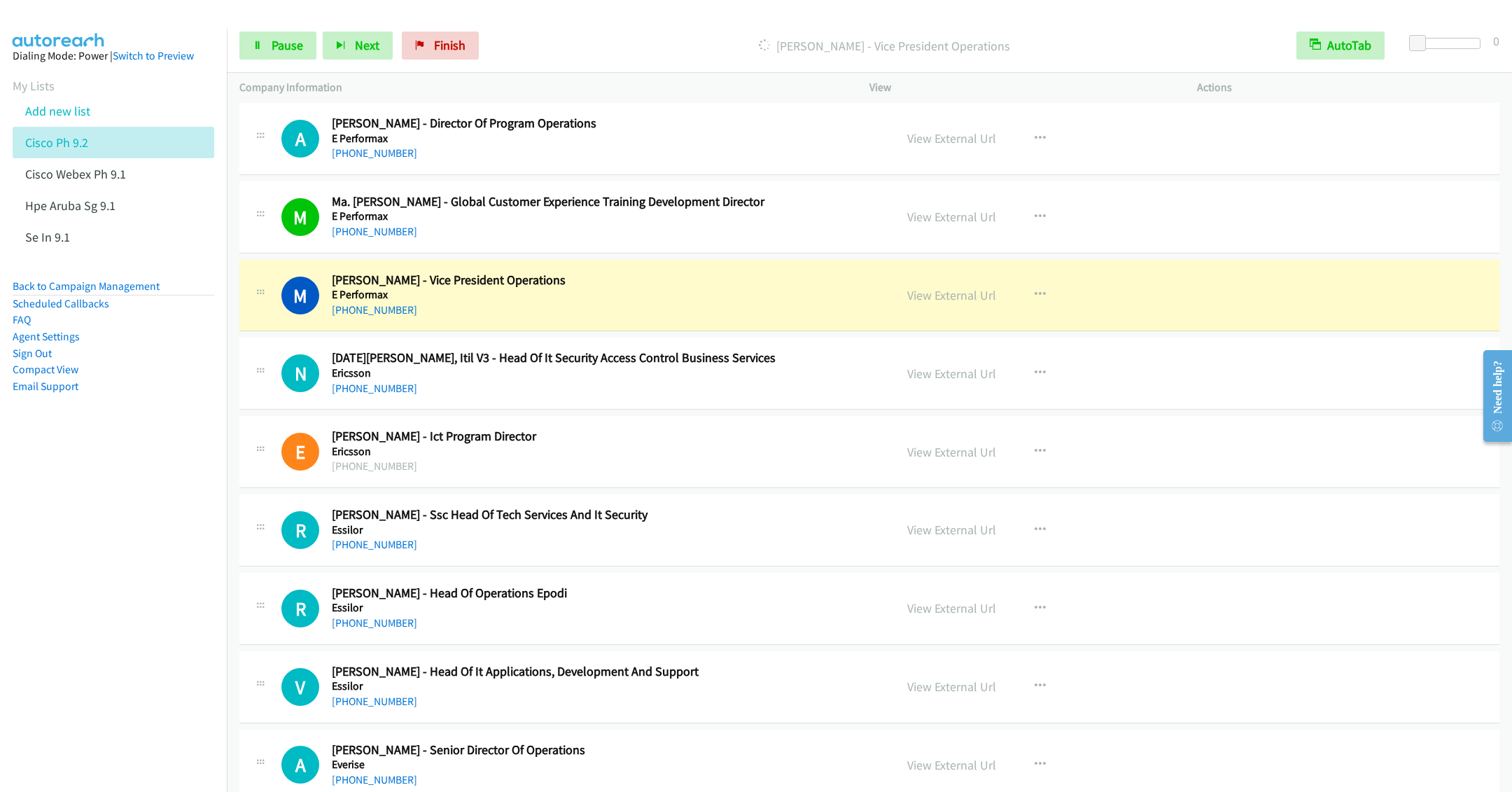
click at [618, 410] on div "N Callback Scheduled [DATE][PERSON_NAME], Itil V3 - Head Of It Security Access …" at bounding box center [869, 374] width 1260 height 72
click at [1036, 379] on icon "button" at bounding box center [1040, 374] width 11 height 11
click at [933, 507] on link "Remove from list" at bounding box center [965, 493] width 186 height 28
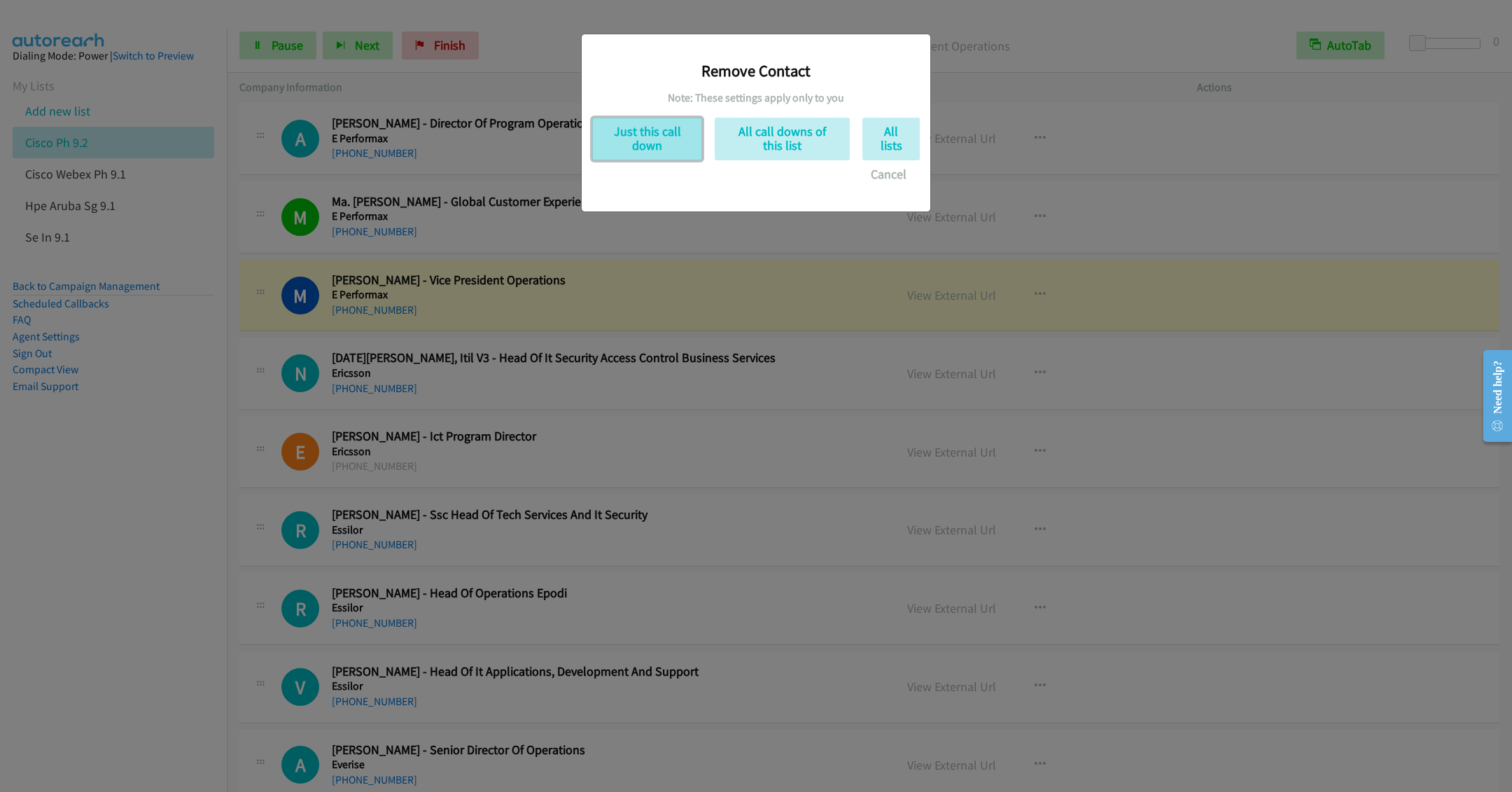
click at [674, 143] on button "Just this call down" at bounding box center [647, 138] width 110 height 42
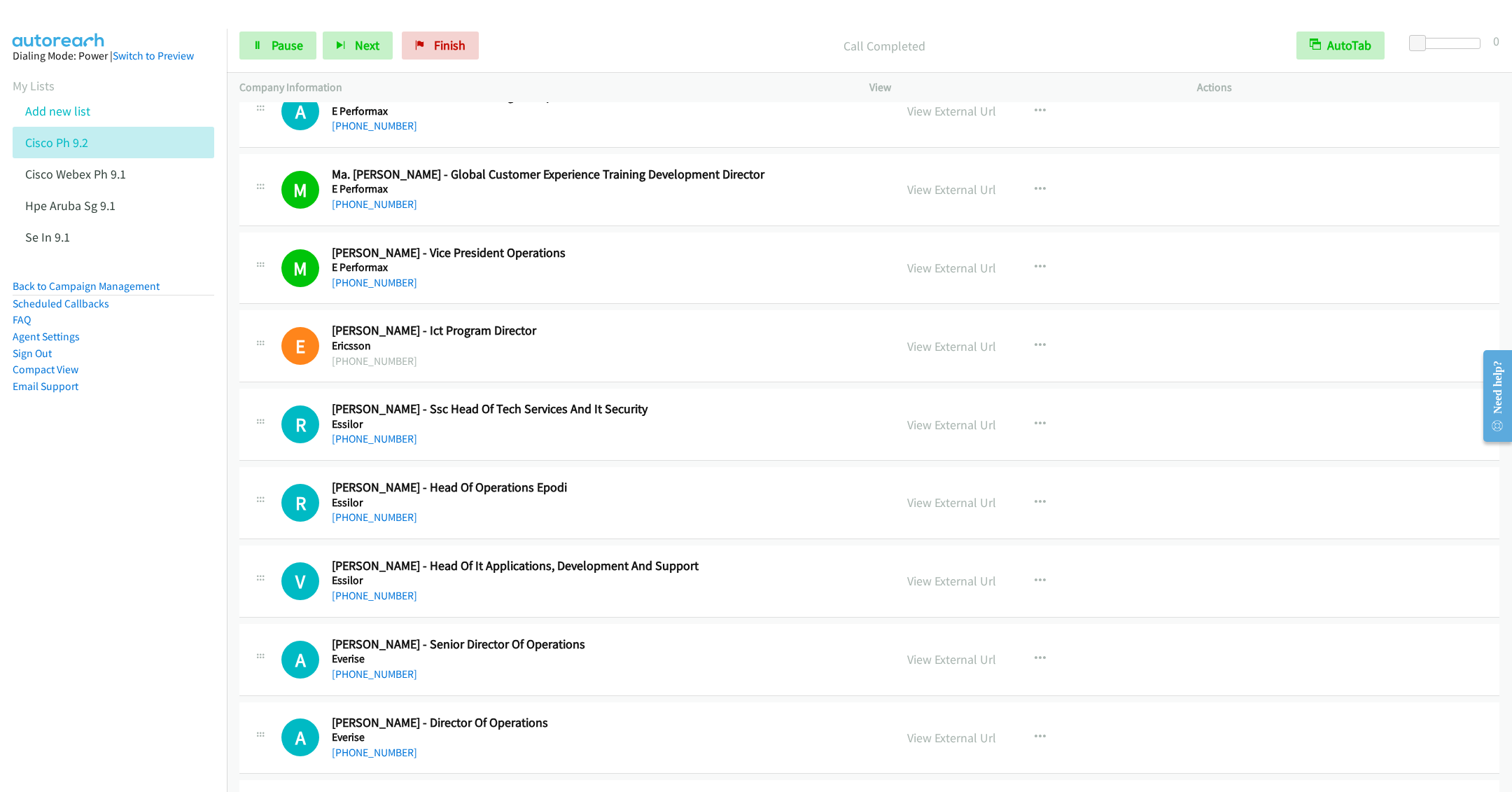
scroll to position [12012, 0]
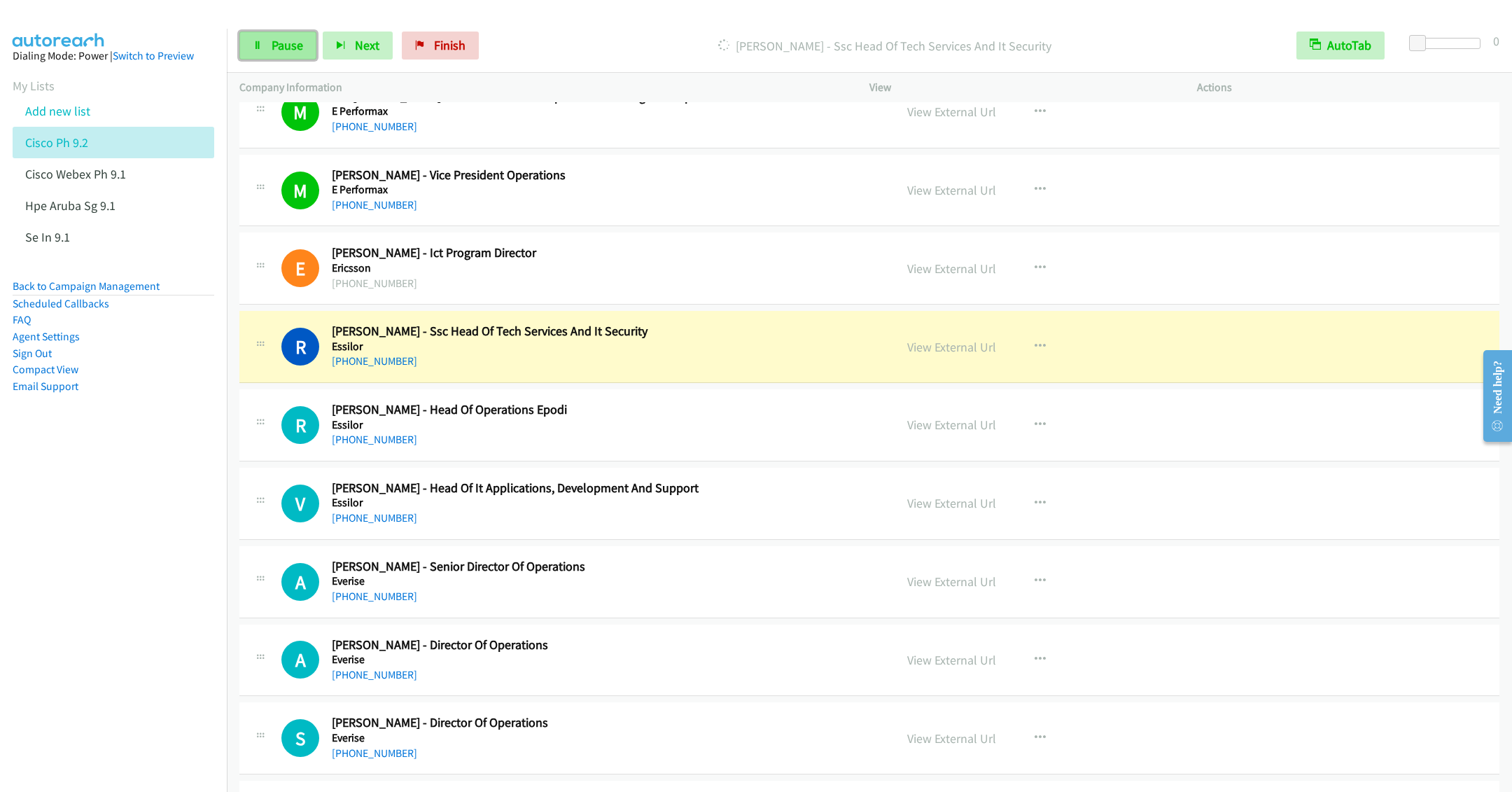
click at [273, 50] on span "Pause" at bounding box center [287, 45] width 31 height 16
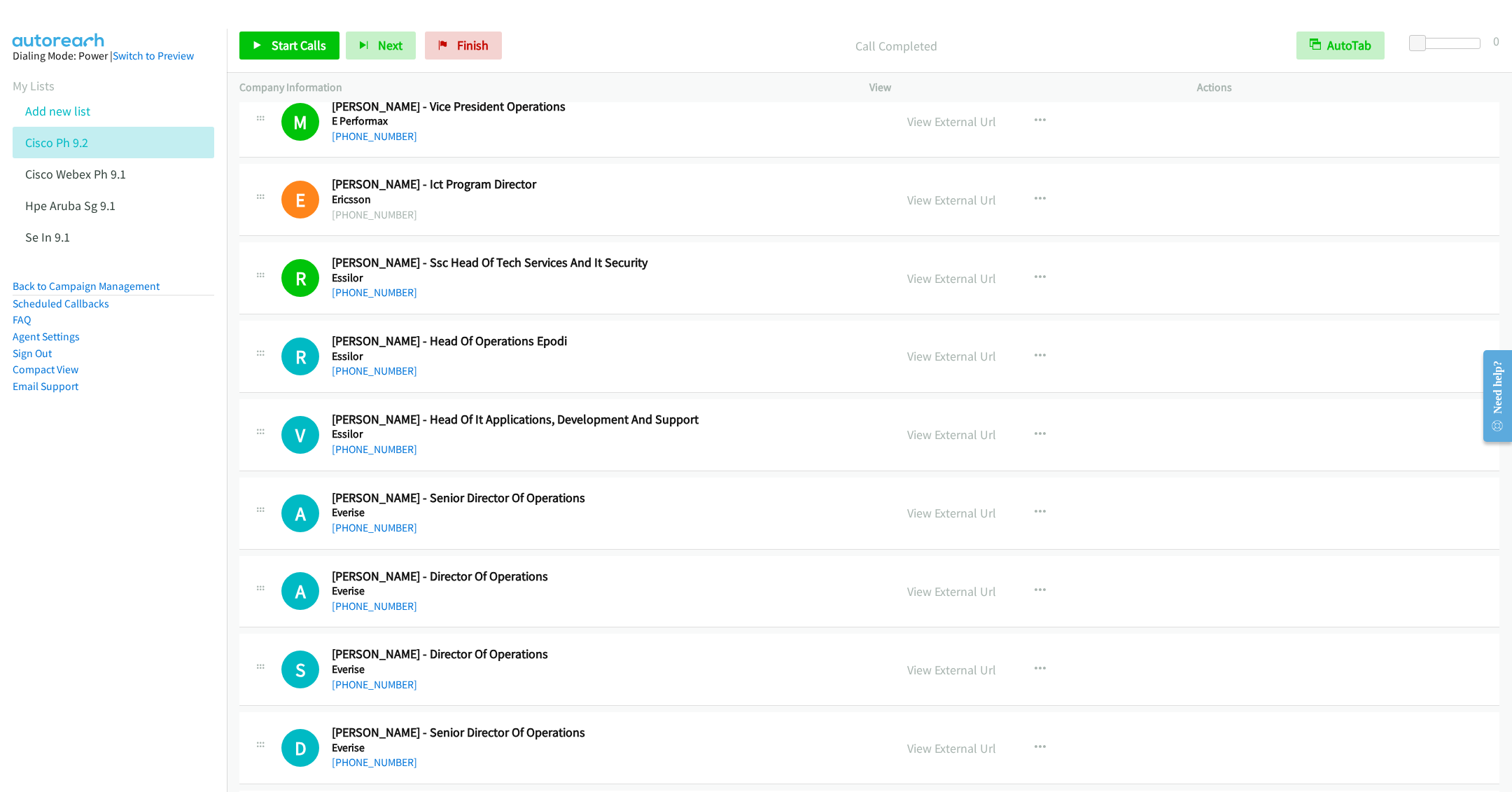
scroll to position [12117, 0]
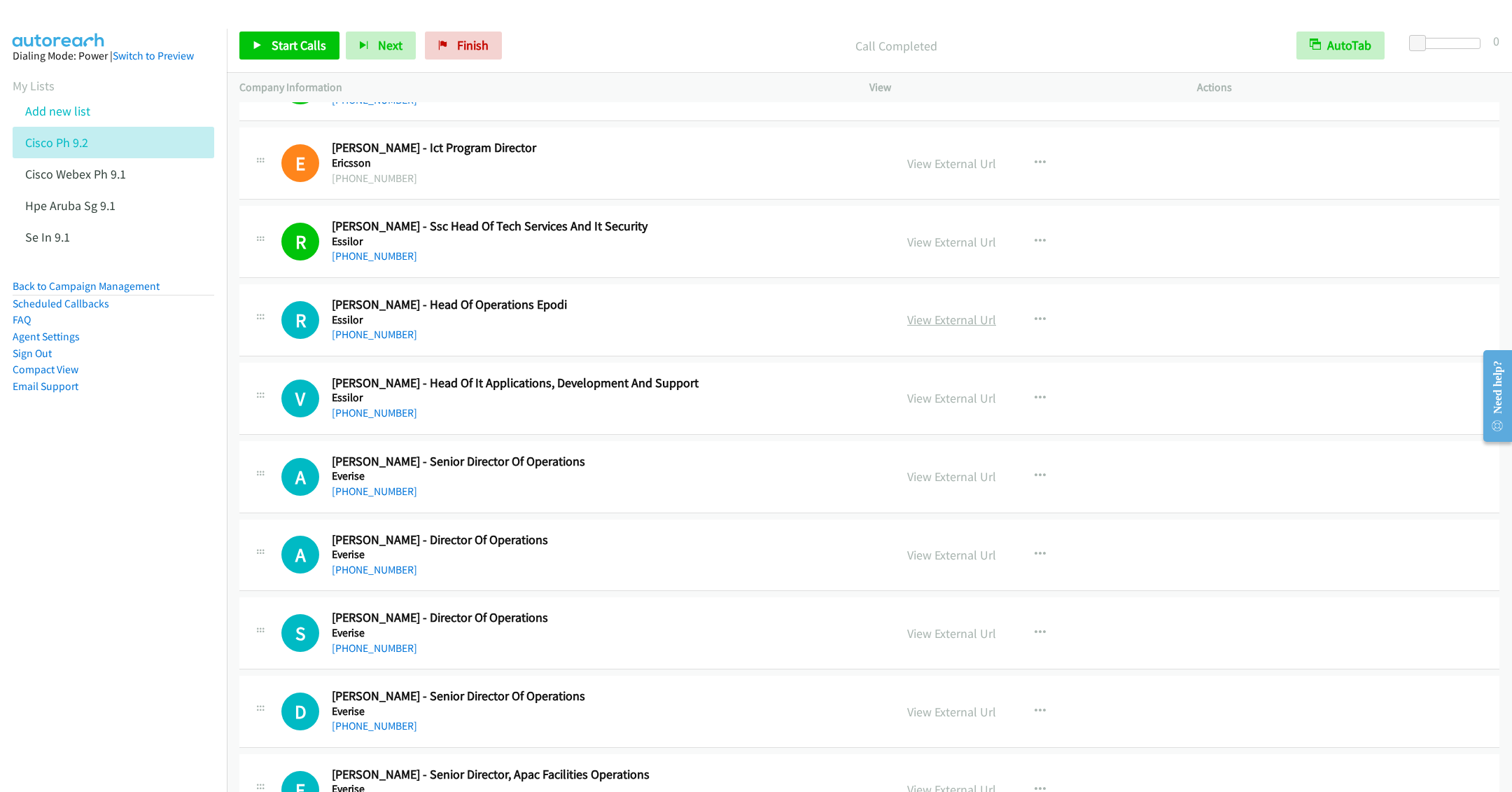
click at [954, 328] on link "View External Url" at bounding box center [951, 320] width 89 height 16
click at [269, 48] on link "Start Calls" at bounding box center [289, 45] width 100 height 28
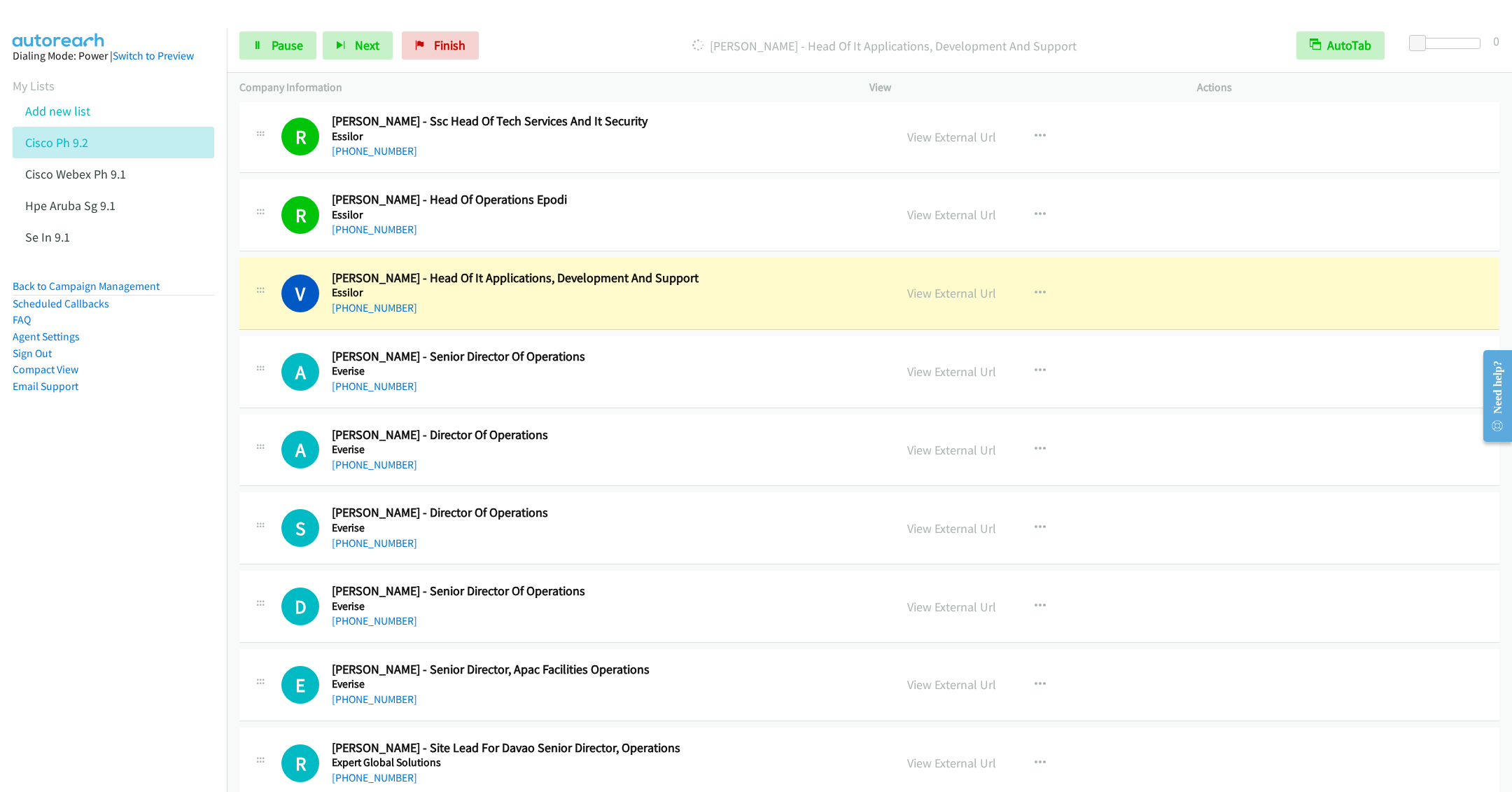
scroll to position [12327, 0]
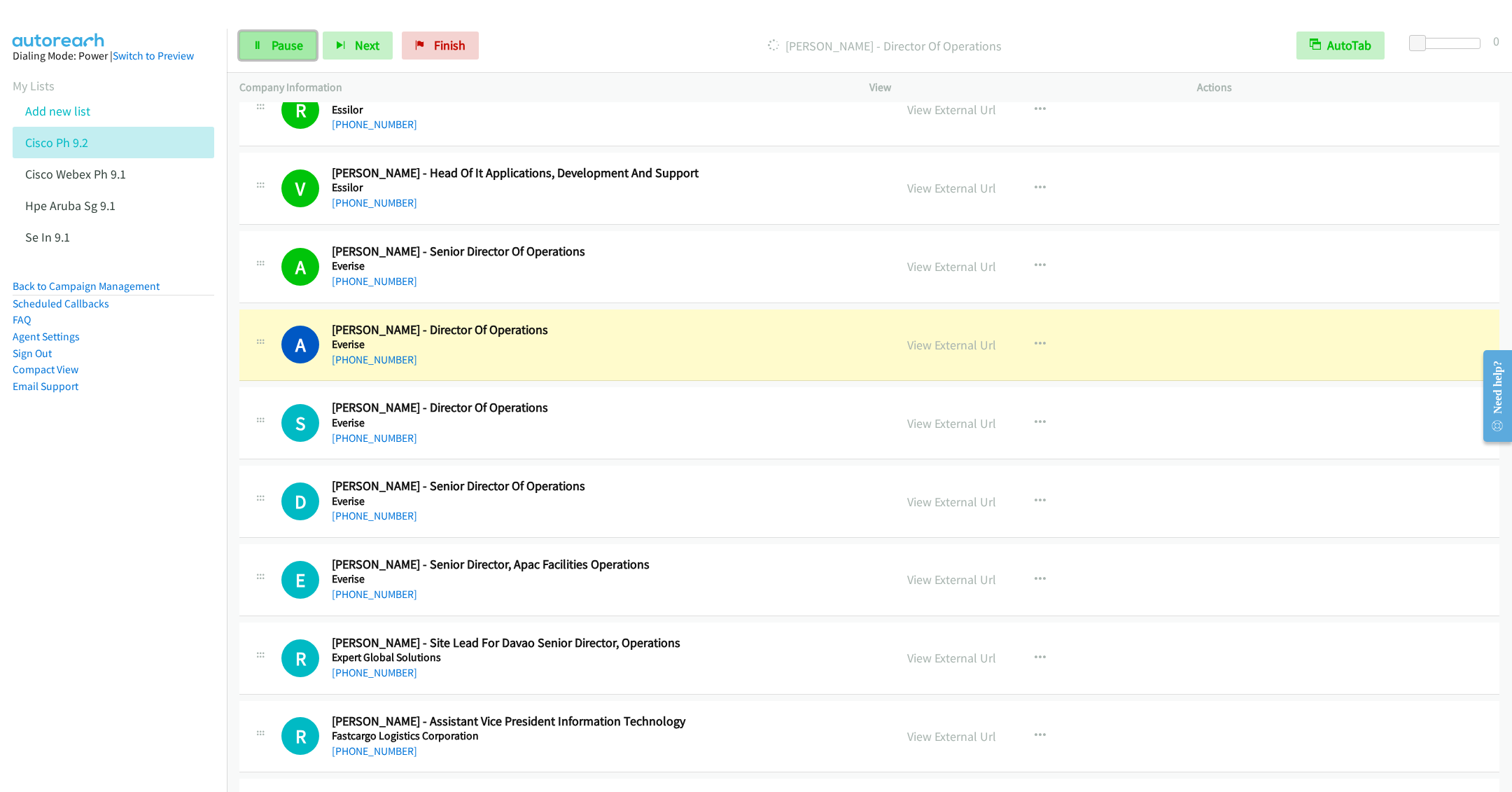
click at [273, 51] on span "Pause" at bounding box center [287, 45] width 31 height 16
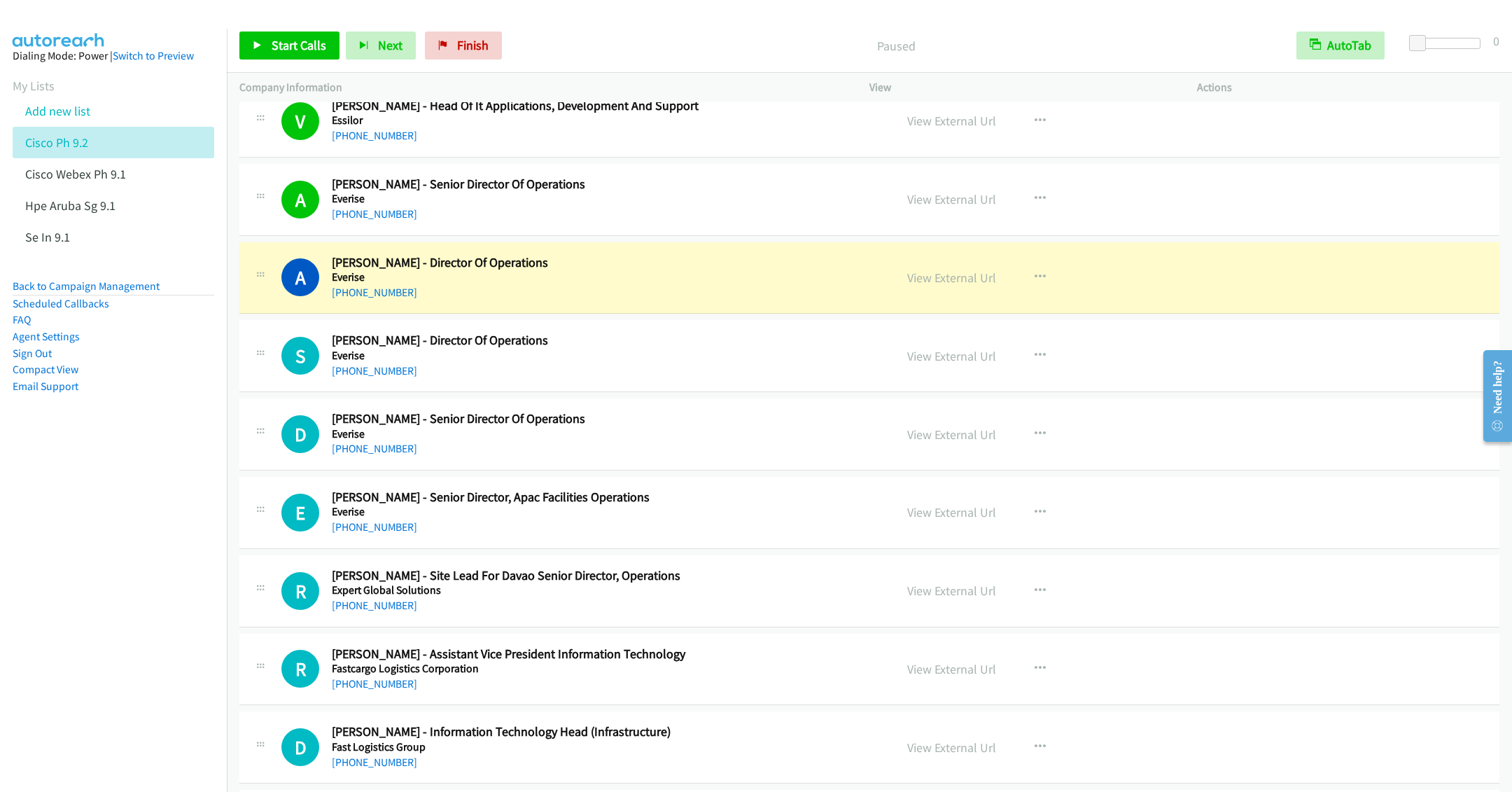
scroll to position [12432, 0]
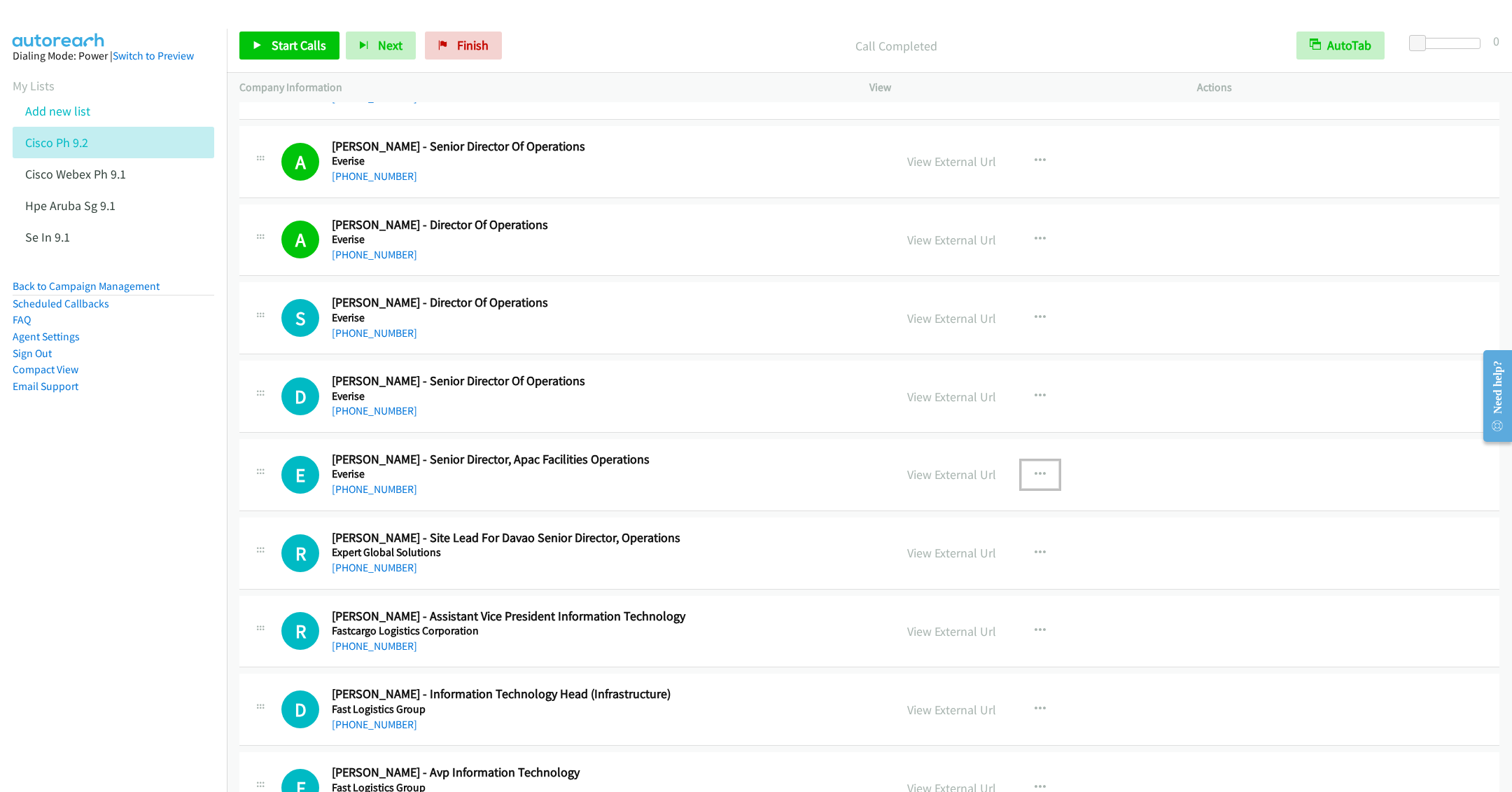
click at [1035, 481] on icon "button" at bounding box center [1040, 475] width 11 height 11
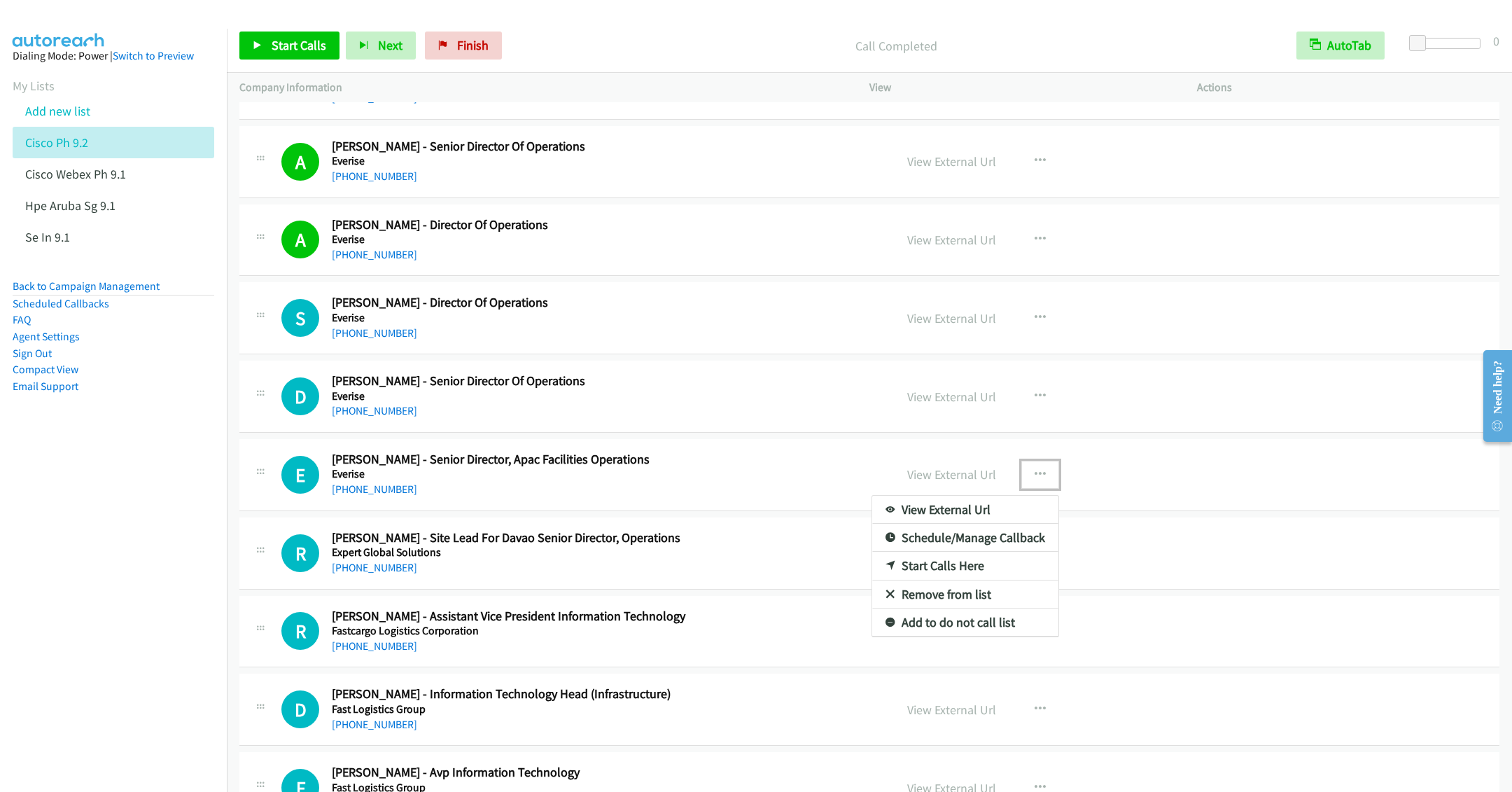
click at [916, 580] on link "Start Calls Here" at bounding box center [965, 566] width 186 height 28
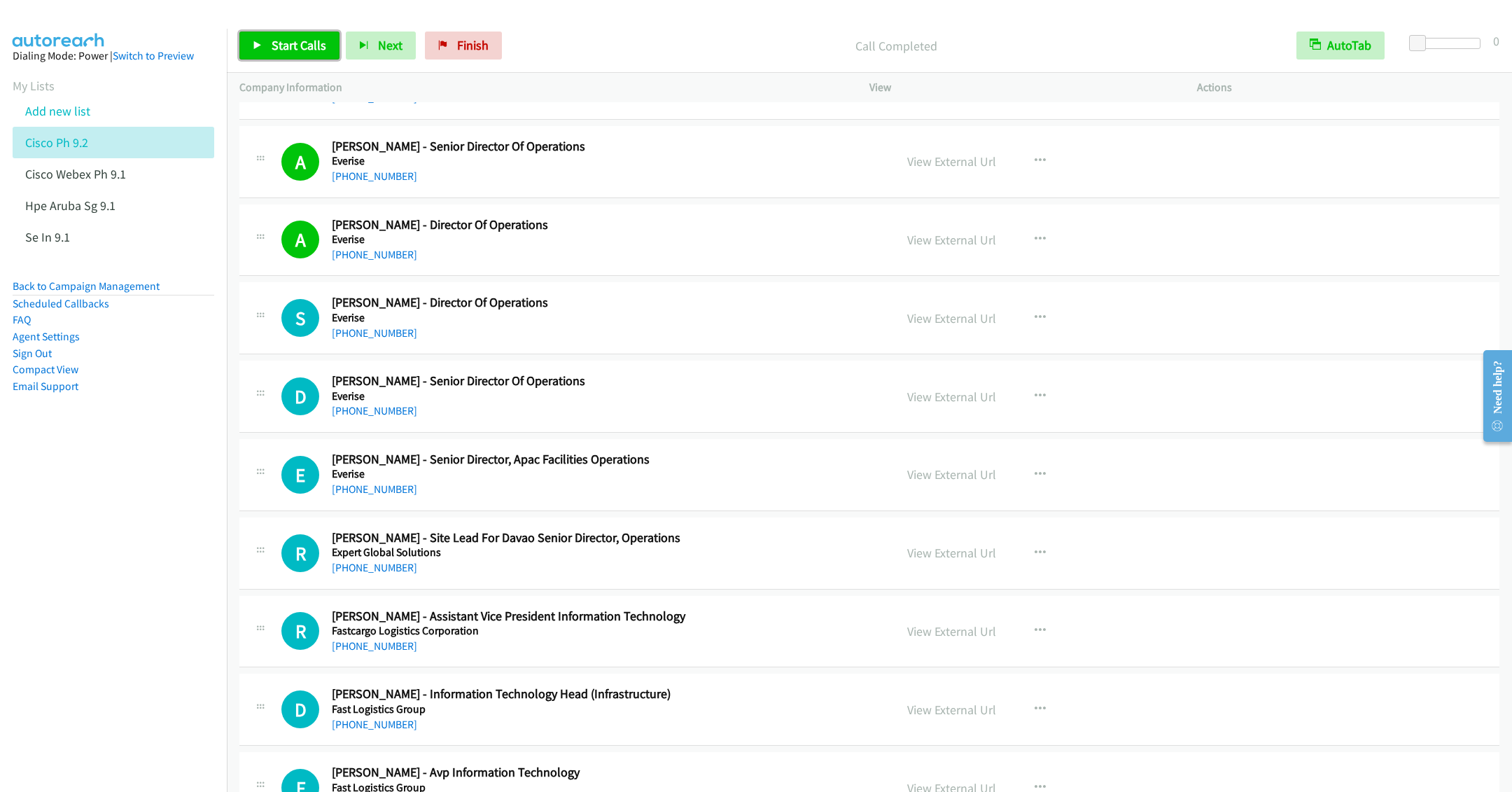
click at [290, 53] on span "Start Calls" at bounding box center [299, 45] width 54 height 16
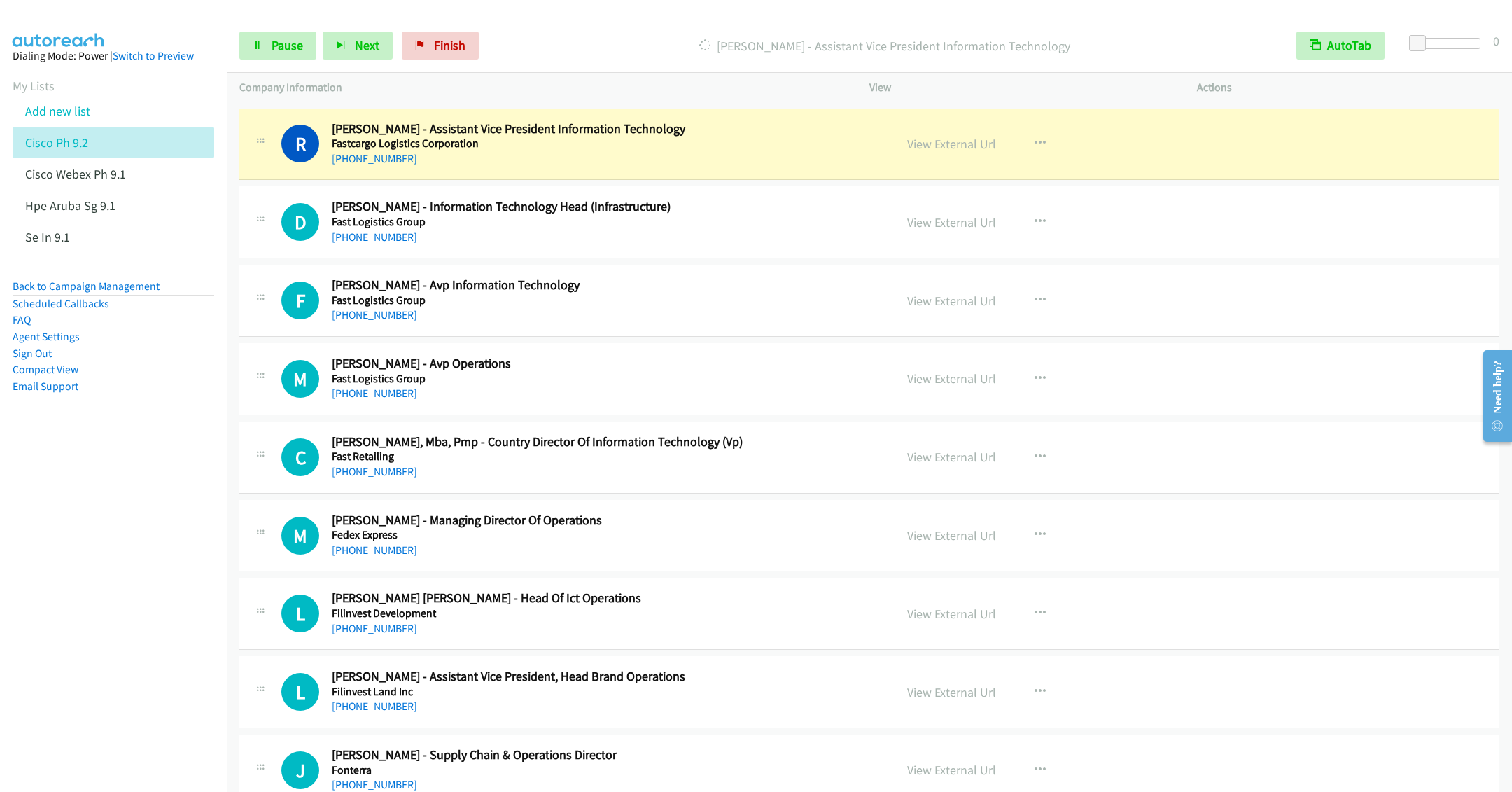
scroll to position [12958, 0]
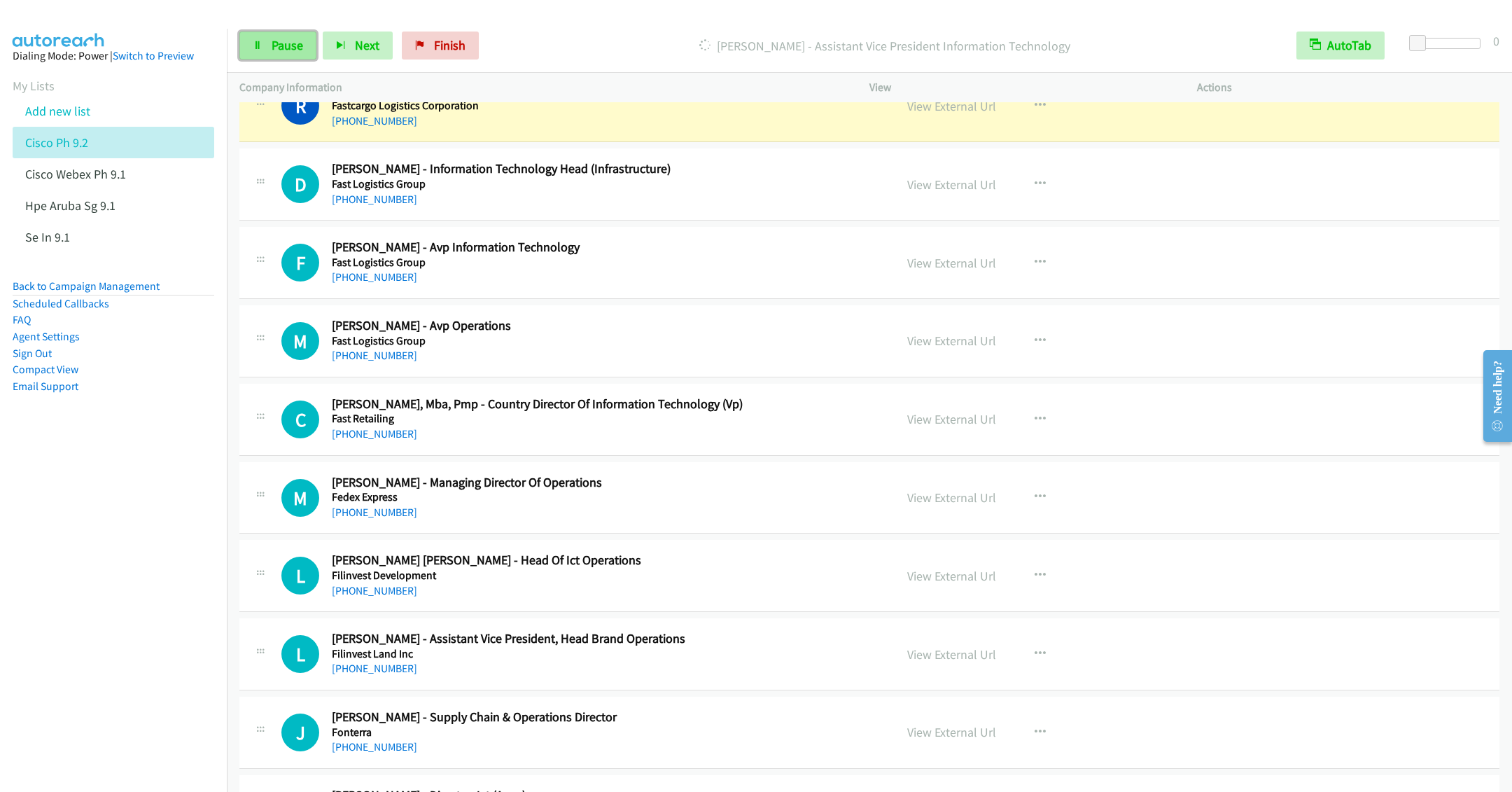
click at [278, 36] on link "Pause" at bounding box center [277, 45] width 77 height 28
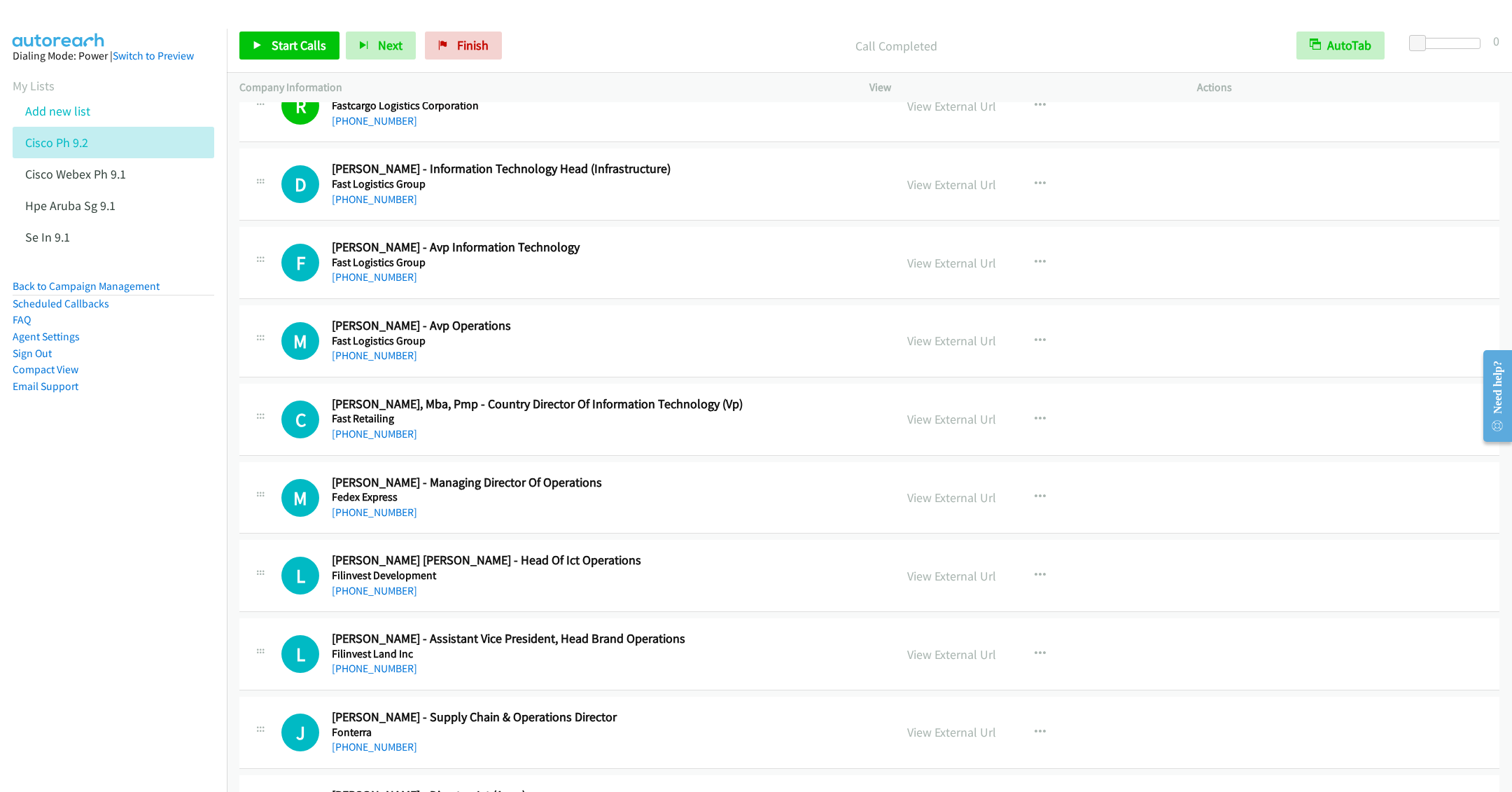
click at [265, 30] on div "Start Calls Pause Next Finish Call Completed AutoTab AutoTab 0" at bounding box center [870, 46] width 1286 height 54
click at [289, 45] on span "Start Calls" at bounding box center [299, 45] width 54 height 16
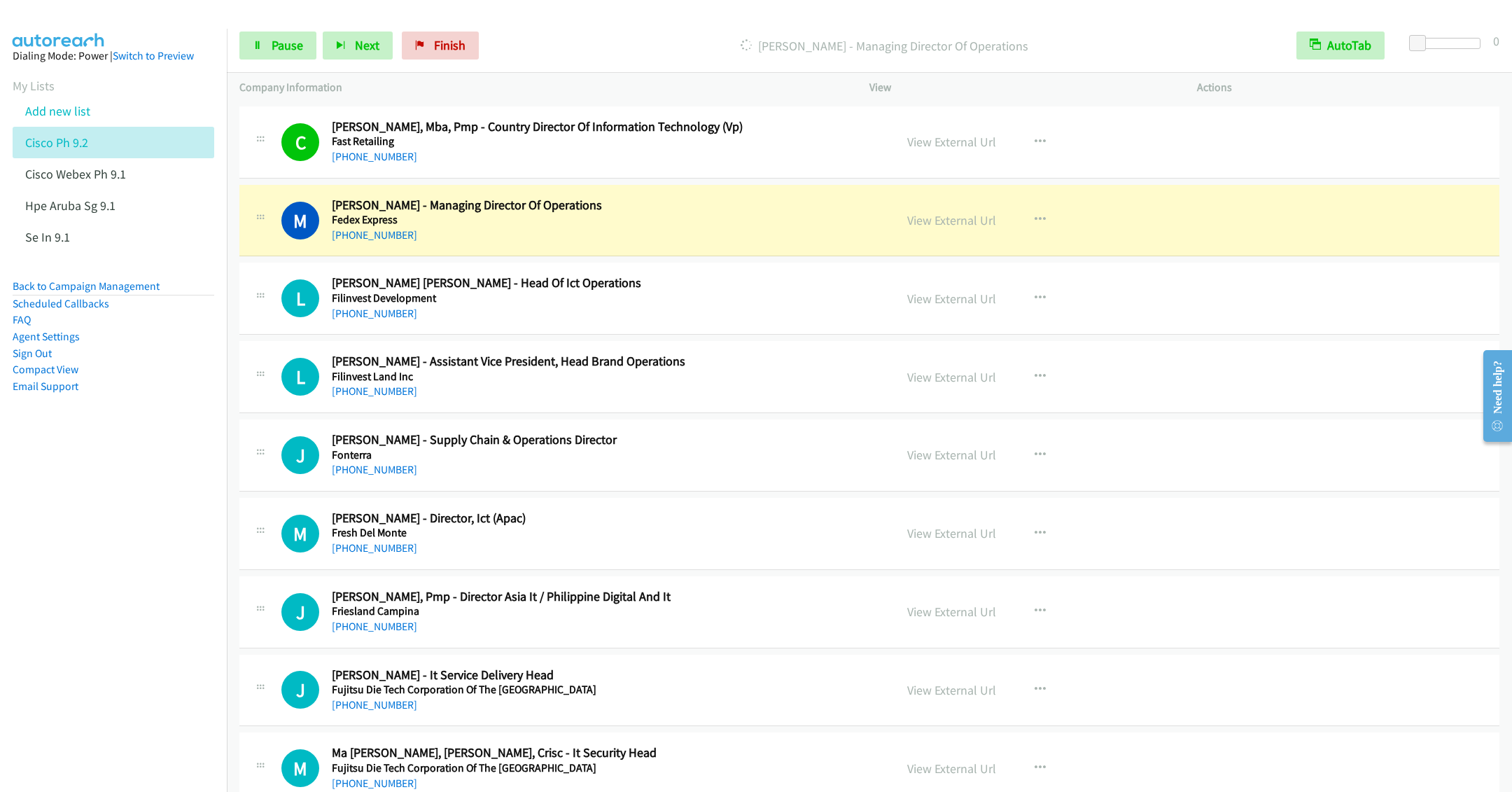
scroll to position [13273, 0]
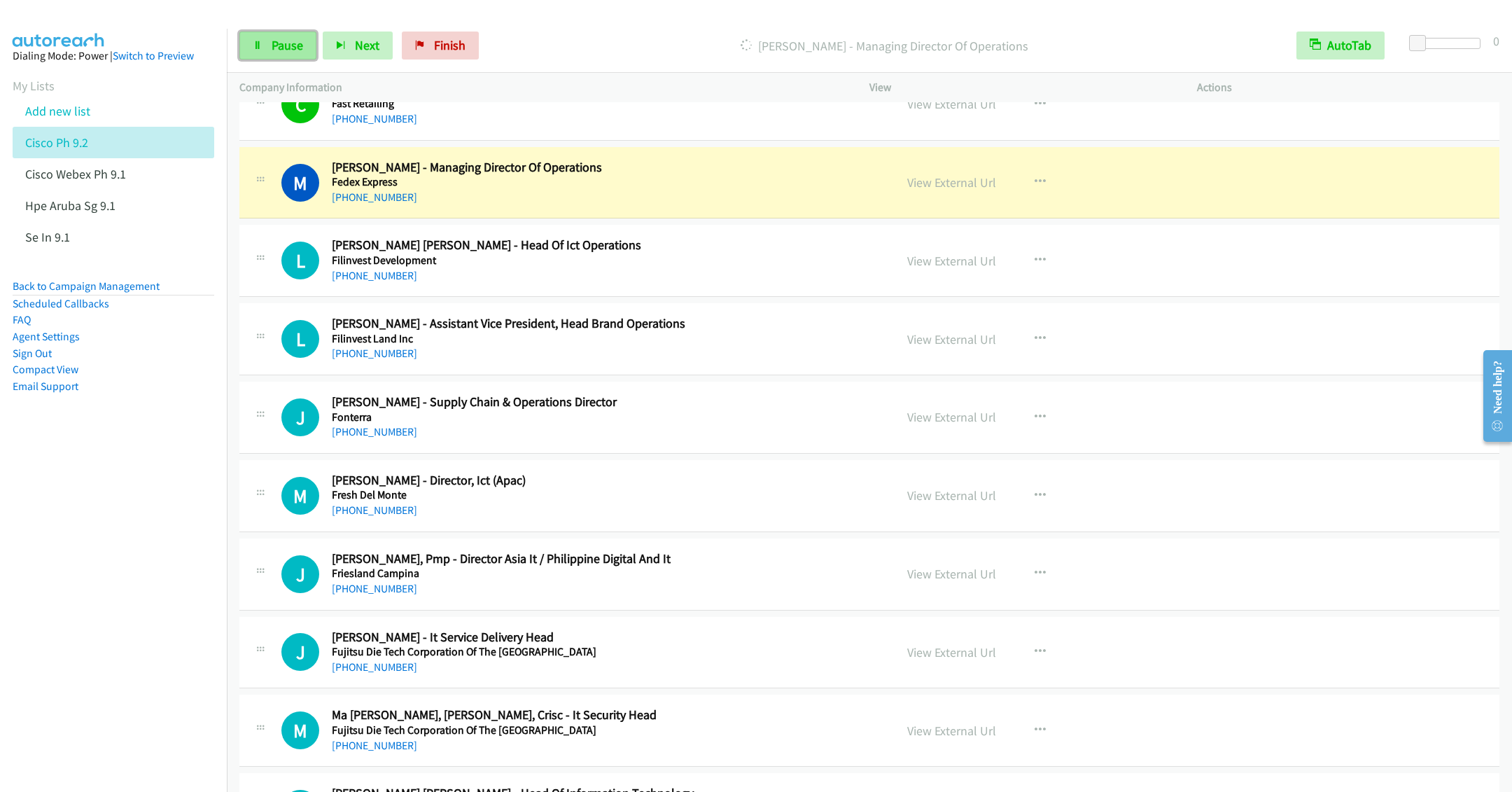
click at [276, 51] on span "Pause" at bounding box center [287, 45] width 31 height 16
click at [276, 53] on span "Start Calls" at bounding box center [299, 45] width 54 height 16
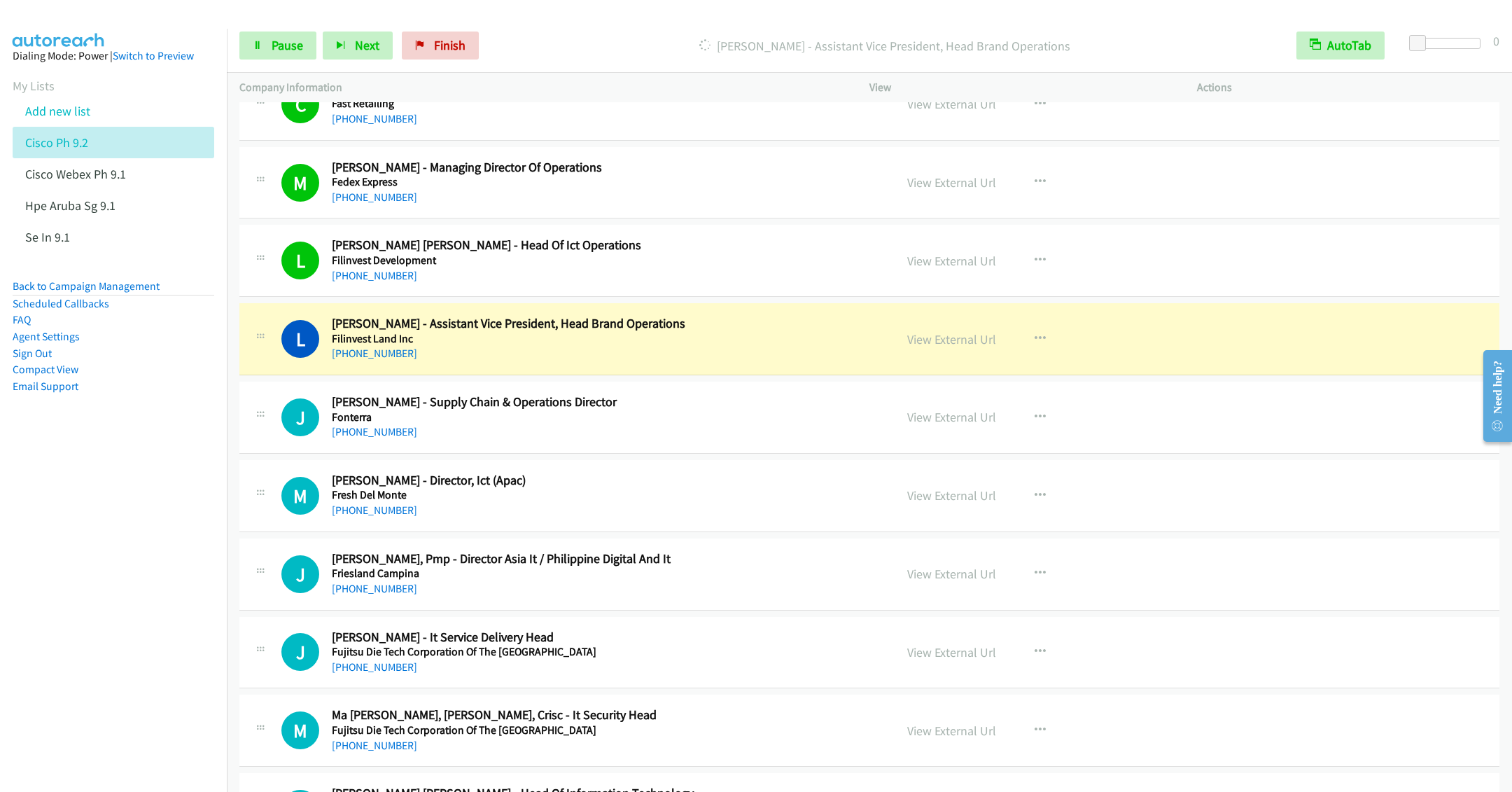
scroll to position [13378, 0]
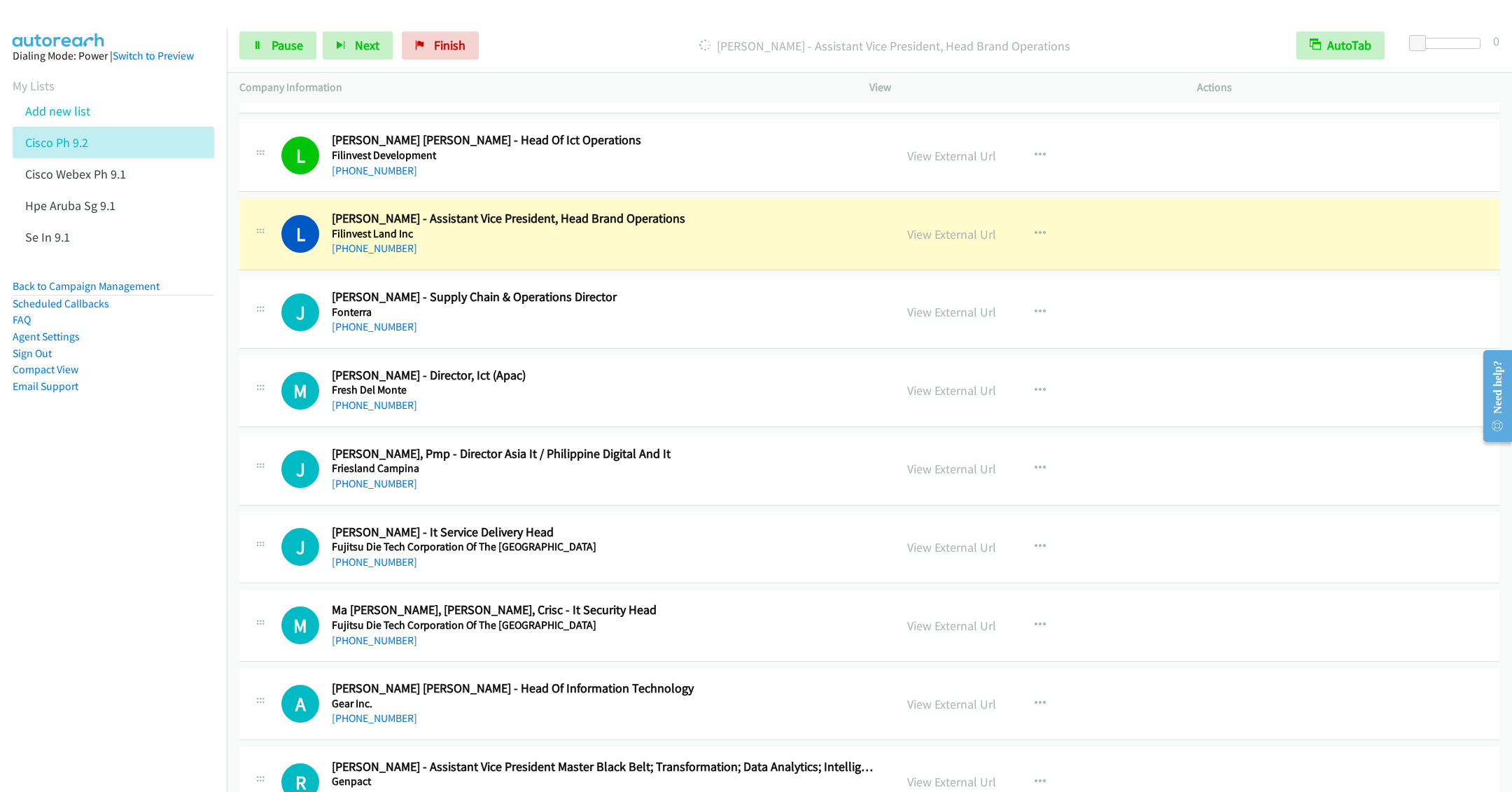
click at [653, 349] on div "J Callback Scheduled [PERSON_NAME] - Supply Chain & Operations Director Fonterr…" at bounding box center [869, 313] width 1260 height 72
click at [1035, 318] on icon "button" at bounding box center [1040, 312] width 11 height 11
click at [946, 446] on link "Remove from list" at bounding box center [965, 432] width 186 height 28
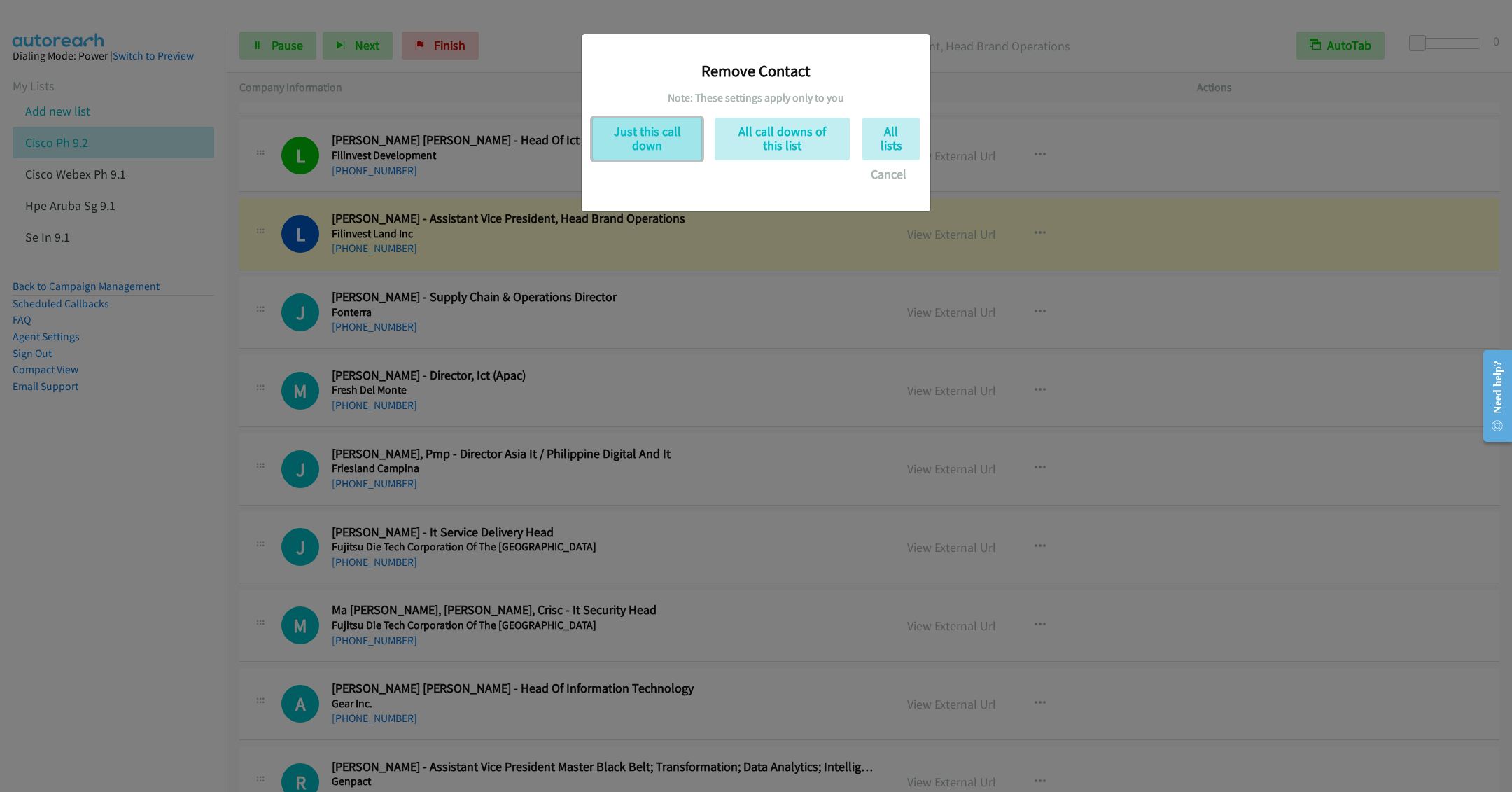
click at [633, 139] on button "Just this call down" at bounding box center [647, 138] width 110 height 42
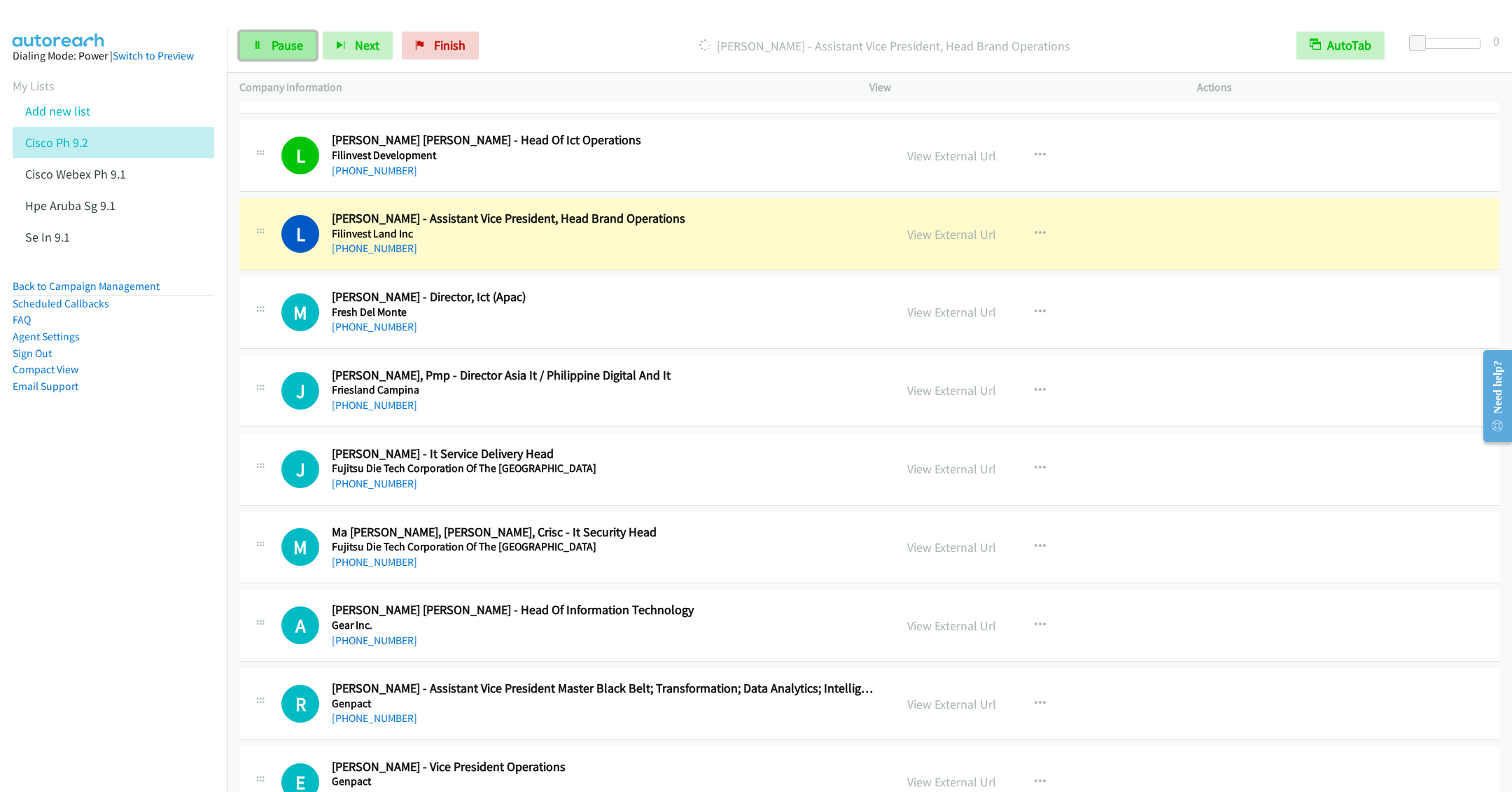
click at [265, 38] on link "Pause" at bounding box center [277, 45] width 77 height 28
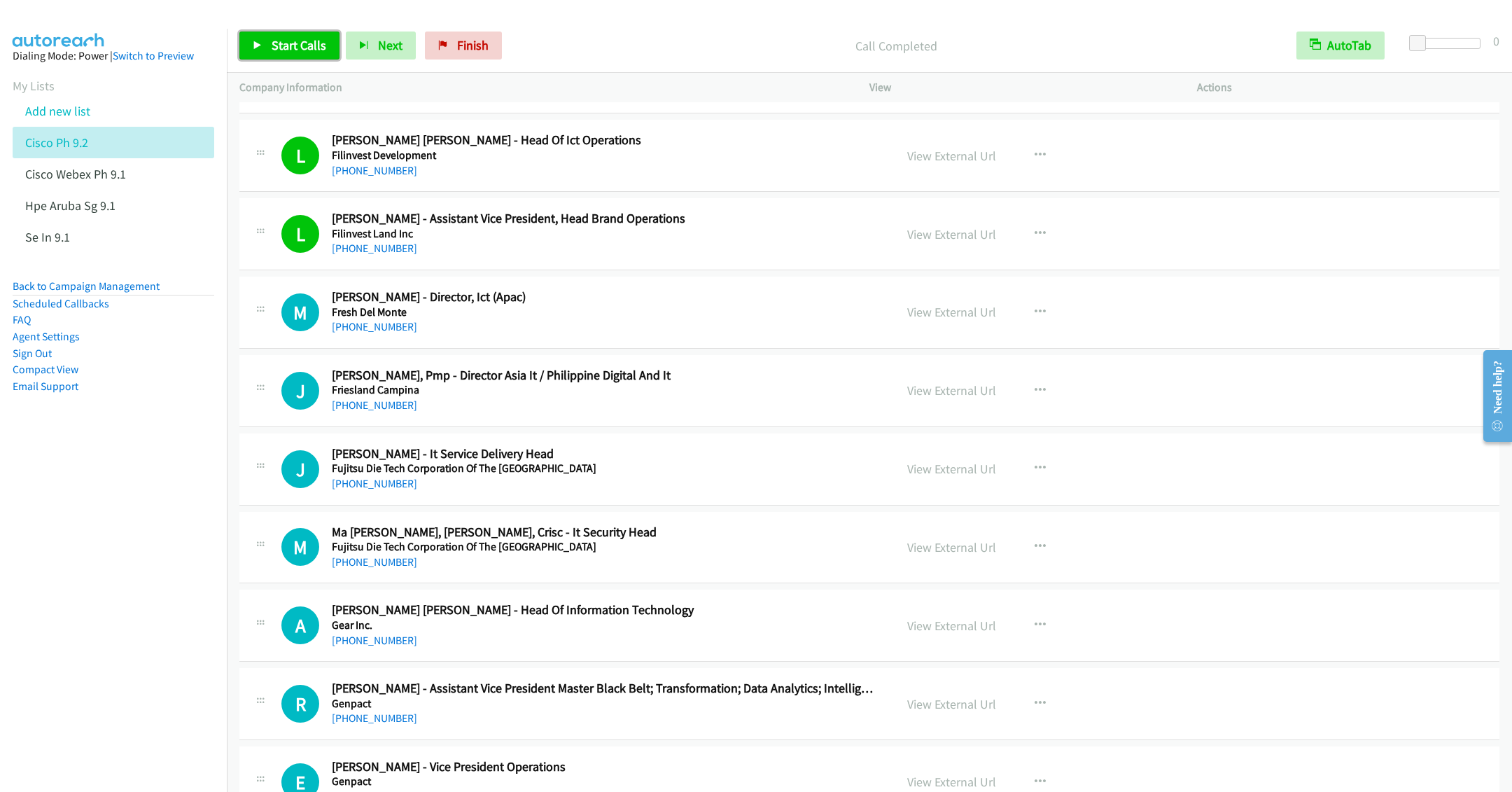
click at [289, 45] on span "Start Calls" at bounding box center [299, 45] width 54 height 16
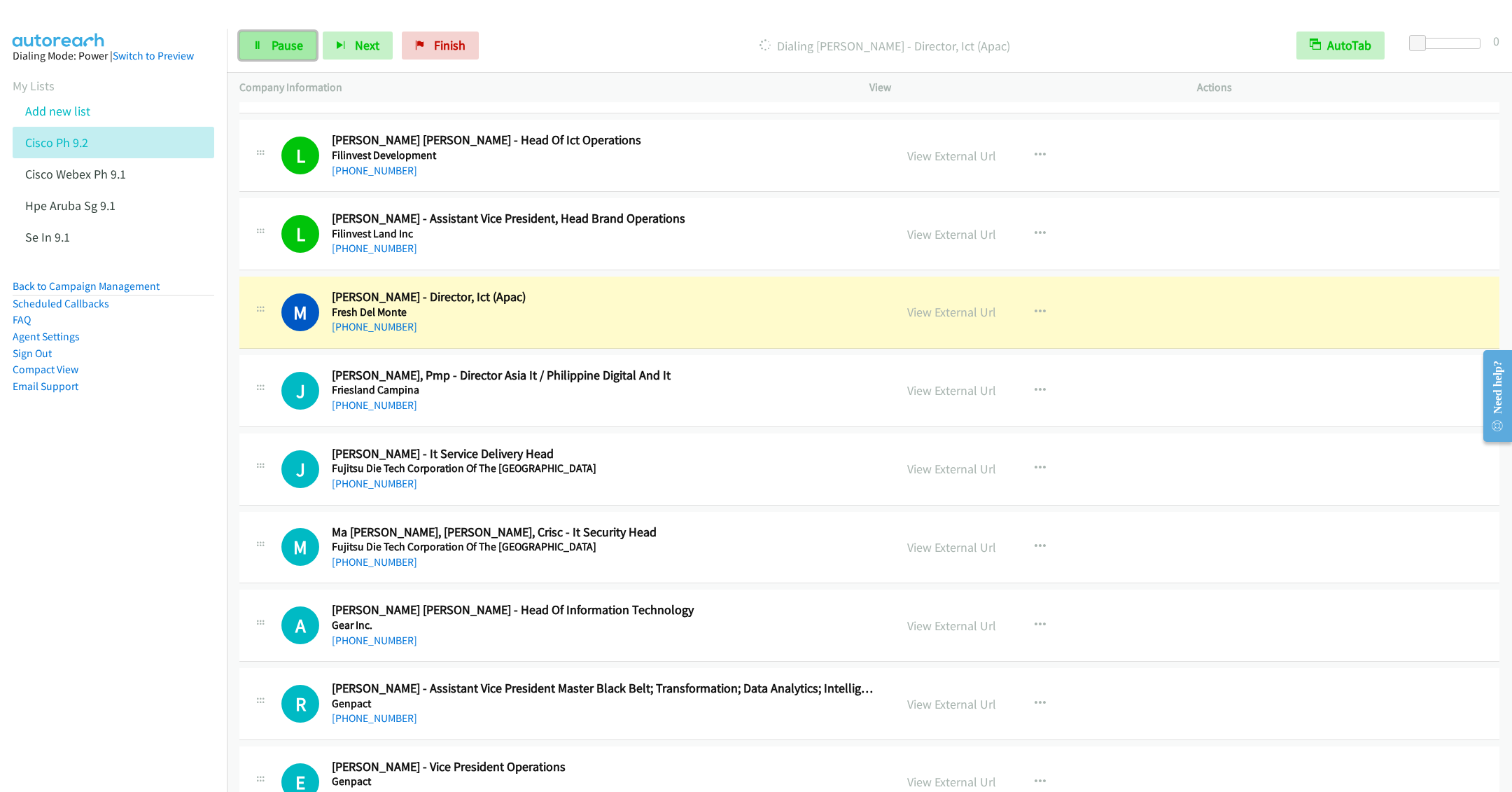
click at [275, 49] on span "Pause" at bounding box center [287, 45] width 31 height 16
